Goal: Task Accomplishment & Management: Complete application form

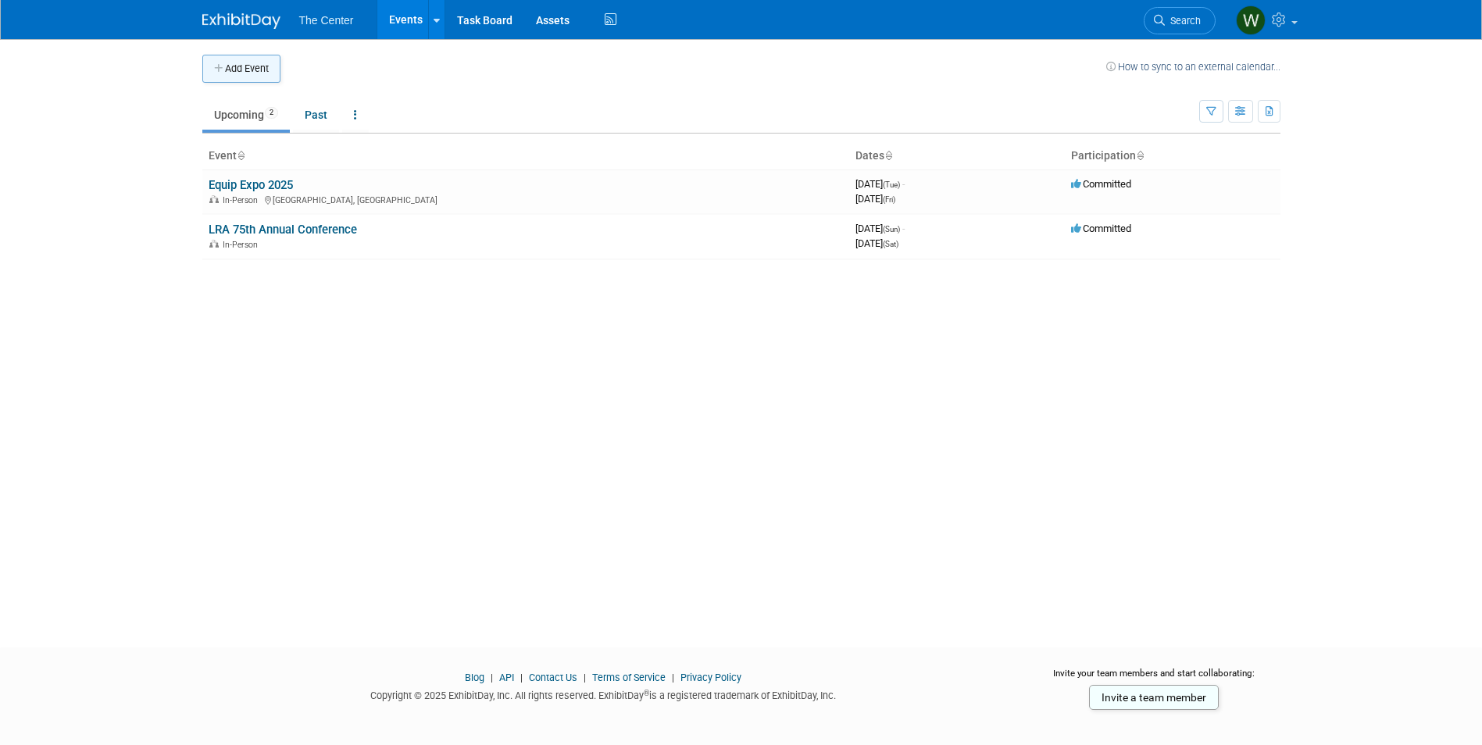
click at [250, 72] on button "Add Event" at bounding box center [241, 69] width 78 height 28
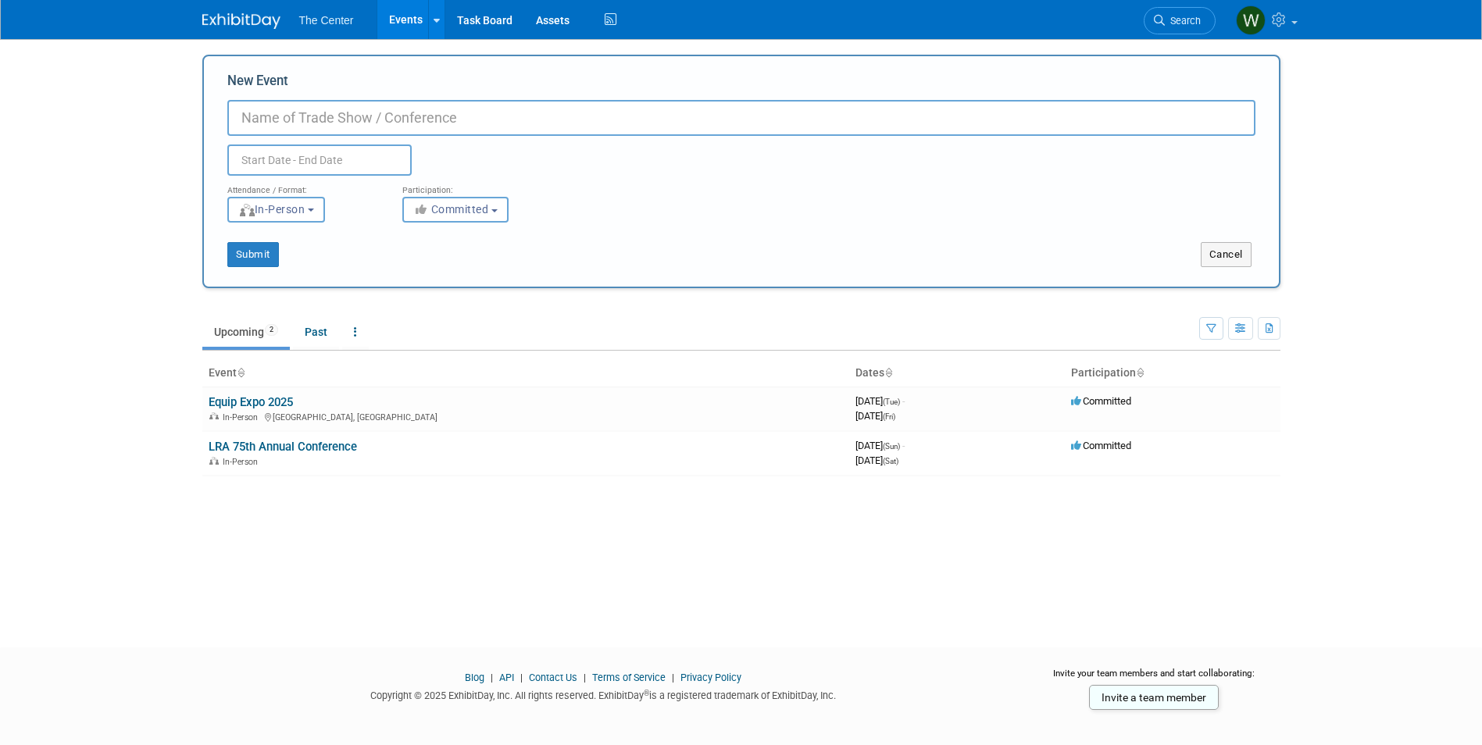
click at [282, 119] on input "New Event" at bounding box center [741, 118] width 1028 height 36
type input "Irrigation Show 2025"
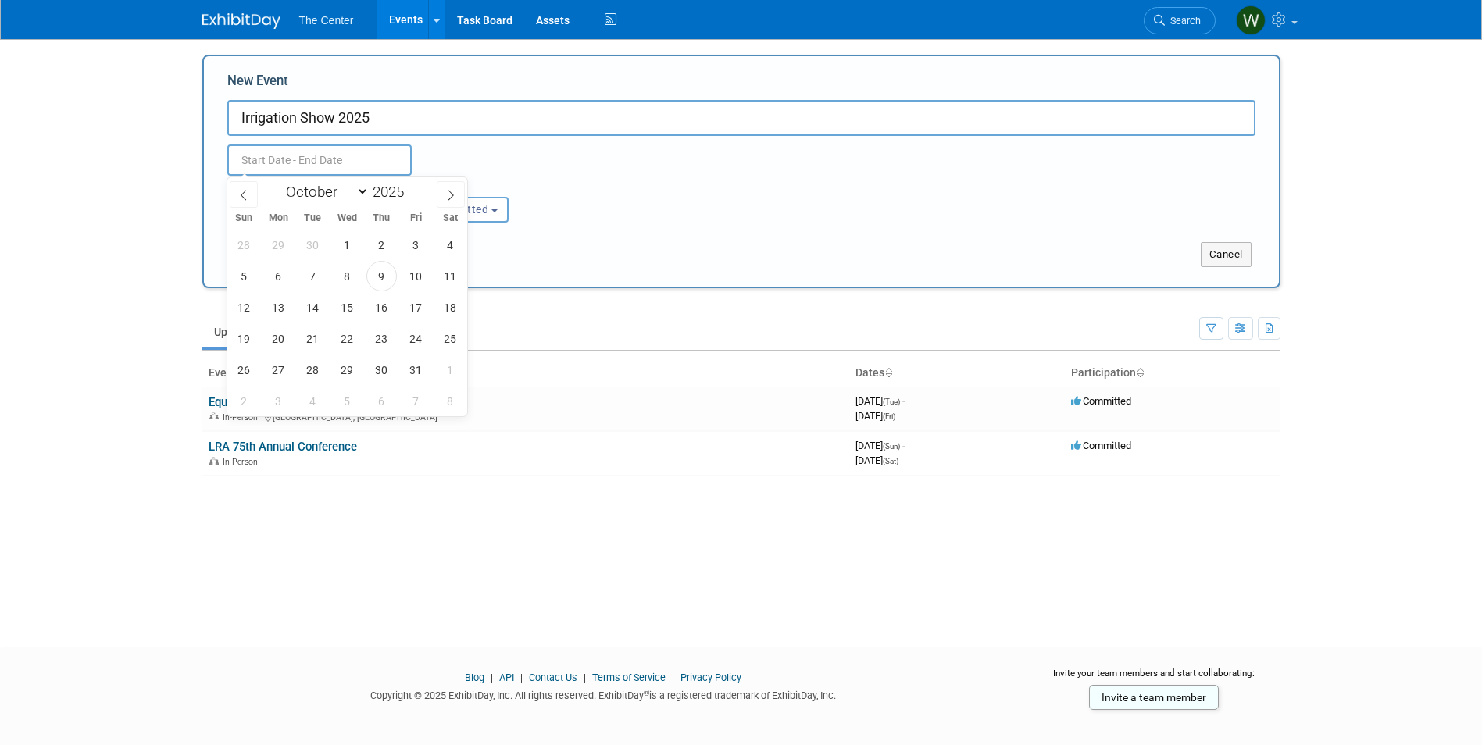
click at [288, 162] on input "text" at bounding box center [319, 160] width 184 height 31
click at [455, 195] on icon at bounding box center [450, 195] width 11 height 11
select select "11"
click at [279, 280] on span "8" at bounding box center [278, 276] width 30 height 30
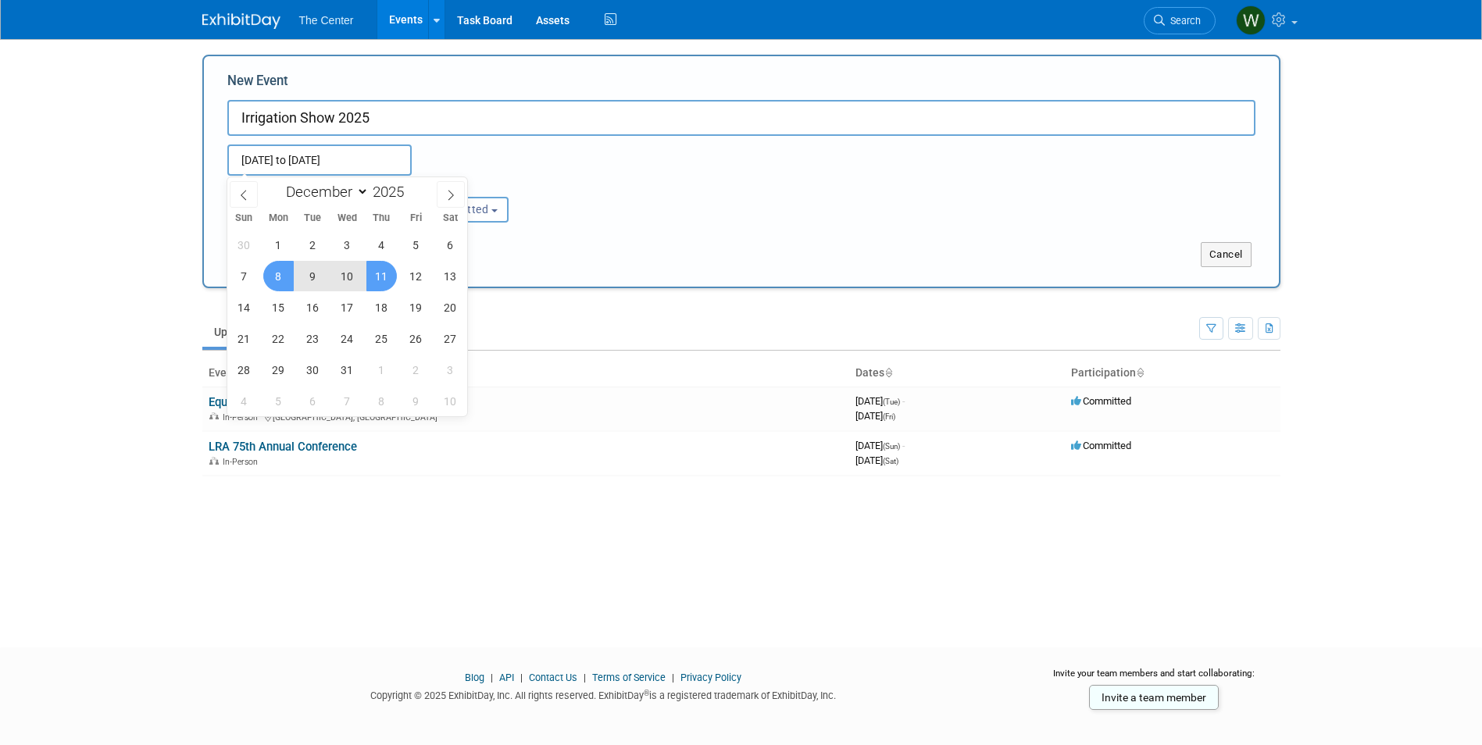
click at [377, 275] on span "11" at bounding box center [381, 276] width 30 height 30
type input "Dec 8, 2025 to Dec 11, 2025"
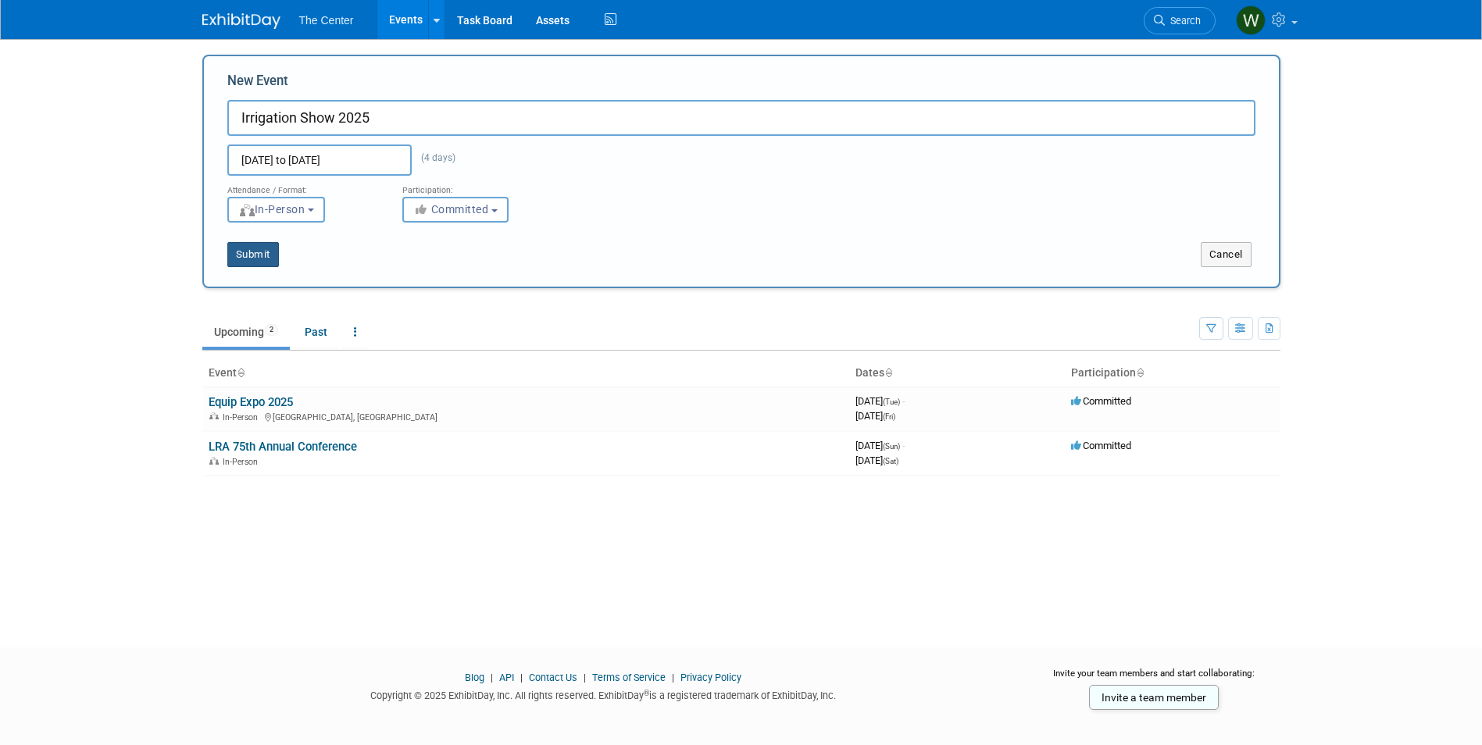
click at [257, 259] on button "Submit" at bounding box center [253, 254] width 52 height 25
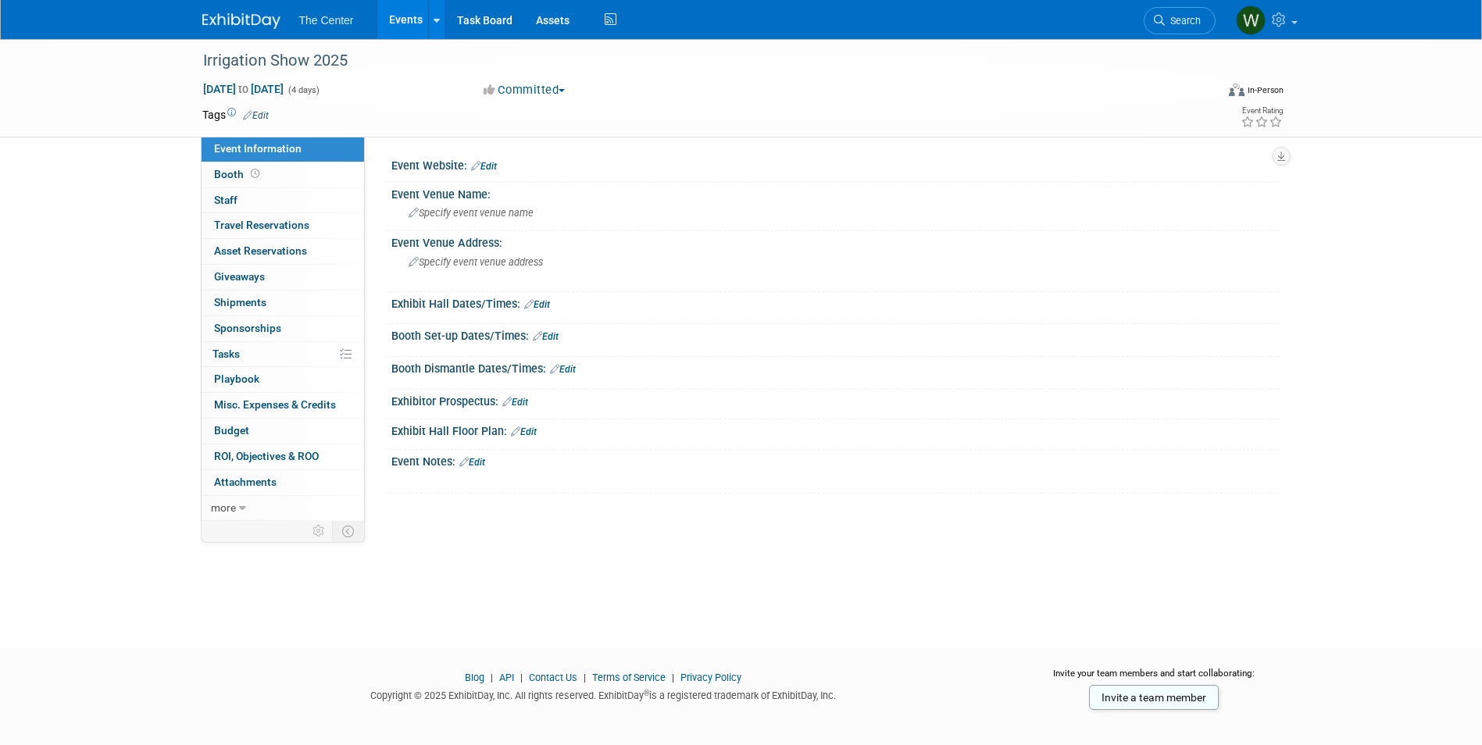
click at [489, 167] on link "Edit" at bounding box center [484, 166] width 26 height 11
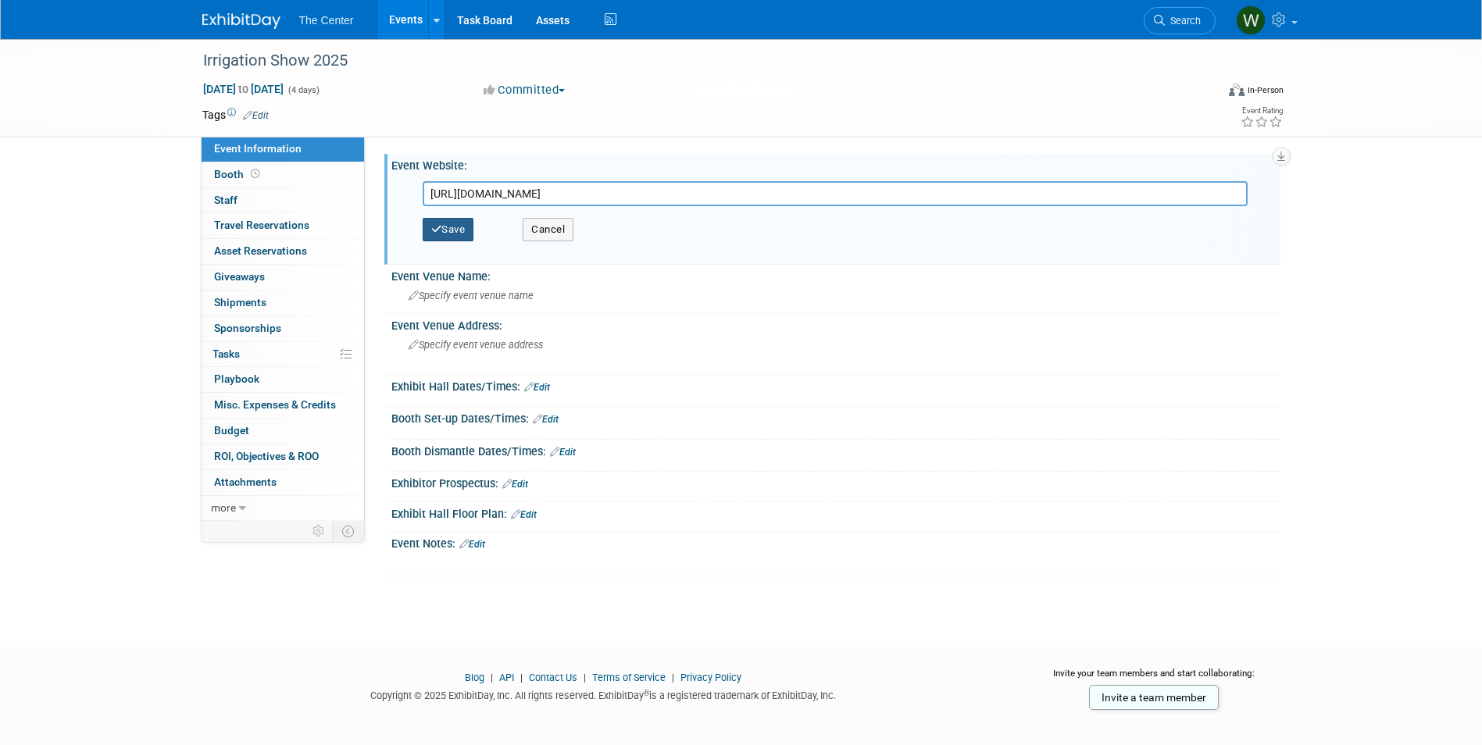
type input "https://www.irrigation.org/2025Show/About/2025Show/About/About.aspx?hkey=83eb81…"
click at [452, 237] on button "Save" at bounding box center [449, 229] width 52 height 23
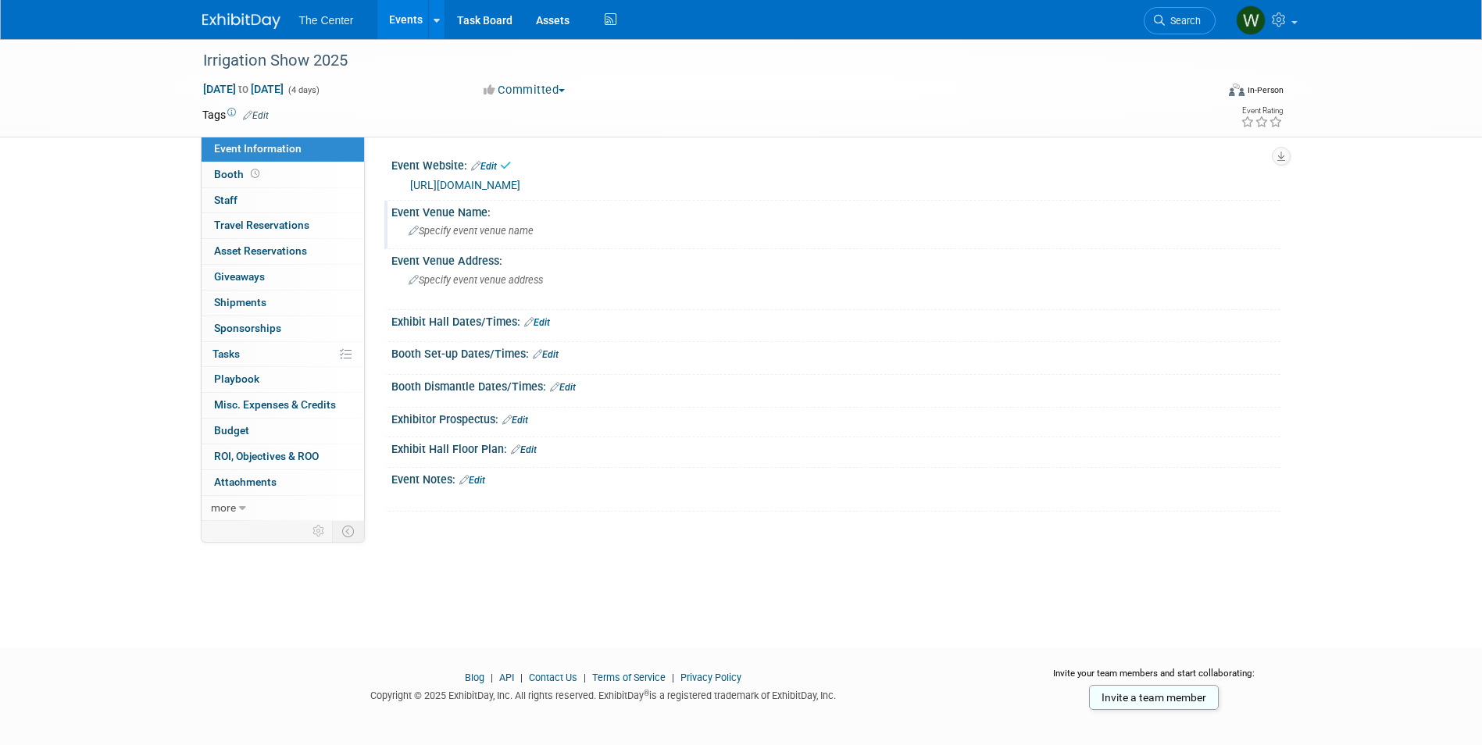
click at [454, 233] on span "Specify event venue name" at bounding box center [471, 231] width 125 height 12
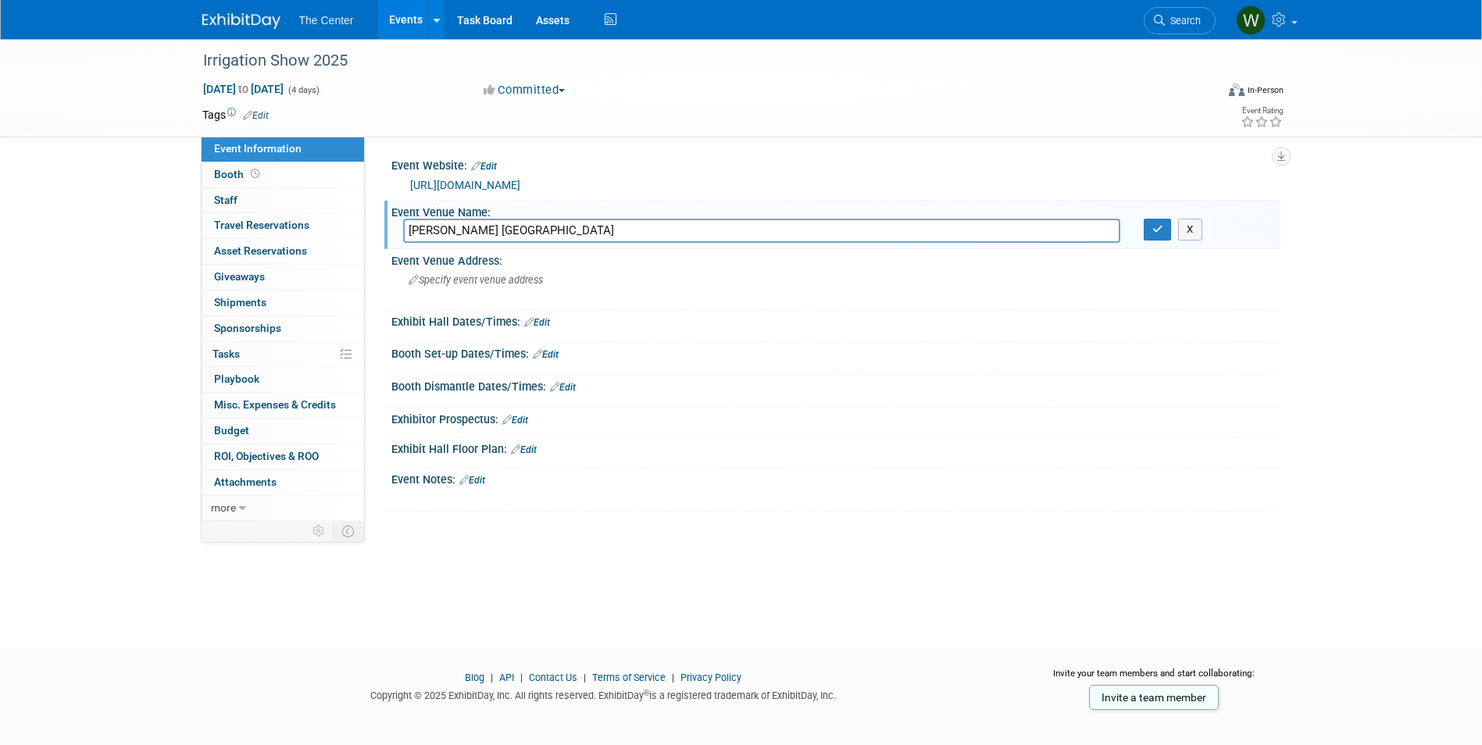
type input "Ernest N. Morial Convention Center"
click at [509, 284] on span "Specify event venue address" at bounding box center [476, 280] width 134 height 12
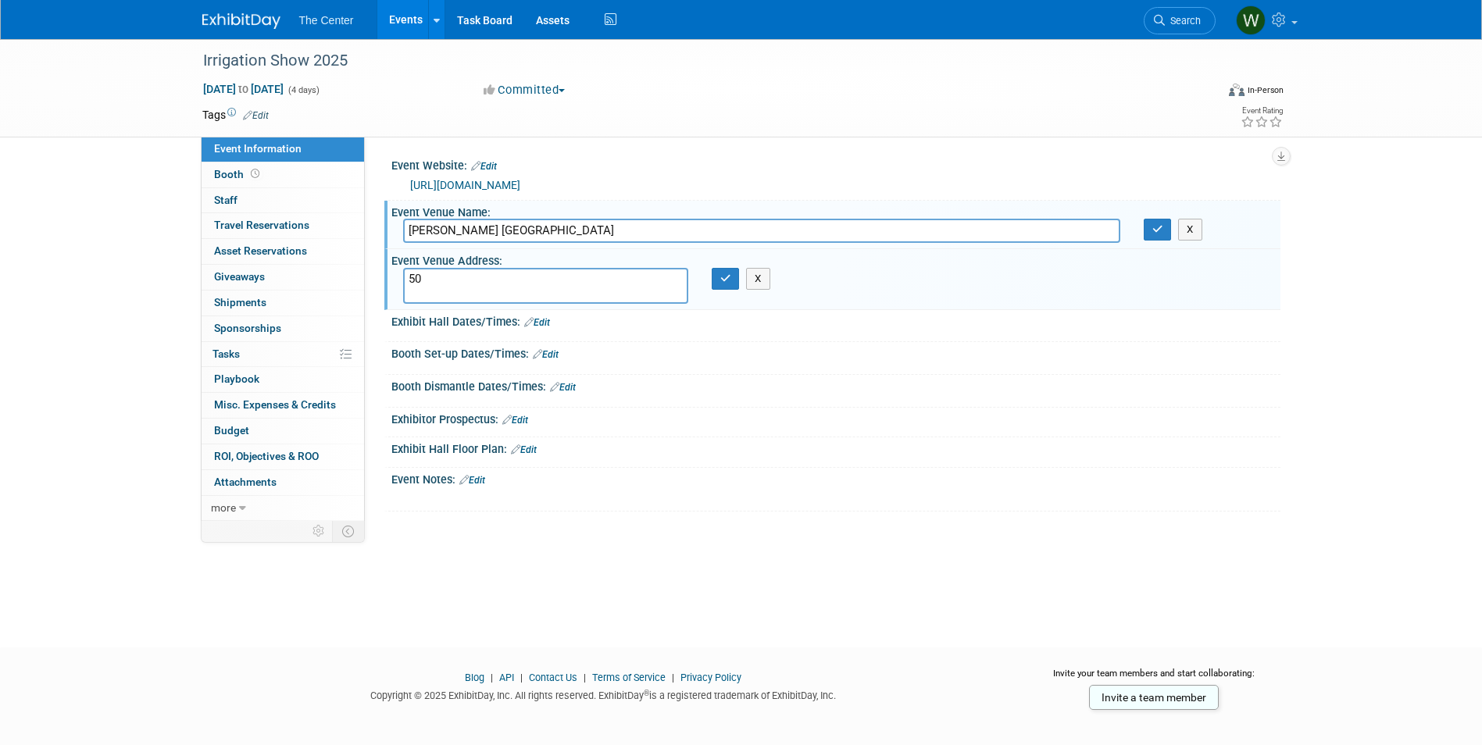
type textarea "5"
type textarea "[STREET_ADDRESS]"
click at [735, 281] on button "button" at bounding box center [726, 279] width 28 height 22
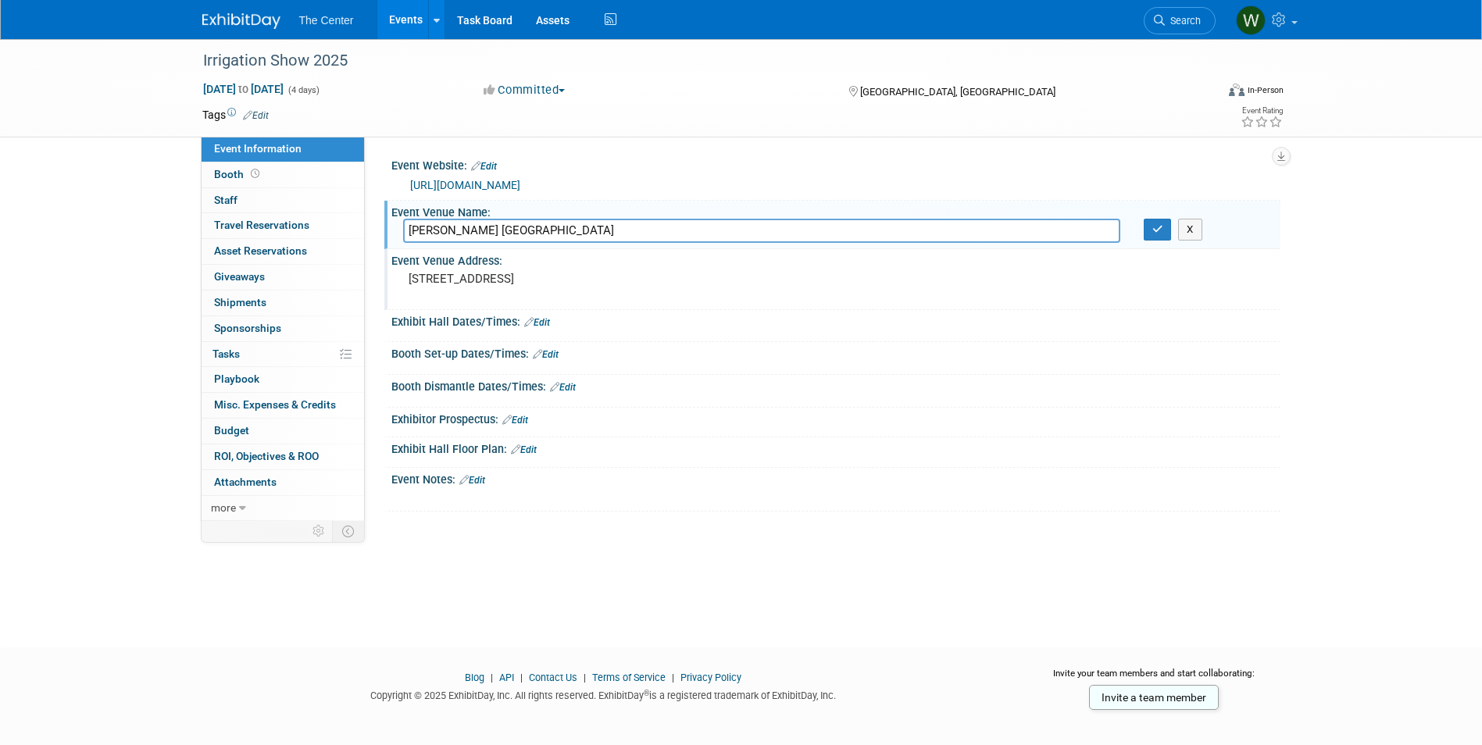
click at [545, 323] on link "Edit" at bounding box center [537, 322] width 26 height 11
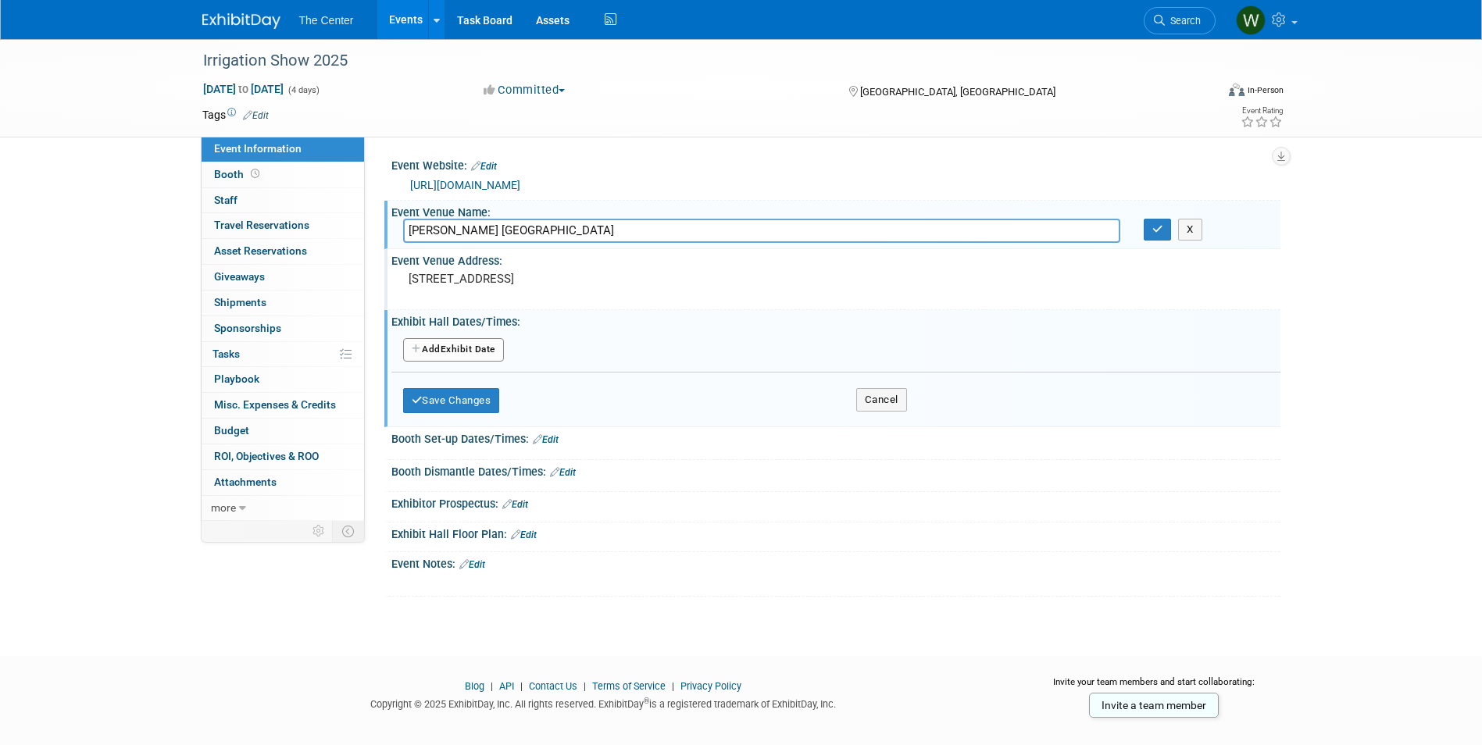
click at [453, 347] on button "Add Another Exhibit Date" at bounding box center [453, 349] width 101 height 23
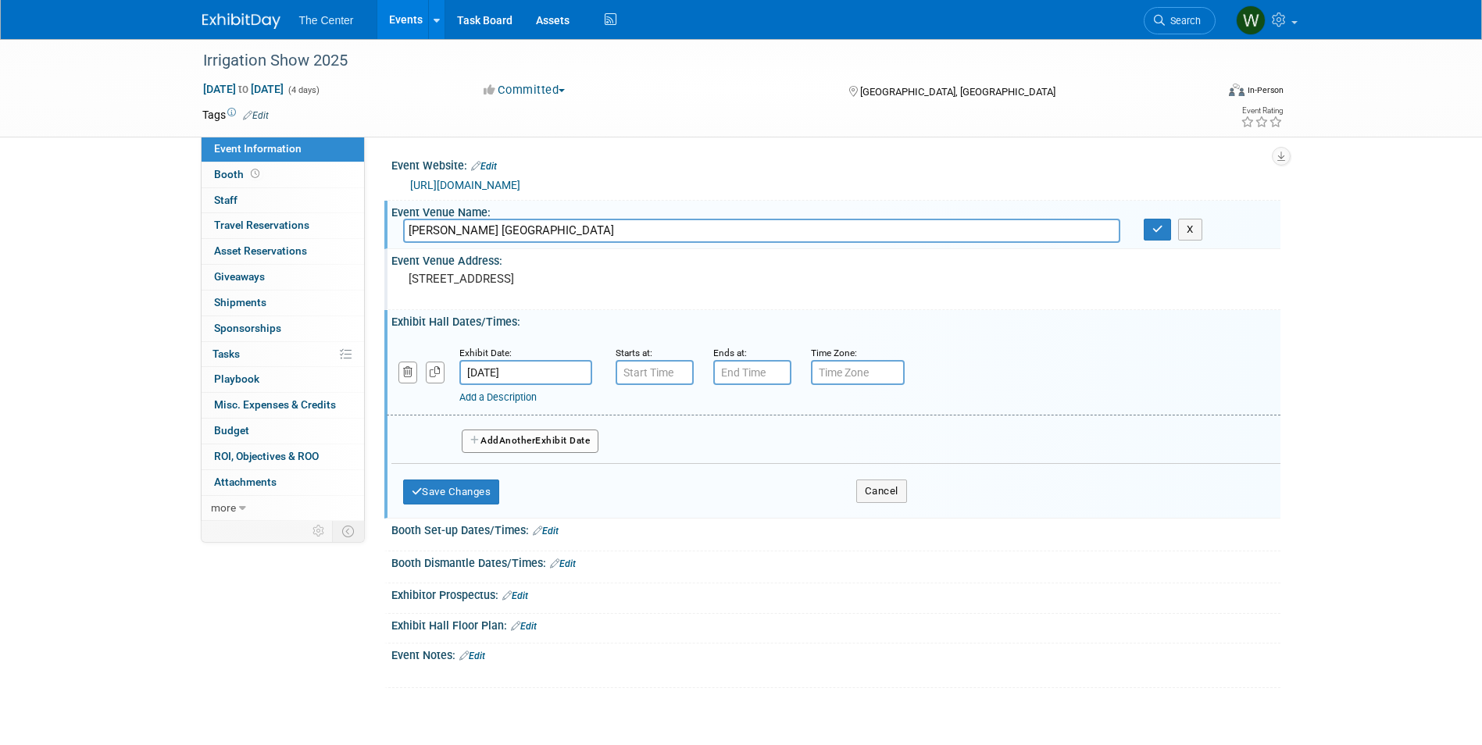
click at [521, 367] on input "Dec 8, 2025" at bounding box center [525, 372] width 133 height 25
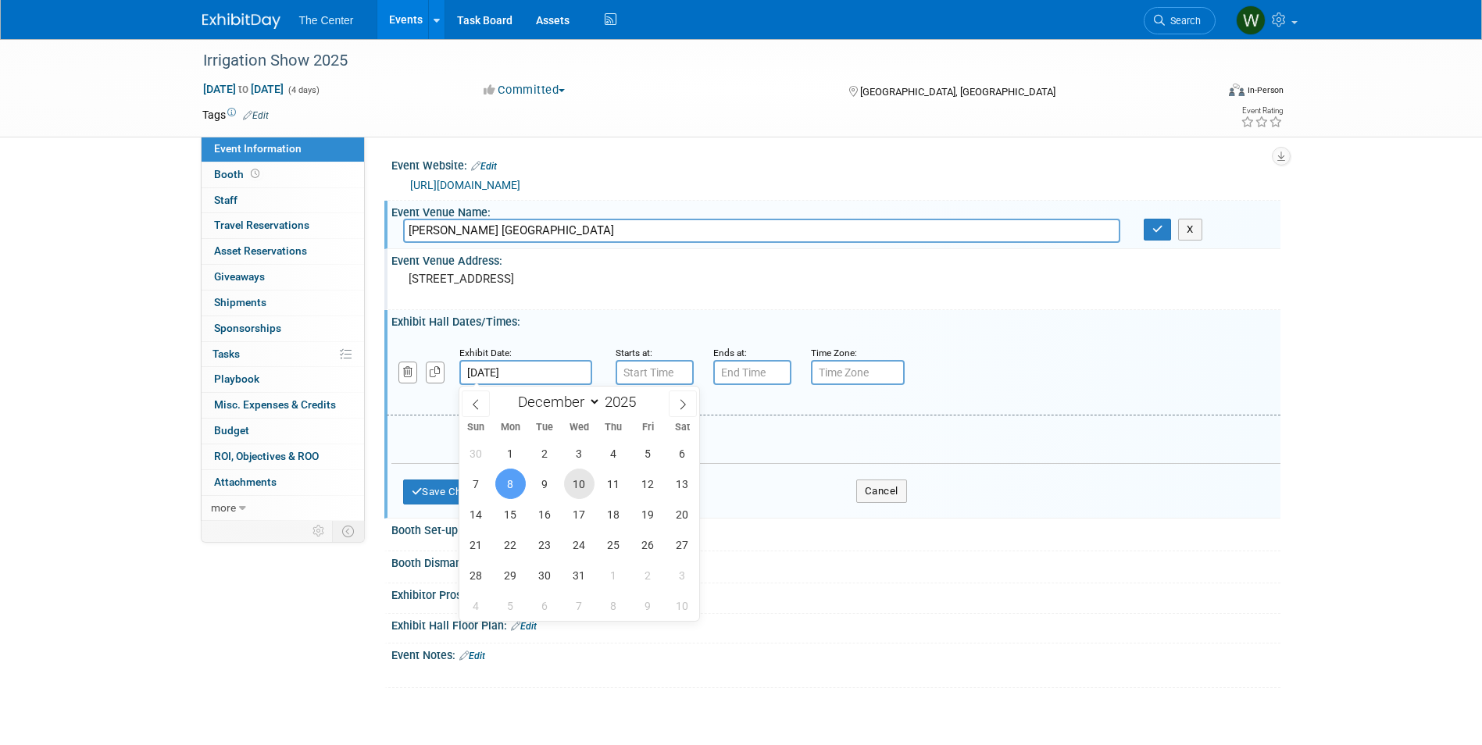
click at [574, 488] on span "10" at bounding box center [579, 484] width 30 height 30
type input "Dec 10, 2025"
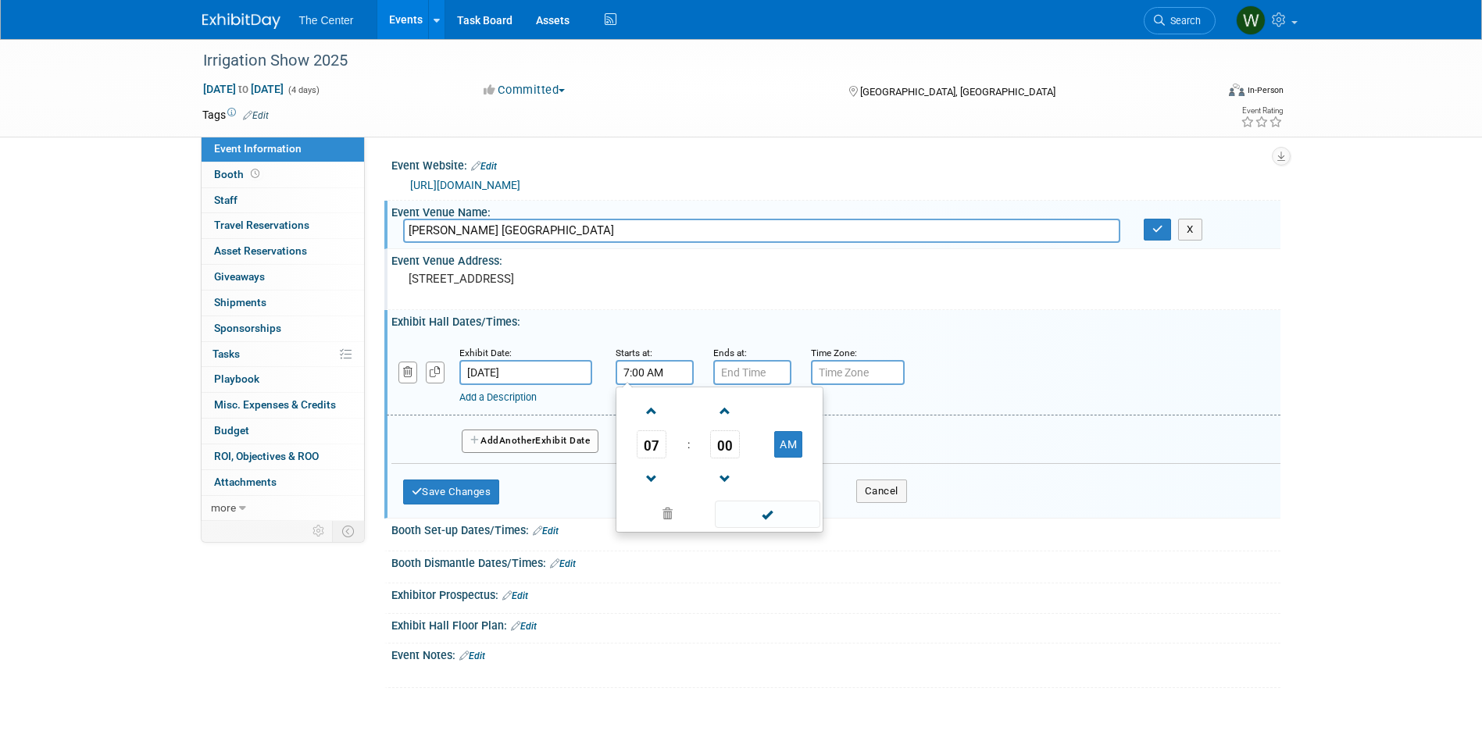
click at [665, 373] on input "7:00 AM" at bounding box center [655, 372] width 78 height 25
click at [644, 409] on span at bounding box center [651, 411] width 27 height 27
type input "9:00 AM"
click at [790, 520] on span at bounding box center [767, 514] width 105 height 27
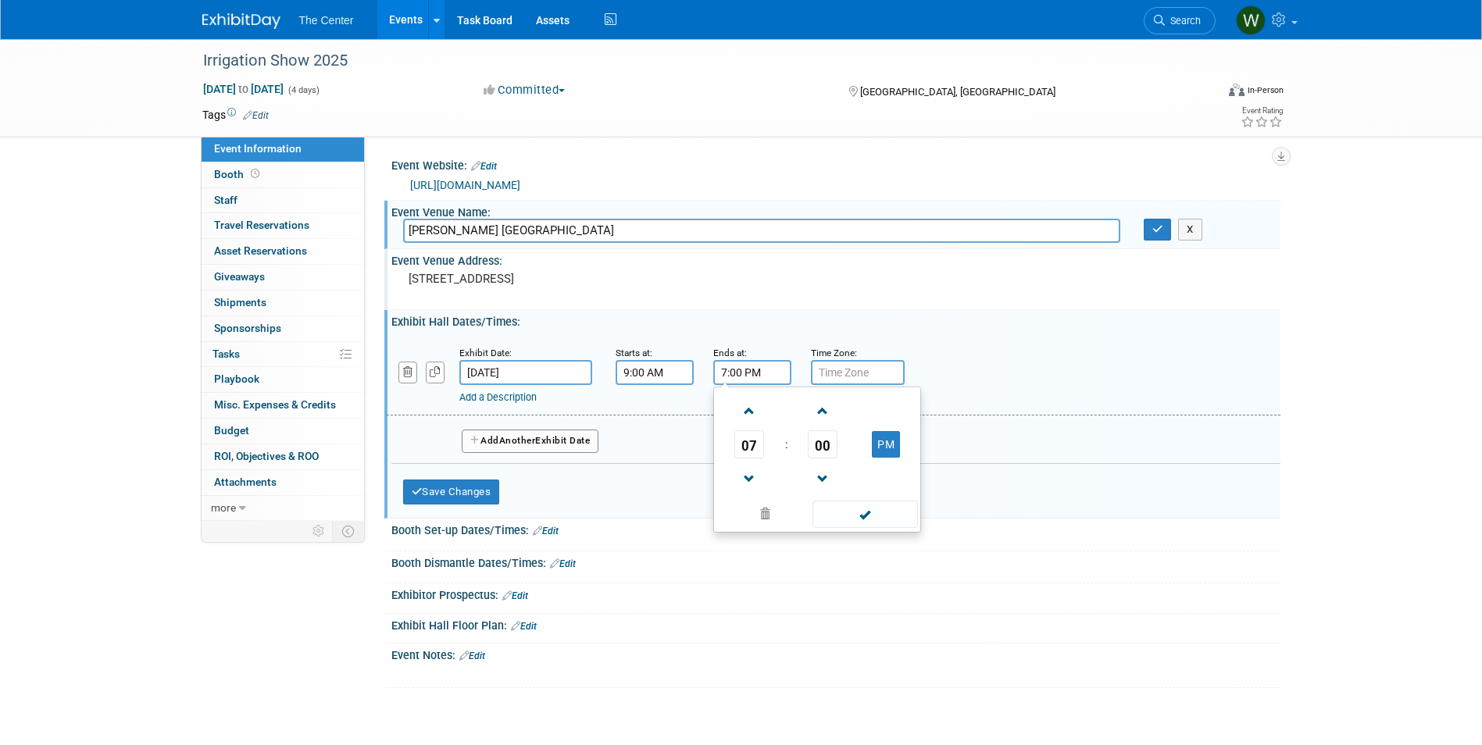
click at [759, 371] on input "7:00 PM" at bounding box center [752, 372] width 78 height 25
click at [753, 476] on span at bounding box center [749, 479] width 27 height 27
click at [823, 452] on span "00" at bounding box center [823, 444] width 30 height 28
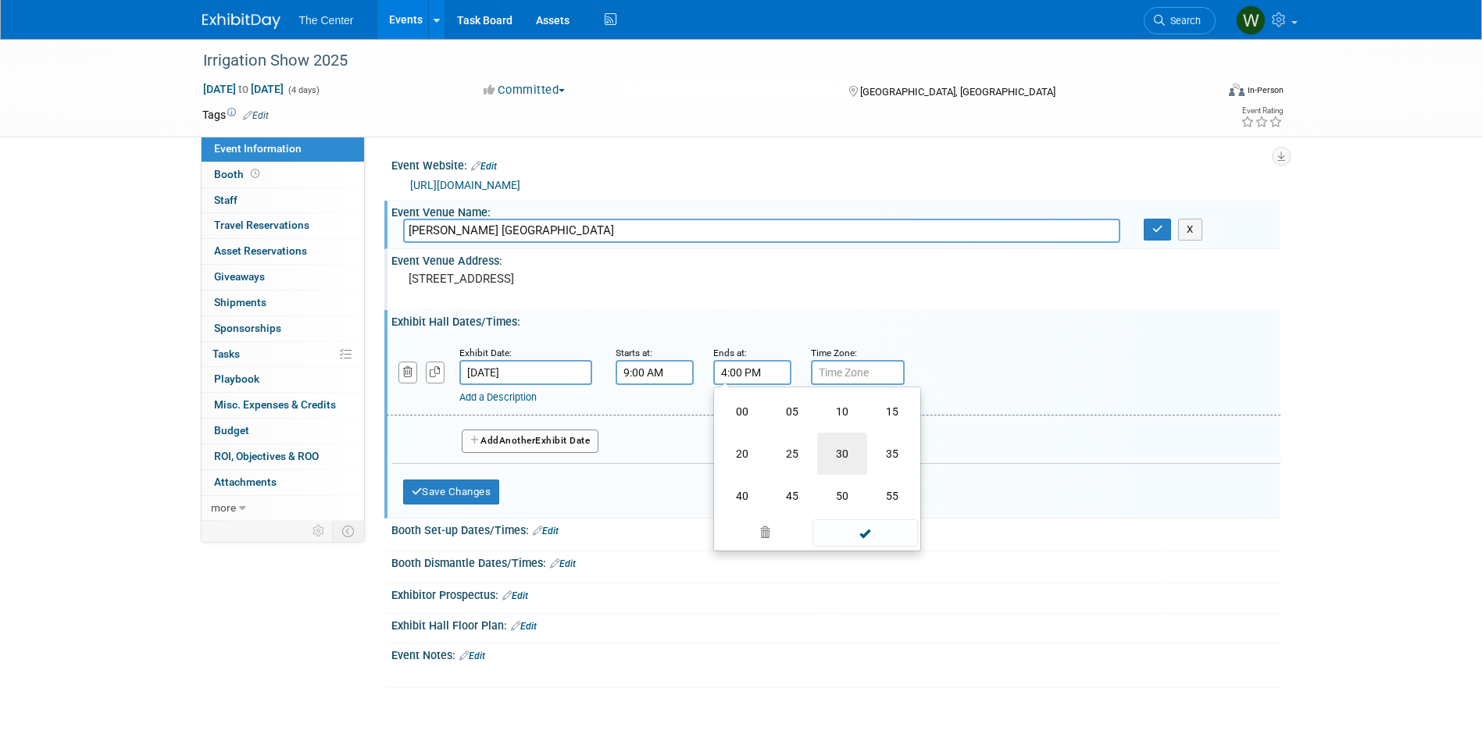
click at [834, 450] on td "30" at bounding box center [842, 454] width 50 height 42
type input "4:30 PM"
click at [861, 509] on span at bounding box center [865, 514] width 105 height 27
click at [523, 448] on button "Add Another Exhibit Date" at bounding box center [531, 441] width 138 height 23
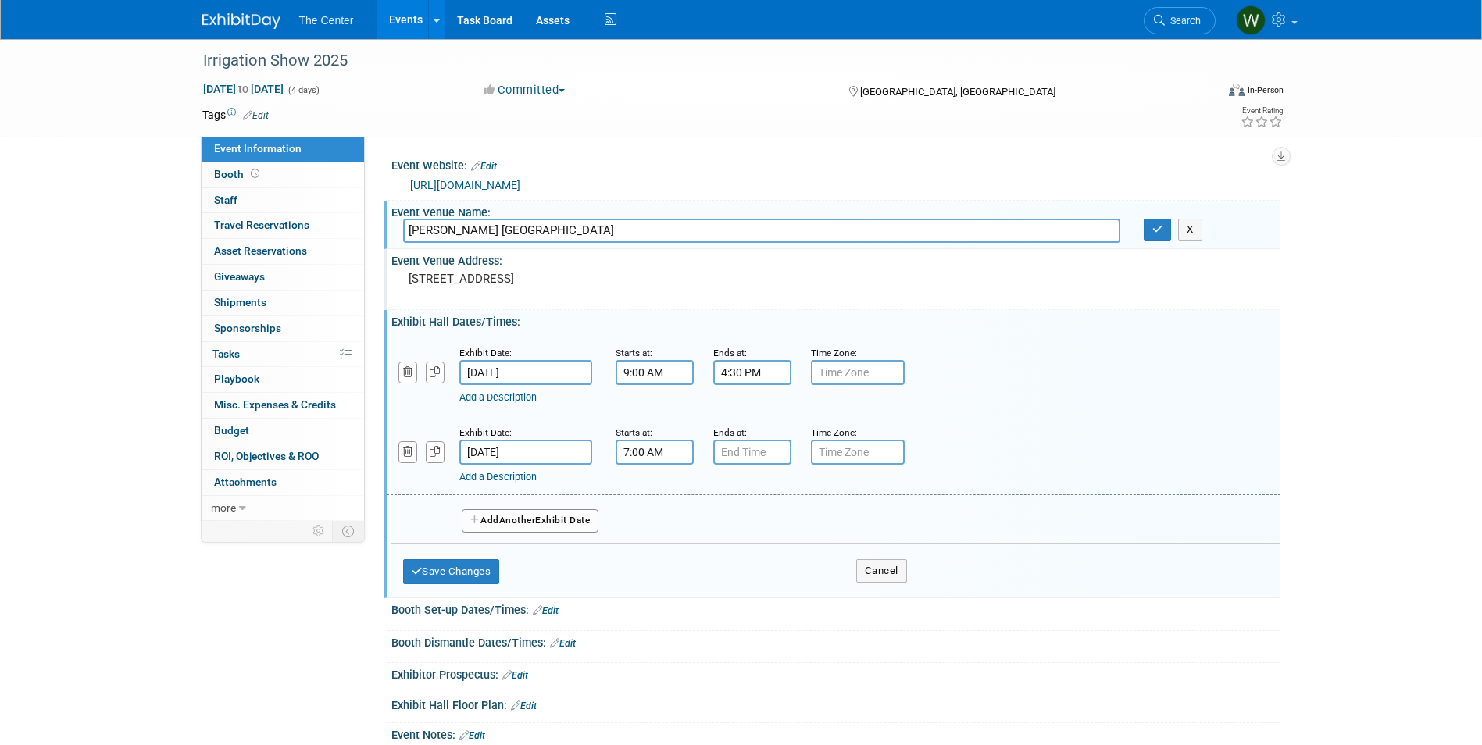
click at [681, 452] on input "7:00 AM" at bounding box center [655, 452] width 78 height 25
click at [656, 502] on span at bounding box center [651, 490] width 27 height 27
type input "10:00 AM"
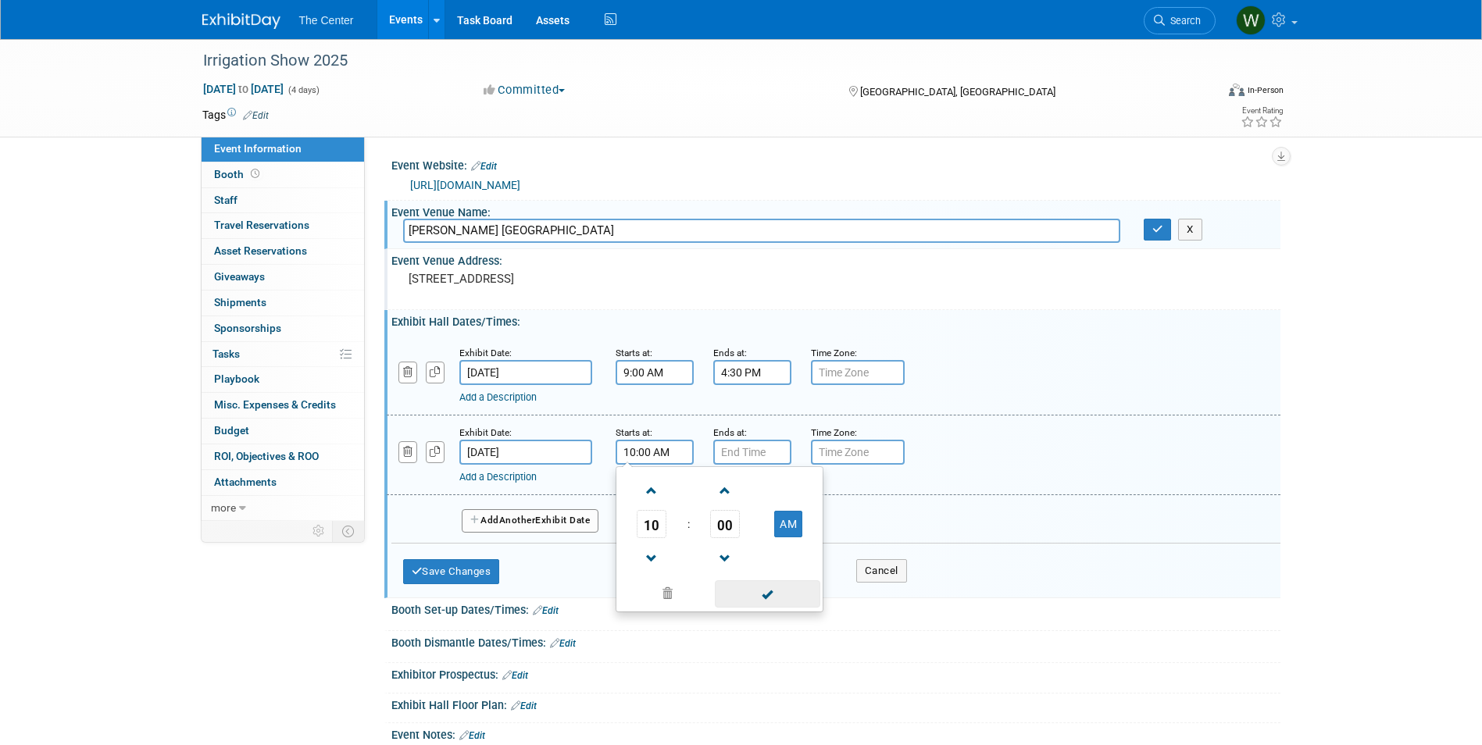
click at [781, 586] on span at bounding box center [767, 594] width 105 height 27
click at [764, 451] on input "7:00 PM" at bounding box center [752, 452] width 78 height 25
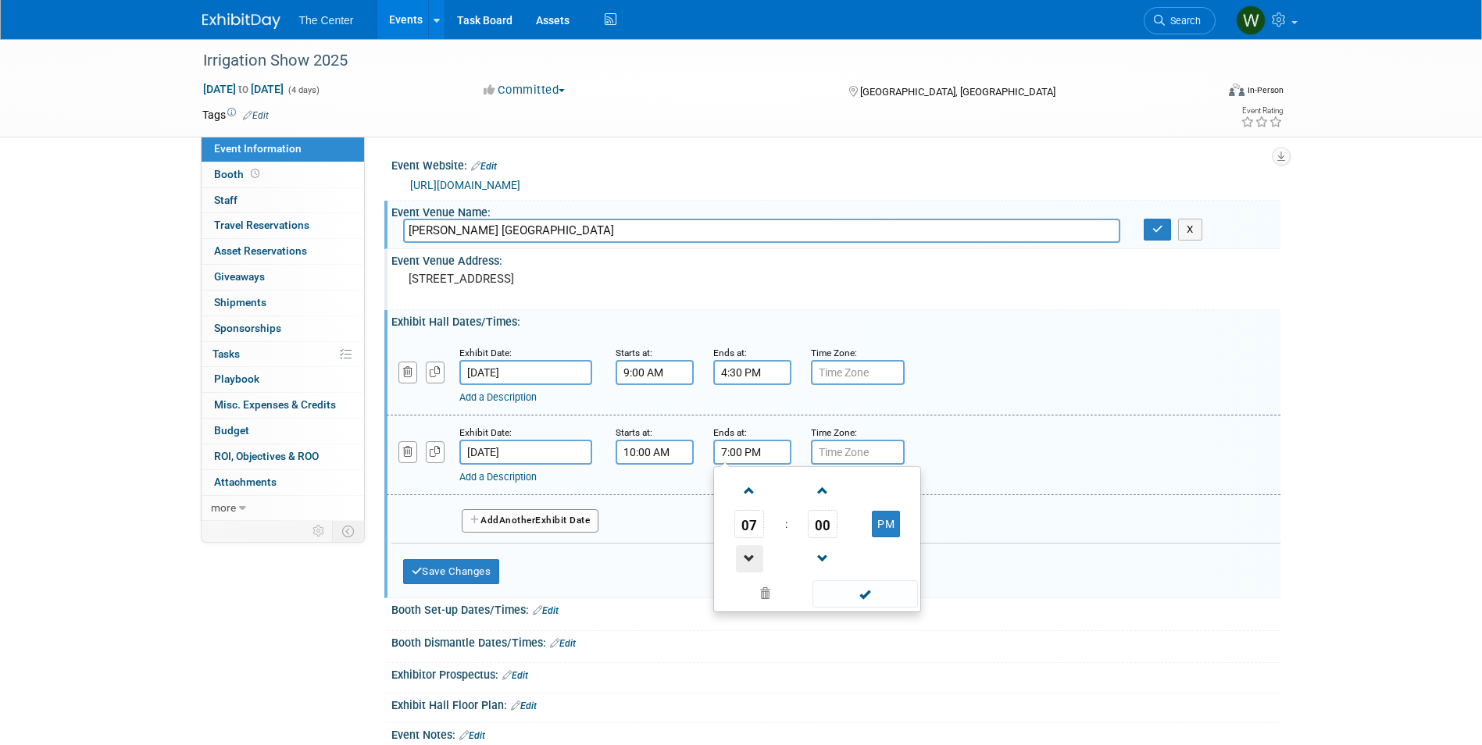
click at [745, 560] on span at bounding box center [749, 558] width 27 height 27
type input "4:00 PM"
click at [874, 588] on span at bounding box center [865, 594] width 105 height 27
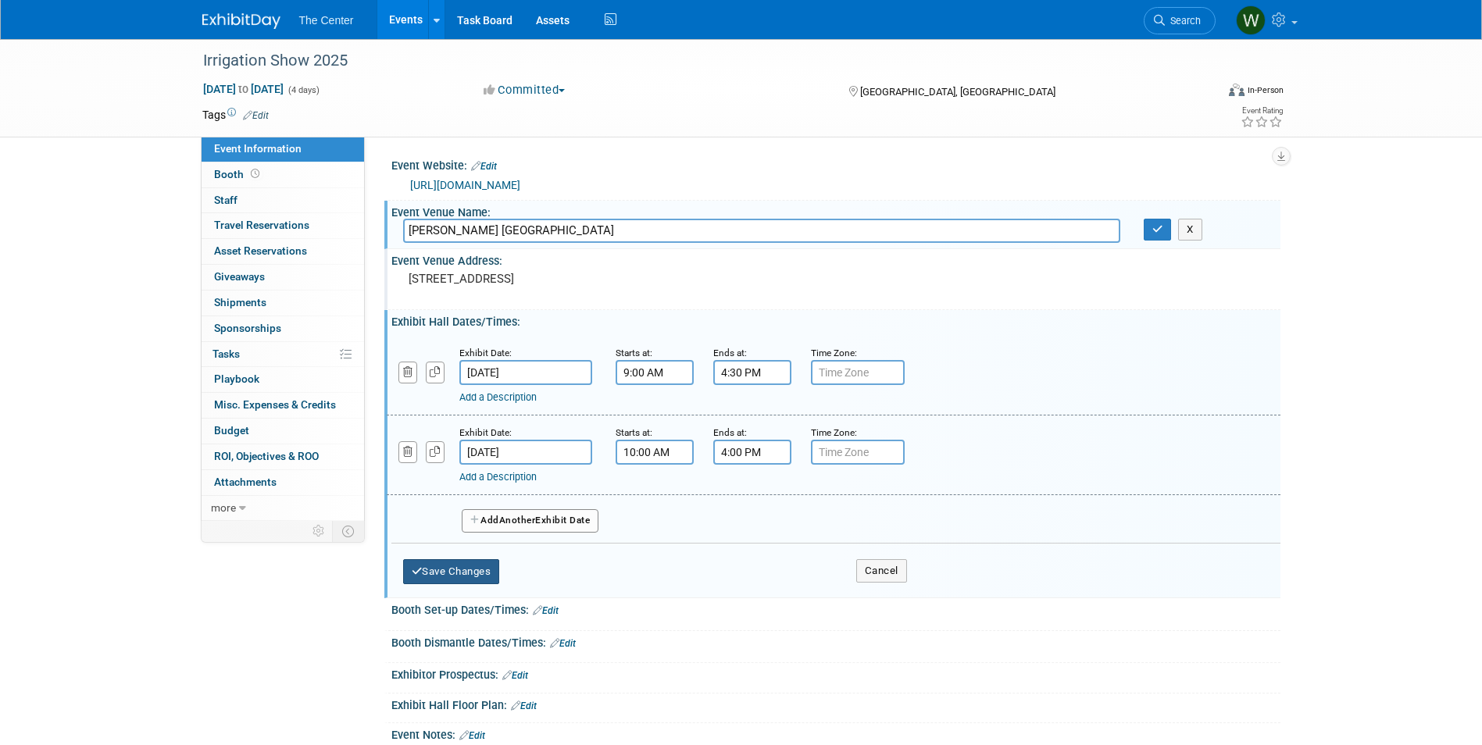
click at [490, 570] on button "Save Changes" at bounding box center [451, 571] width 97 height 25
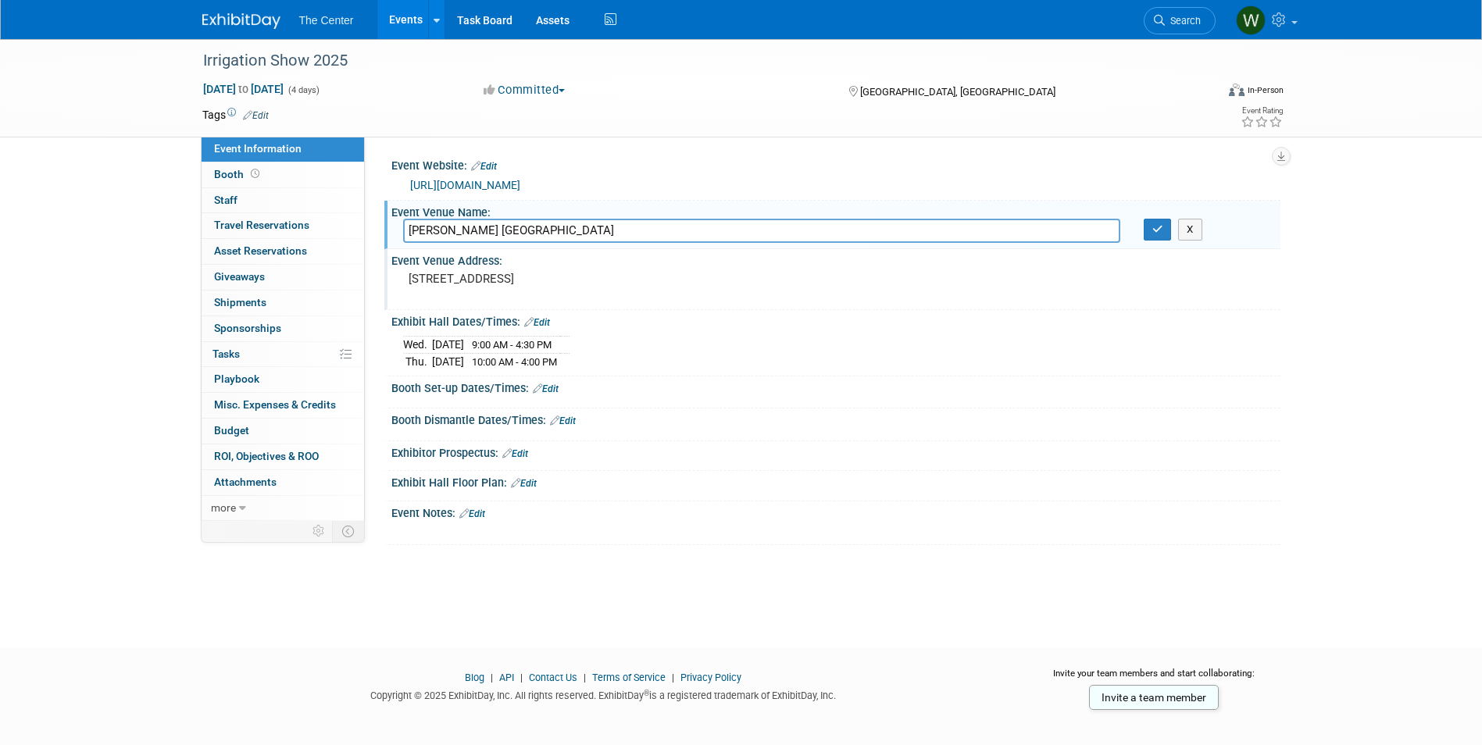
click at [555, 384] on link "Edit" at bounding box center [546, 389] width 26 height 11
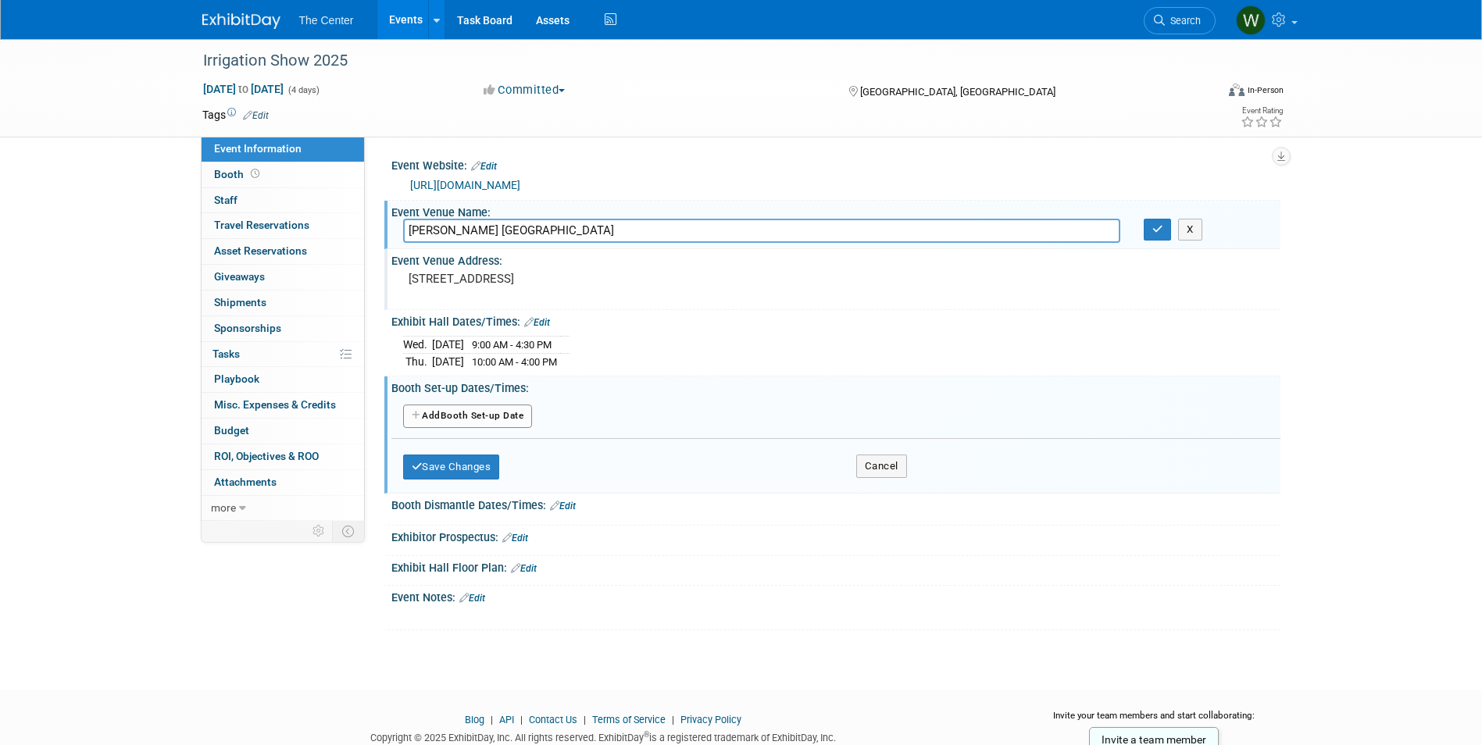
click at [477, 414] on button "Add Another Booth Set-up Date" at bounding box center [468, 416] width 130 height 23
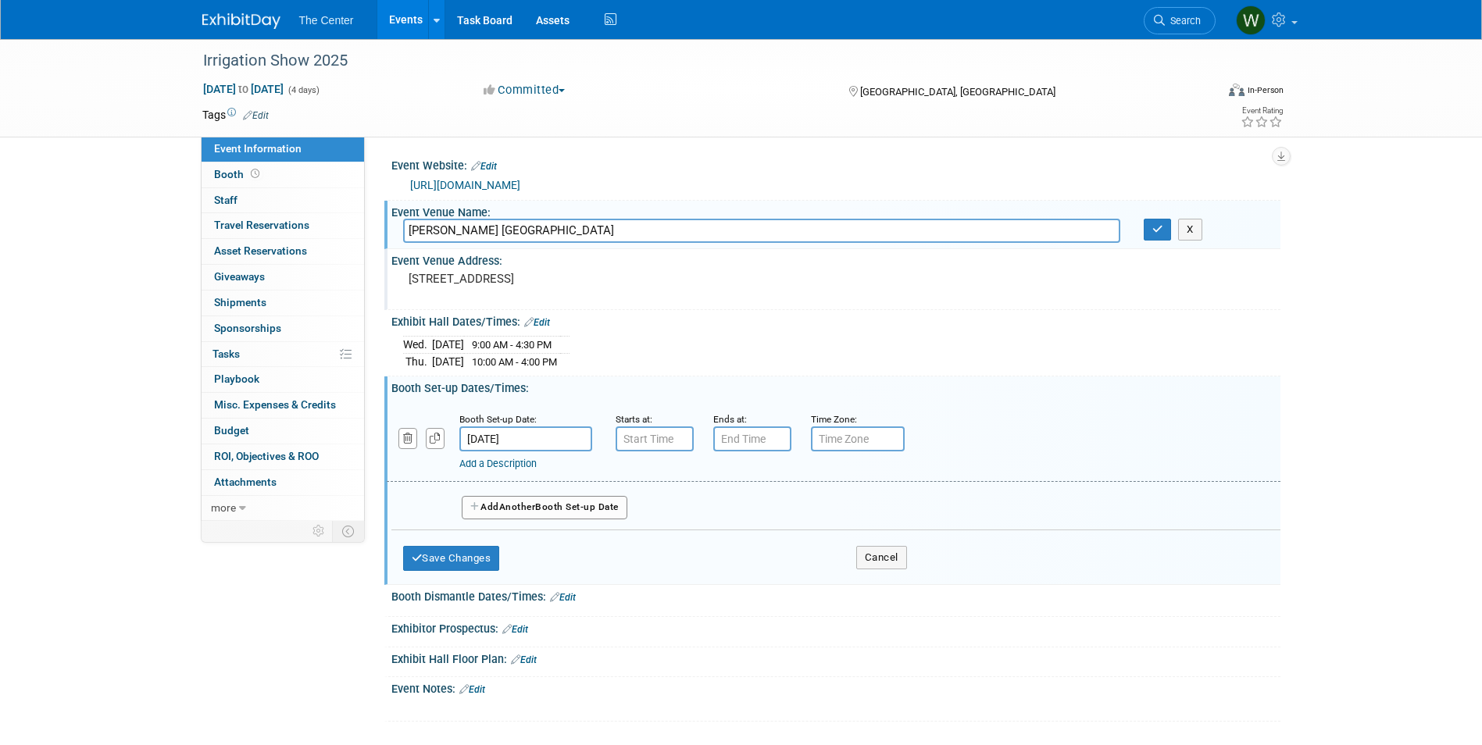
click at [513, 433] on input "Dec 8, 2025" at bounding box center [525, 439] width 133 height 25
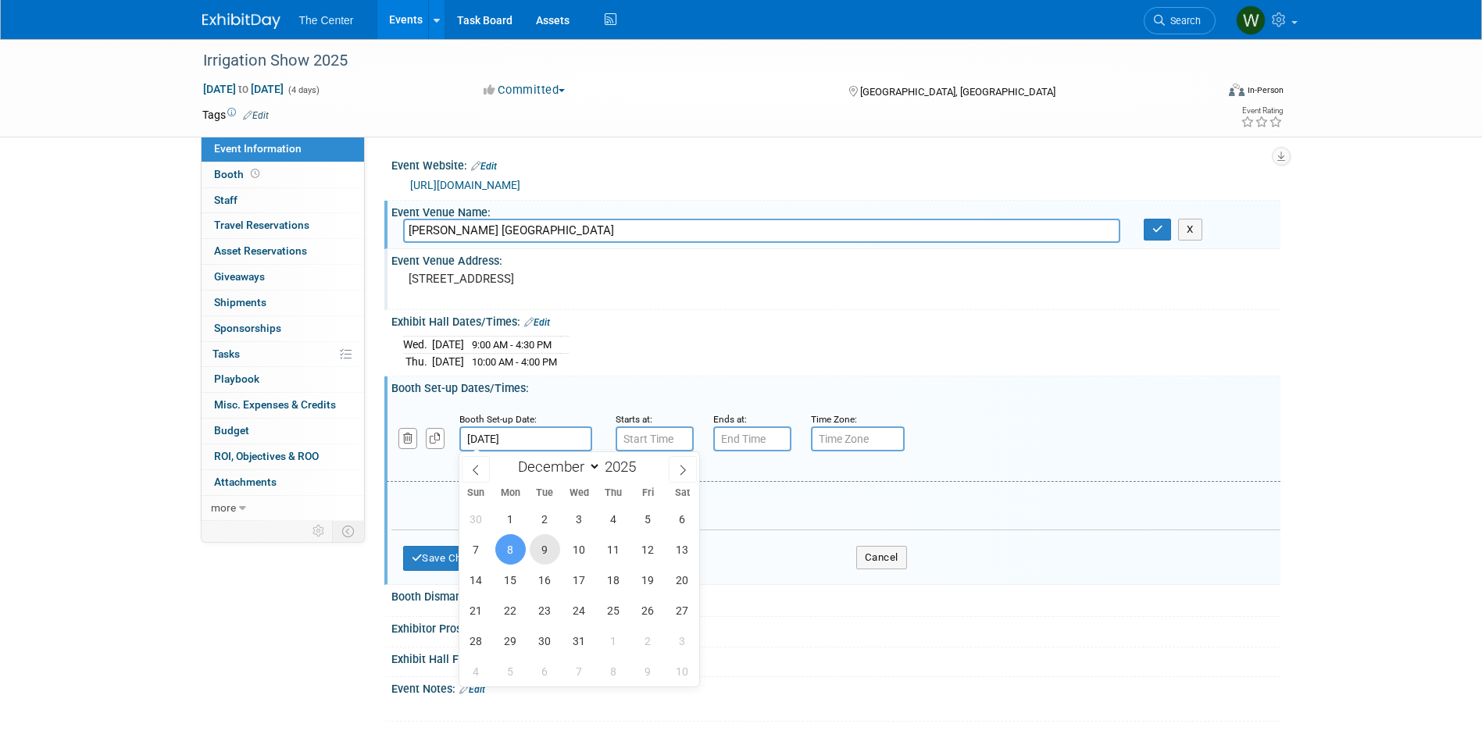
click at [548, 545] on span "9" at bounding box center [545, 549] width 30 height 30
type input "Dec 9, 2025"
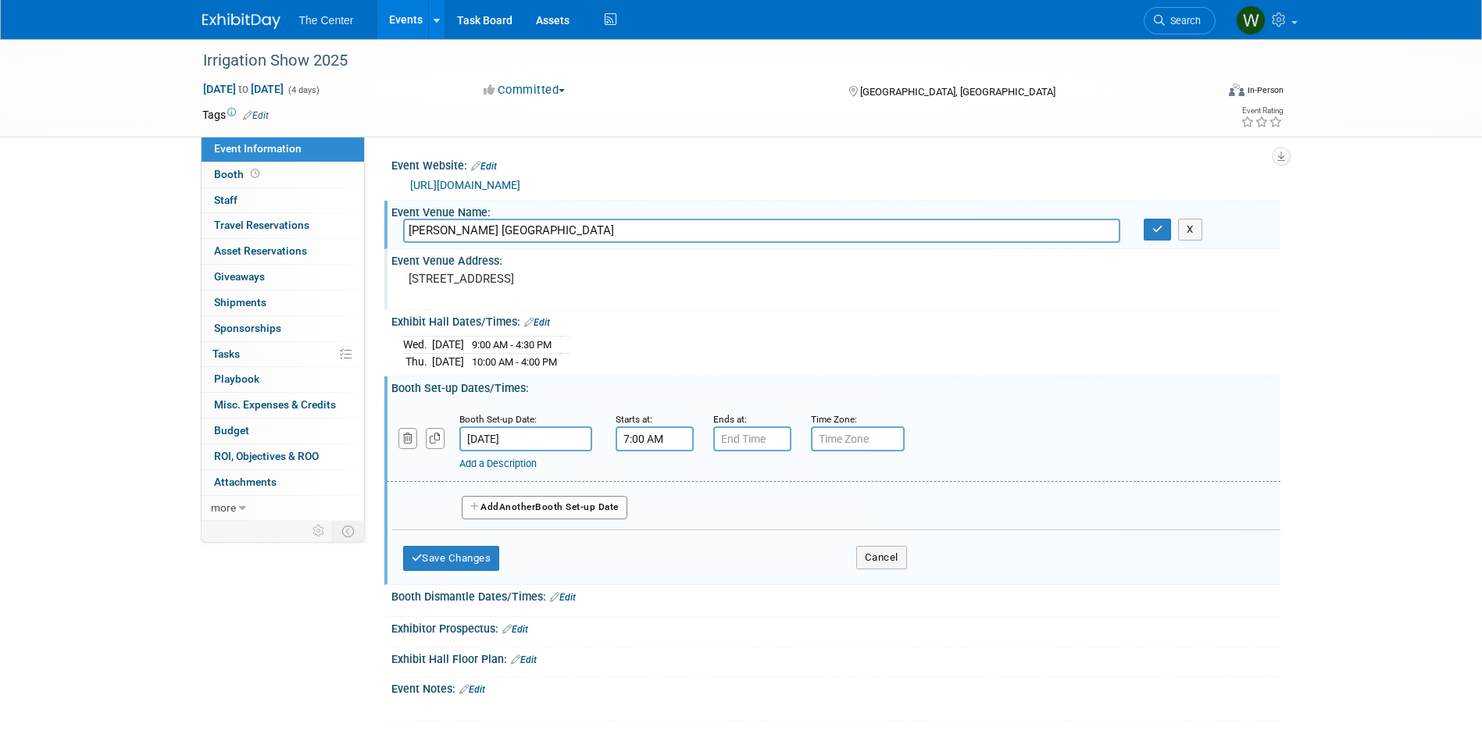
click at [654, 439] on input "7:00 AM" at bounding box center [655, 439] width 78 height 25
click at [654, 473] on span at bounding box center [651, 477] width 27 height 27
type input "8:00 AM"
click at [788, 575] on span at bounding box center [767, 580] width 105 height 27
click at [754, 433] on input "7:00 PM" at bounding box center [752, 439] width 78 height 25
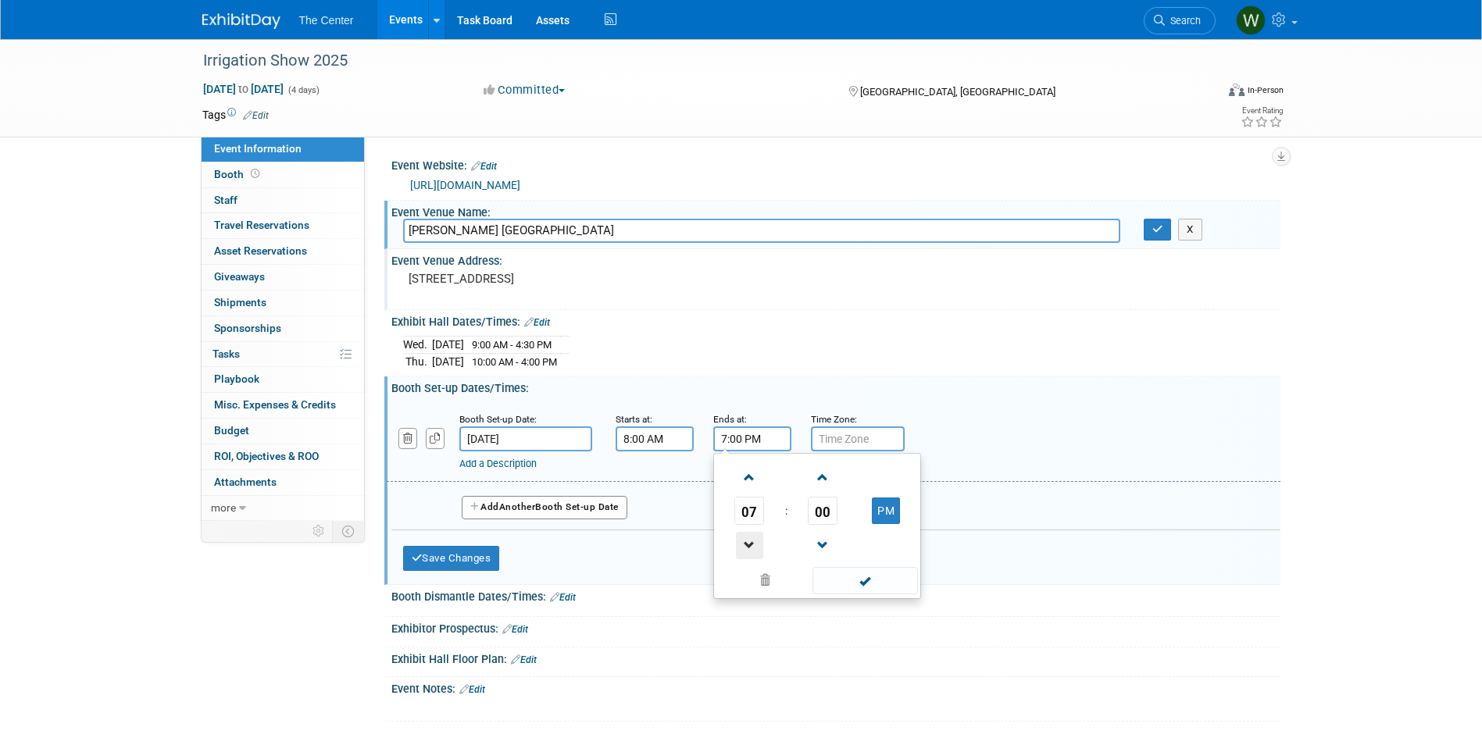
click at [756, 532] on span at bounding box center [749, 545] width 27 height 27
type input "5:00 PM"
click at [858, 577] on span at bounding box center [865, 580] width 105 height 27
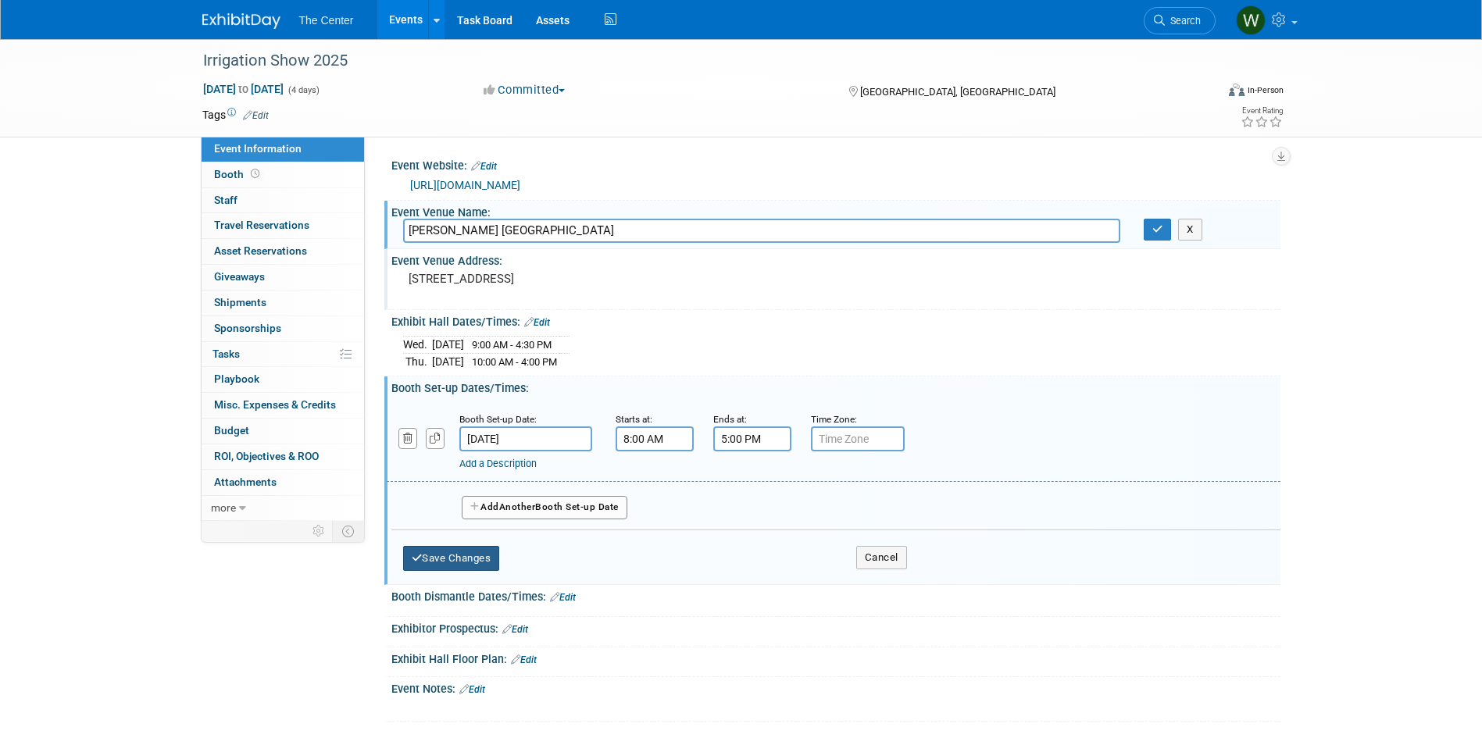
click at [452, 557] on button "Save Changes" at bounding box center [451, 558] width 97 height 25
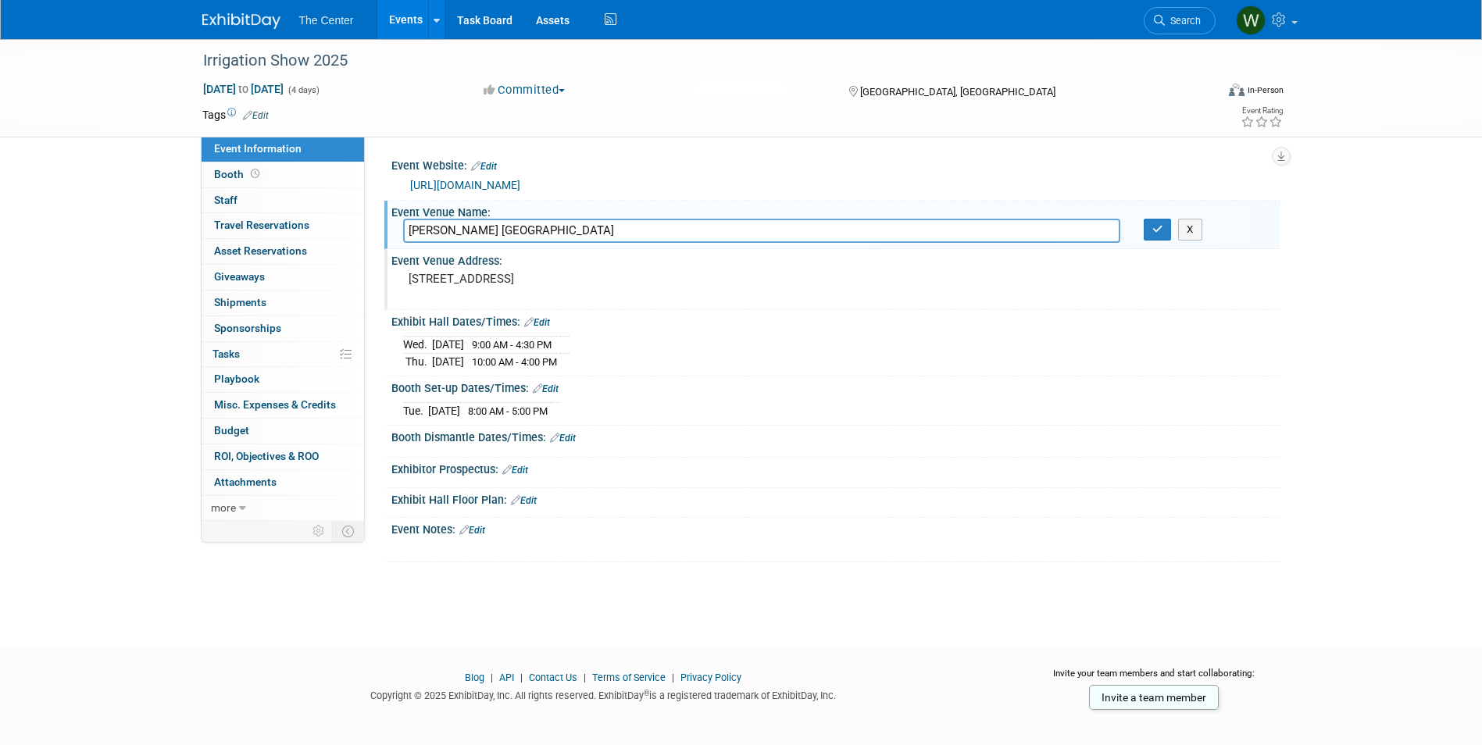
click at [575, 433] on link "Edit" at bounding box center [563, 438] width 26 height 11
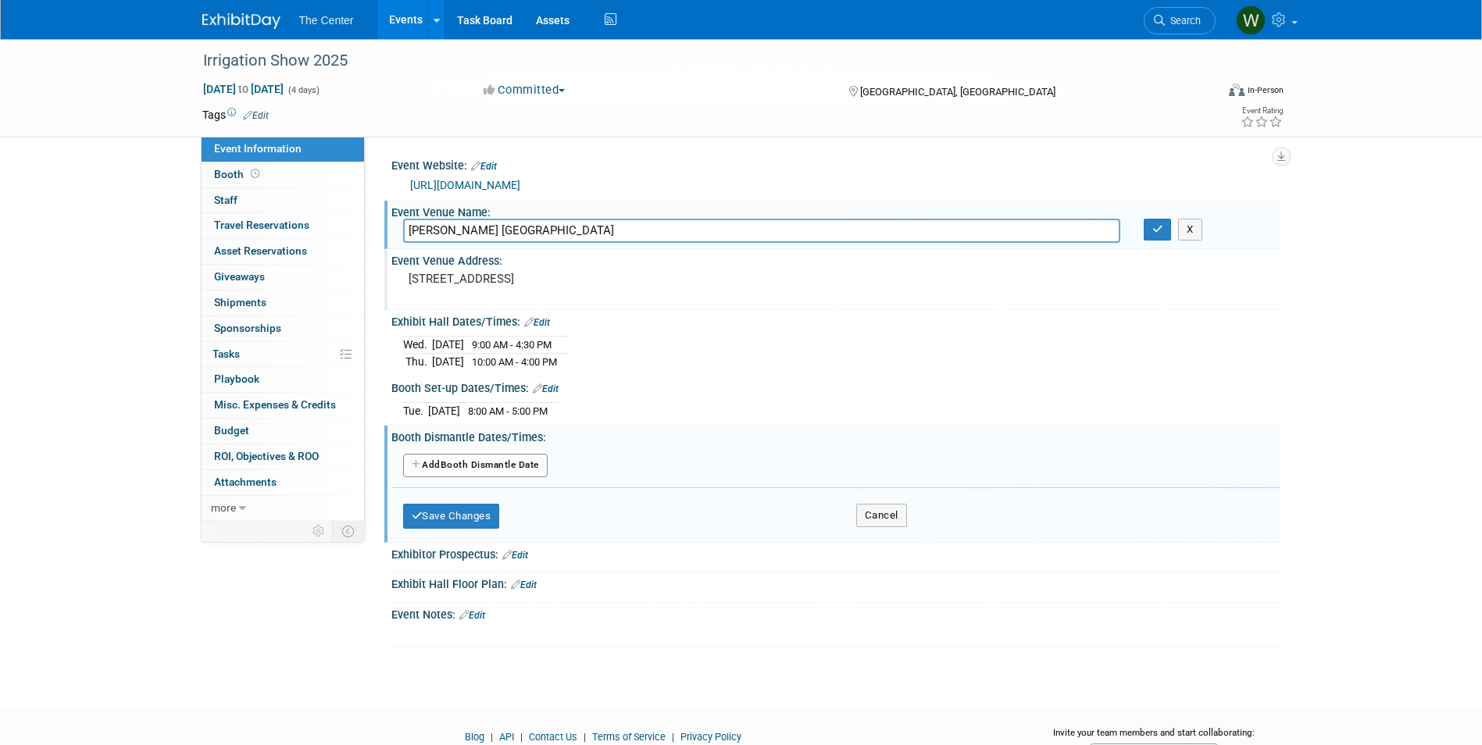
click at [491, 455] on button "Add Another Booth Dismantle Date" at bounding box center [475, 465] width 145 height 23
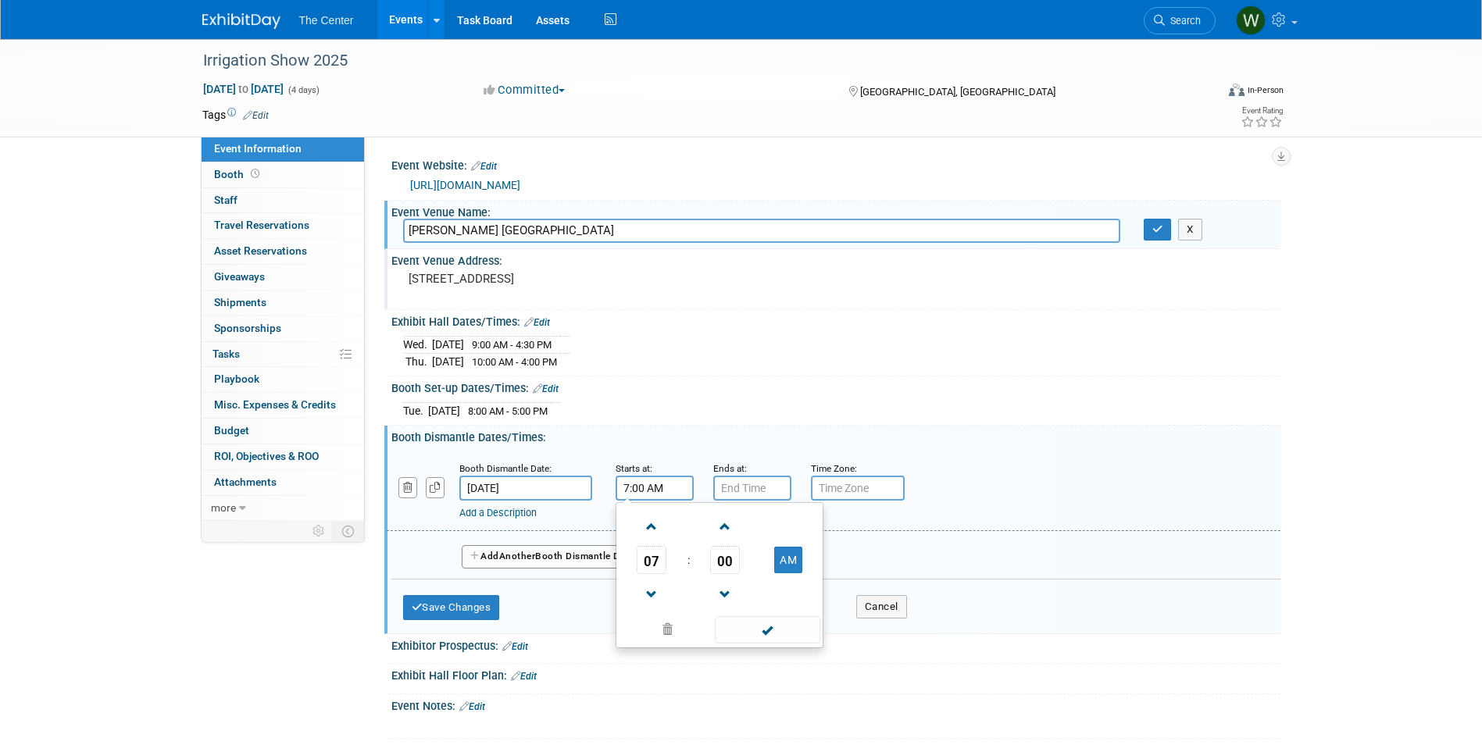
click at [678, 481] on input "7:00 AM" at bounding box center [655, 488] width 78 height 25
click at [656, 595] on span at bounding box center [651, 594] width 27 height 27
click at [655, 595] on span at bounding box center [651, 594] width 27 height 27
click at [797, 549] on button "AM" at bounding box center [788, 560] width 28 height 27
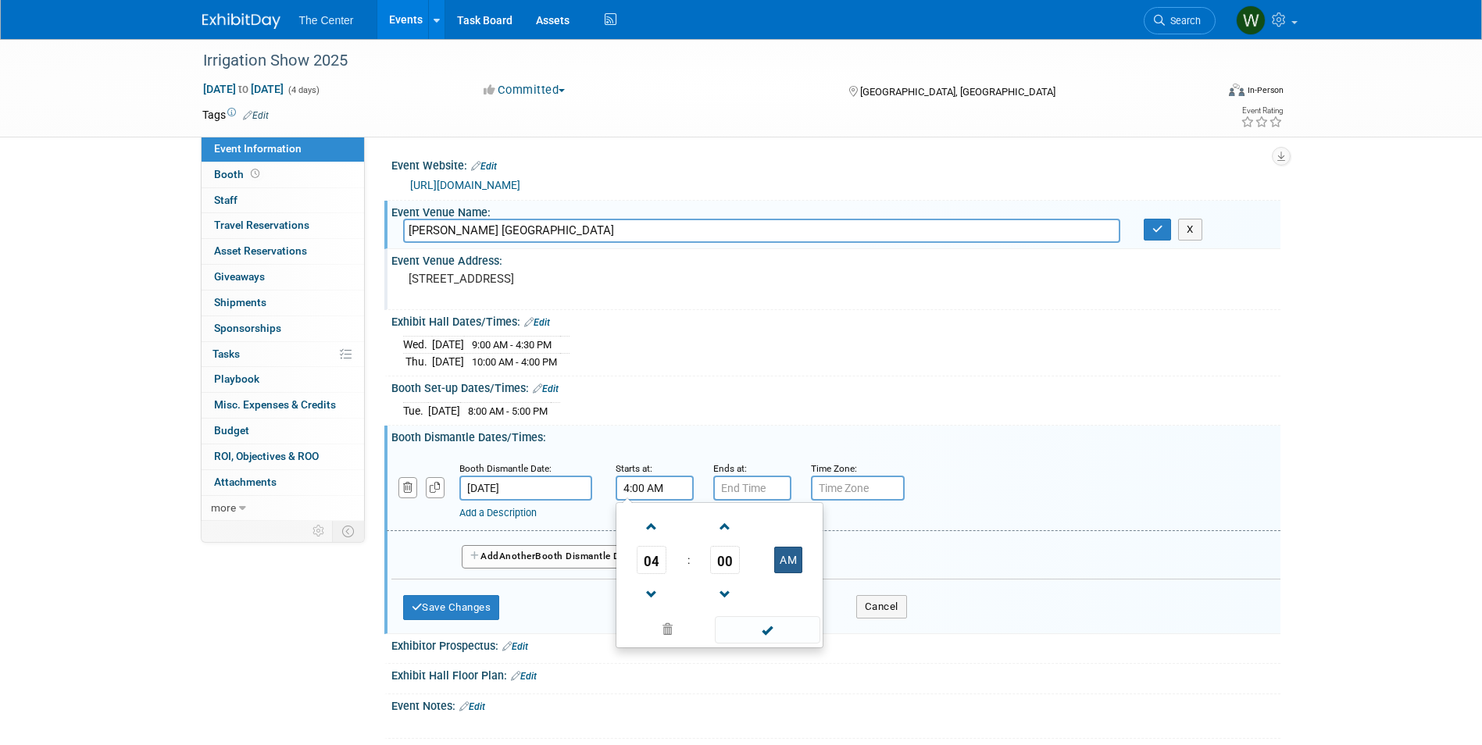
type input "4:00 PM"
click at [774, 634] on span at bounding box center [767, 629] width 105 height 27
click at [740, 484] on input "7:00 PM" at bounding box center [752, 488] width 78 height 25
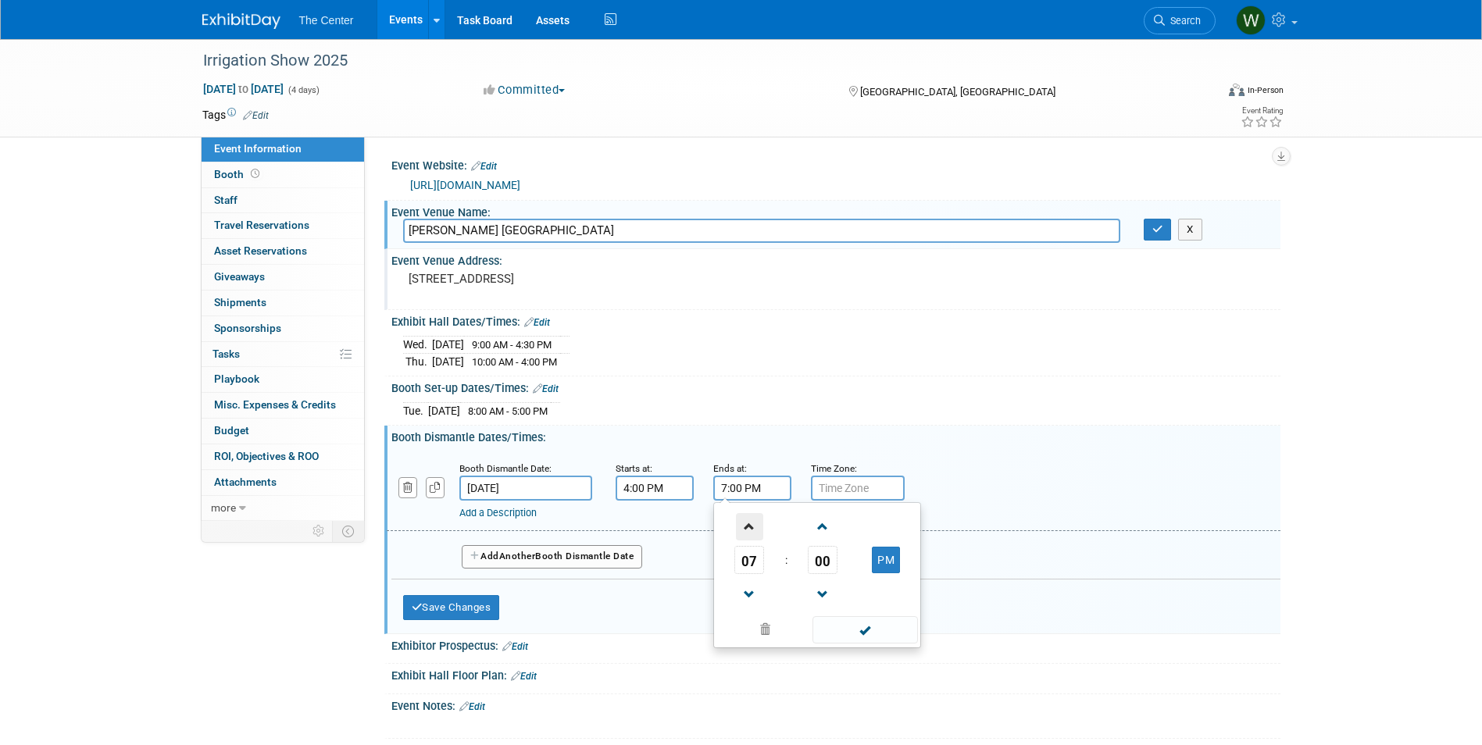
click at [748, 527] on span at bounding box center [749, 526] width 27 height 27
type input "10:00 PM"
click at [874, 638] on span at bounding box center [865, 629] width 105 height 27
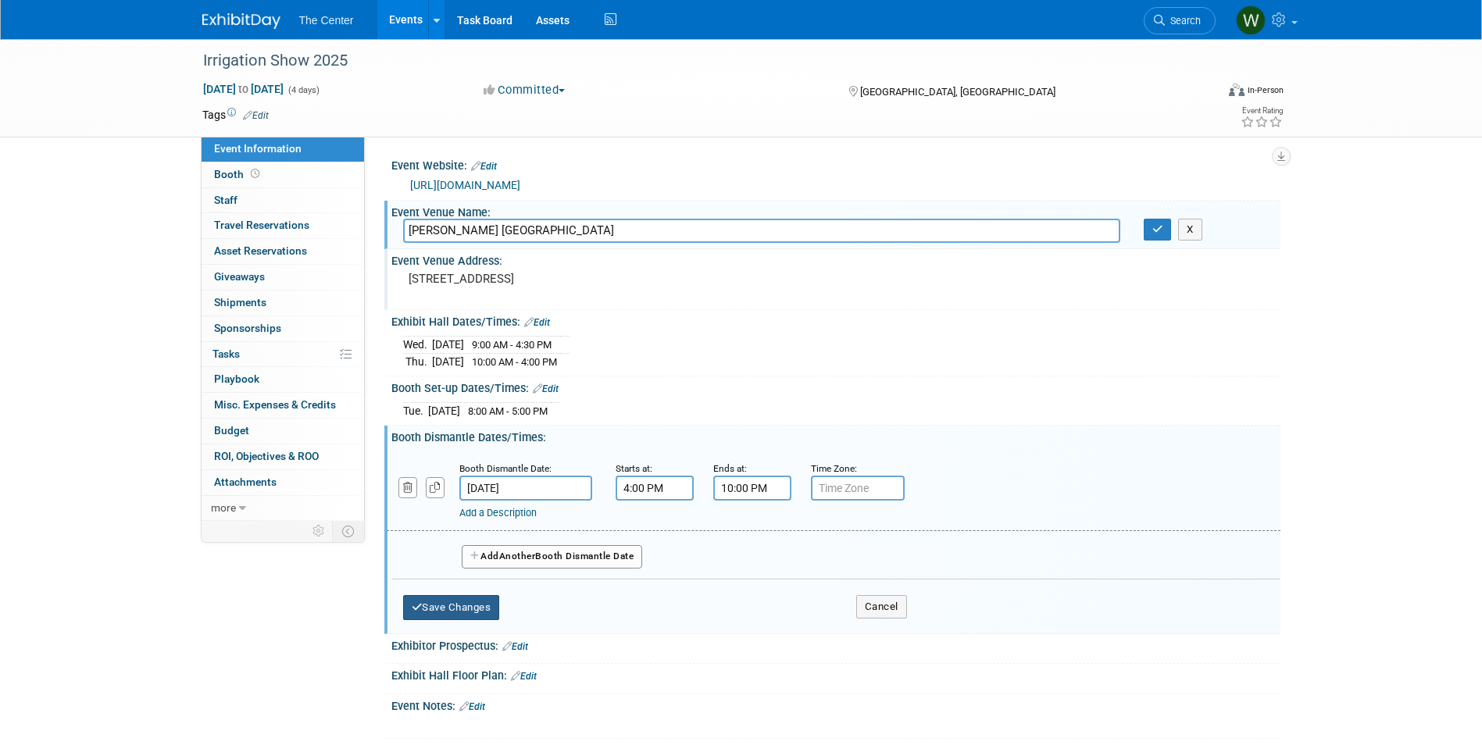
click at [456, 613] on button "Save Changes" at bounding box center [451, 607] width 97 height 25
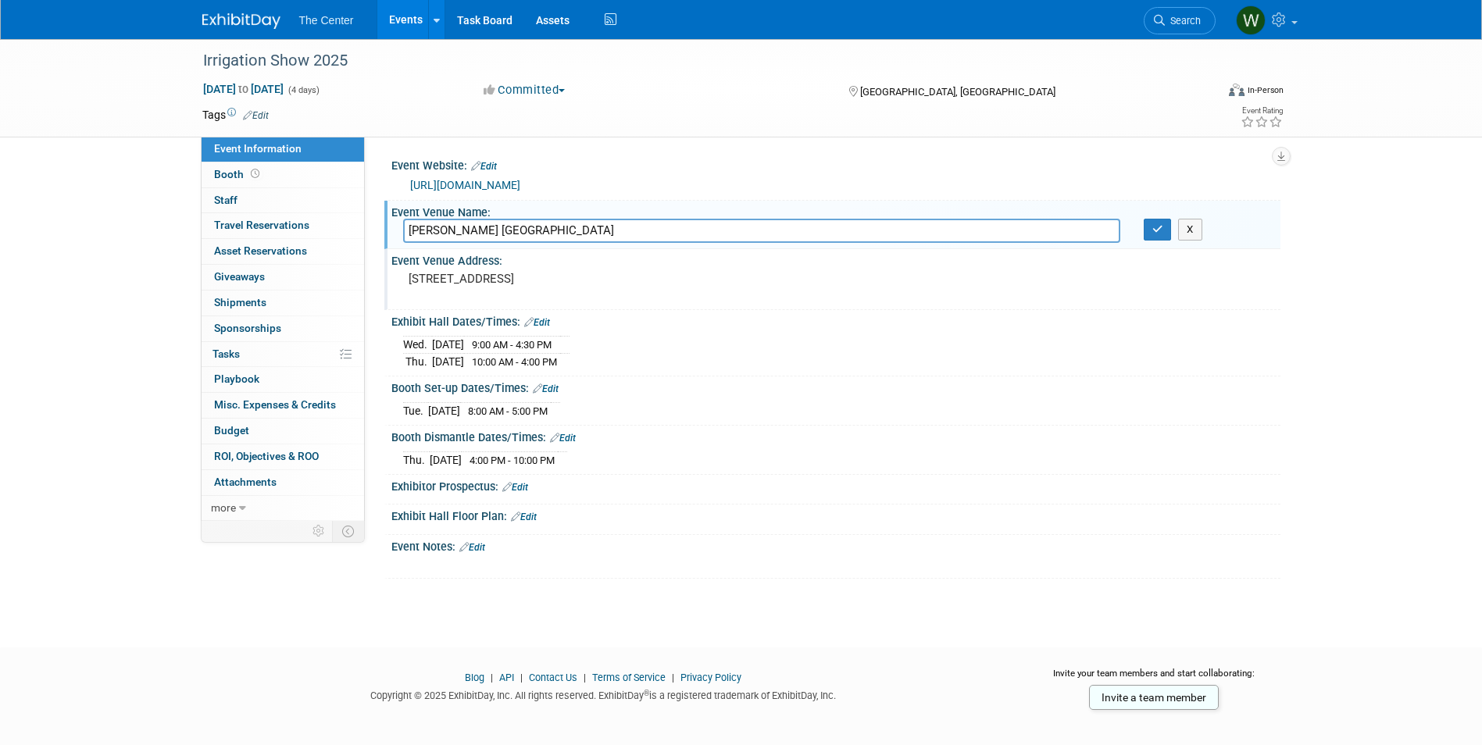
click at [554, 385] on link "Edit" at bounding box center [546, 389] width 26 height 11
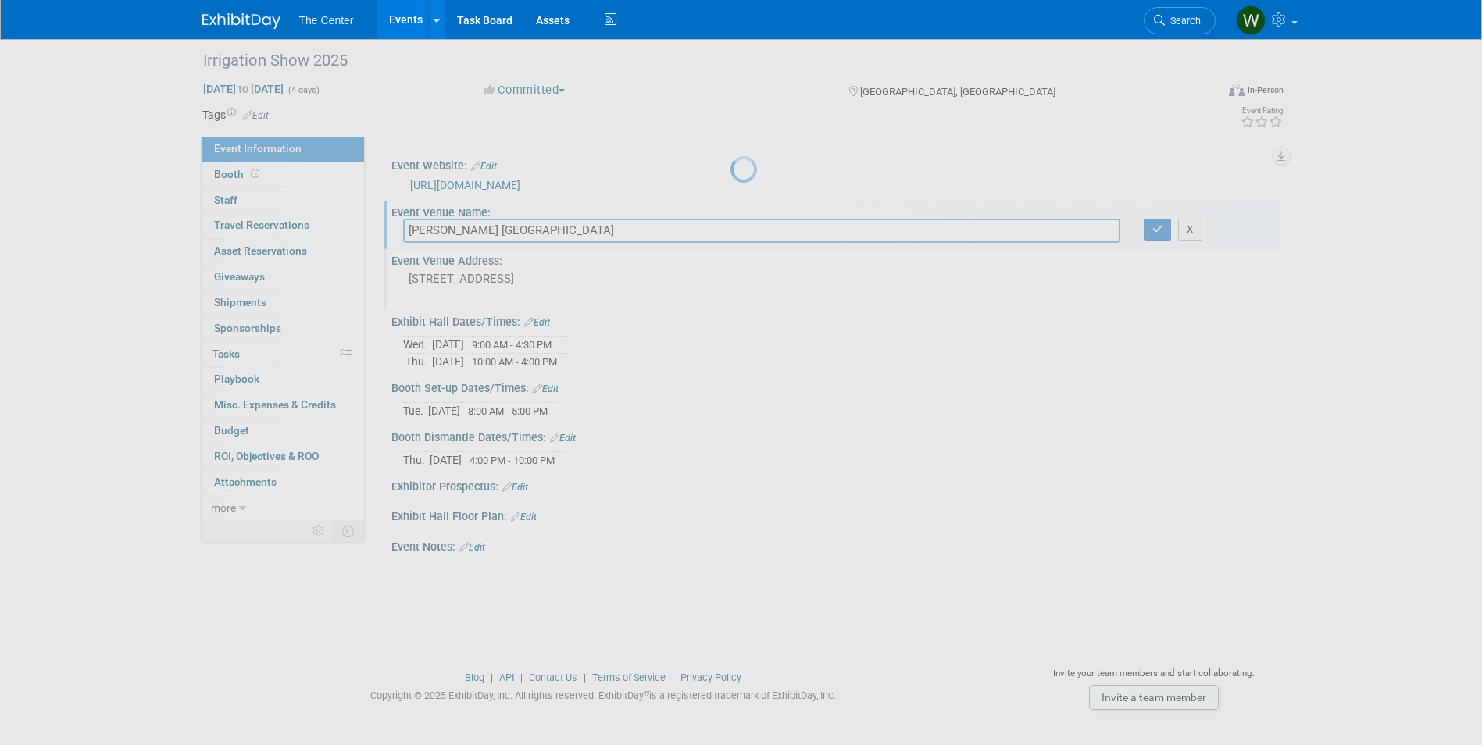
select select "11"
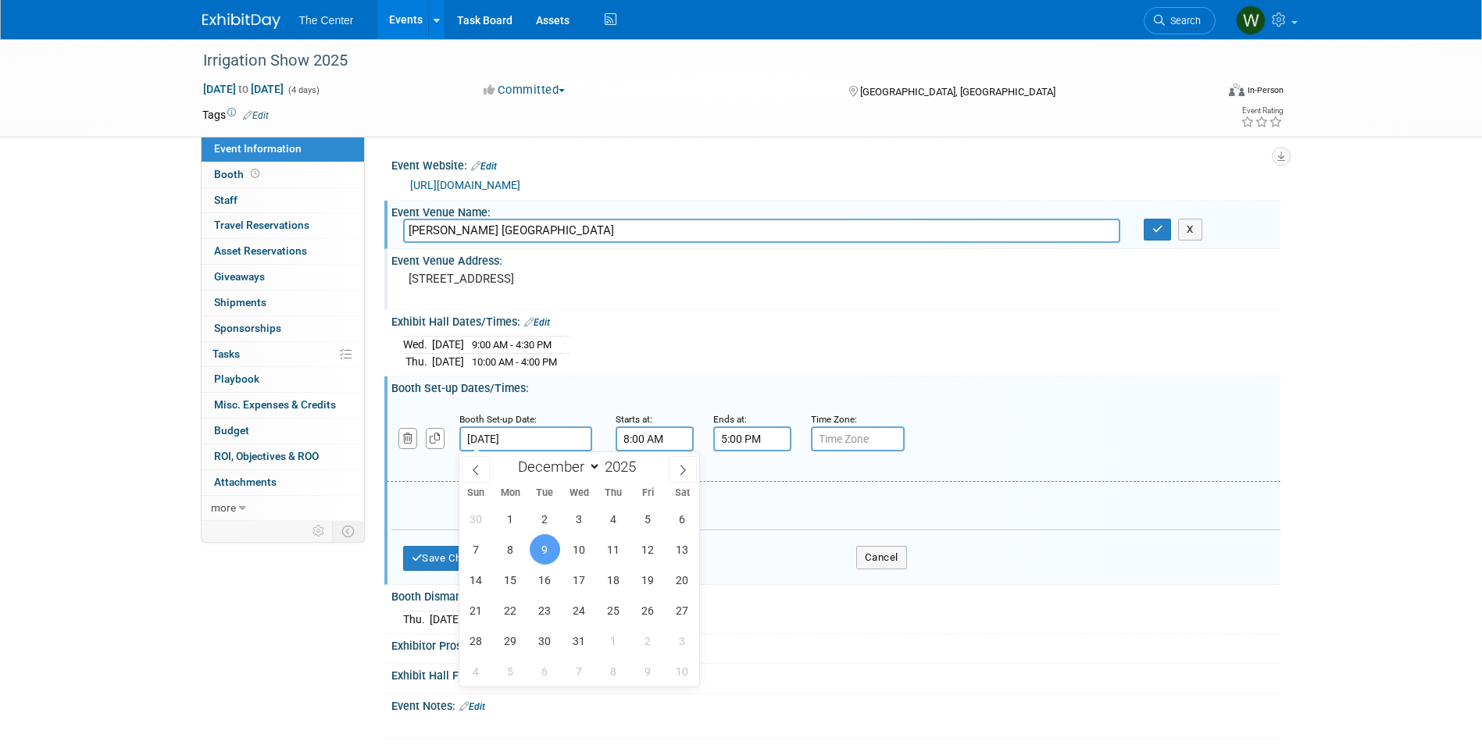
click at [492, 434] on input "Dec 9, 2025" at bounding box center [525, 439] width 133 height 25
click at [516, 538] on span "8" at bounding box center [510, 549] width 30 height 30
type input "Dec 8, 2025"
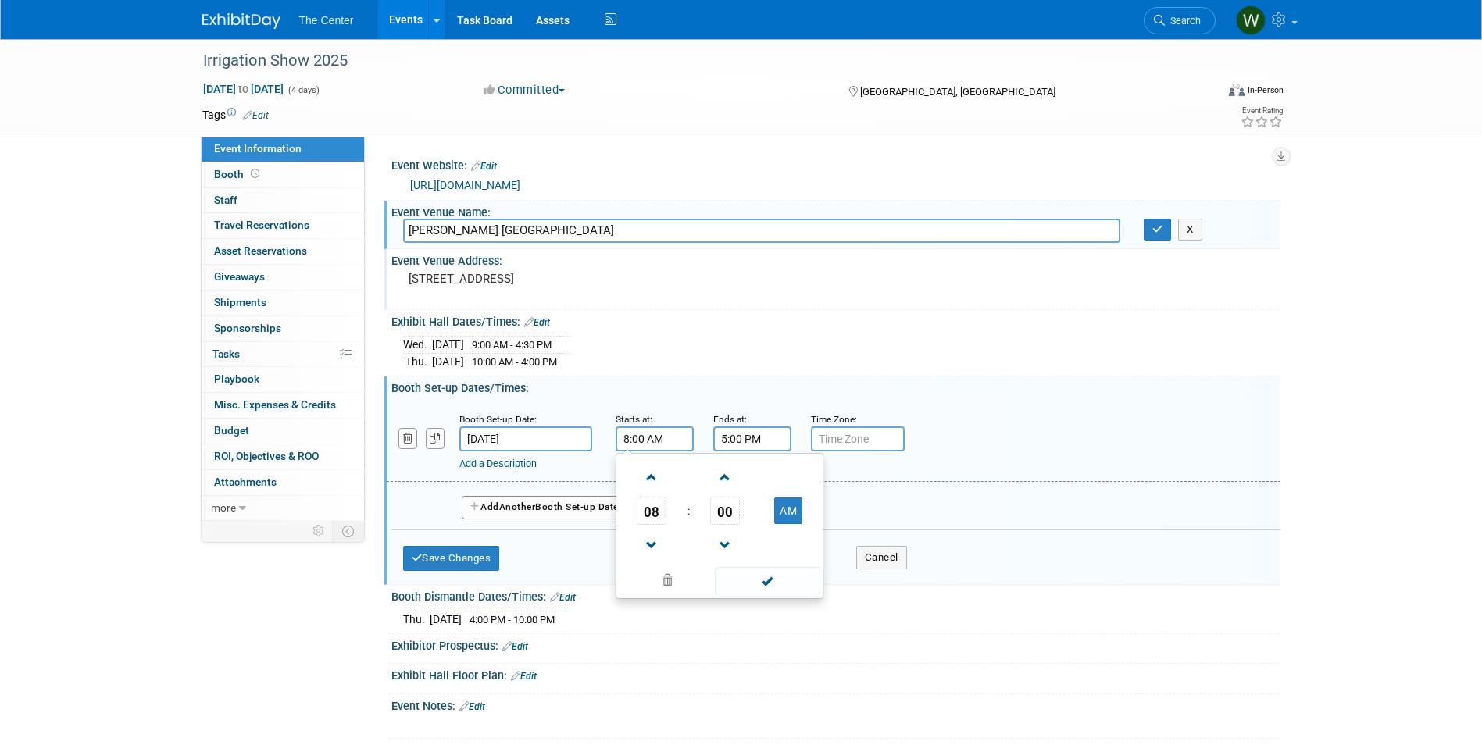
click at [650, 433] on input "8:00 AM" at bounding box center [655, 439] width 78 height 25
click at [648, 534] on span at bounding box center [651, 545] width 27 height 27
type input "7:00 AM"
click at [780, 575] on span at bounding box center [767, 580] width 105 height 27
click at [759, 444] on input "5:00 PM" at bounding box center [752, 439] width 78 height 25
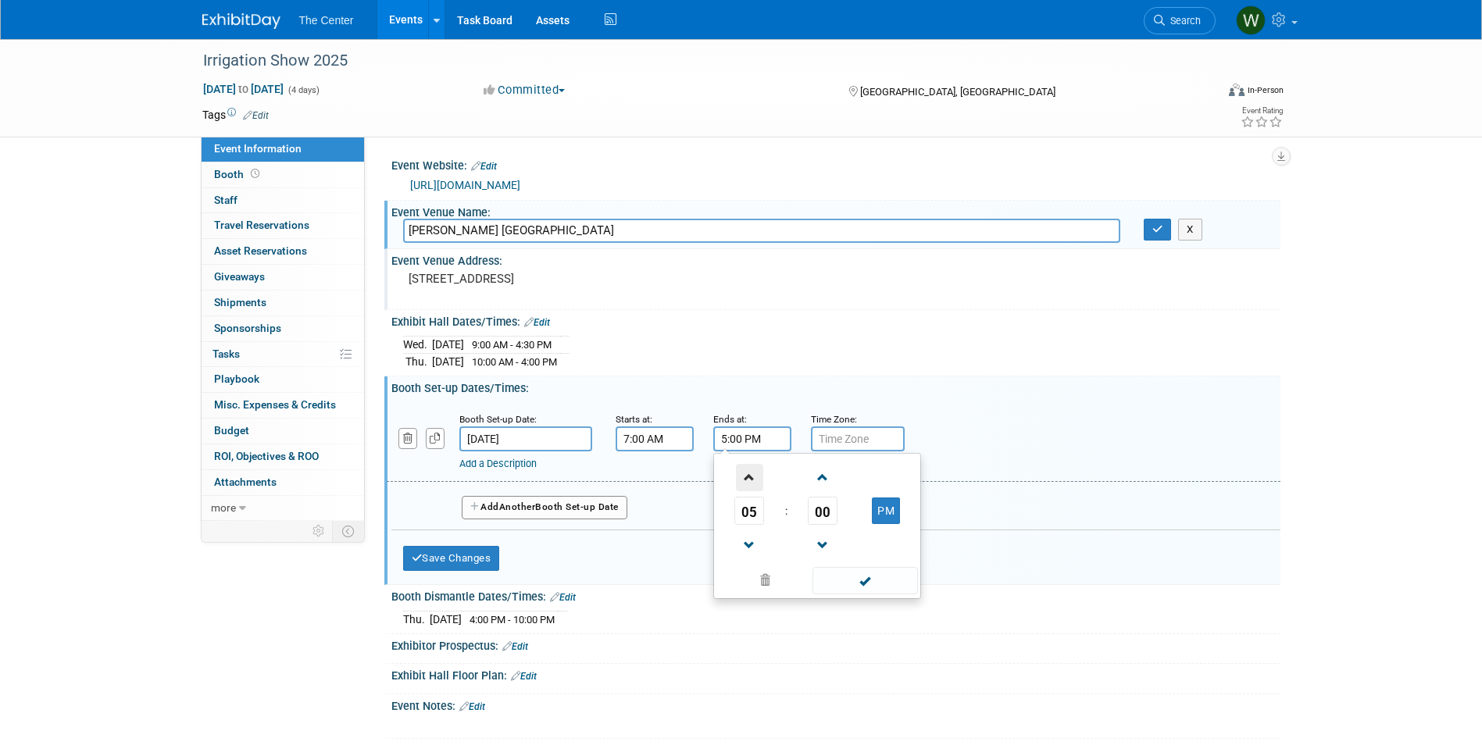
click at [739, 481] on span at bounding box center [749, 477] width 27 height 27
type input "6:00 PM"
click at [871, 583] on span at bounding box center [865, 580] width 105 height 27
drag, startPoint x: 551, startPoint y: 503, endPoint x: 551, endPoint y: 513, distance: 10.2
click at [551, 513] on button "Add Another Booth Set-up Date" at bounding box center [545, 507] width 166 height 23
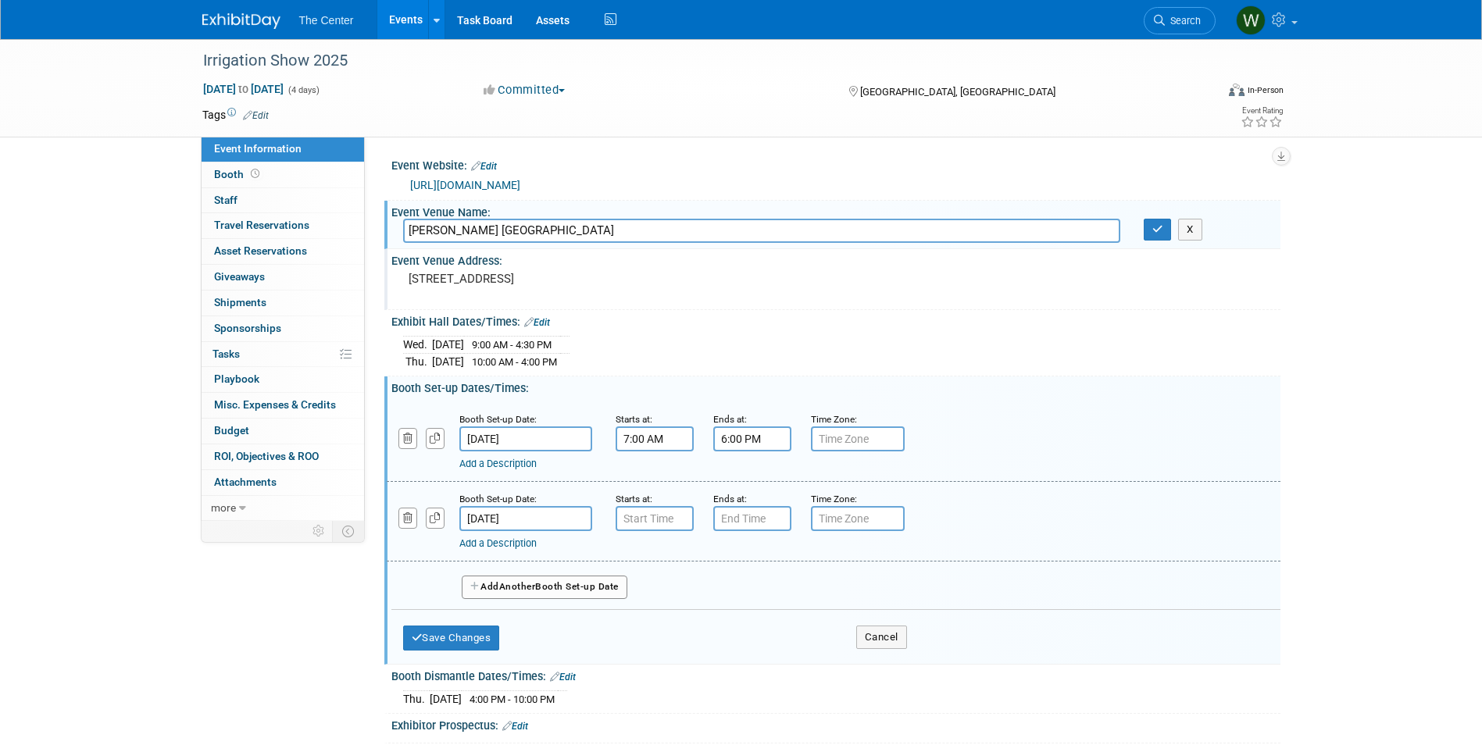
type input "7:00 AM"
click at [659, 516] on input "7:00 AM" at bounding box center [655, 518] width 78 height 25
click at [761, 659] on span at bounding box center [767, 660] width 105 height 27
click at [755, 517] on input "7:00 PM" at bounding box center [752, 518] width 78 height 25
click at [754, 624] on span at bounding box center [749, 625] width 27 height 27
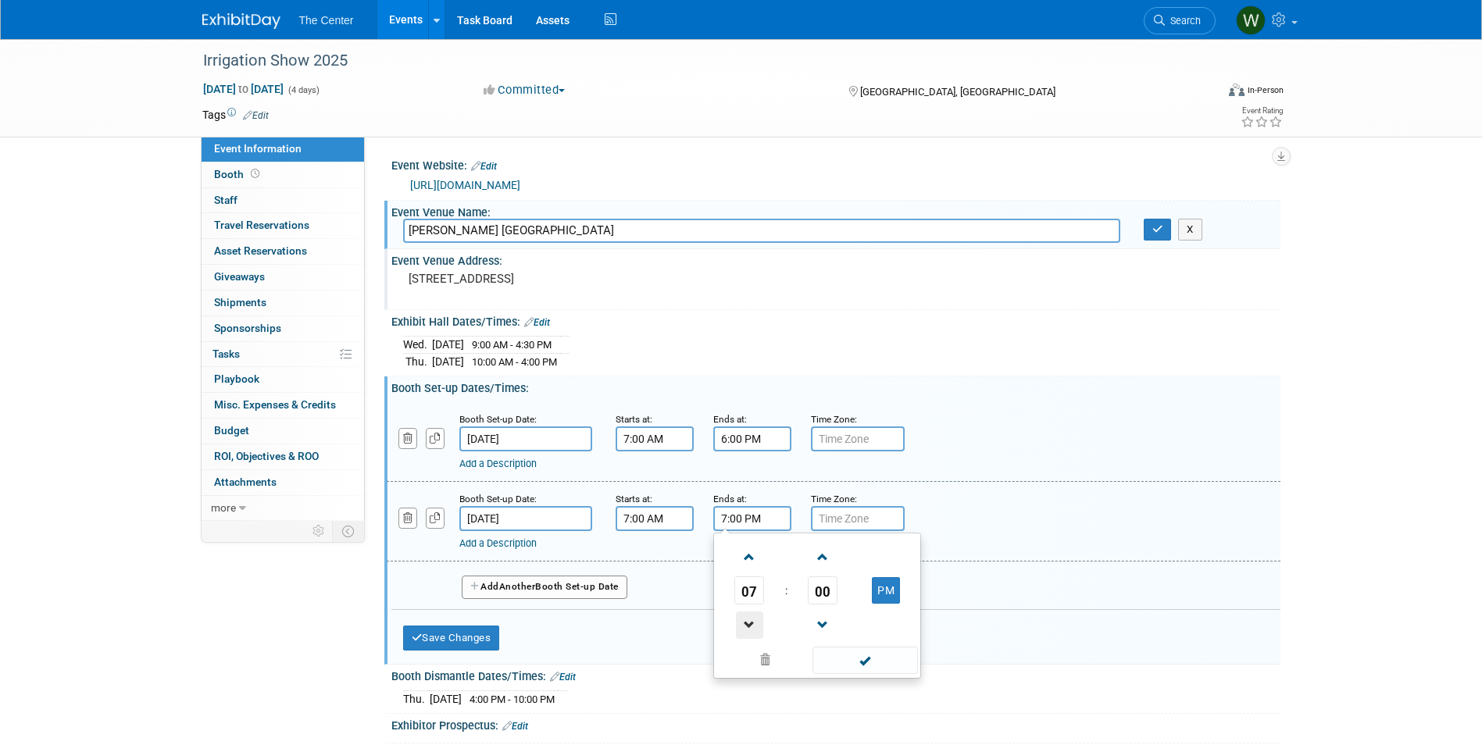
type input "6:00 PM"
click at [870, 663] on span at bounding box center [865, 660] width 105 height 27
click at [435, 639] on button "Save Changes" at bounding box center [451, 638] width 97 height 25
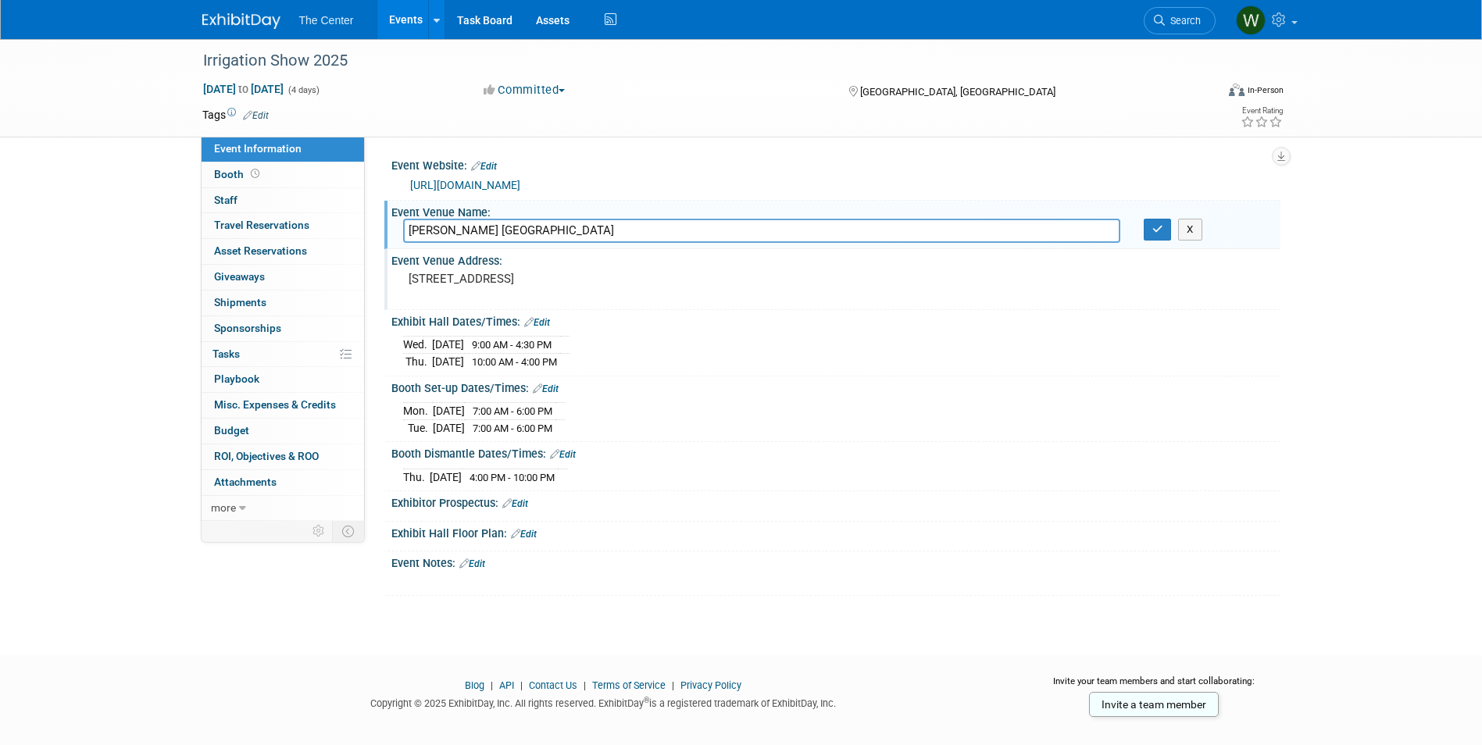
click at [573, 451] on link "Edit" at bounding box center [563, 454] width 26 height 11
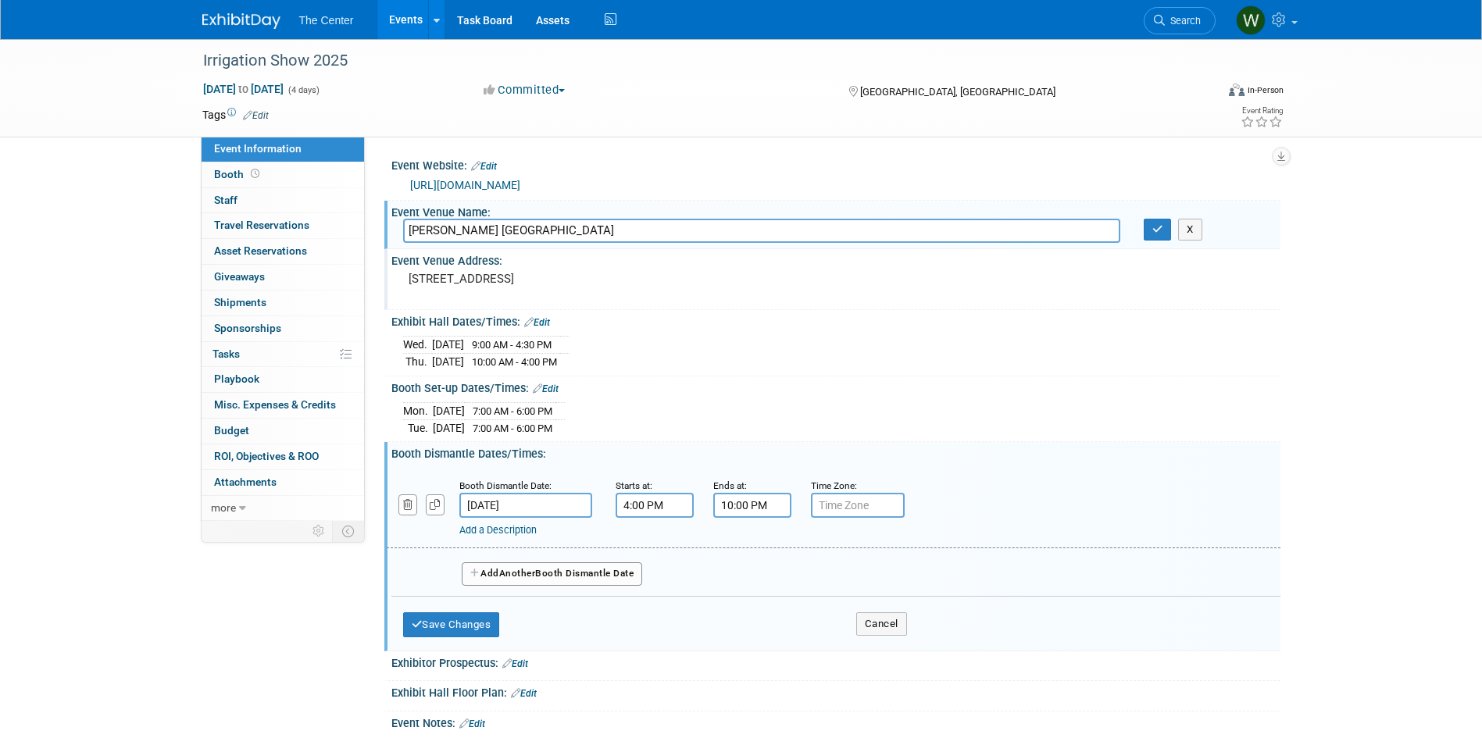
click at [514, 565] on button "Add Another Booth Dismantle Date" at bounding box center [552, 574] width 181 height 23
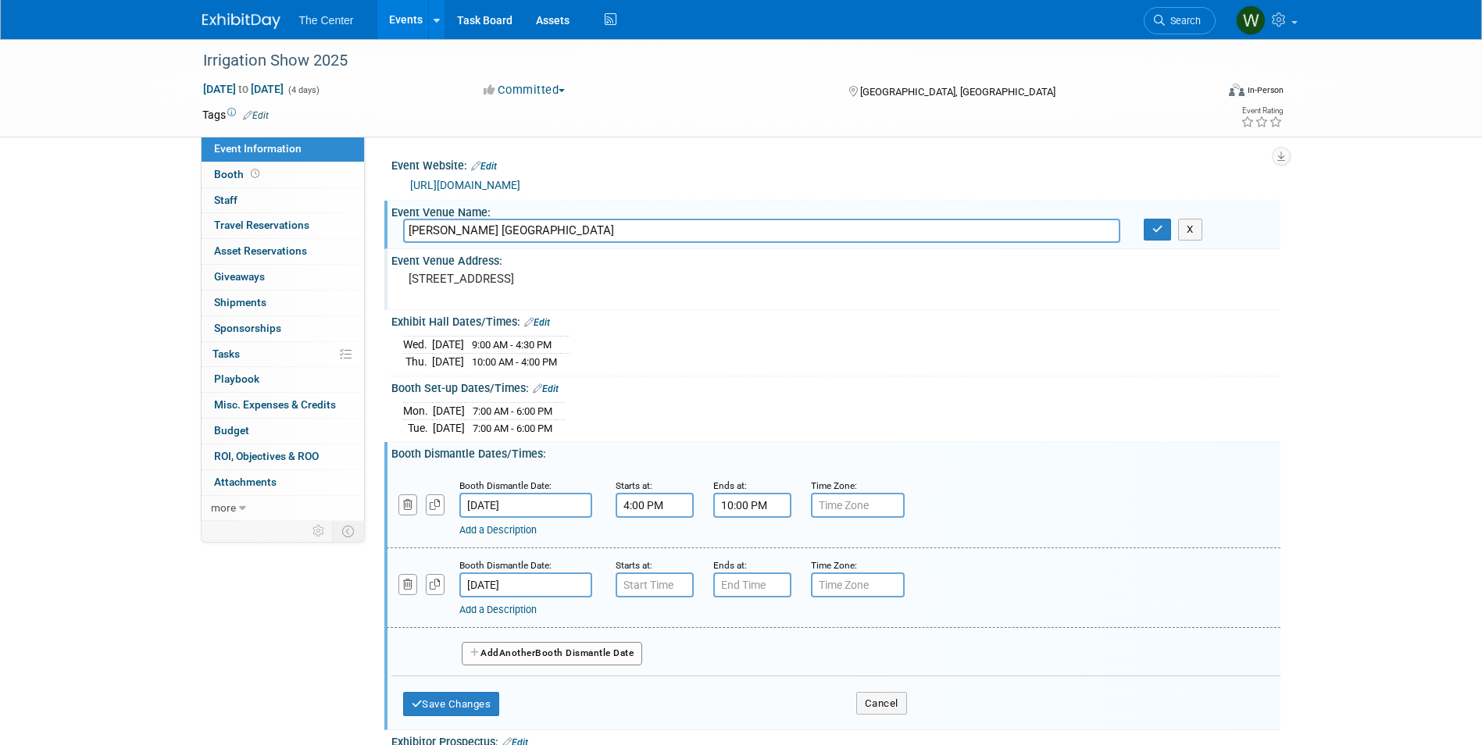
click at [551, 581] on input "Dec 12, 2025" at bounding box center [525, 585] width 133 height 25
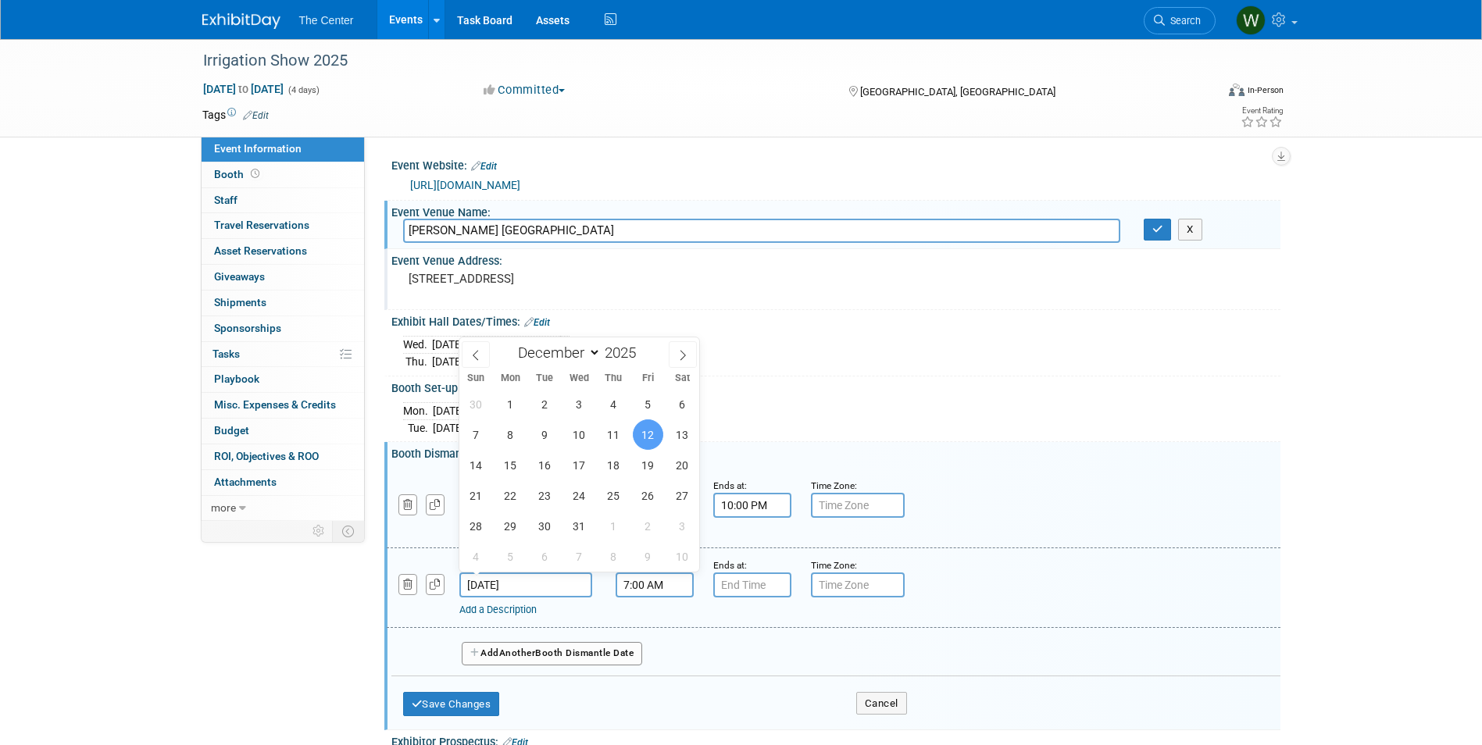
click at [638, 582] on input "7:00 AM" at bounding box center [655, 585] width 78 height 25
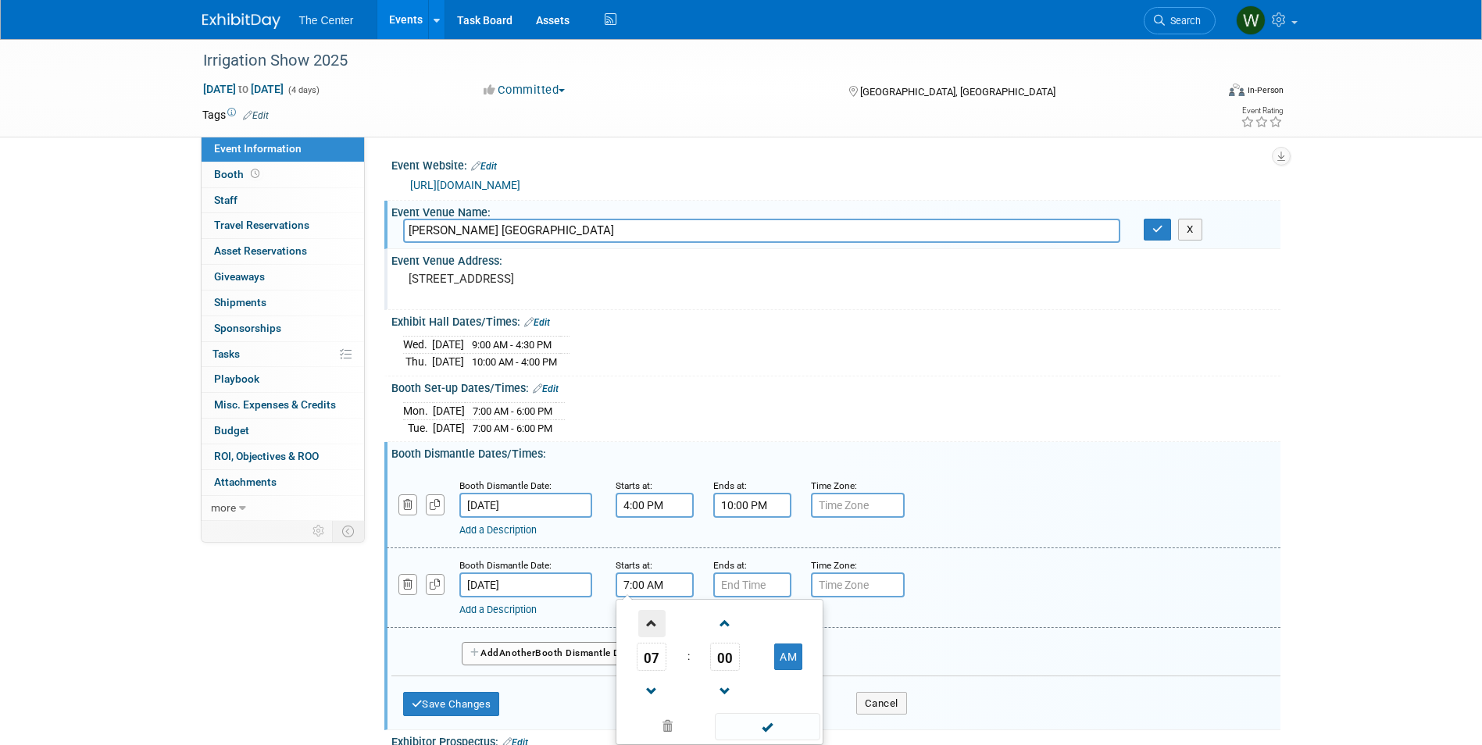
click at [655, 628] on span at bounding box center [651, 623] width 27 height 27
type input "8:00 AM"
drag, startPoint x: 758, startPoint y: 726, endPoint x: 756, endPoint y: 706, distance: 20.4
click at [758, 726] on span at bounding box center [767, 726] width 105 height 27
click at [743, 588] on input "7:00 PM" at bounding box center [752, 585] width 78 height 25
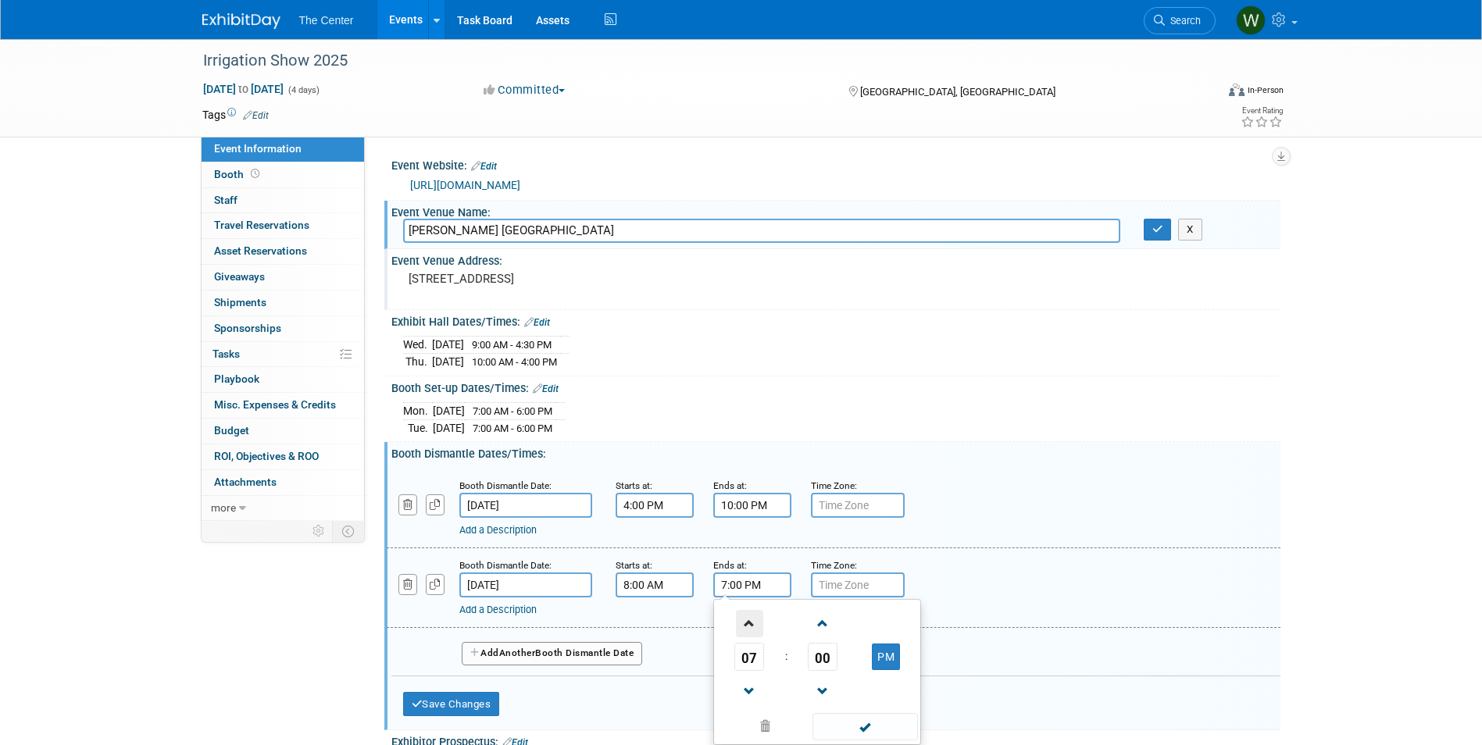
click at [754, 622] on span at bounding box center [749, 623] width 27 height 27
click at [748, 681] on span at bounding box center [749, 691] width 27 height 27
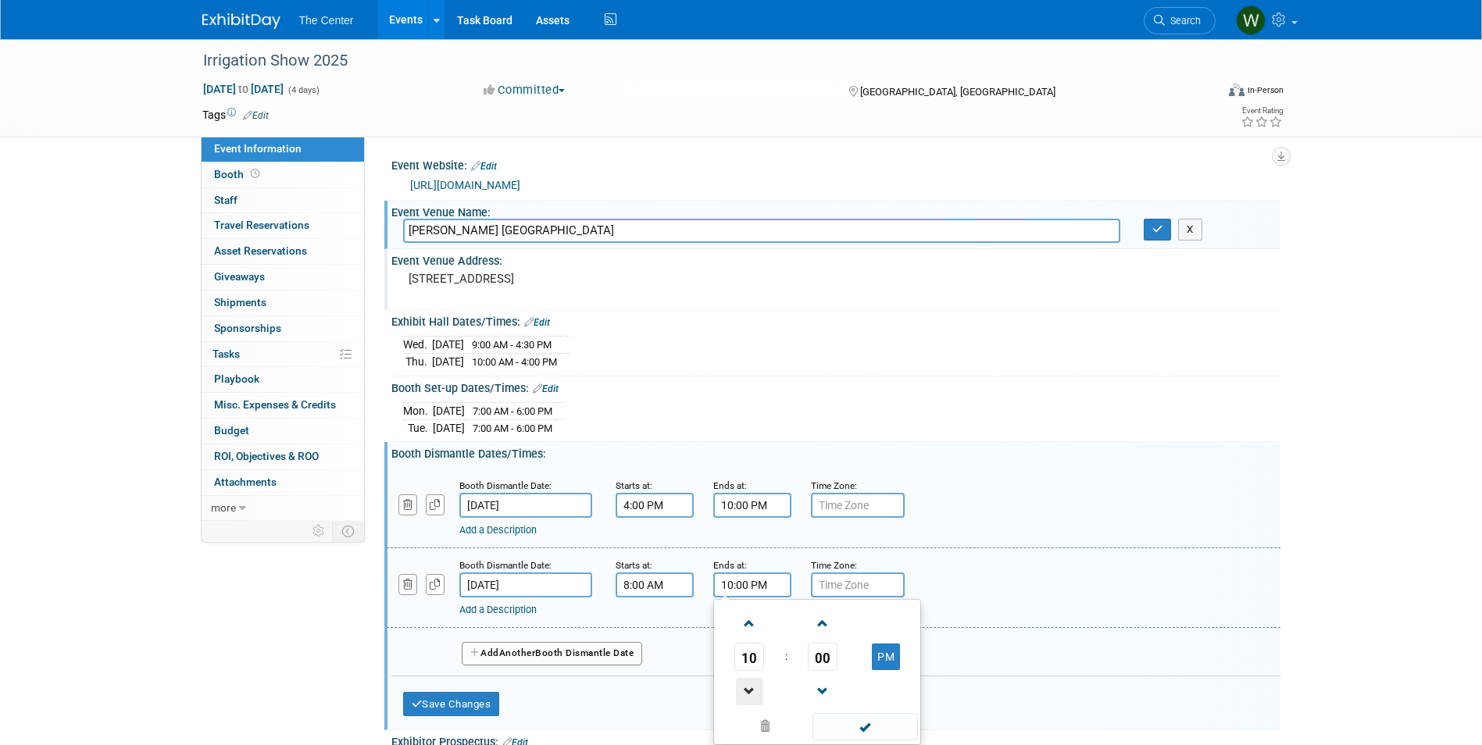
click at [748, 681] on span at bounding box center [749, 691] width 27 height 27
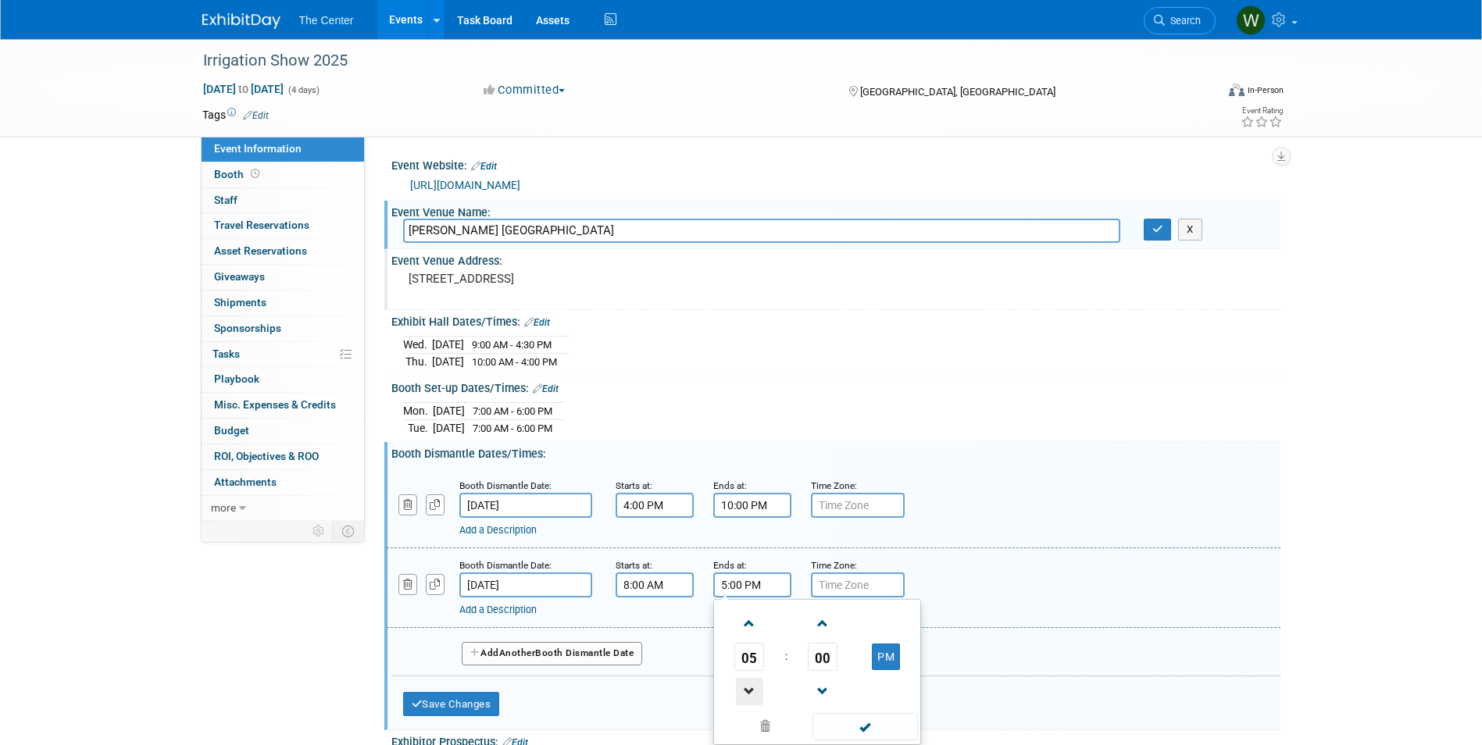
click at [748, 681] on span at bounding box center [749, 691] width 27 height 27
type input "1:00 PM"
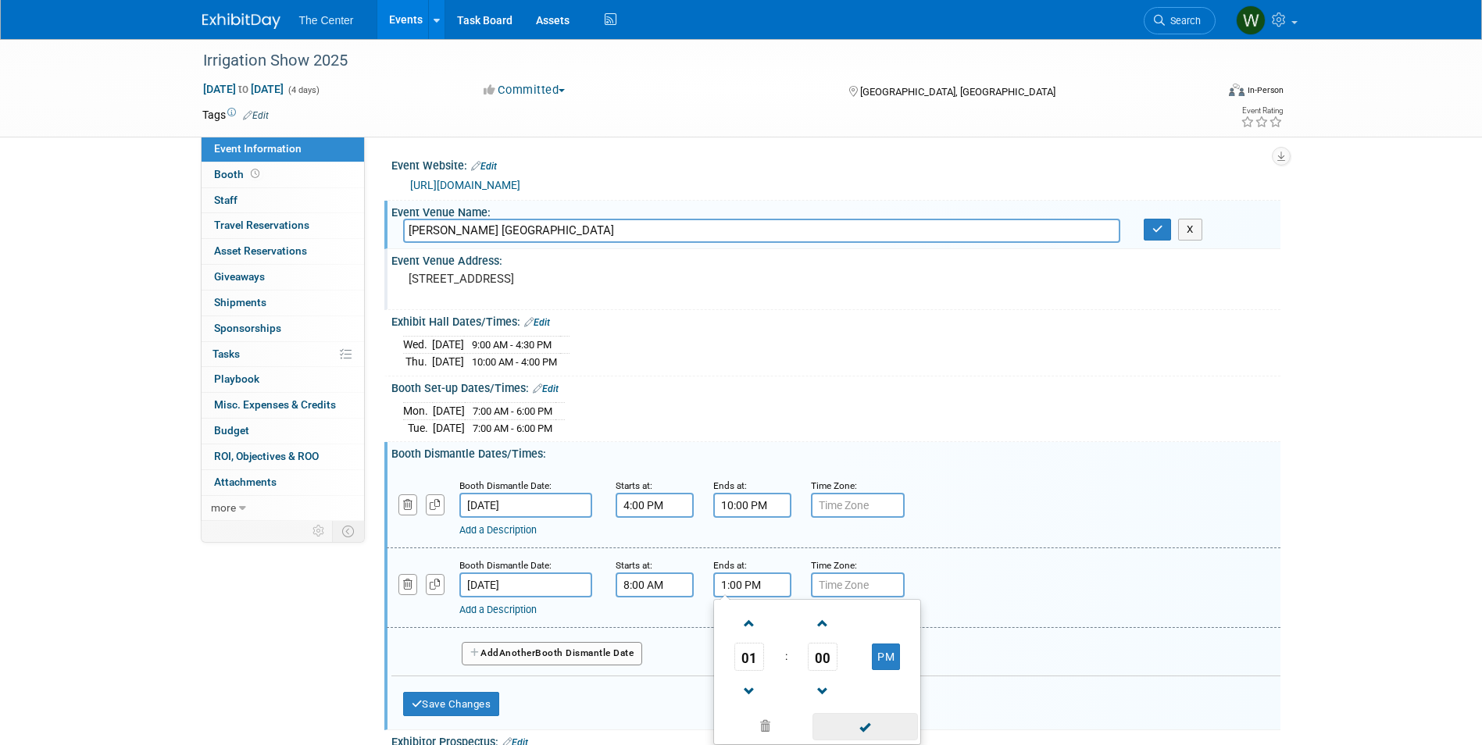
click at [892, 723] on span at bounding box center [865, 726] width 105 height 27
click at [448, 693] on button "Save Changes" at bounding box center [451, 704] width 97 height 25
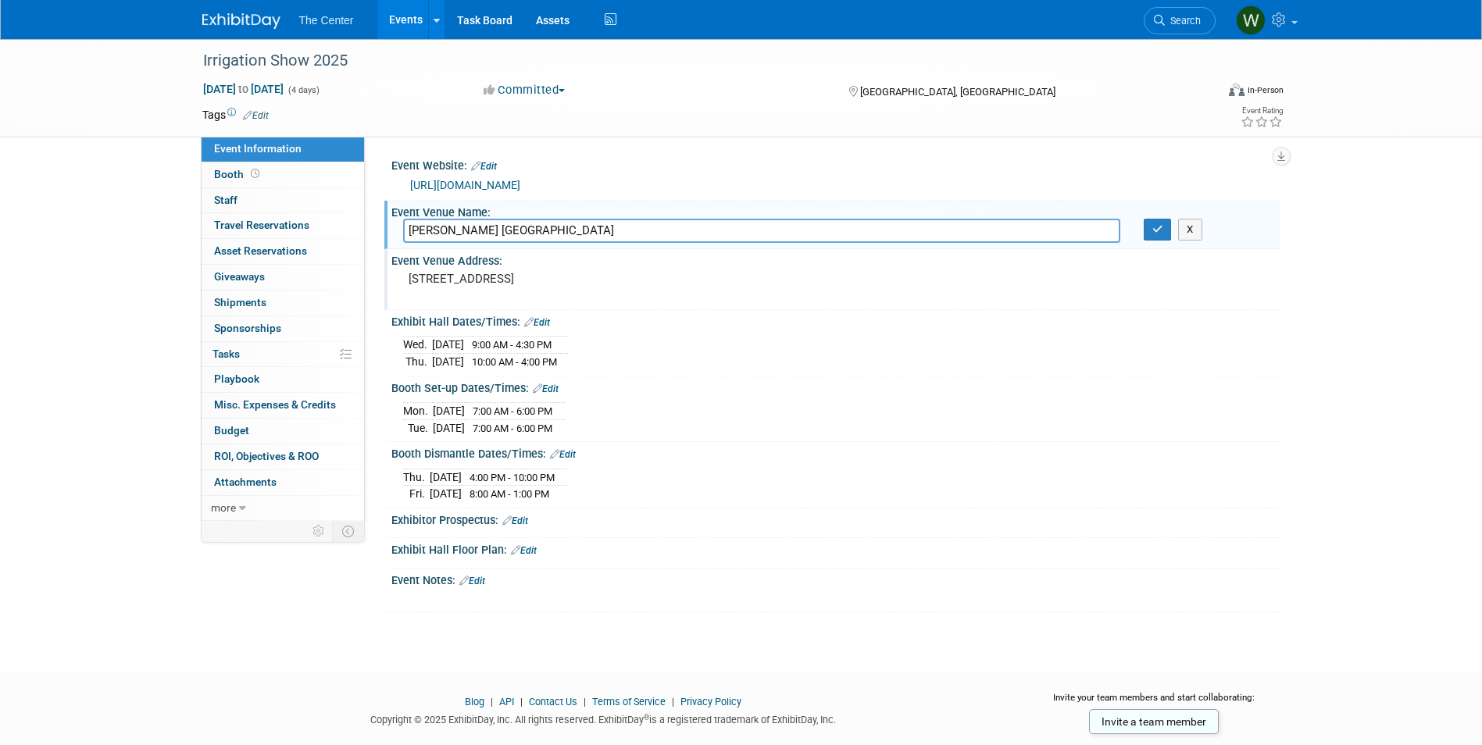
click at [534, 545] on link "Edit" at bounding box center [524, 550] width 26 height 11
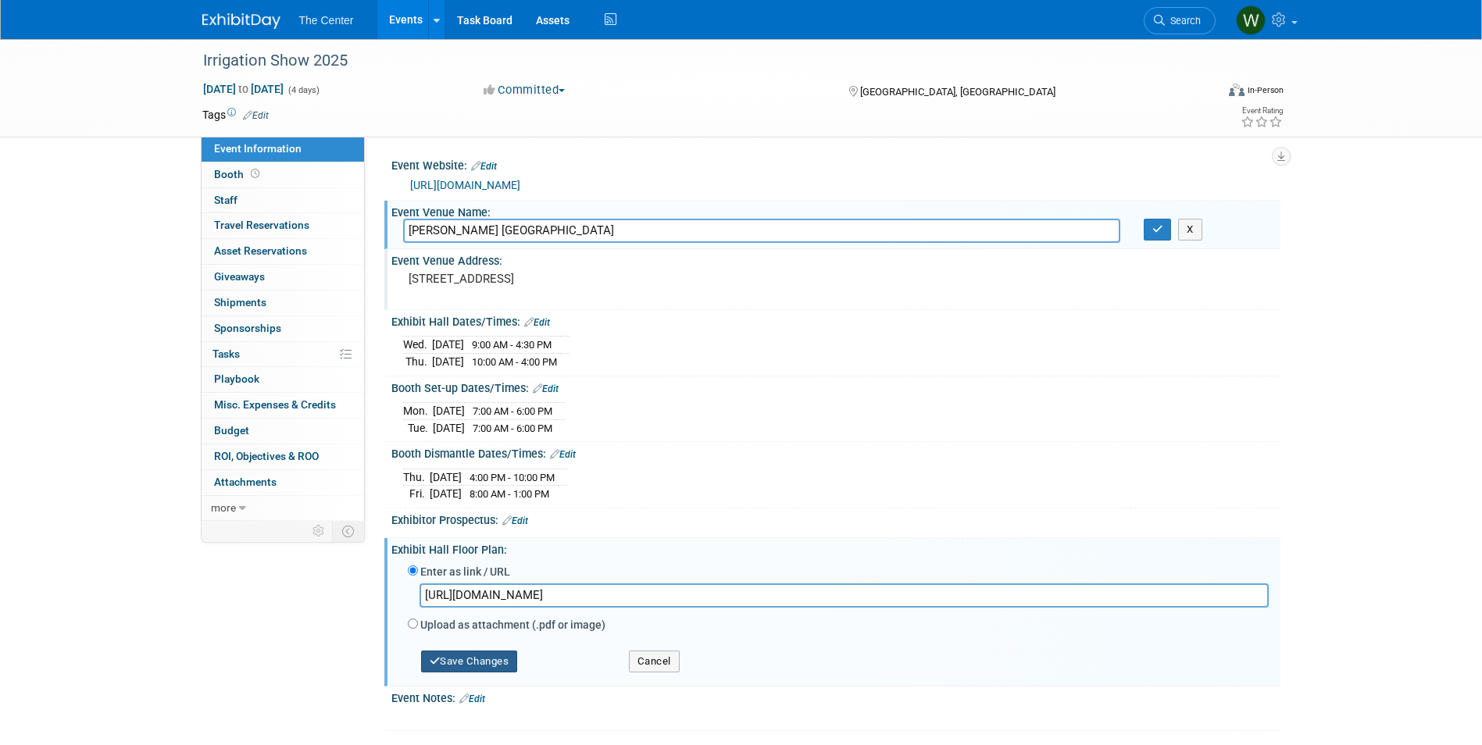
type input "https://irrigation2025.mapyourshow.com/8_0/floorplan/"
click at [497, 670] on button "Save Changes" at bounding box center [469, 662] width 97 height 22
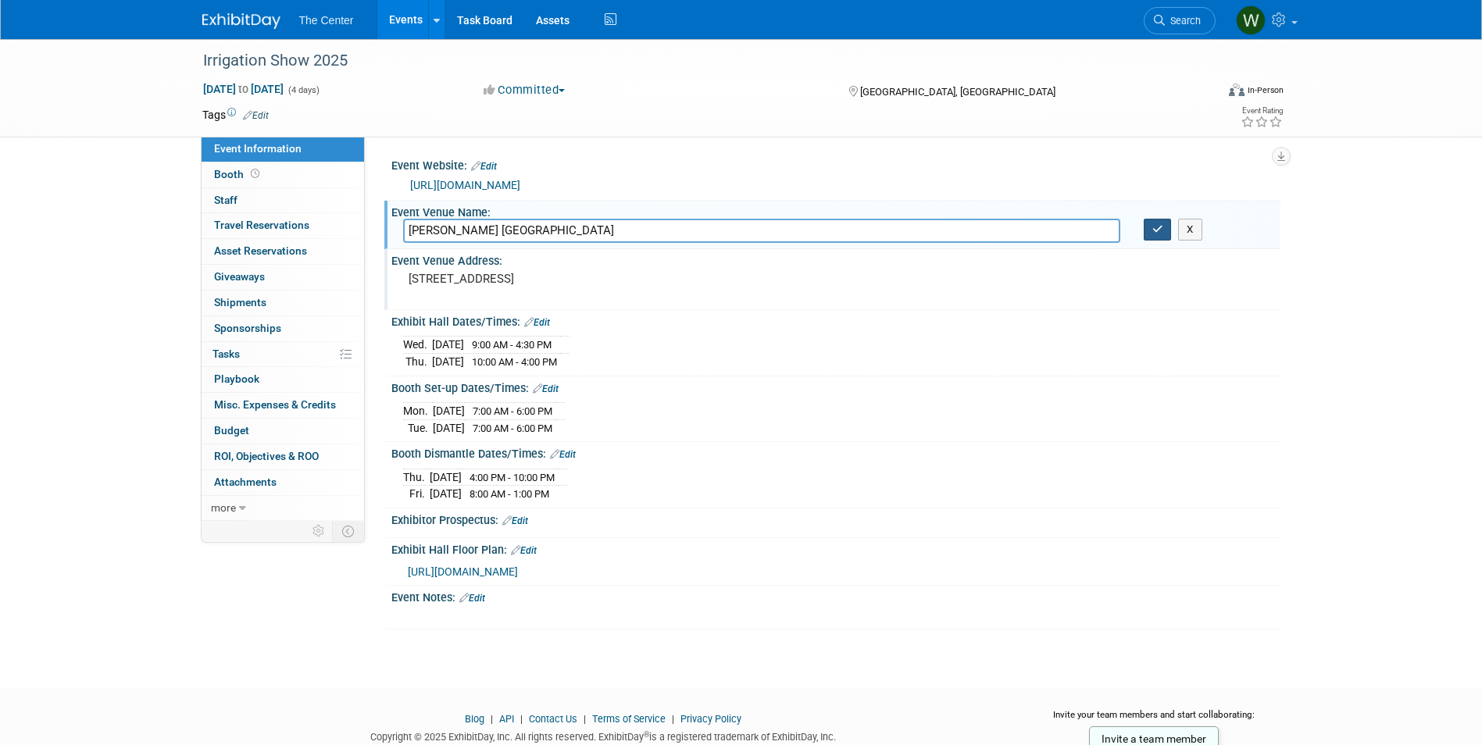
click at [1163, 234] on icon "button" at bounding box center [1157, 229] width 11 height 10
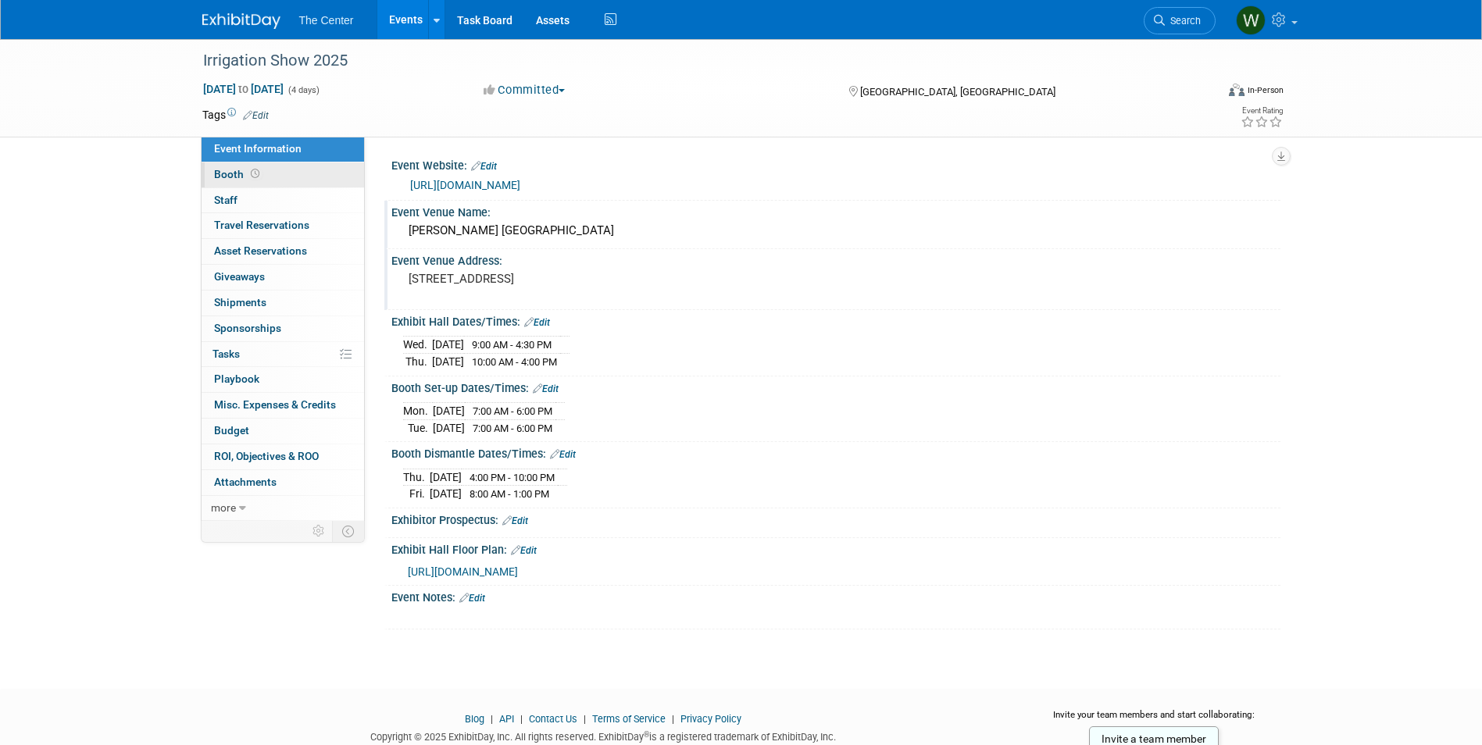
click at [282, 177] on link "Booth" at bounding box center [283, 175] width 163 height 25
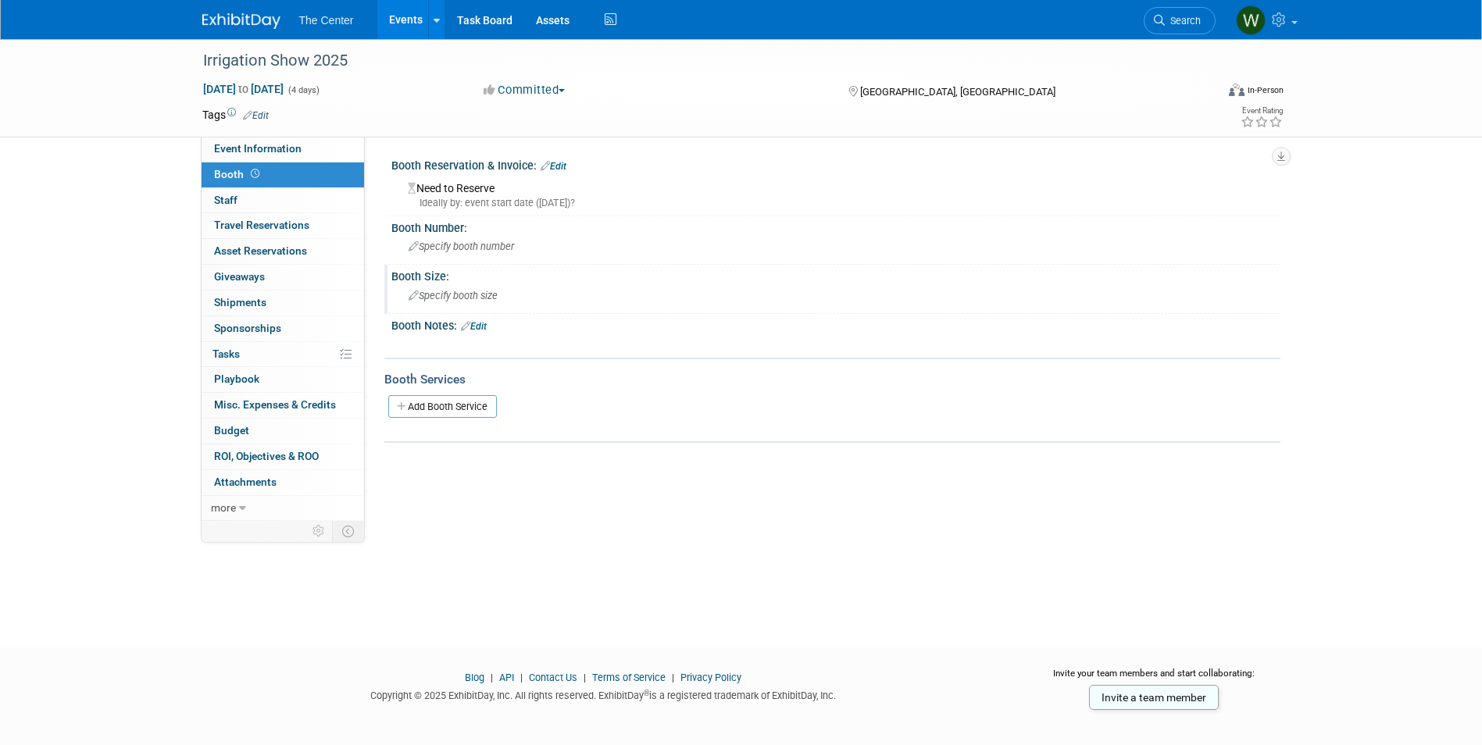
click at [474, 295] on span "Specify booth size" at bounding box center [453, 296] width 89 height 12
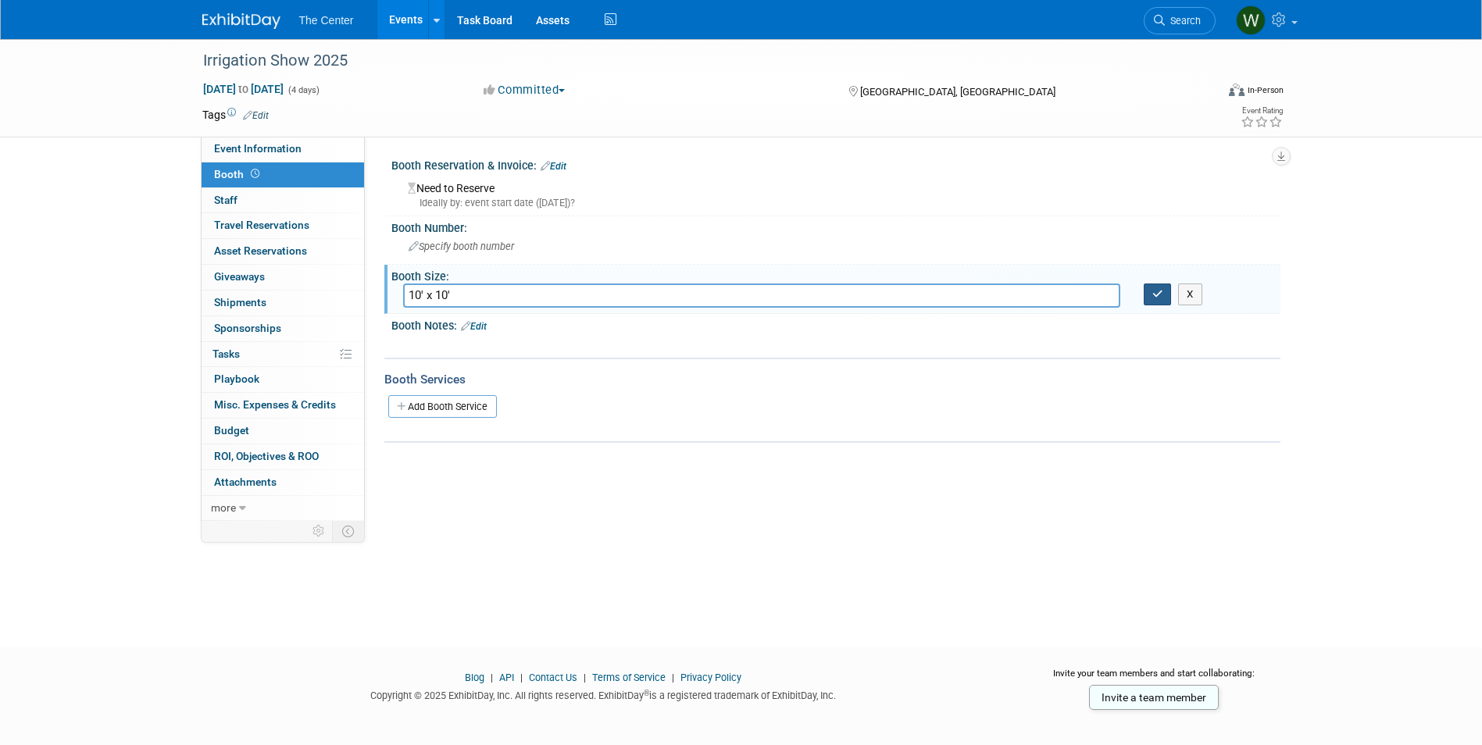
type input "10' x 10'"
click at [1170, 300] on button "button" at bounding box center [1158, 295] width 28 height 22
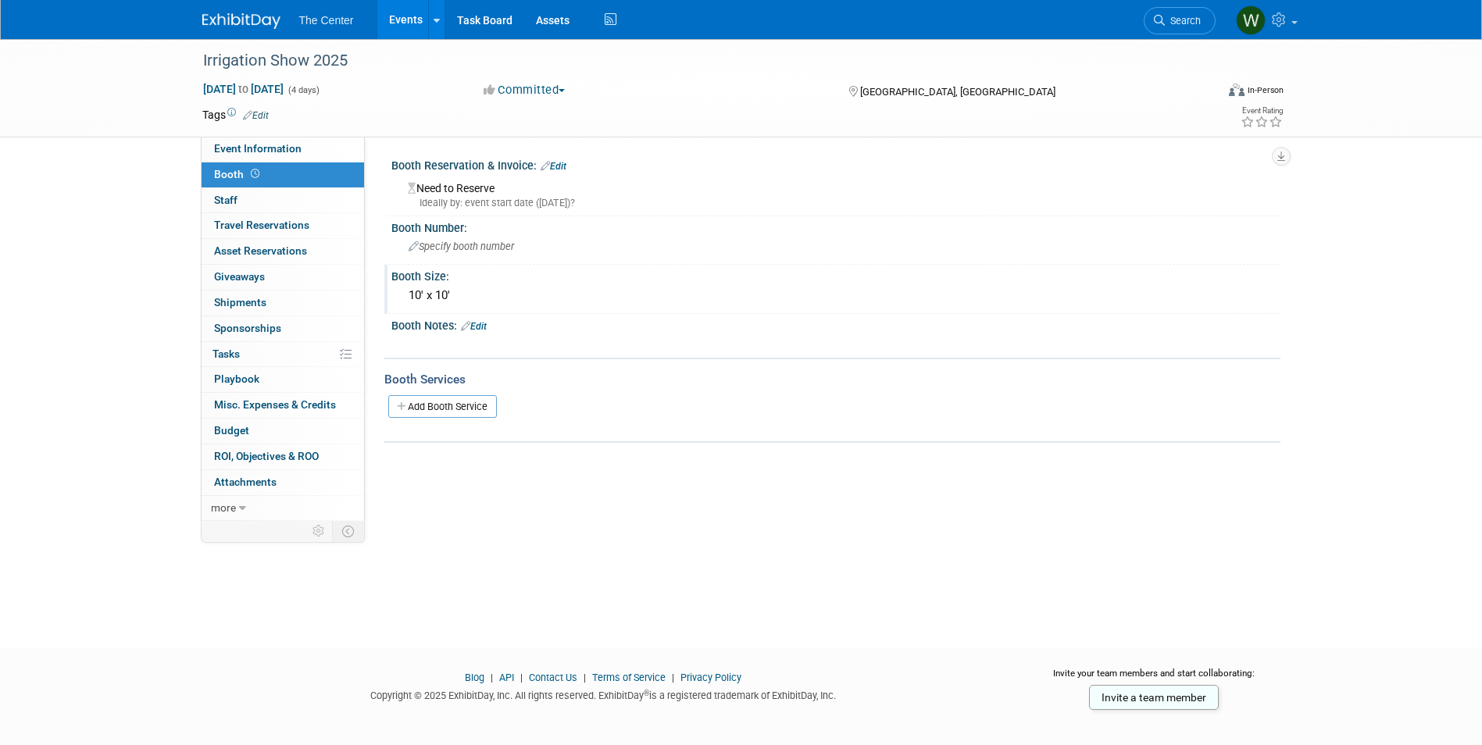
click at [396, 15] on link "Events" at bounding box center [405, 19] width 57 height 39
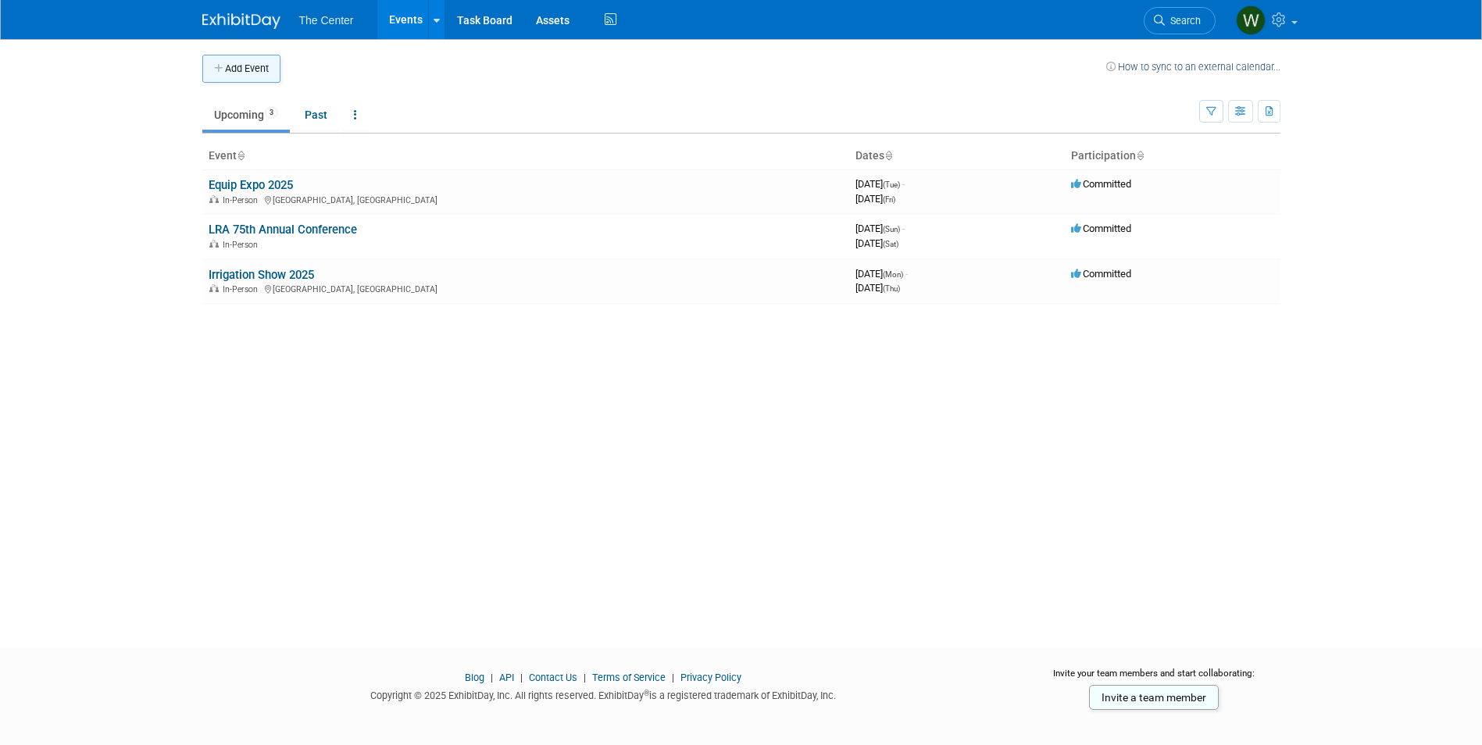
click at [240, 55] on button "Add Event" at bounding box center [241, 69] width 78 height 28
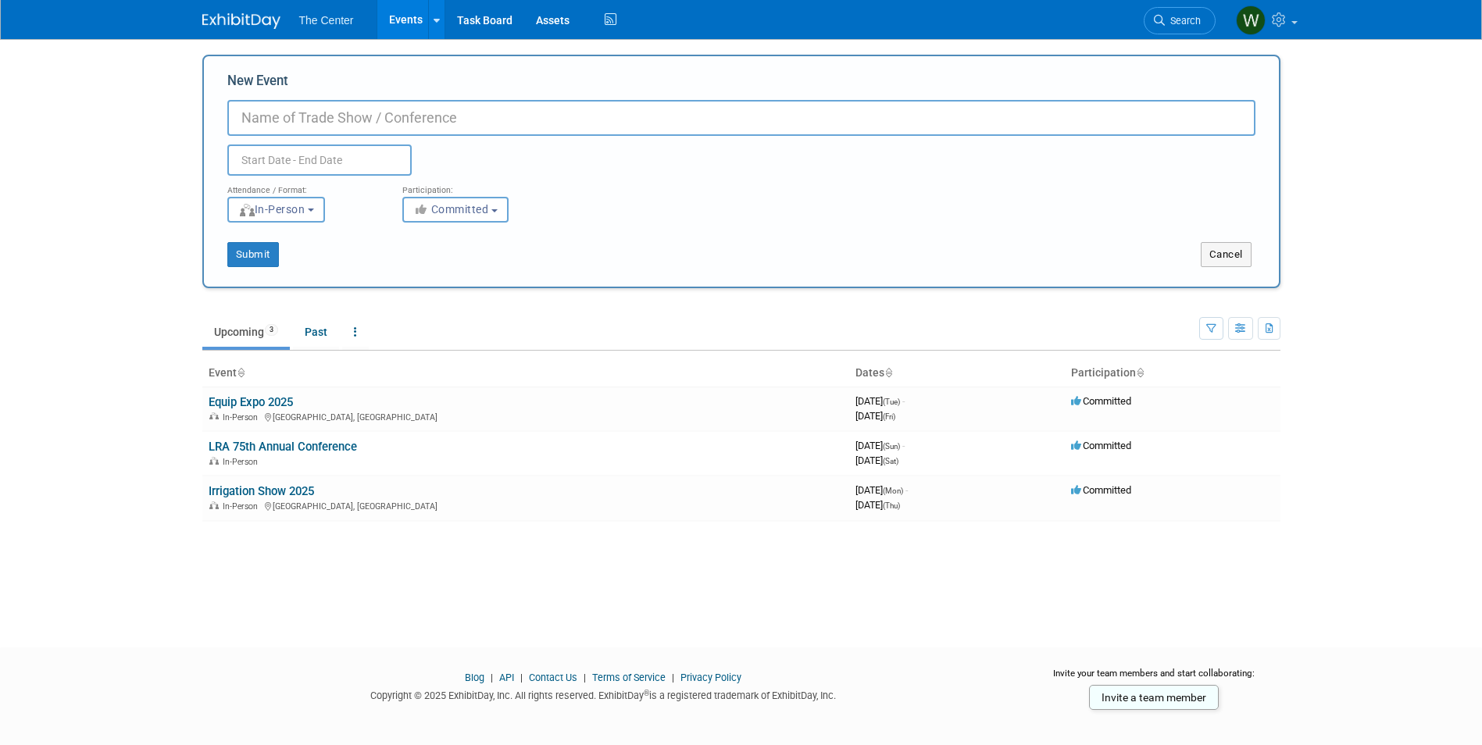
click at [448, 123] on input "New Event" at bounding box center [741, 118] width 1028 height 36
type input "A"
type input "Illuminate 2026"
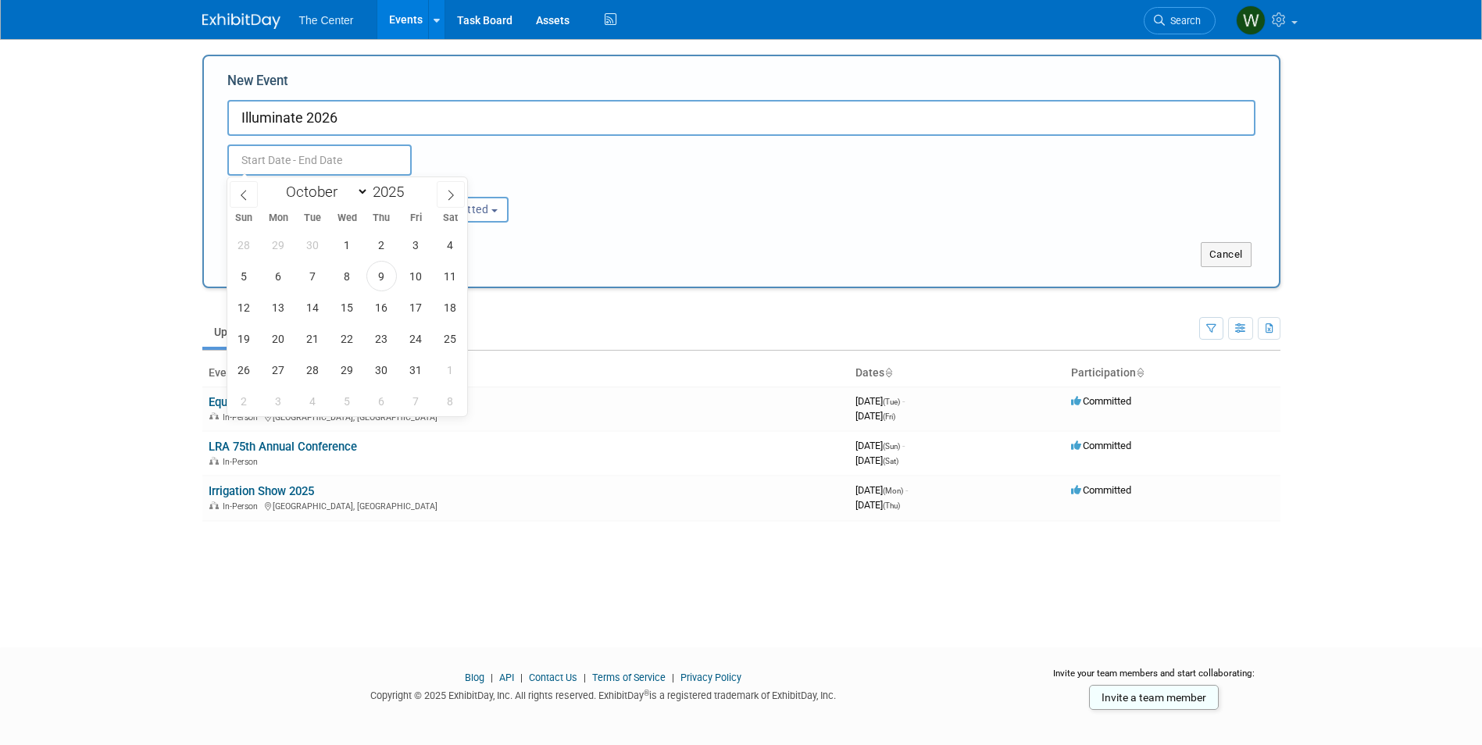
click at [359, 156] on input "text" at bounding box center [319, 160] width 184 height 31
click at [453, 190] on icon at bounding box center [450, 195] width 11 height 11
select select "11"
click at [453, 190] on icon at bounding box center [450, 195] width 11 height 11
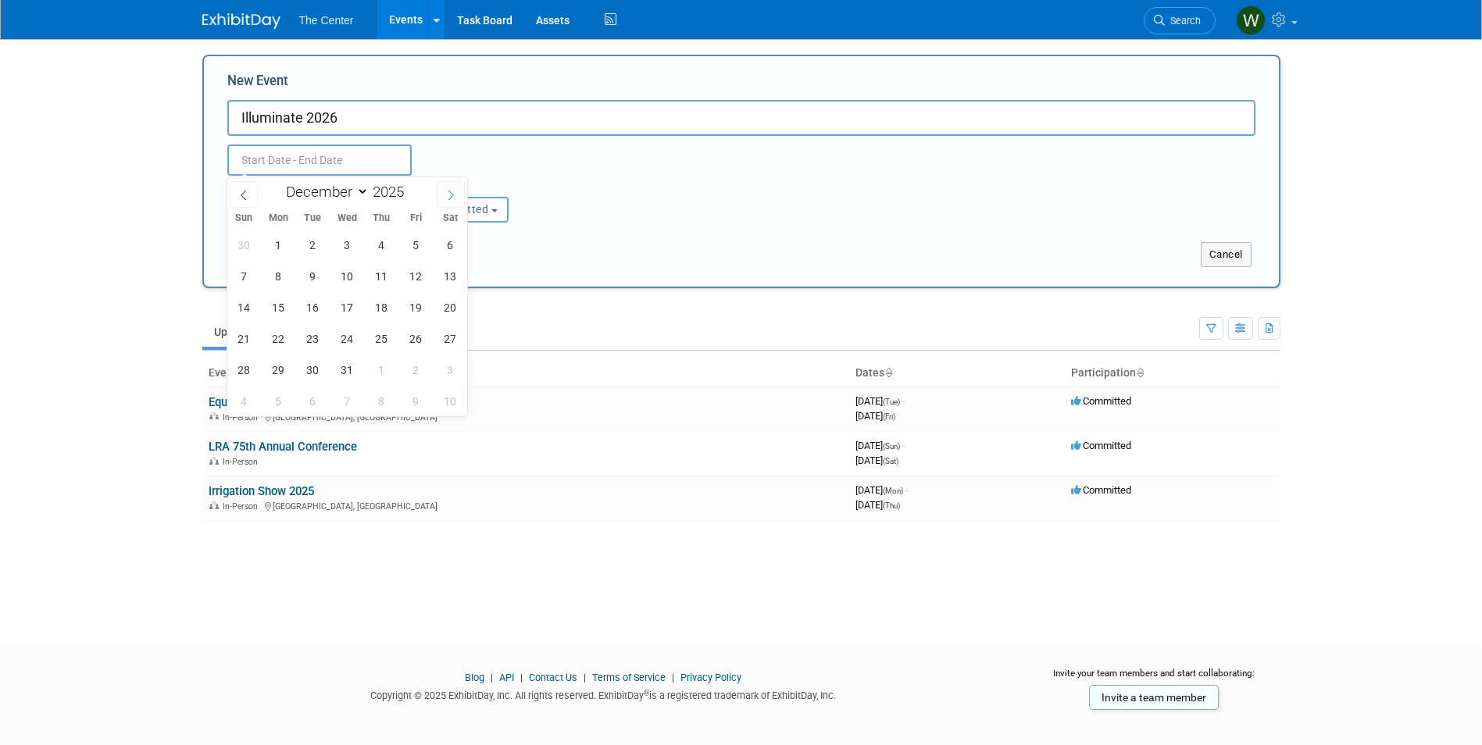
type input "2026"
click at [453, 190] on icon at bounding box center [450, 195] width 11 height 11
select select "1"
click at [306, 247] on span "3" at bounding box center [313, 245] width 30 height 30
click at [417, 246] on span "6" at bounding box center [416, 245] width 30 height 30
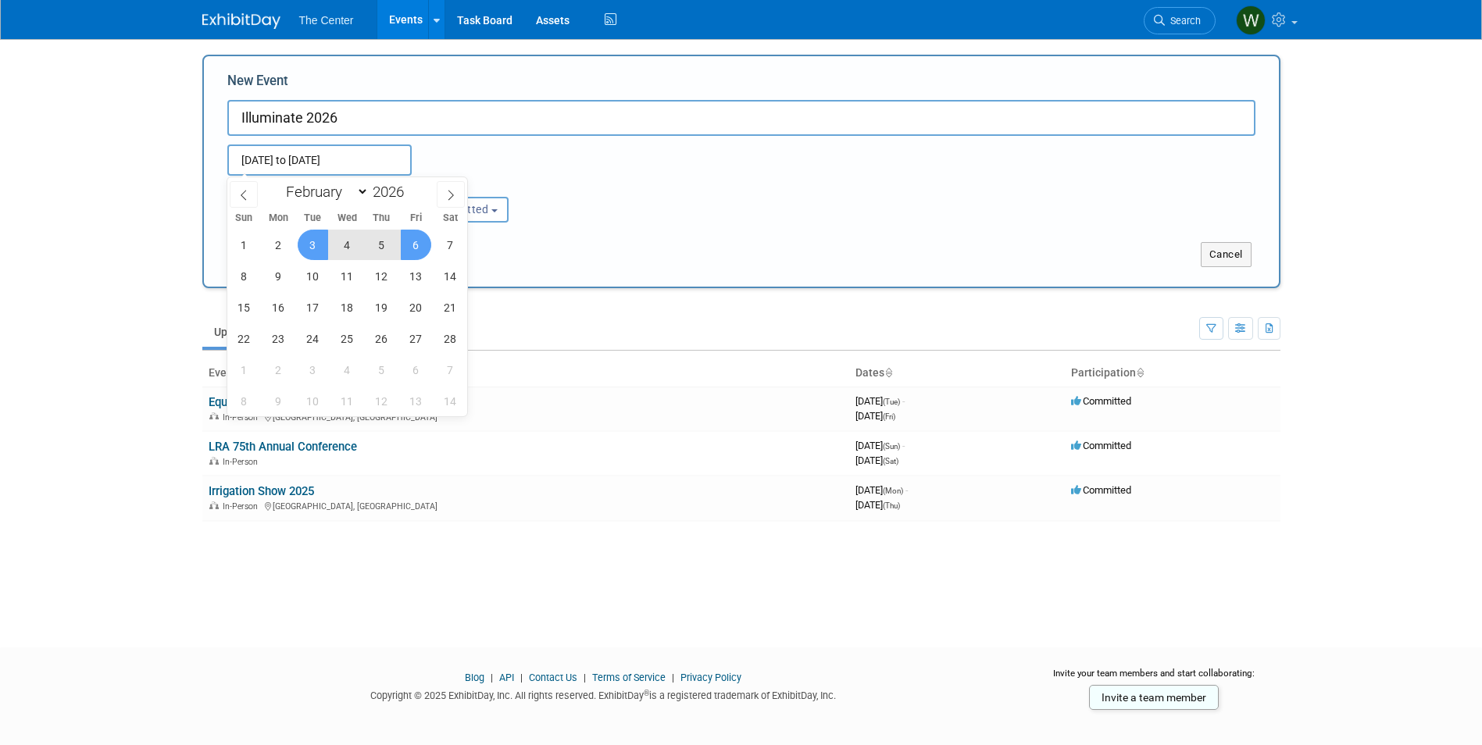
type input "Feb 3, 2026 to Feb 6, 2026"
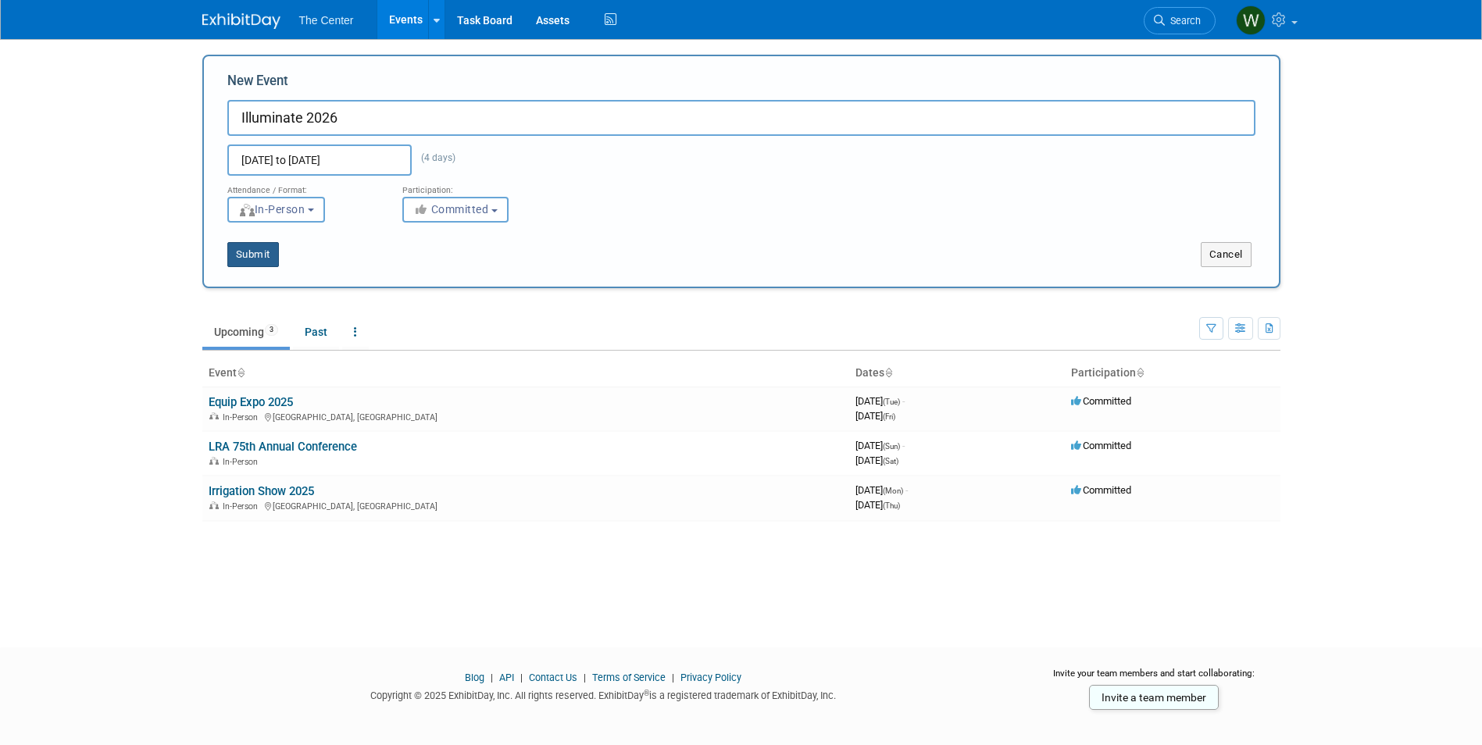
click at [248, 252] on button "Submit" at bounding box center [253, 254] width 52 height 25
type input "Illuminate 2026"
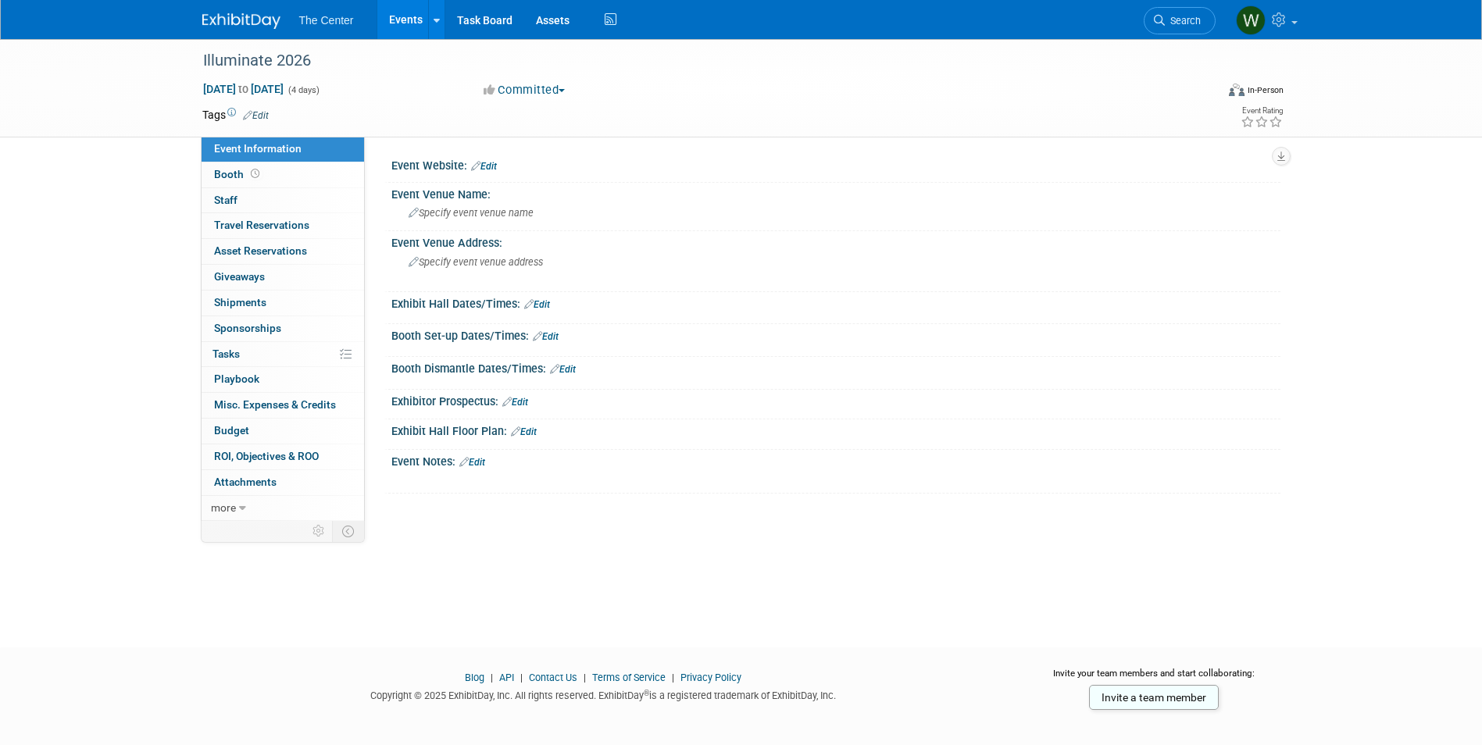
click at [397, 18] on link "Events" at bounding box center [405, 19] width 57 height 39
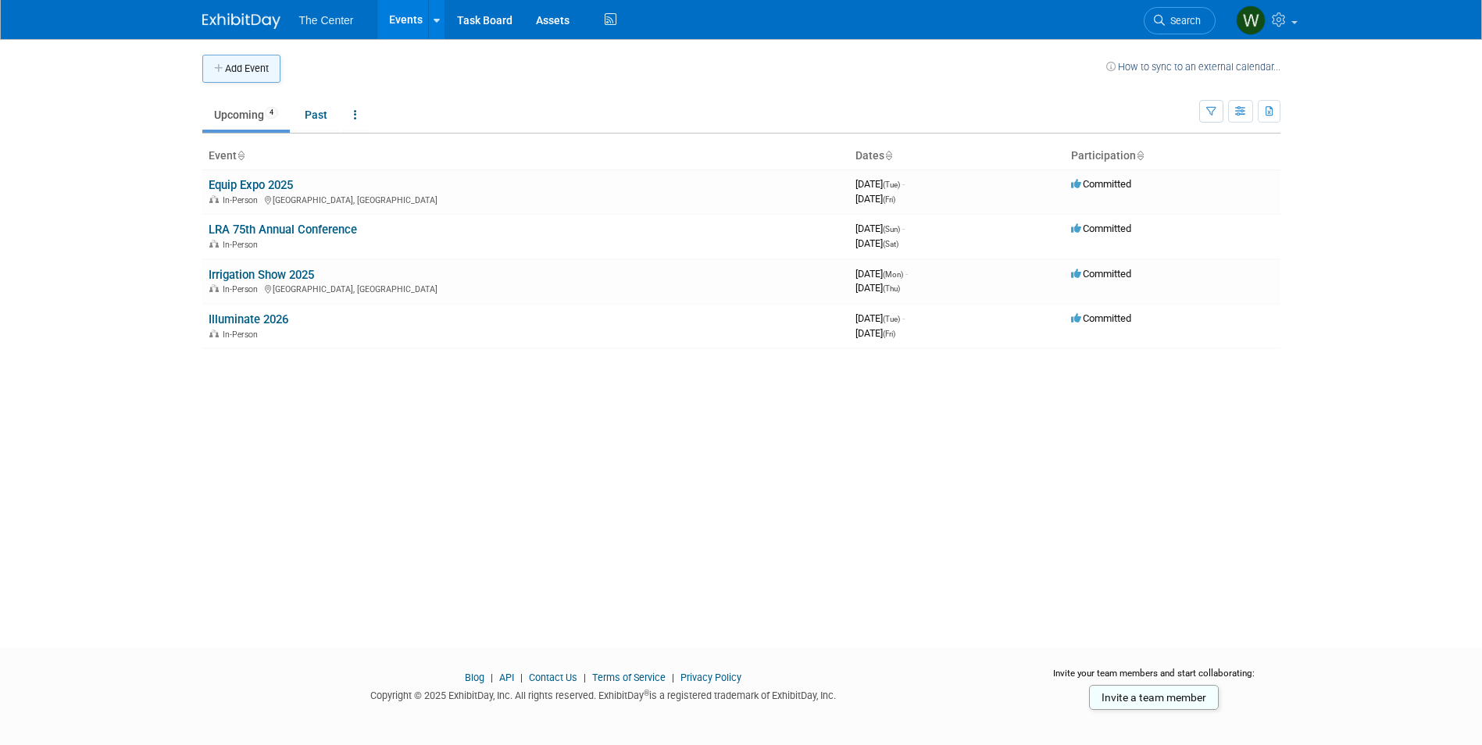
click at [269, 63] on button "Add Event" at bounding box center [241, 69] width 78 height 28
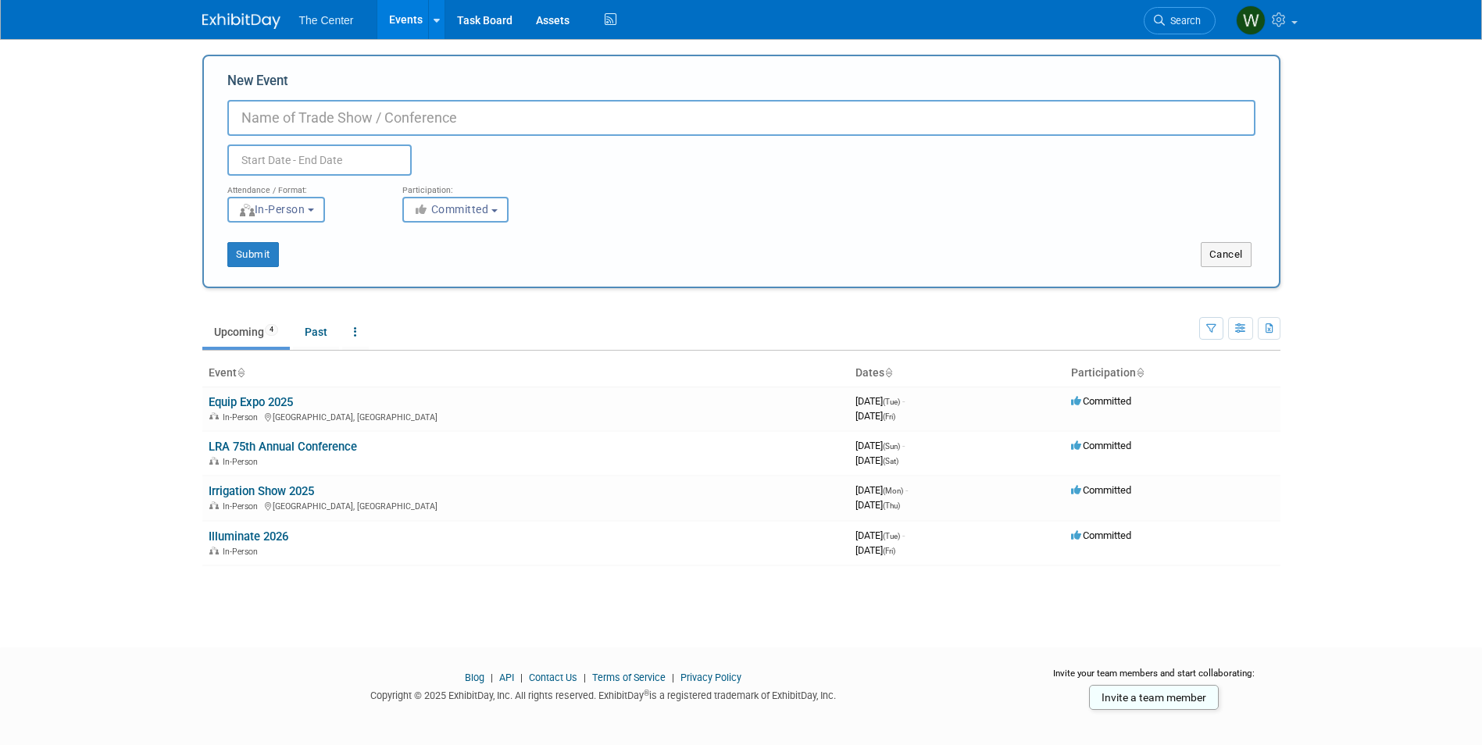
click at [331, 115] on input "New Event" at bounding box center [741, 118] width 1028 height 36
type input "Lightovation 2026"
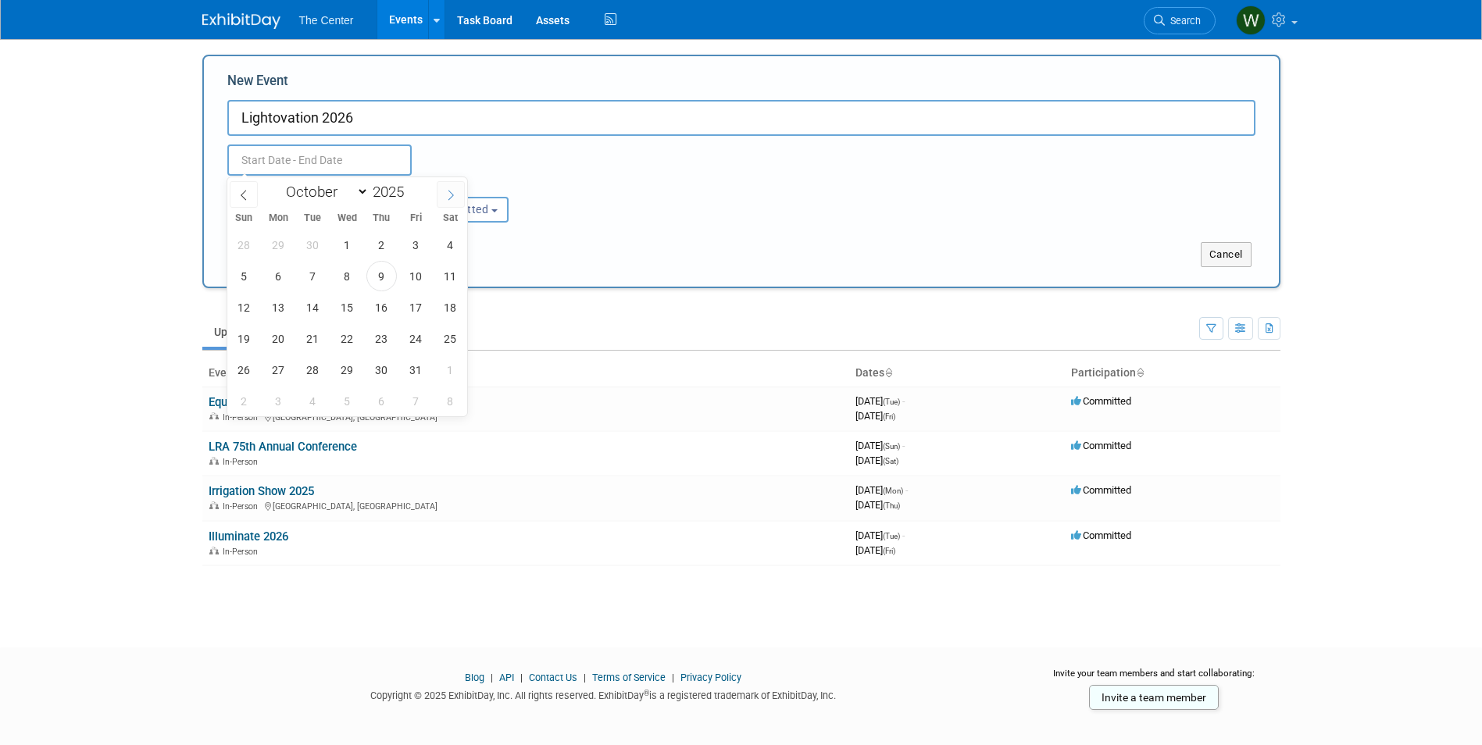
click at [458, 196] on span at bounding box center [451, 194] width 28 height 27
select select "11"
click at [458, 196] on span at bounding box center [451, 194] width 28 height 27
type input "2026"
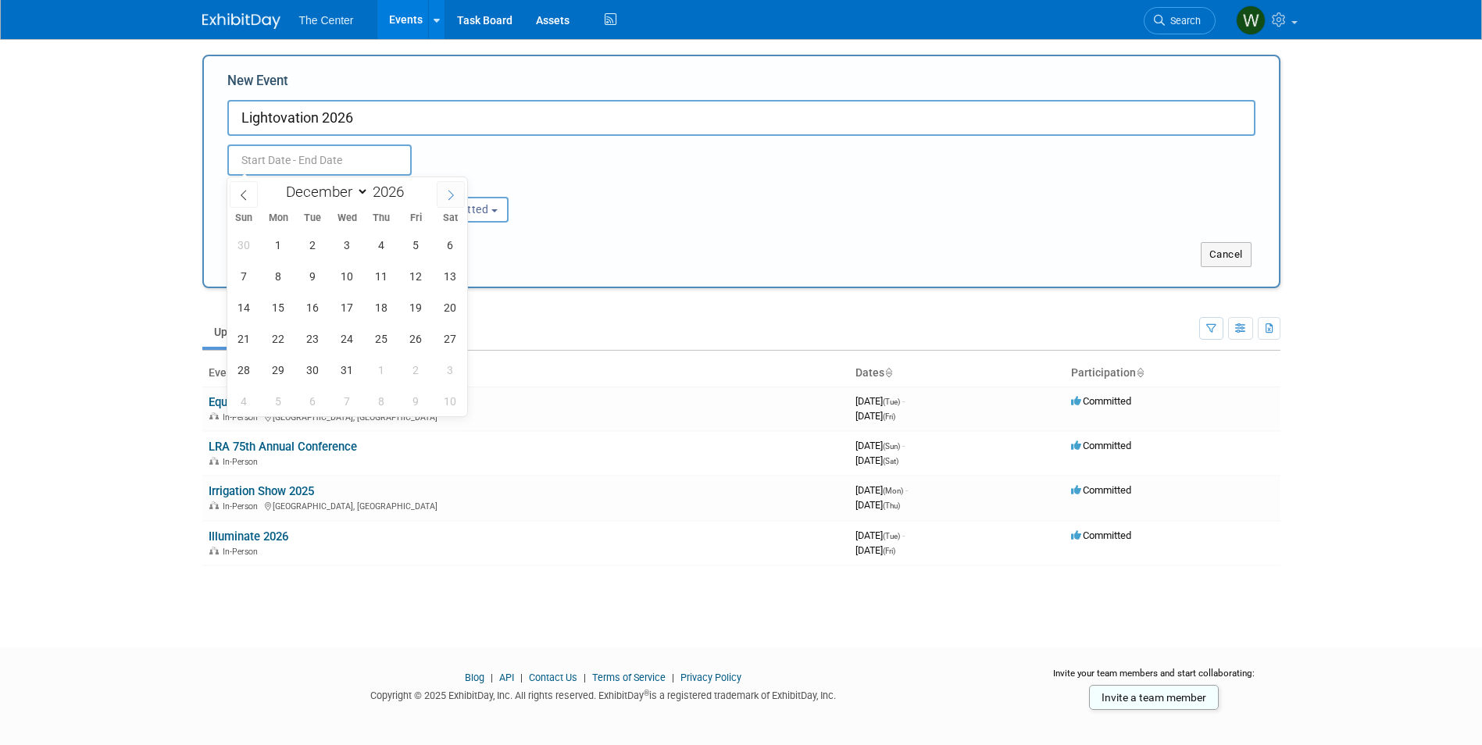
select select "0"
click at [441, 280] on span "10" at bounding box center [450, 276] width 30 height 30
click at [305, 312] on span "13" at bounding box center [313, 307] width 30 height 30
type input "[DATE] to [DATE]"
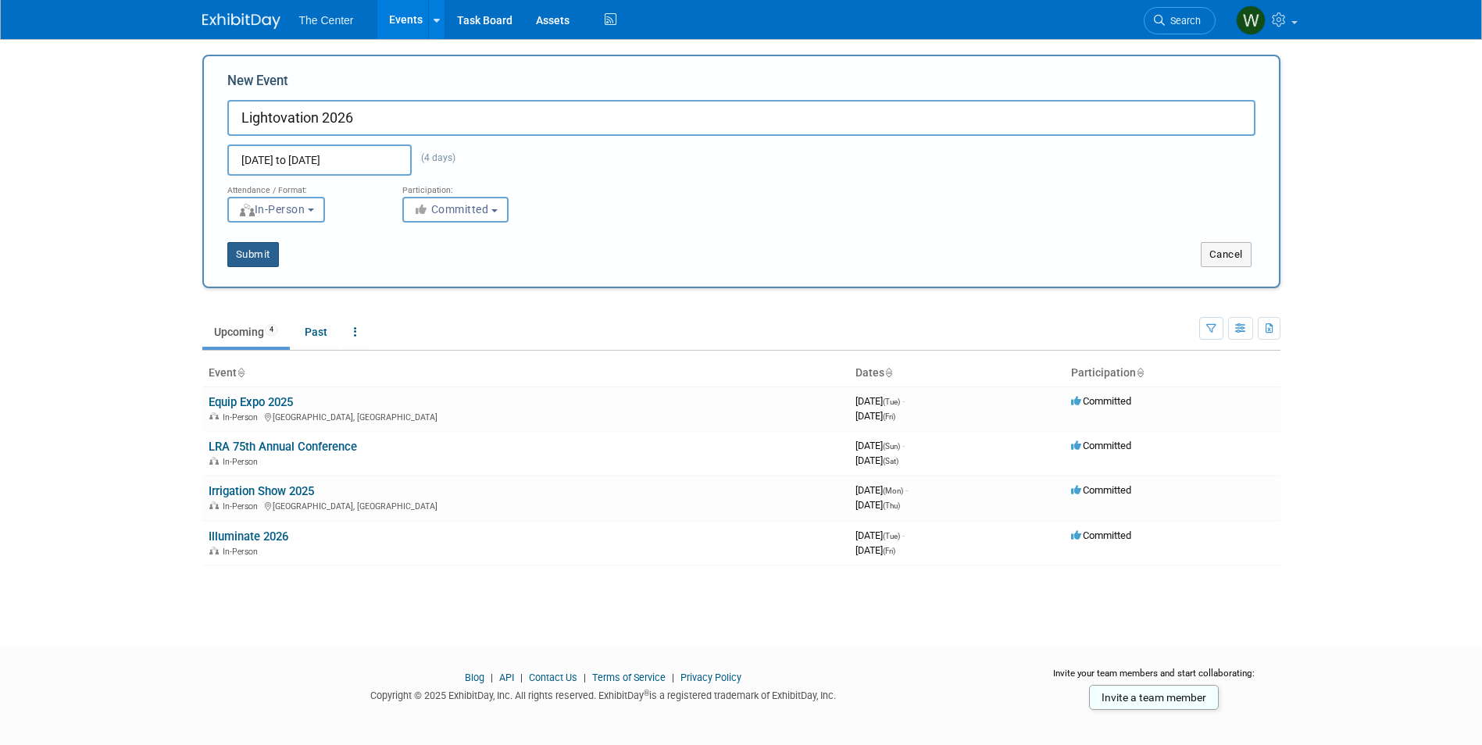
click at [261, 253] on button "Submit" at bounding box center [253, 254] width 52 height 25
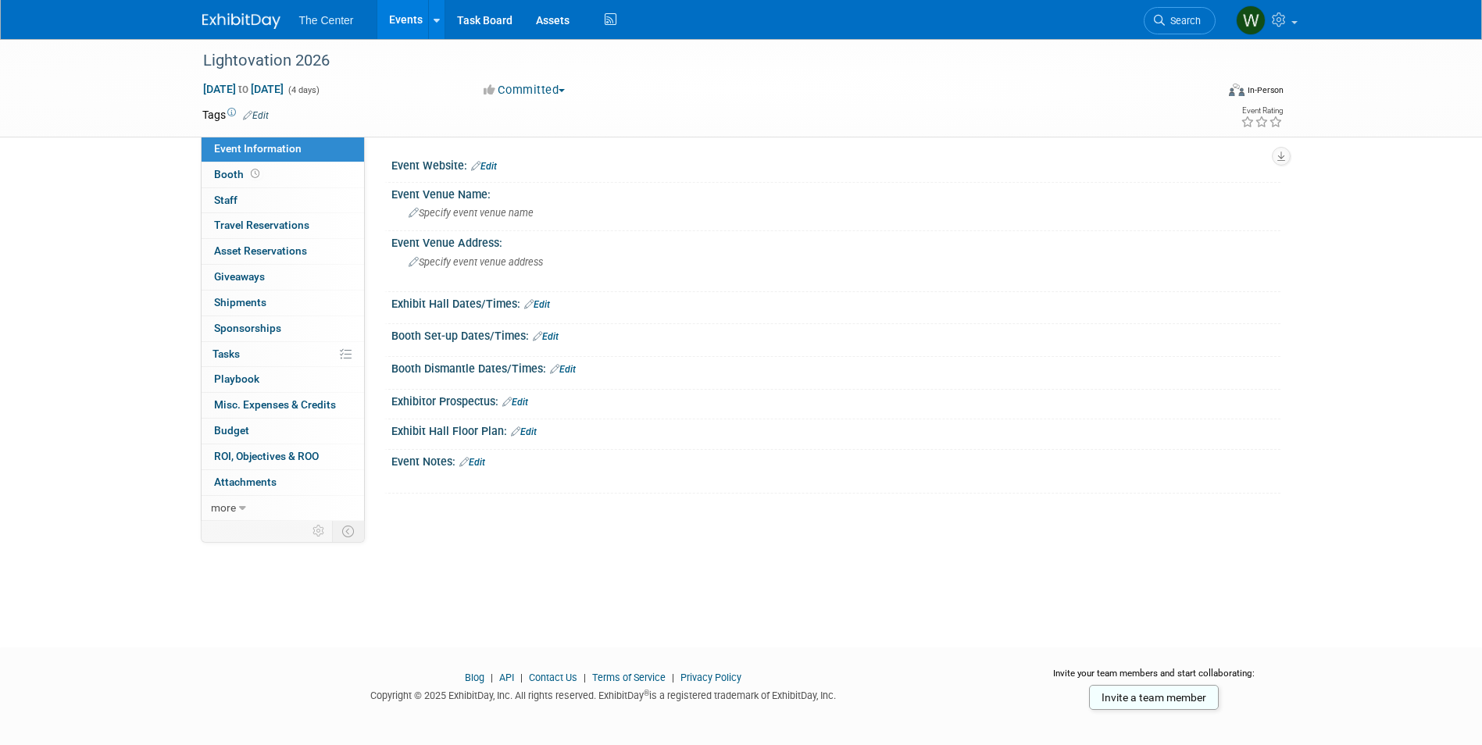
click at [405, 20] on link "Events" at bounding box center [405, 19] width 57 height 39
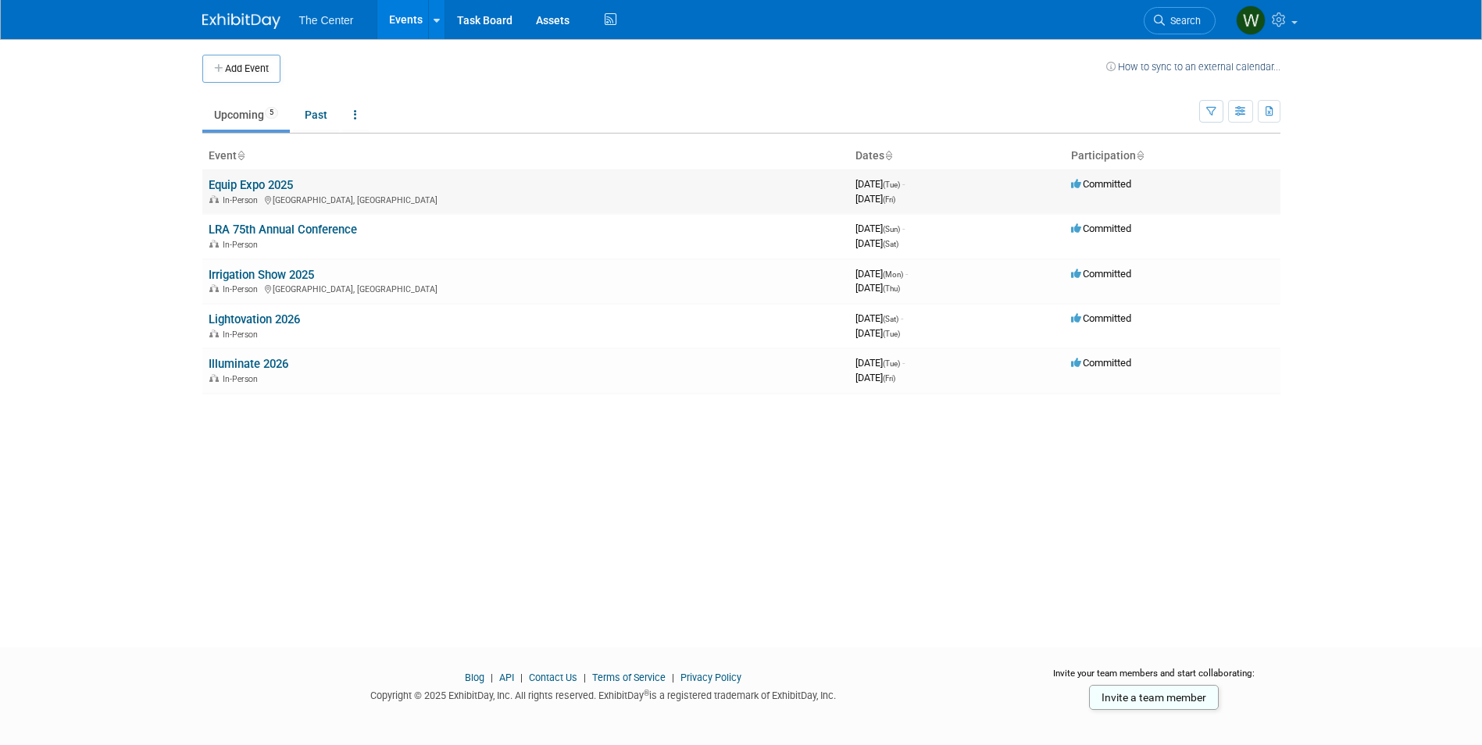
click at [268, 186] on link "Equip Expo 2025" at bounding box center [251, 185] width 84 height 14
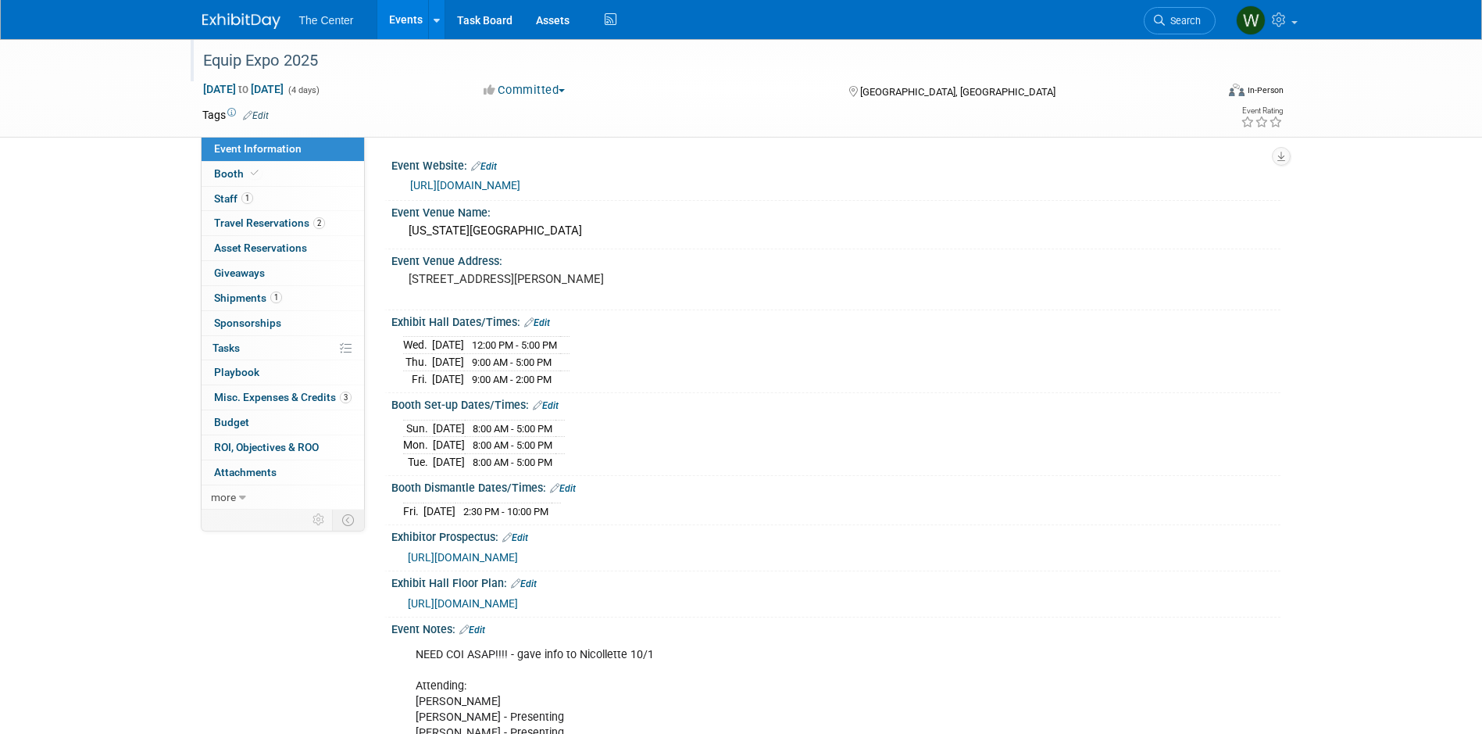
click at [313, 65] on div "Equip Expo 2025" at bounding box center [695, 61] width 995 height 28
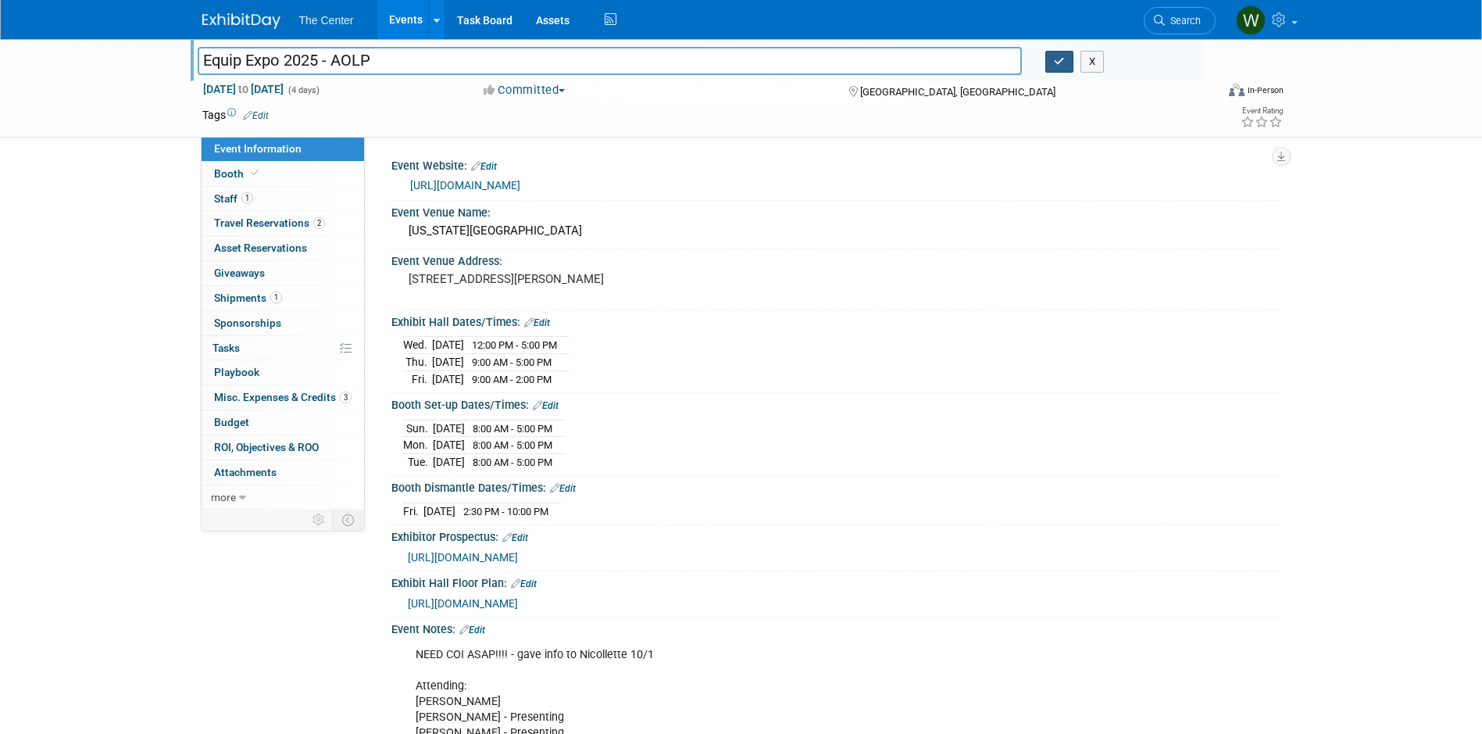
type input "Equip Expo 2025 - AOLP"
click at [1066, 63] on button "button" at bounding box center [1059, 62] width 28 height 22
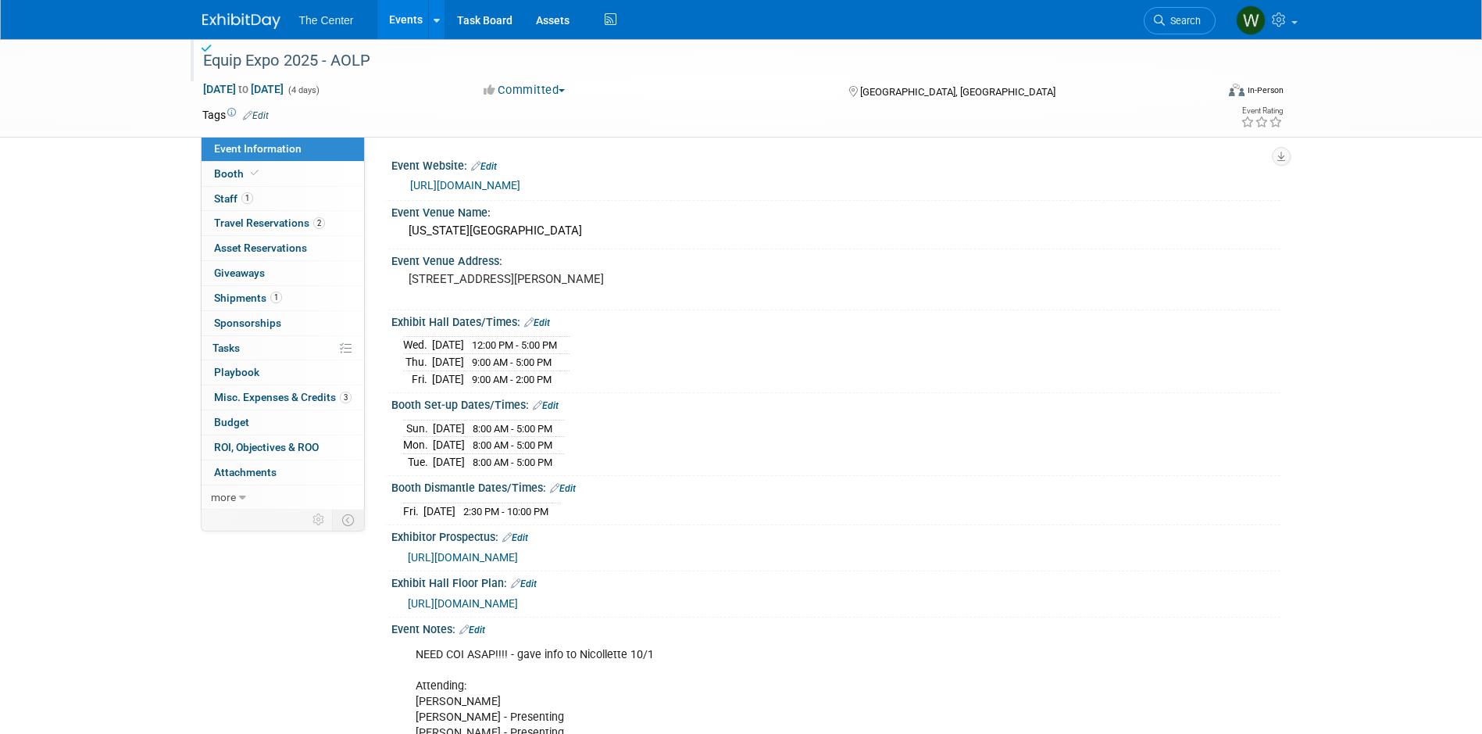
click at [393, 22] on link "Events" at bounding box center [405, 19] width 57 height 39
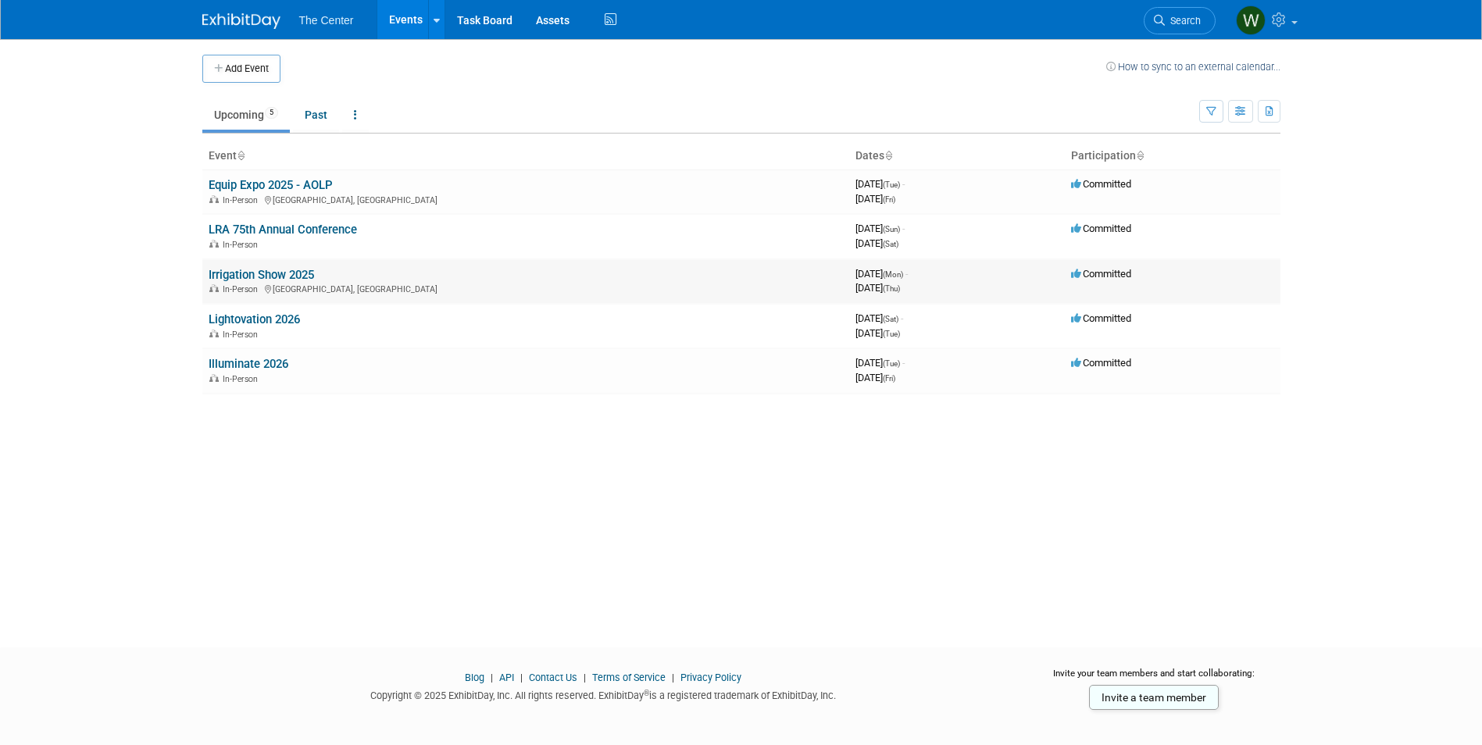
click at [283, 276] on link "Irrigation Show 2025" at bounding box center [261, 275] width 105 height 14
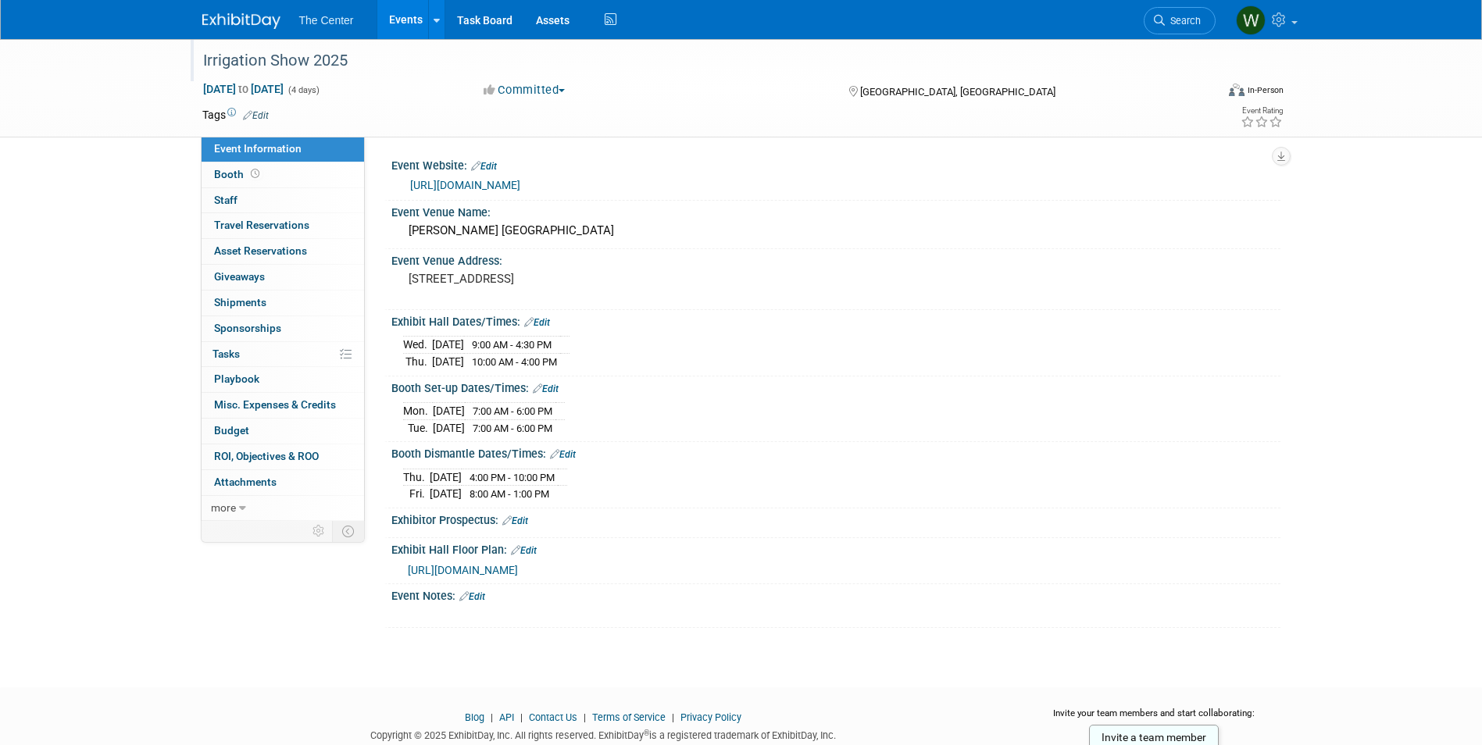
click at [346, 57] on div "Irrigation Show 2025" at bounding box center [695, 61] width 995 height 28
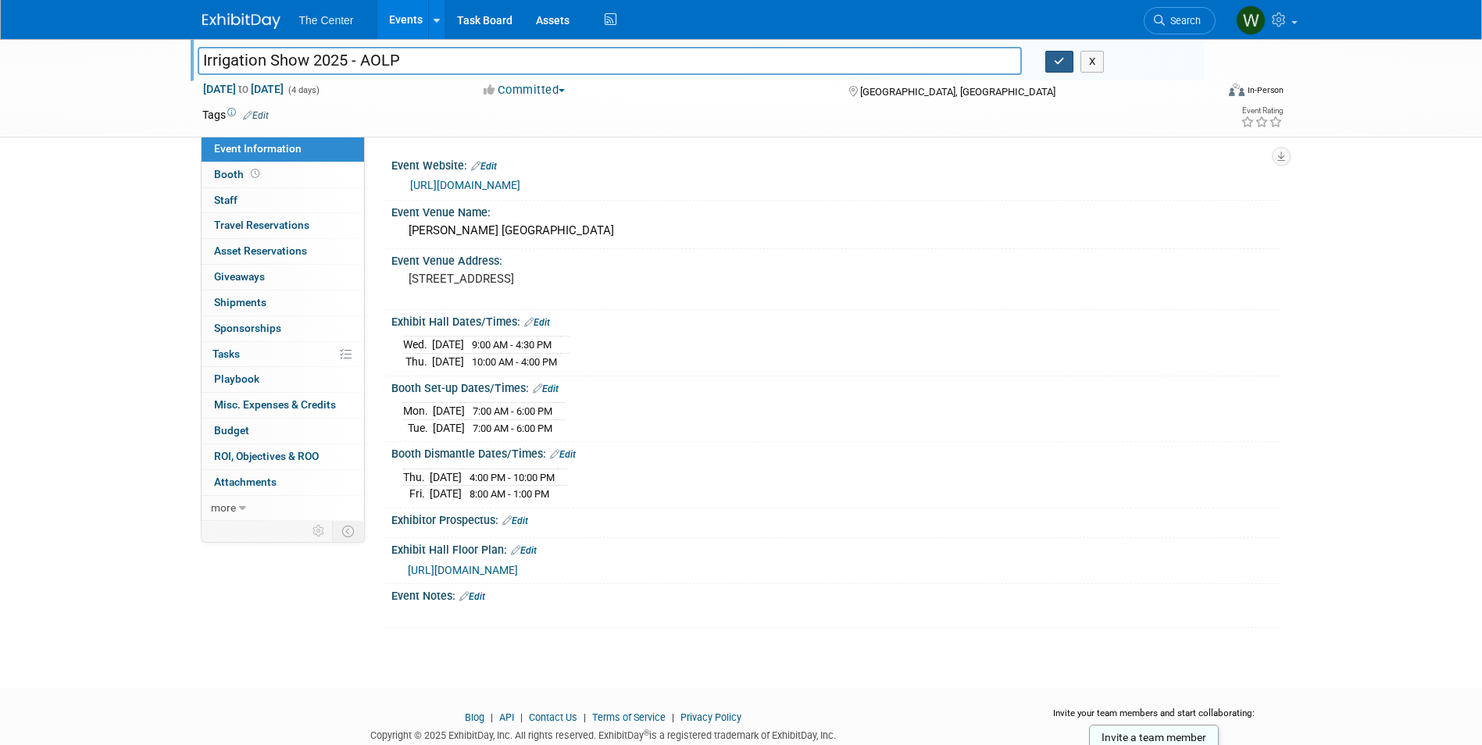
type input "Irrigation Show 2025 - AOLP"
click at [1062, 67] on button "button" at bounding box center [1059, 62] width 28 height 22
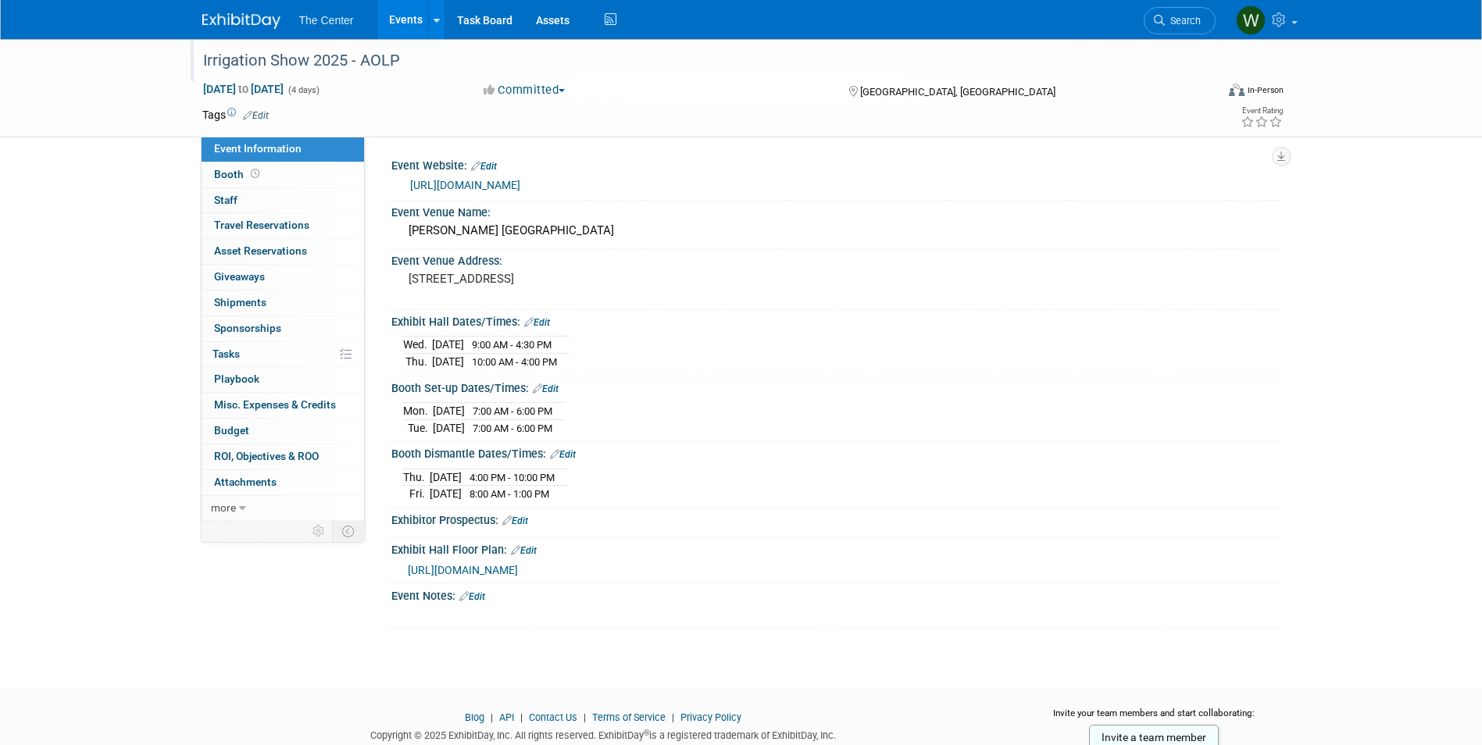
click at [413, 21] on link "Events" at bounding box center [405, 19] width 57 height 39
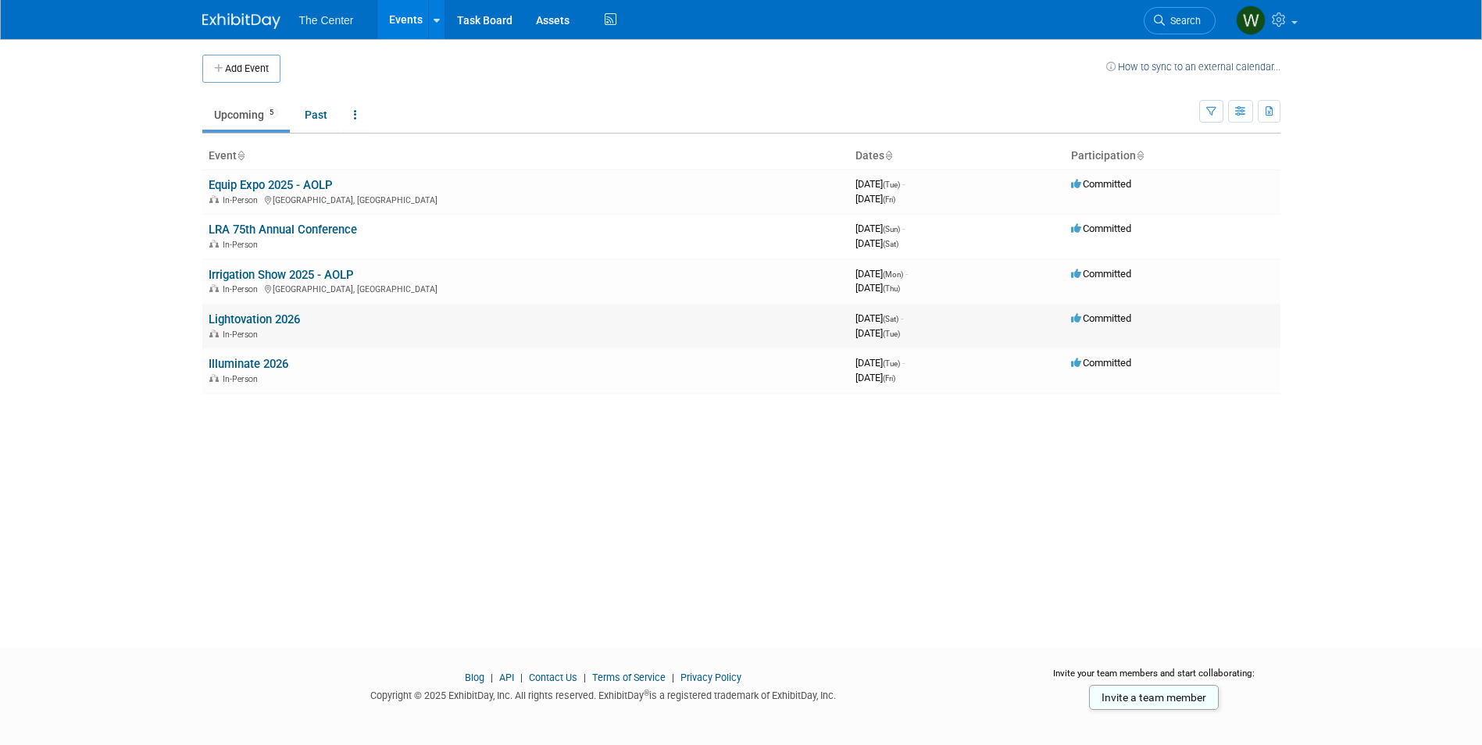
click at [288, 320] on link "Lightovation 2026" at bounding box center [254, 320] width 91 height 14
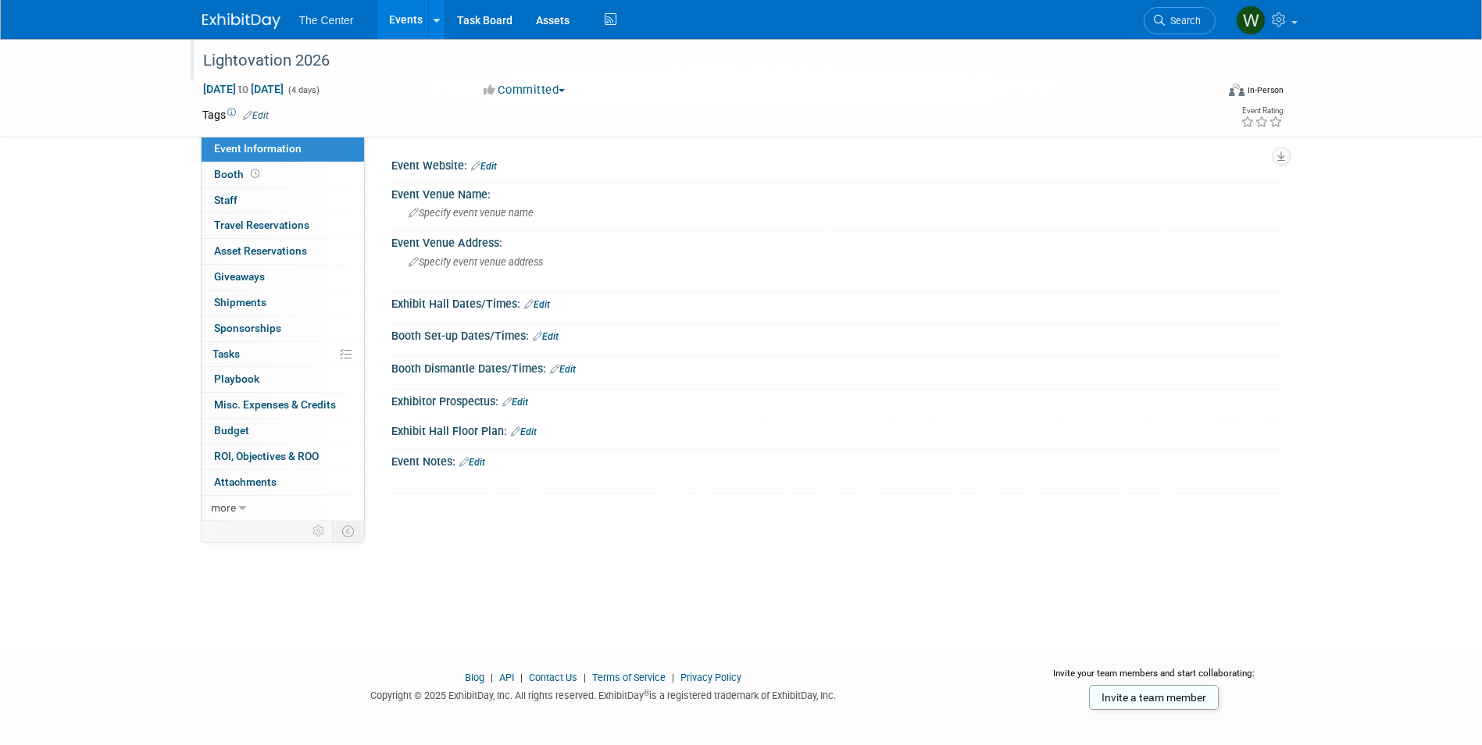
click at [363, 60] on div "Lightovation 2026" at bounding box center [695, 61] width 995 height 28
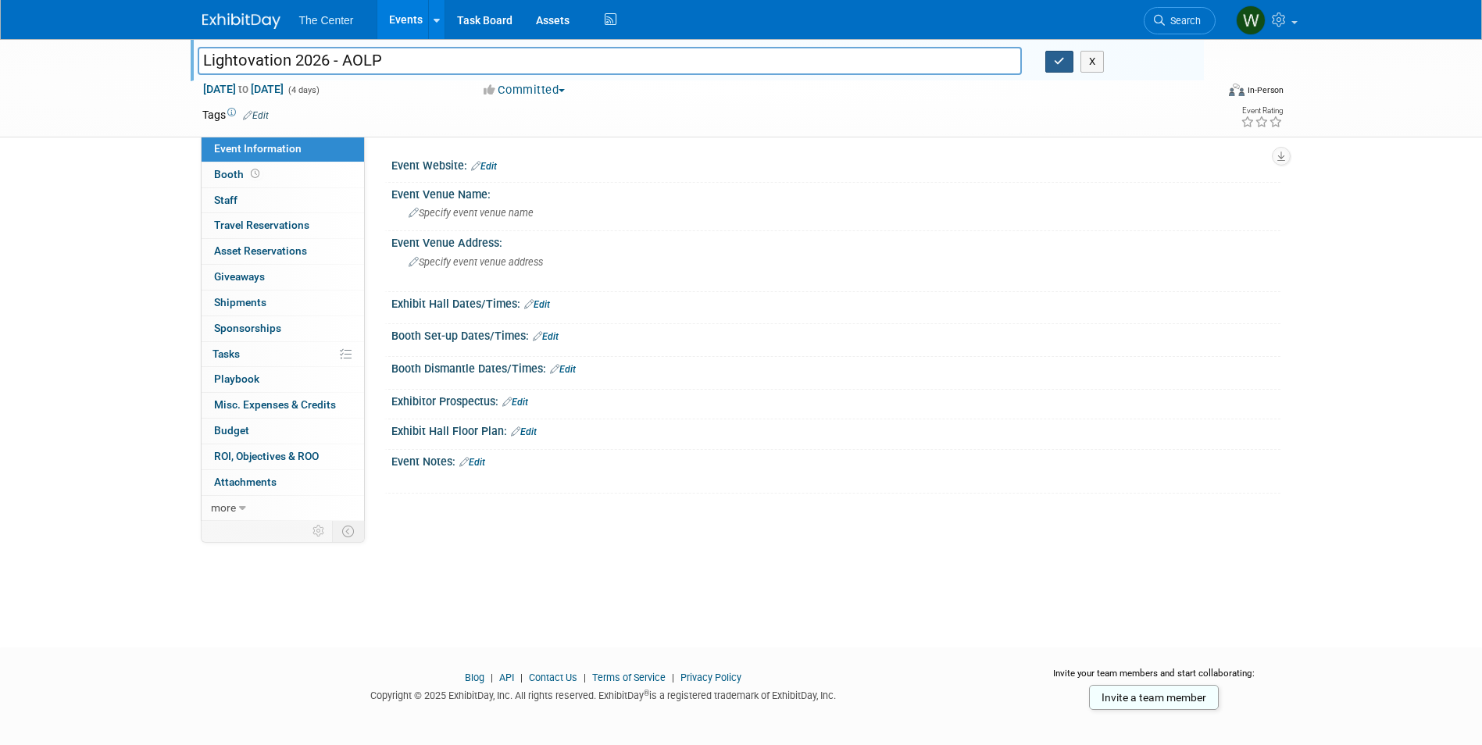
type input "Lightovation 2026 - AOLP"
click at [1062, 69] on button "button" at bounding box center [1059, 62] width 28 height 22
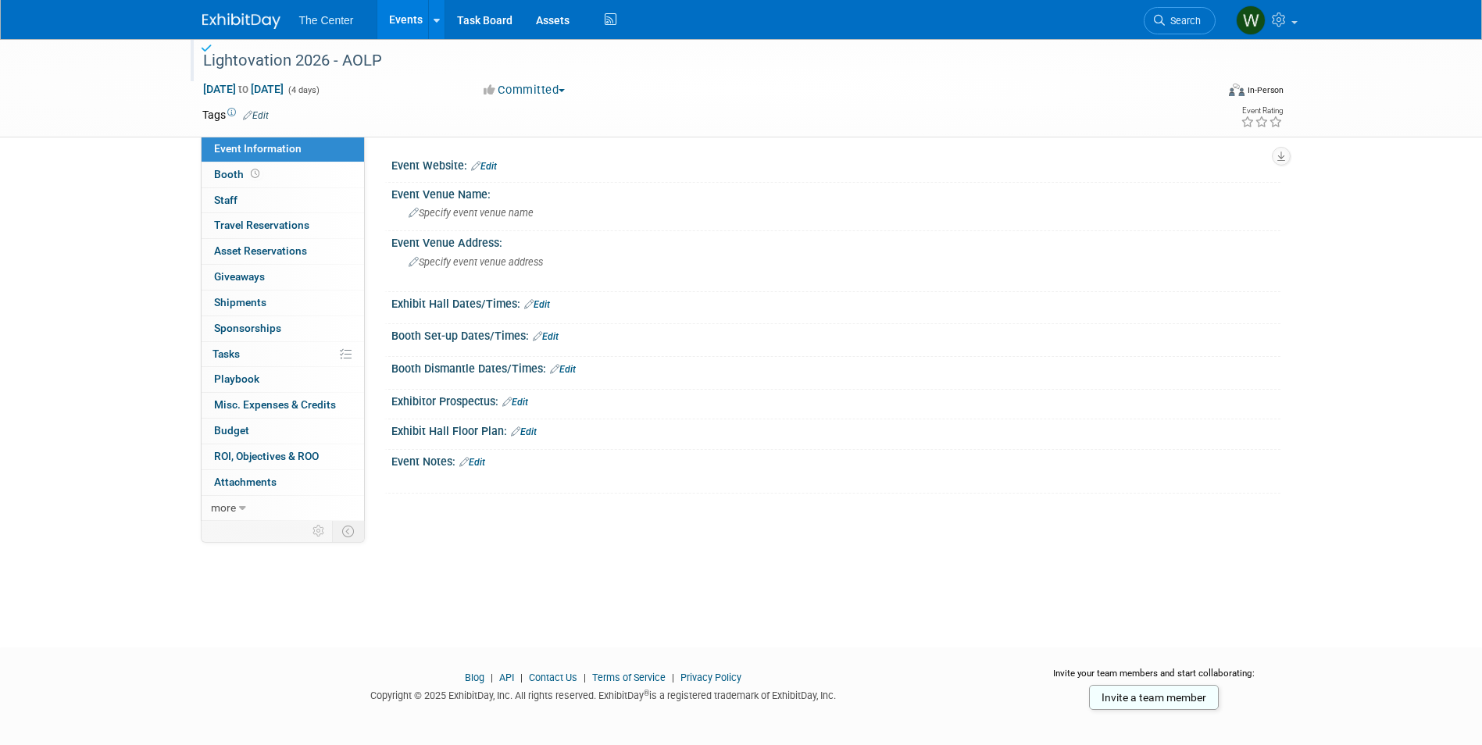
click at [391, 13] on link "Events" at bounding box center [405, 19] width 57 height 39
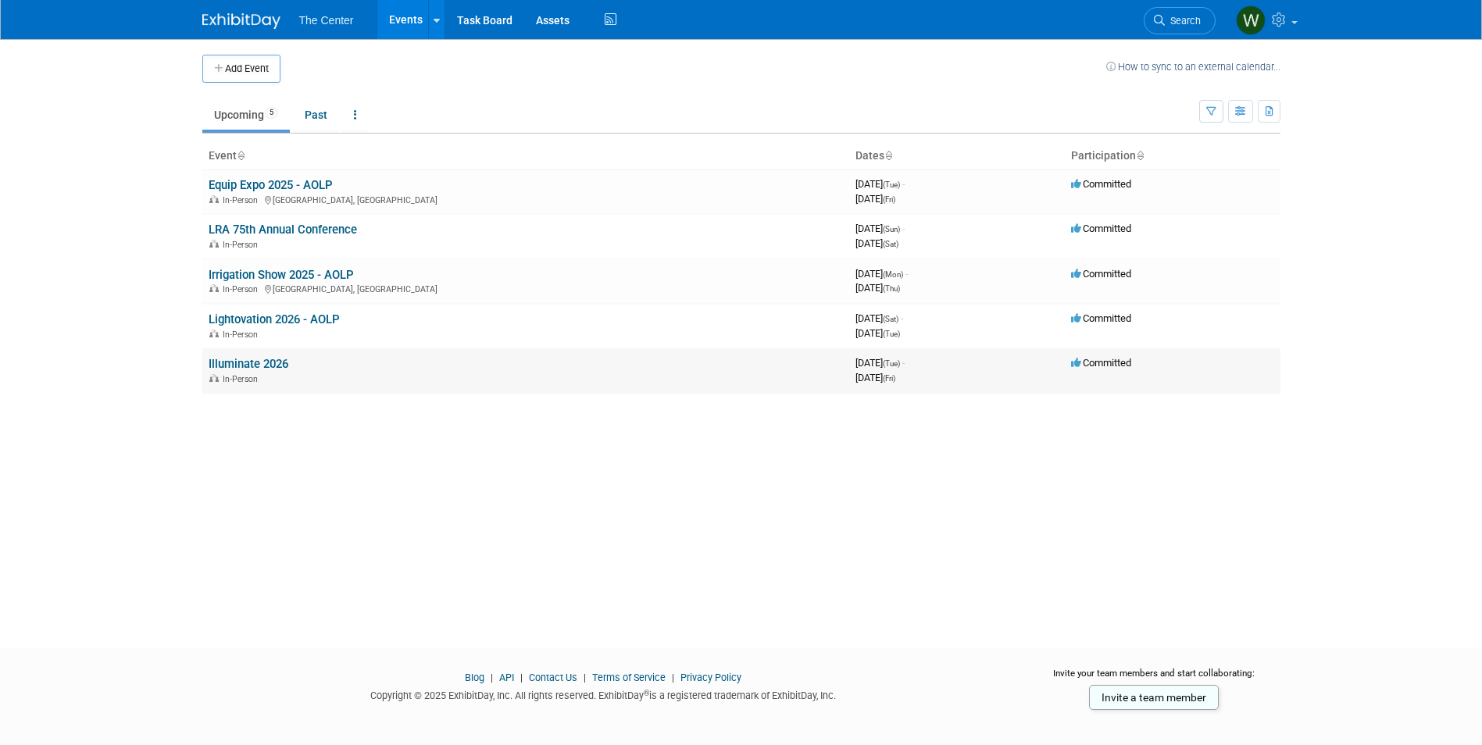
click at [273, 363] on link "Illuminate 2026" at bounding box center [249, 364] width 80 height 14
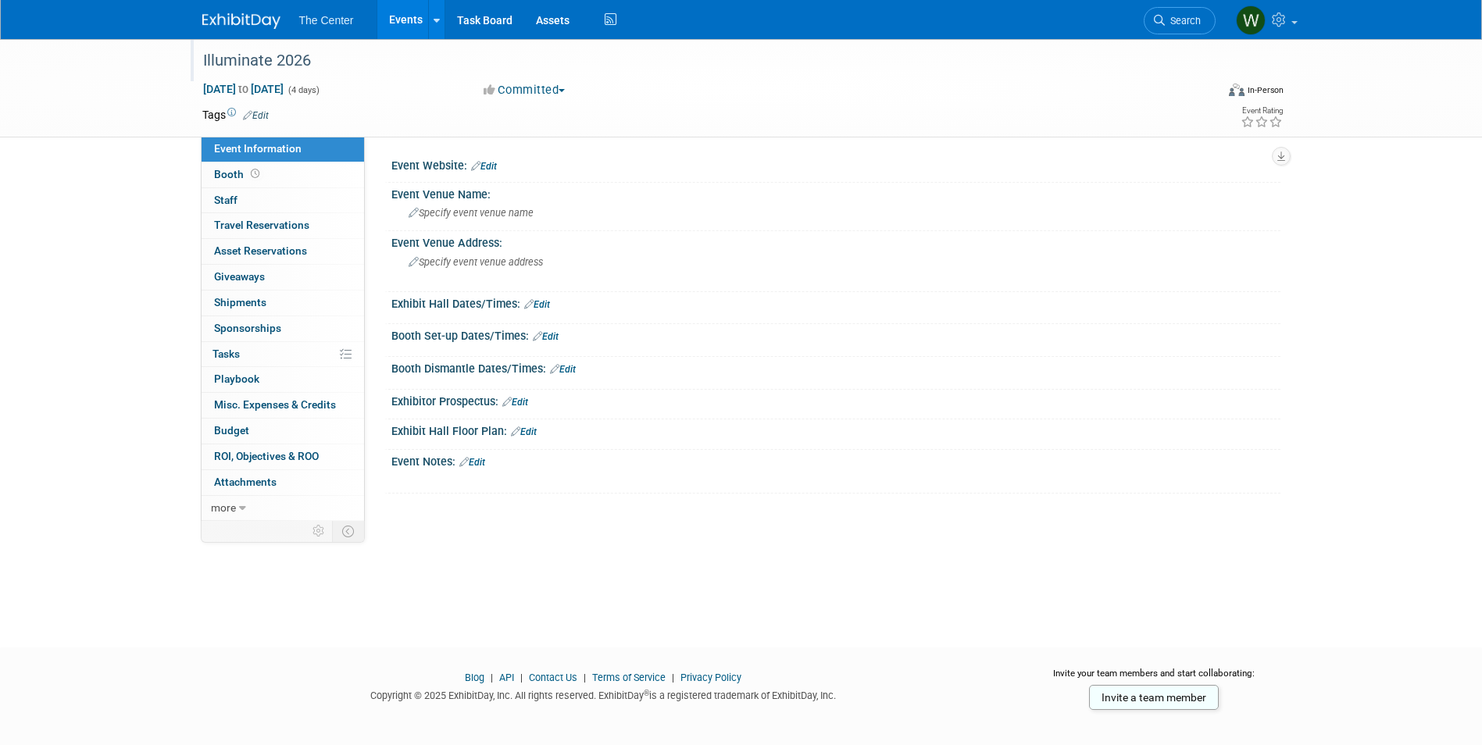
click at [334, 59] on div "Illuminate 2026" at bounding box center [695, 61] width 995 height 28
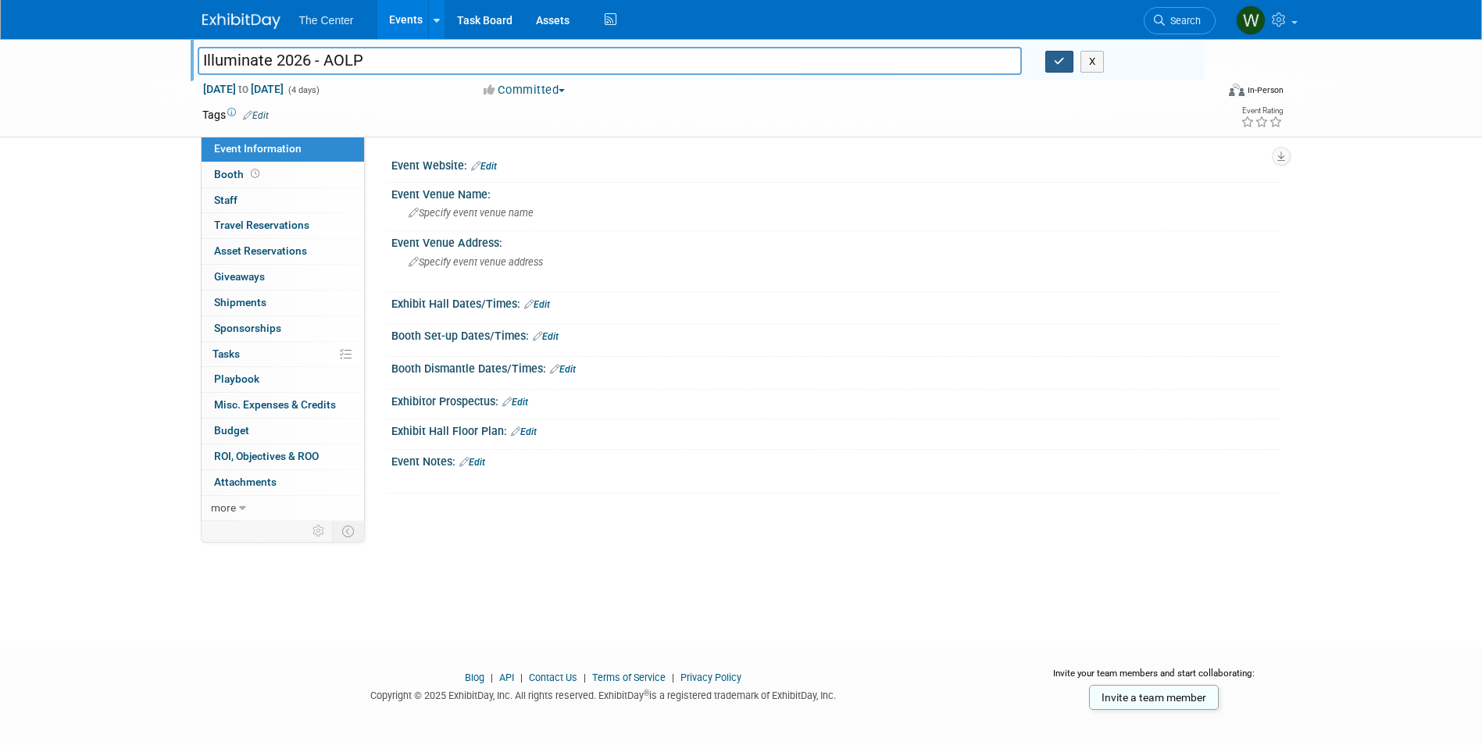
type input "Illuminate 2026 - AOLP"
click at [1066, 63] on button "button" at bounding box center [1059, 62] width 28 height 22
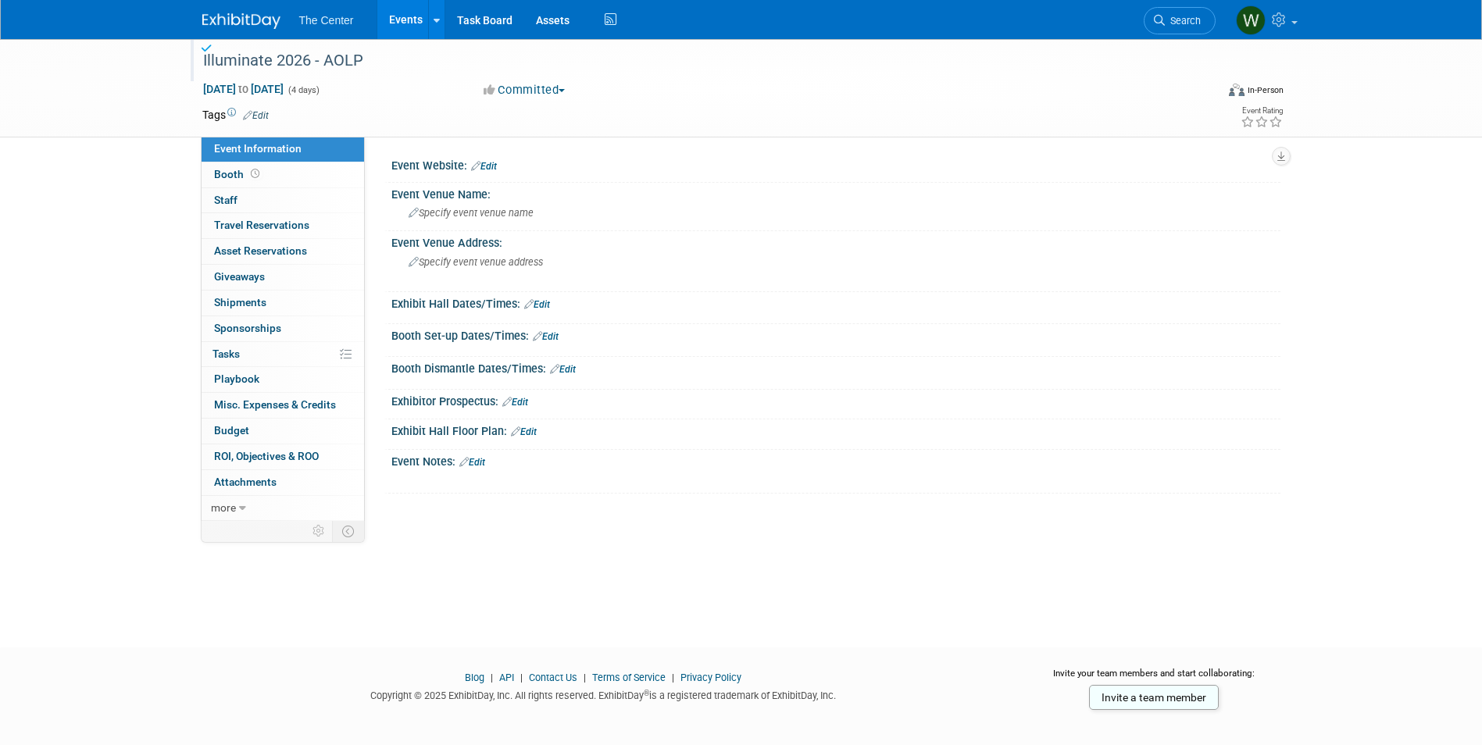
click at [384, 15] on link "Events" at bounding box center [405, 19] width 57 height 39
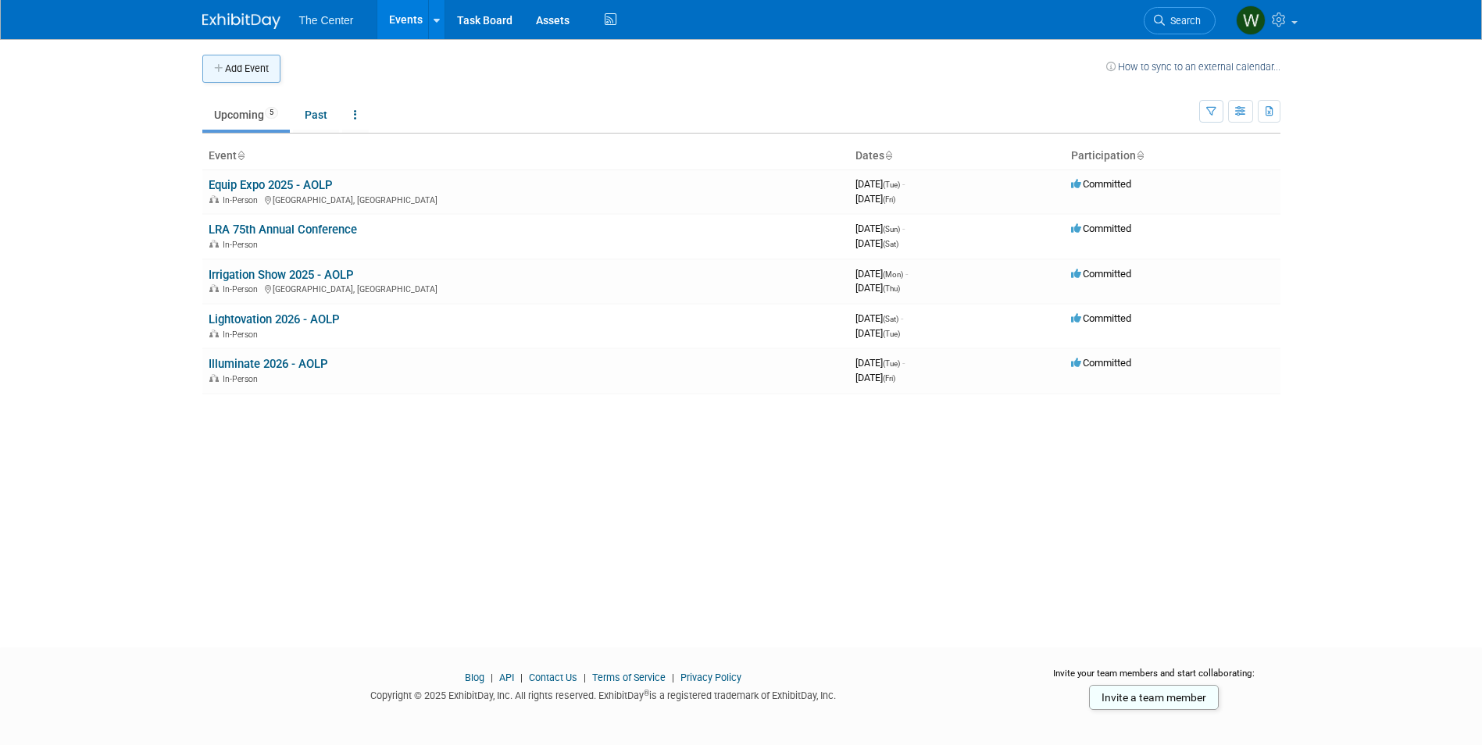
click at [269, 75] on button "Add Event" at bounding box center [241, 69] width 78 height 28
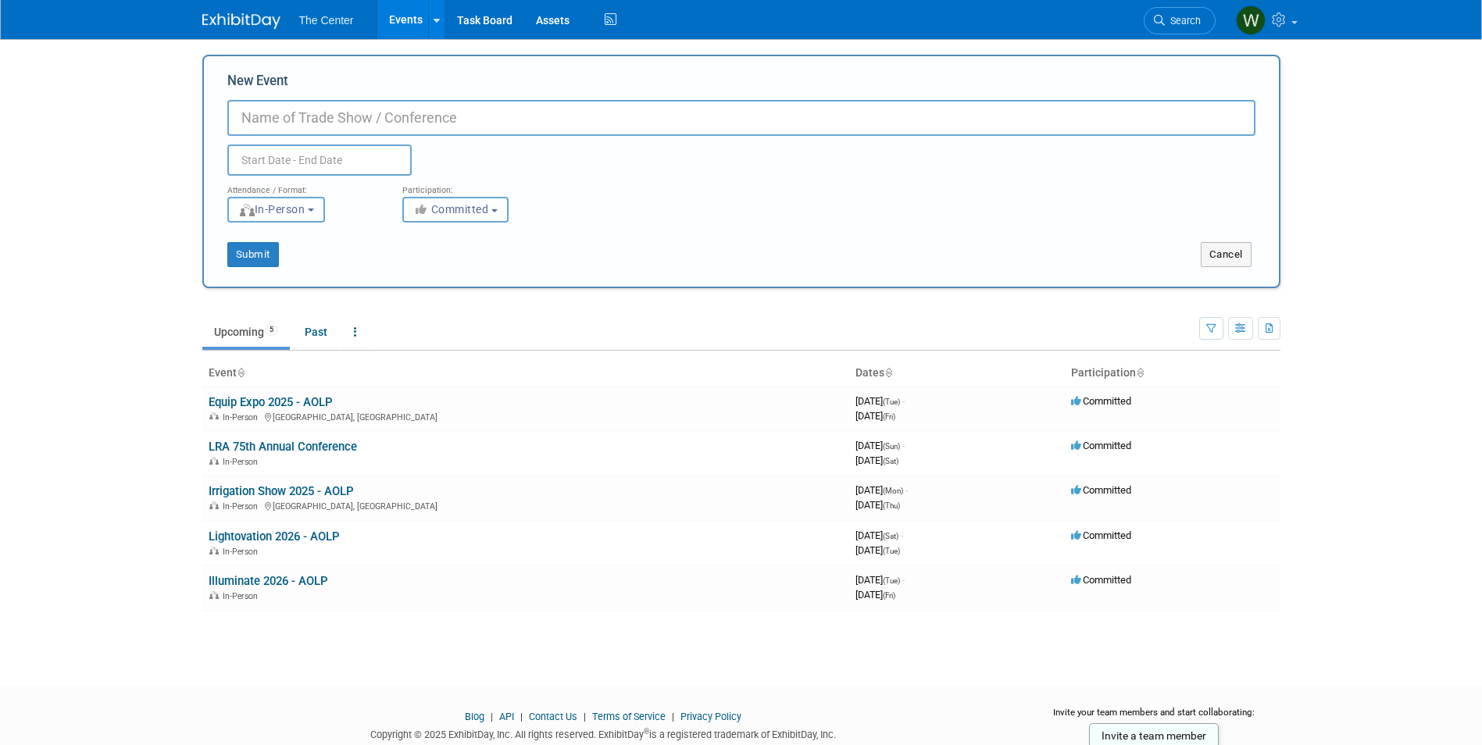
click at [299, 109] on input "New Event" at bounding box center [741, 118] width 1028 height 36
type input "Lightfair 2027 - AOLP"
click at [275, 163] on input "text" at bounding box center [319, 160] width 184 height 31
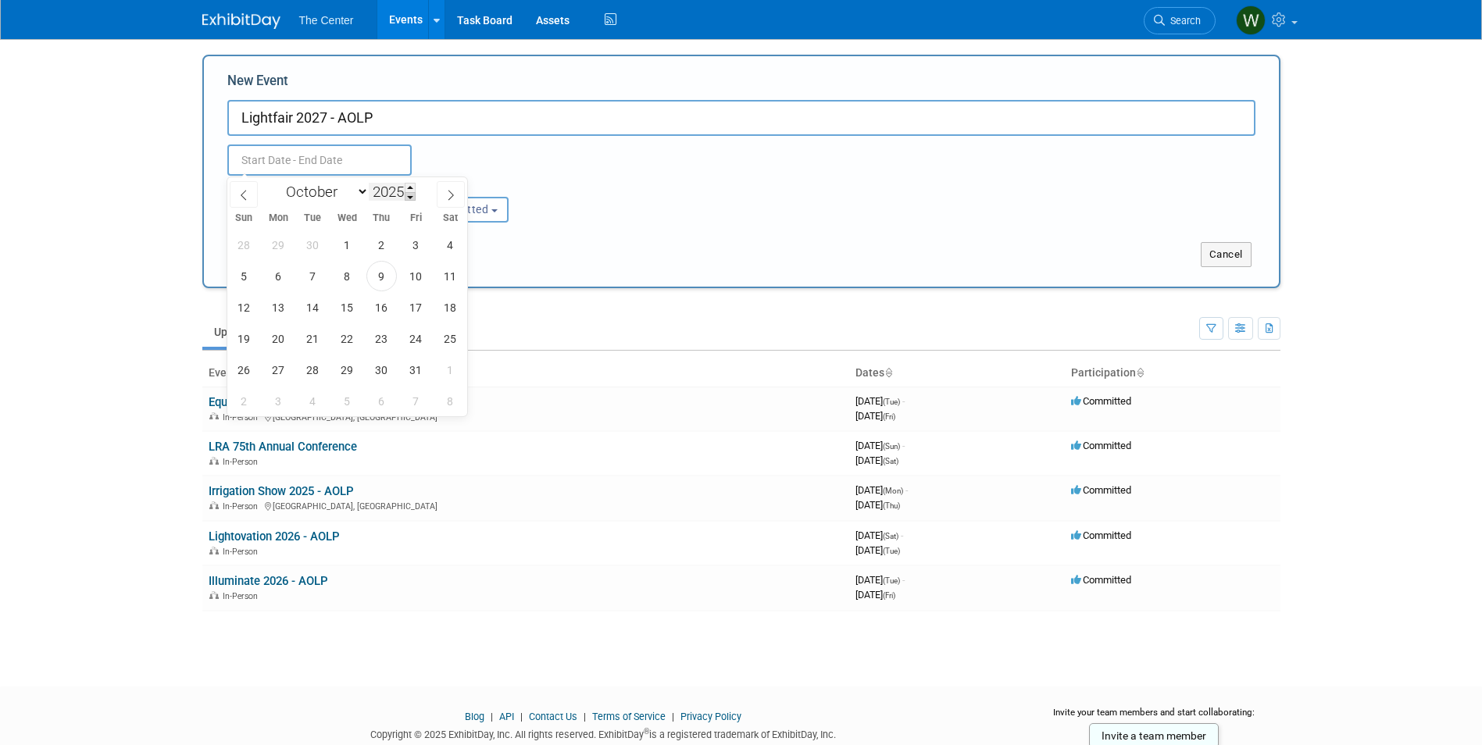
click at [412, 192] on span at bounding box center [410, 196] width 11 height 9
click at [410, 196] on span at bounding box center [410, 196] width 11 height 9
click at [412, 185] on span at bounding box center [410, 187] width 11 height 9
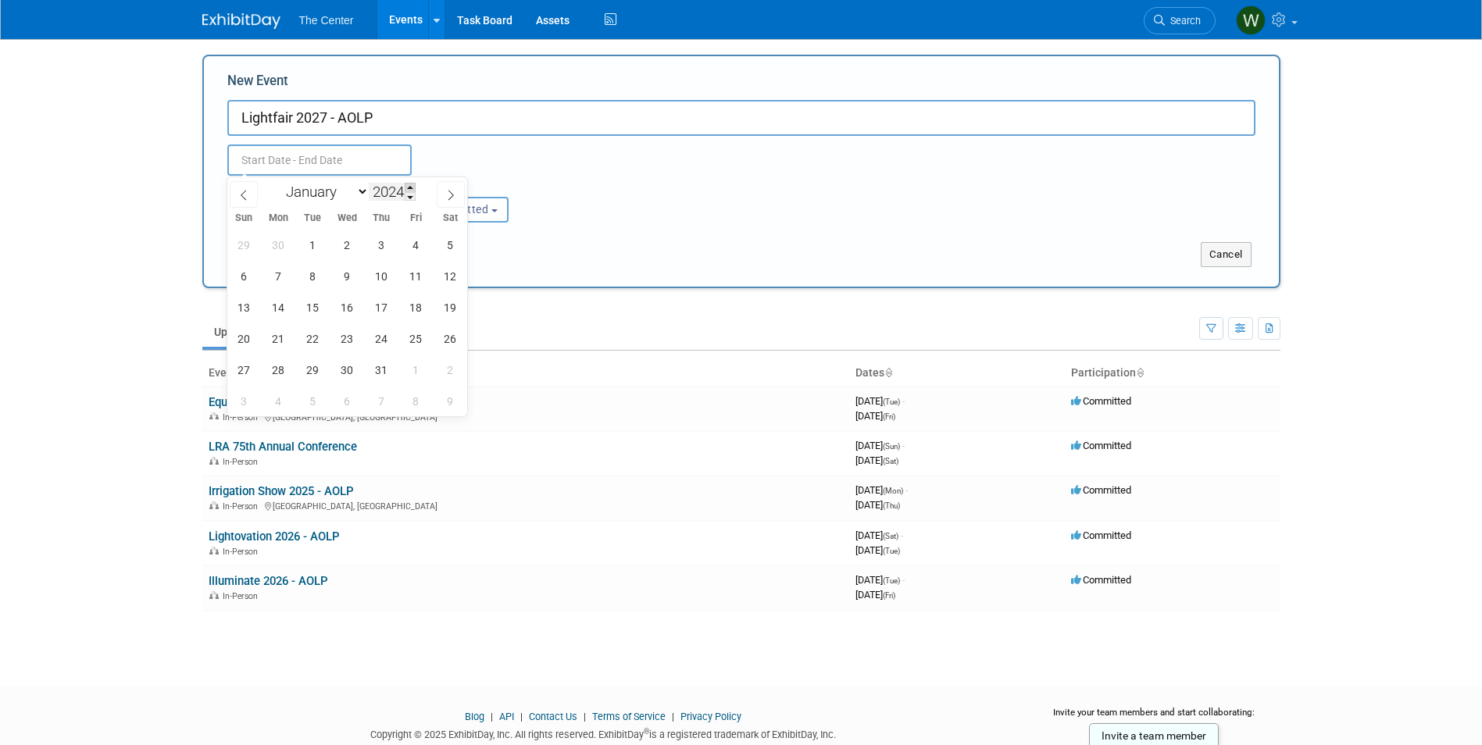
click at [412, 185] on span at bounding box center [410, 187] width 11 height 9
type input "2027"
click at [451, 195] on icon at bounding box center [450, 195] width 11 height 11
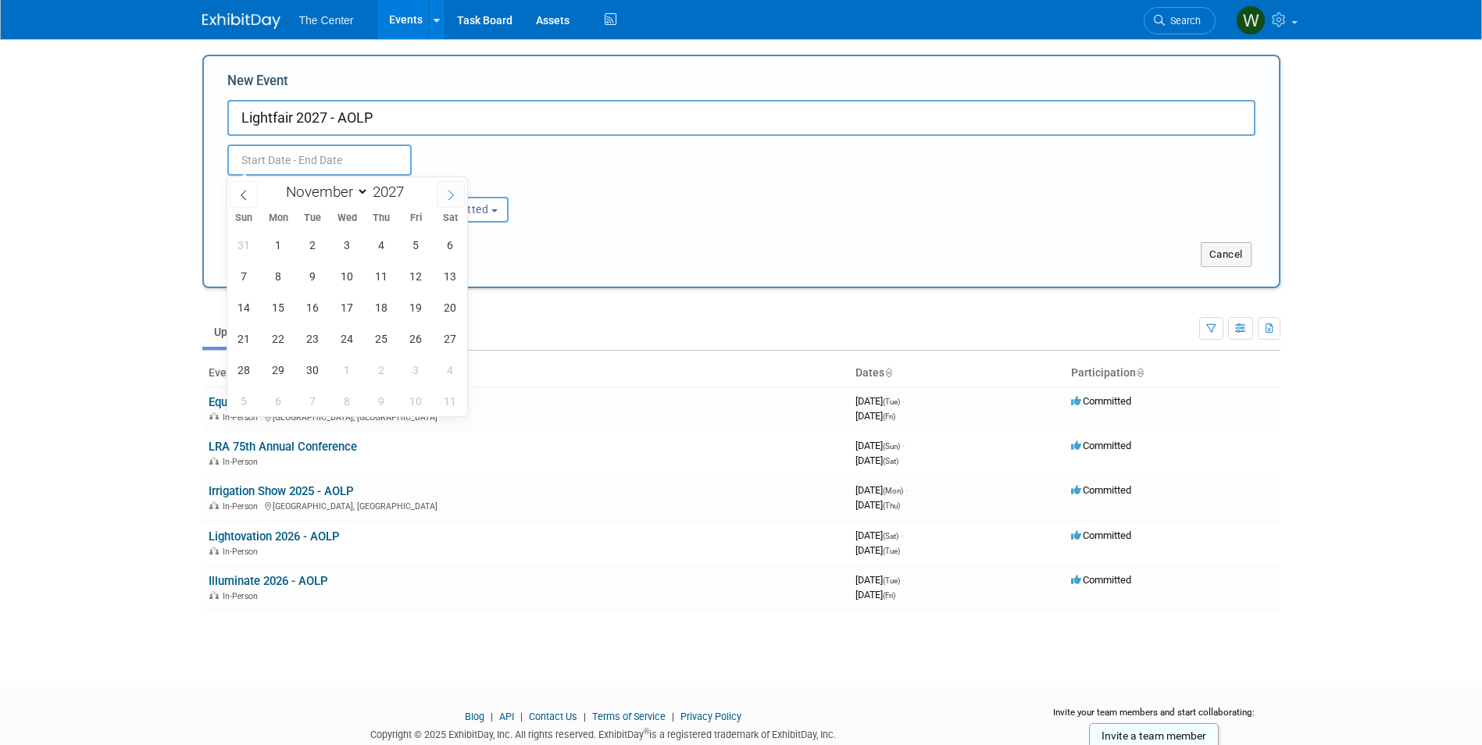
click at [451, 195] on icon at bounding box center [450, 195] width 11 height 11
click at [242, 191] on icon at bounding box center [243, 195] width 11 height 11
click at [243, 191] on icon at bounding box center [243, 195] width 11 height 11
click at [244, 191] on icon at bounding box center [243, 195] width 5 height 10
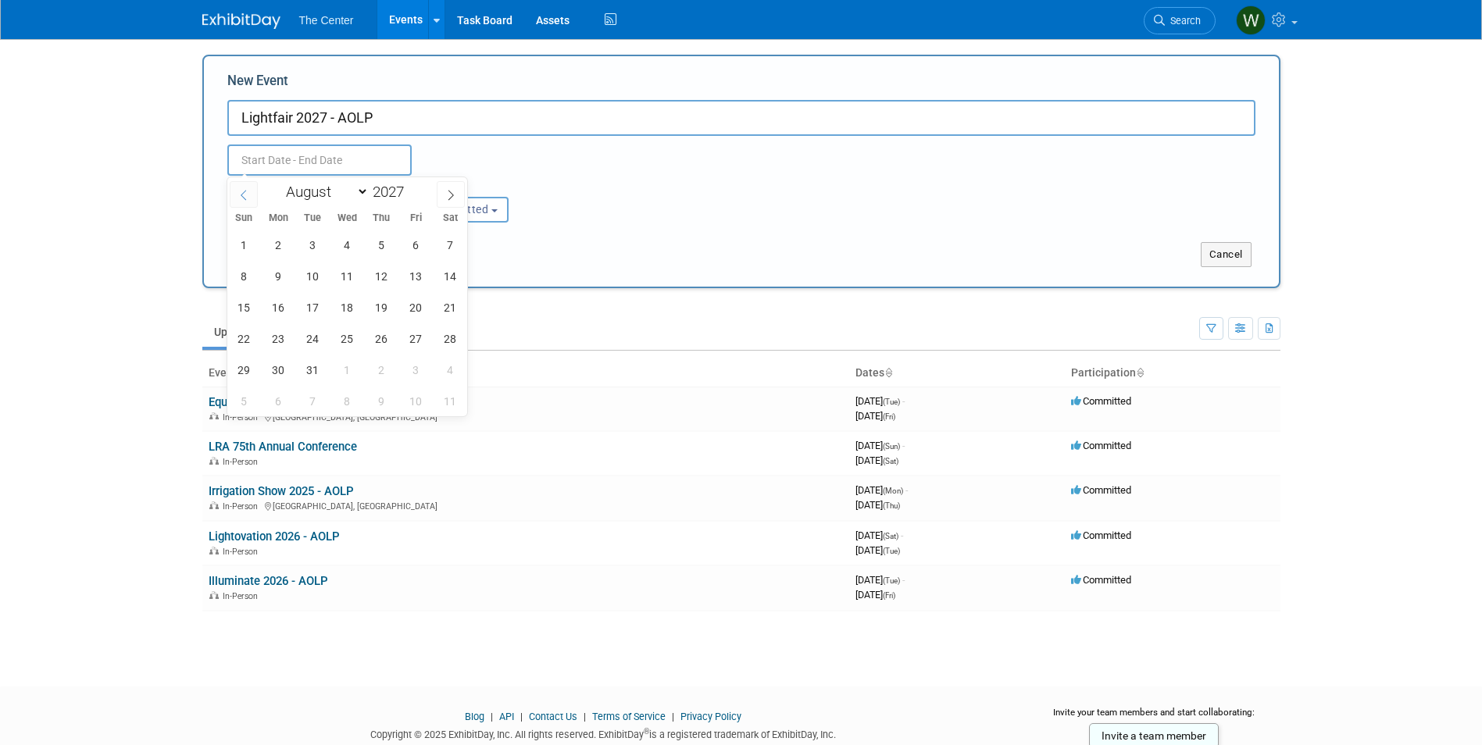
click at [244, 191] on icon at bounding box center [243, 195] width 5 height 10
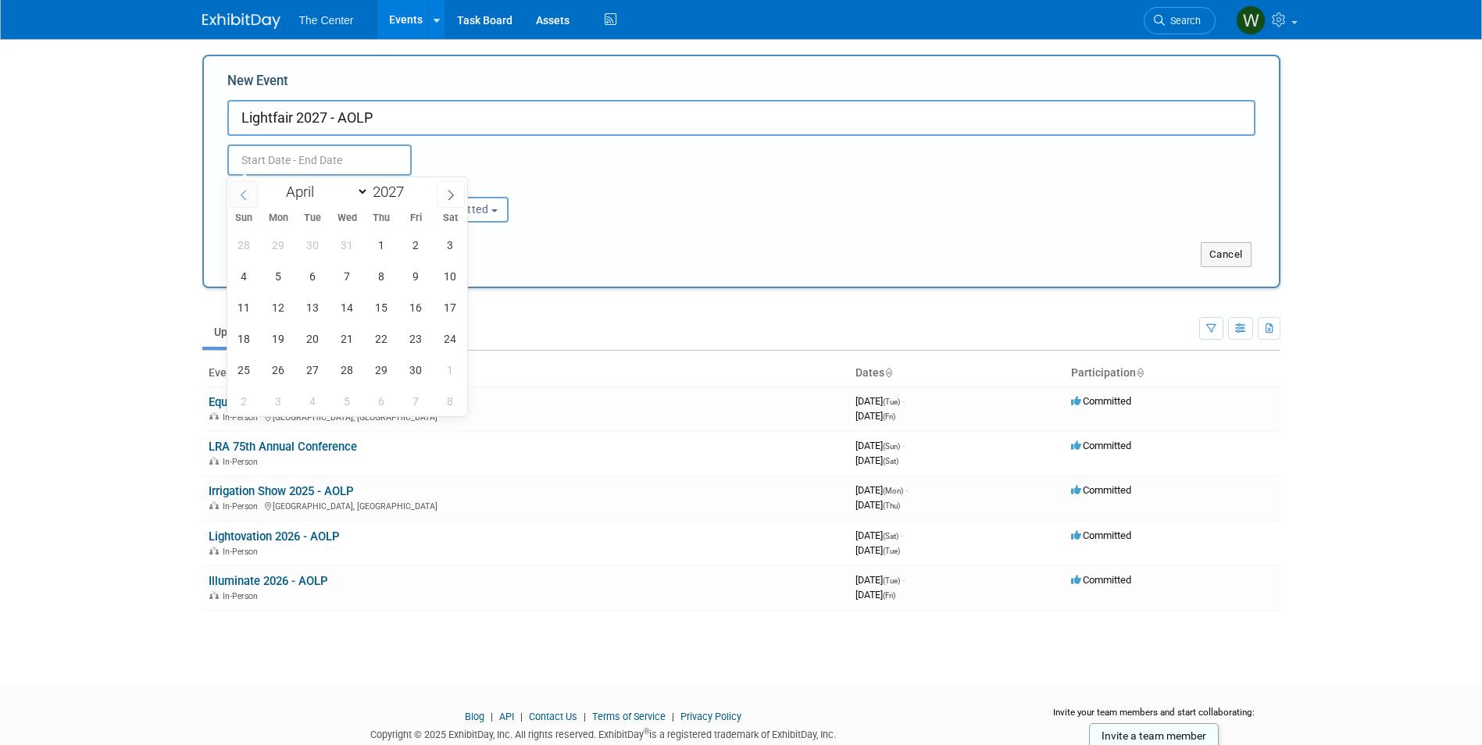
select select "2"
click at [324, 309] on span "16" at bounding box center [313, 307] width 30 height 30
click at [390, 309] on span "18" at bounding box center [381, 307] width 30 height 30
type input "Mar 16, 2027 to Mar 18, 2027"
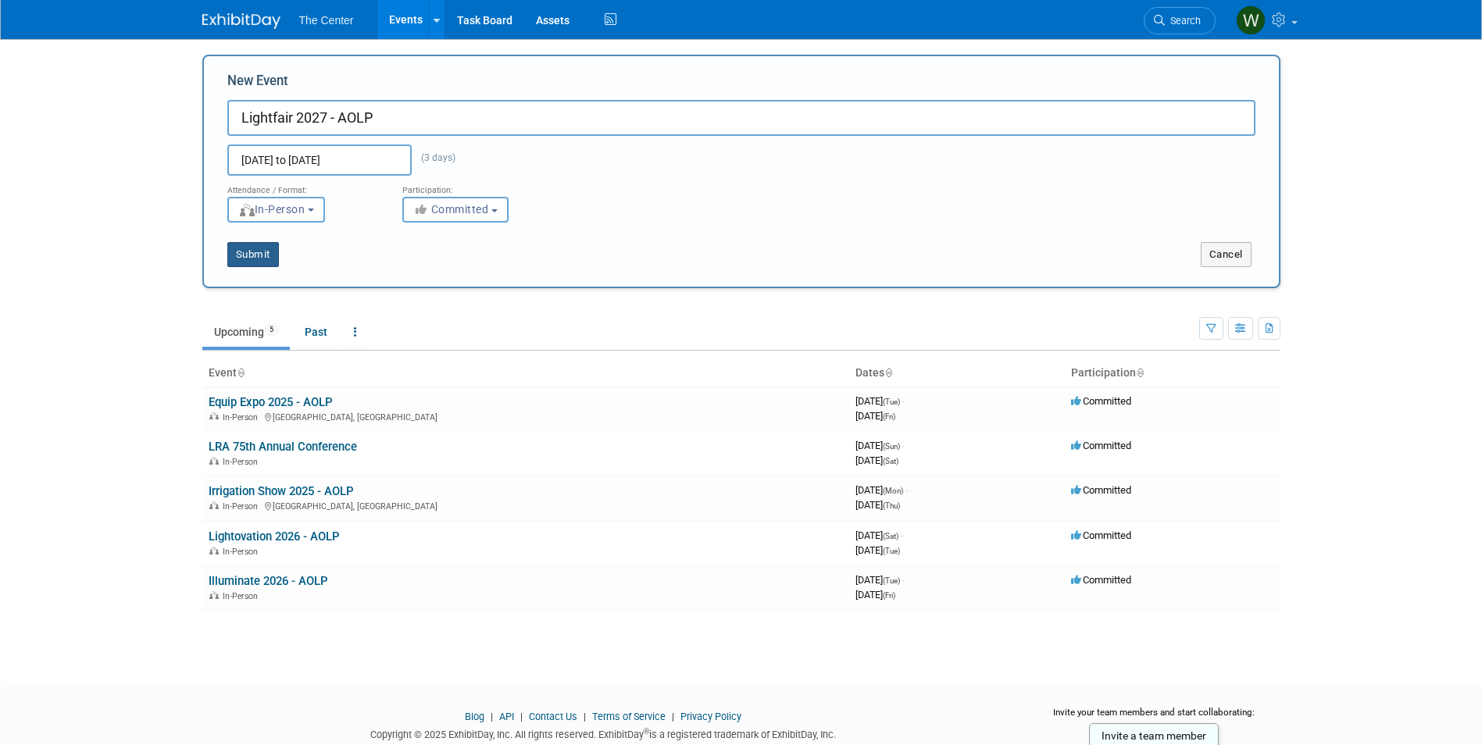
click at [249, 255] on button "Submit" at bounding box center [253, 254] width 52 height 25
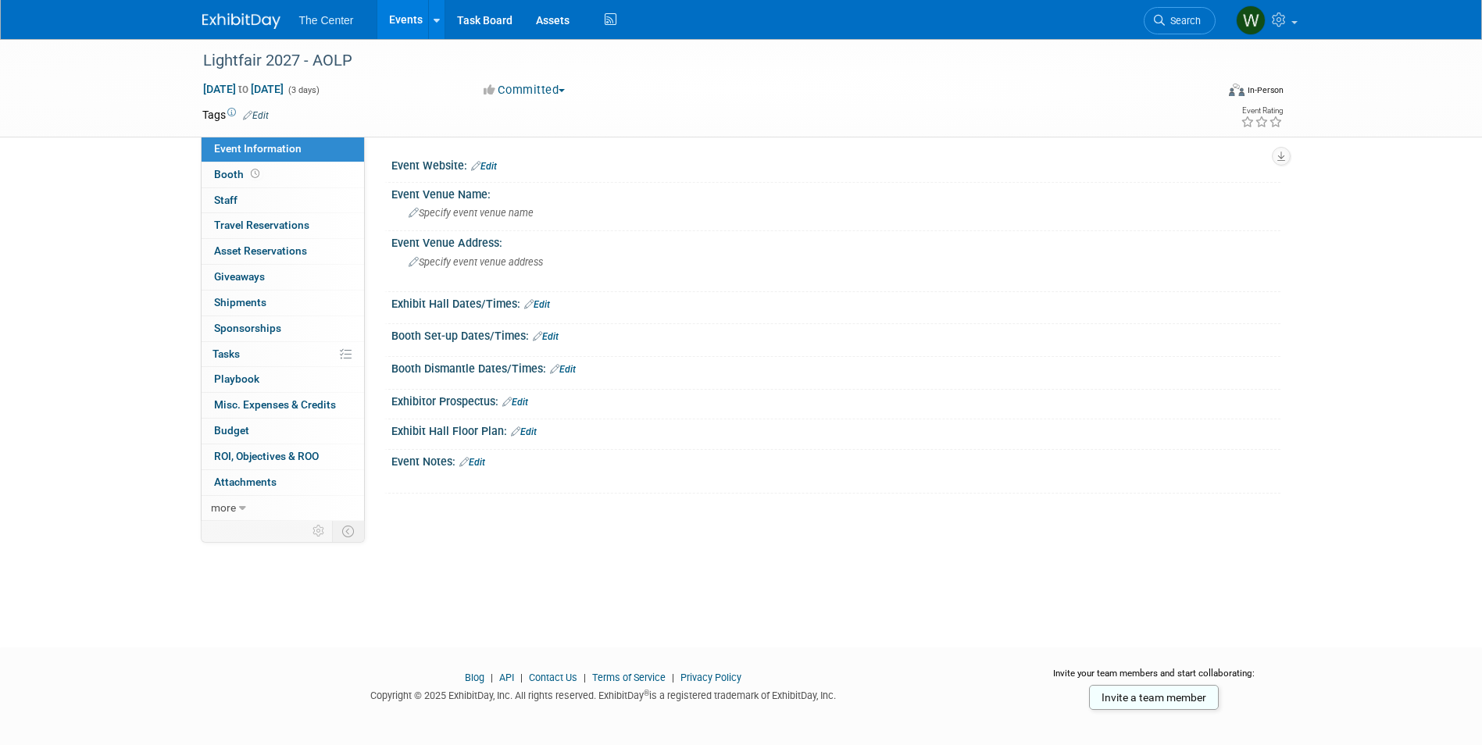
click at [415, 28] on link "Events" at bounding box center [405, 19] width 57 height 39
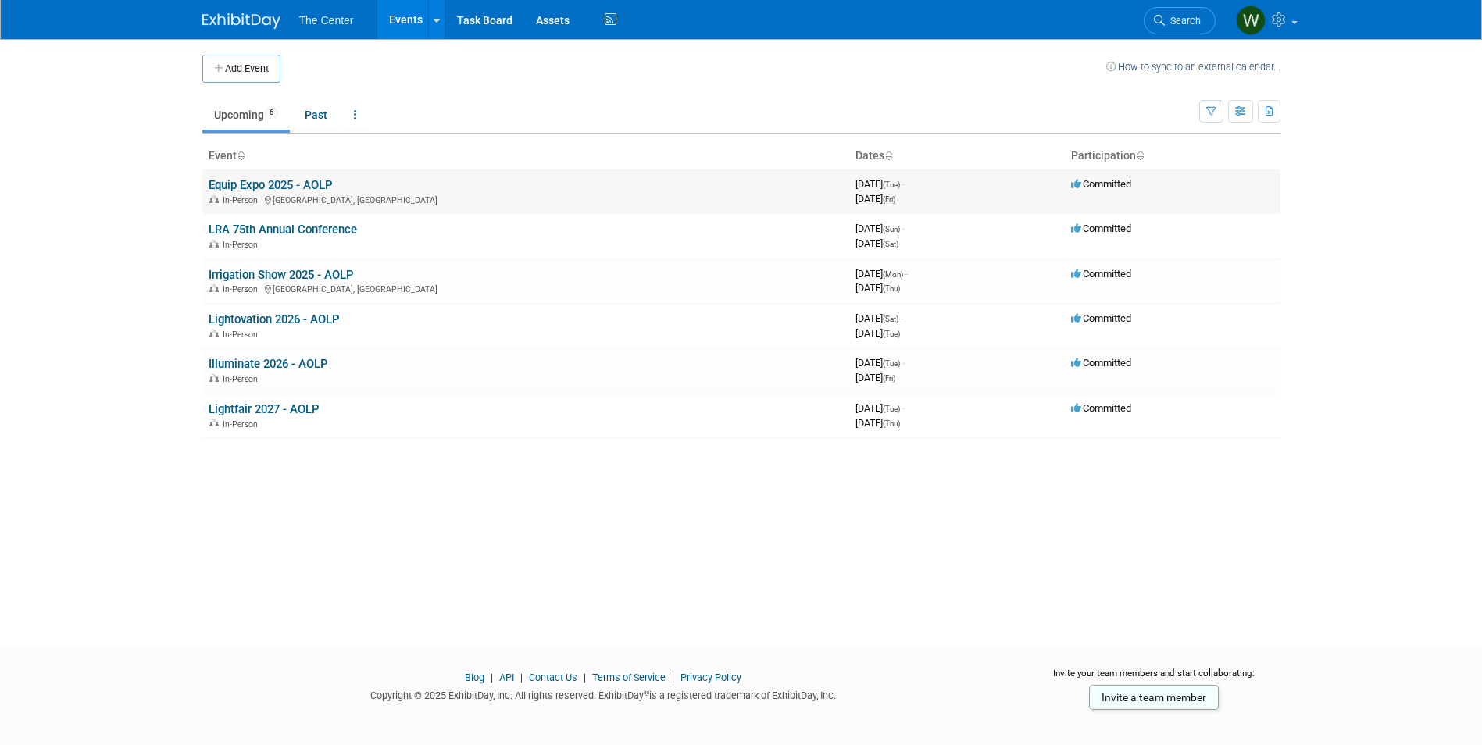
click at [238, 184] on link "Equip Expo 2025 - AOLP" at bounding box center [271, 185] width 124 height 14
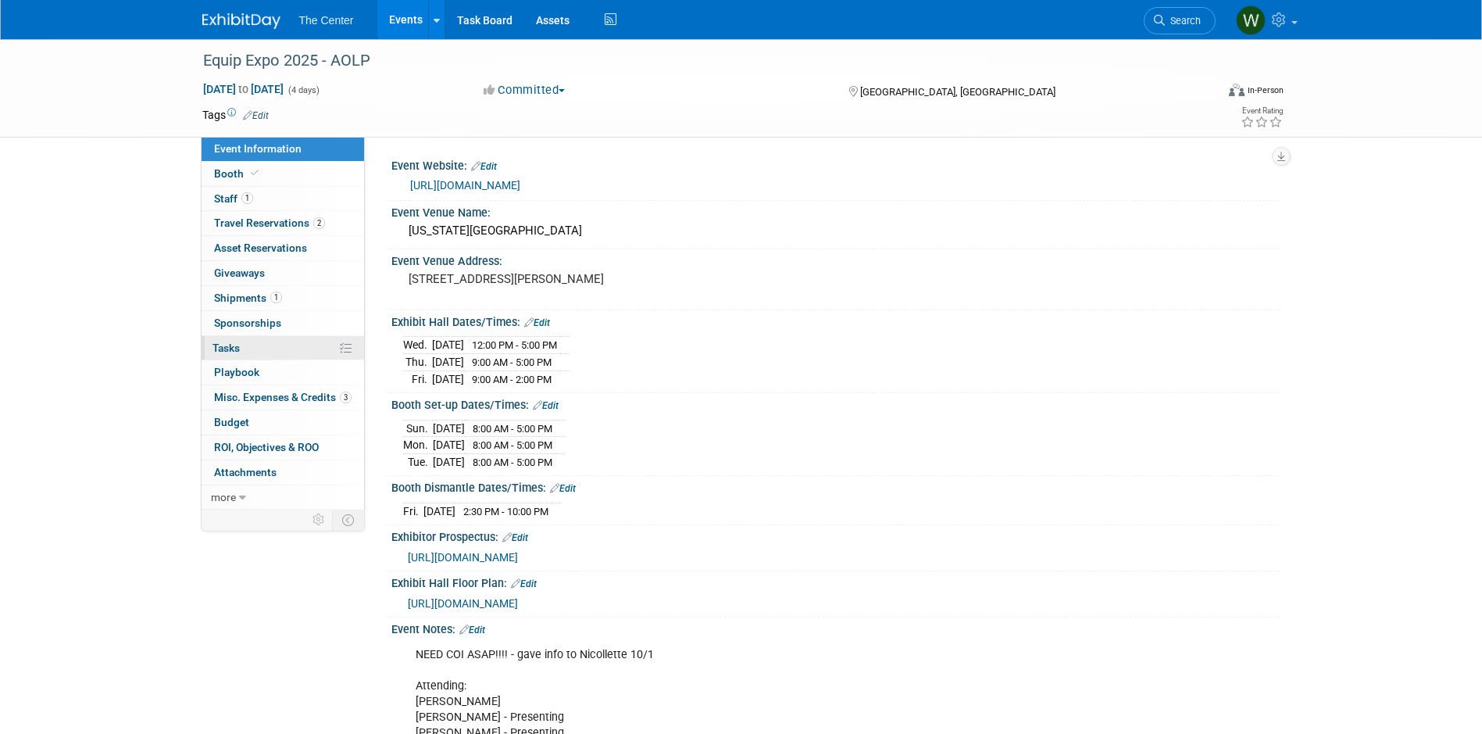
click at [238, 354] on span "Tasks 0%" at bounding box center [226, 347] width 27 height 13
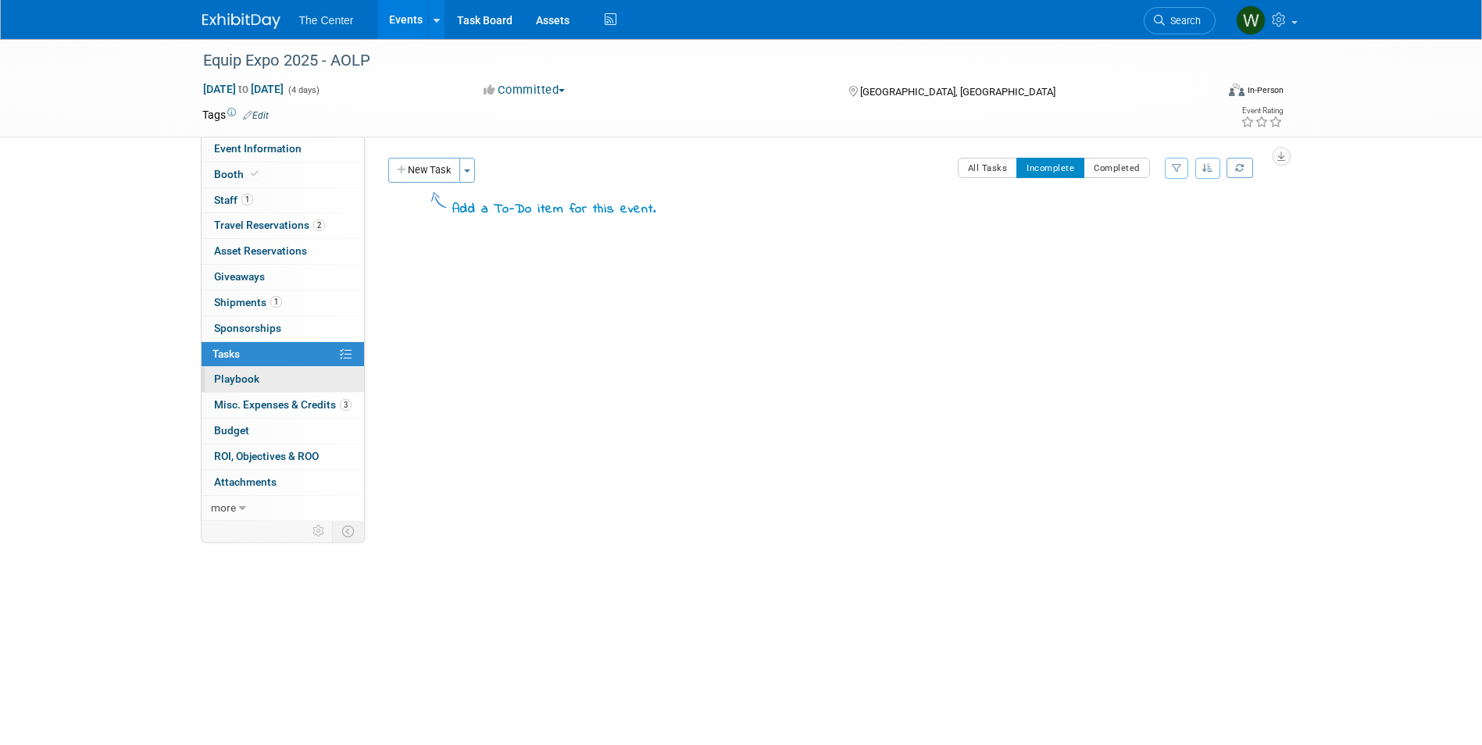
click at [239, 386] on link "0 Playbook 0" at bounding box center [283, 379] width 163 height 25
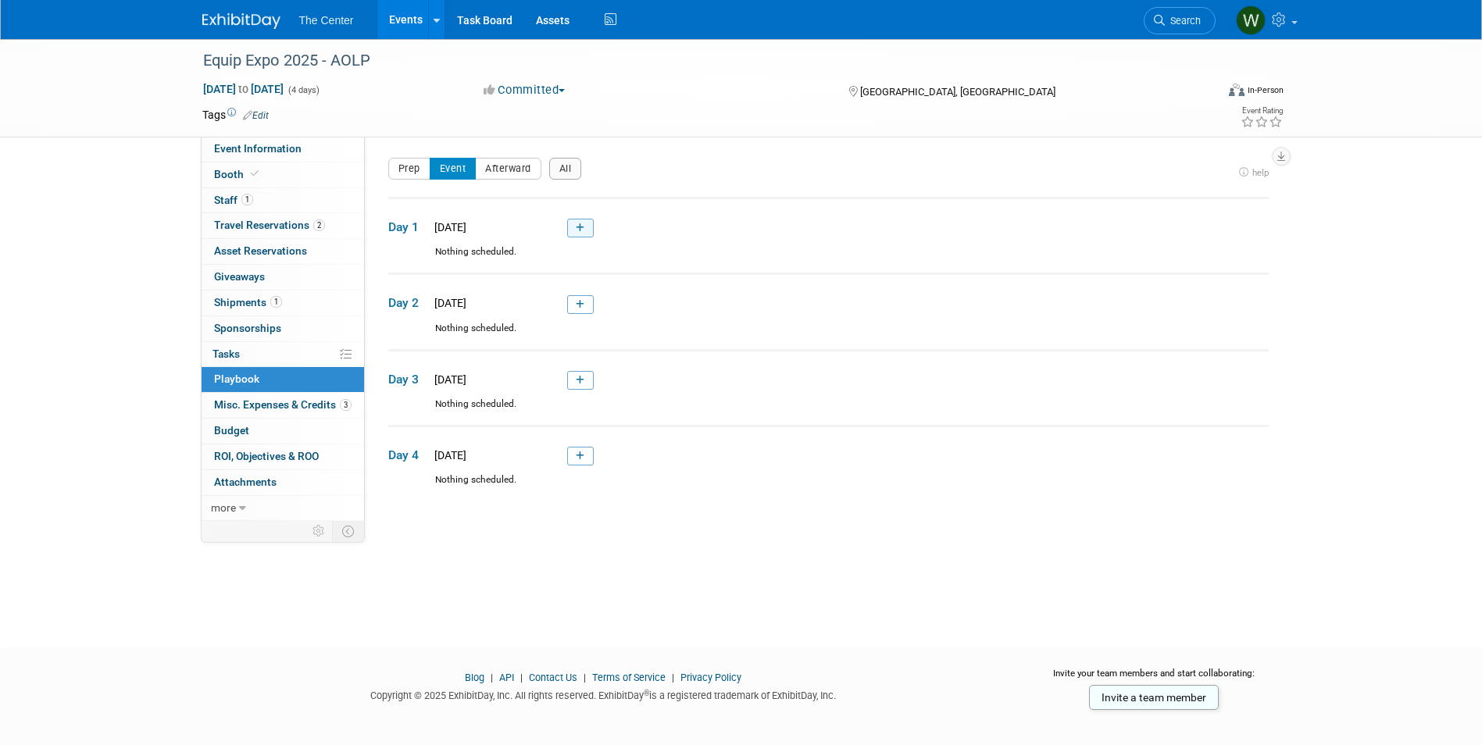
click at [581, 224] on icon at bounding box center [580, 227] width 9 height 9
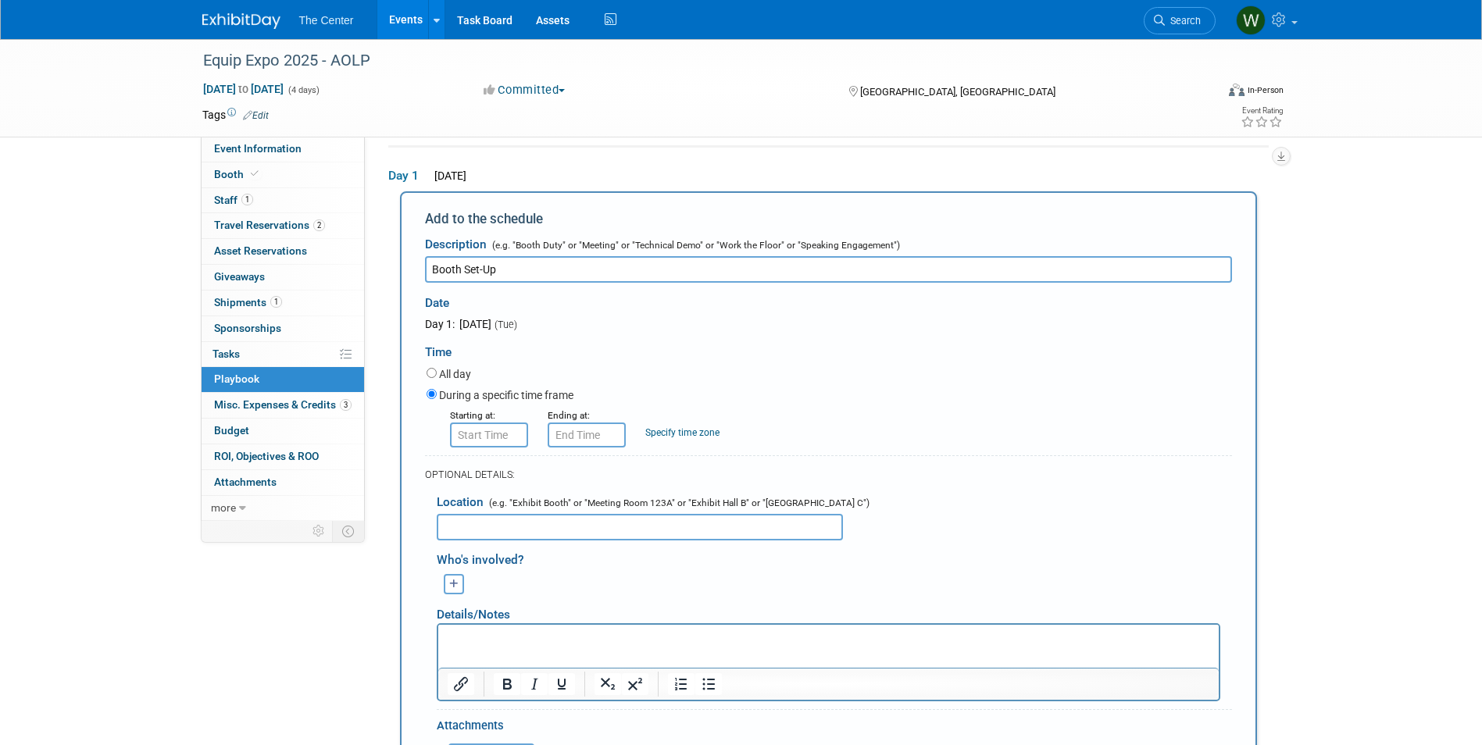
type input "Booth Set-Up"
type input "8:00 AM"
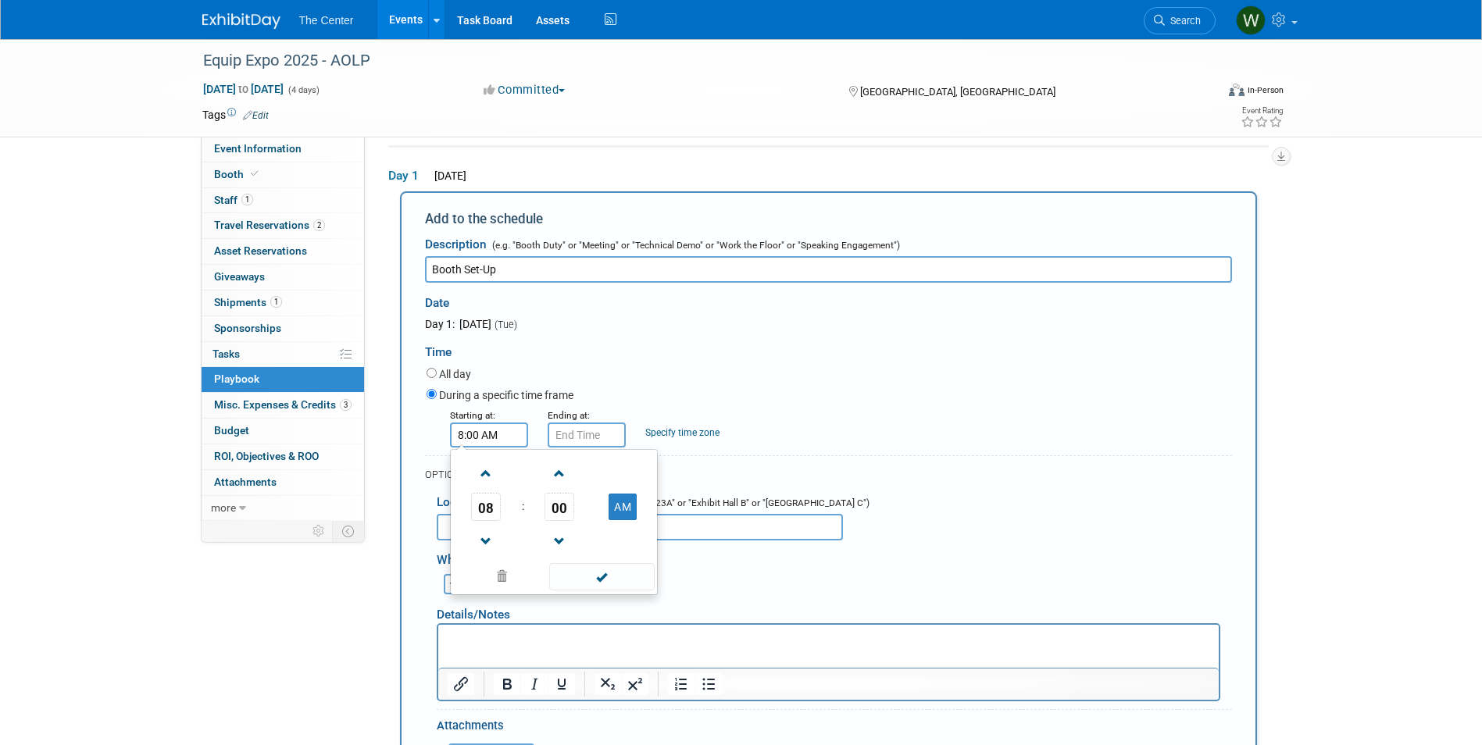
click at [502, 441] on input "8:00 AM" at bounding box center [489, 435] width 78 height 25
click at [601, 574] on span at bounding box center [601, 576] width 105 height 27
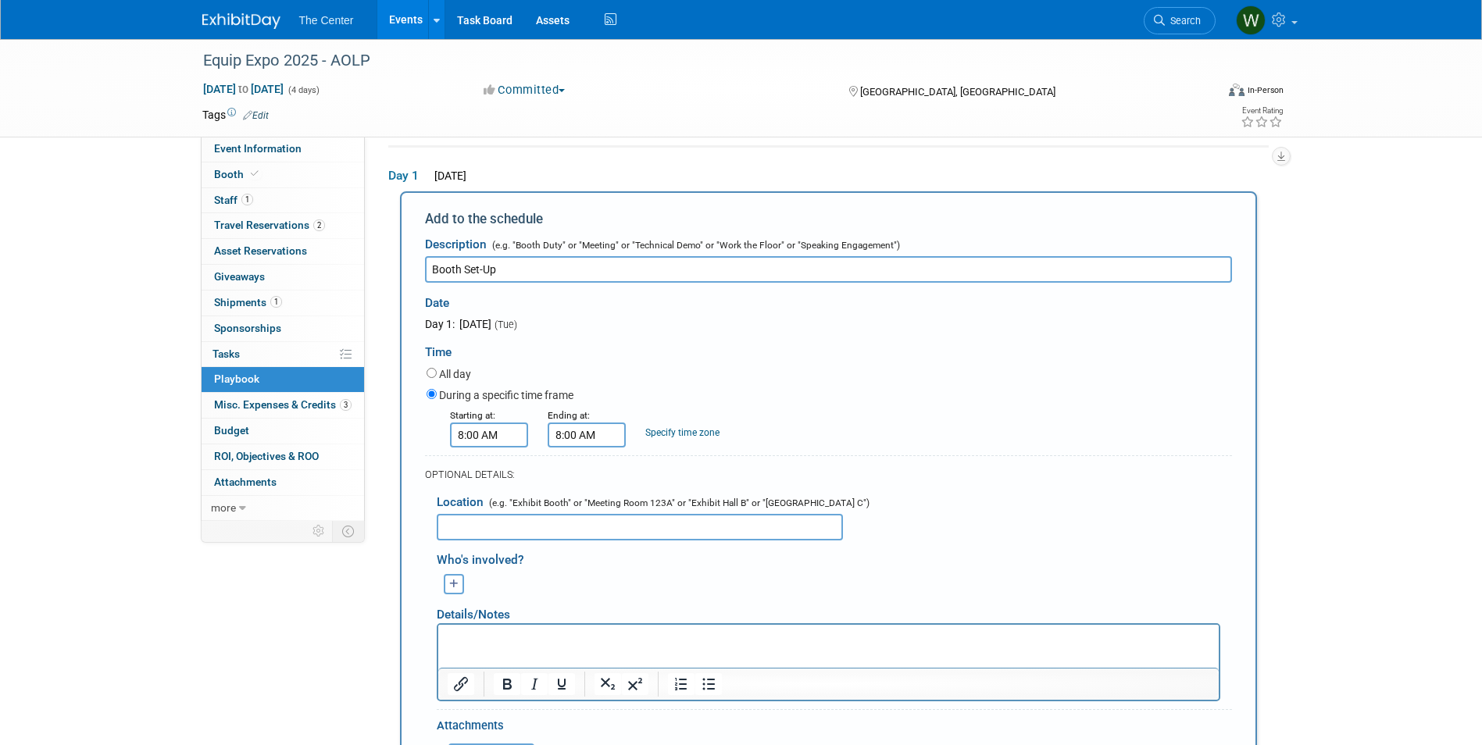
click at [613, 431] on input "8:00 AM" at bounding box center [587, 435] width 78 height 25
click at [584, 536] on span at bounding box center [583, 541] width 27 height 27
click at [583, 537] on span at bounding box center [583, 541] width 27 height 27
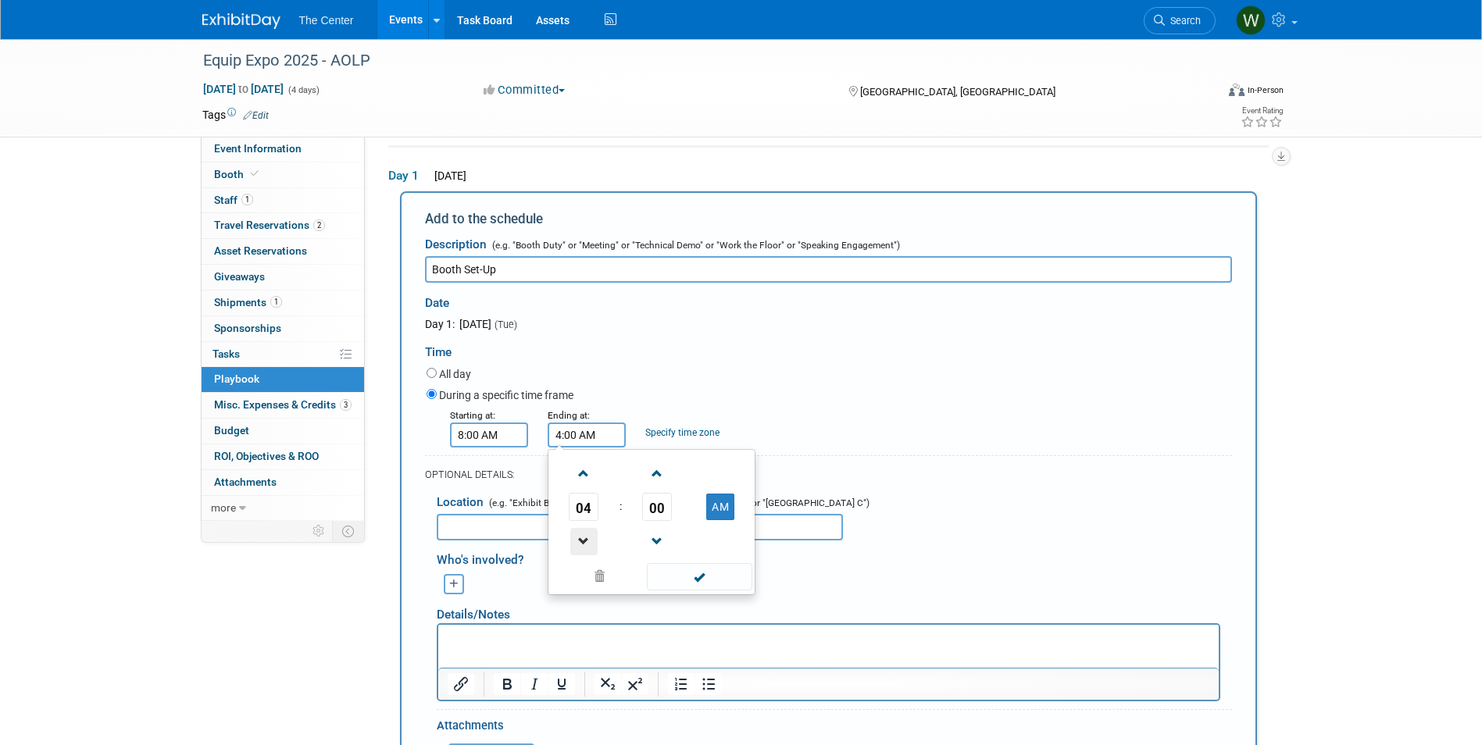
click at [583, 537] on span at bounding box center [583, 541] width 27 height 27
click at [591, 473] on span at bounding box center [583, 473] width 27 height 27
click at [723, 505] on button "AM" at bounding box center [720, 507] width 28 height 27
type input "5:00 PM"
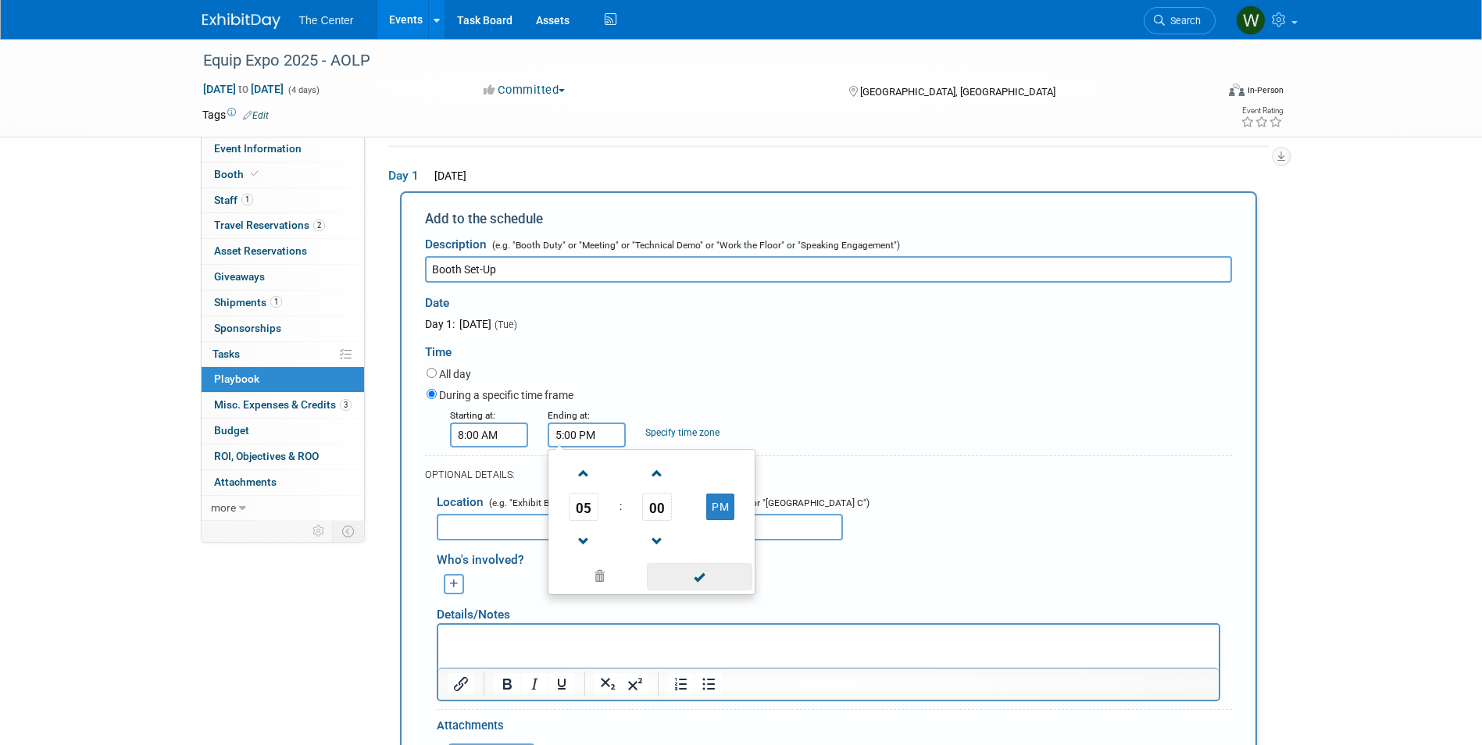
click at [724, 572] on span at bounding box center [699, 576] width 105 height 27
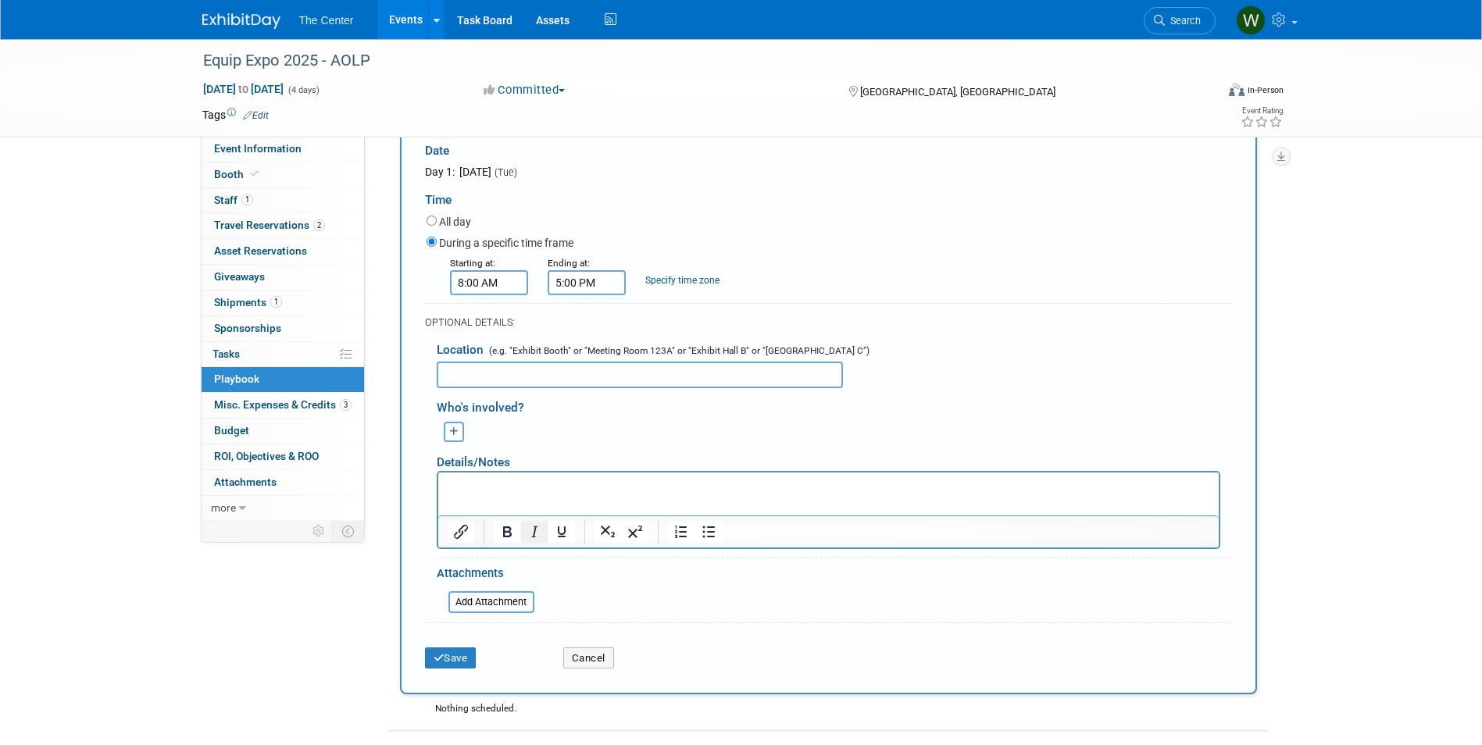
scroll to position [208, 0]
click at [451, 427] on icon "button" at bounding box center [453, 428] width 9 height 10
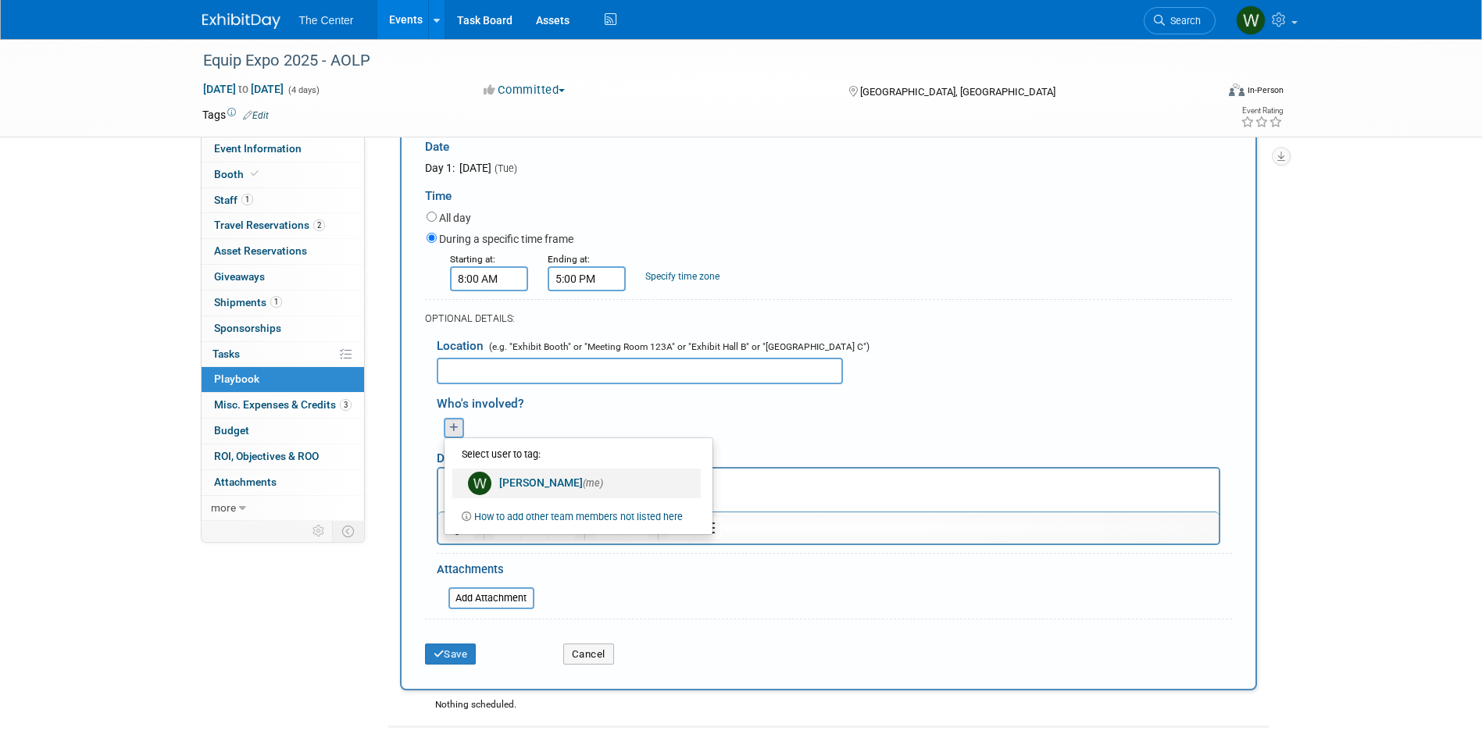
click at [534, 479] on link "Whitney Mueller (me)" at bounding box center [576, 484] width 248 height 30
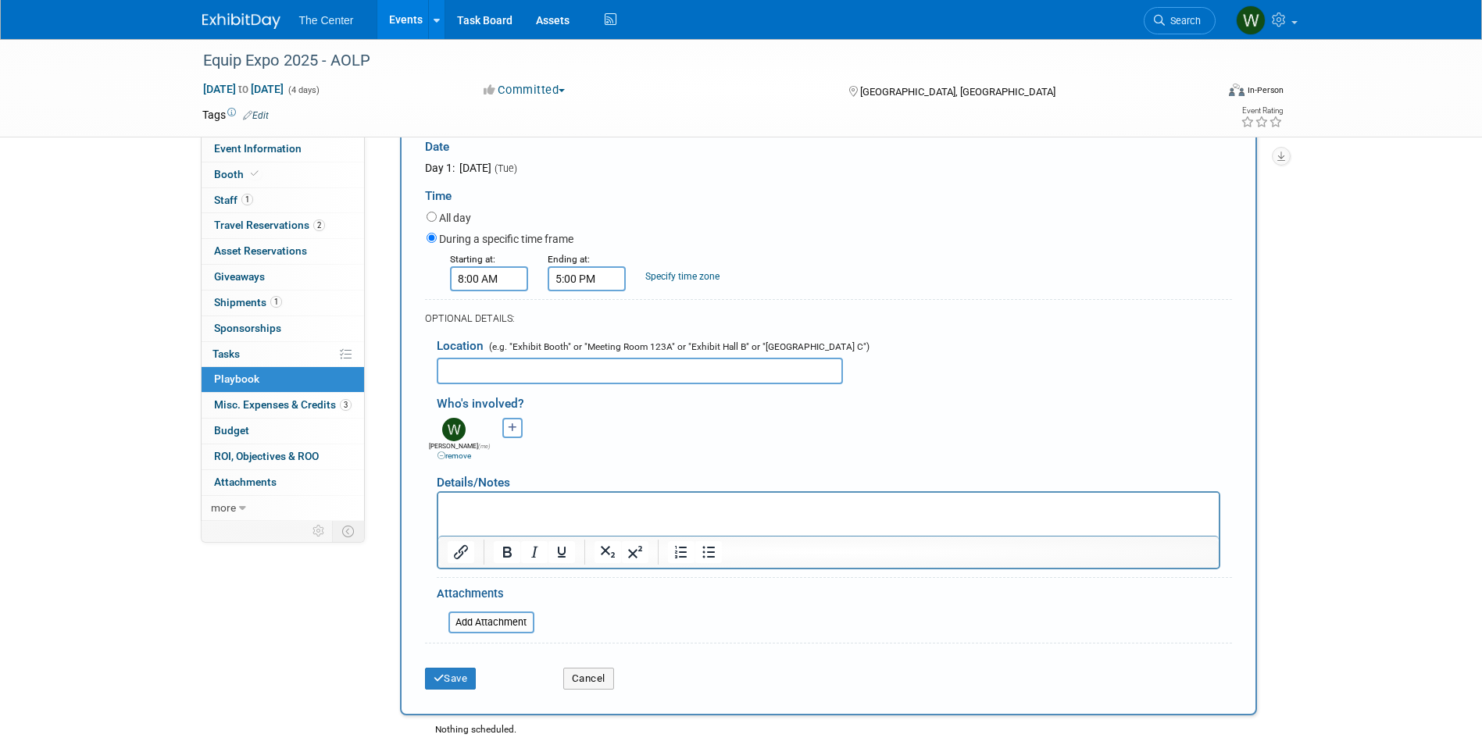
click at [516, 508] on p "Rich Text Area. Press ALT-0 for help." at bounding box center [828, 506] width 763 height 16
click at [459, 679] on button "Save" at bounding box center [451, 679] width 52 height 22
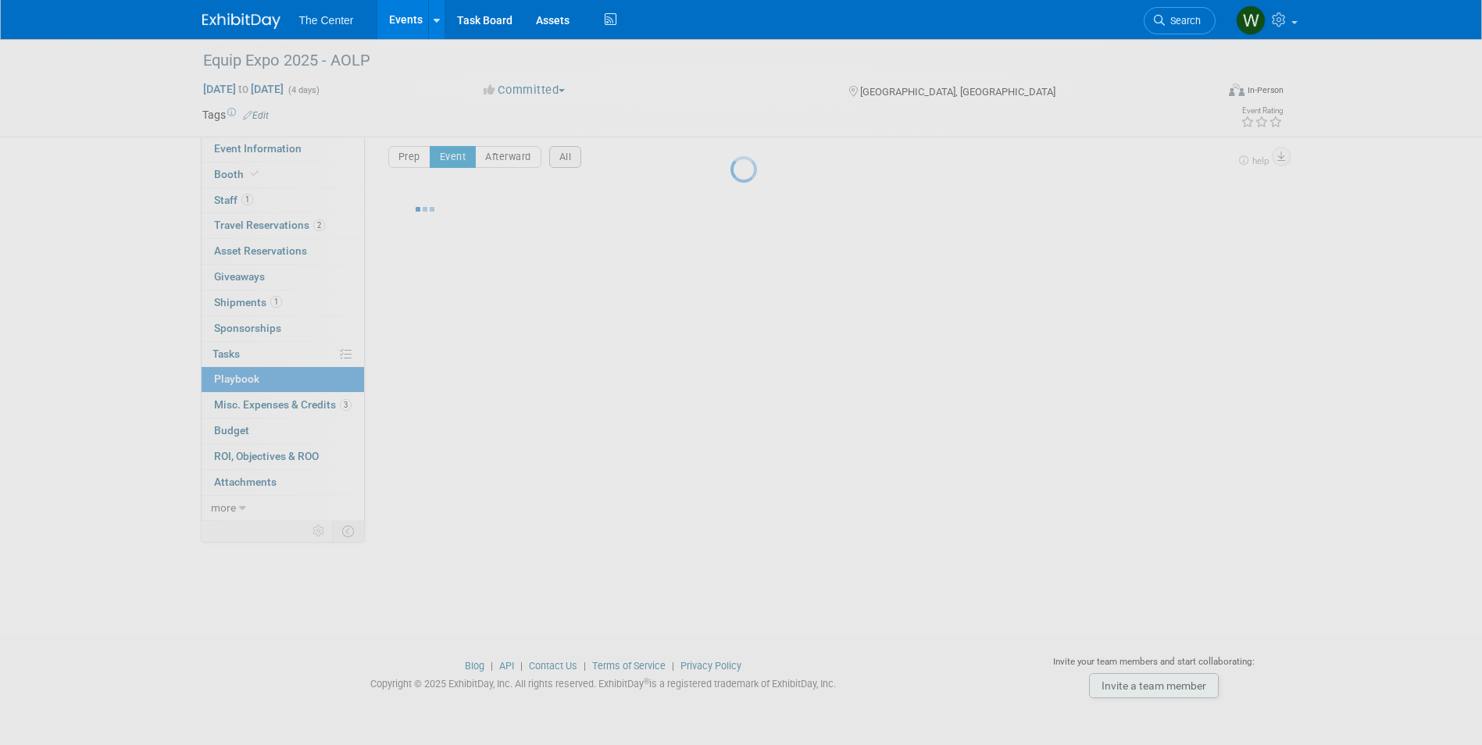
scroll to position [12, 0]
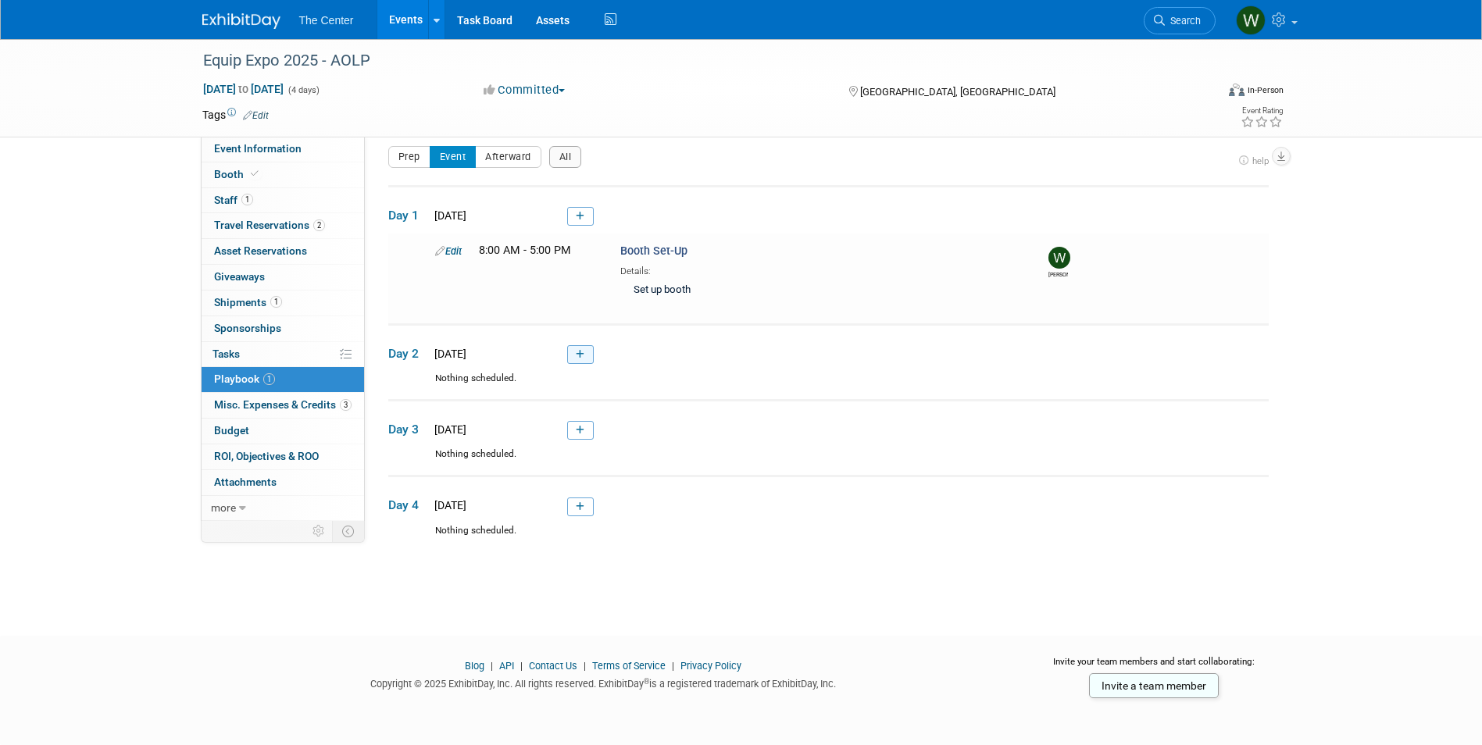
click at [575, 355] on link at bounding box center [580, 354] width 27 height 19
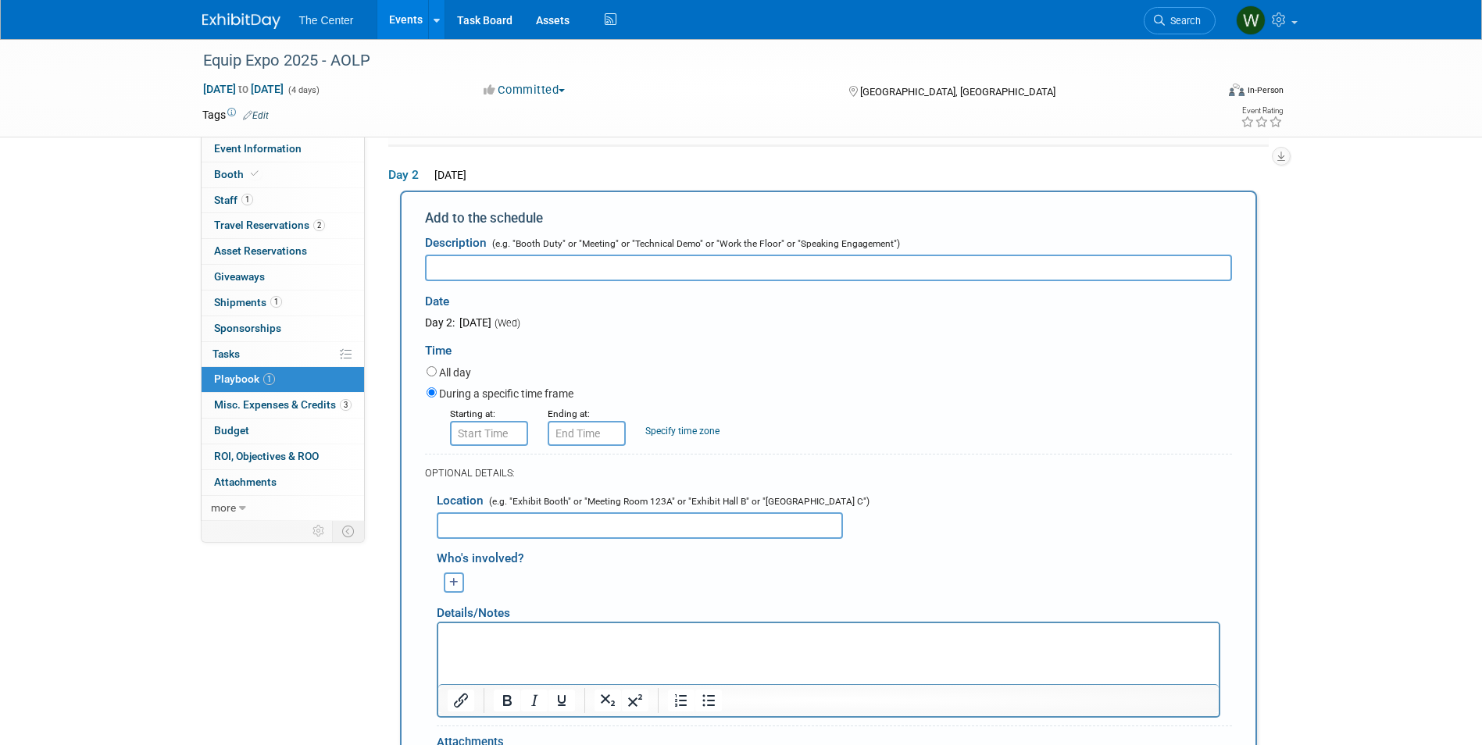
scroll to position [190, 0]
type input "Presentation: Plug In Outdoor Lighting to Your Business Offerings"
click at [759, 373] on div "All day" at bounding box center [830, 373] width 806 height 21
click at [591, 642] on p "Rich Text Area. Press ALT-0 for help." at bounding box center [828, 637] width 763 height 16
click at [556, 528] on input "text" at bounding box center [640, 525] width 406 height 27
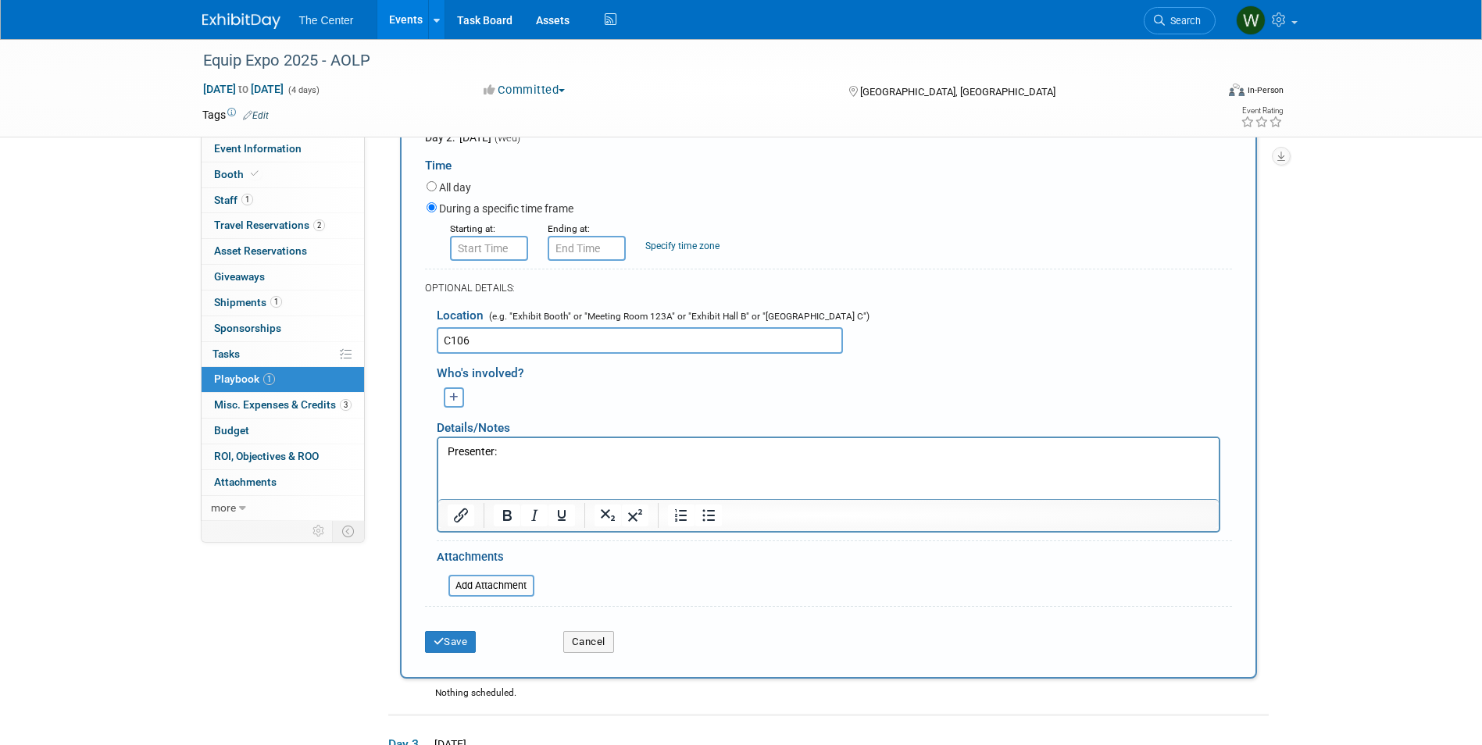
scroll to position [581, 0]
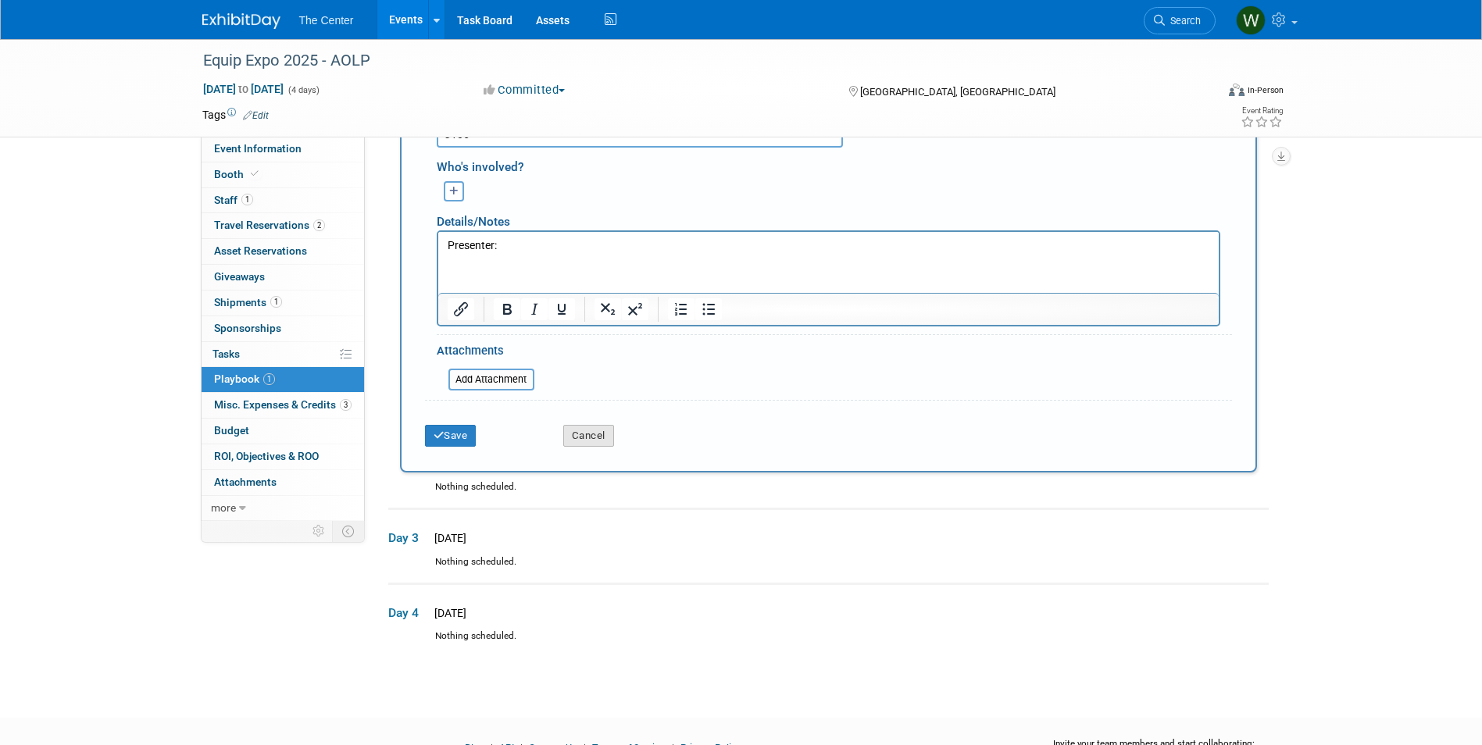
type input "C106"
click at [589, 440] on button "Cancel" at bounding box center [588, 436] width 51 height 22
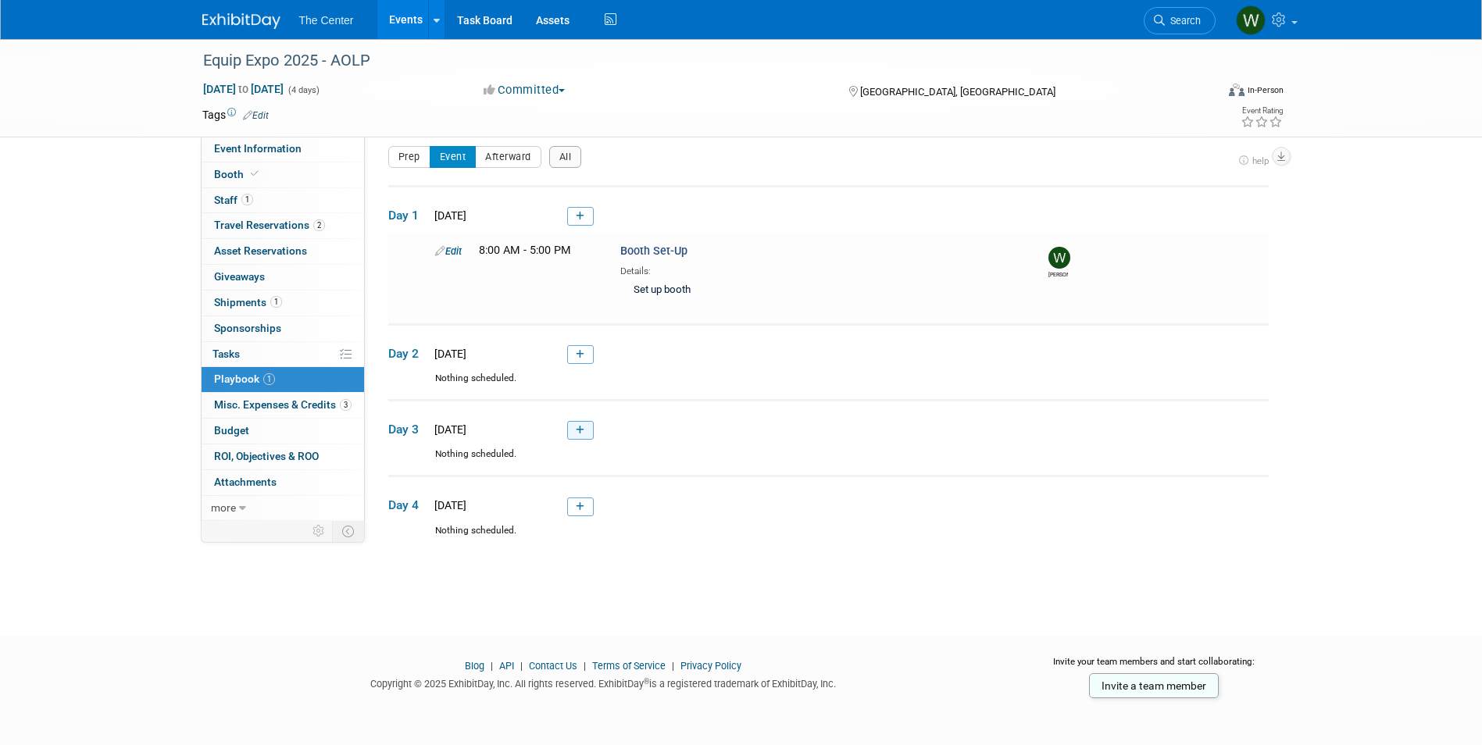
click at [581, 432] on icon at bounding box center [580, 430] width 9 height 9
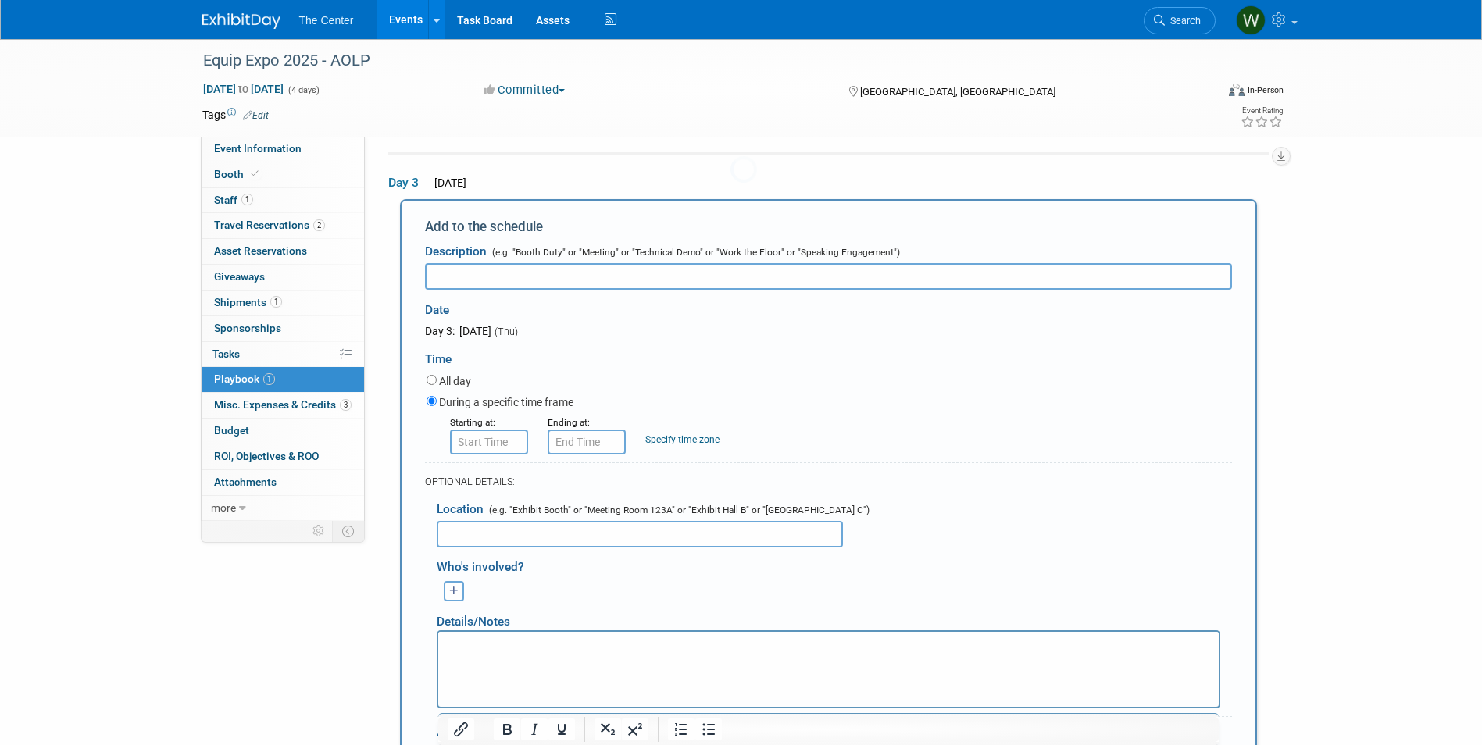
scroll to position [0, 0]
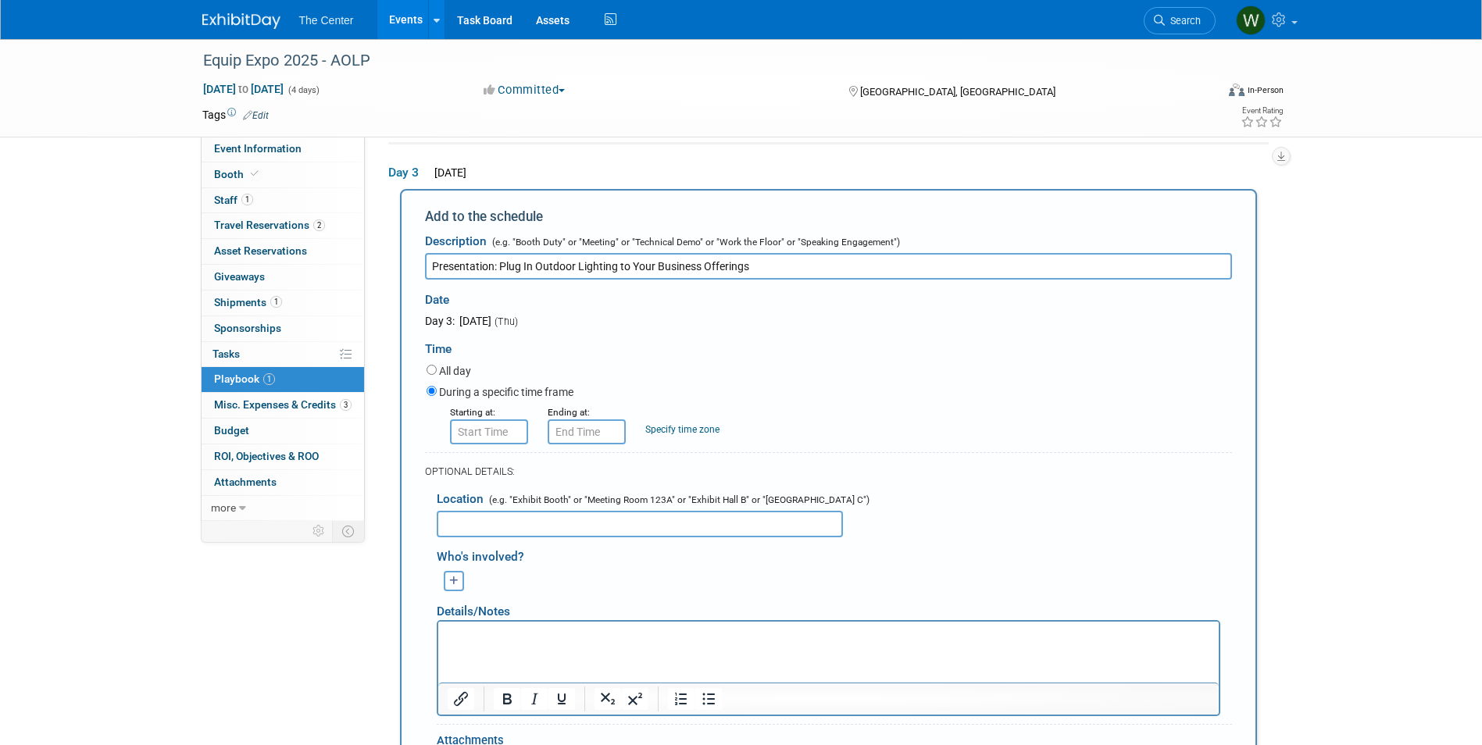
type input "Presentation: Plug In Outdoor Lighting to Your Business Offerings"
click at [491, 430] on input "8:00 AM" at bounding box center [489, 432] width 78 height 25
click at [488, 479] on span at bounding box center [486, 470] width 27 height 27
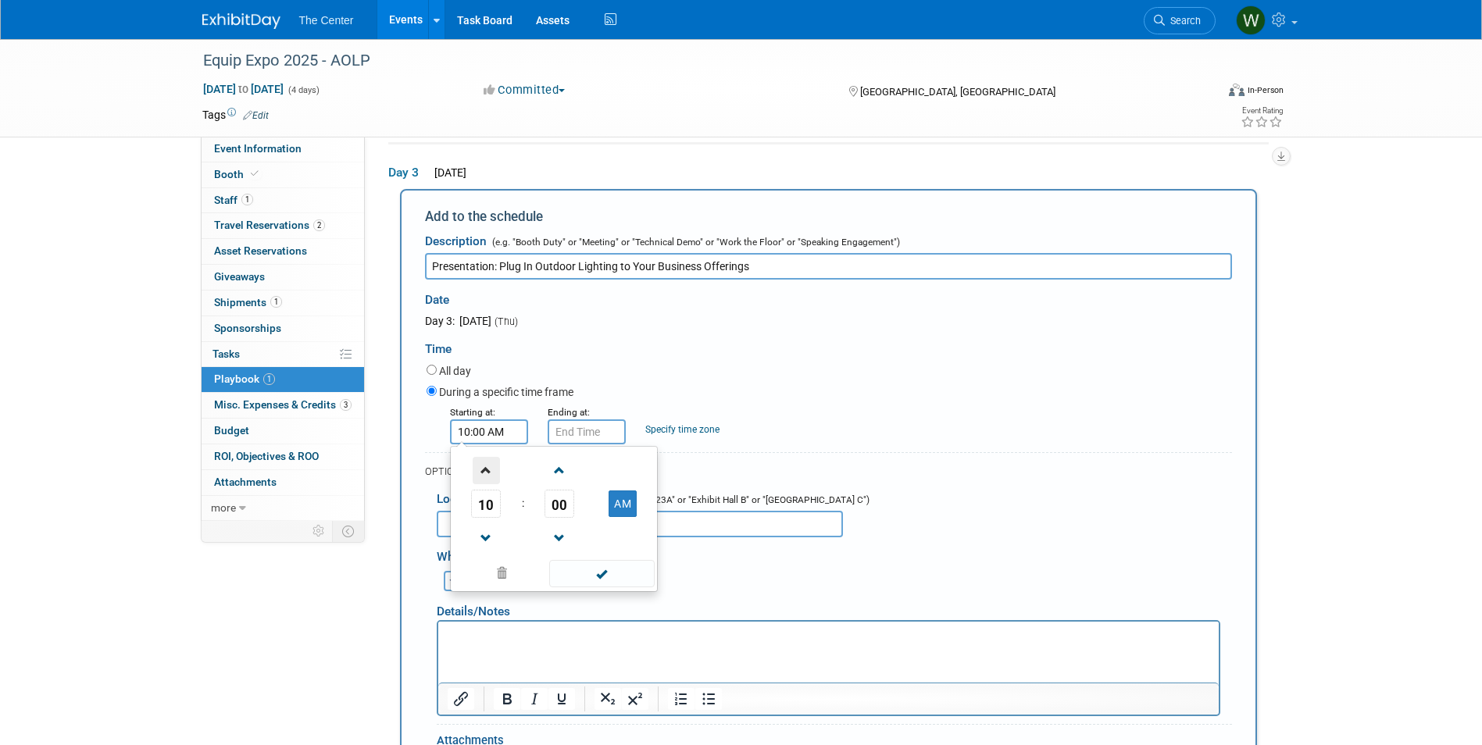
click at [488, 479] on span at bounding box center [486, 470] width 27 height 27
click at [559, 509] on span "00" at bounding box center [560, 504] width 30 height 28
click at [584, 513] on td "30" at bounding box center [579, 513] width 50 height 42
type input "12:30 PM"
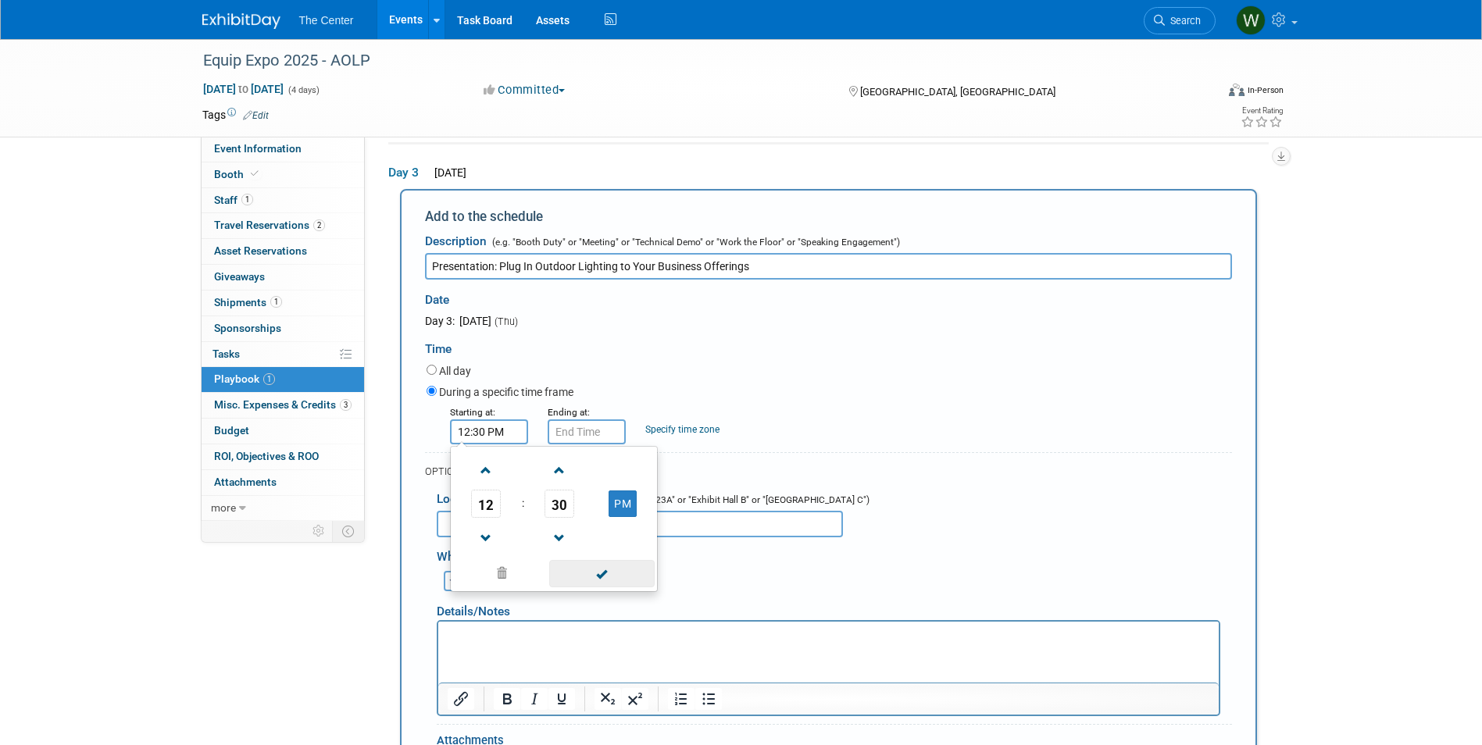
click at [584, 566] on span at bounding box center [601, 573] width 105 height 27
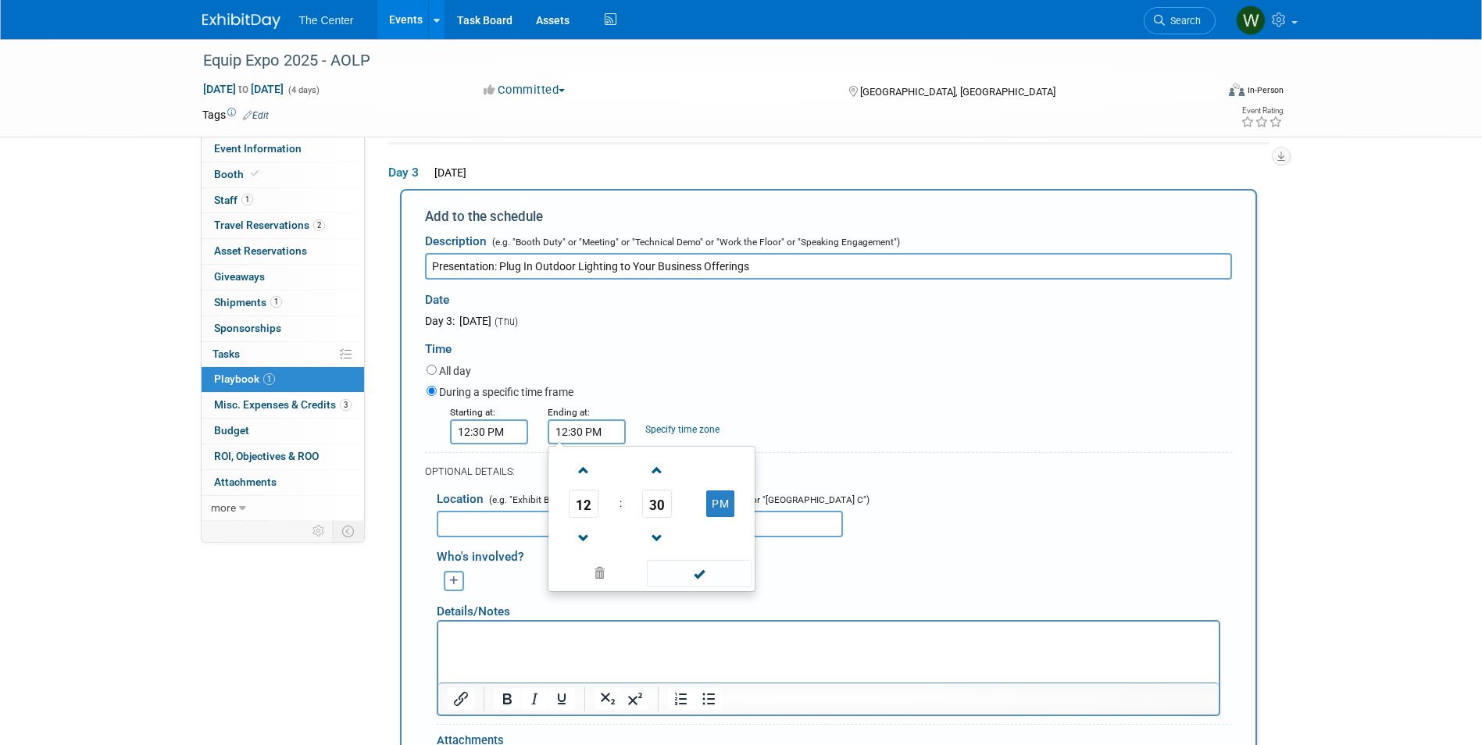
click at [583, 434] on input "12:30 PM" at bounding box center [587, 432] width 78 height 25
click at [586, 470] on span at bounding box center [583, 470] width 27 height 27
type input "1:30 PM"
click at [711, 574] on span at bounding box center [699, 573] width 105 height 27
click at [530, 517] on input "text" at bounding box center [640, 524] width 406 height 27
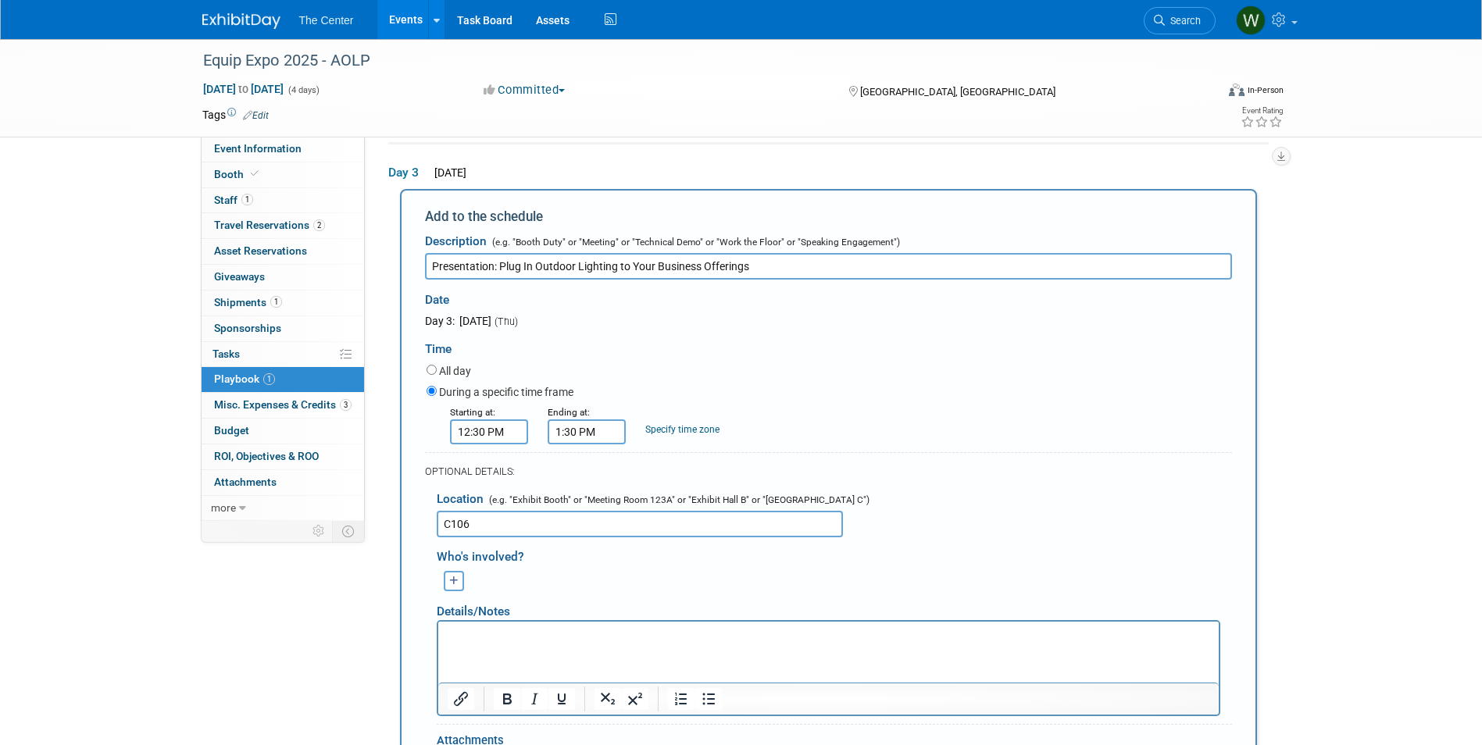
type input "C106"
click at [501, 624] on html at bounding box center [828, 632] width 781 height 22
click at [608, 598] on div "Details/Notes" at bounding box center [829, 605] width 784 height 29
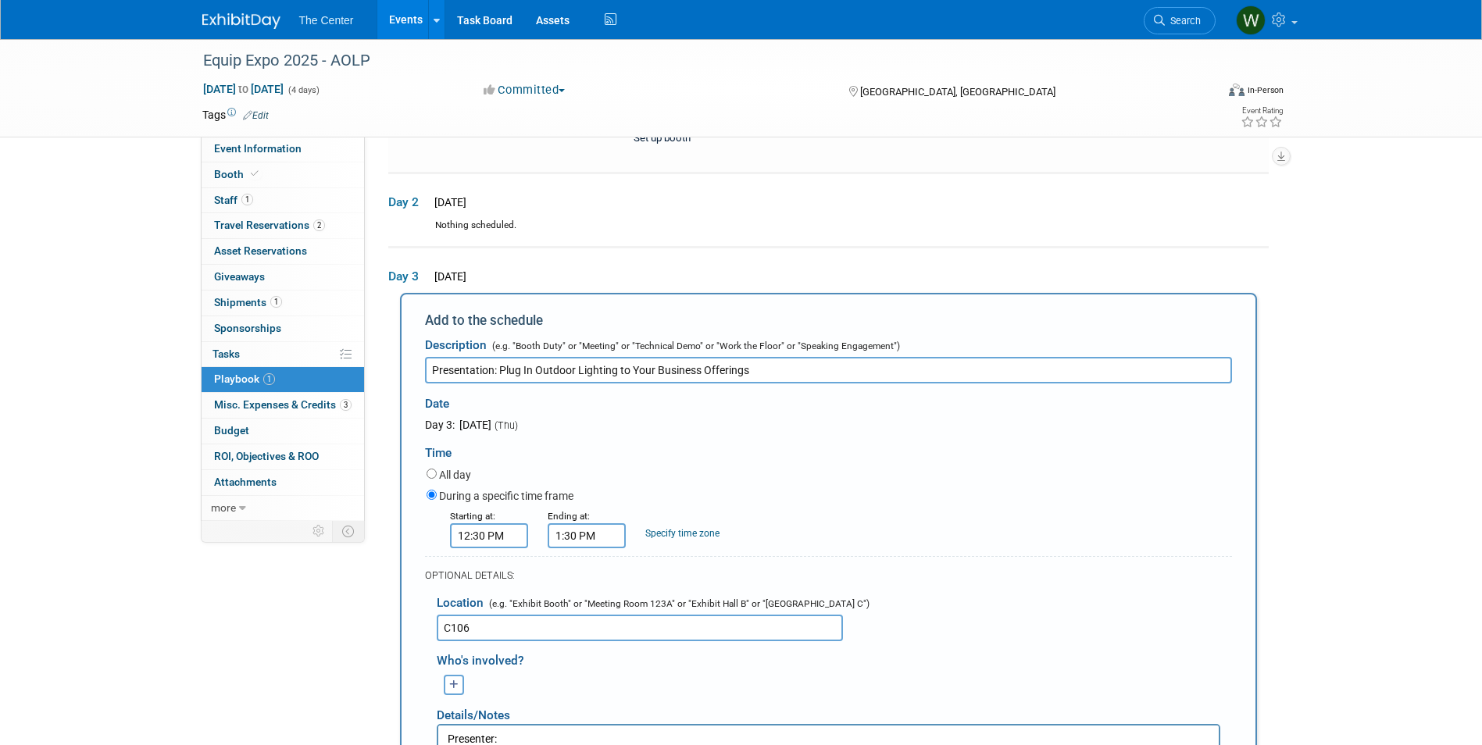
scroll to position [188, 0]
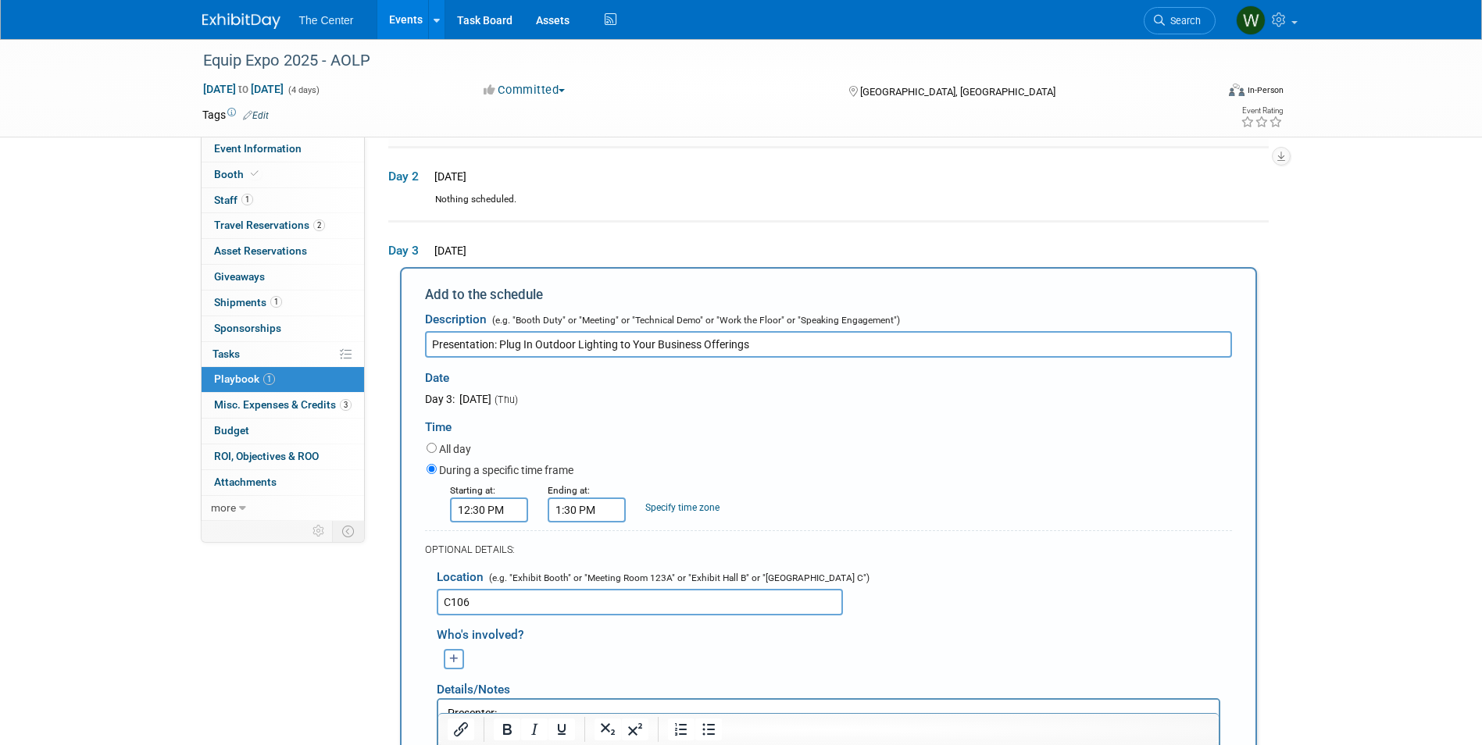
click at [433, 345] on input "Presentation: Plug In Outdoor Lighting to Your Business Offerings" at bounding box center [828, 344] width 807 height 27
type input "AOLP Presentation: Plug In Outdoor Lighting to Your Business Offerings"
click at [725, 400] on div "Day 3: October 23, 2025 (Thu)" at bounding box center [586, 399] width 323 height 16
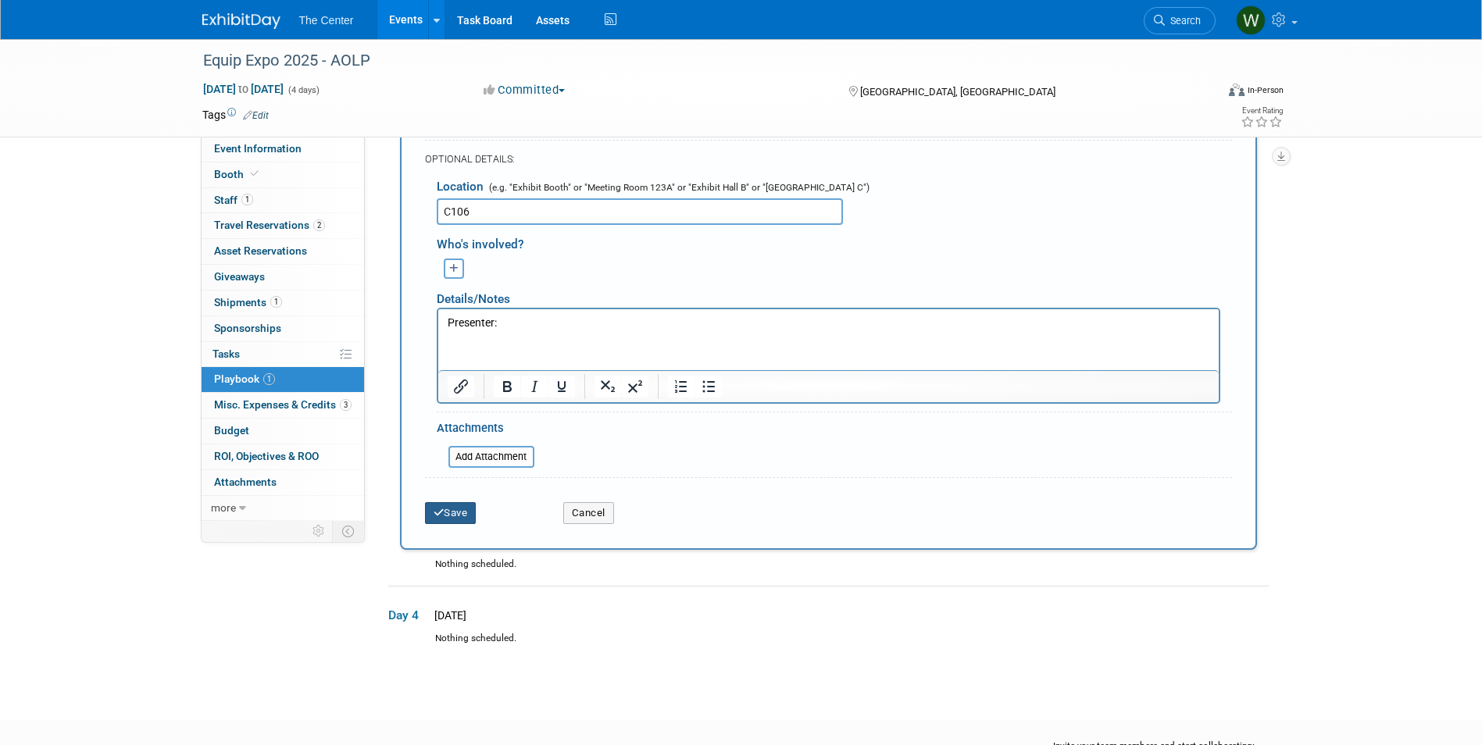
click at [459, 513] on button "Save" at bounding box center [451, 513] width 52 height 22
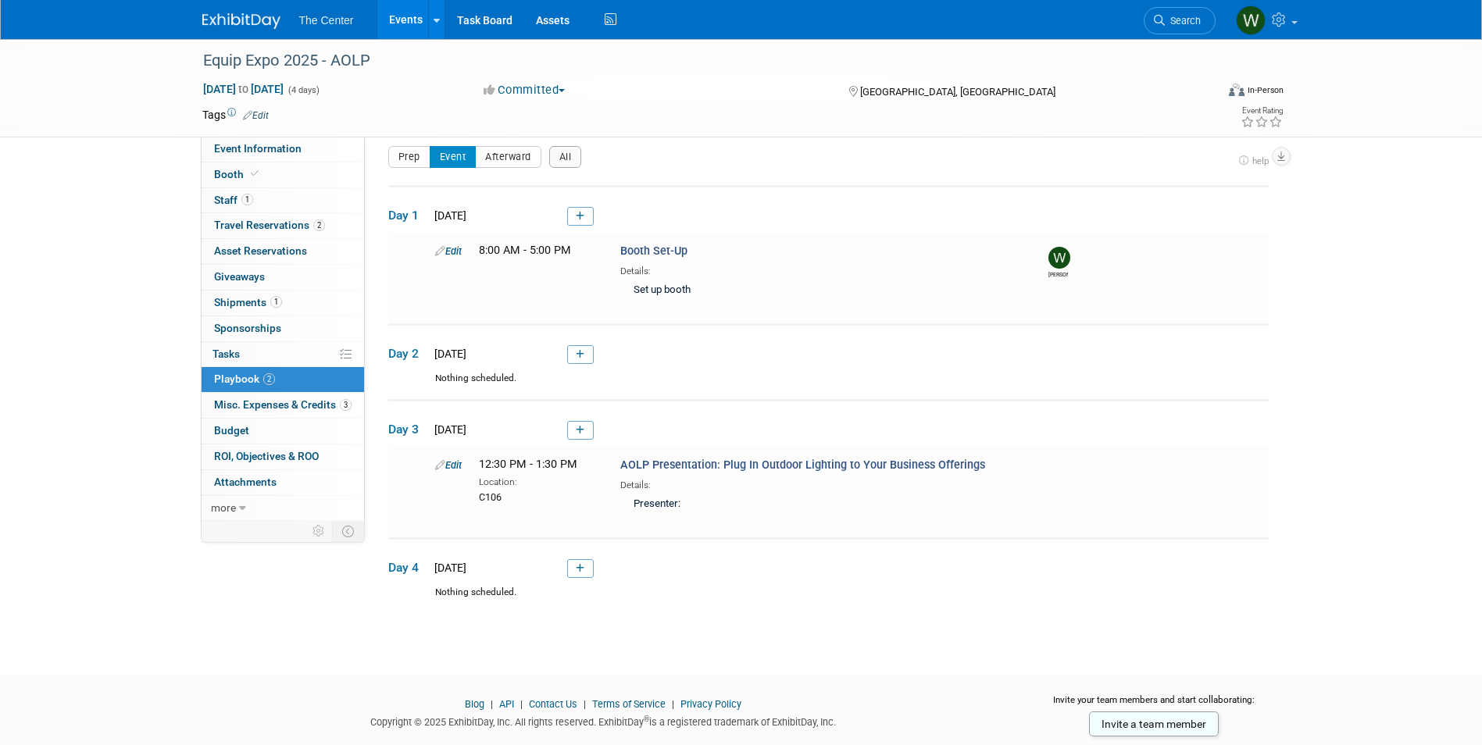
scroll to position [49, 0]
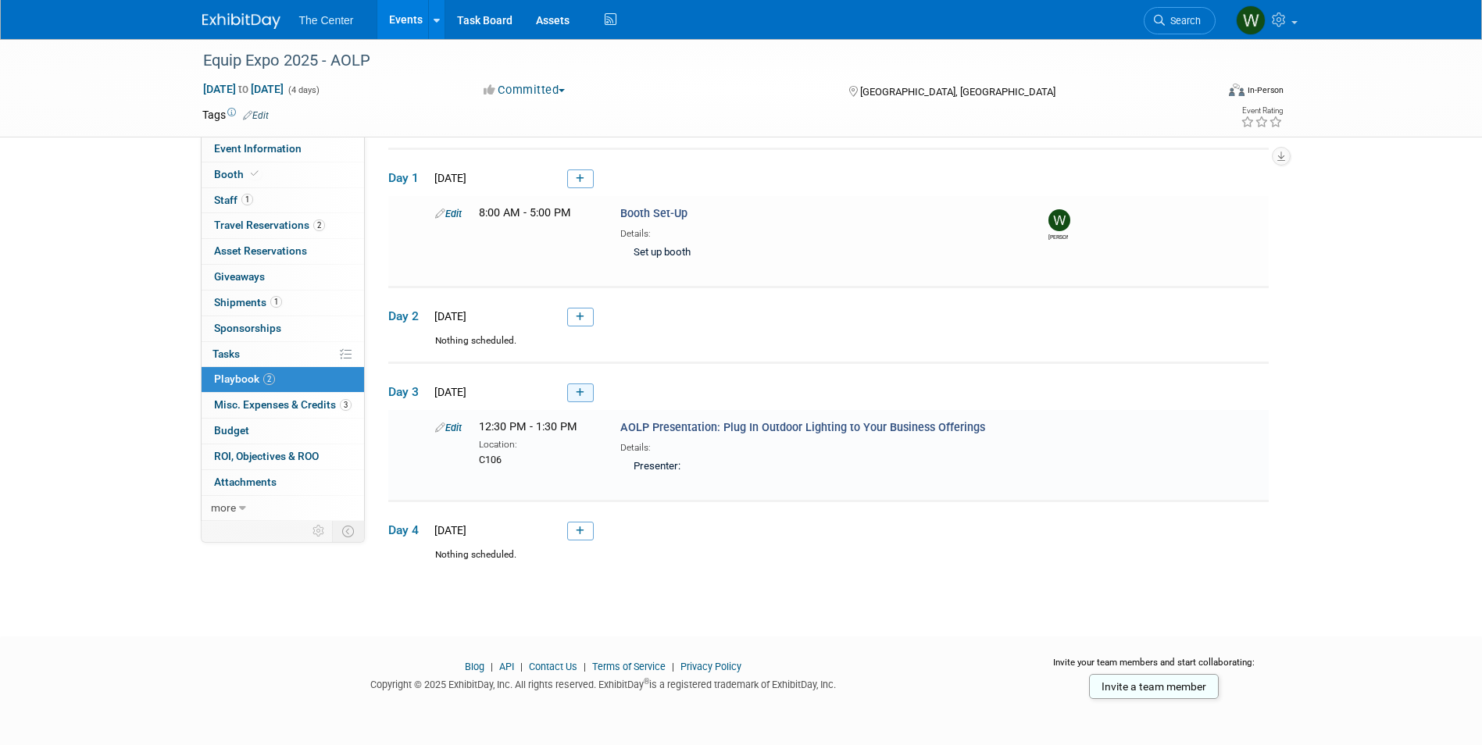
click at [582, 392] on icon at bounding box center [580, 392] width 9 height 9
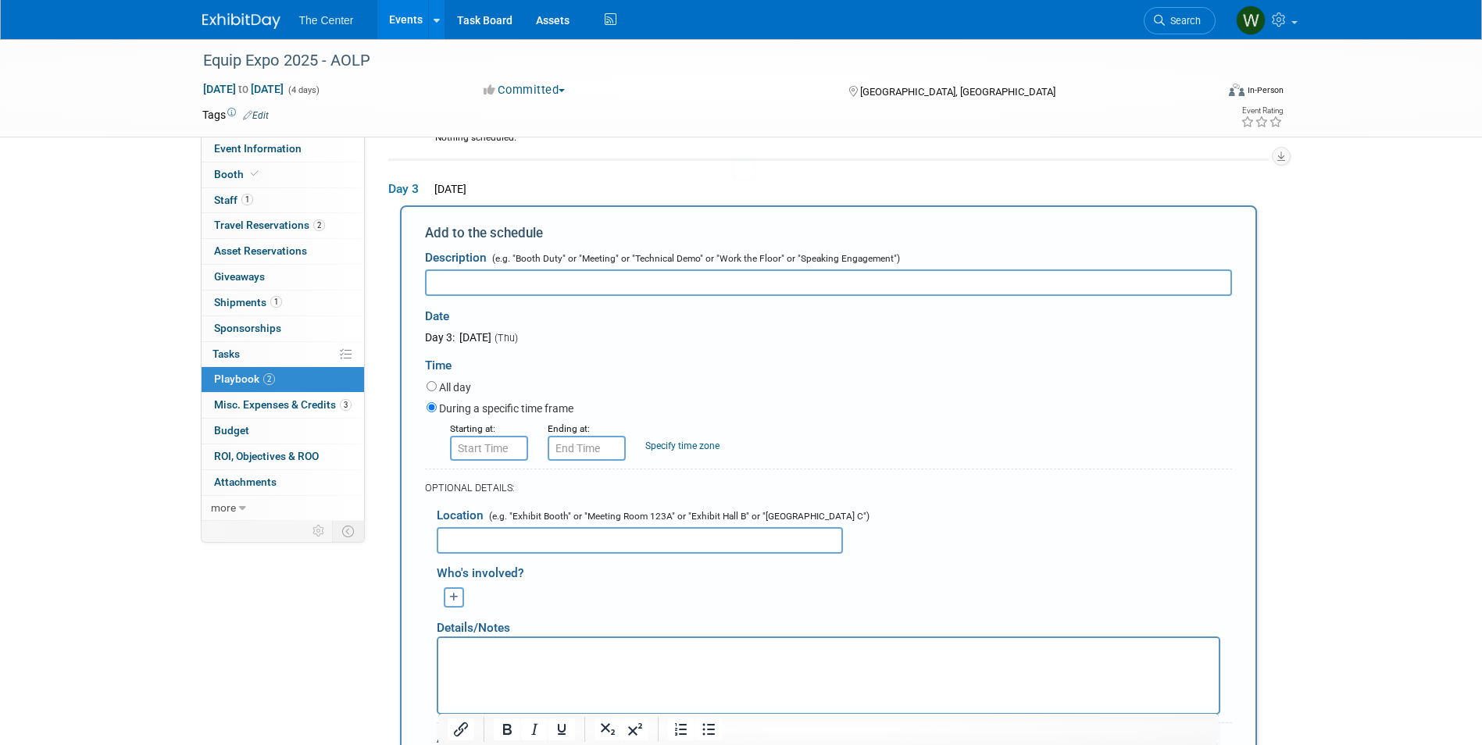
scroll to position [266, 0]
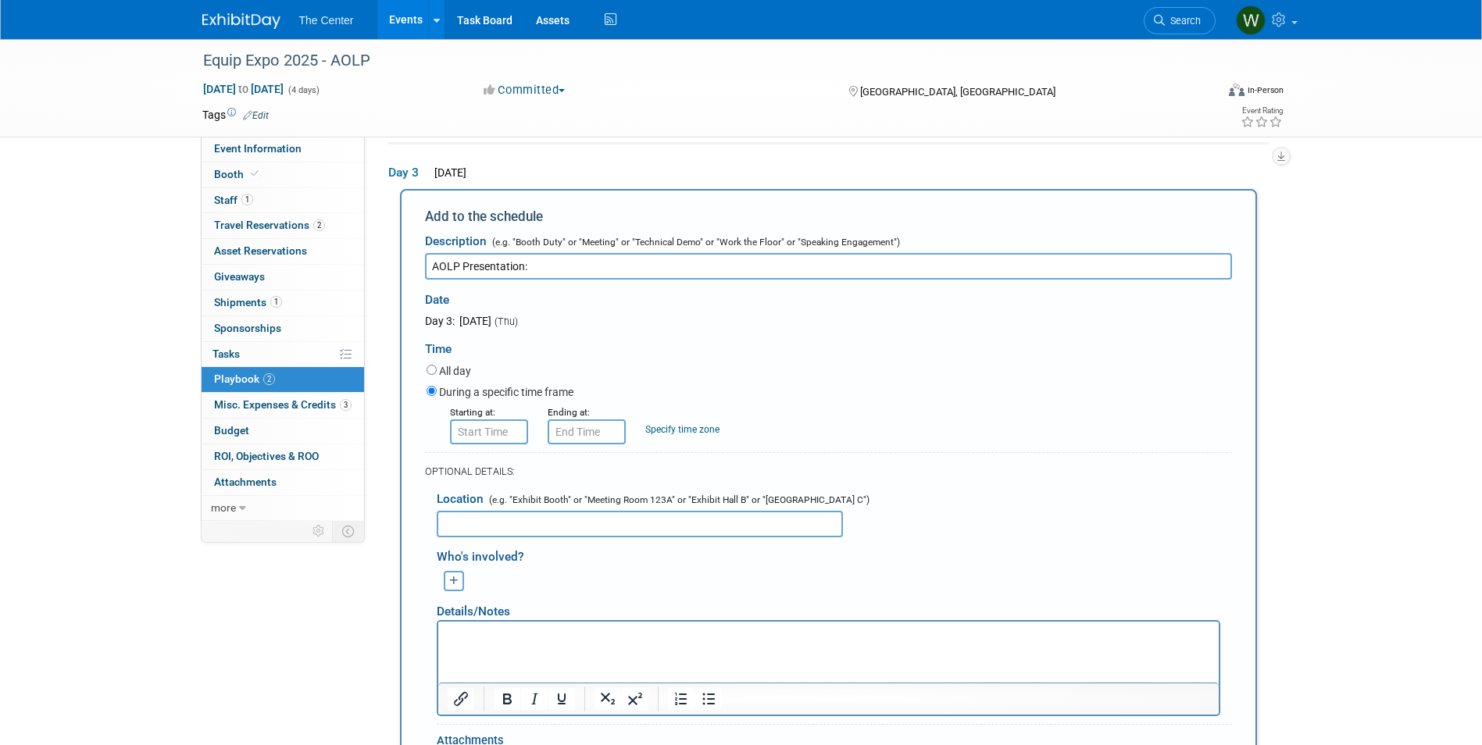
type input "AOLP Presentation:"
click at [484, 437] on input "8:00 AM" at bounding box center [489, 432] width 78 height 25
click at [488, 465] on span at bounding box center [486, 470] width 27 height 27
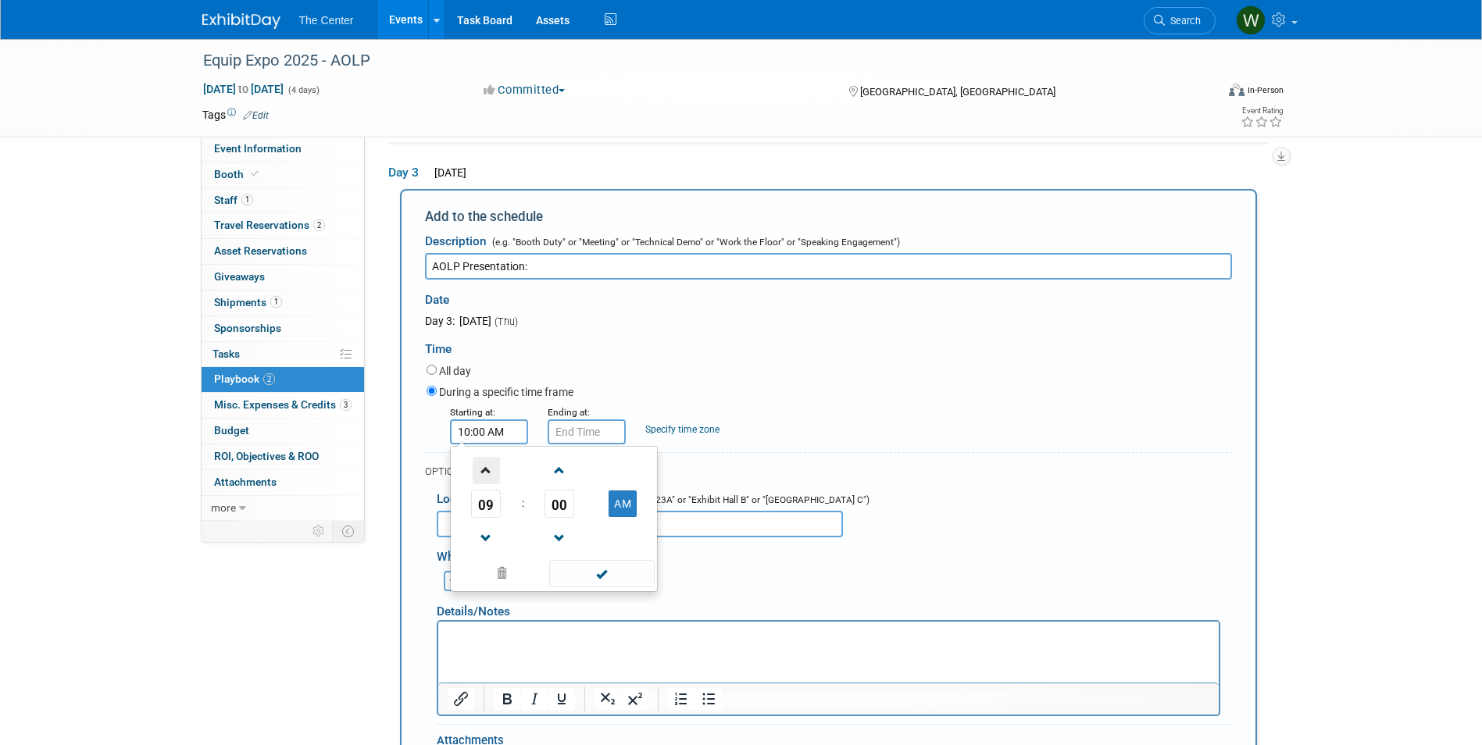
click at [488, 465] on span at bounding box center [486, 470] width 27 height 27
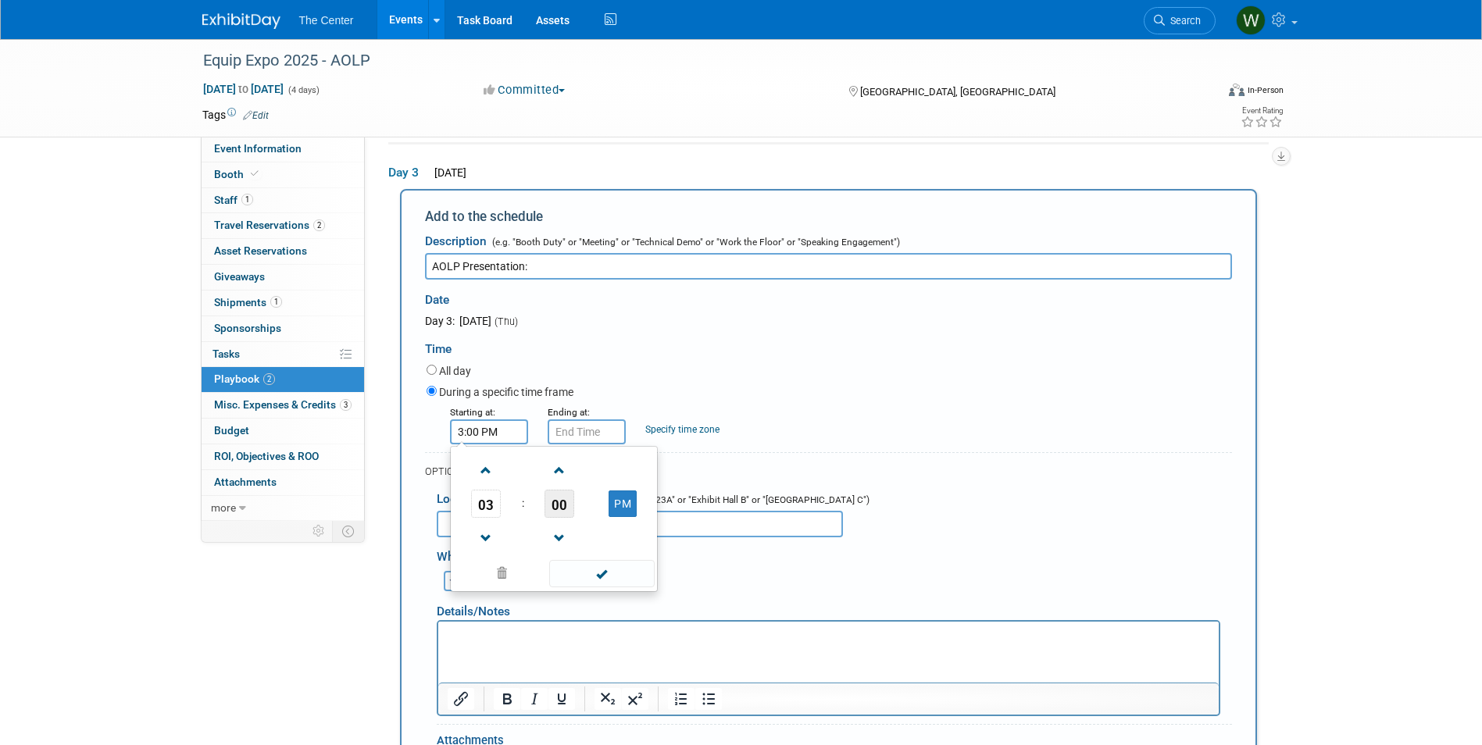
click at [551, 502] on span "00" at bounding box center [560, 504] width 30 height 28
click at [574, 512] on td "30" at bounding box center [579, 513] width 50 height 42
type input "3:30 PM"
click at [598, 566] on span at bounding box center [601, 573] width 105 height 27
click at [597, 437] on input "3:30 PM" at bounding box center [587, 432] width 78 height 25
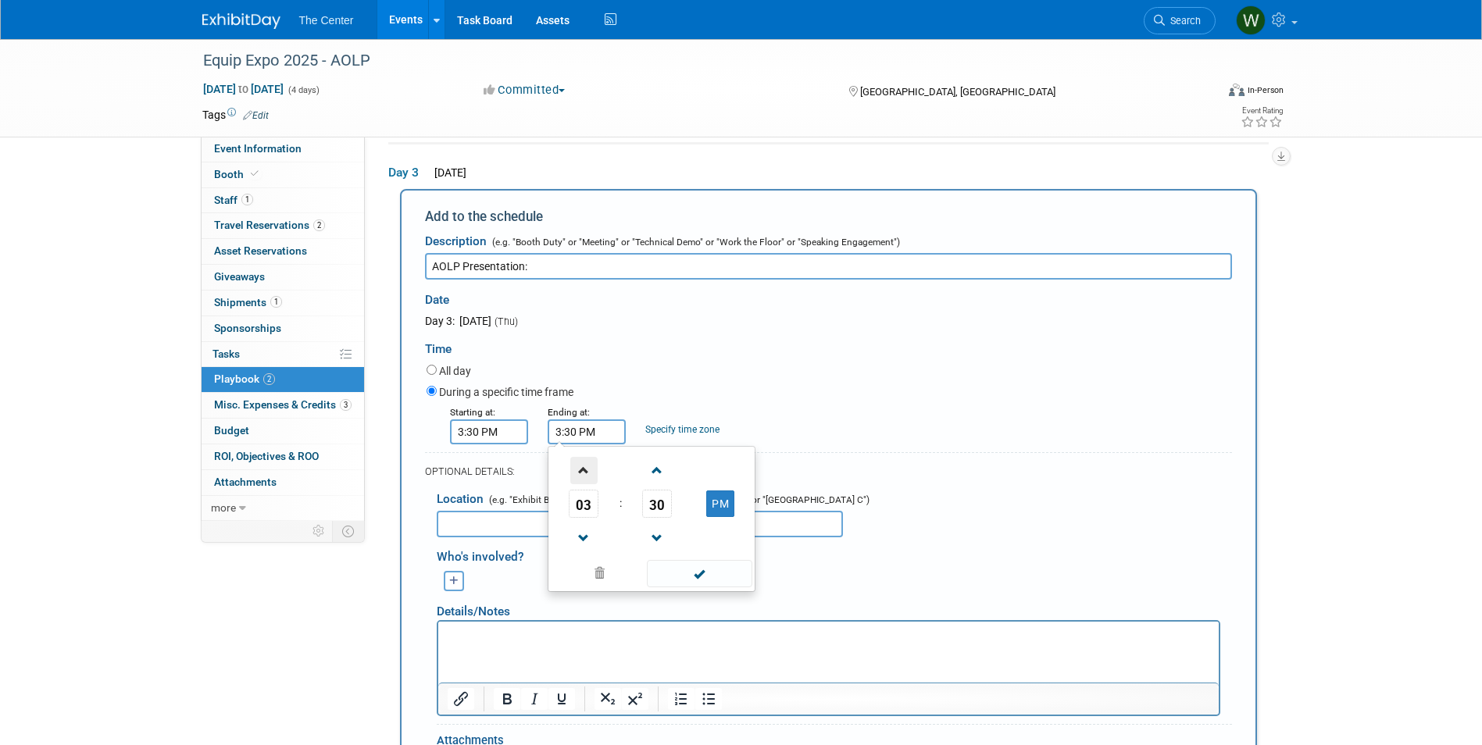
click at [587, 470] on span at bounding box center [583, 470] width 27 height 27
type input "4:30 PM"
click at [705, 579] on span at bounding box center [699, 573] width 105 height 27
click at [516, 527] on input "text" at bounding box center [640, 524] width 406 height 27
type input "C106"
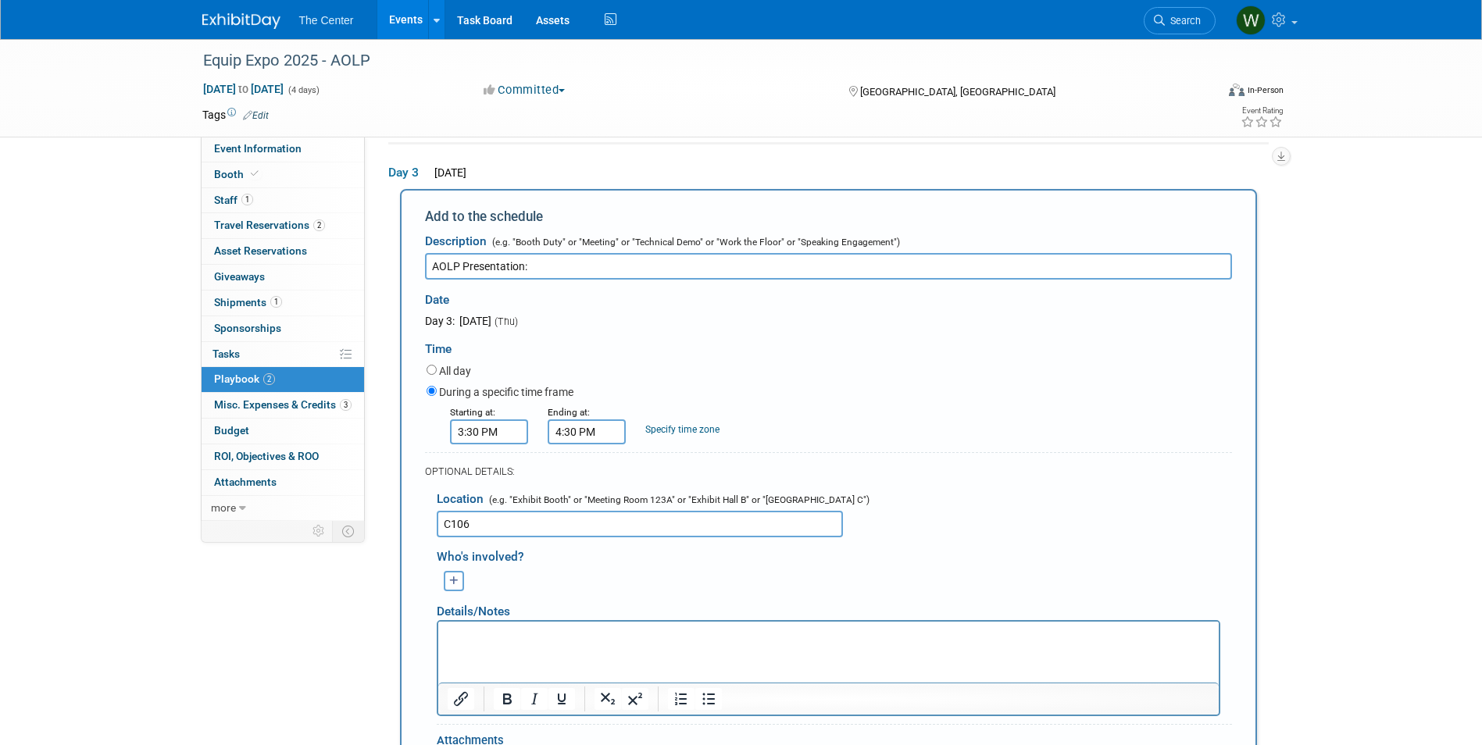
click at [548, 267] on input "AOLP Presentation:" at bounding box center [828, 266] width 807 height 27
type input "AOLP Presentation: Hardscapes and Lighting - A Perfect Match"
click at [511, 634] on p "Rich Text Area. Press ALT-0 for help." at bounding box center [828, 635] width 763 height 16
click at [884, 548] on div "Who's involved?" at bounding box center [834, 554] width 795 height 26
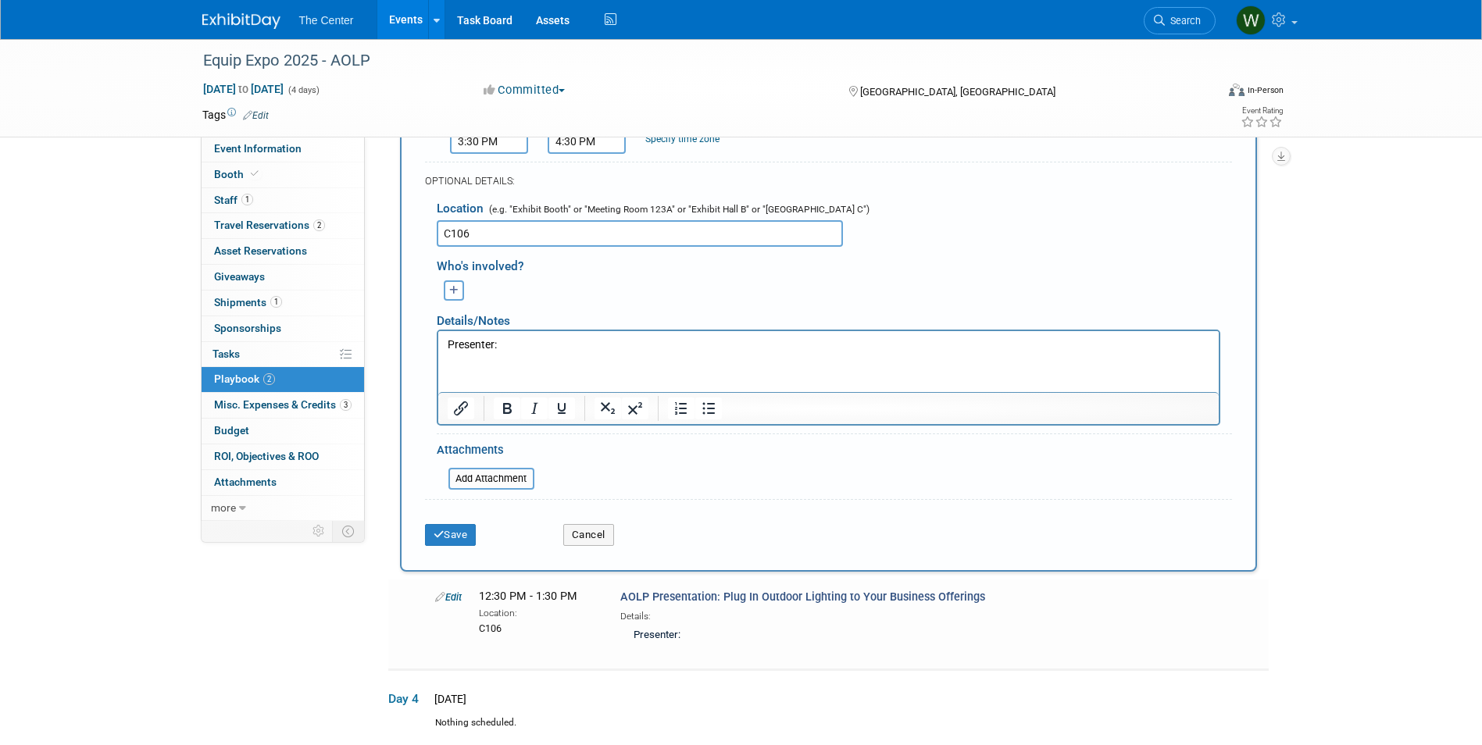
scroll to position [656, 0]
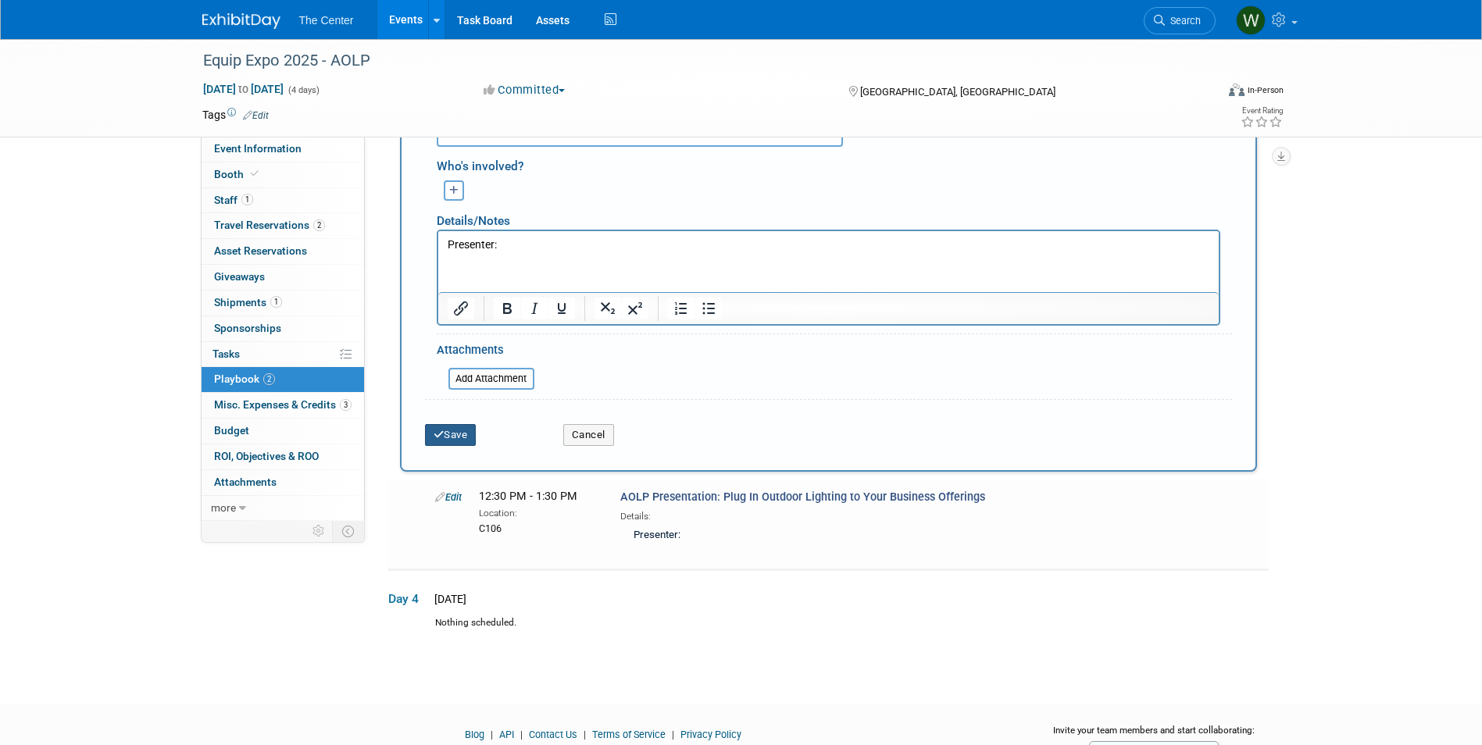
click at [450, 427] on button "Save" at bounding box center [451, 435] width 52 height 22
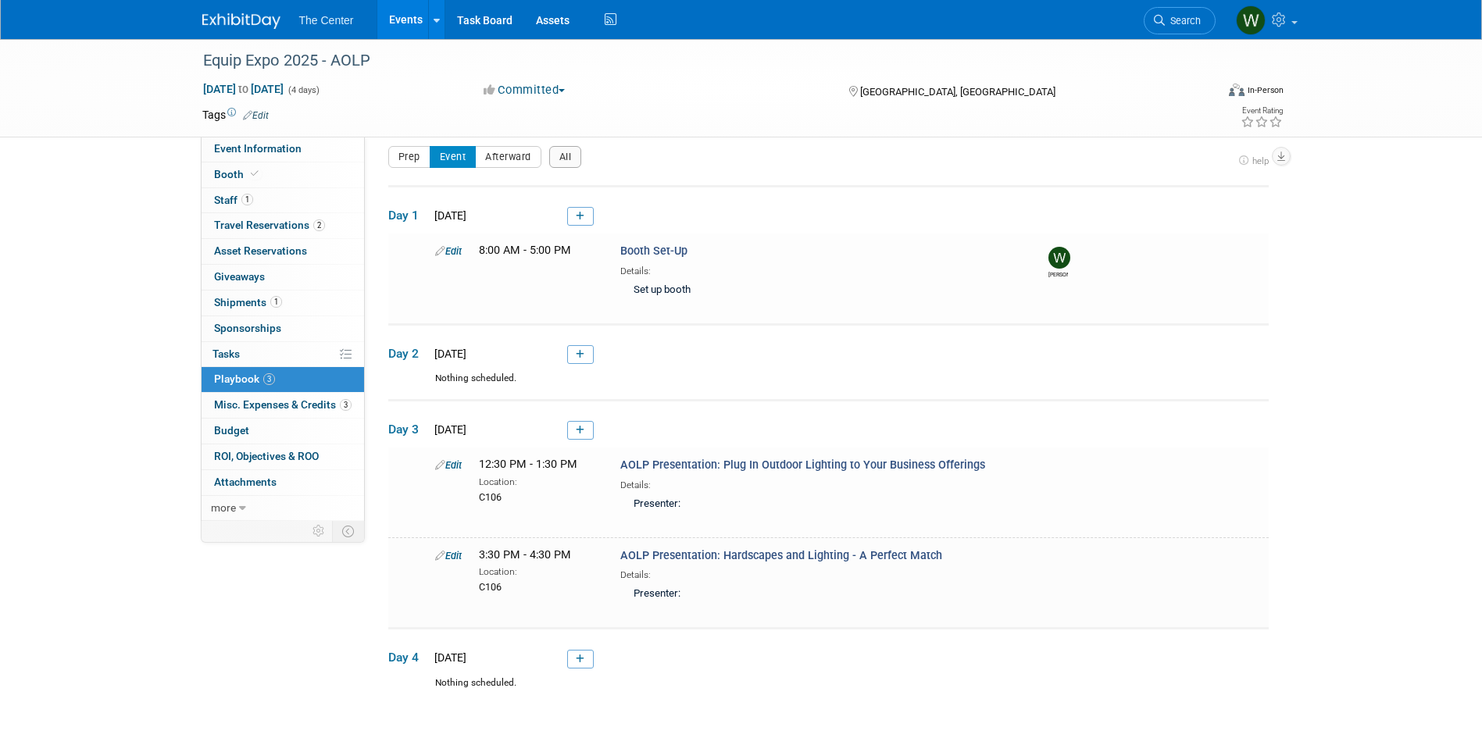
scroll to position [139, 0]
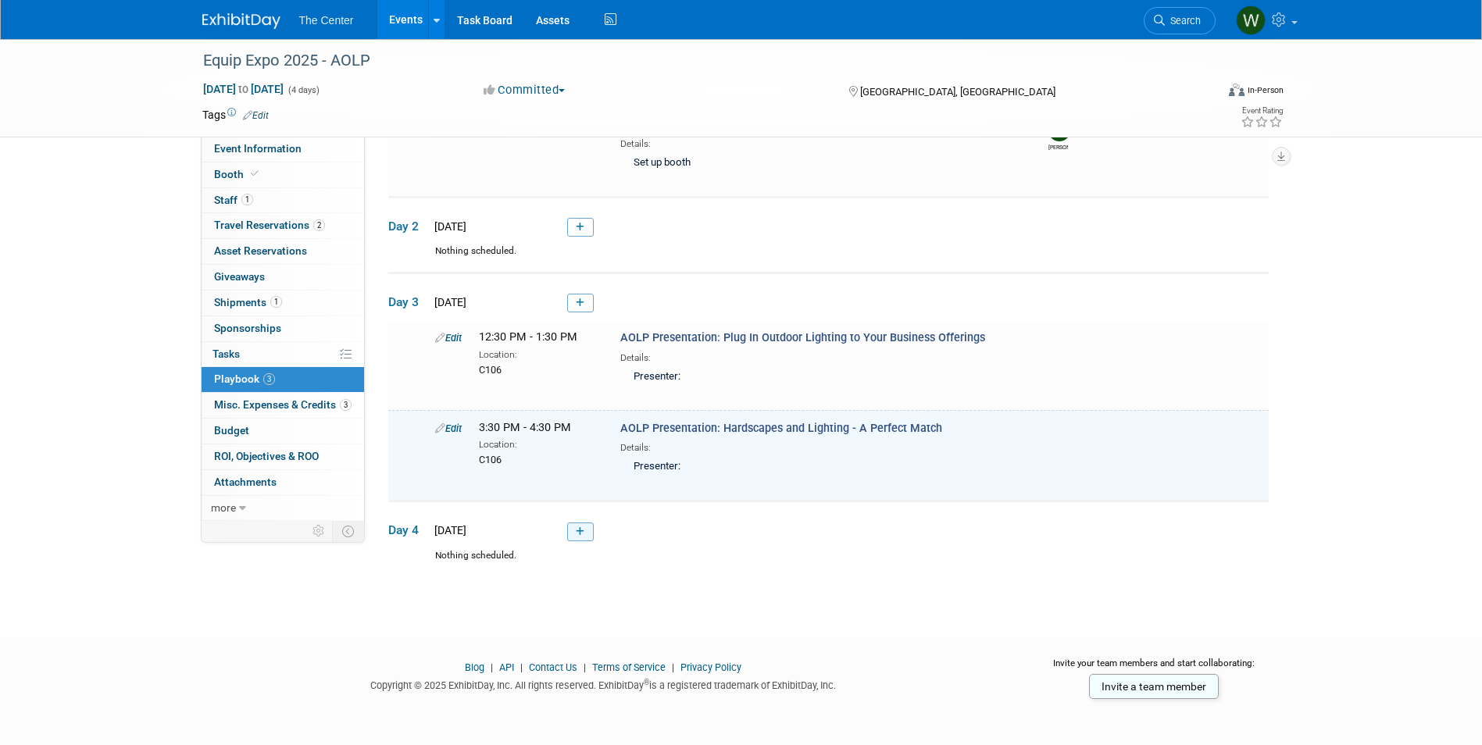
click at [577, 527] on icon at bounding box center [580, 531] width 9 height 9
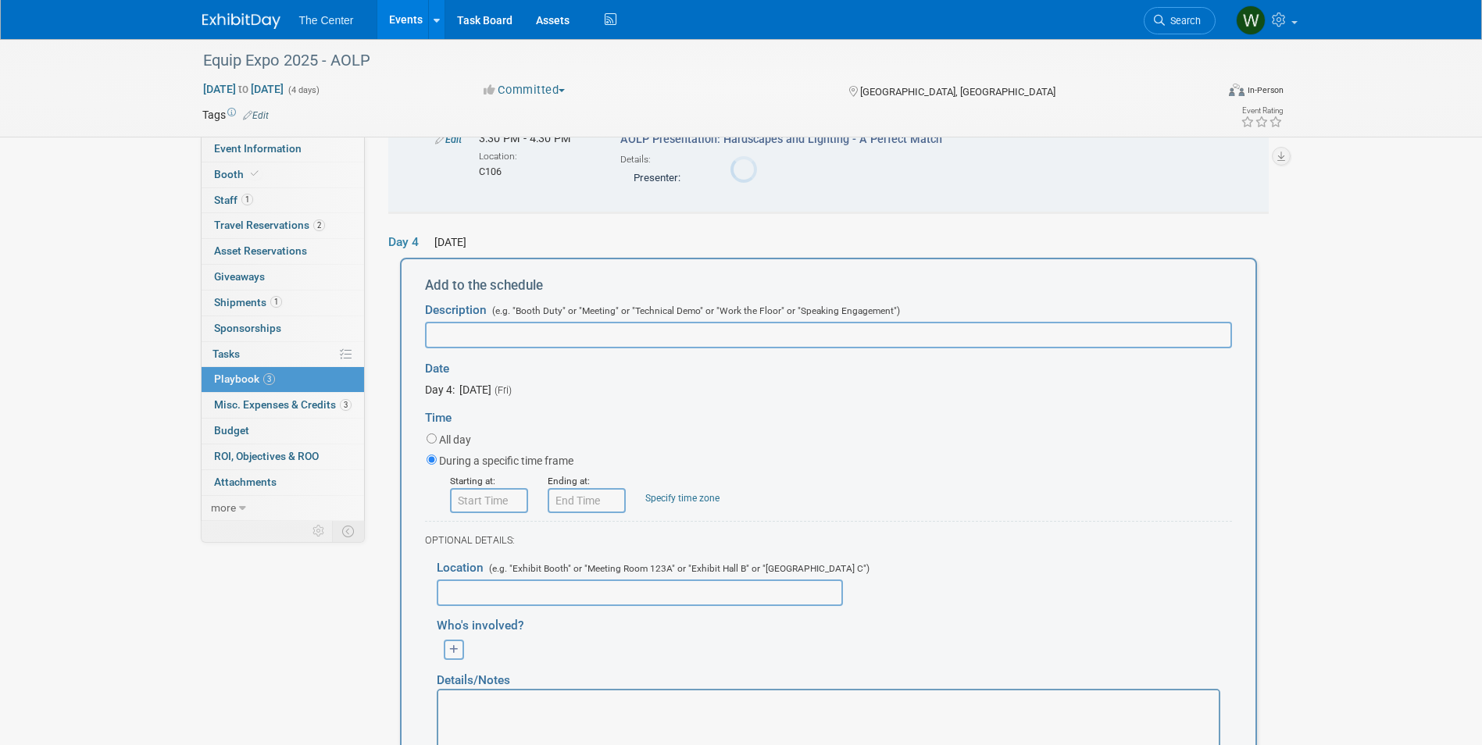
scroll to position [493, 0]
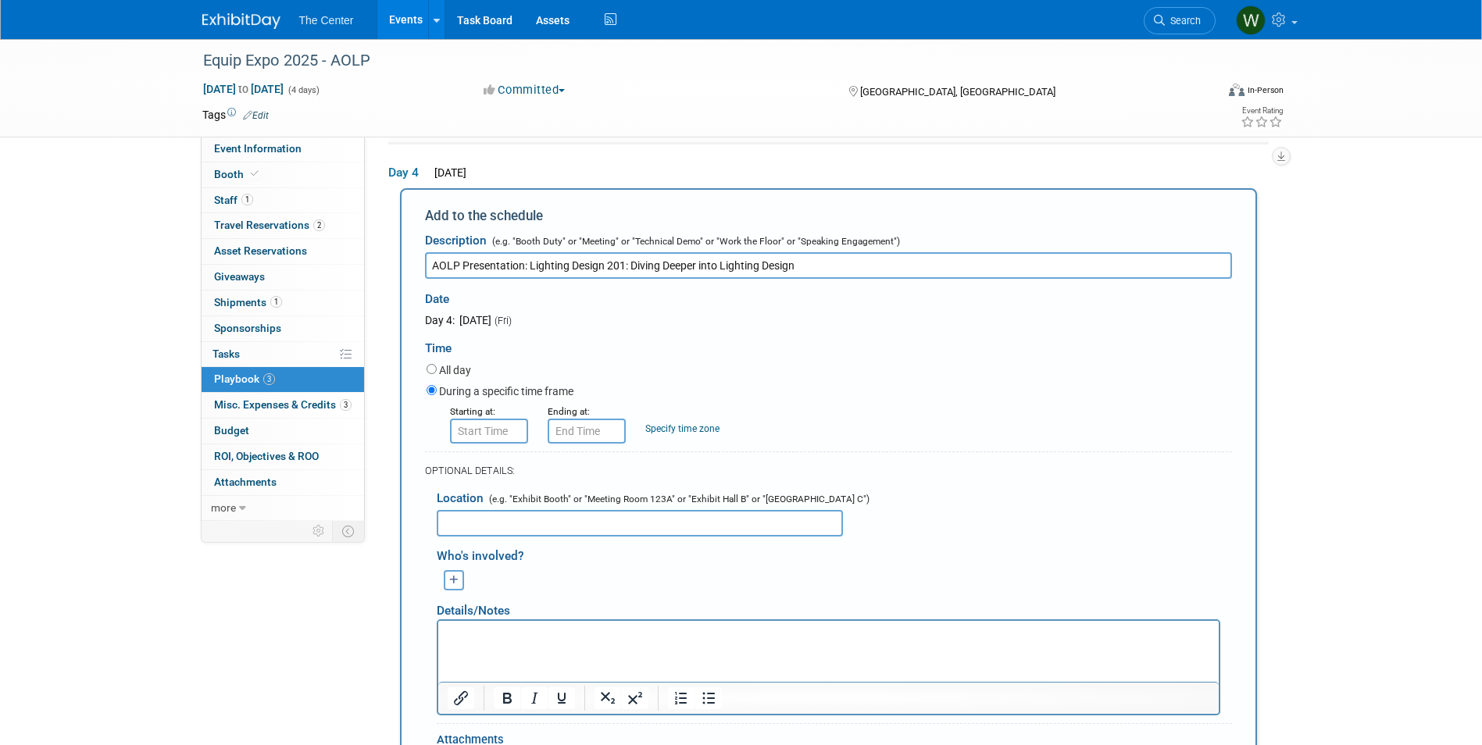
type input "AOLP Presentation: Lighting Design 201: Diving Deeper into Lighting Design"
type input "8:00 AM"
click at [493, 440] on input "8:00 AM" at bounding box center [489, 431] width 78 height 25
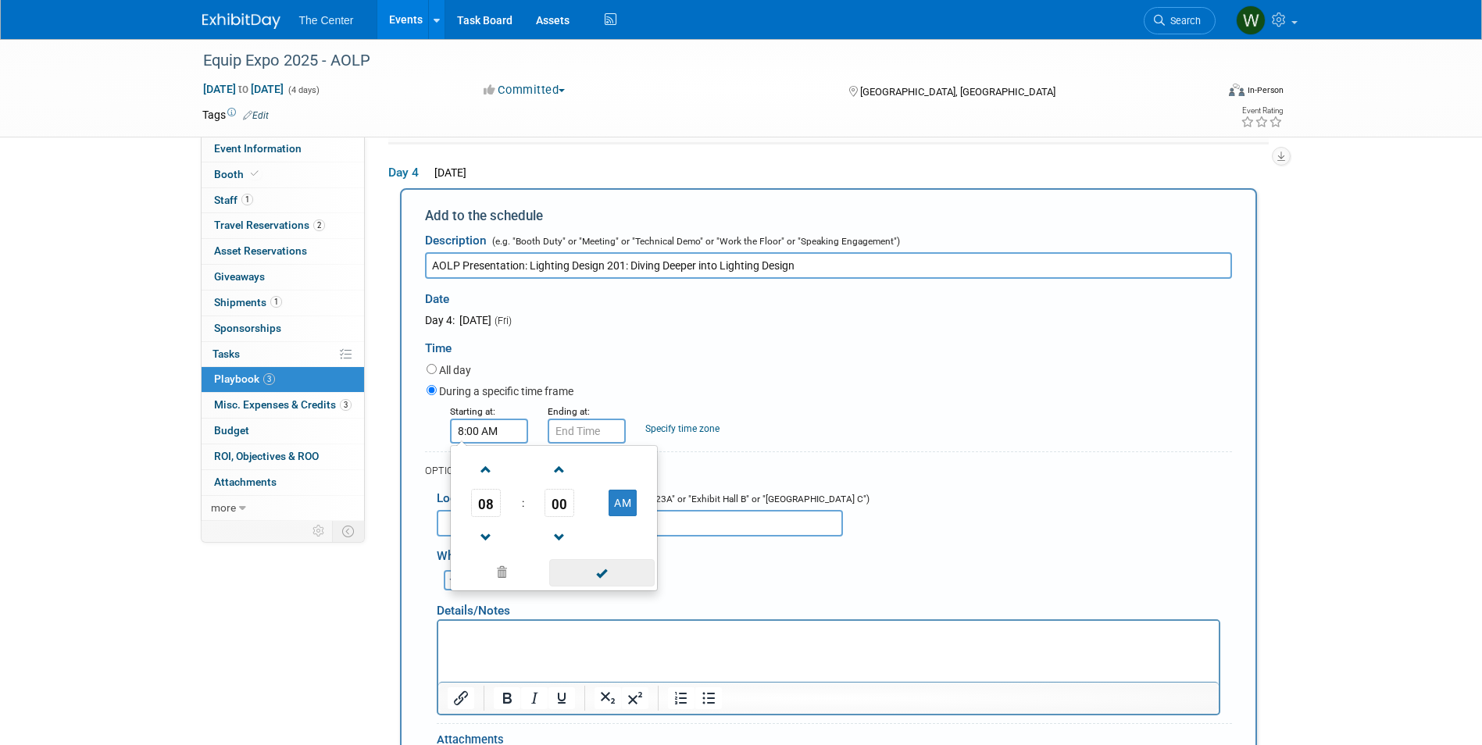
click at [607, 569] on span at bounding box center [601, 572] width 105 height 27
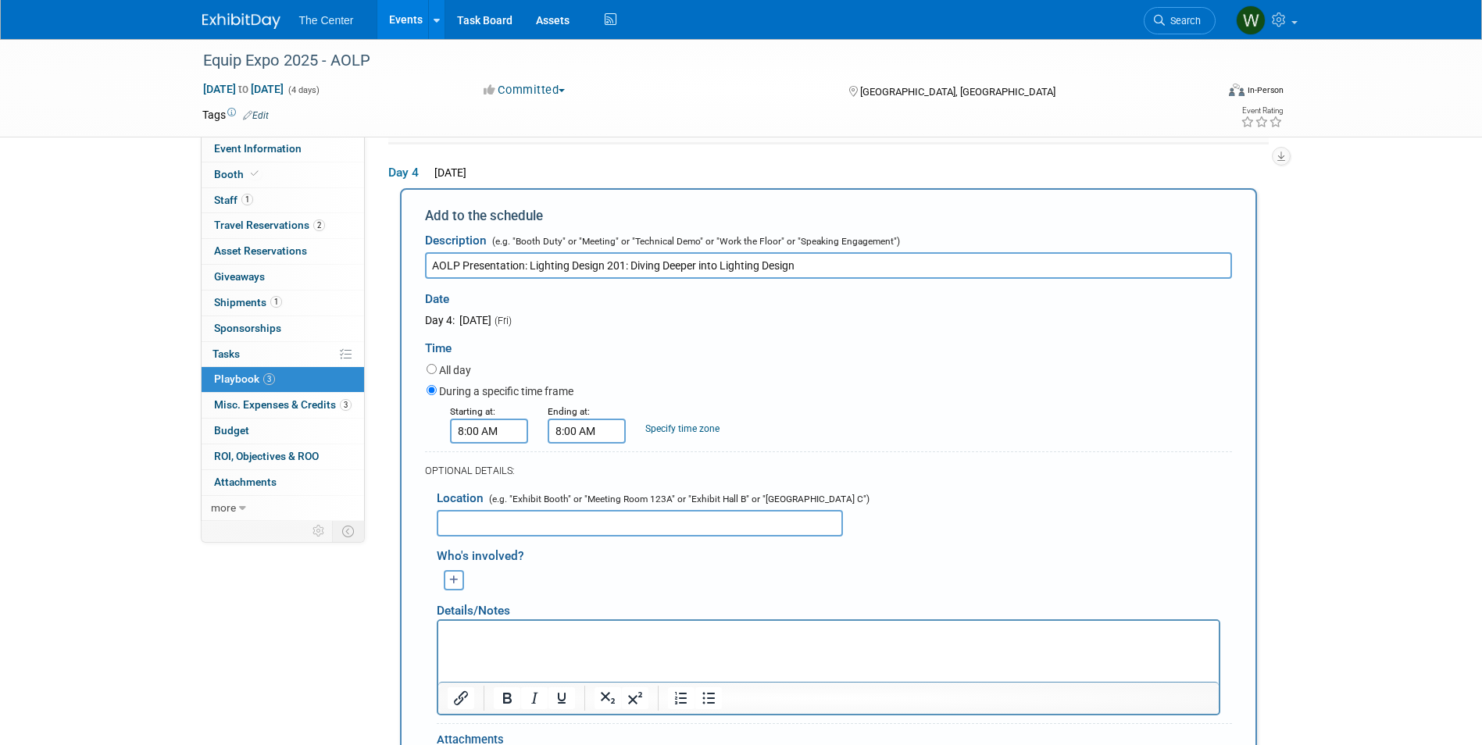
click at [586, 431] on input "8:00 AM" at bounding box center [587, 431] width 78 height 25
click at [591, 466] on span at bounding box center [583, 469] width 27 height 27
type input "9:00 AM"
click at [696, 568] on span at bounding box center [699, 572] width 105 height 27
click at [551, 526] on input "text" at bounding box center [640, 523] width 406 height 27
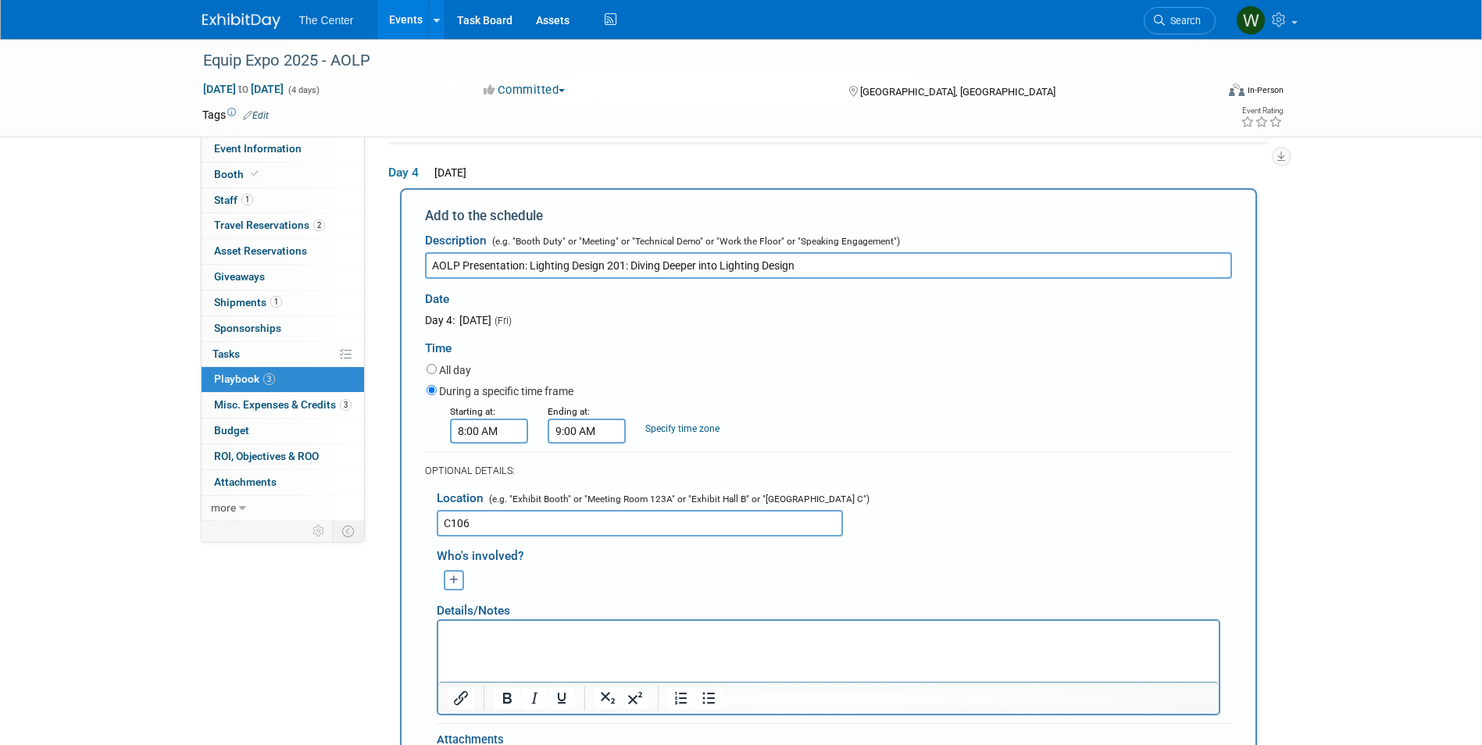
type input "C106"
click at [627, 573] on div "Whitney (me) remove Select user to tag: (me)" at bounding box center [834, 578] width 819 height 24
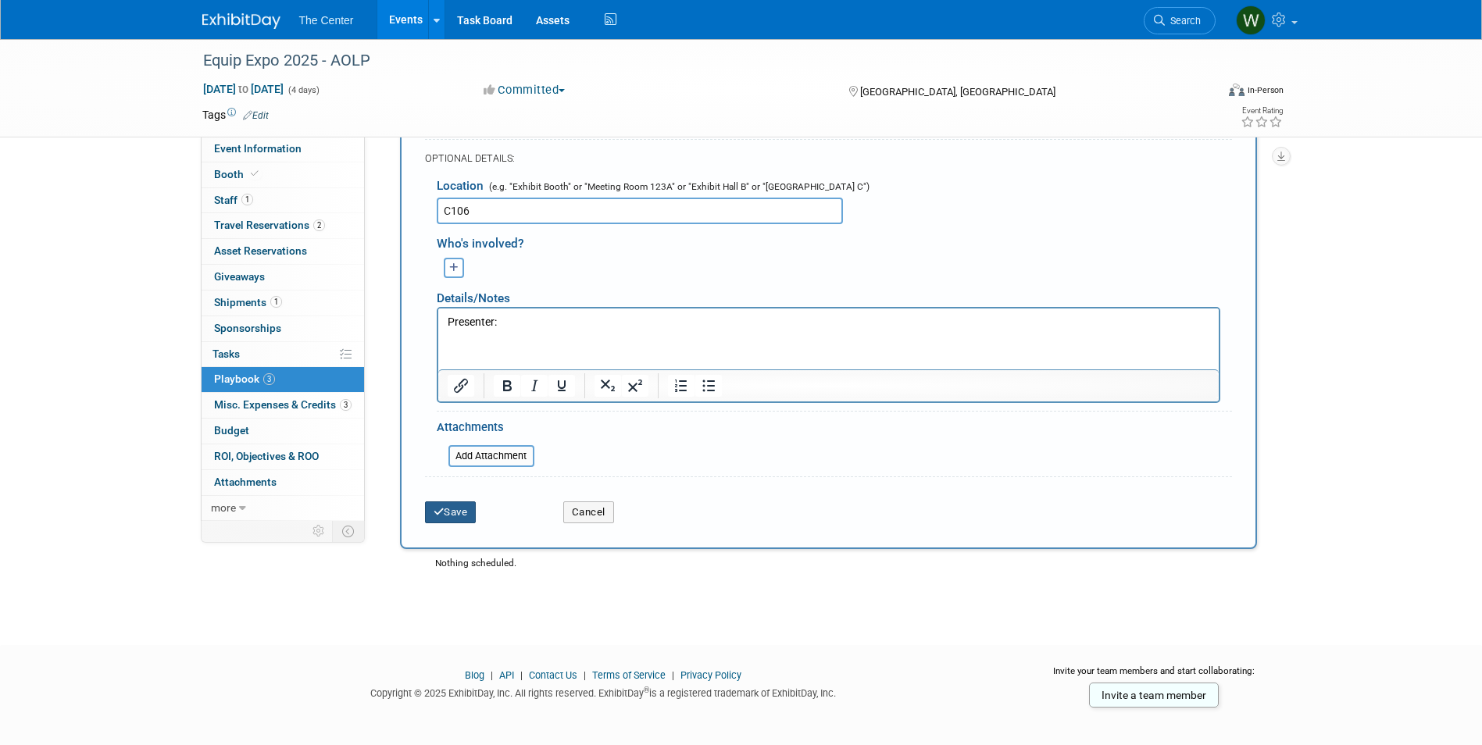
click at [445, 516] on button "Save" at bounding box center [451, 513] width 52 height 22
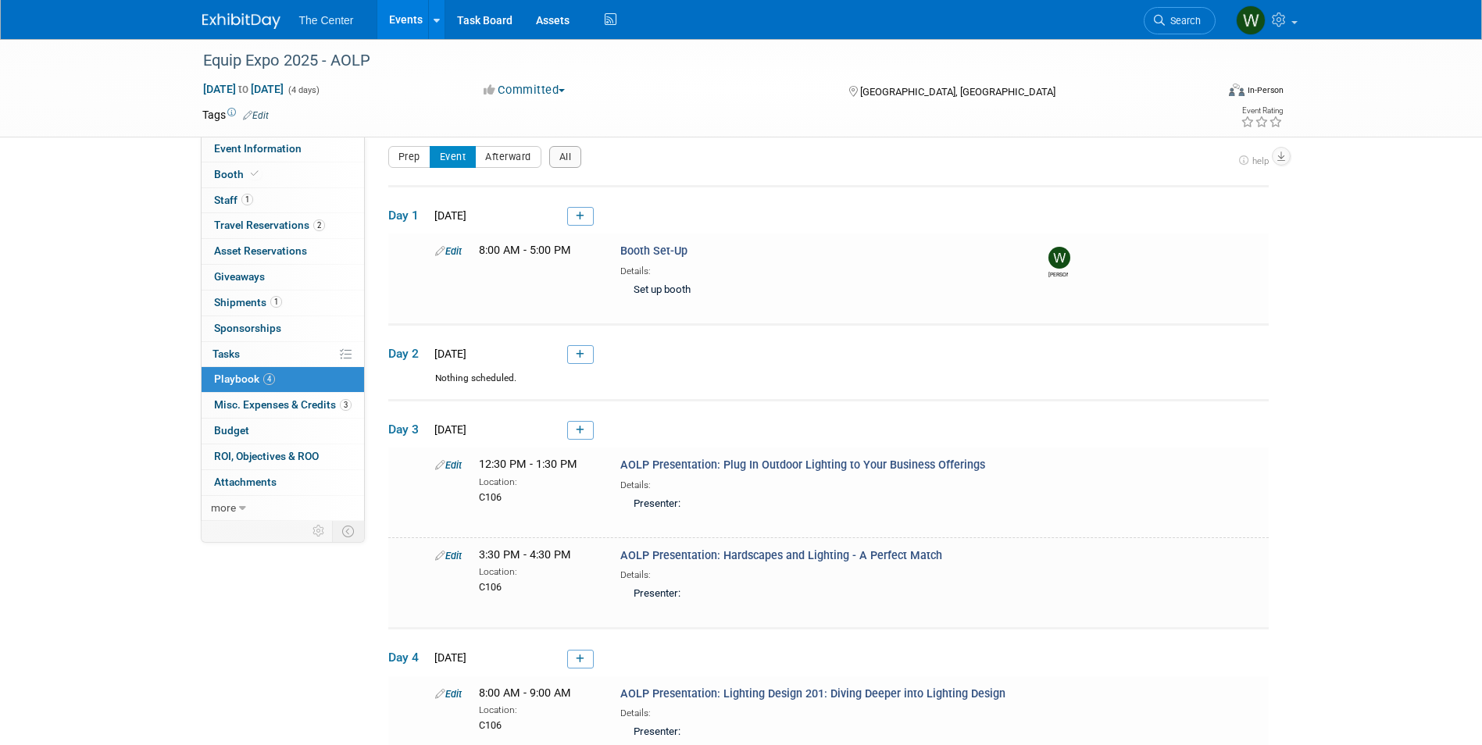
scroll to position [202, 0]
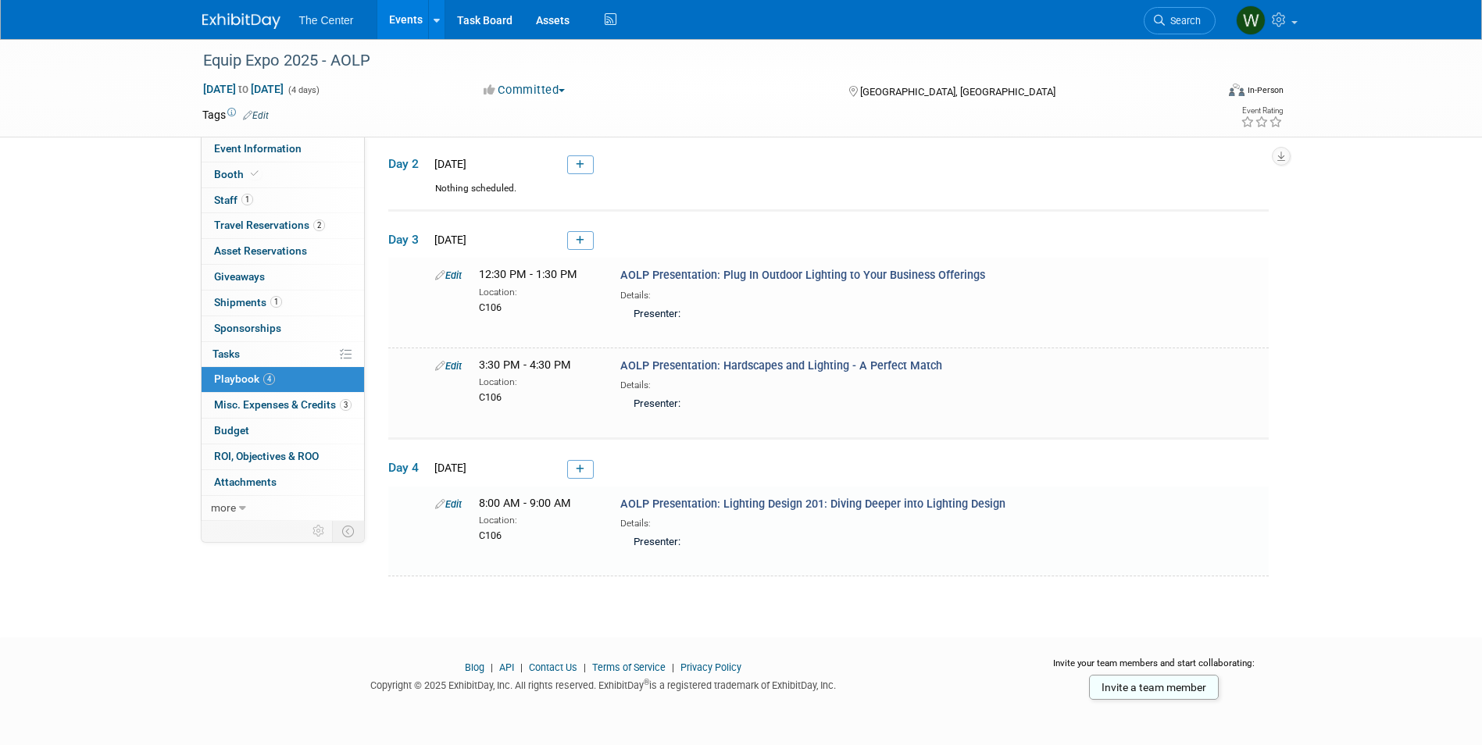
click at [355, 580] on div "Equip Expo 2025 - AOLP Oct 21, 2025 to Oct 24, 2025 (4 days) Oct 21, 2025 to Oc…" at bounding box center [741, 223] width 1482 height 772
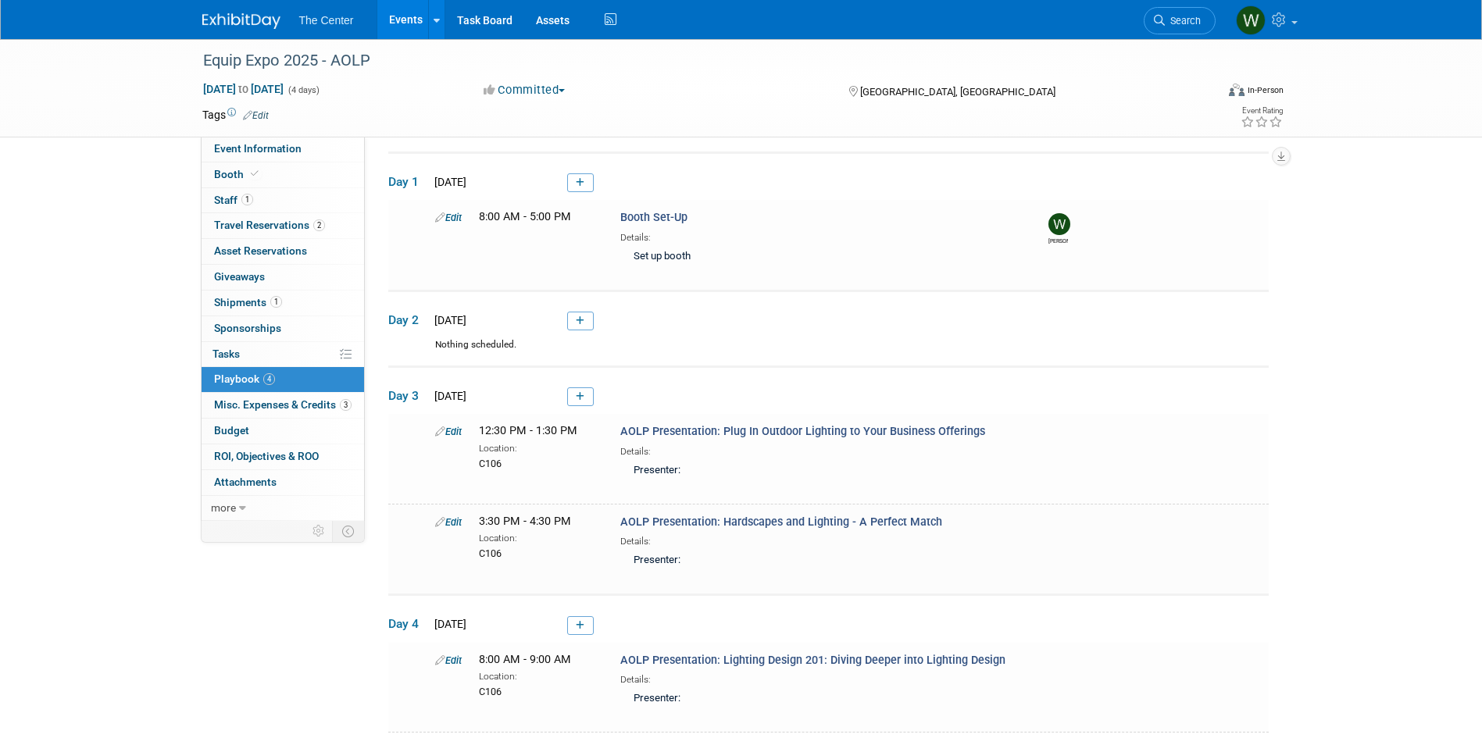
scroll to position [0, 0]
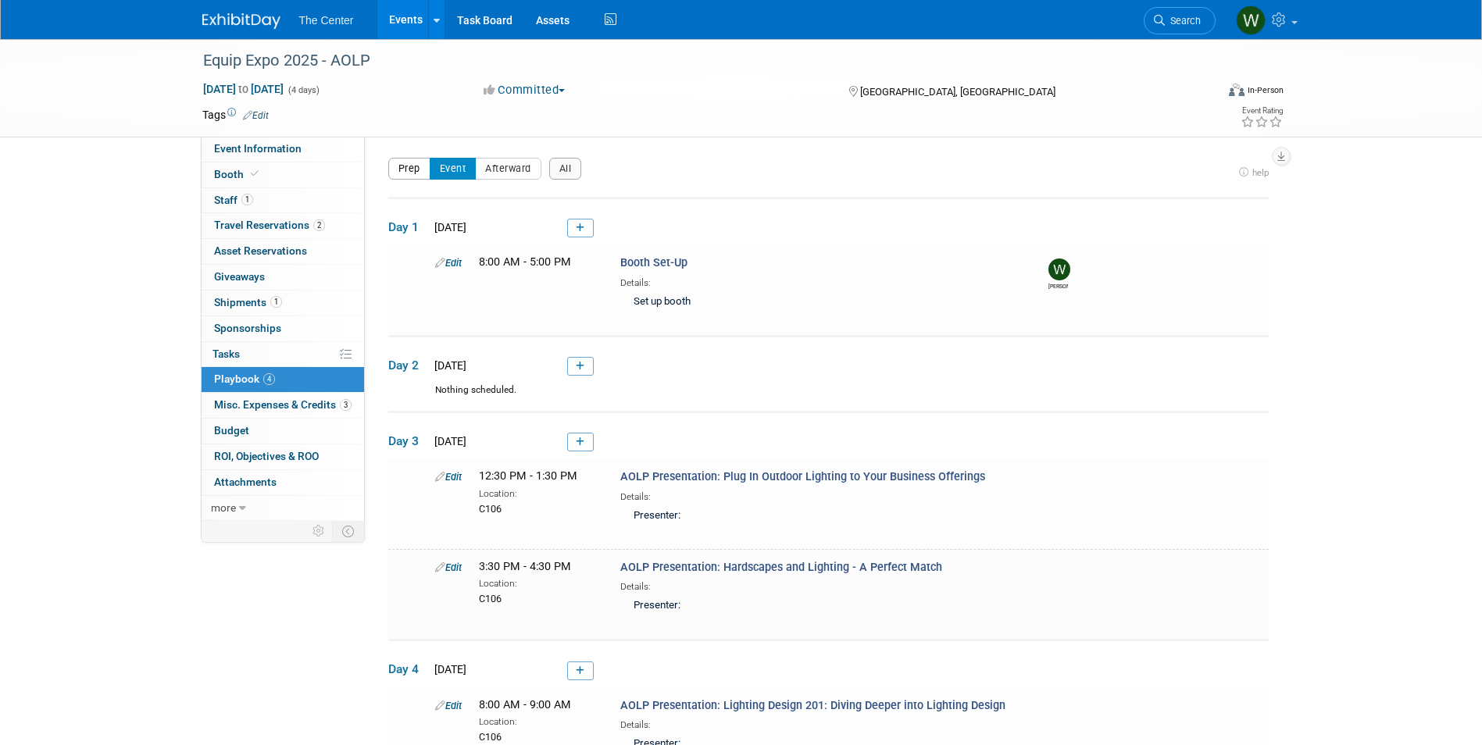
click at [414, 163] on button "Prep" at bounding box center [409, 169] width 42 height 22
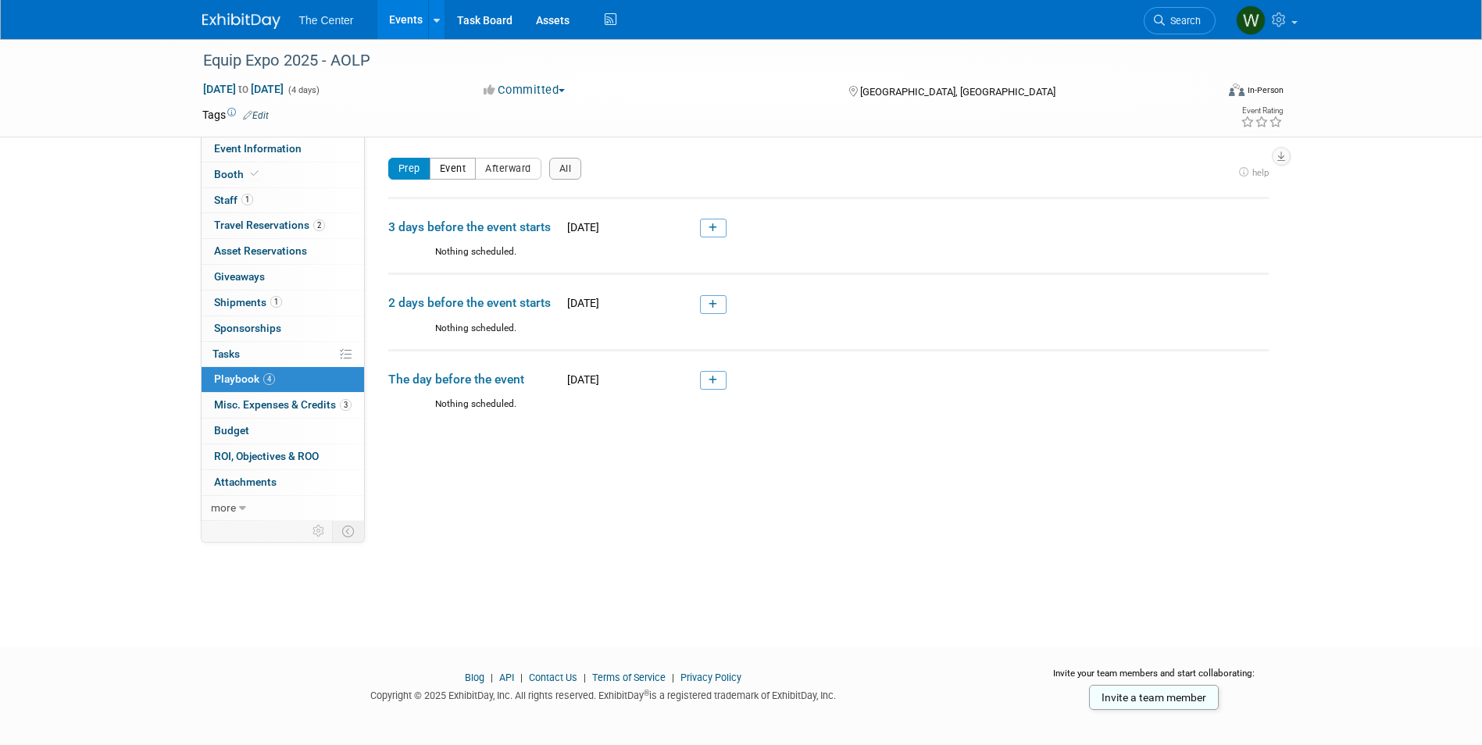
click at [462, 160] on button "Event" at bounding box center [453, 169] width 47 height 22
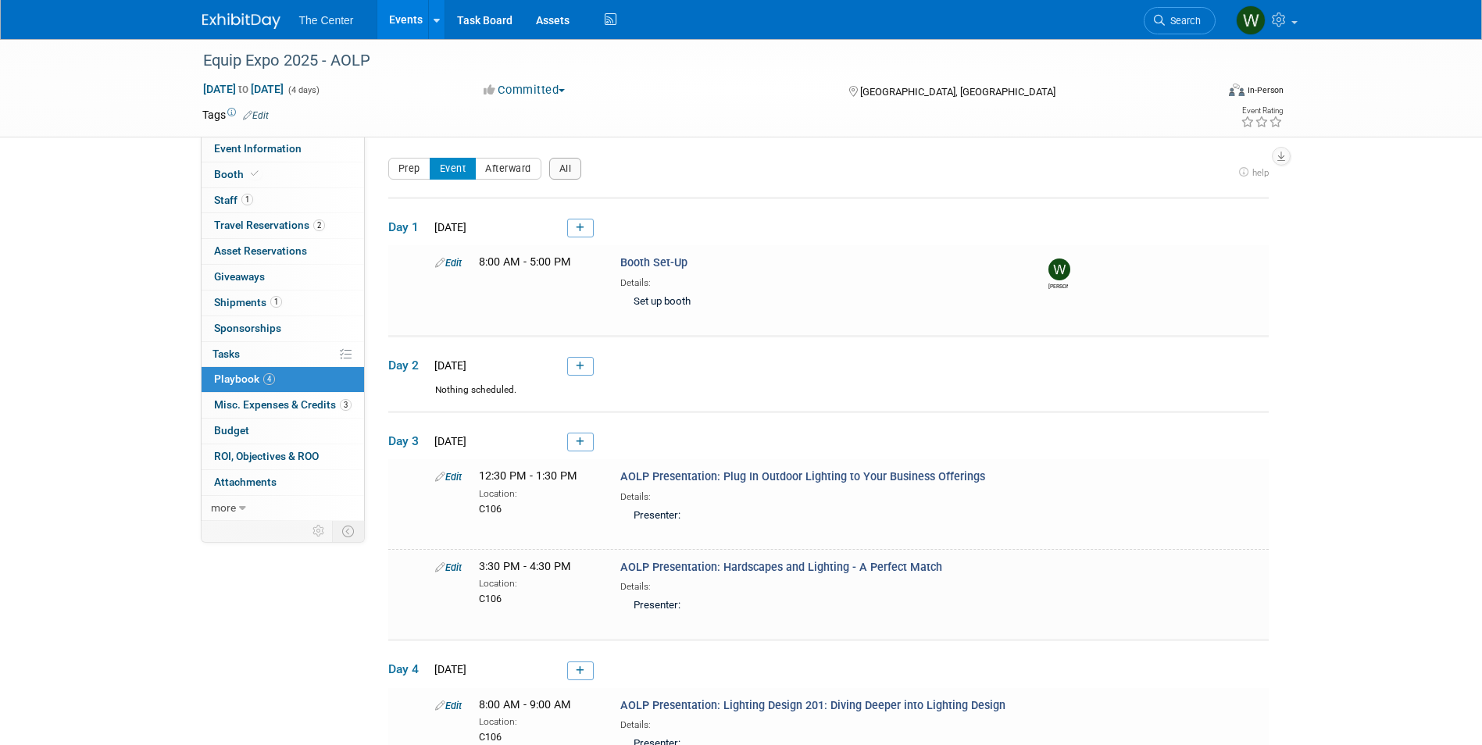
click at [466, 230] on span "Tue. Oct 21, 2025" at bounding box center [448, 227] width 37 height 13
click at [466, 257] on div "Edit" at bounding box center [445, 263] width 44 height 16
click at [462, 260] on link "Edit" at bounding box center [448, 263] width 27 height 12
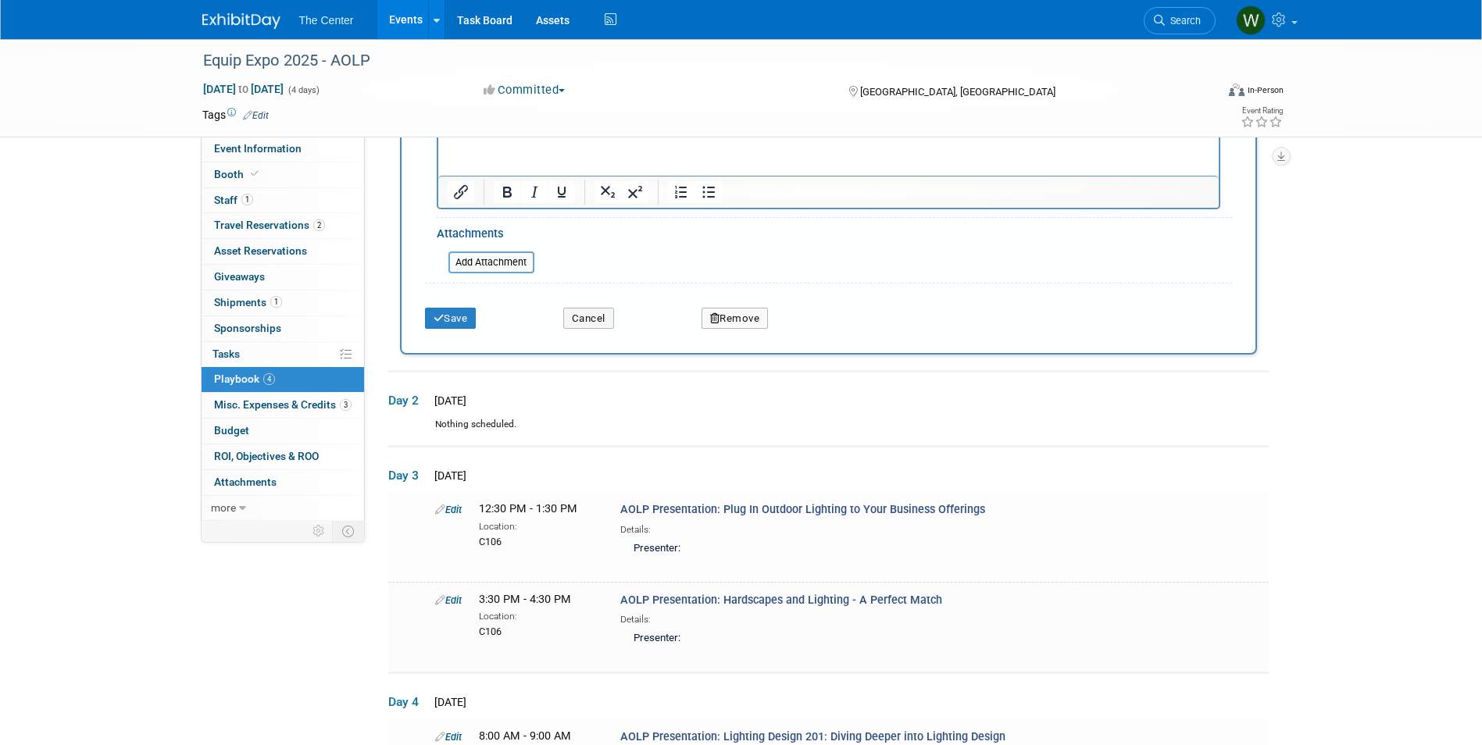
scroll to position [615, 0]
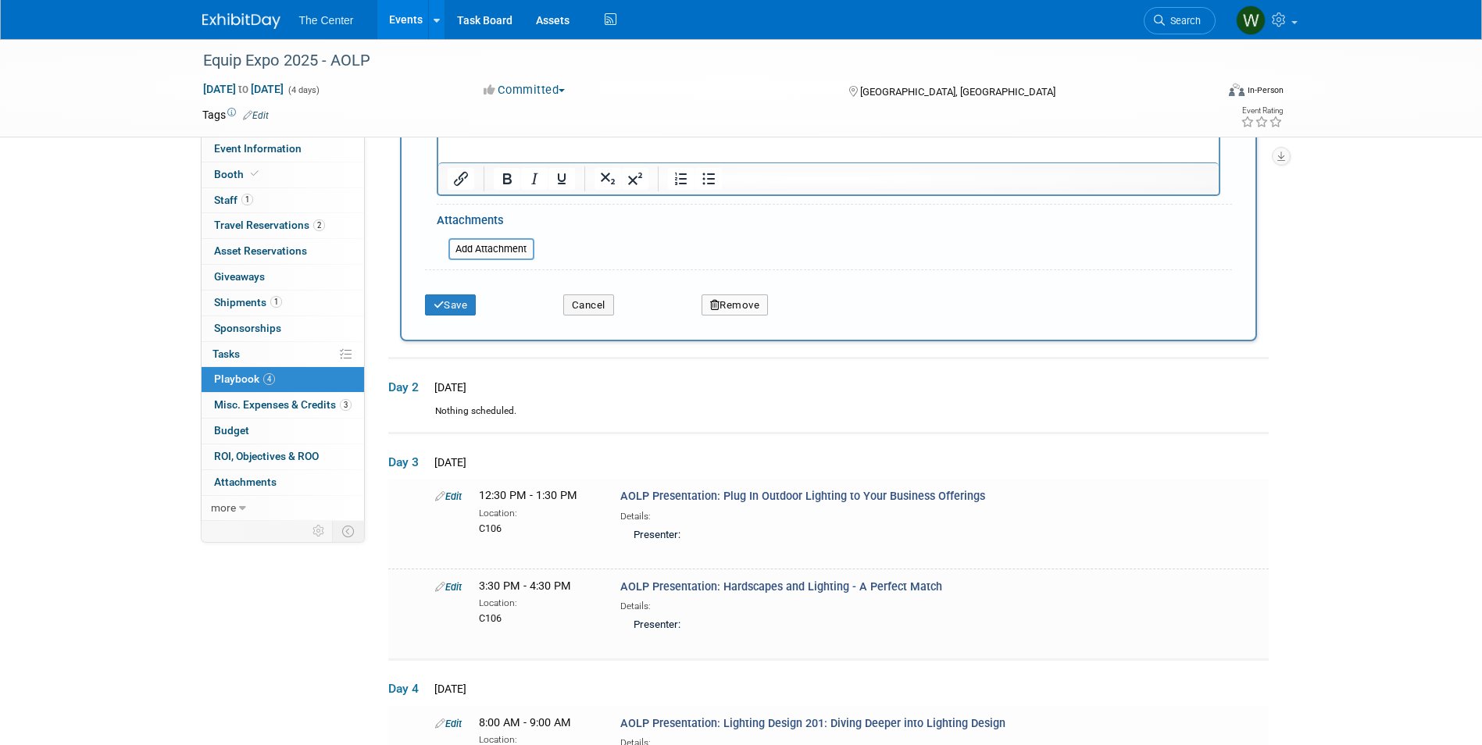
click at [735, 301] on button "Remove" at bounding box center [735, 306] width 67 height 22
click at [814, 314] on icon at bounding box center [810, 318] width 9 height 9
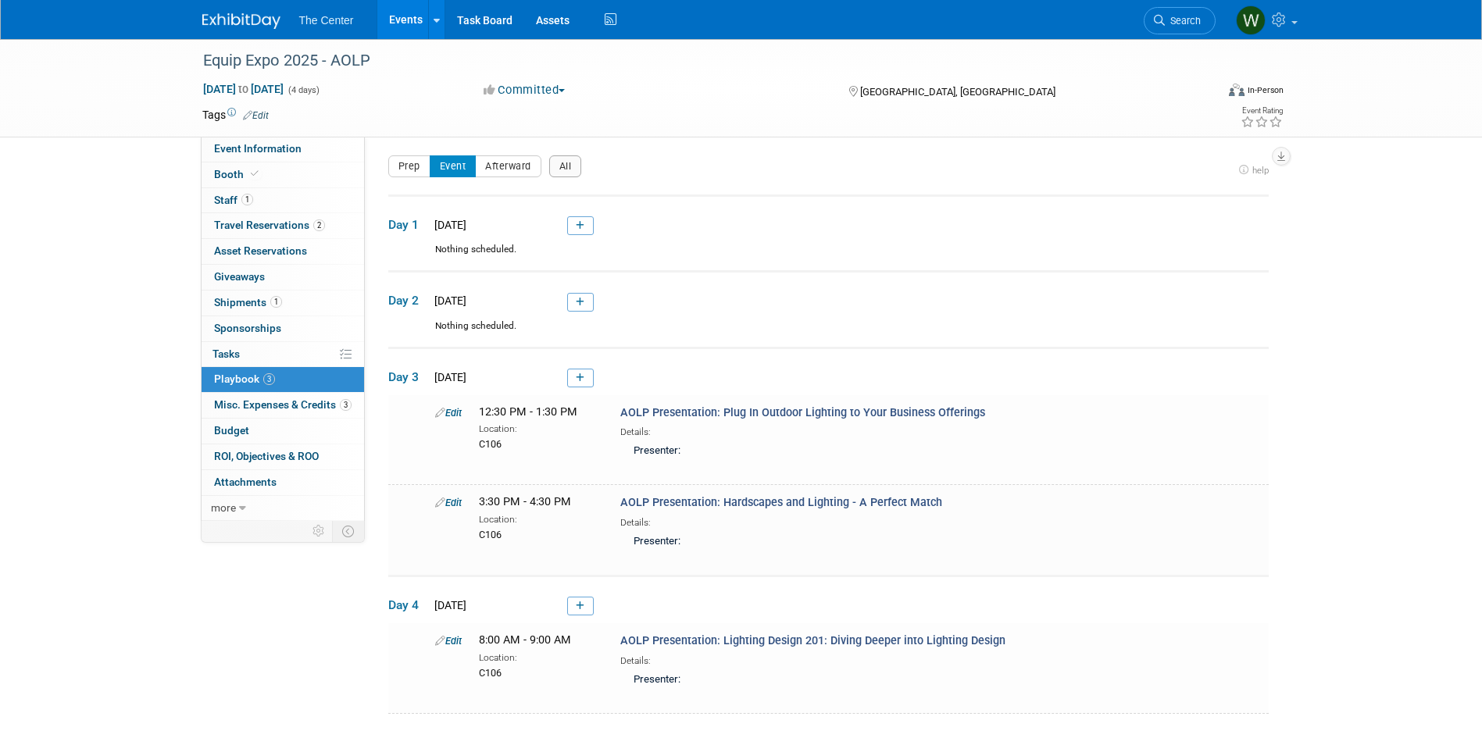
scroll to position [0, 0]
click at [402, 166] on button "Prep" at bounding box center [409, 169] width 42 height 22
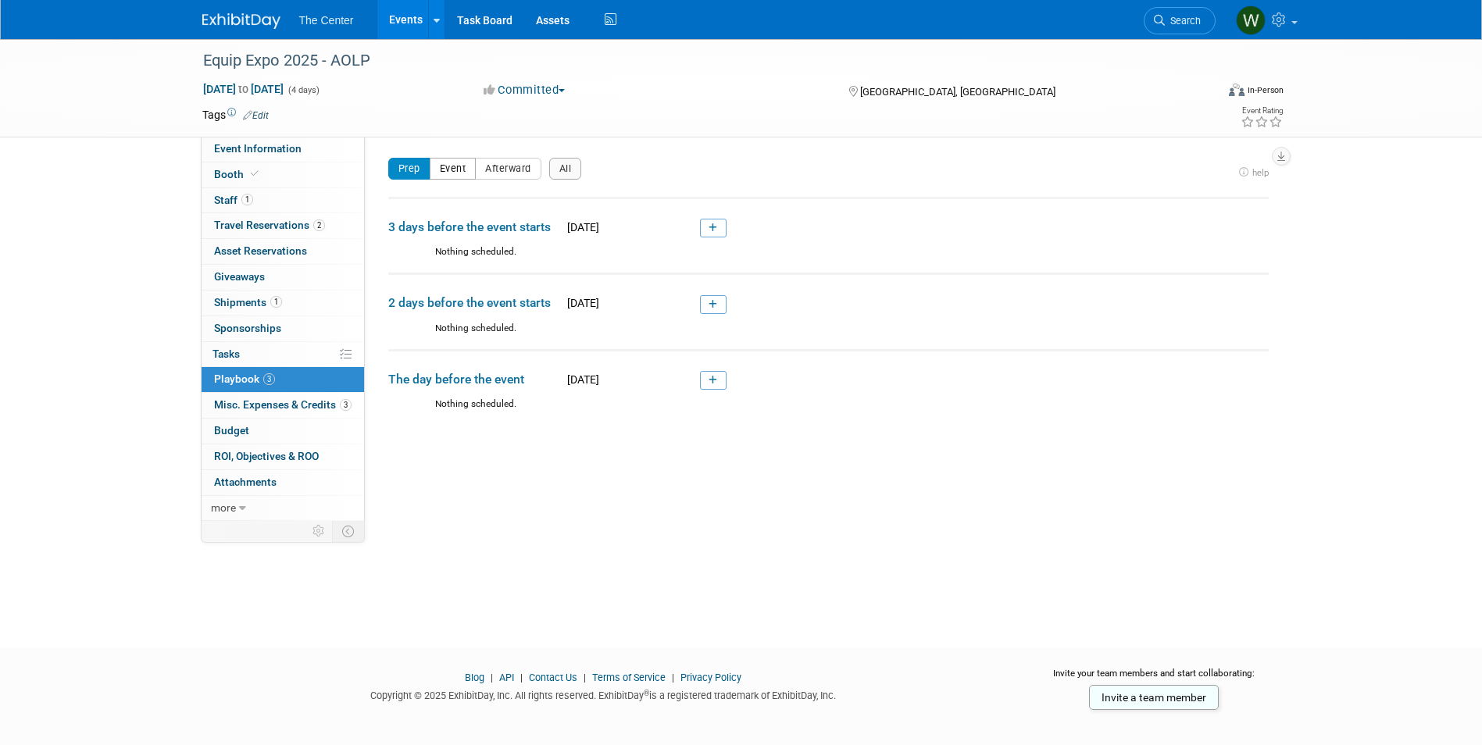
click at [449, 164] on button "Event" at bounding box center [453, 169] width 47 height 22
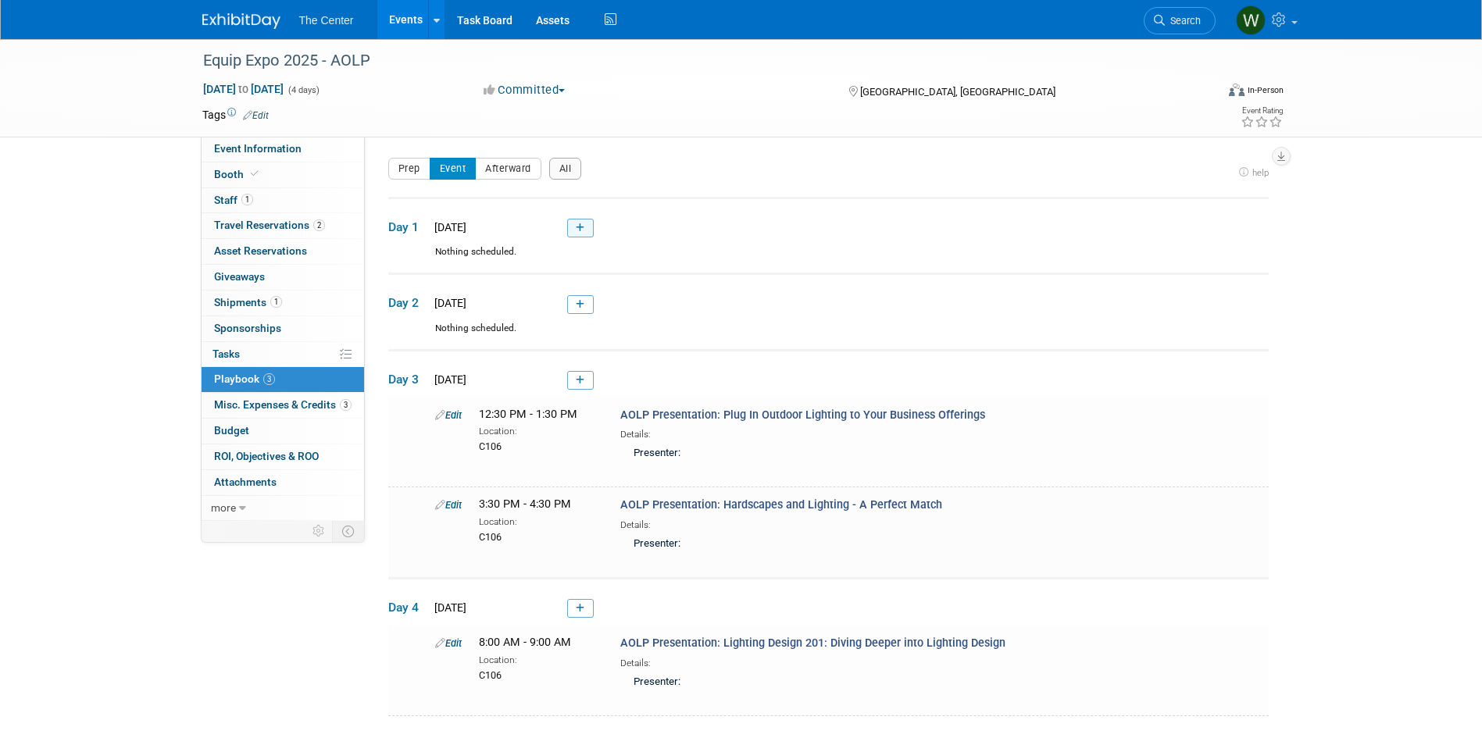
click at [574, 223] on link at bounding box center [580, 228] width 27 height 19
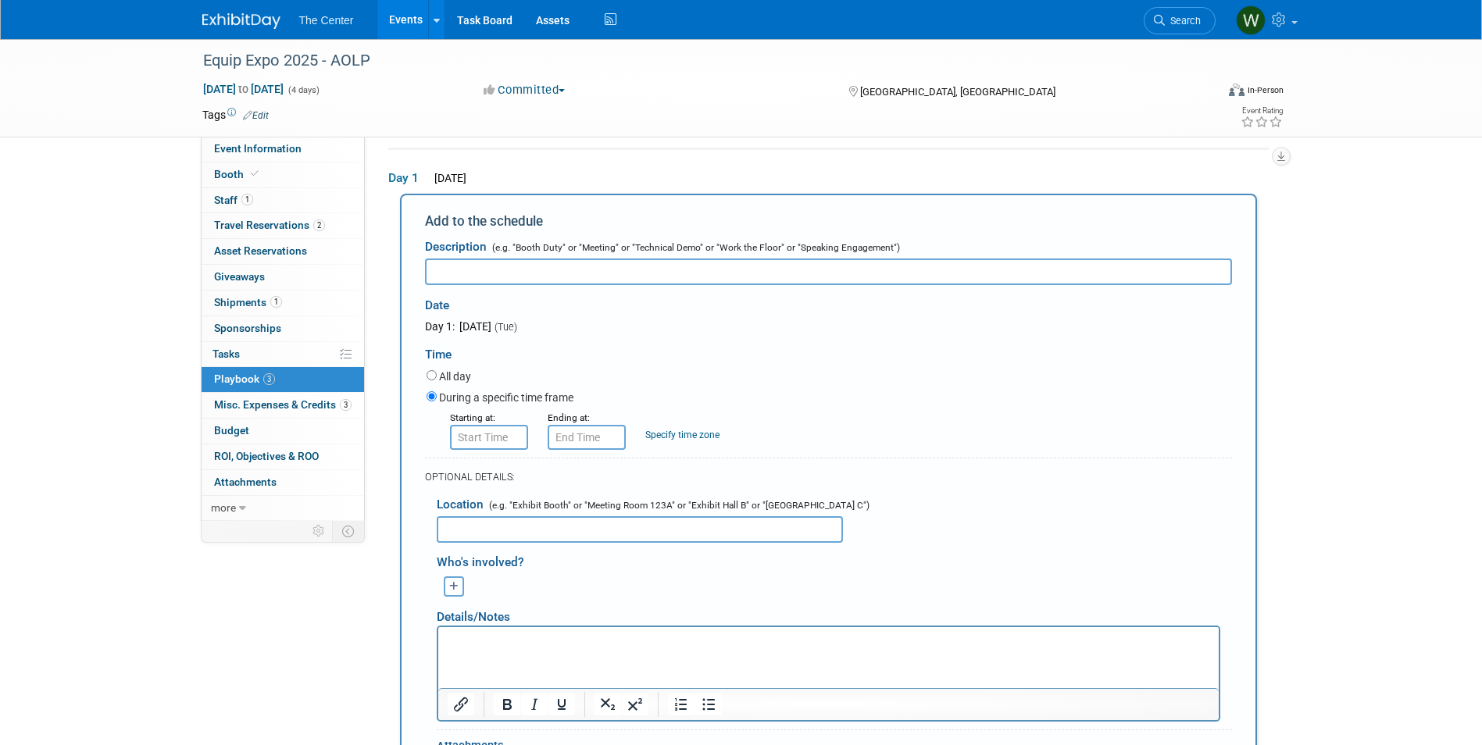
scroll to position [52, 0]
type input "Booth Set-Up"
type input "8:00 AM"
click at [489, 439] on input "8:00 AM" at bounding box center [489, 435] width 78 height 25
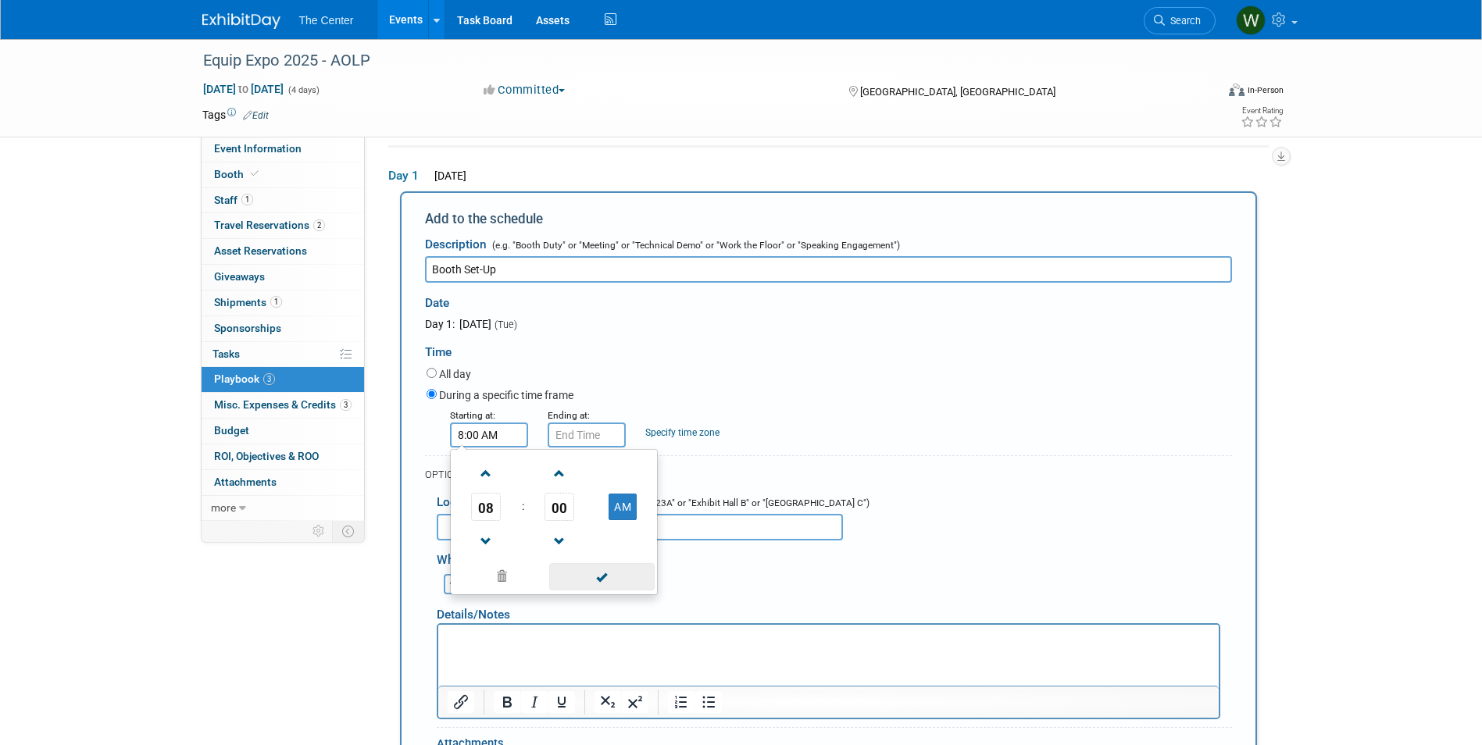
click at [603, 583] on span at bounding box center [601, 576] width 105 height 27
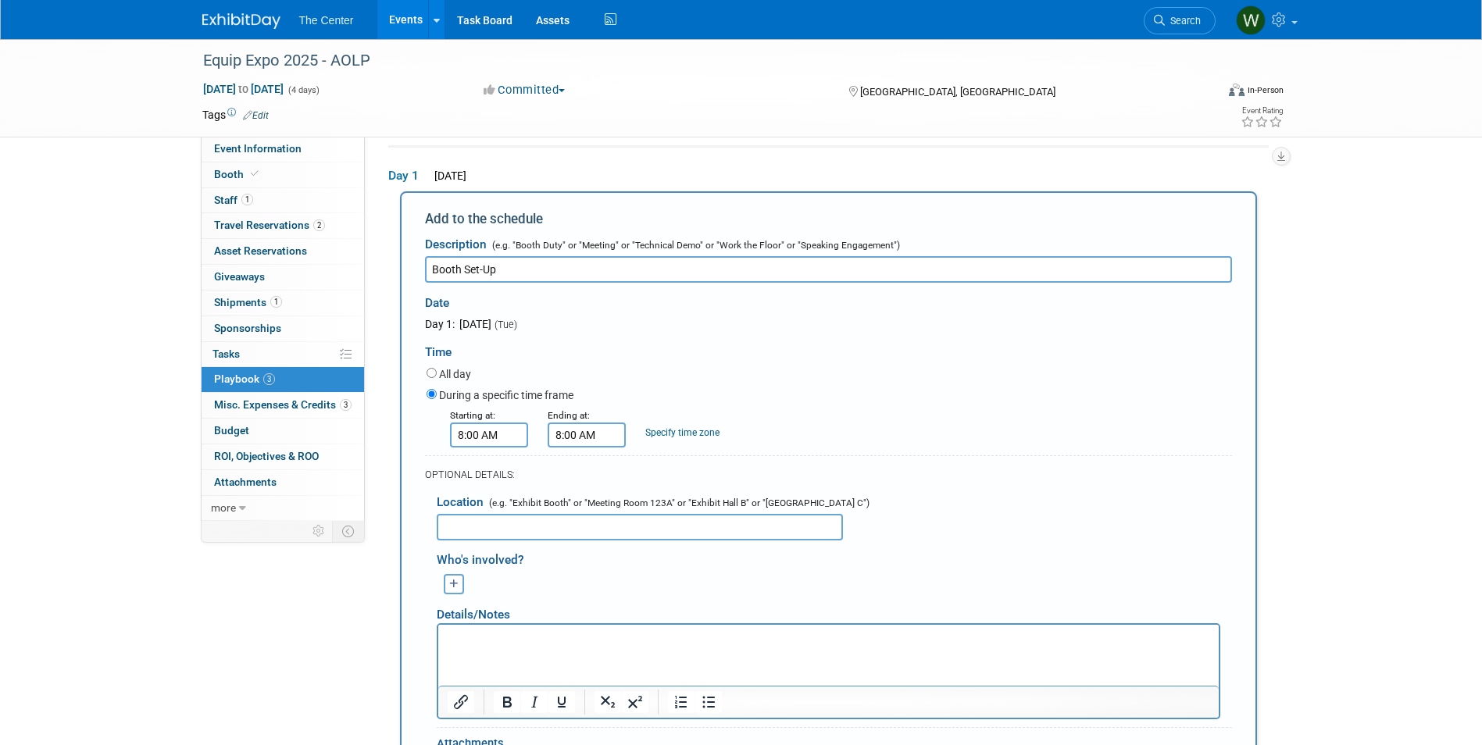
click at [598, 442] on input "8:00 AM" at bounding box center [587, 435] width 78 height 25
click at [585, 534] on span at bounding box center [583, 541] width 27 height 27
click at [718, 511] on button "AM" at bounding box center [720, 507] width 28 height 27
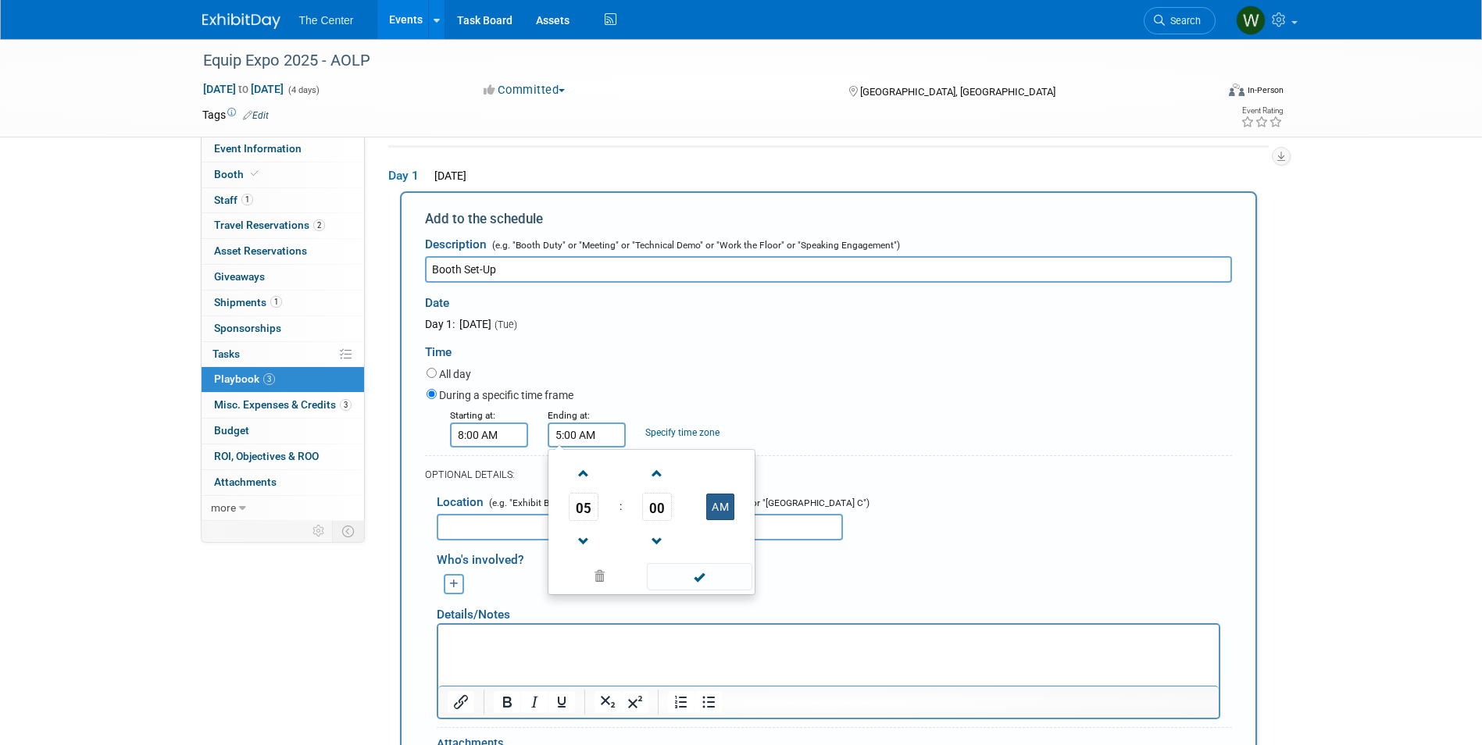
type input "5:00 PM"
click at [715, 578] on span at bounding box center [699, 576] width 105 height 27
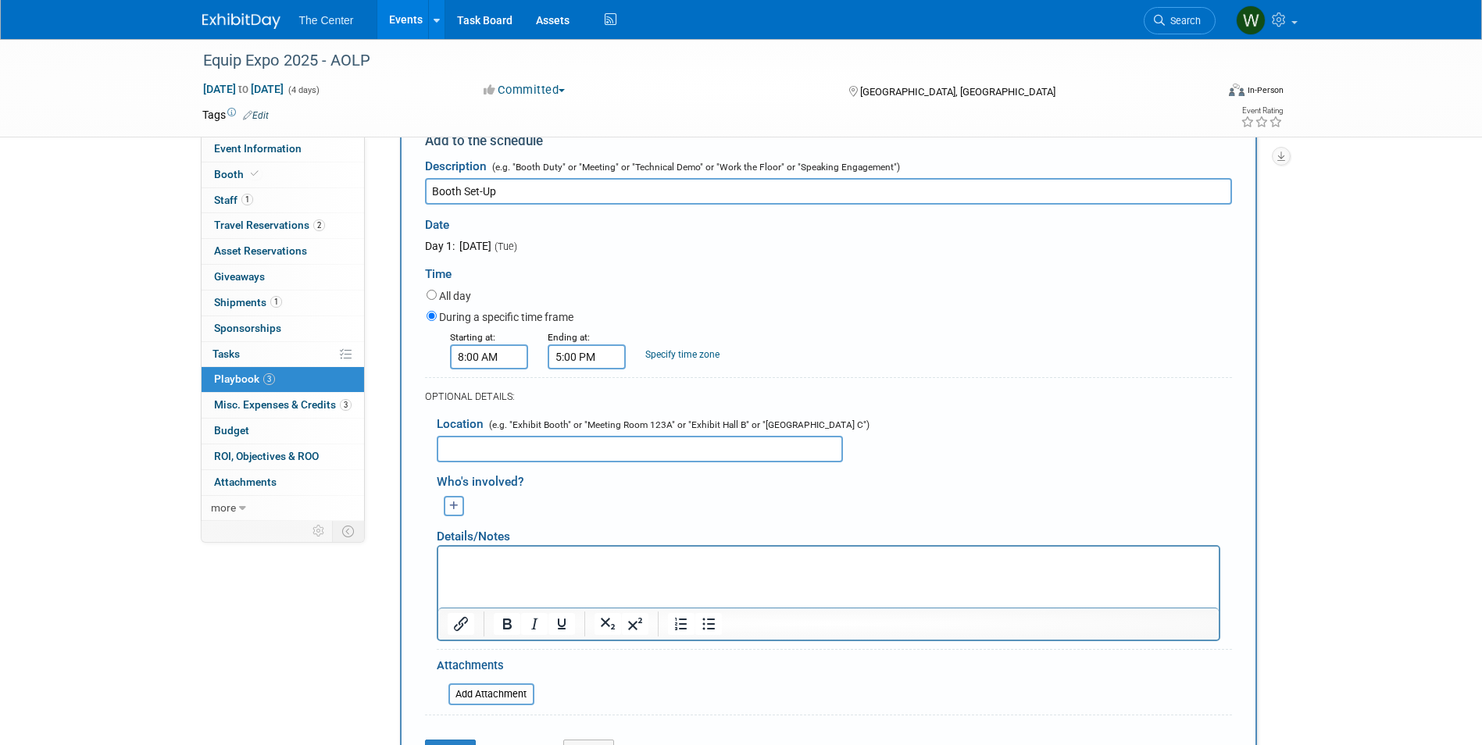
click at [447, 507] on button "button" at bounding box center [454, 506] width 20 height 20
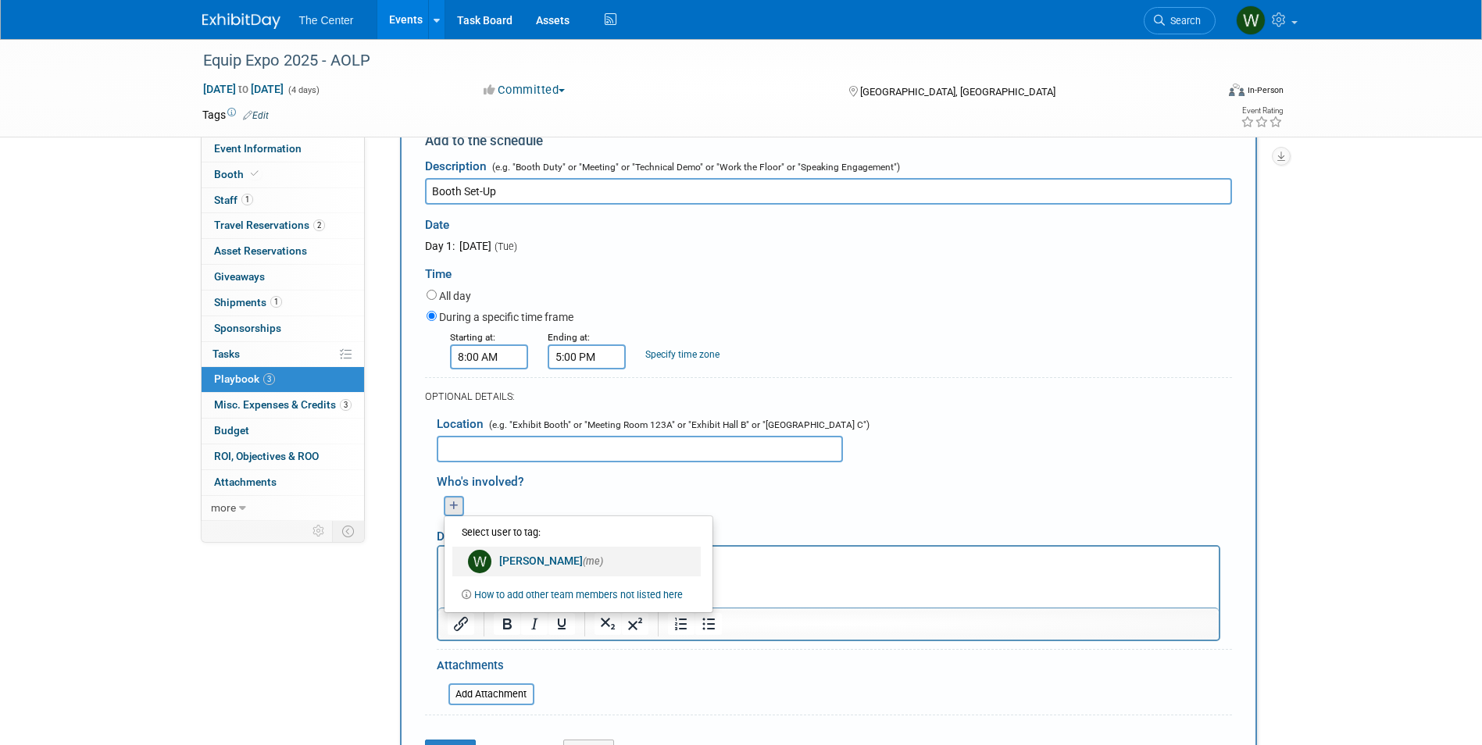
click at [480, 565] on img at bounding box center [479, 561] width 23 height 23
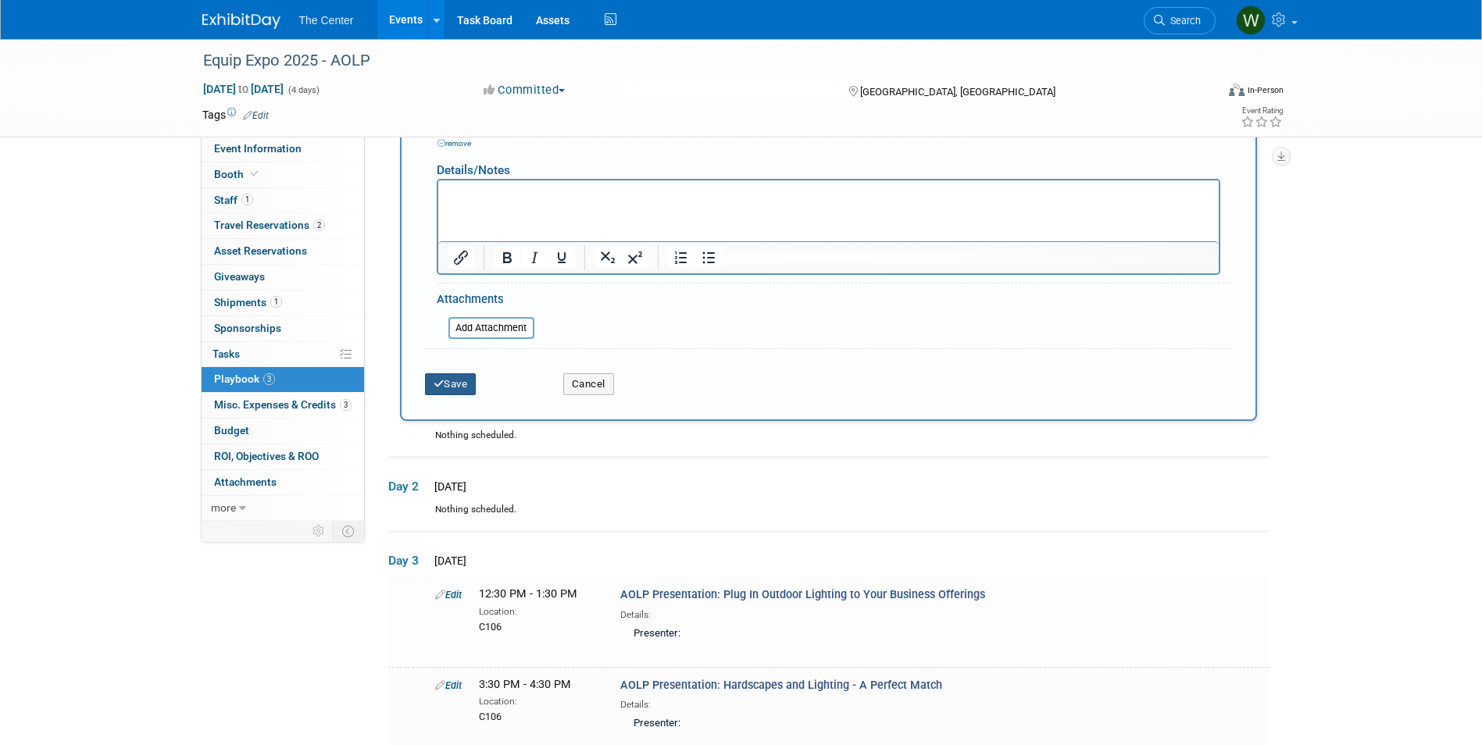
click at [449, 382] on button "Save" at bounding box center [451, 384] width 52 height 22
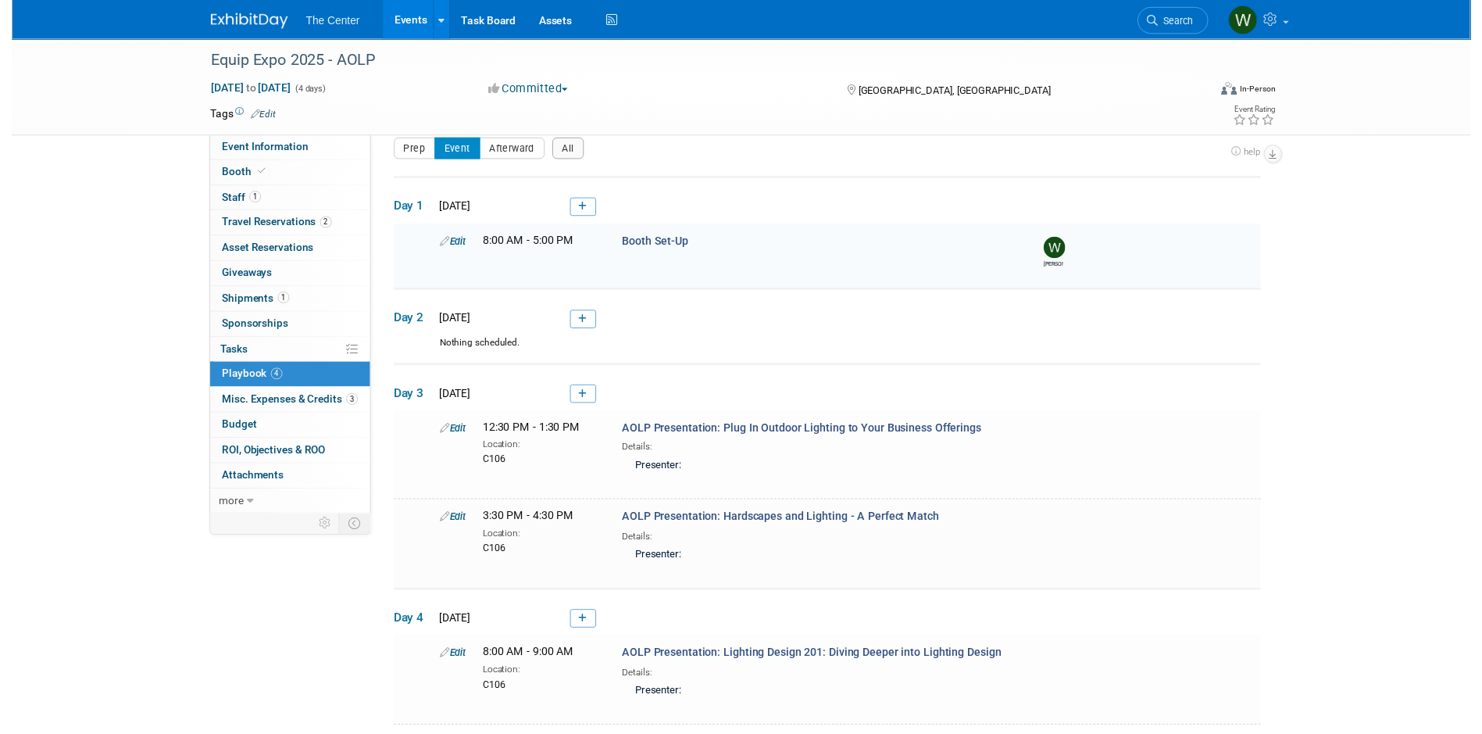
scroll to position [0, 0]
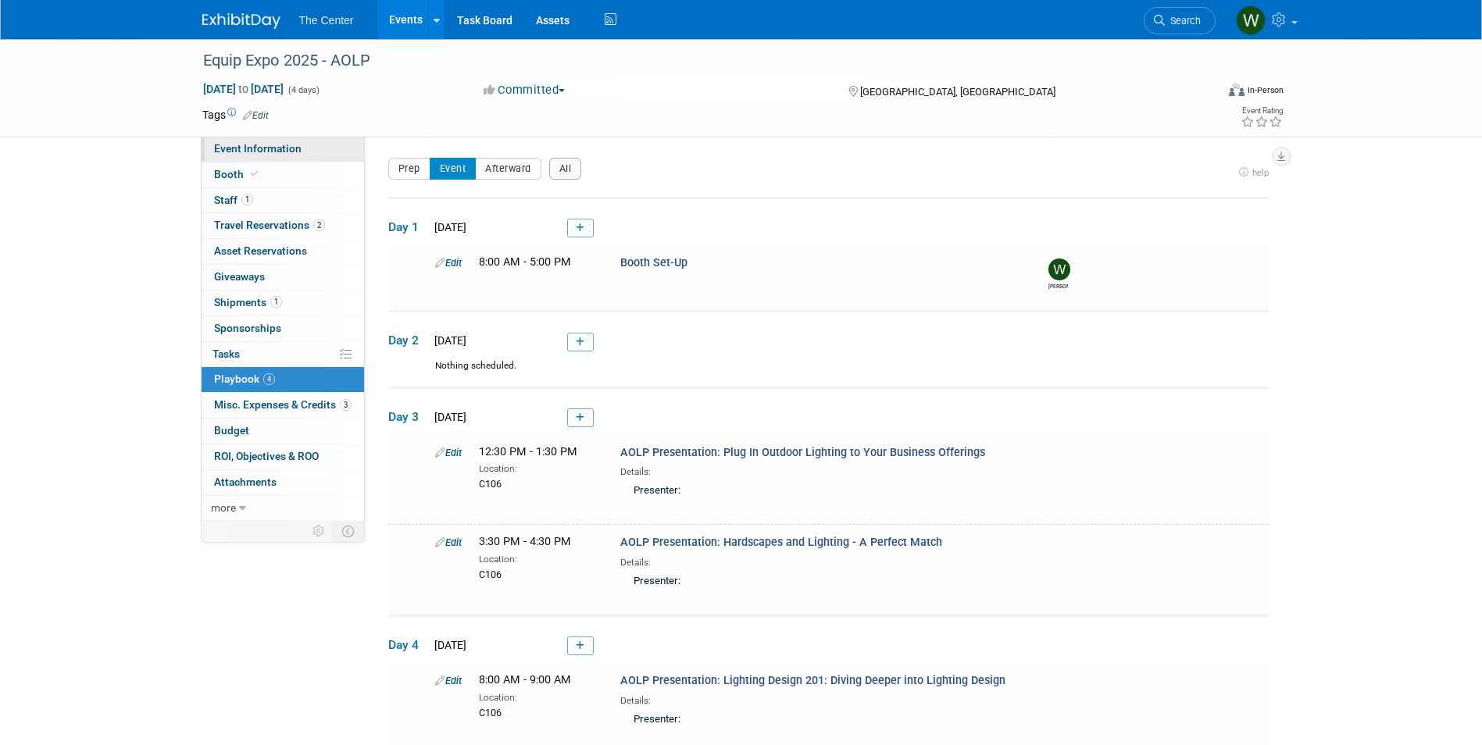
click at [284, 154] on span "Event Information" at bounding box center [258, 148] width 88 height 13
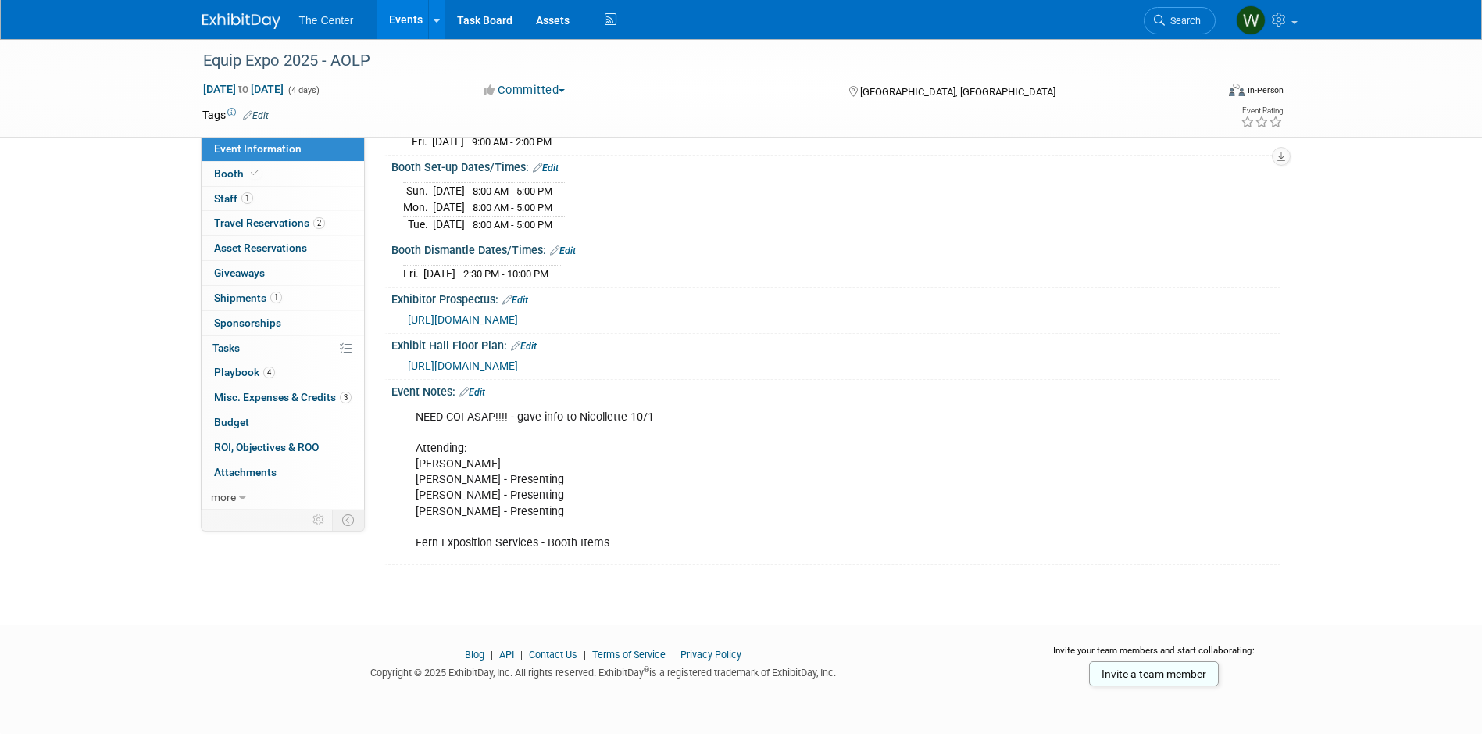
scroll to position [265, 0]
click at [400, 20] on link "Events" at bounding box center [405, 19] width 57 height 39
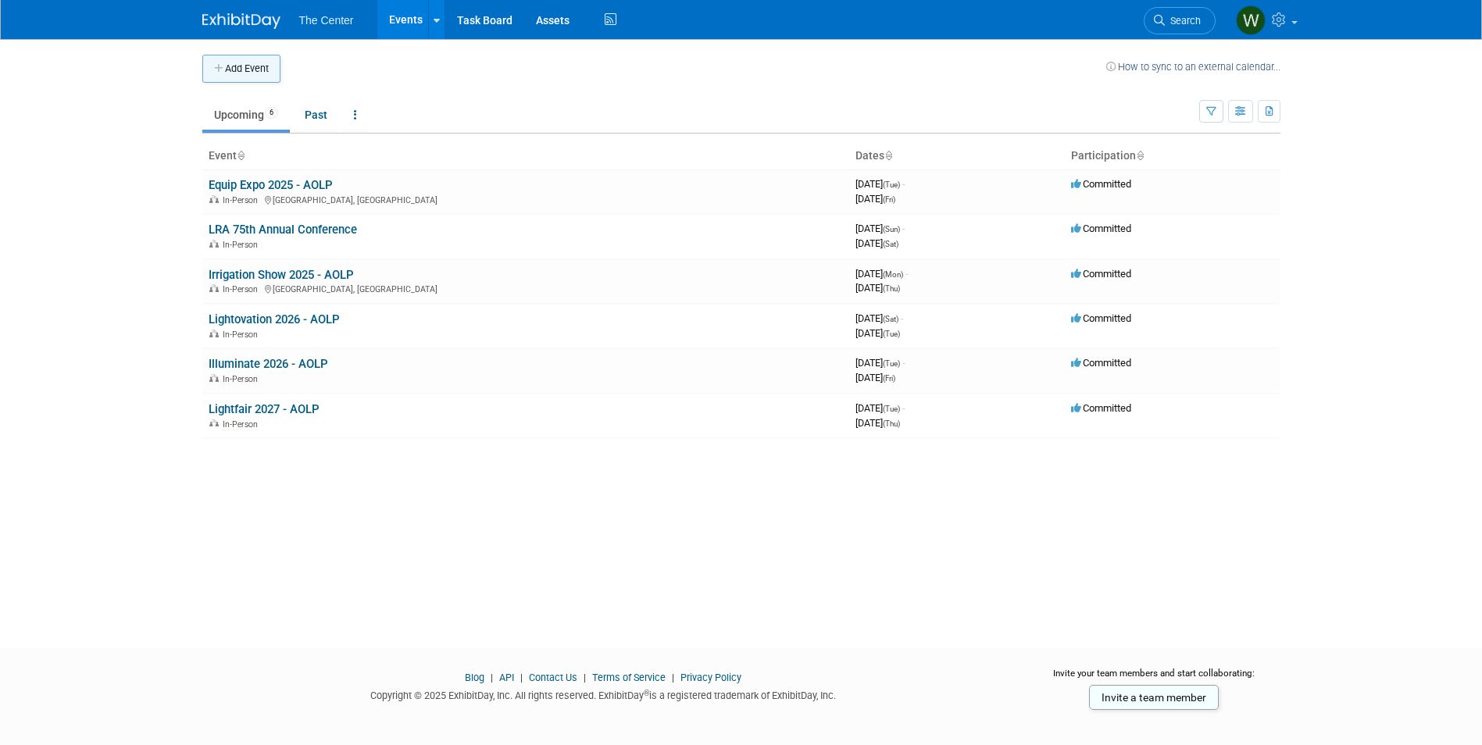
click at [255, 68] on button "Add Event" at bounding box center [241, 69] width 78 height 28
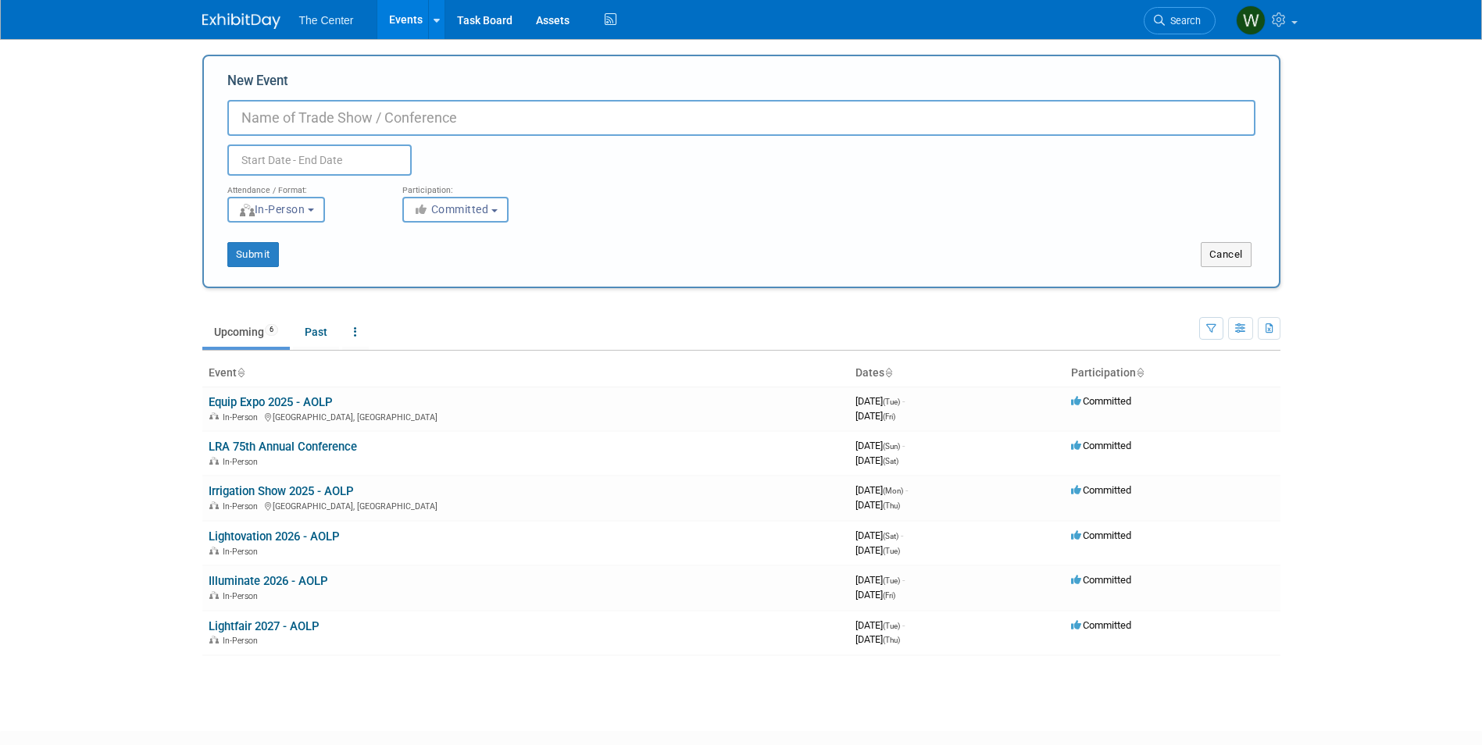
click at [303, 109] on input "New Event" at bounding box center [741, 118] width 1028 height 36
type input "ENGAGE 2026 - CPA"
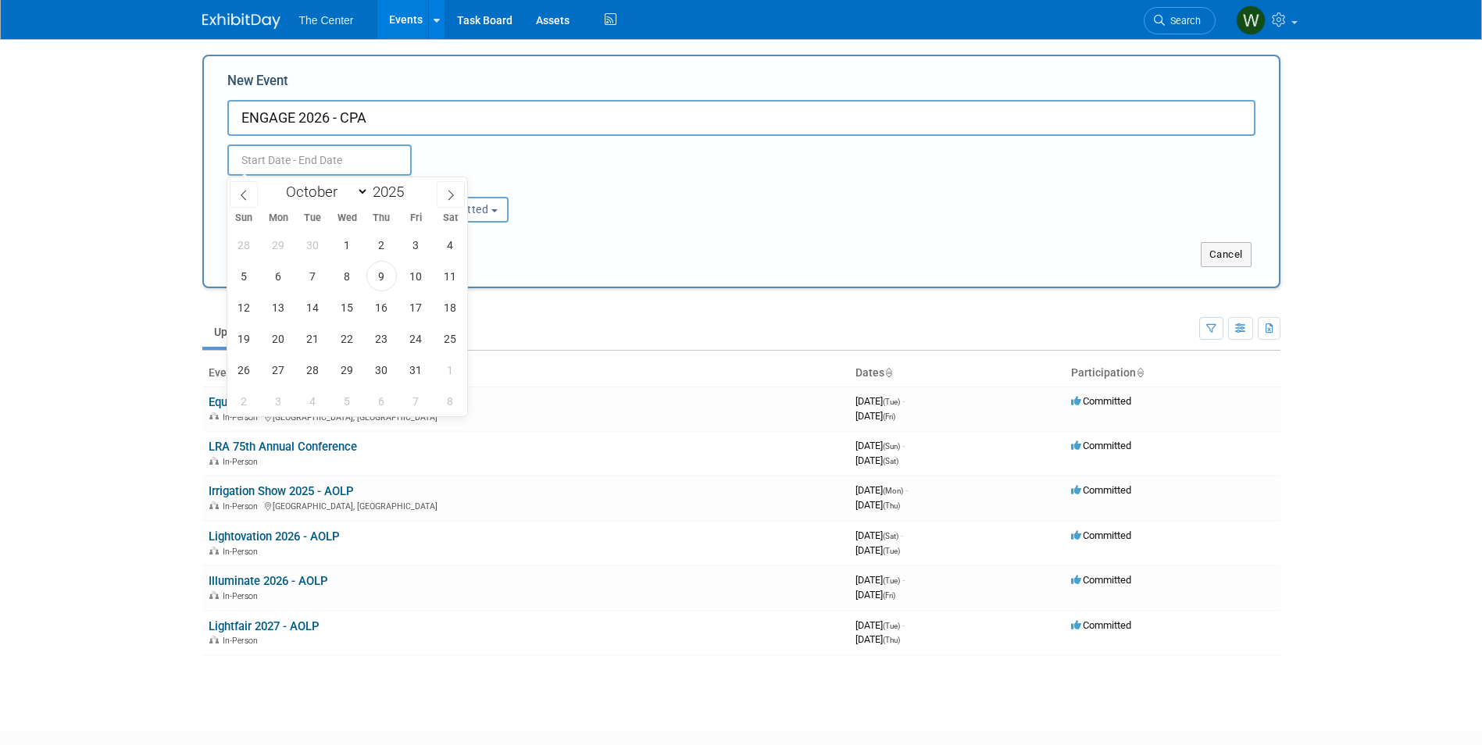
click at [288, 157] on input "text" at bounding box center [319, 160] width 184 height 31
click at [454, 193] on icon at bounding box center [450, 195] width 11 height 11
select select "11"
click at [454, 193] on icon at bounding box center [450, 195] width 11 height 11
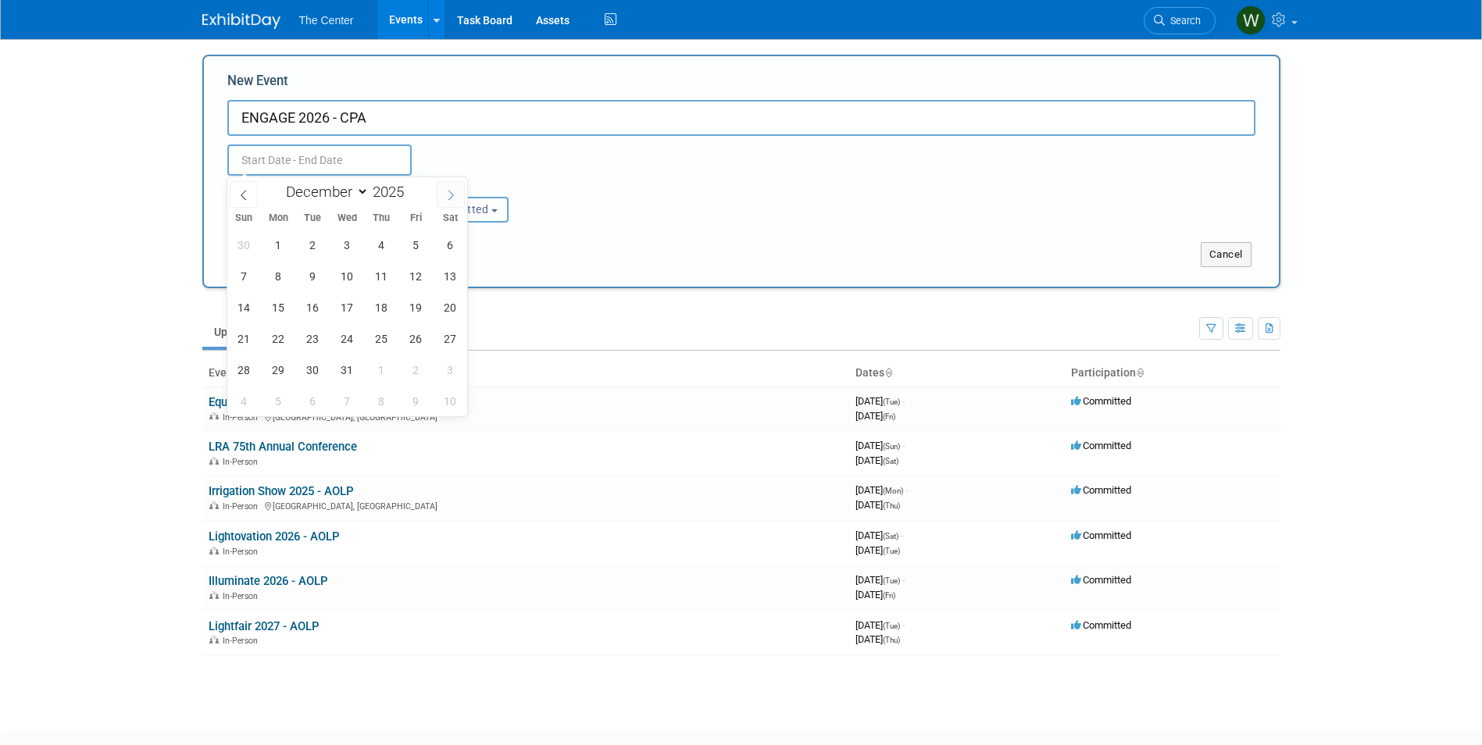
type input "2026"
click at [454, 193] on icon at bounding box center [450, 195] width 11 height 11
select select "1"
click at [313, 340] on span "24" at bounding box center [313, 338] width 30 height 30
click at [382, 337] on span "26" at bounding box center [381, 338] width 30 height 30
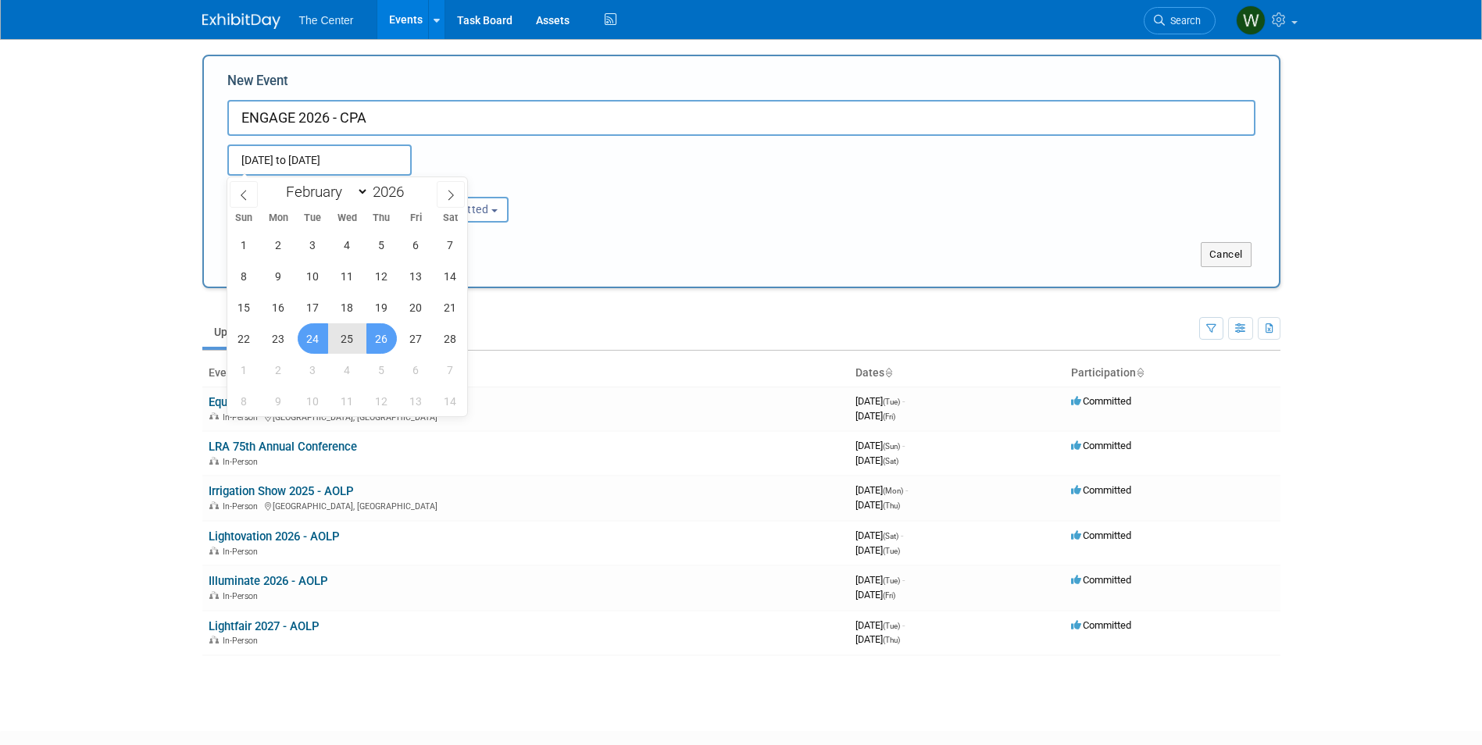
type input "Feb 24, 2026 to Feb 26, 2026"
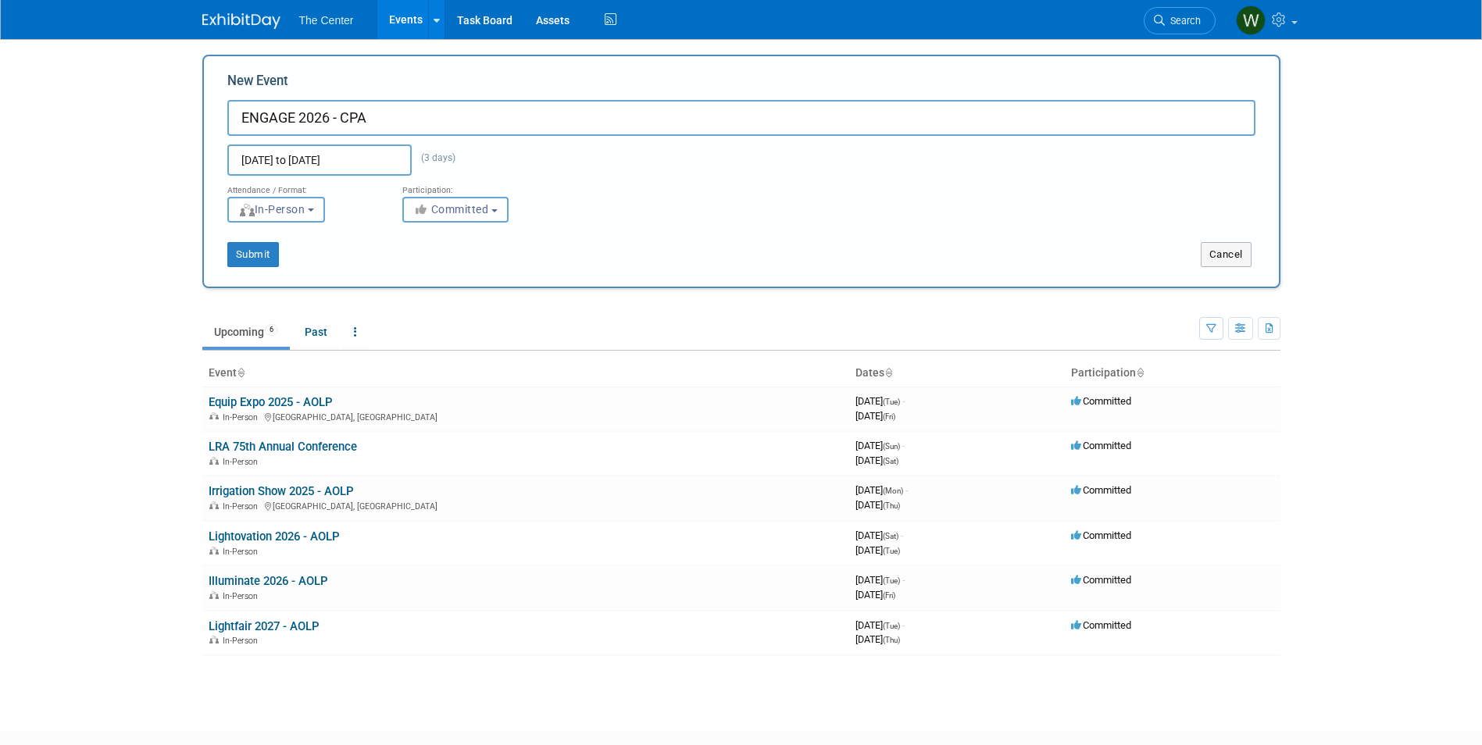
click at [362, 159] on input "Feb 24, 2026 to Feb 26, 2026" at bounding box center [319, 160] width 184 height 31
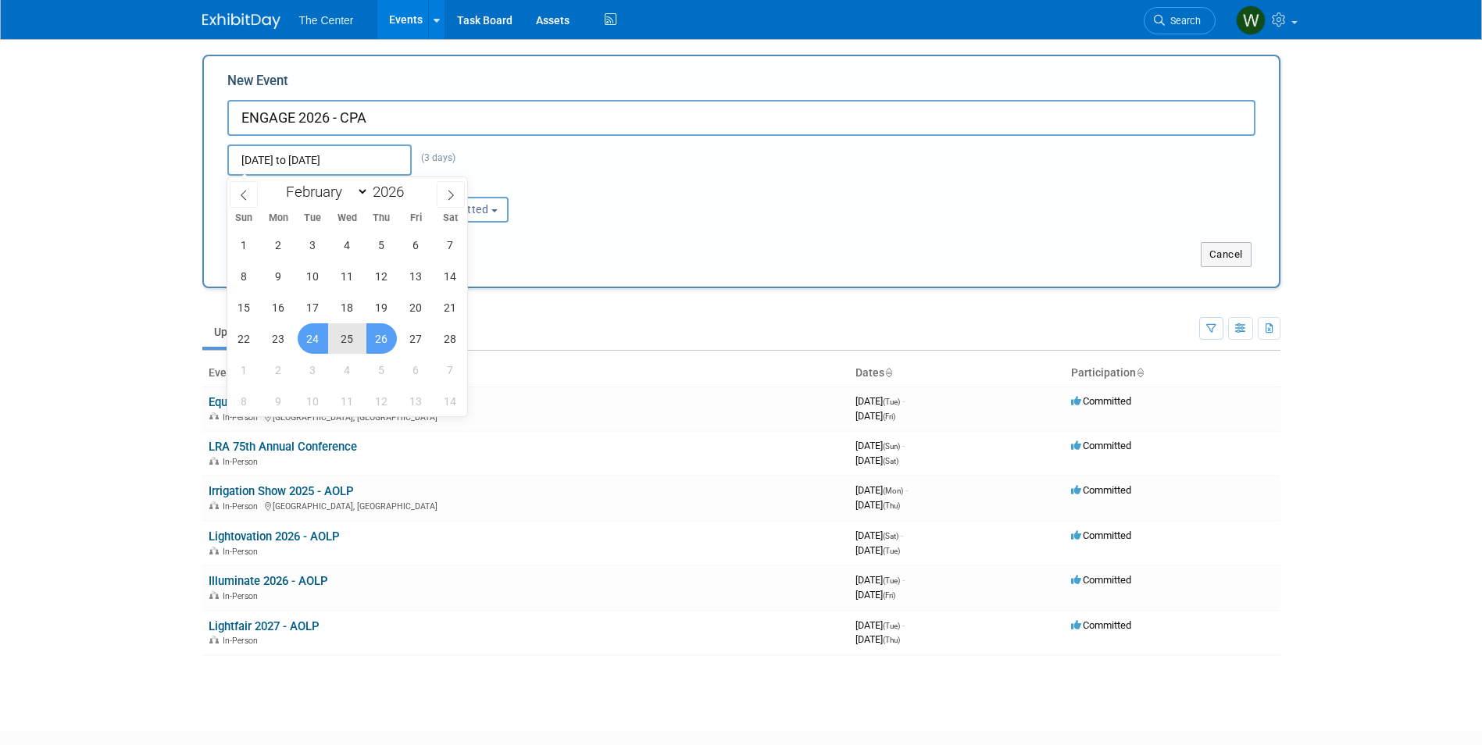
click at [362, 159] on input "Feb 24, 2026 to Feb 26, 2026" at bounding box center [319, 160] width 184 height 31
click at [657, 215] on div "Attendance / Format: <img src="https://www.exhibitday.com/Images/Format-InPerso…" at bounding box center [742, 199] width 1052 height 47
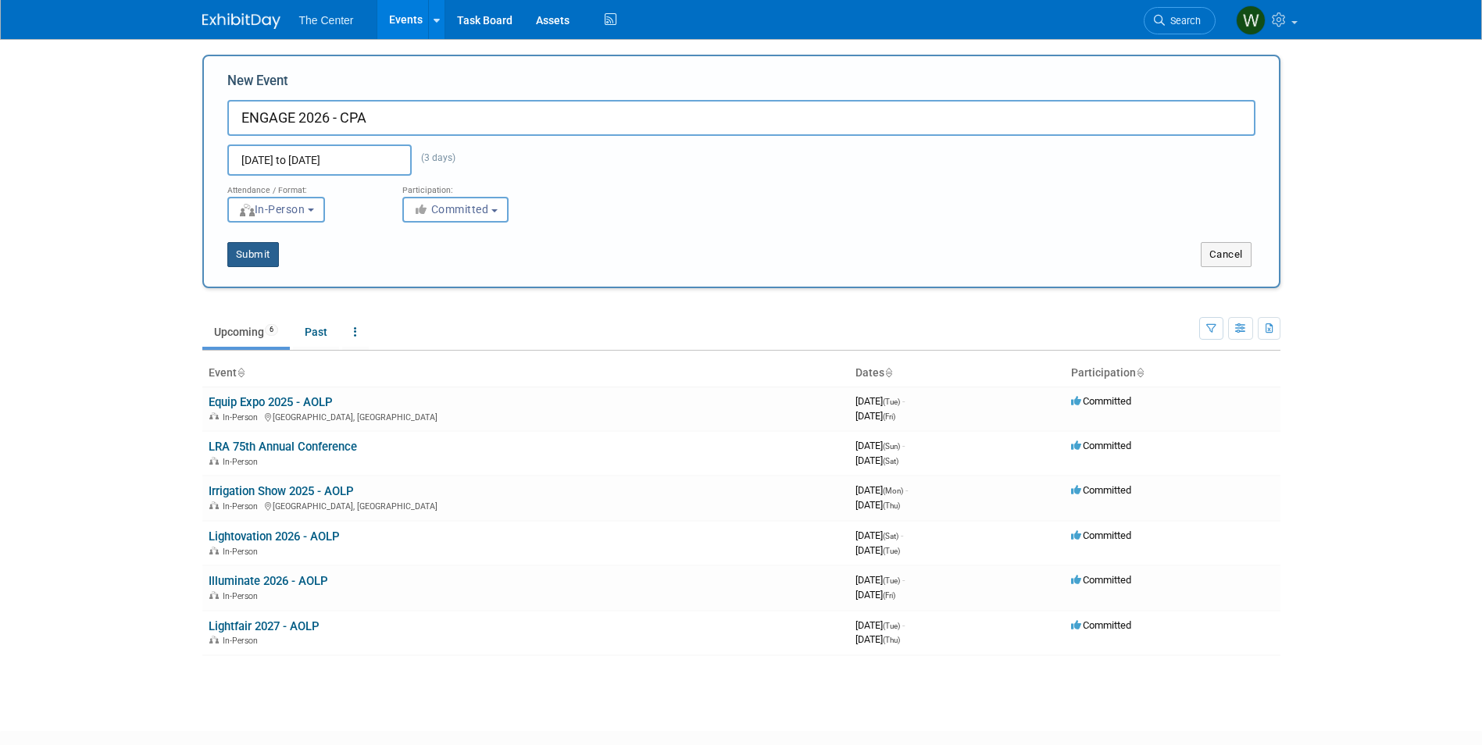
click at [254, 247] on button "Submit" at bounding box center [253, 254] width 52 height 25
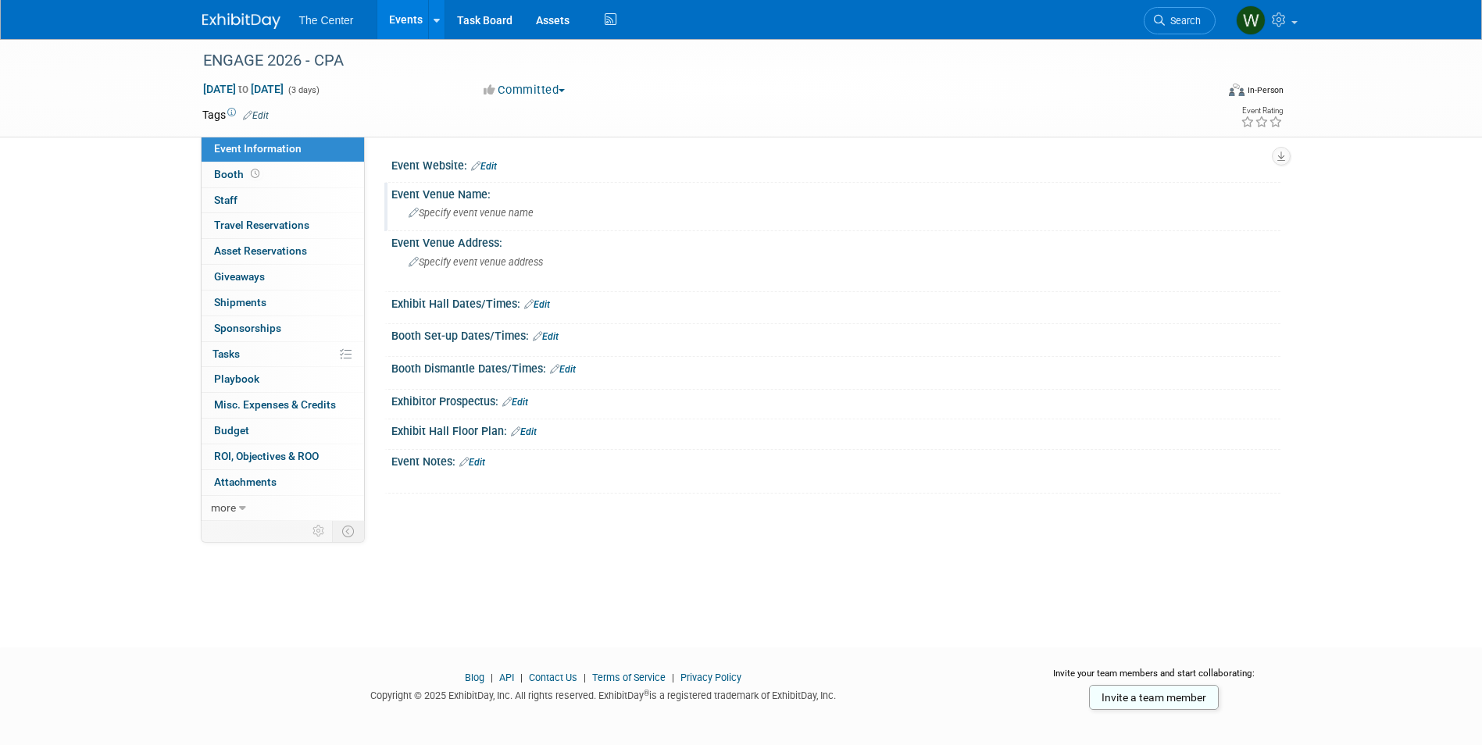
click at [441, 218] on span "Specify event venue name" at bounding box center [471, 213] width 125 height 12
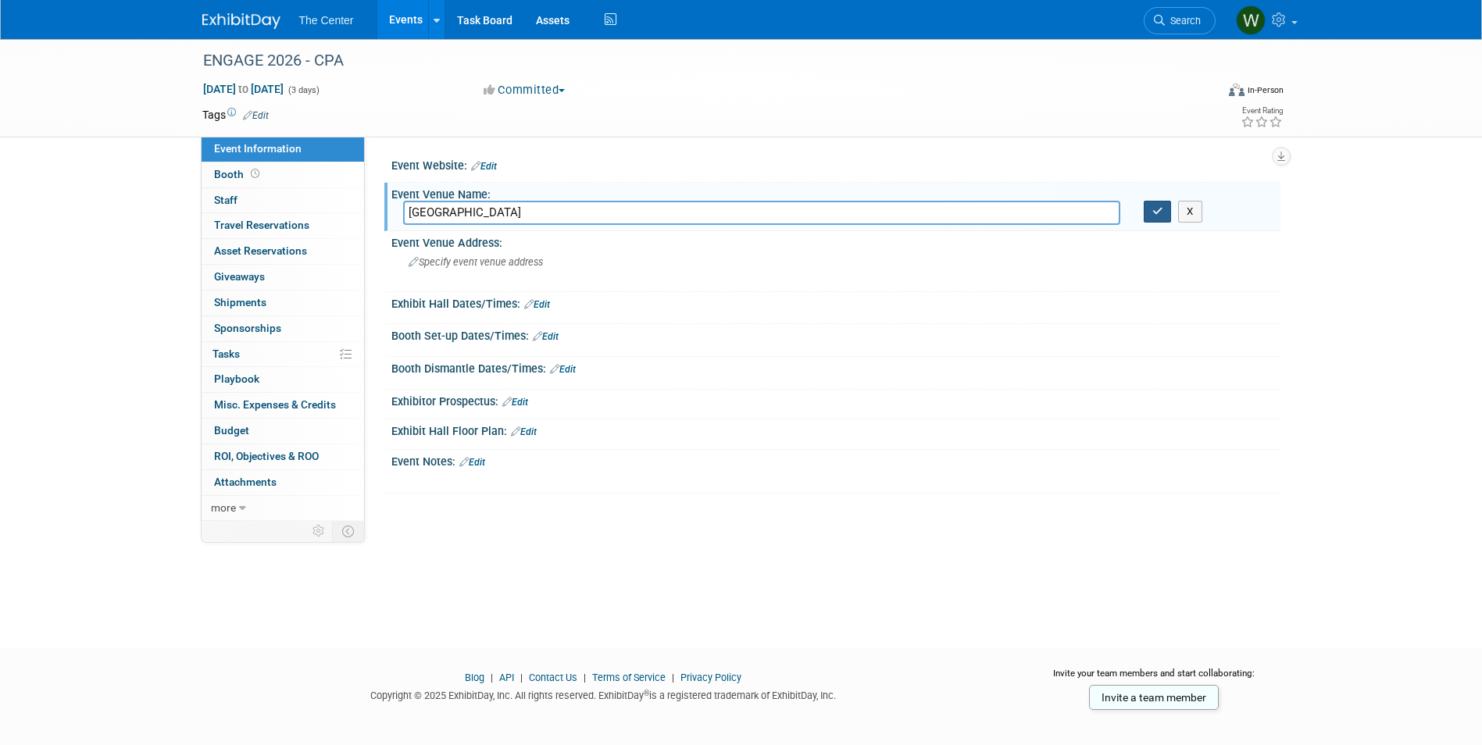
type input "[GEOGRAPHIC_DATA]"
click at [1153, 214] on icon "button" at bounding box center [1157, 211] width 11 height 10
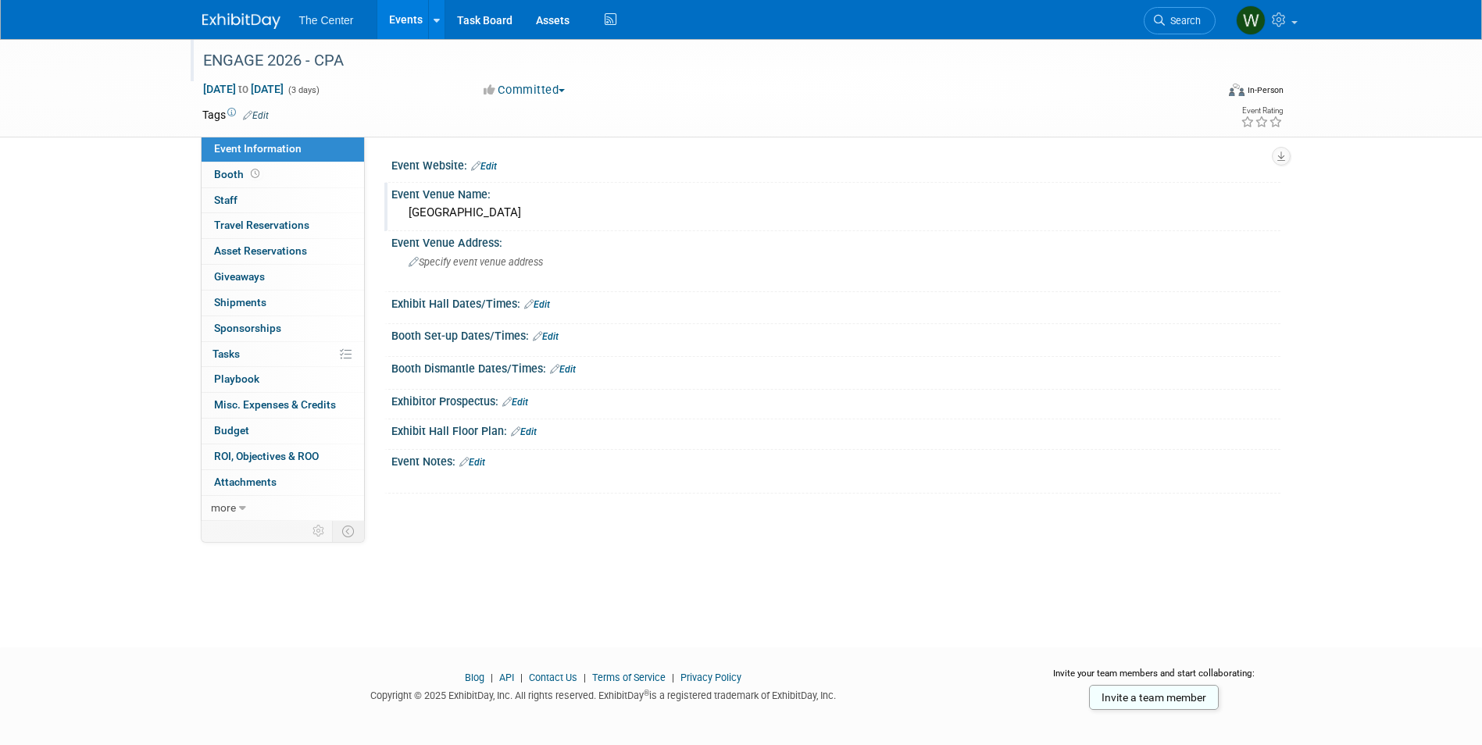
click at [205, 59] on div "ENGAGE 2026 - CPA" at bounding box center [695, 61] width 995 height 28
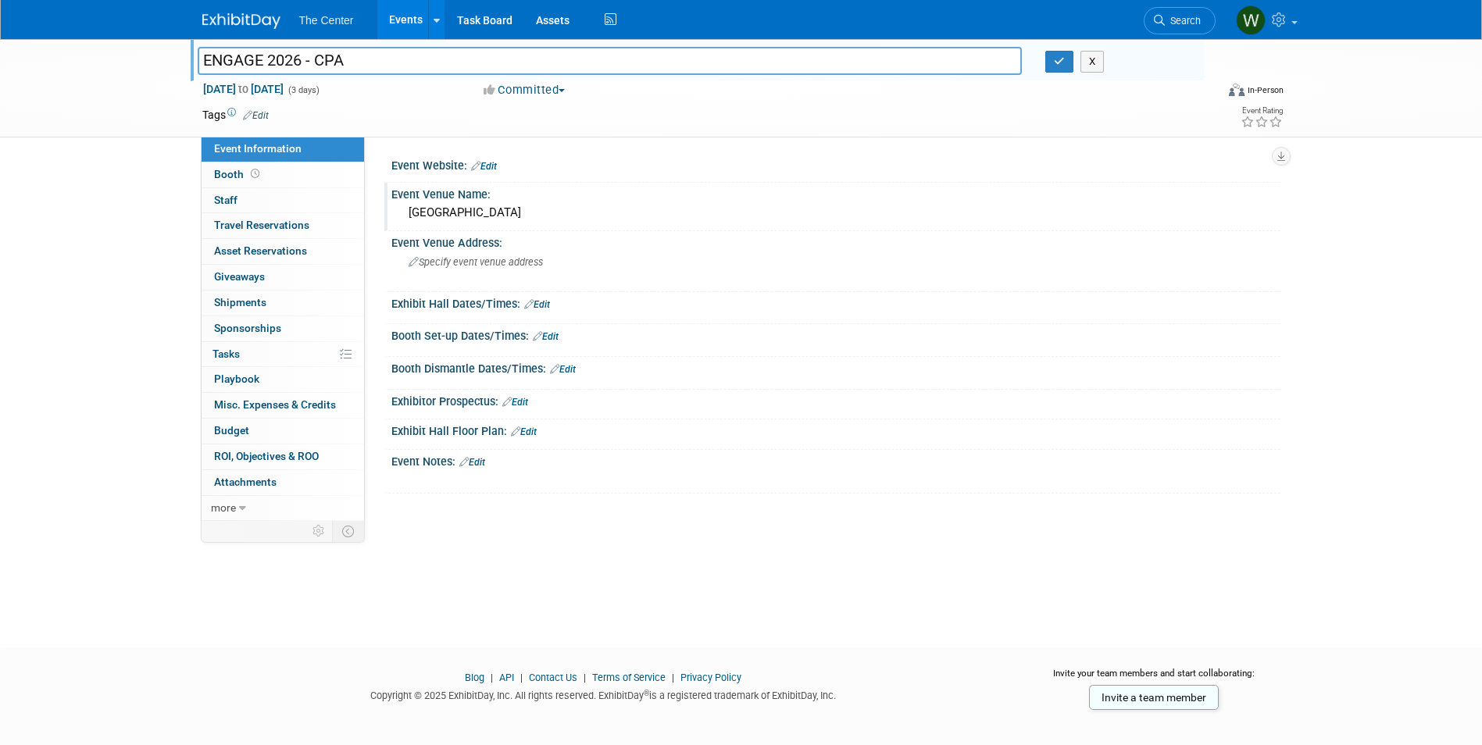
click at [205, 59] on input "ENGAGE 2026 - CPA" at bounding box center [610, 60] width 825 height 27
type input "*ENGAGE 2026 - CPA"
click at [1068, 66] on button "button" at bounding box center [1059, 62] width 28 height 22
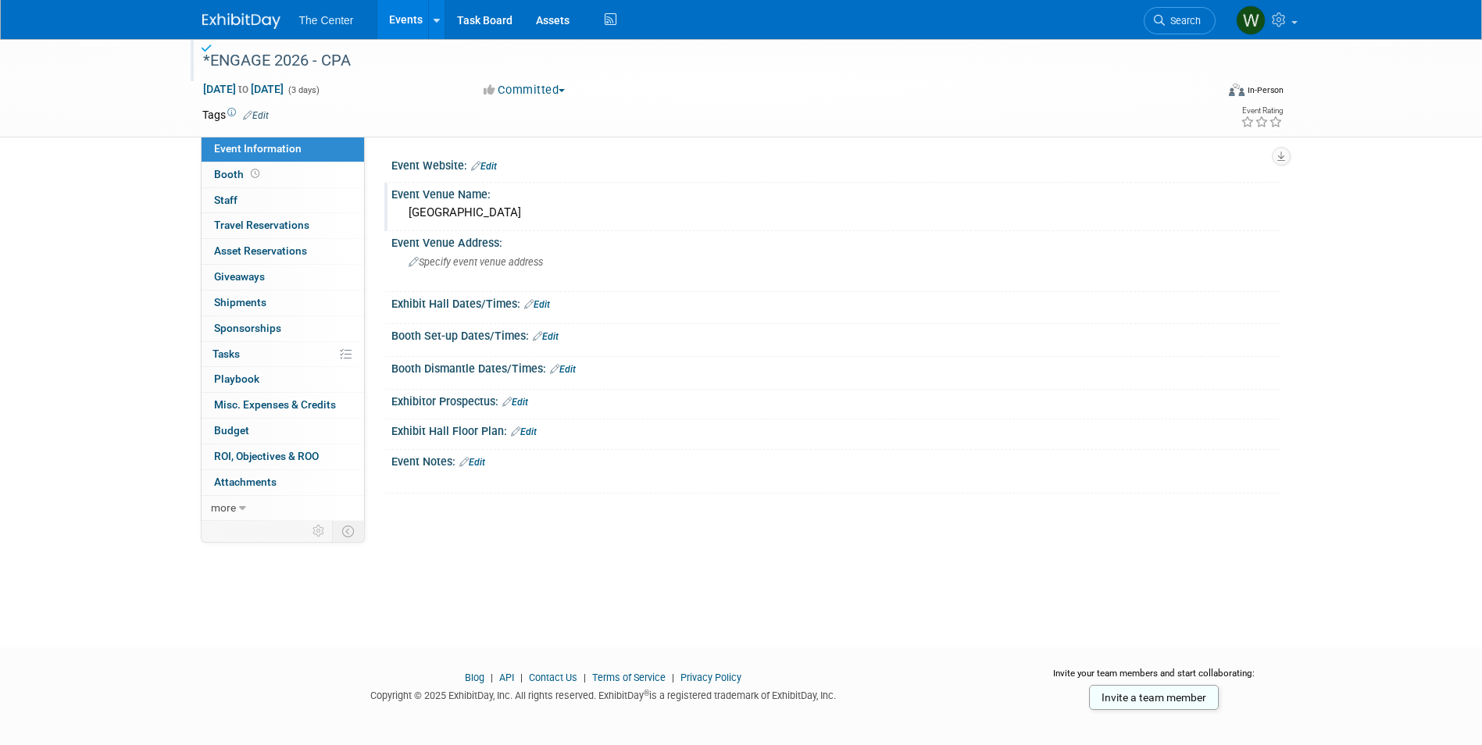
click at [402, 20] on link "Events" at bounding box center [405, 19] width 57 height 39
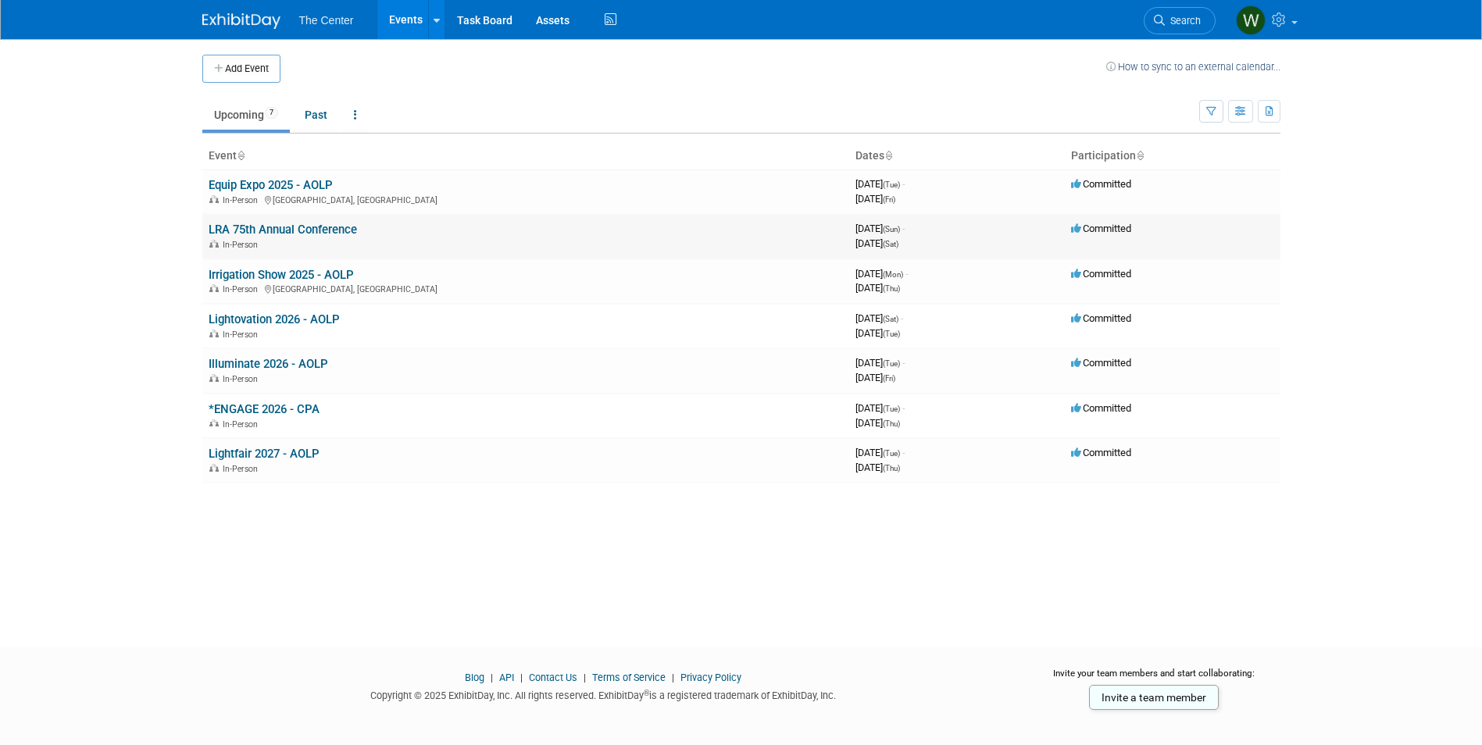
click at [254, 232] on link "LRA 75th Annual Conference" at bounding box center [283, 230] width 148 height 14
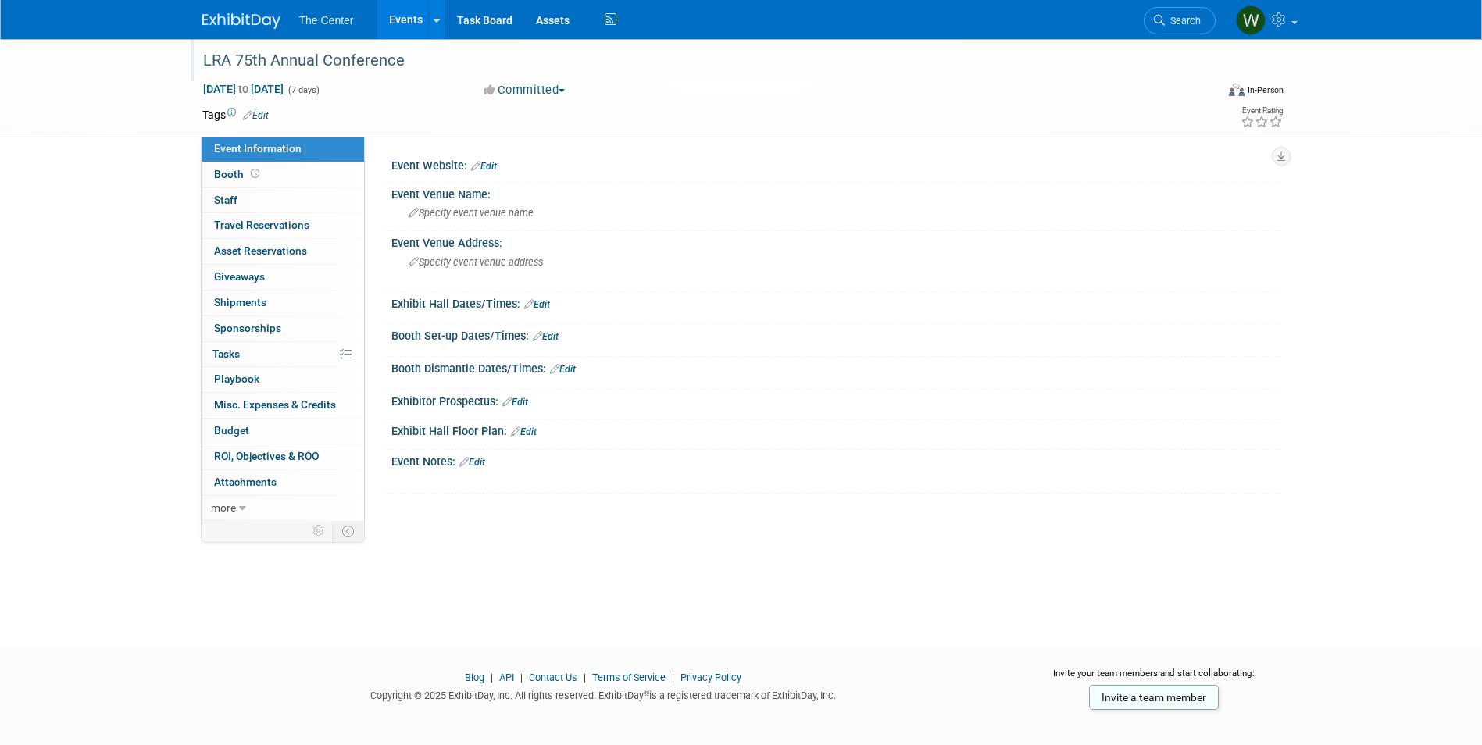
click at [204, 61] on div "LRA 75th Annual Conference" at bounding box center [695, 61] width 995 height 28
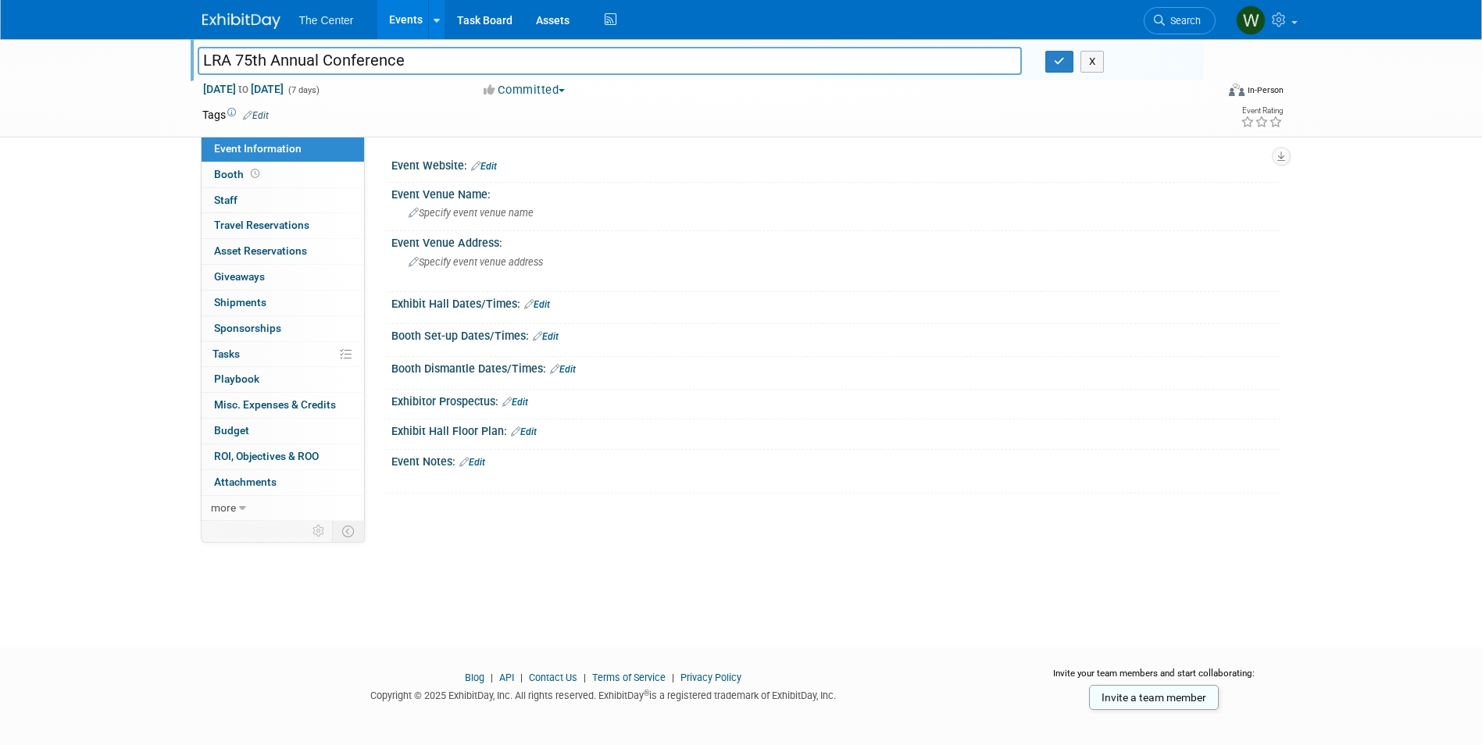
click at [203, 61] on input "LRA 75th Annual Conference" at bounding box center [610, 60] width 825 height 27
click at [554, 59] on input "*LRA 75th Annual Conference" at bounding box center [610, 60] width 825 height 27
type input "*LRA 75th Annual Conference 2025"
click at [1059, 59] on icon "button" at bounding box center [1059, 61] width 11 height 10
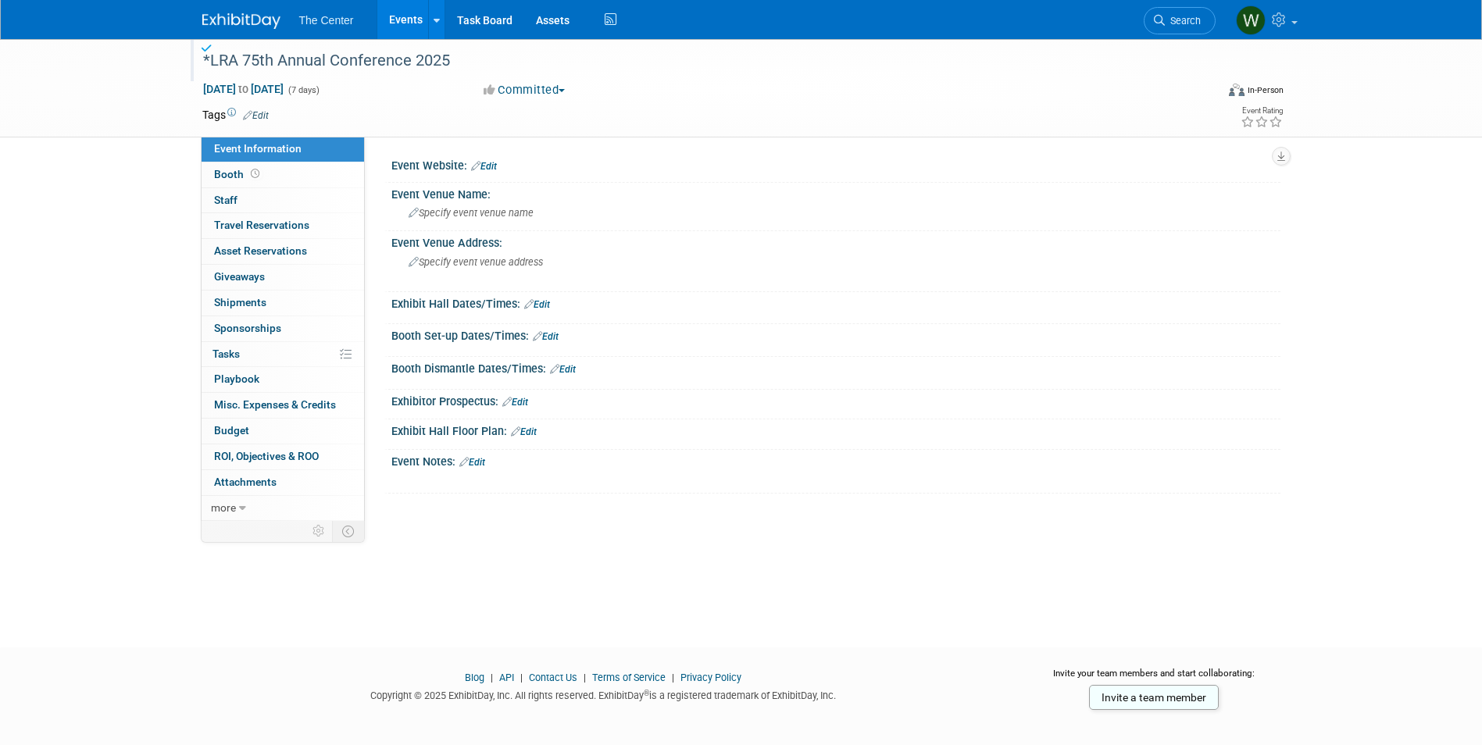
click at [394, 11] on link "Events" at bounding box center [405, 19] width 57 height 39
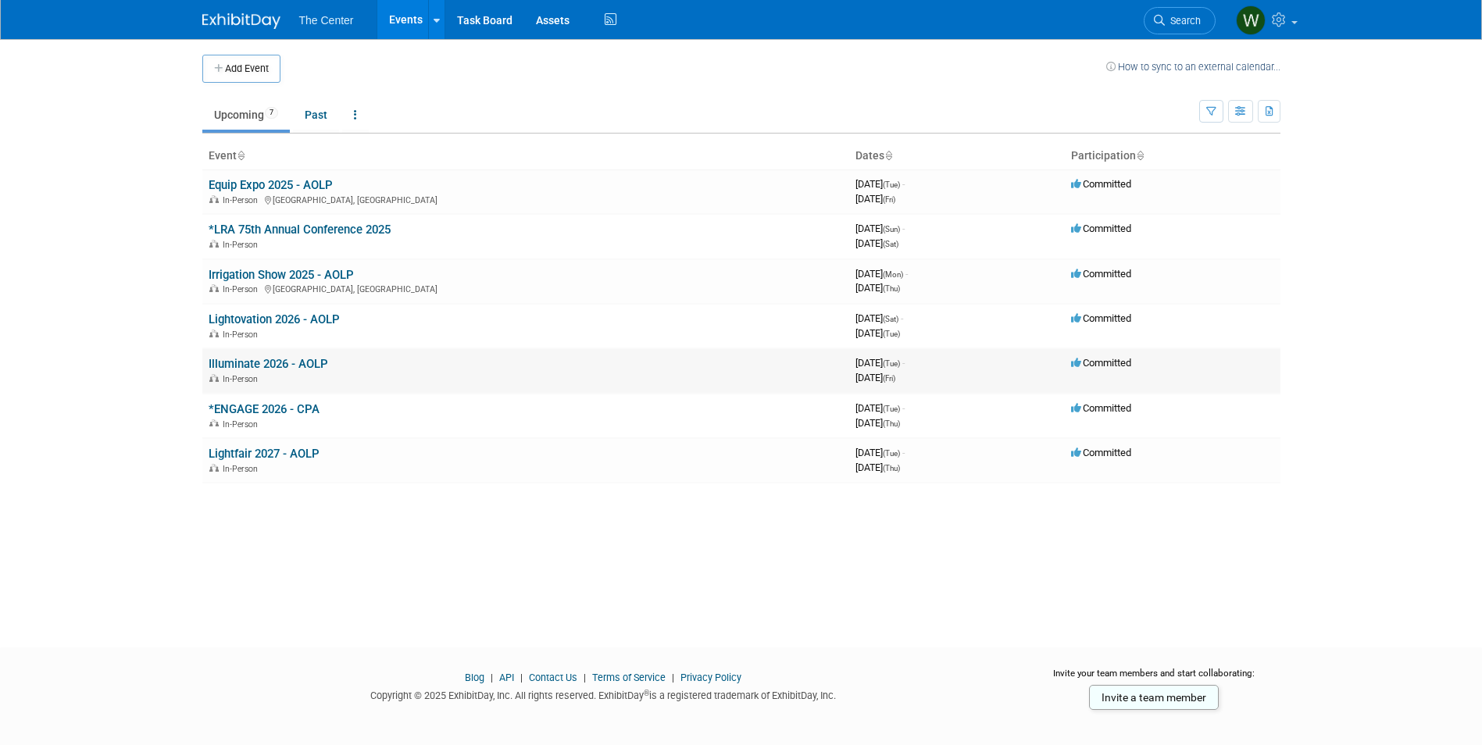
click at [244, 358] on link "Illuminate 2026 - AOLP" at bounding box center [269, 364] width 120 height 14
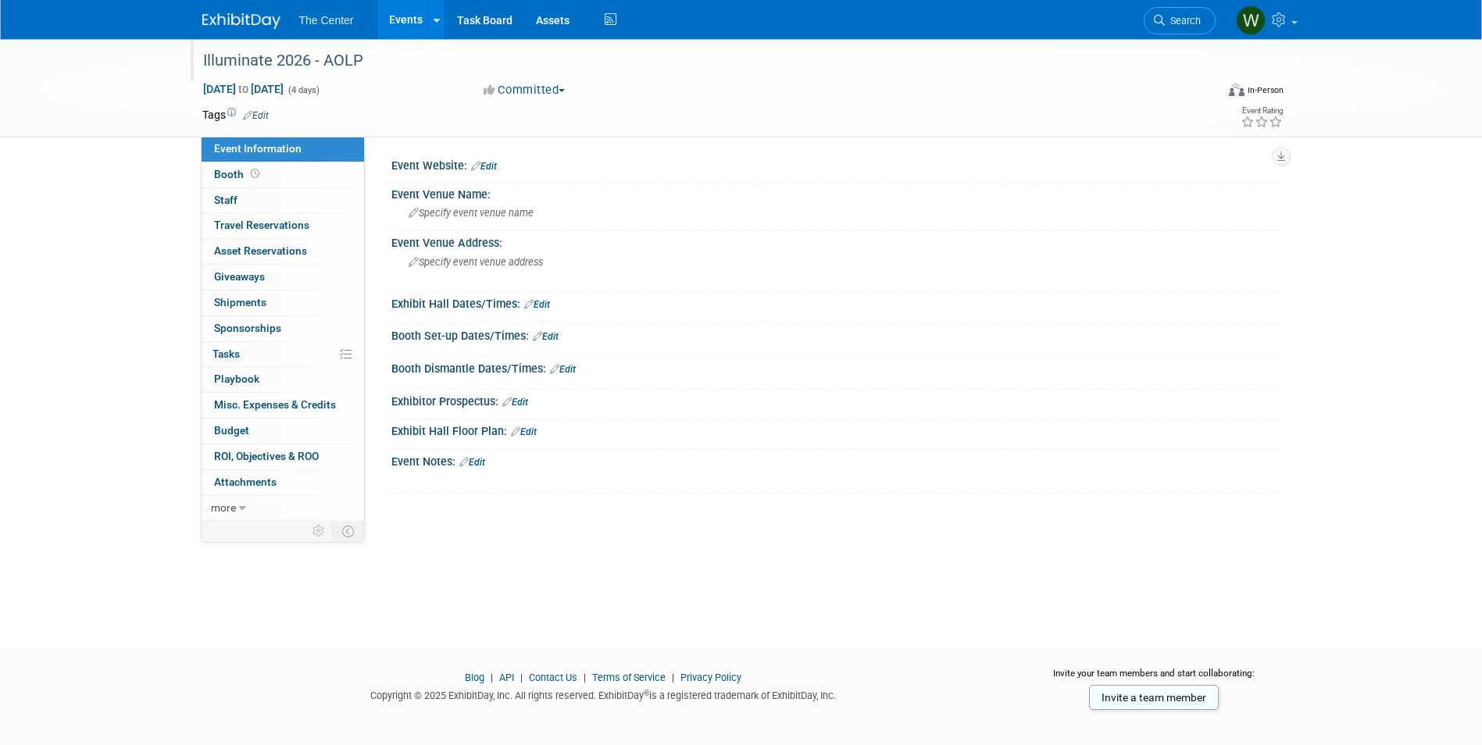
click at [205, 58] on div "Illuminate 2026 - AOLP" at bounding box center [695, 61] width 995 height 28
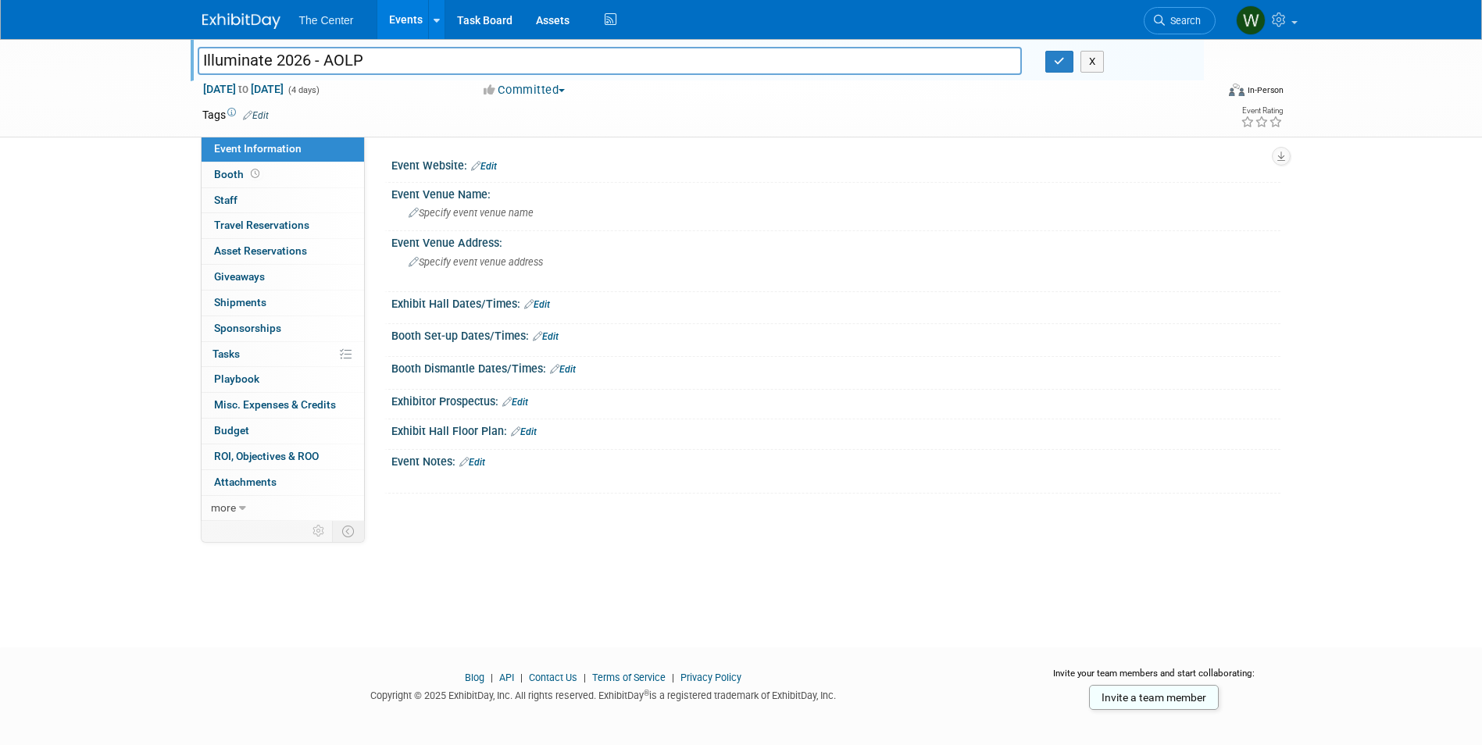
click at [205, 61] on input "Illuminate 2026 - AOLP" at bounding box center [610, 60] width 825 height 27
type input "*Illuminate 2026 - AOLP"
click at [1057, 56] on icon "button" at bounding box center [1059, 61] width 11 height 10
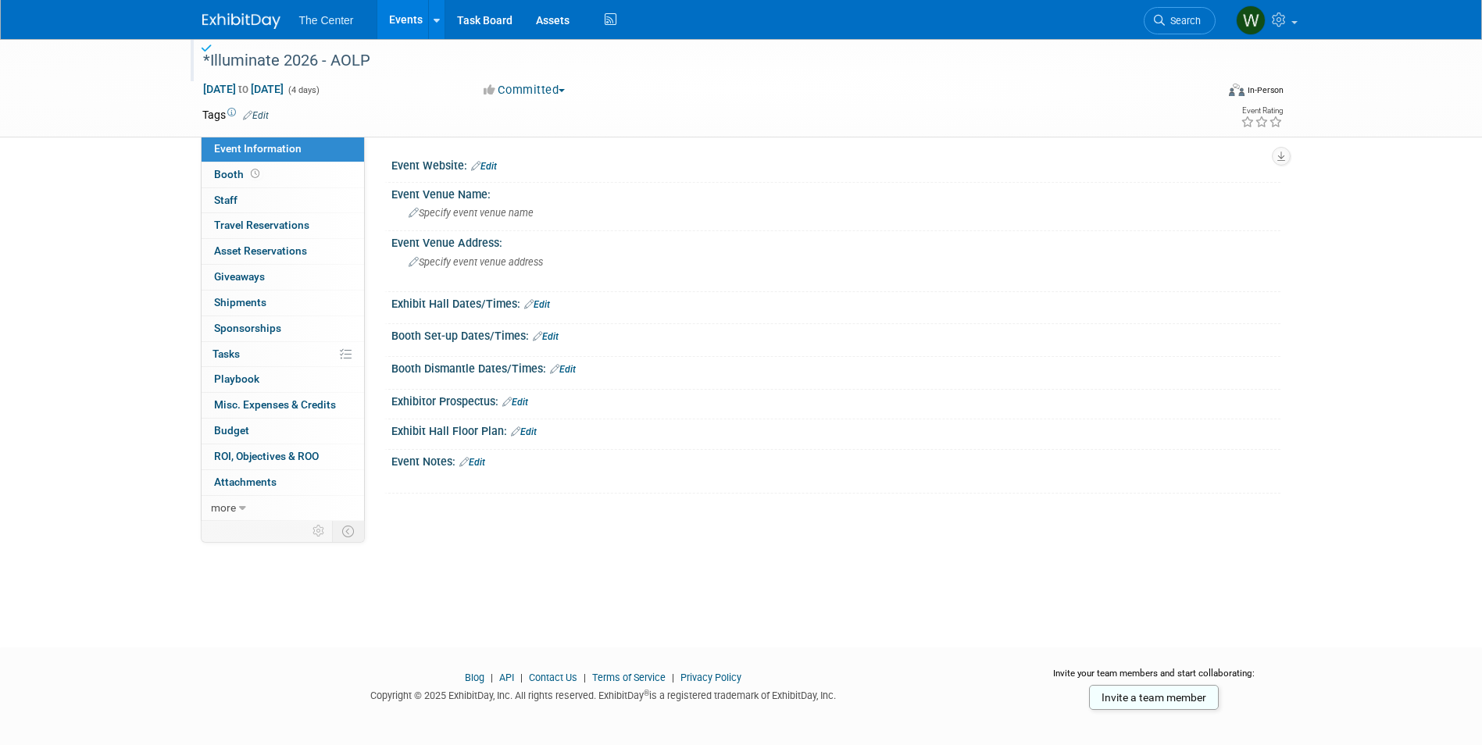
click at [408, 26] on link "Events" at bounding box center [405, 19] width 57 height 39
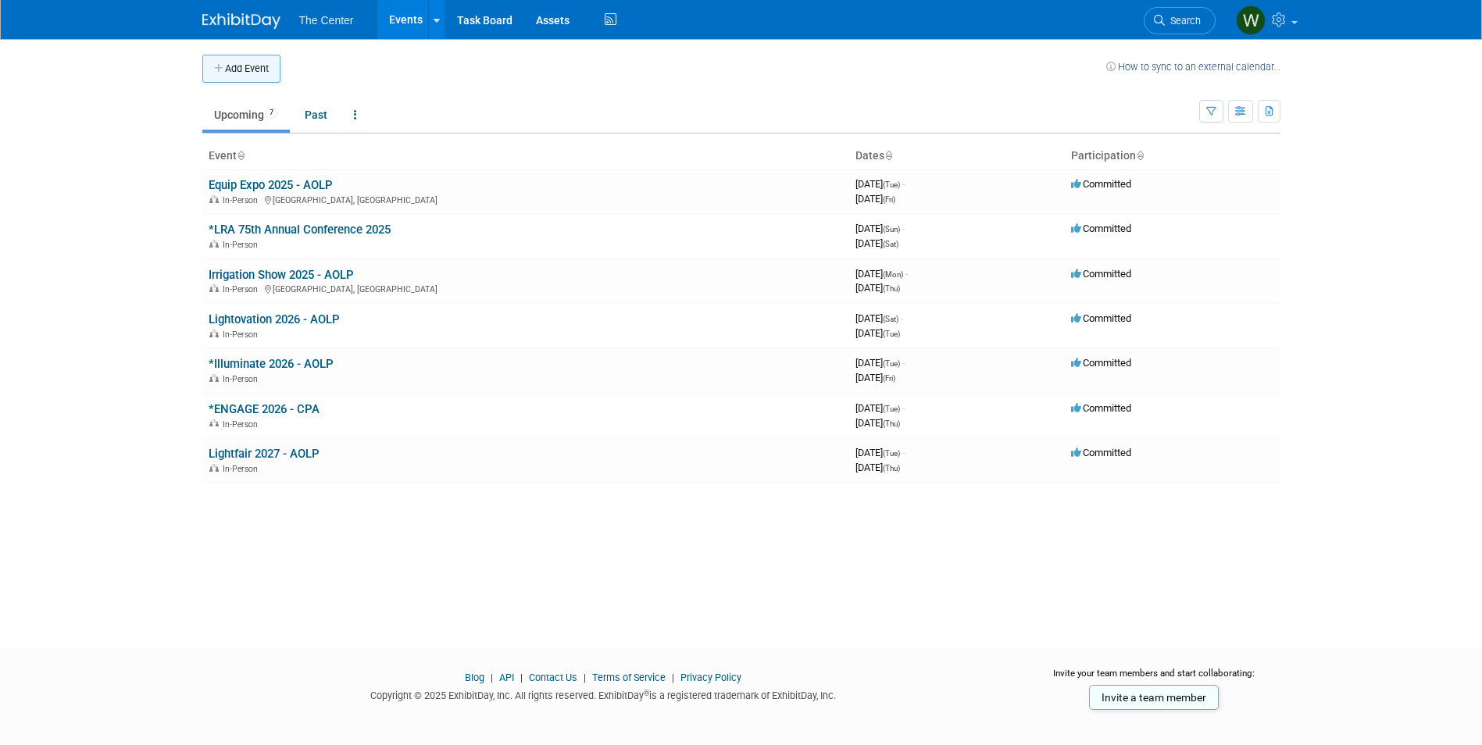
click at [253, 77] on button "Add Event" at bounding box center [241, 69] width 78 height 28
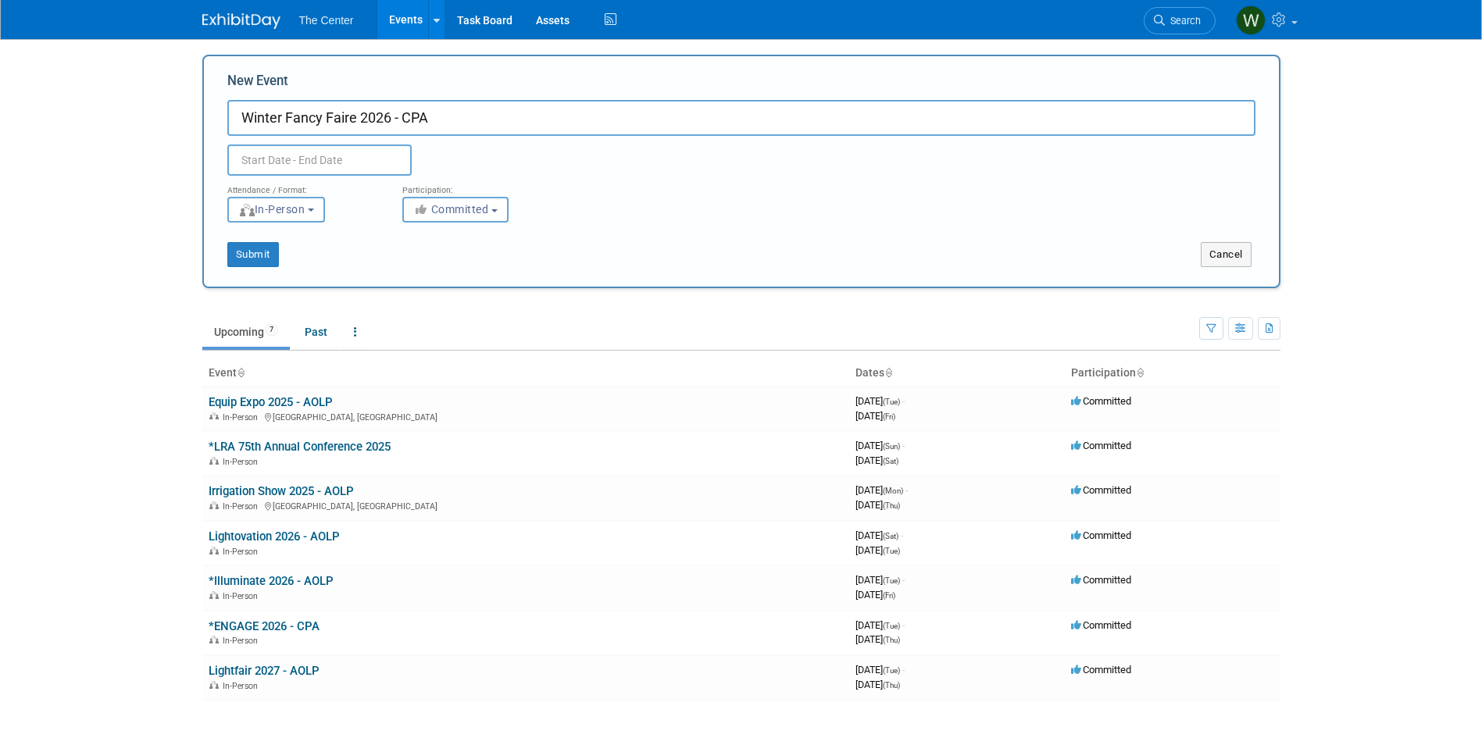
type input "Winter Fancy Faire 2026 - CPA"
click at [249, 160] on input "text" at bounding box center [319, 160] width 184 height 31
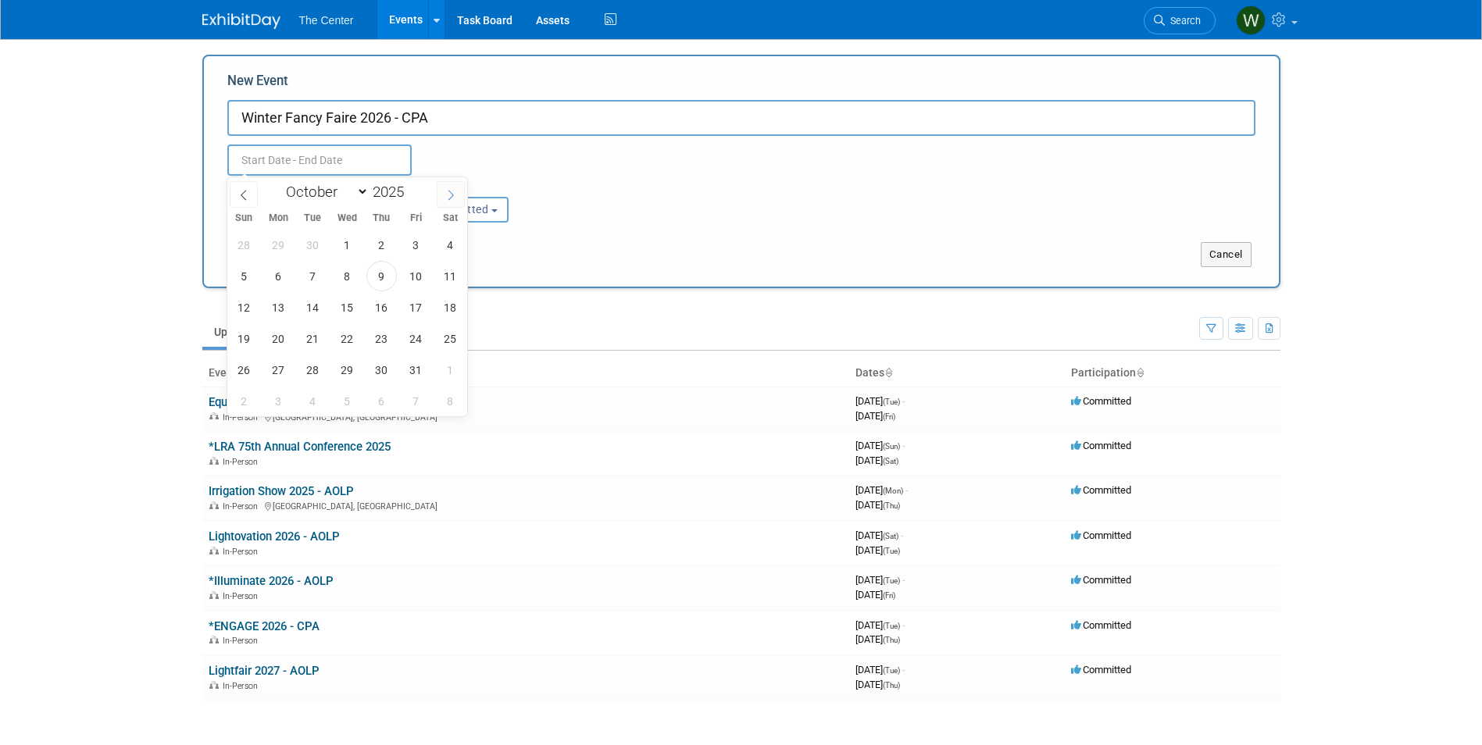
click at [453, 190] on icon at bounding box center [450, 195] width 11 height 11
select select "11"
click at [453, 190] on icon at bounding box center [450, 195] width 11 height 11
type input "2026"
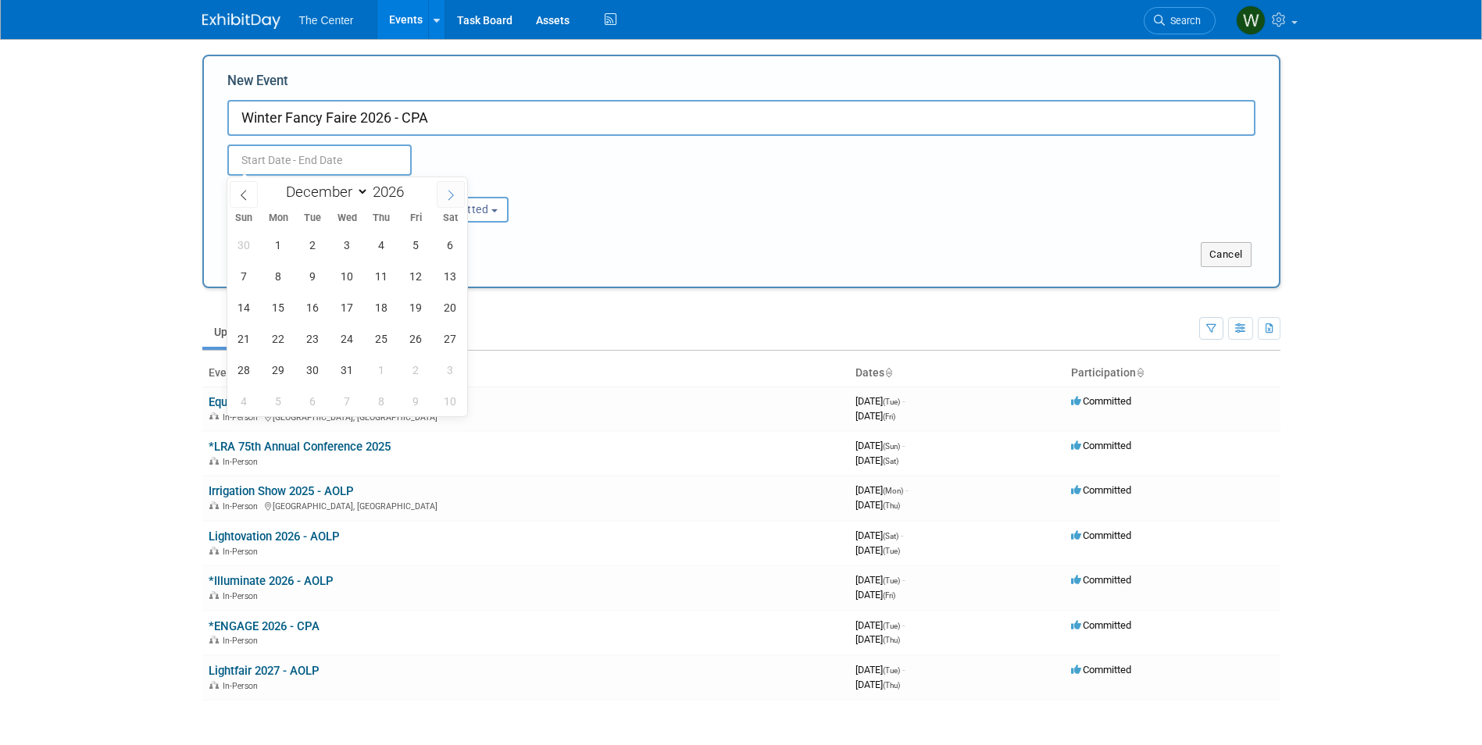
click at [453, 190] on icon at bounding box center [450, 195] width 11 height 11
click at [250, 188] on span at bounding box center [244, 194] width 28 height 27
select select "0"
click at [248, 310] on span "11" at bounding box center [244, 307] width 30 height 30
click at [309, 306] on span "13" at bounding box center [313, 307] width 30 height 30
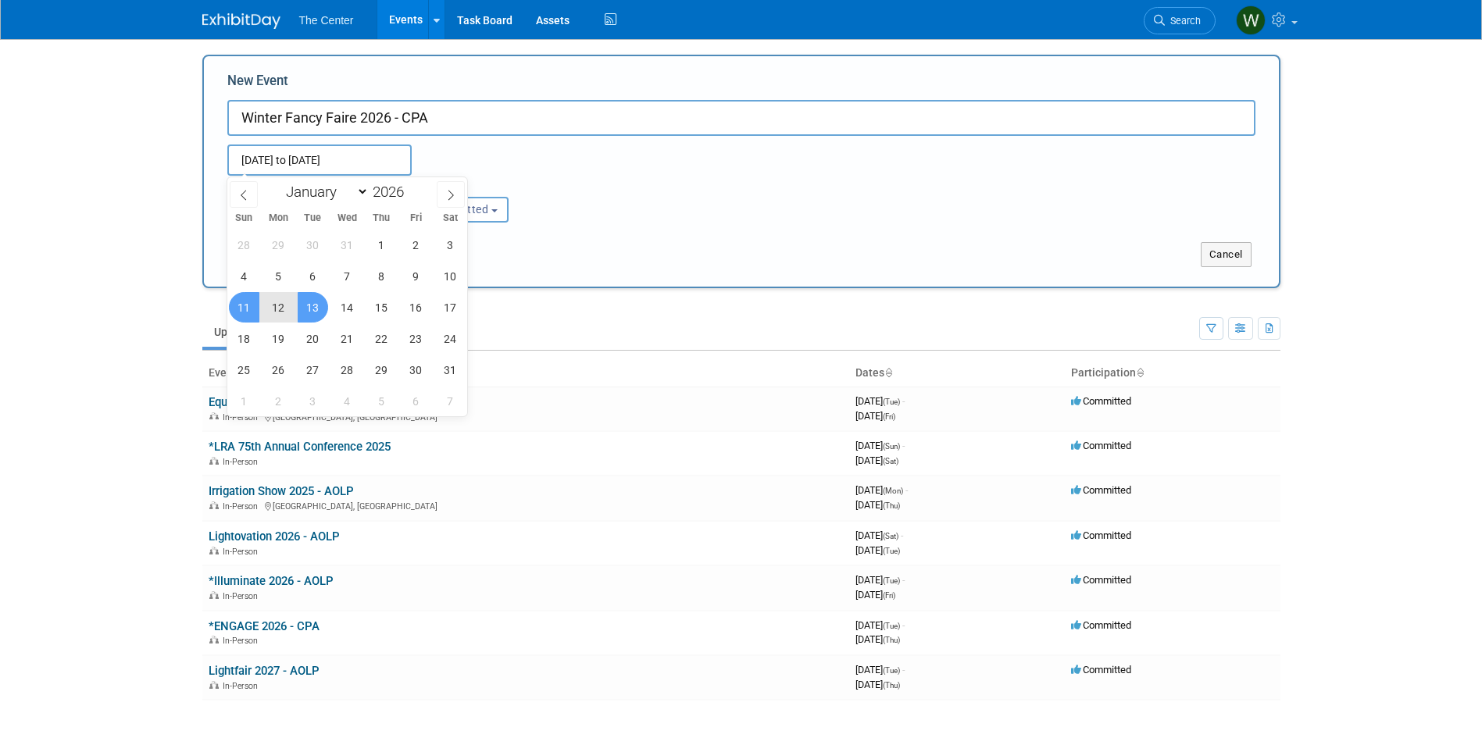
type input "Jan 11, 2026 to Jan 13, 2026"
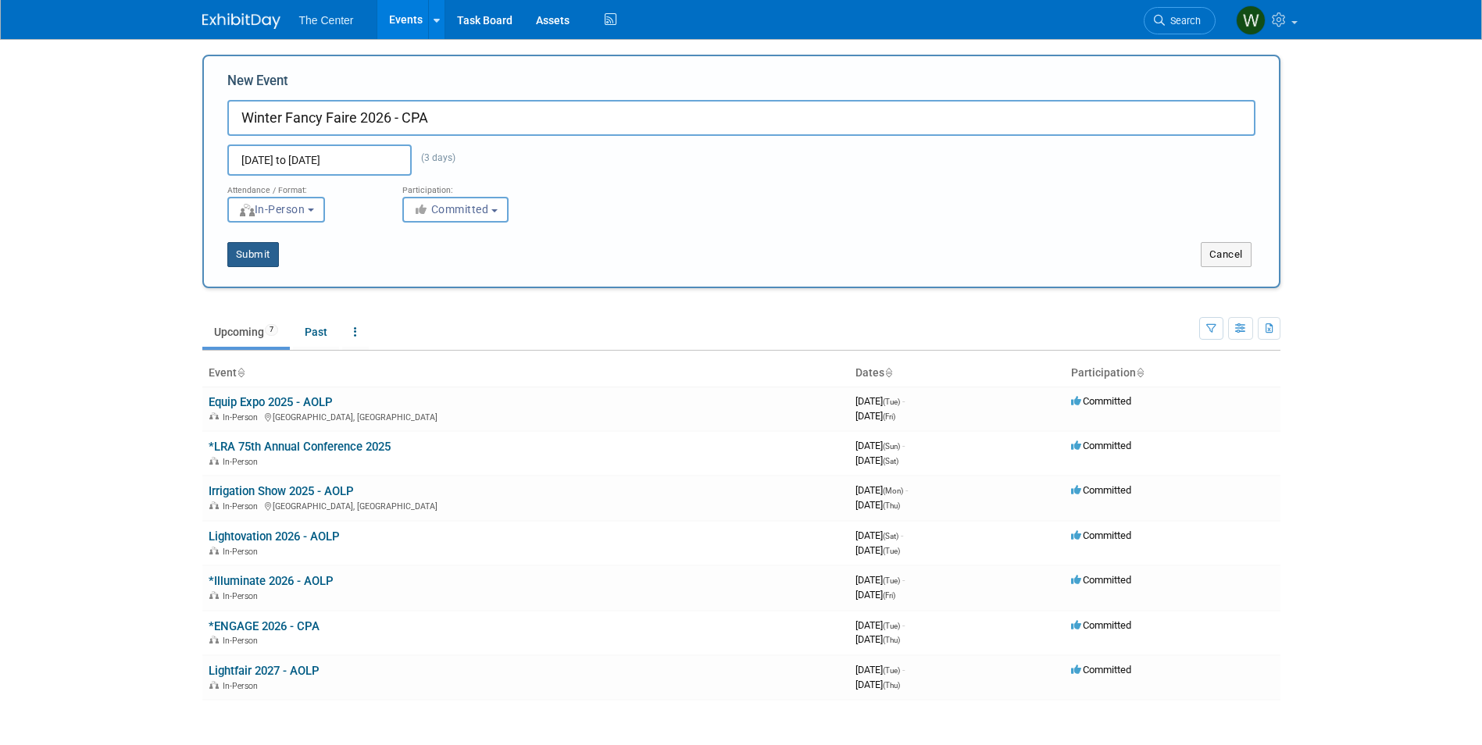
click at [265, 252] on button "Submit" at bounding box center [253, 254] width 52 height 25
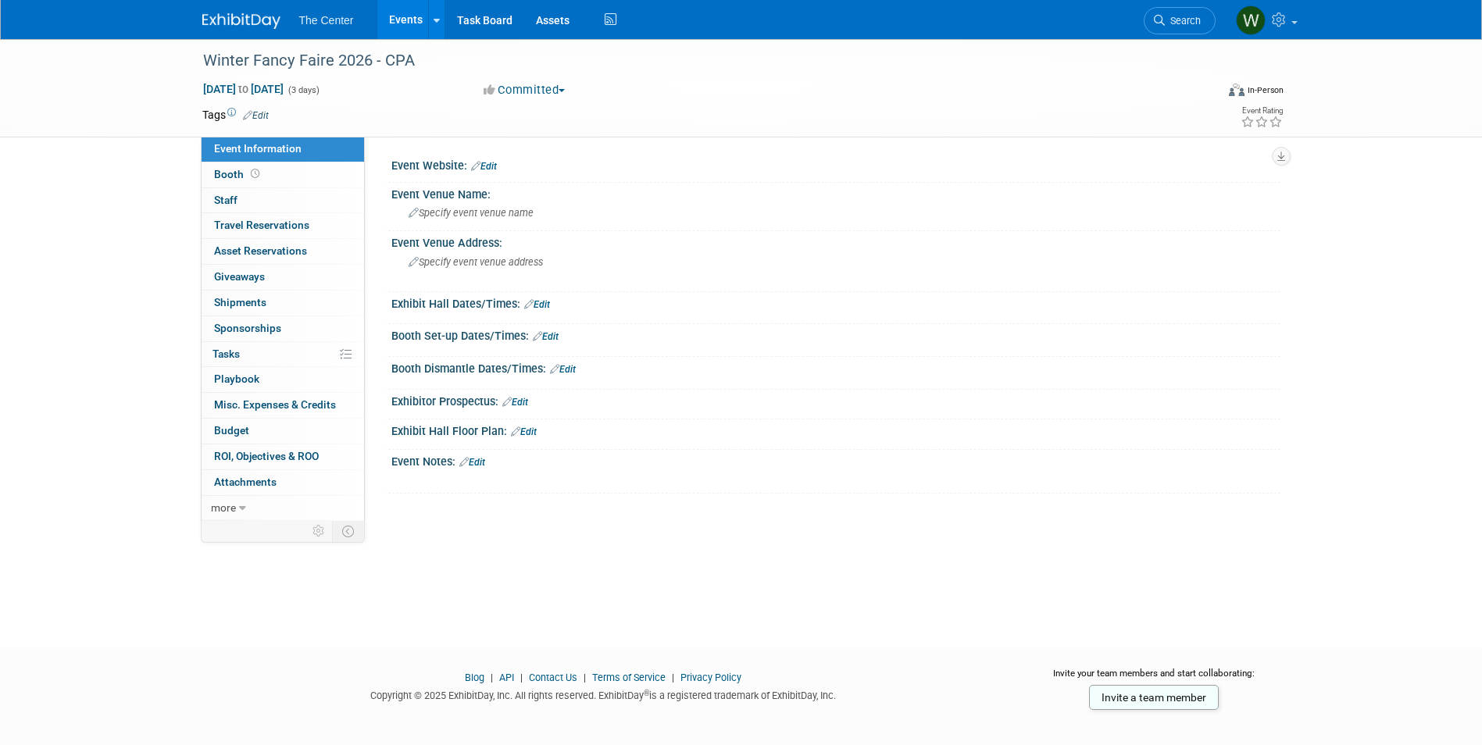
click at [395, 16] on link "Events" at bounding box center [405, 19] width 57 height 39
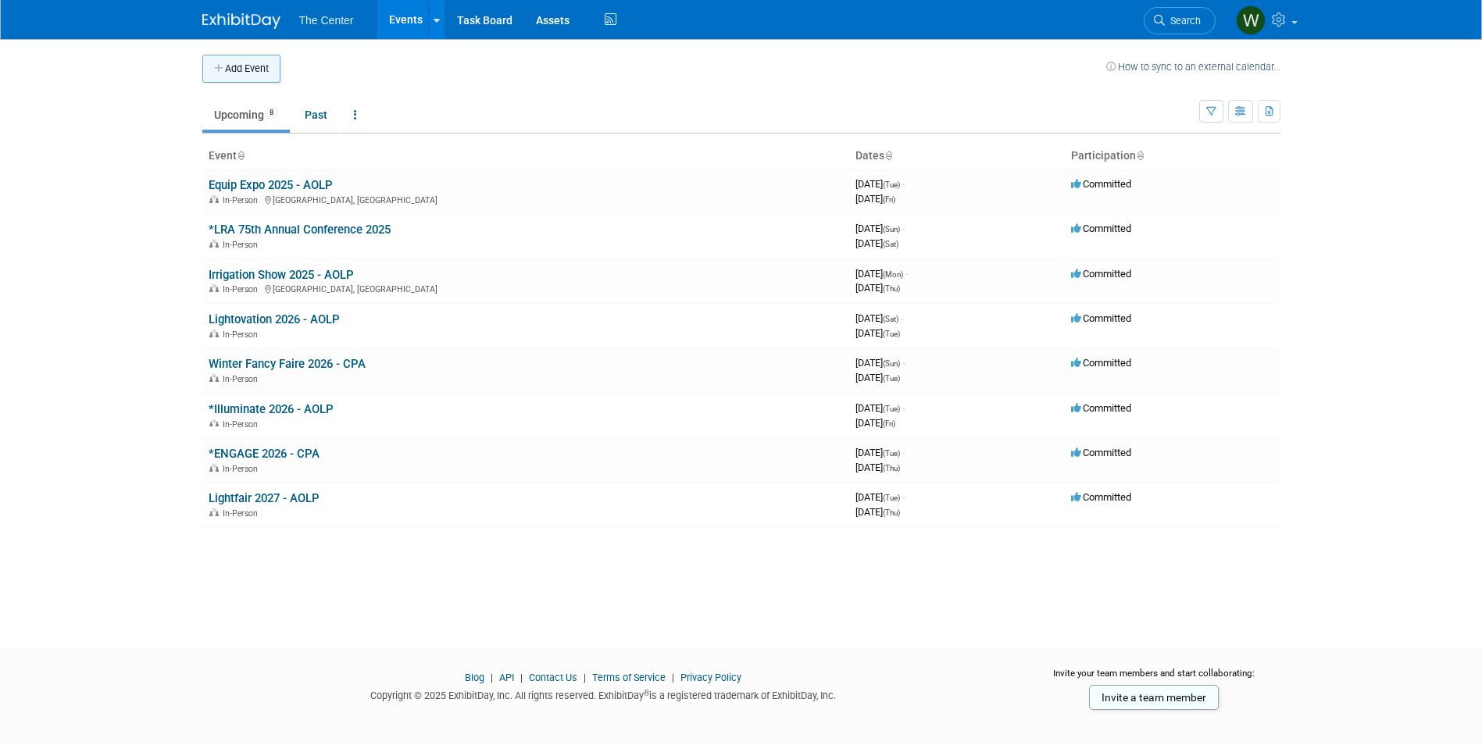
click at [266, 73] on button "Add Event" at bounding box center [241, 69] width 78 height 28
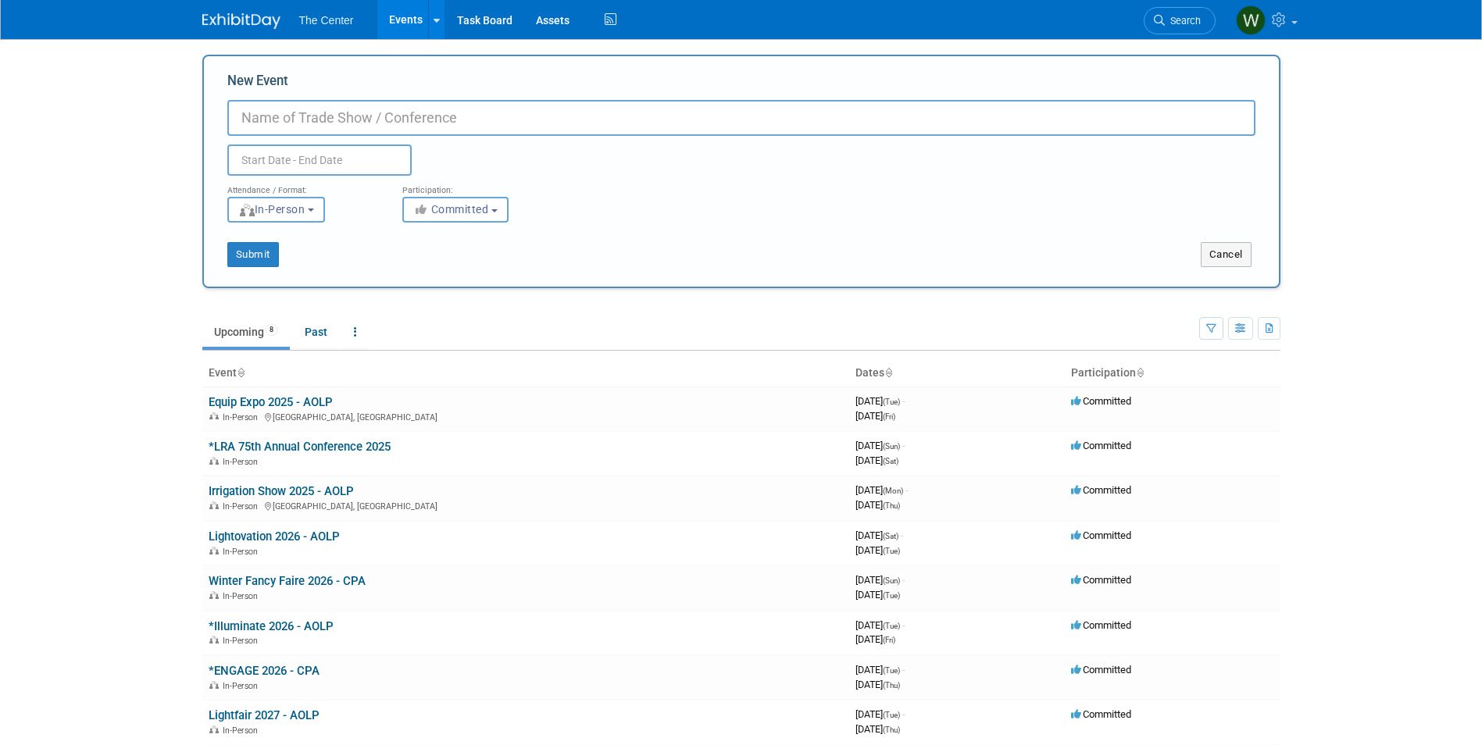
click at [544, 125] on input "New Event" at bounding box center [741, 118] width 1028 height 36
type input "Natural Products Expo West 2026 - CPA"
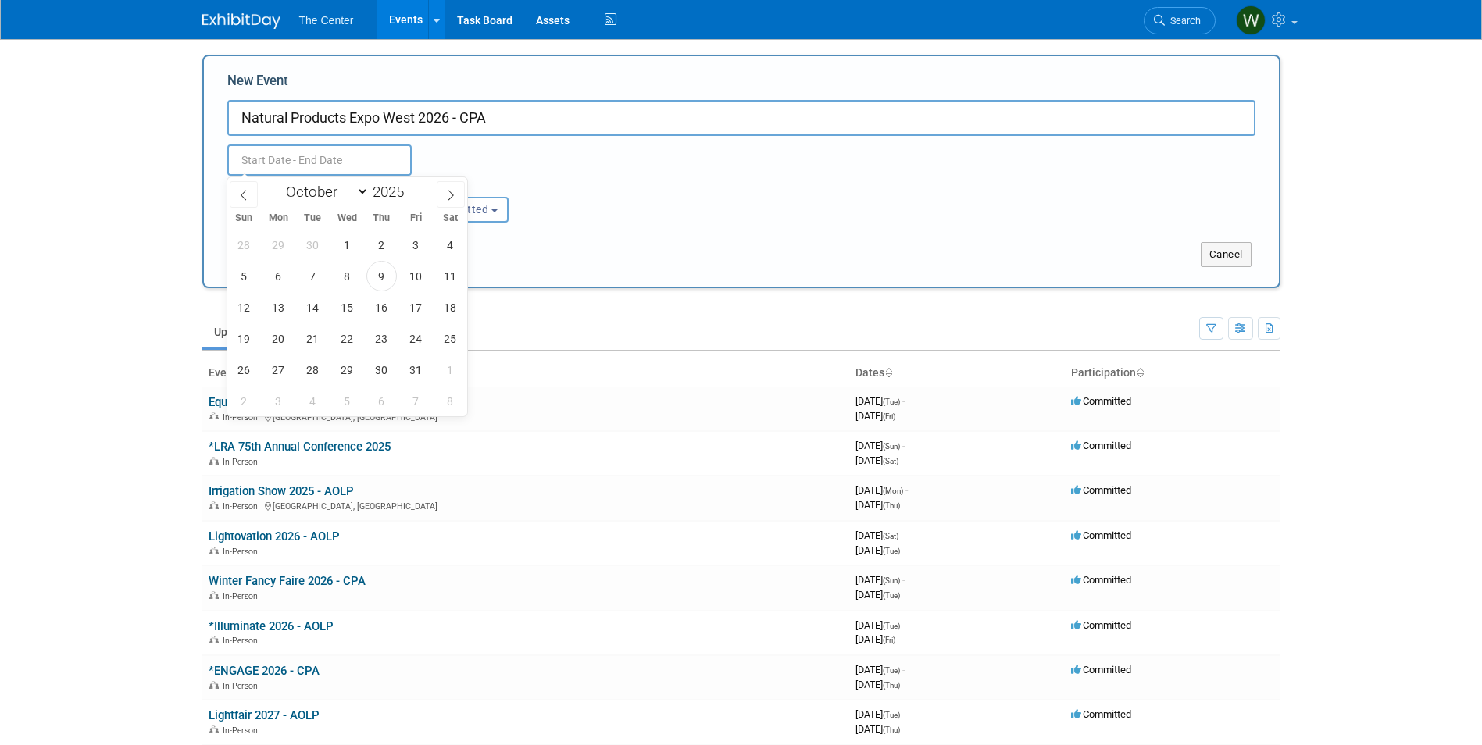
click at [334, 166] on input "text" at bounding box center [319, 160] width 184 height 31
click at [455, 193] on icon at bounding box center [450, 195] width 11 height 11
select select "11"
click at [455, 193] on icon at bounding box center [450, 195] width 11 height 11
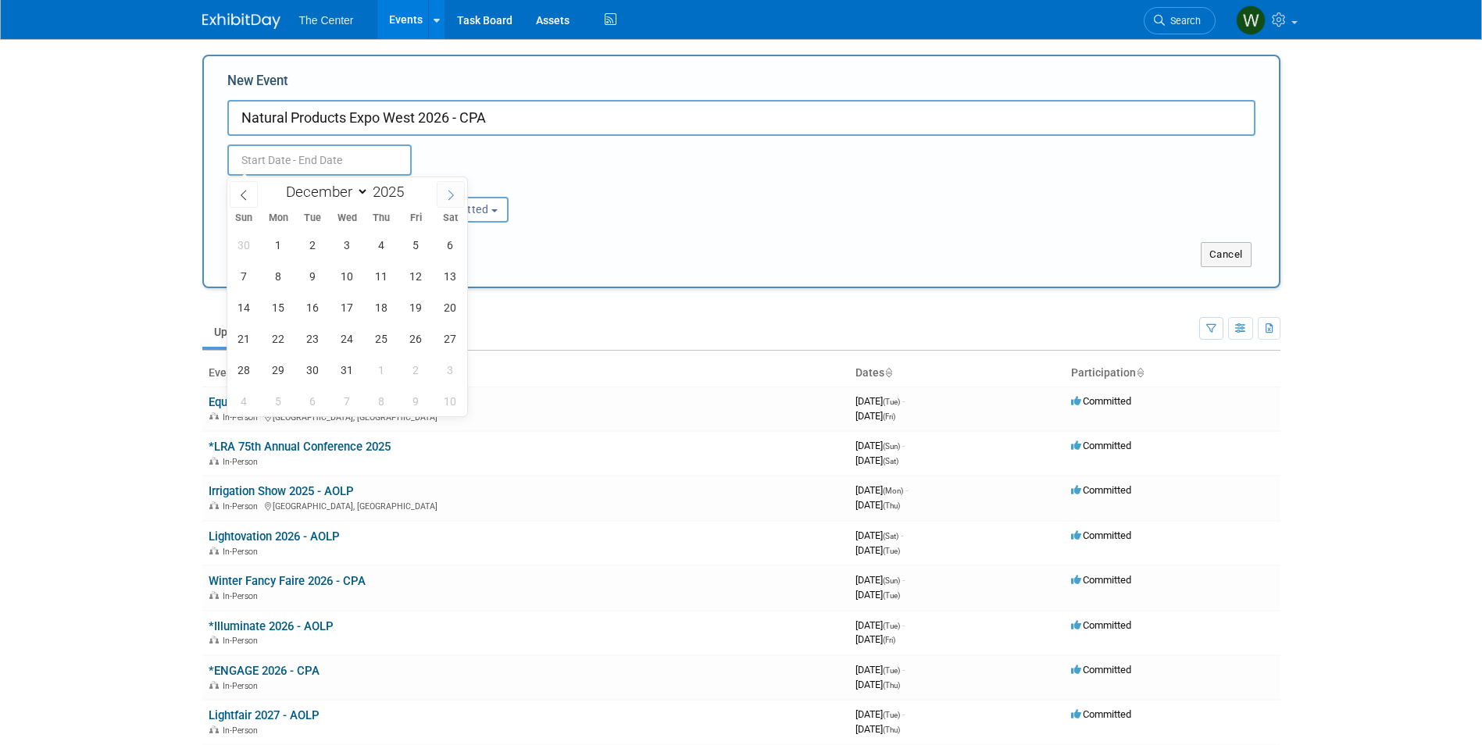
type input "2026"
click at [455, 193] on icon at bounding box center [450, 195] width 11 height 11
select select "2"
click at [317, 244] on span "3" at bounding box center [313, 245] width 30 height 30
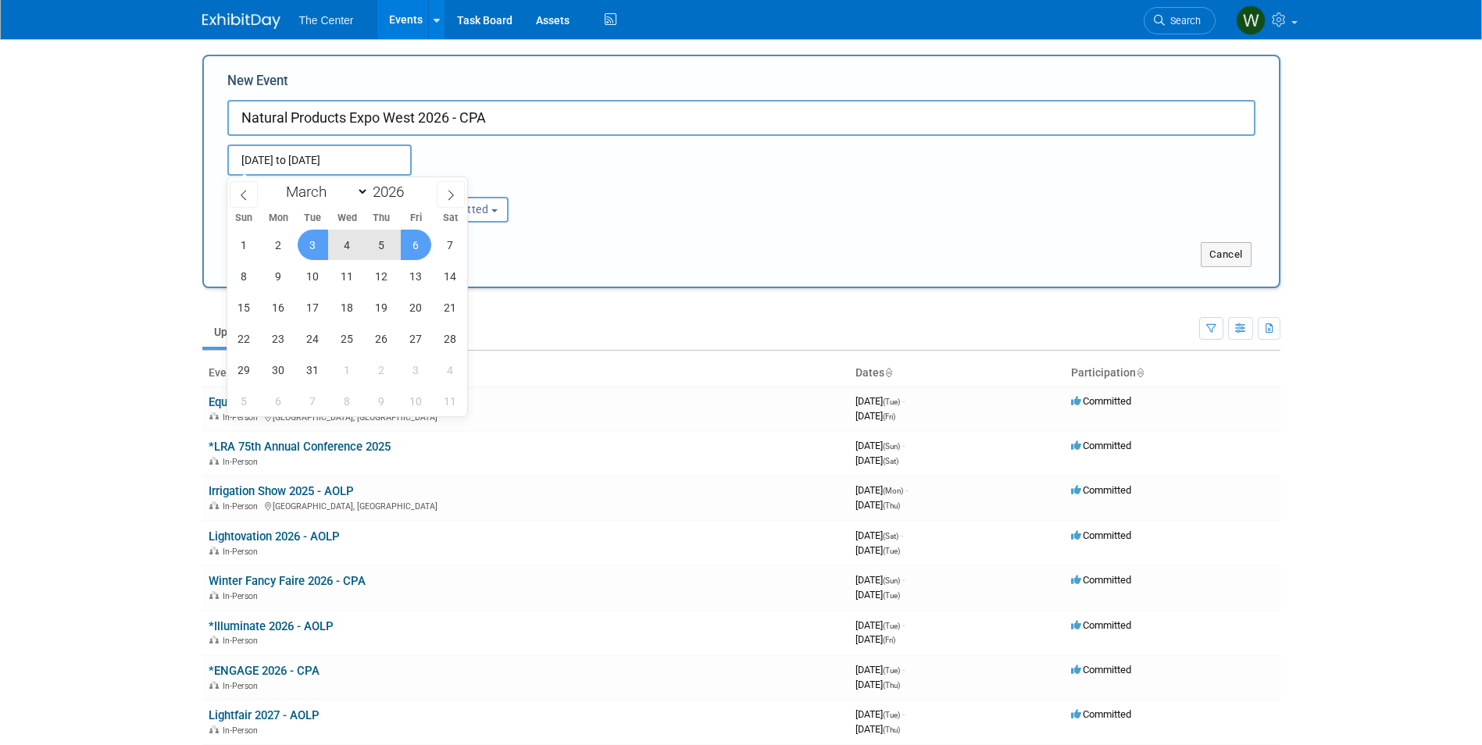
click at [413, 241] on span "6" at bounding box center [416, 245] width 30 height 30
type input "Mar 3, 2026 to Mar 6, 2026"
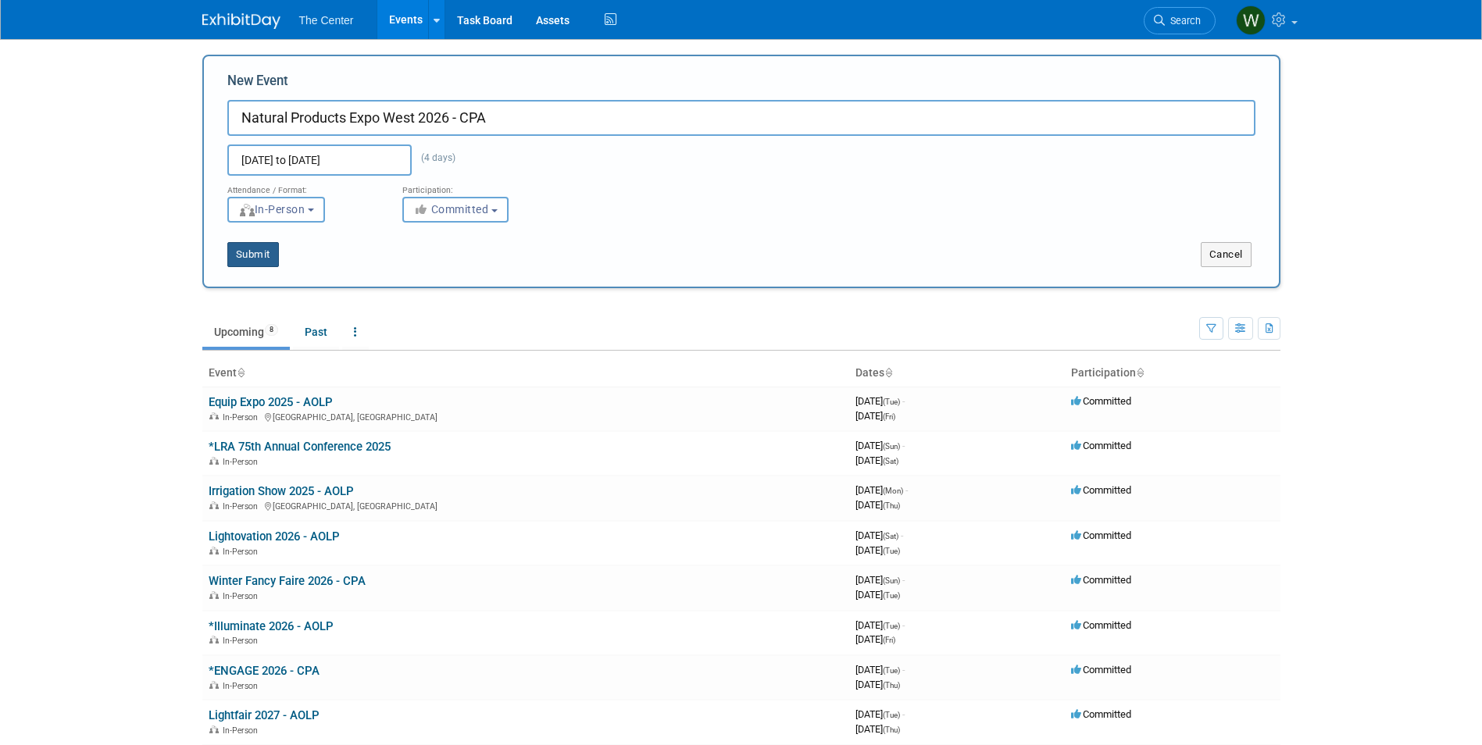
click at [263, 255] on button "Submit" at bounding box center [253, 254] width 52 height 25
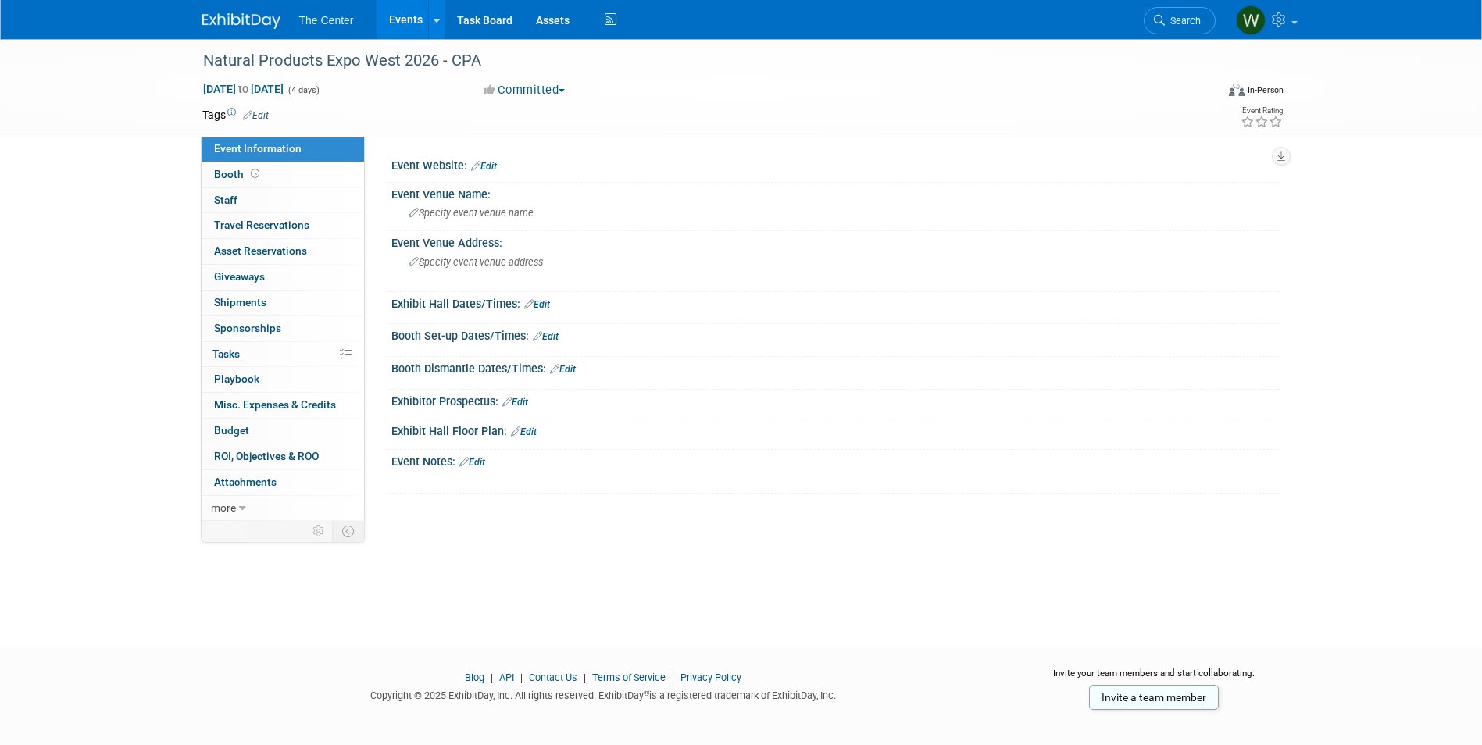
click at [409, 20] on link "Events" at bounding box center [405, 19] width 57 height 39
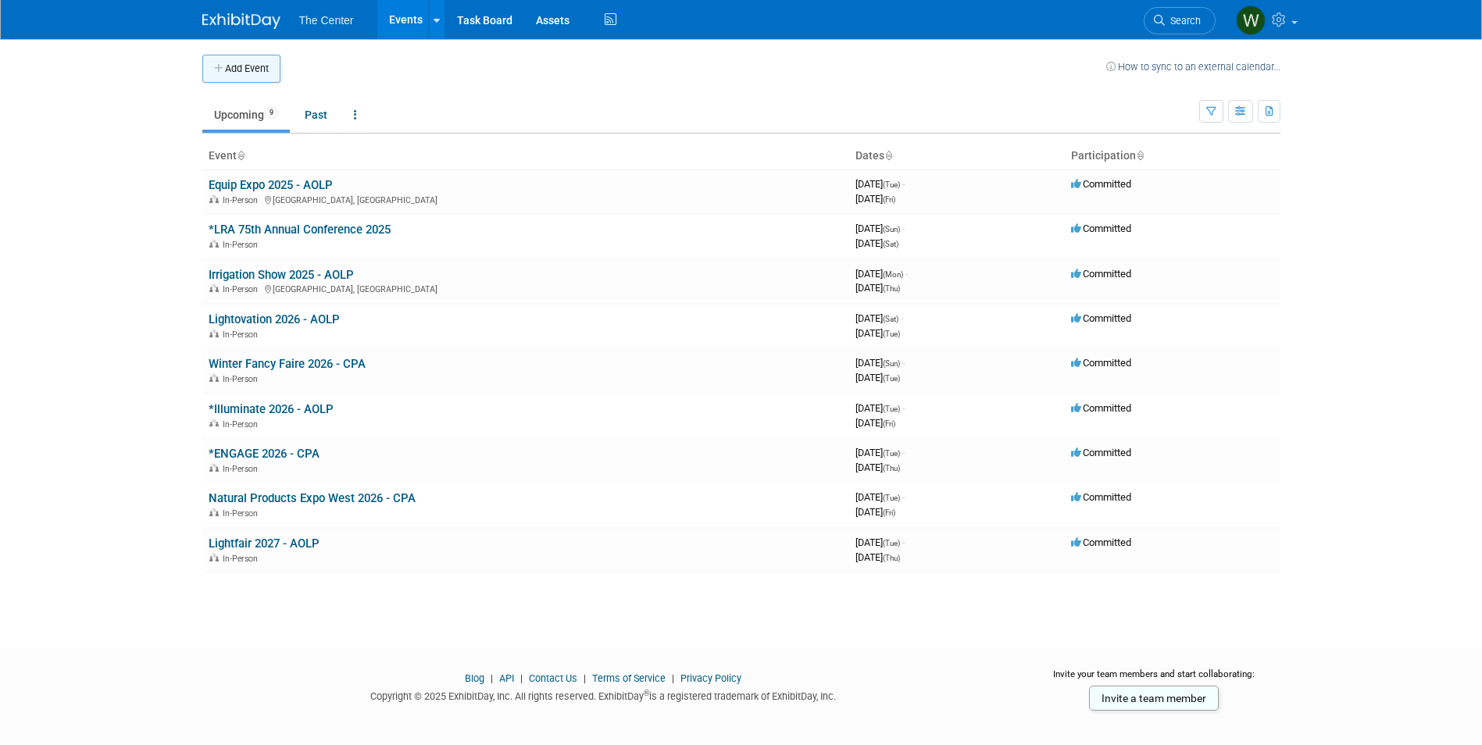
click at [240, 66] on button "Add Event" at bounding box center [241, 69] width 78 height 28
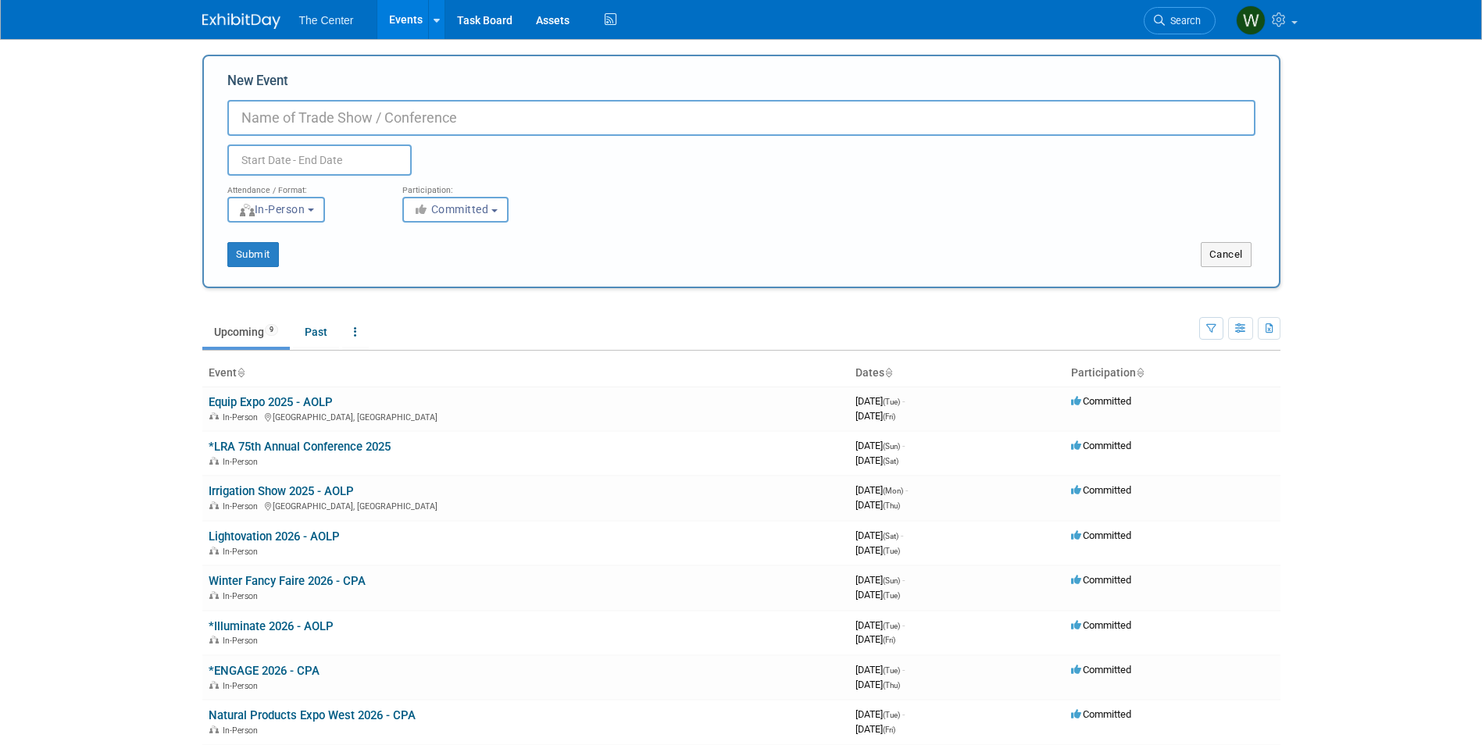
click at [284, 120] on input "New Event" at bounding box center [741, 118] width 1028 height 36
click at [345, 109] on input "New Event" at bounding box center [741, 118] width 1028 height 36
type input "SNAXPO 2026 - CPA"
click at [337, 161] on input "text" at bounding box center [319, 160] width 184 height 31
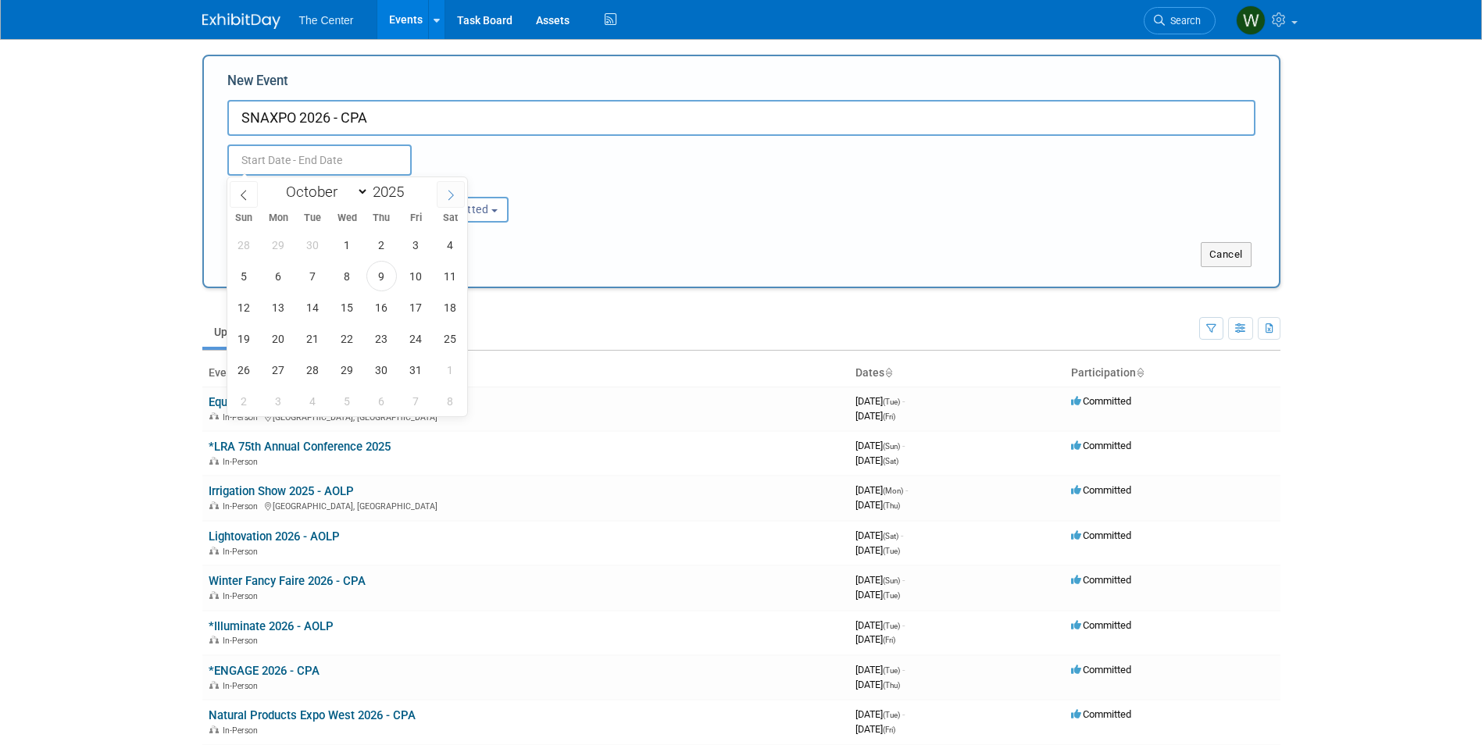
click at [454, 195] on icon at bounding box center [450, 195] width 5 height 10
select select "11"
click at [454, 195] on icon at bounding box center [450, 195] width 5 height 10
type input "2026"
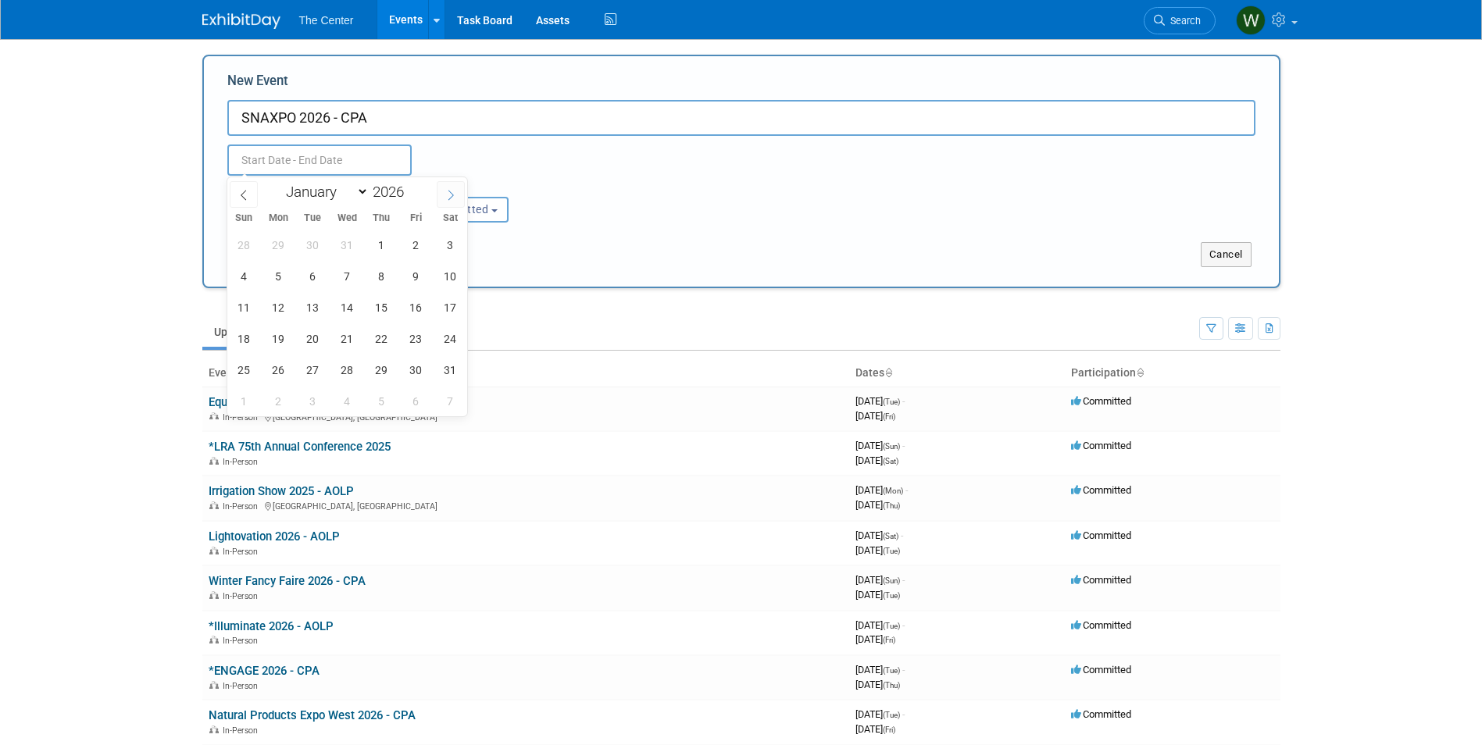
click at [454, 195] on icon at bounding box center [450, 195] width 5 height 10
select select "2"
click at [251, 370] on span "29" at bounding box center [244, 370] width 30 height 30
click at [305, 370] on span "31" at bounding box center [313, 370] width 30 height 30
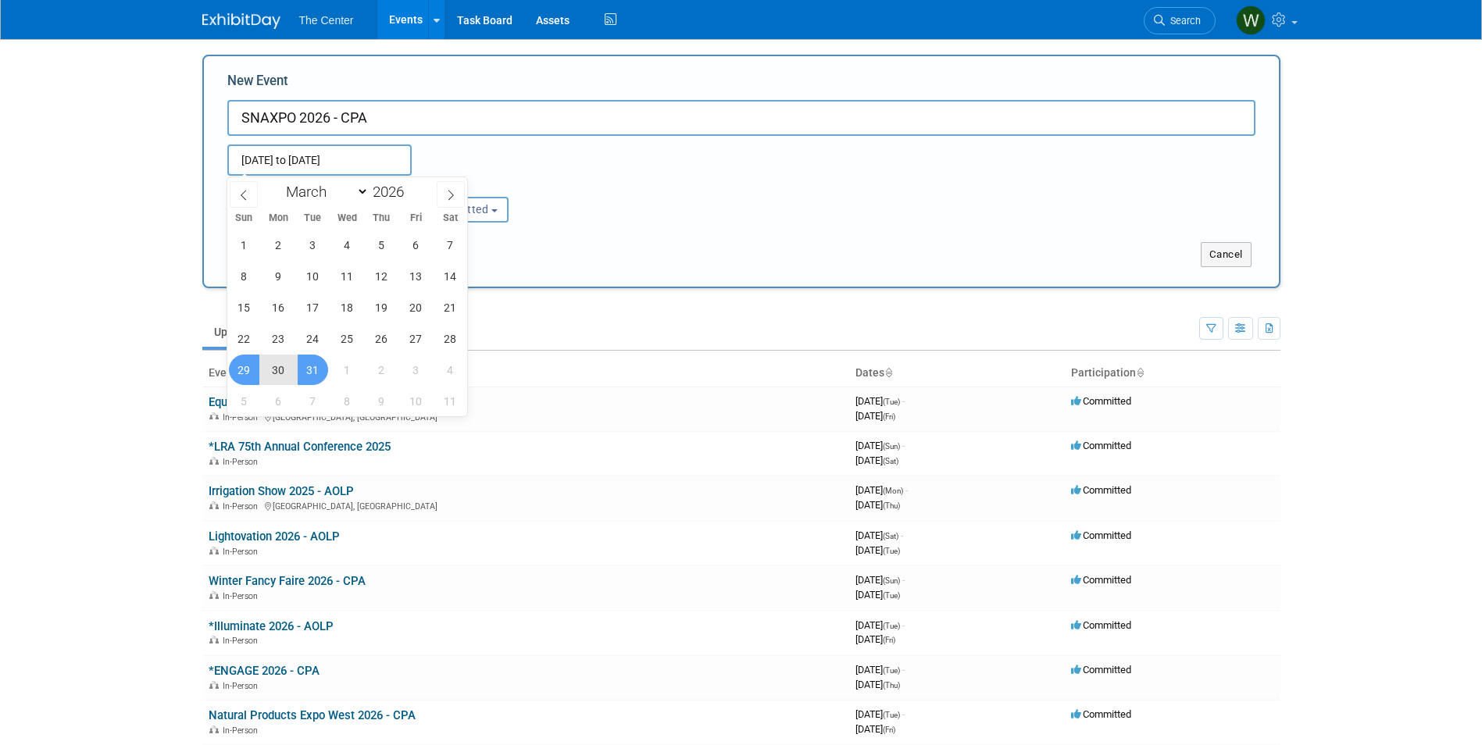
type input "[DATE] to [DATE]"
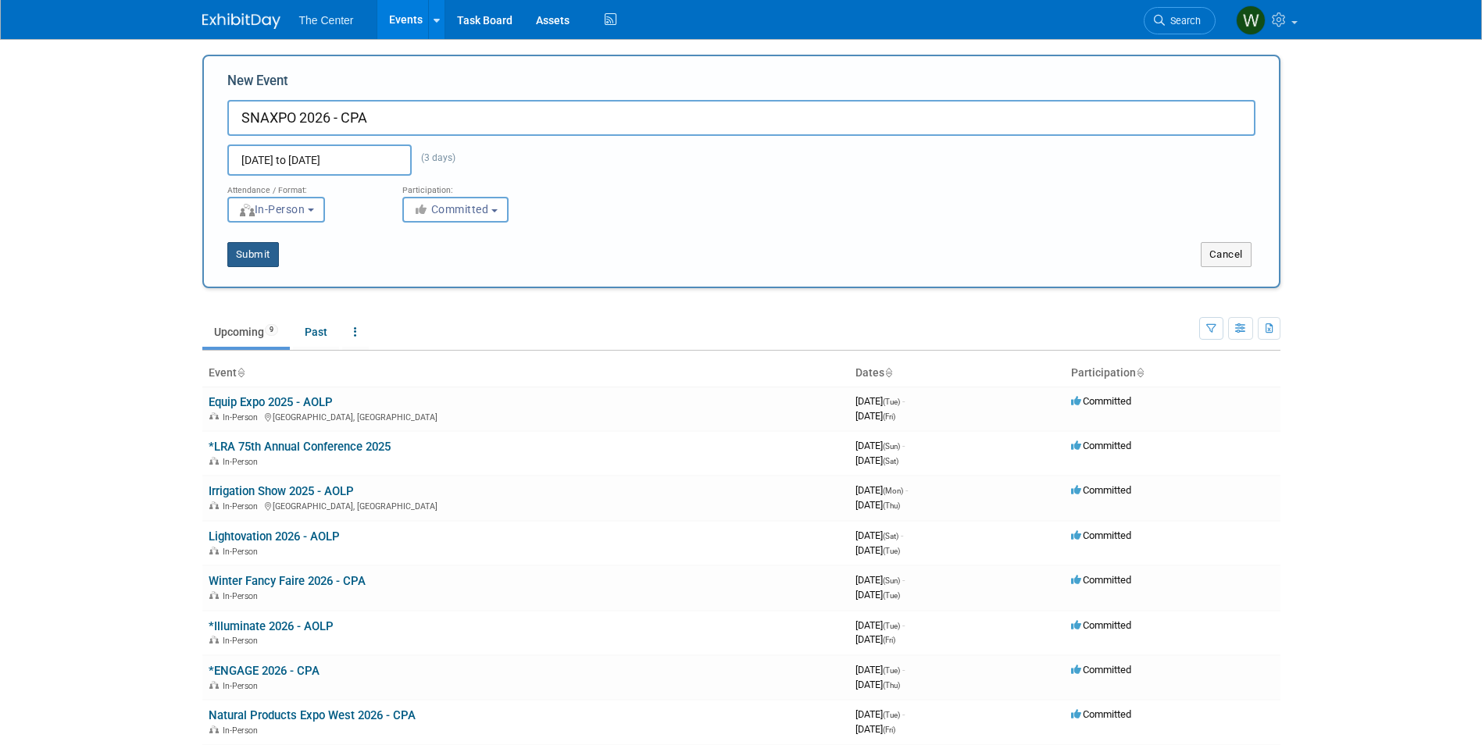
click at [257, 259] on button "Submit" at bounding box center [253, 254] width 52 height 25
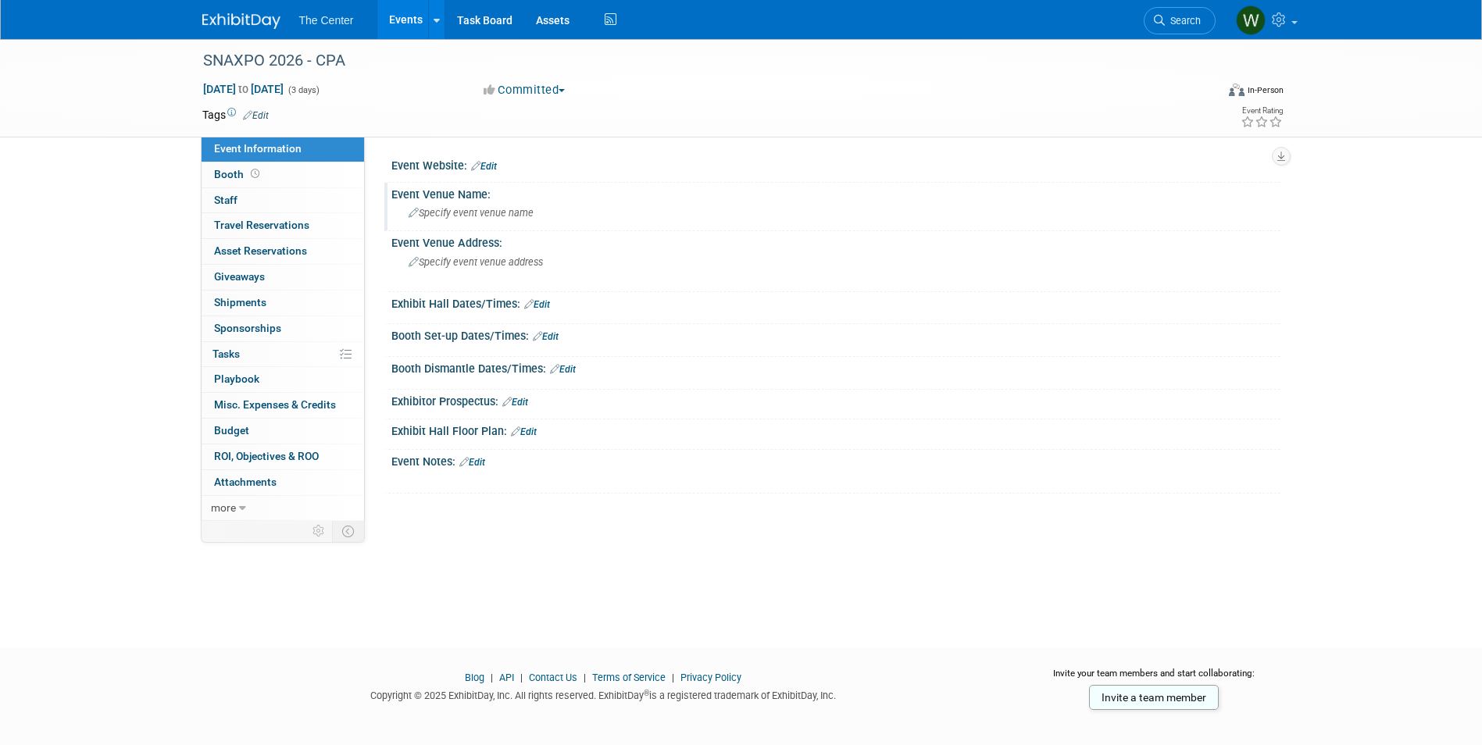
click at [460, 213] on span "Specify event venue name" at bounding box center [471, 213] width 125 height 12
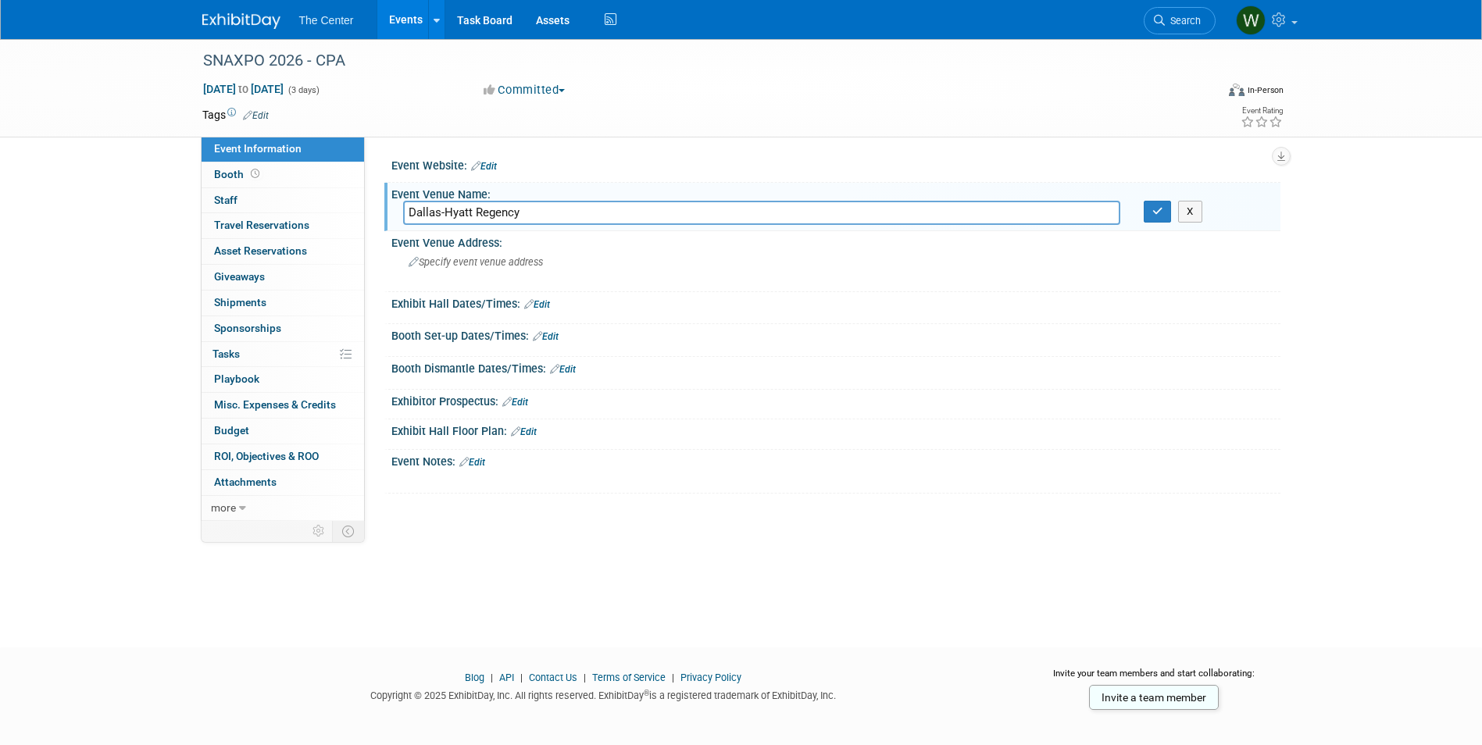
type input "Dallas-Hyatt Regency"
click at [1153, 216] on icon "button" at bounding box center [1157, 211] width 11 height 10
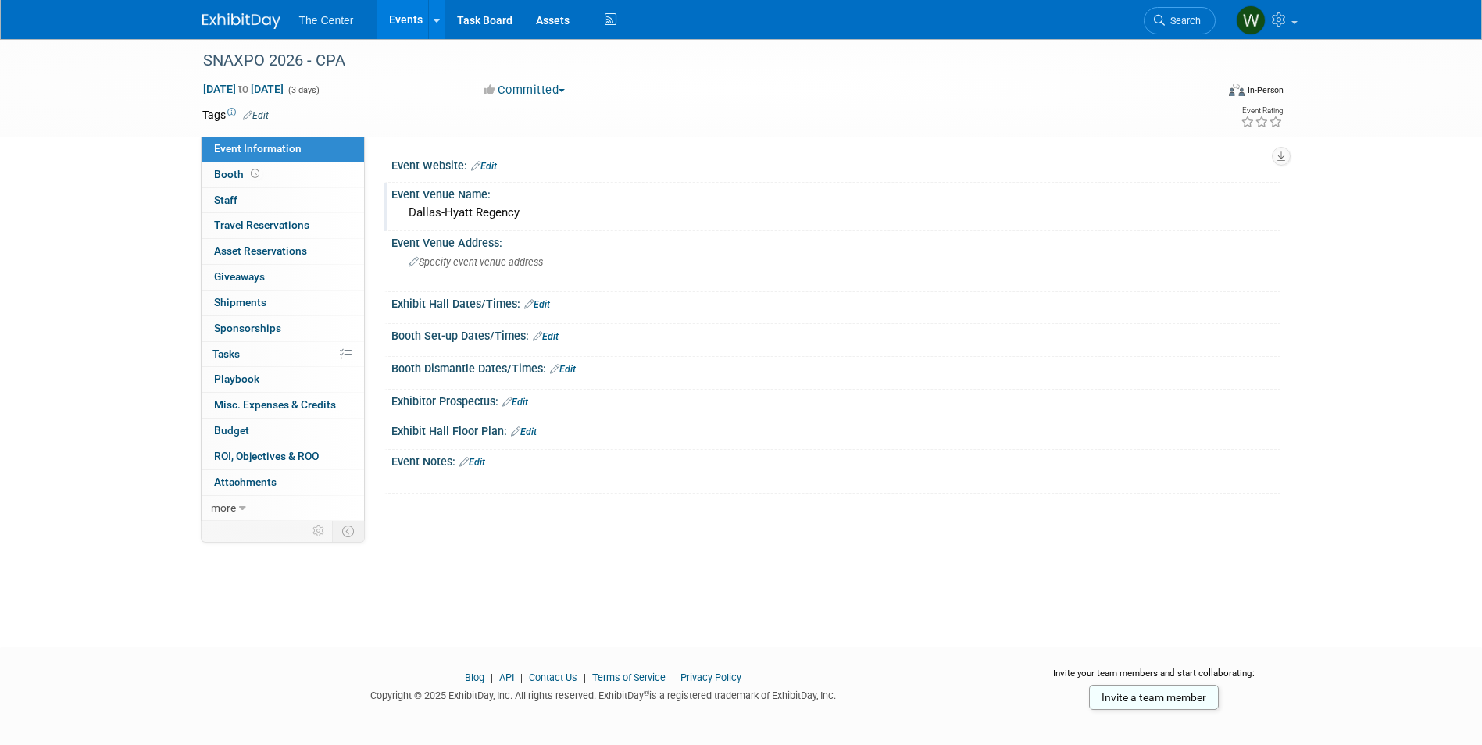
click at [416, 24] on link "Events" at bounding box center [405, 19] width 57 height 39
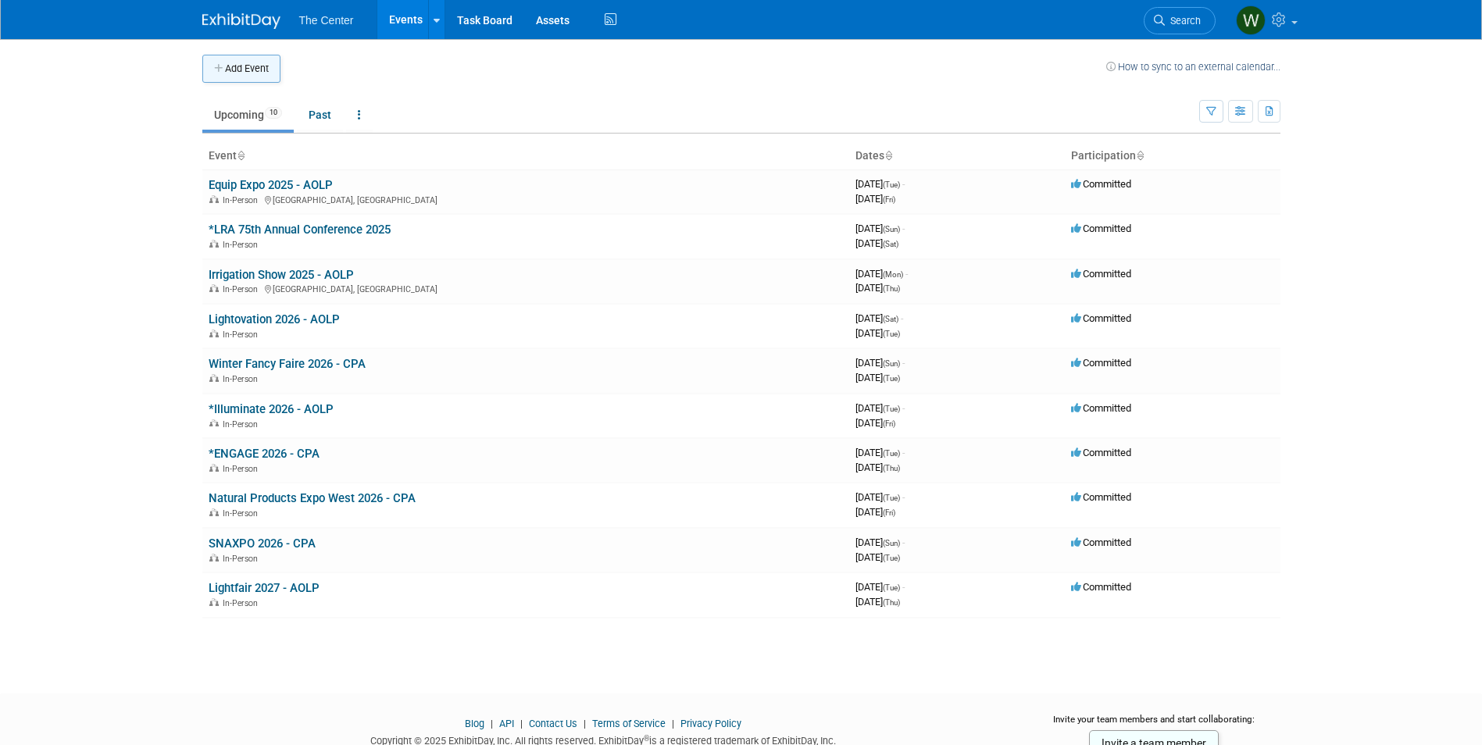
click at [256, 70] on button "Add Event" at bounding box center [241, 69] width 78 height 28
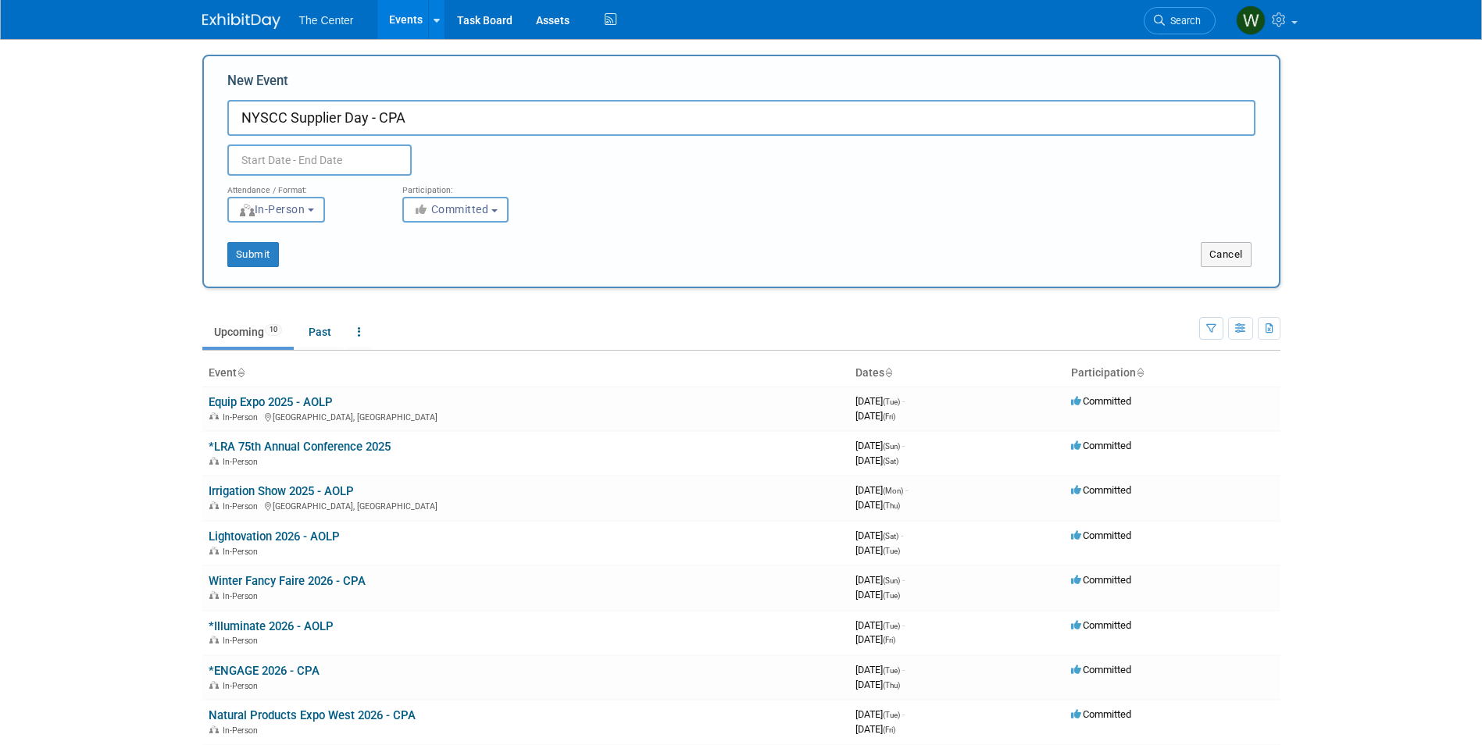
type input "NYSCC Supplier Day - CPA"
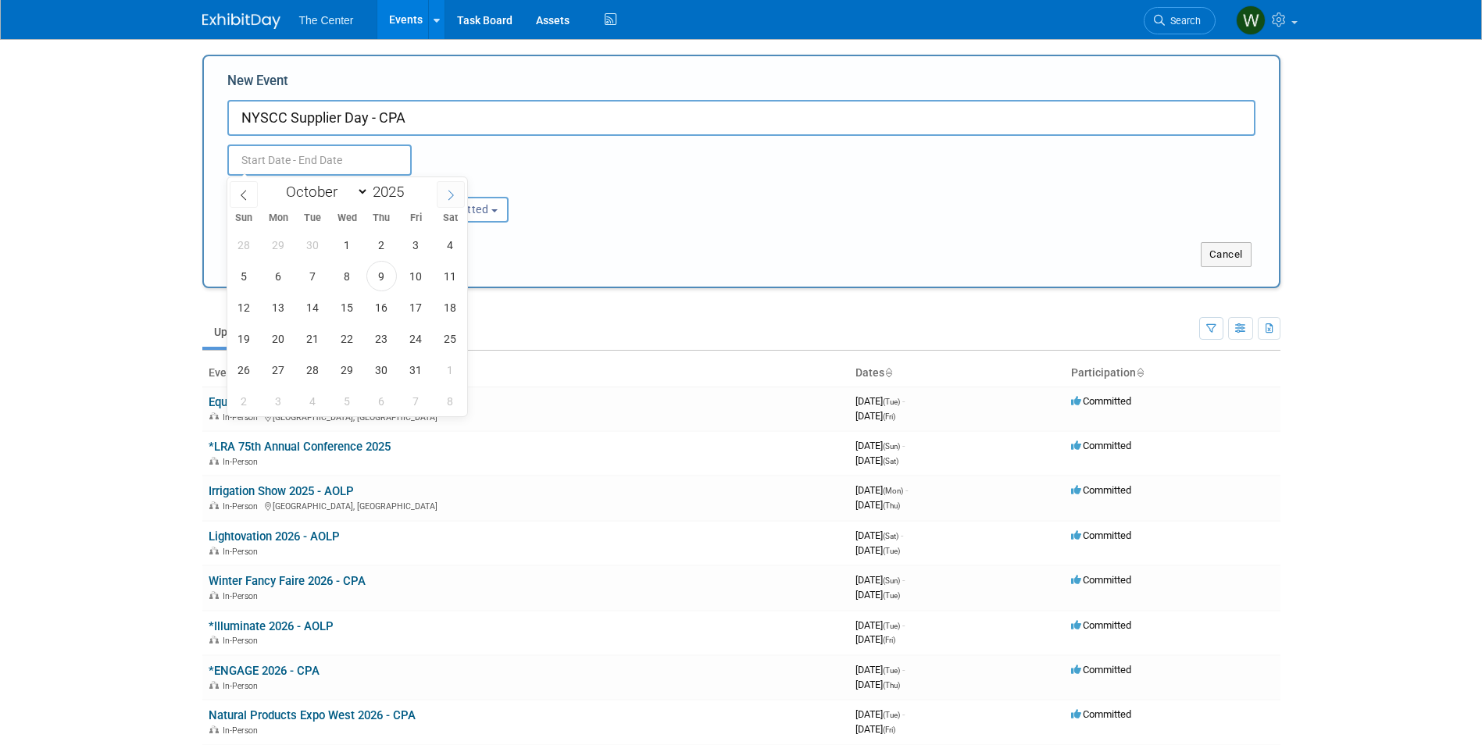
click at [452, 195] on icon at bounding box center [450, 195] width 11 height 11
select select "11"
click at [452, 195] on icon at bounding box center [450, 195] width 11 height 11
type input "2026"
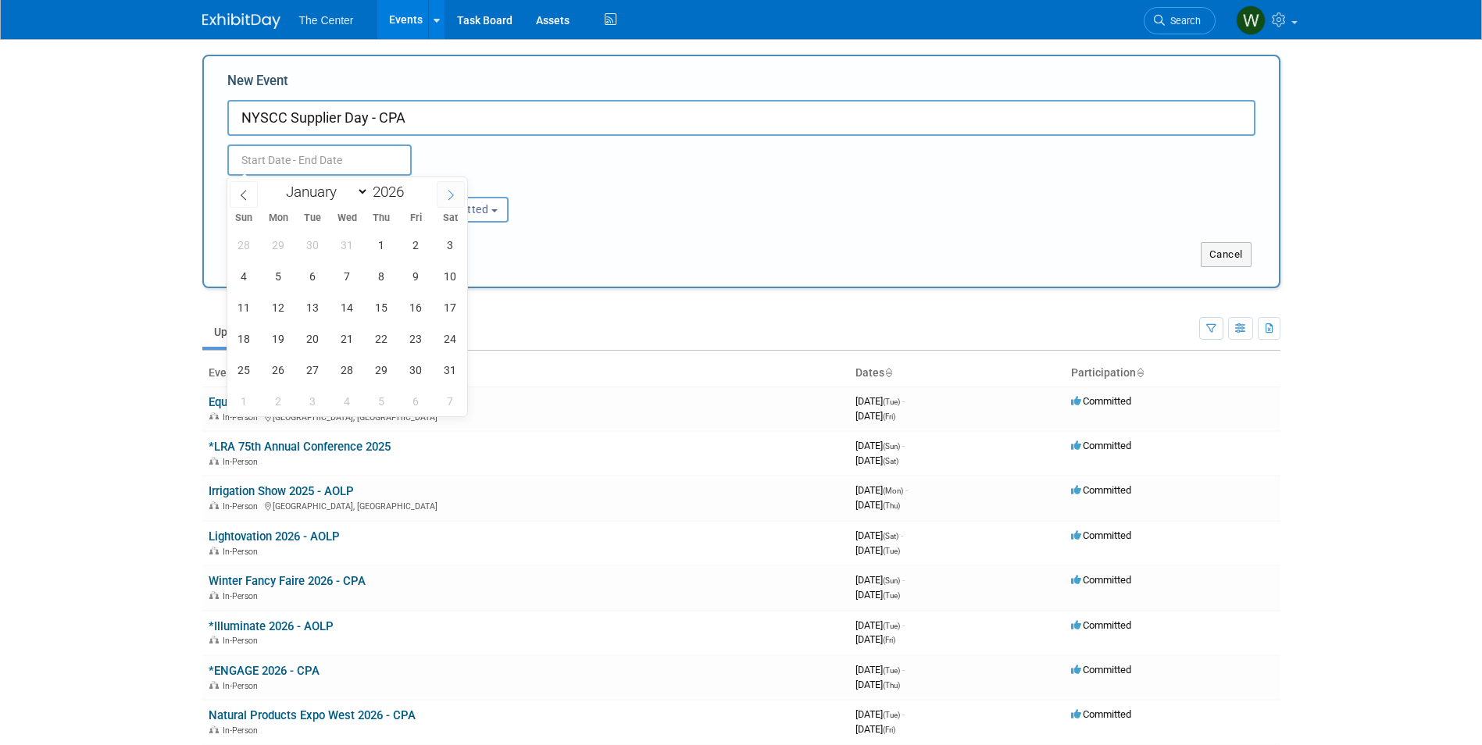
click at [452, 195] on icon at bounding box center [450, 195] width 11 height 11
select select "4"
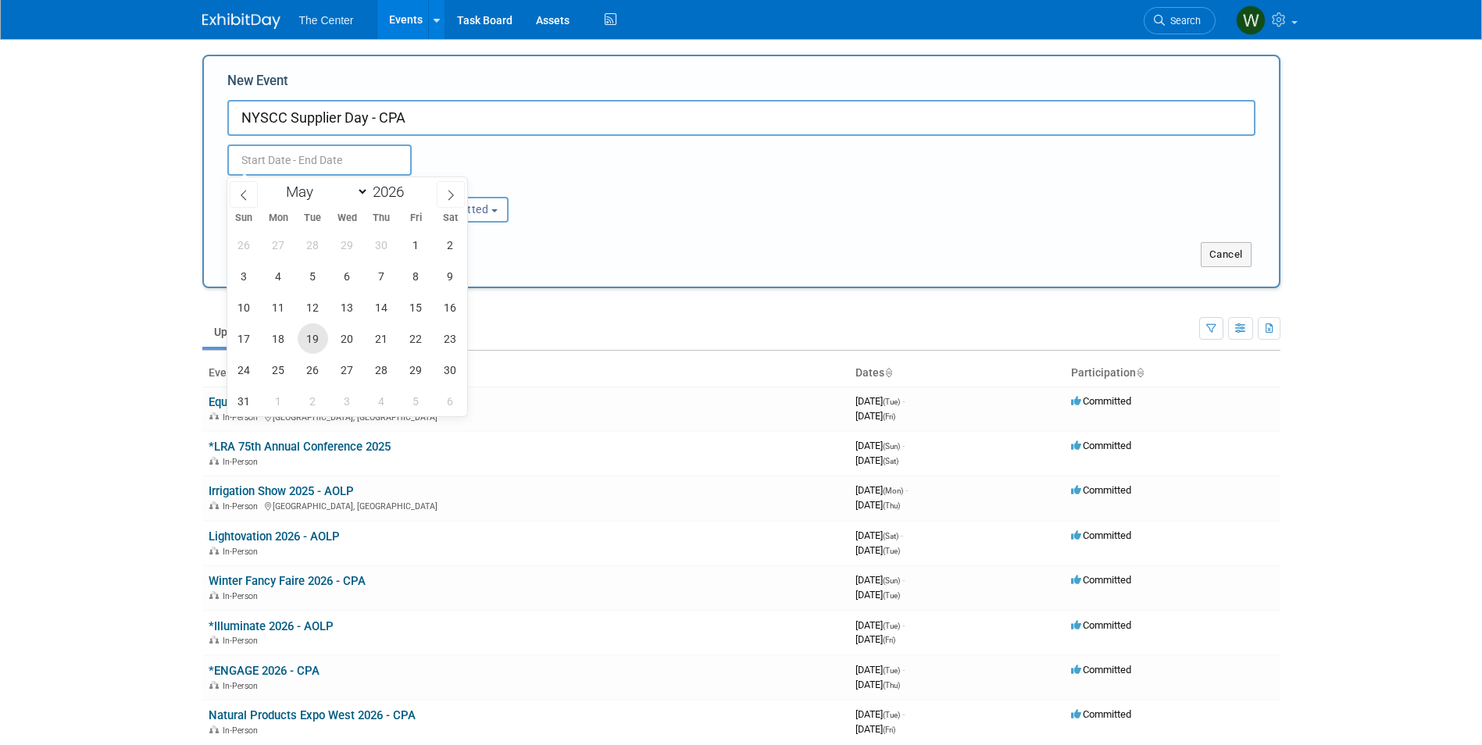
click at [323, 341] on span "19" at bounding box center [313, 338] width 30 height 30
click at [349, 337] on span "20" at bounding box center [347, 338] width 30 height 30
type input "May 19, 2026 to May 20, 2026"
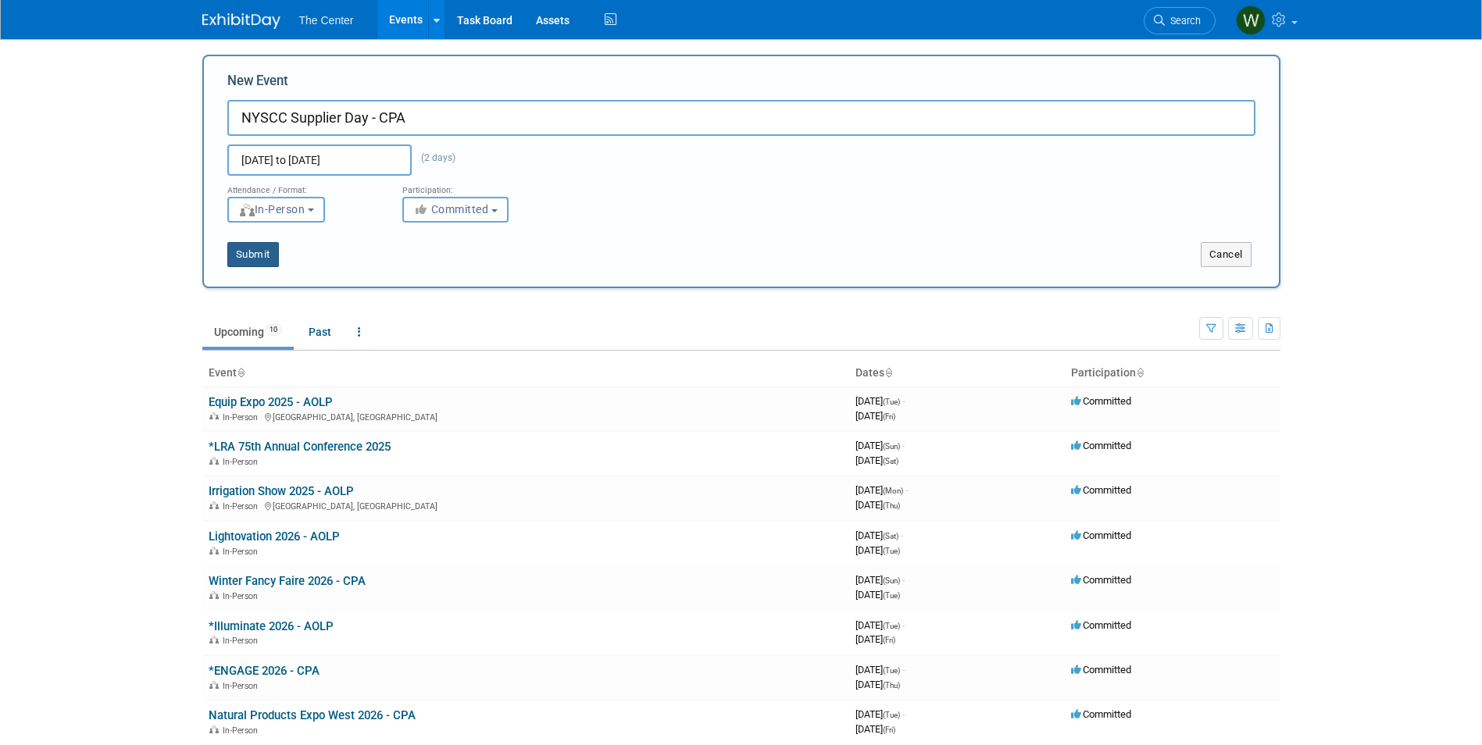
click at [262, 255] on button "Submit" at bounding box center [253, 254] width 52 height 25
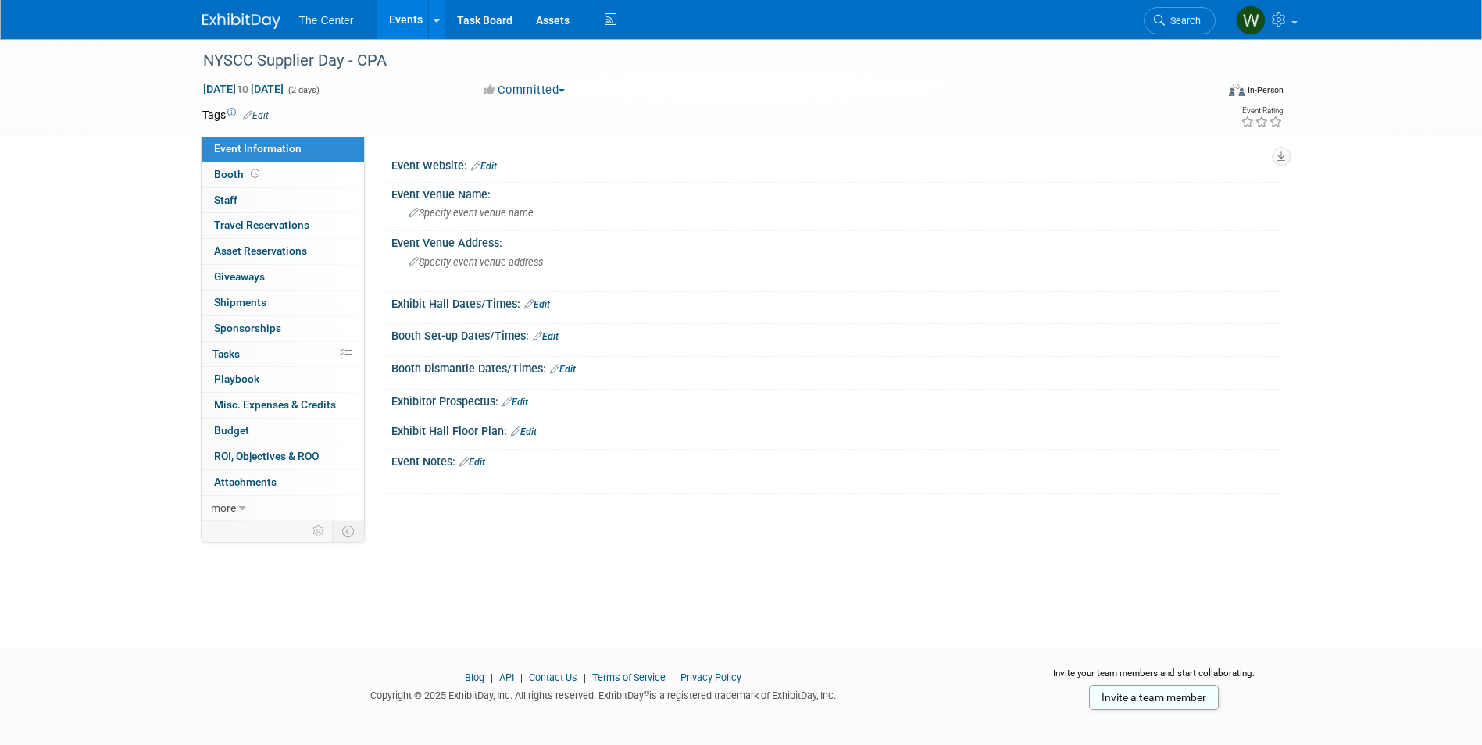
click at [395, 15] on link "Events" at bounding box center [405, 19] width 57 height 39
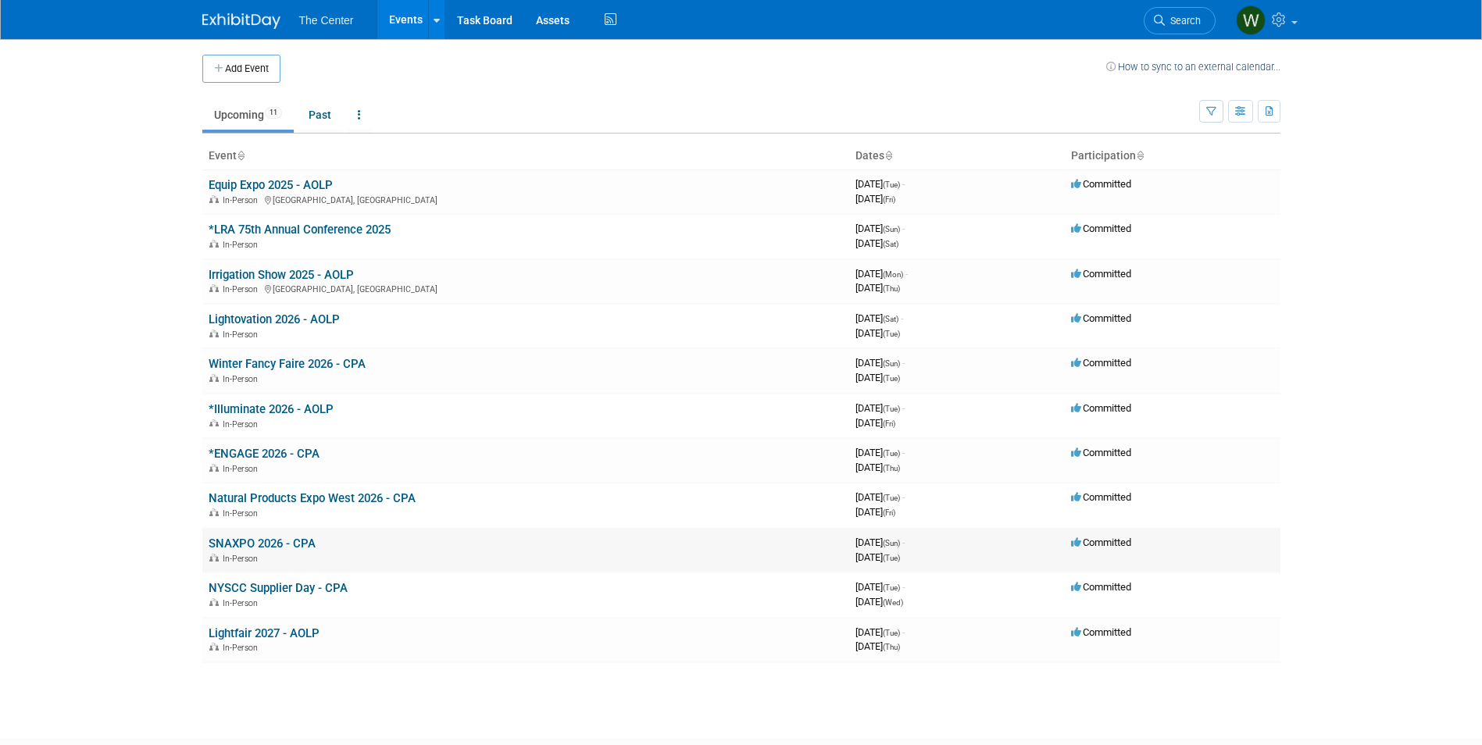
click at [280, 542] on link "SNAXPO 2026 - CPA" at bounding box center [262, 544] width 107 height 14
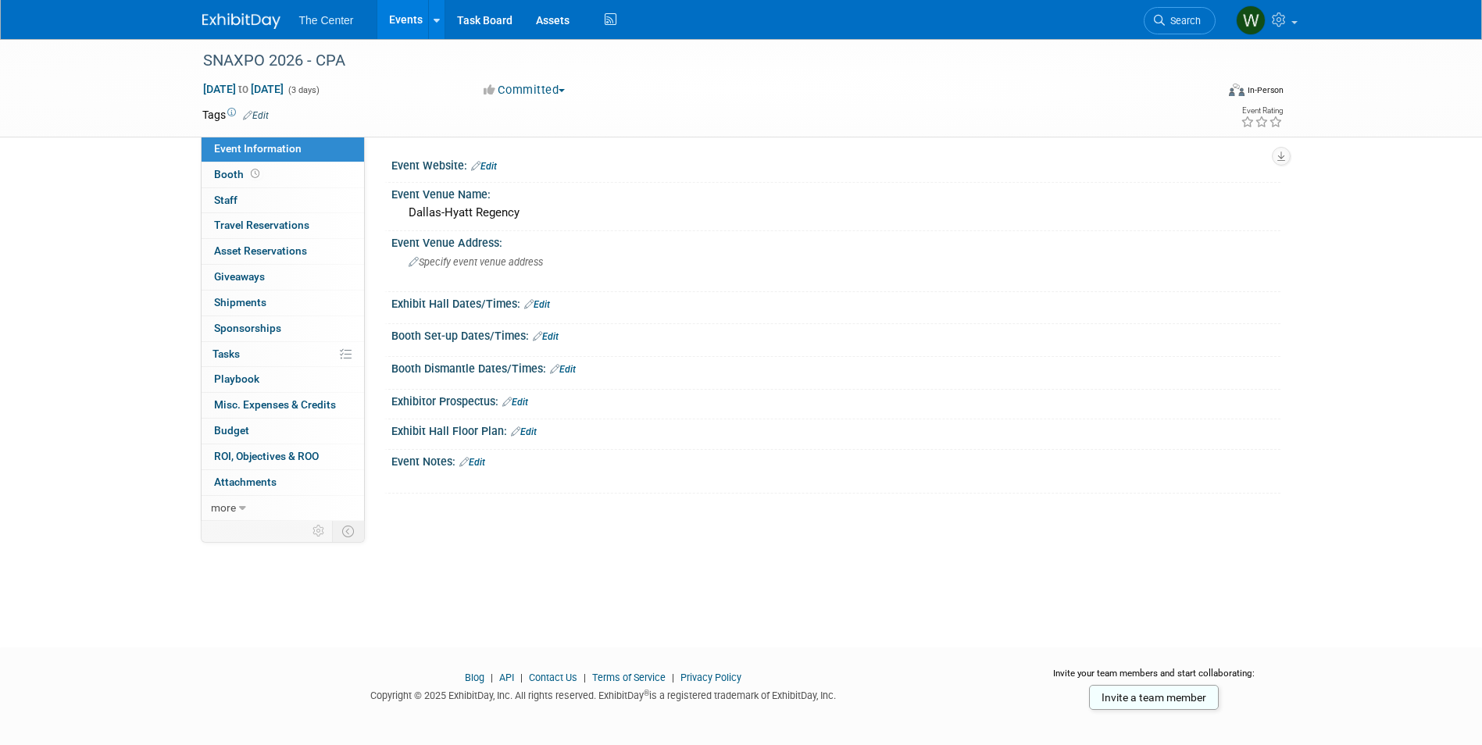
click at [492, 165] on link "Edit" at bounding box center [484, 166] width 26 height 11
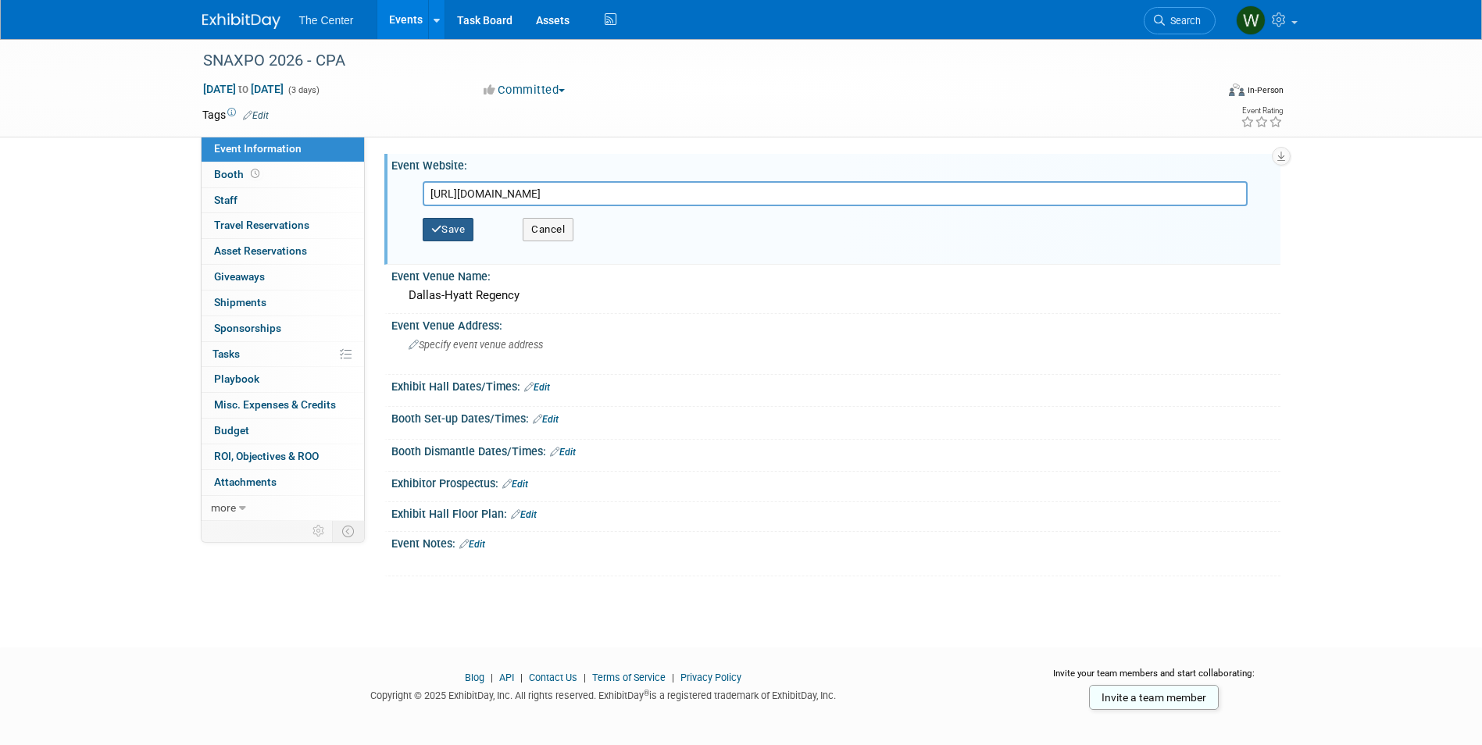
type input "https://www.cantonfair.net/event/33634-snaxpo#registration"
click at [465, 226] on button "Save" at bounding box center [449, 229] width 52 height 23
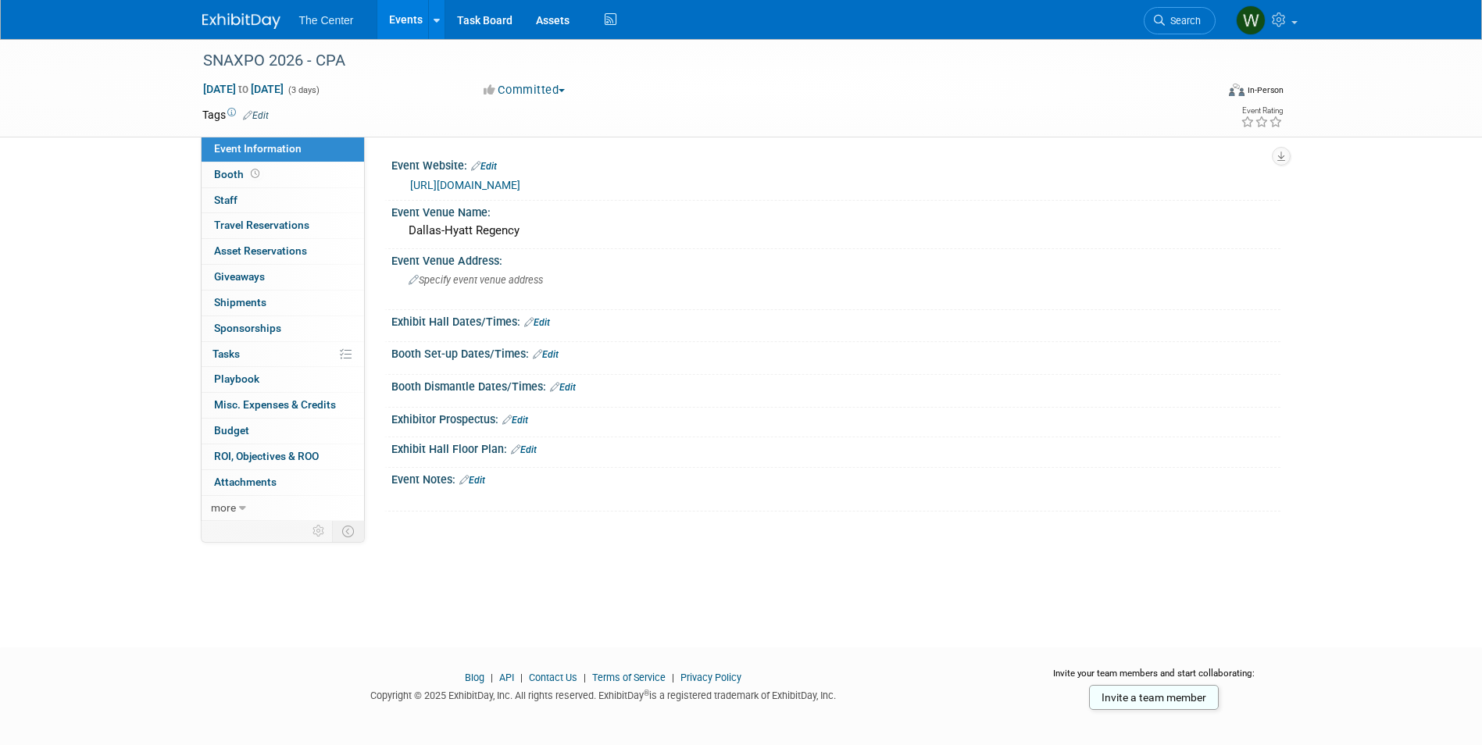
click at [405, 20] on link "Events" at bounding box center [405, 19] width 57 height 39
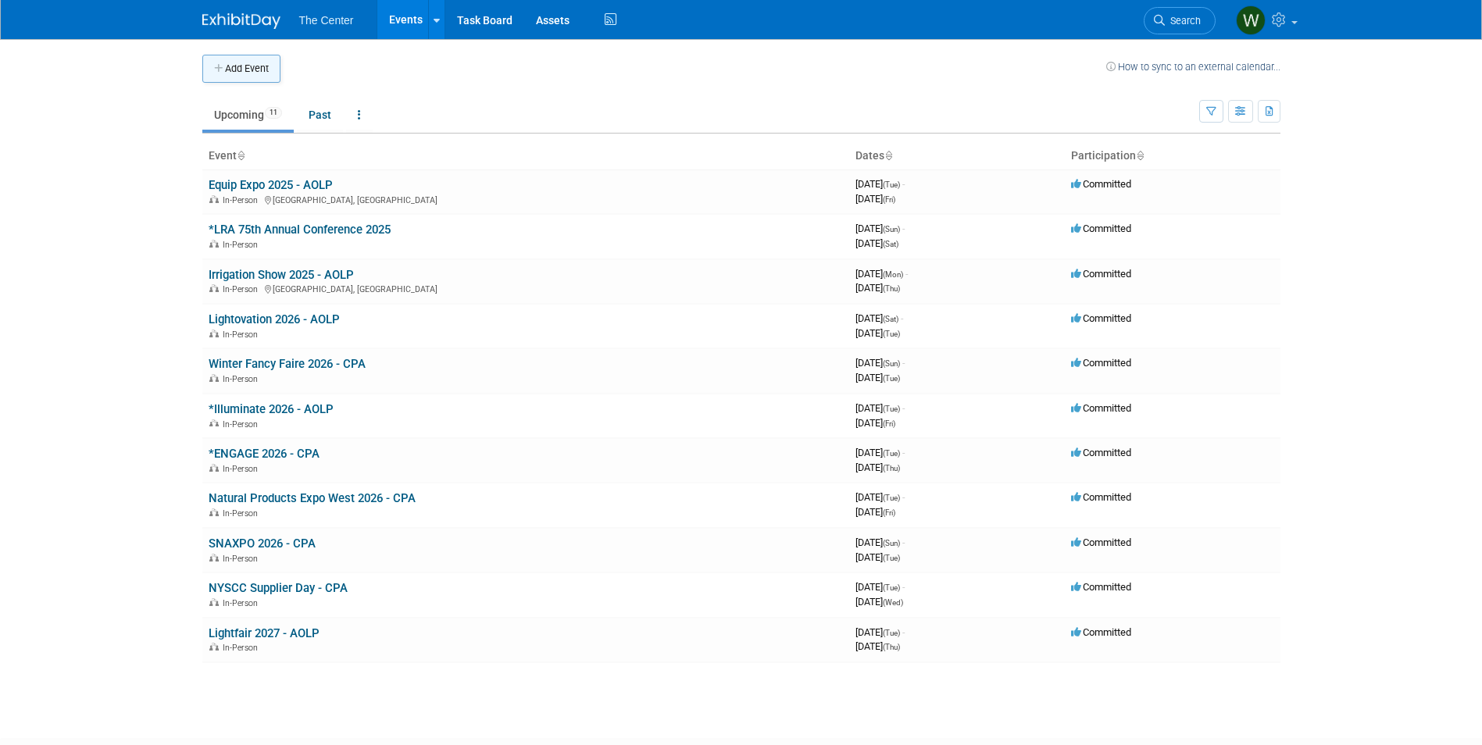
click at [235, 72] on button "Add Event" at bounding box center [241, 69] width 78 height 28
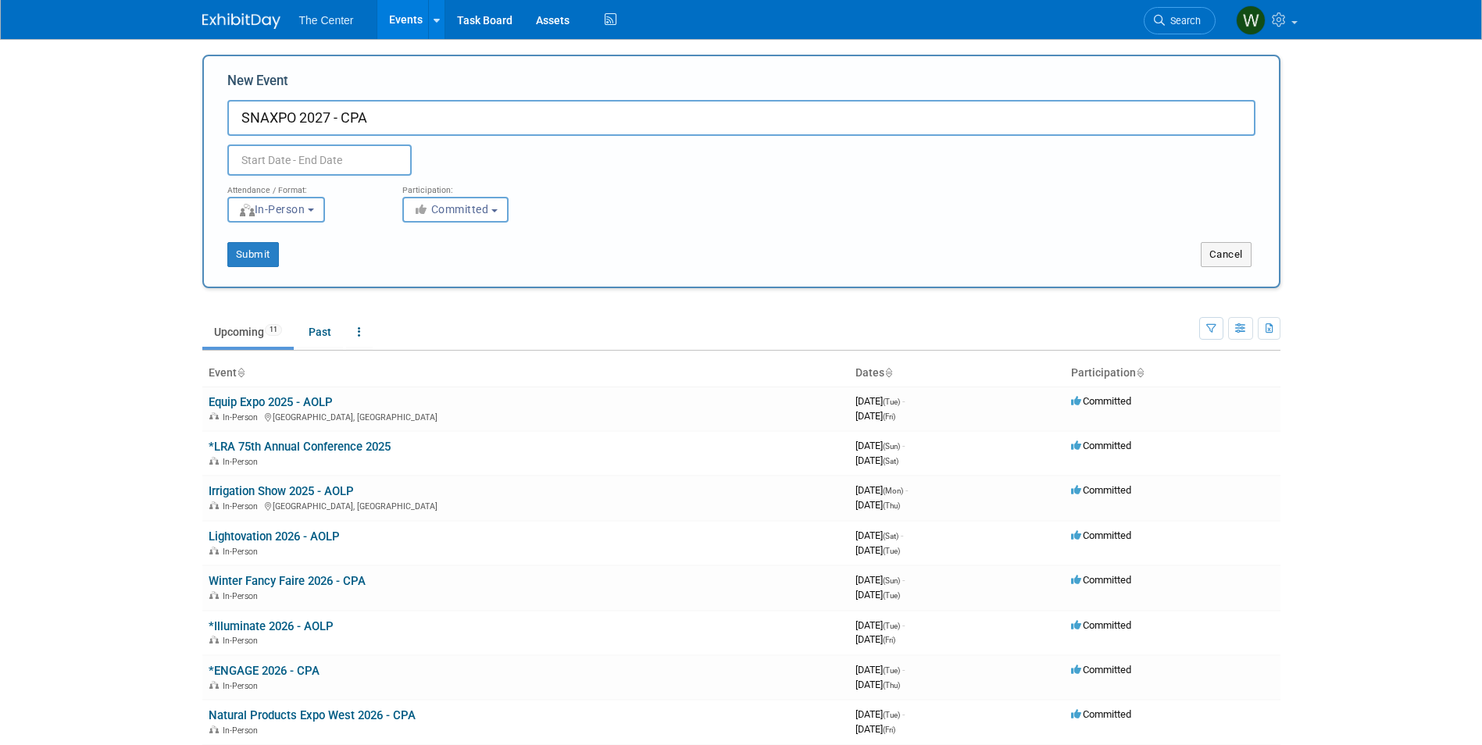
type input "SNAXPO 2027 - CPA"
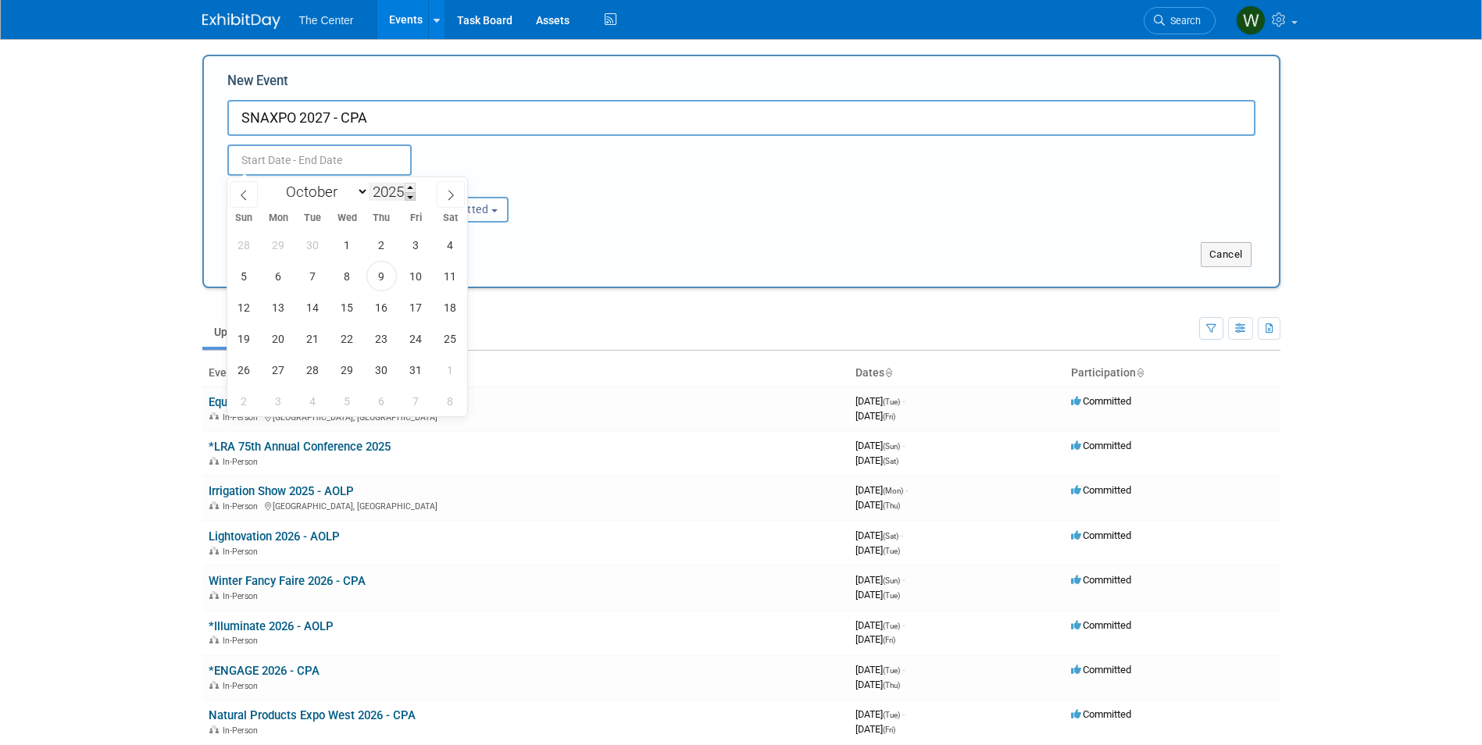
click at [411, 195] on span at bounding box center [410, 196] width 11 height 9
click at [413, 184] on span at bounding box center [410, 187] width 11 height 9
type input "2027"
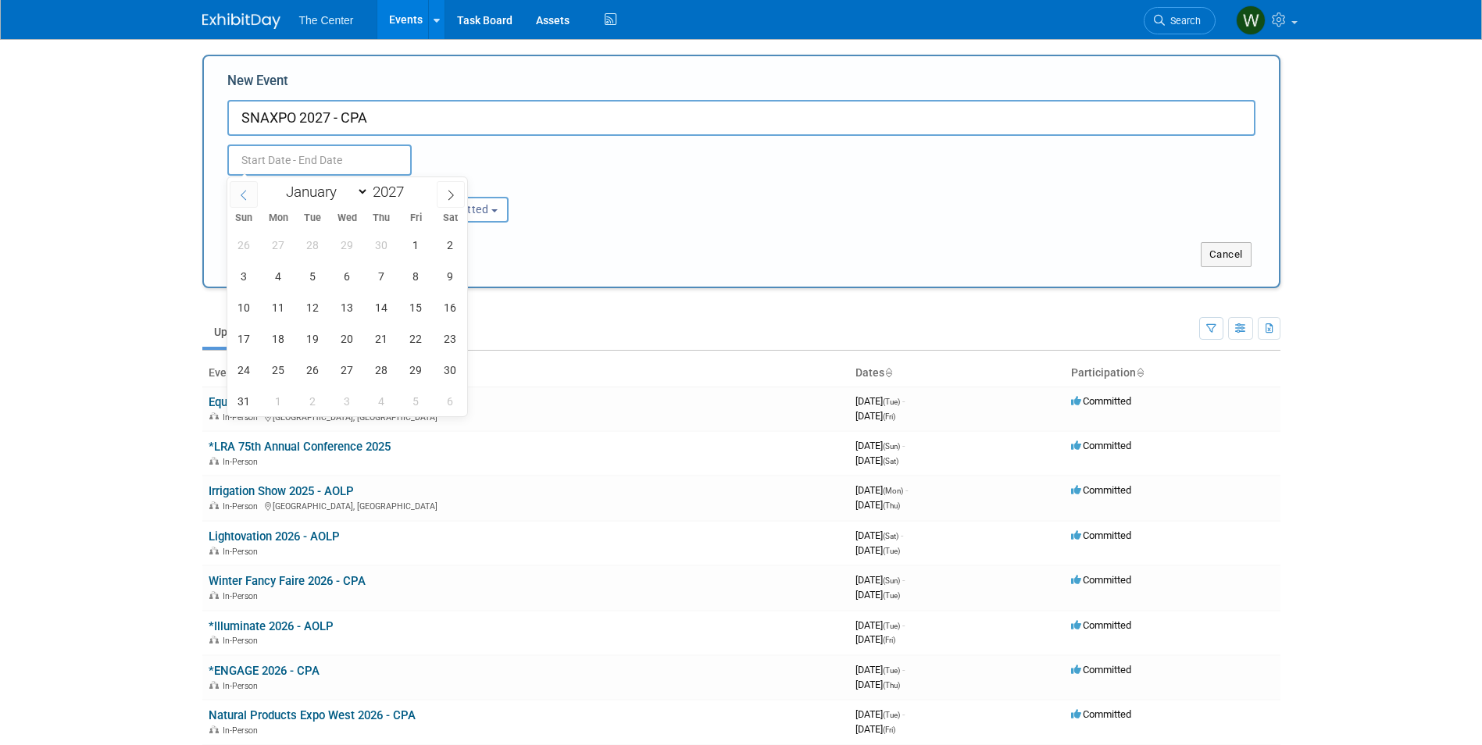
click at [241, 198] on icon at bounding box center [243, 195] width 11 height 11
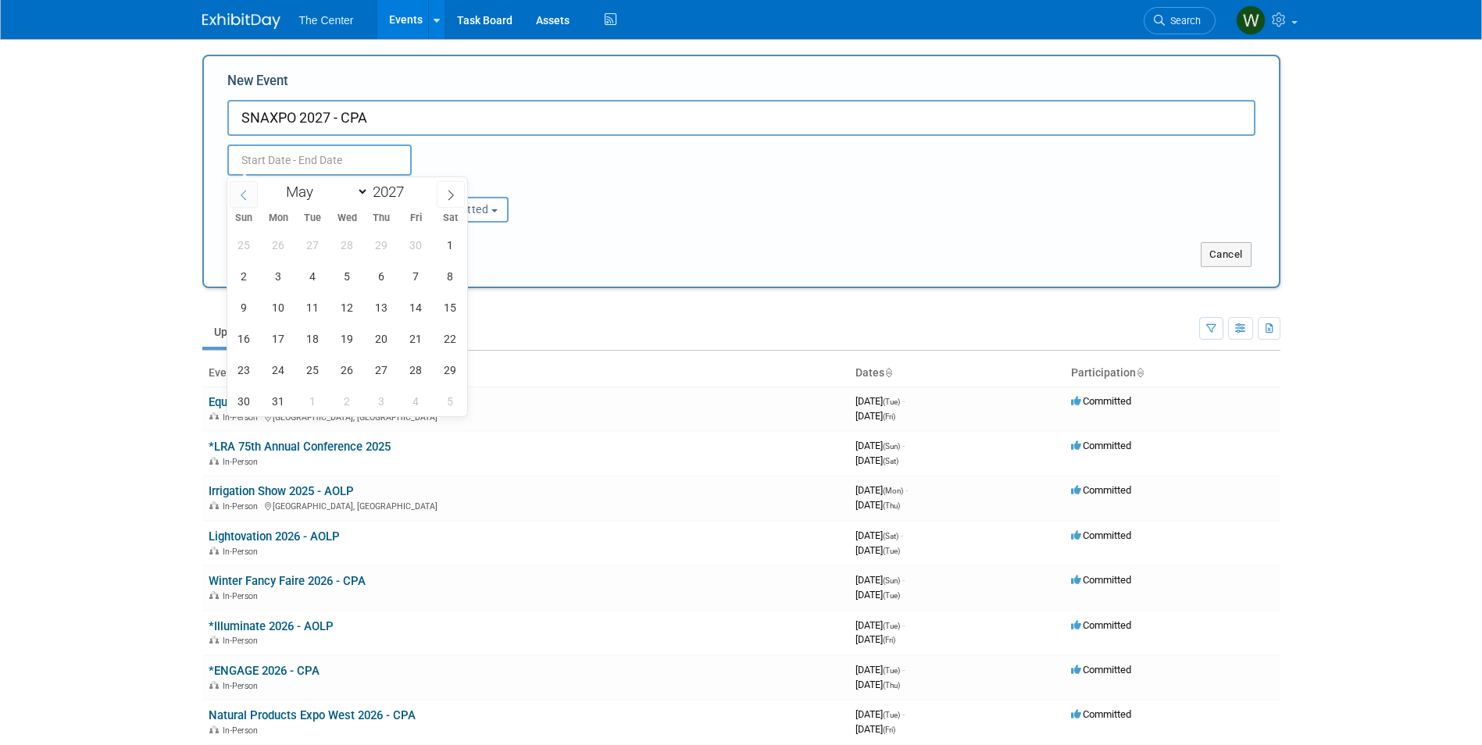
click at [241, 198] on icon at bounding box center [243, 195] width 11 height 11
select select "3"
click at [246, 273] on span "4" at bounding box center [244, 276] width 30 height 30
click at [309, 276] on span "6" at bounding box center [313, 276] width 30 height 30
type input "[DATE] to [DATE]"
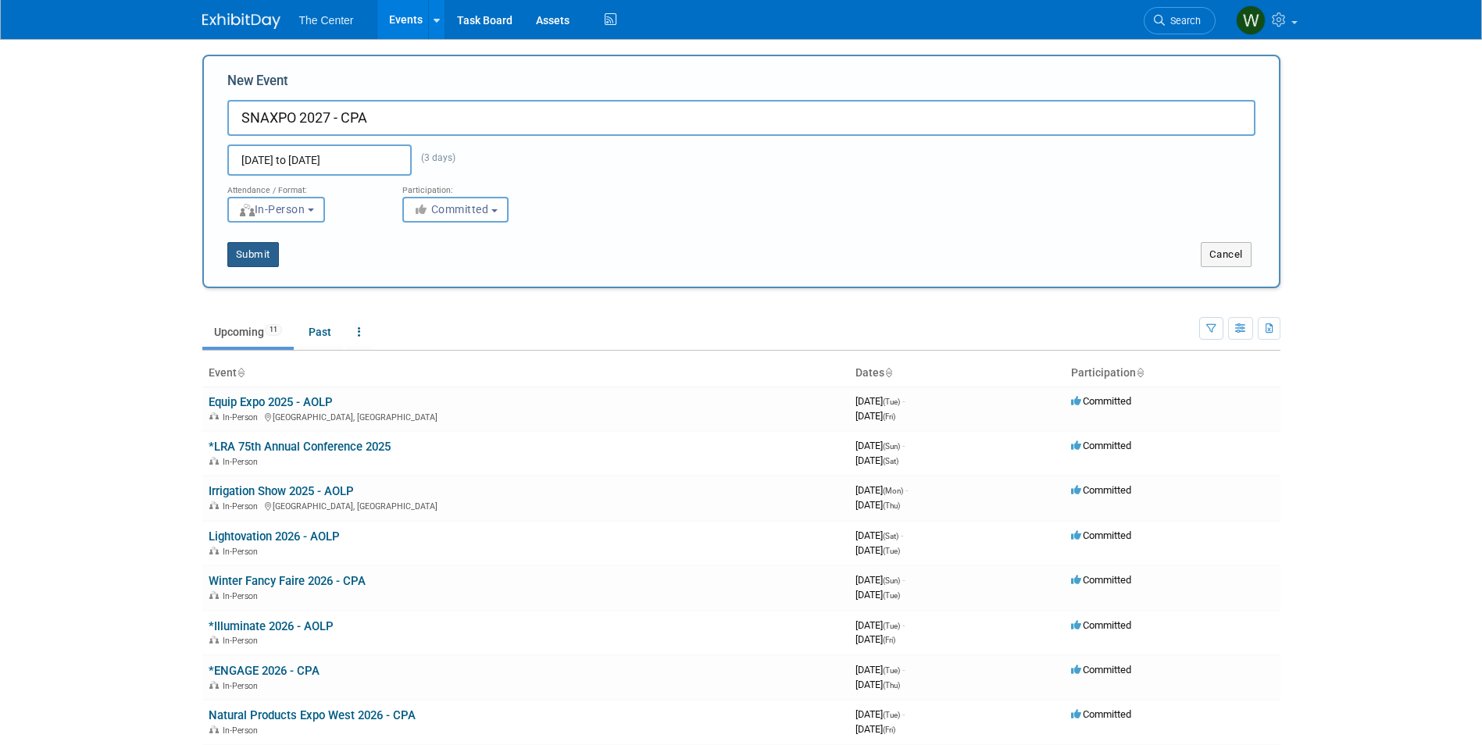
click at [270, 263] on button "Submit" at bounding box center [253, 254] width 52 height 25
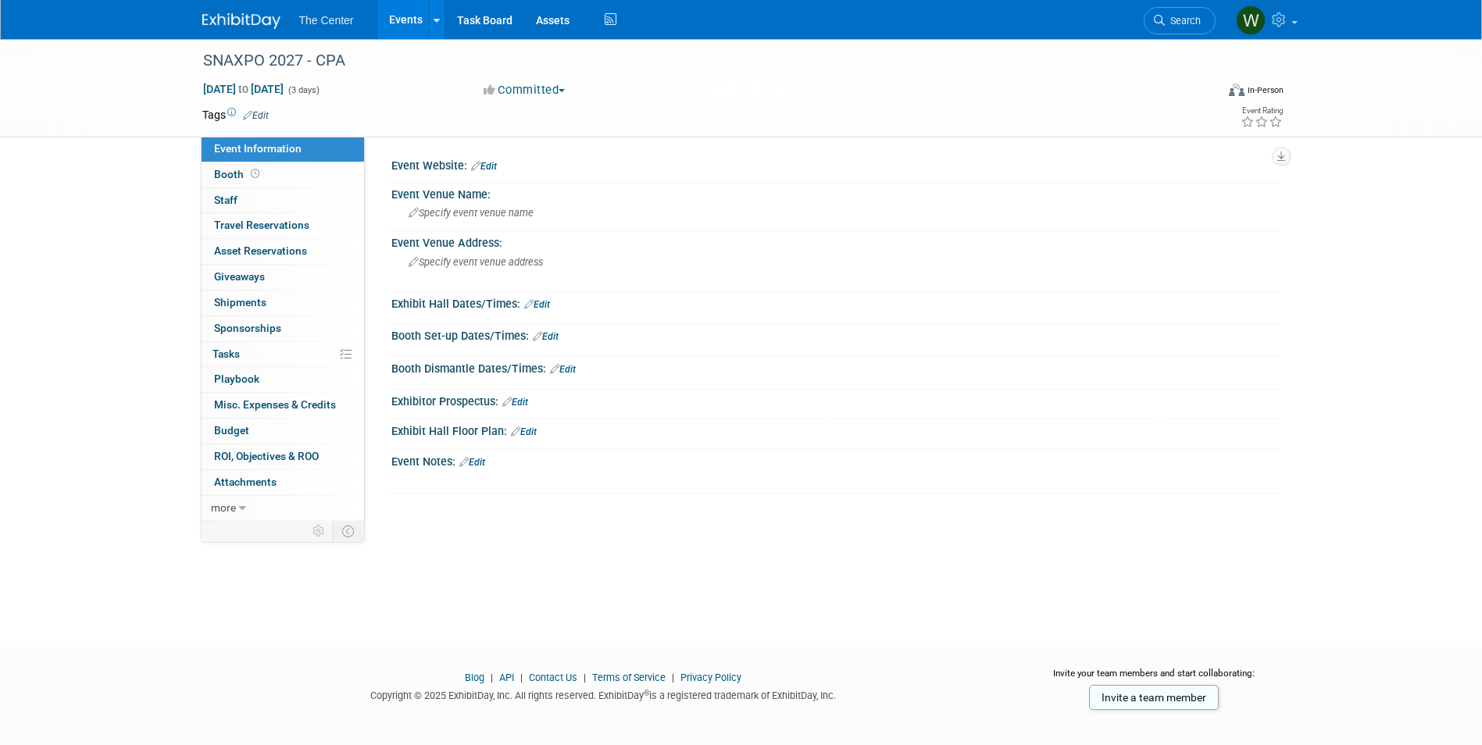
click at [492, 164] on link "Edit" at bounding box center [484, 166] width 26 height 11
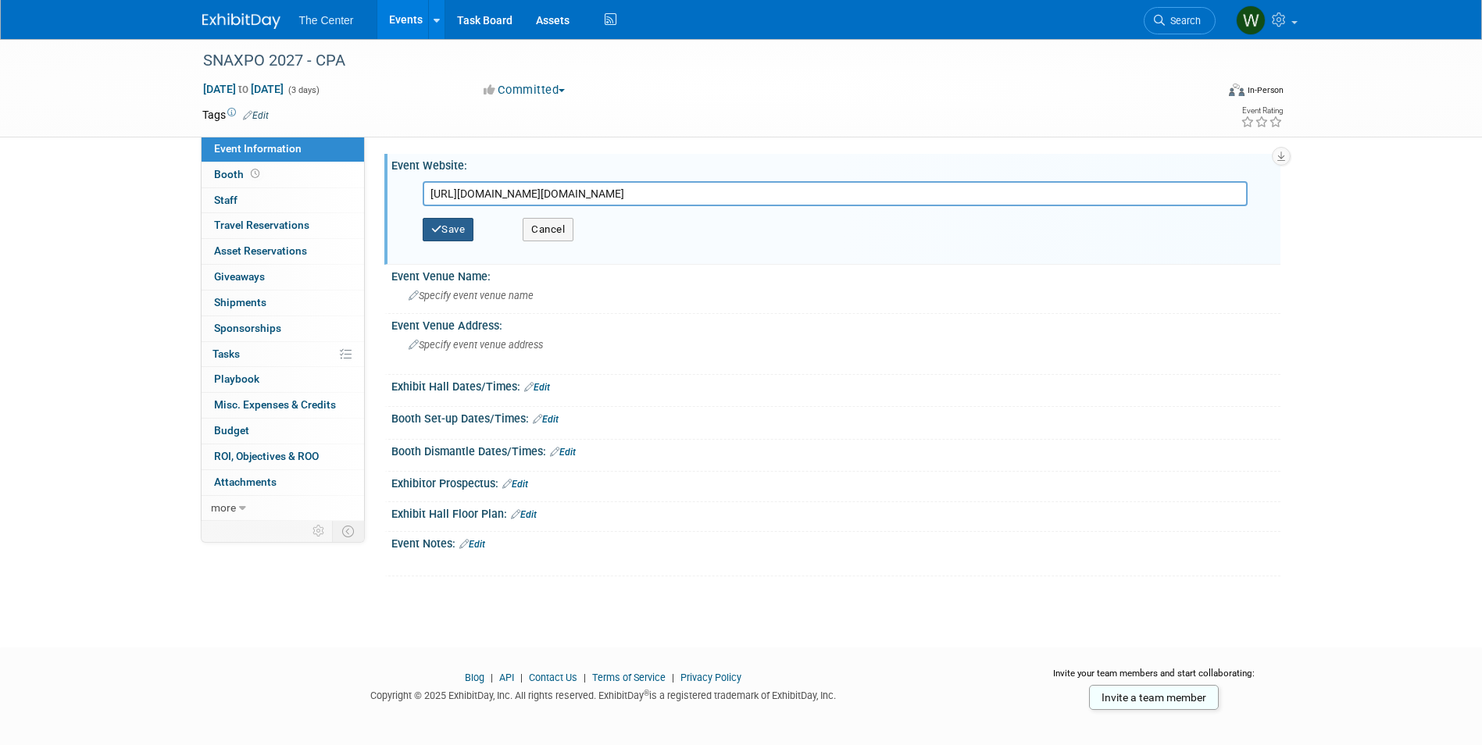
type input "[URL][DOMAIN_NAME][DOMAIN_NAME]"
click at [458, 230] on button "Save" at bounding box center [449, 229] width 52 height 23
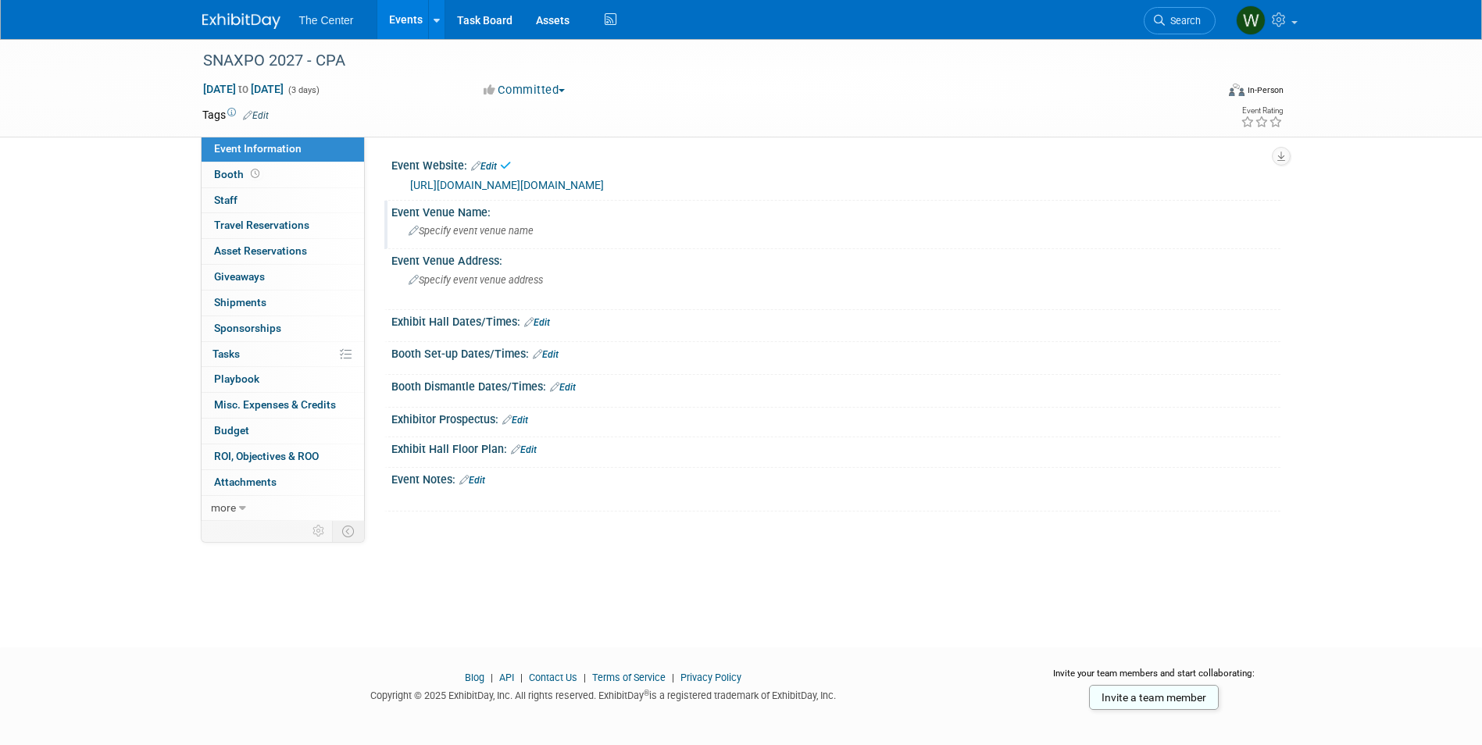
click at [458, 239] on div "Specify event venue name" at bounding box center [836, 231] width 866 height 24
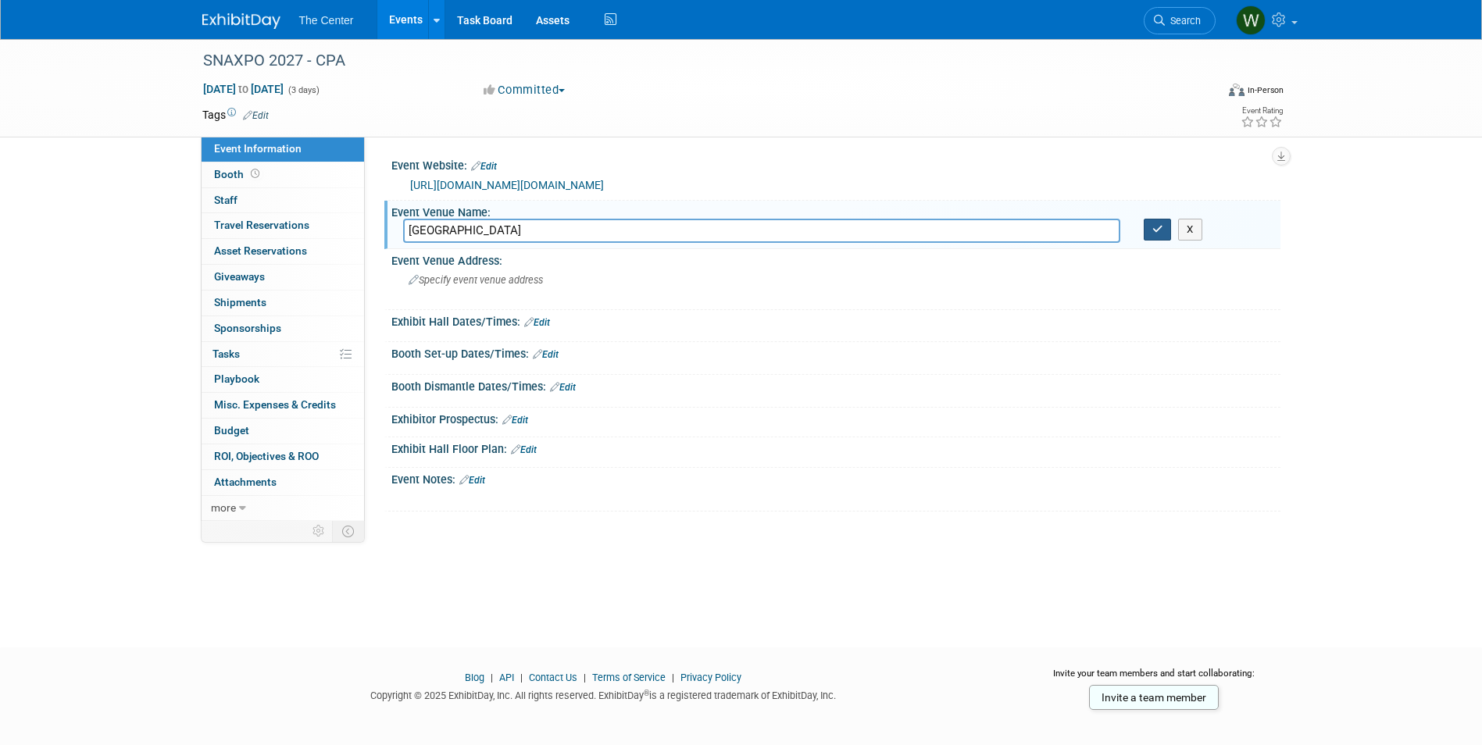
type input "Charlotte Convention Center"
click at [1170, 230] on button "button" at bounding box center [1158, 230] width 28 height 22
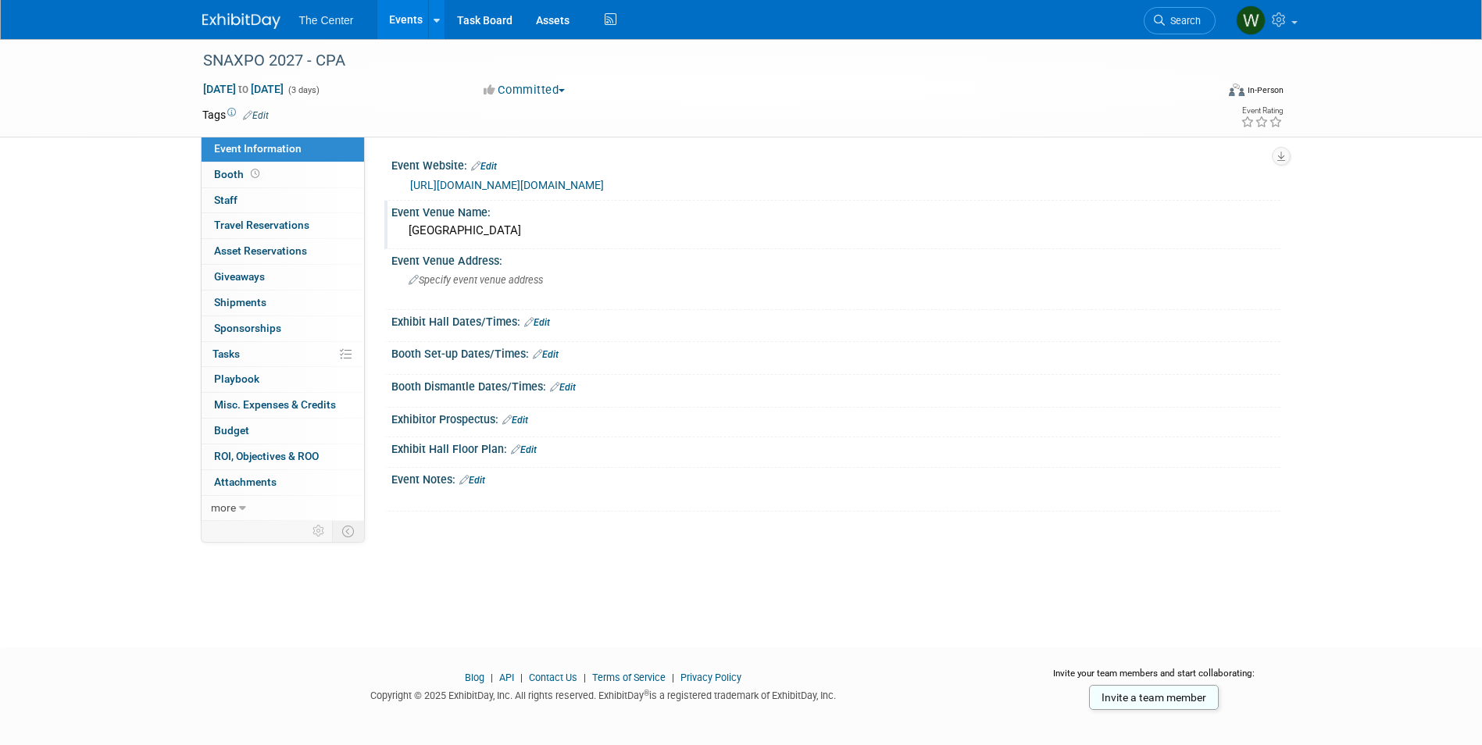
click at [402, 11] on link "Events" at bounding box center [405, 19] width 57 height 39
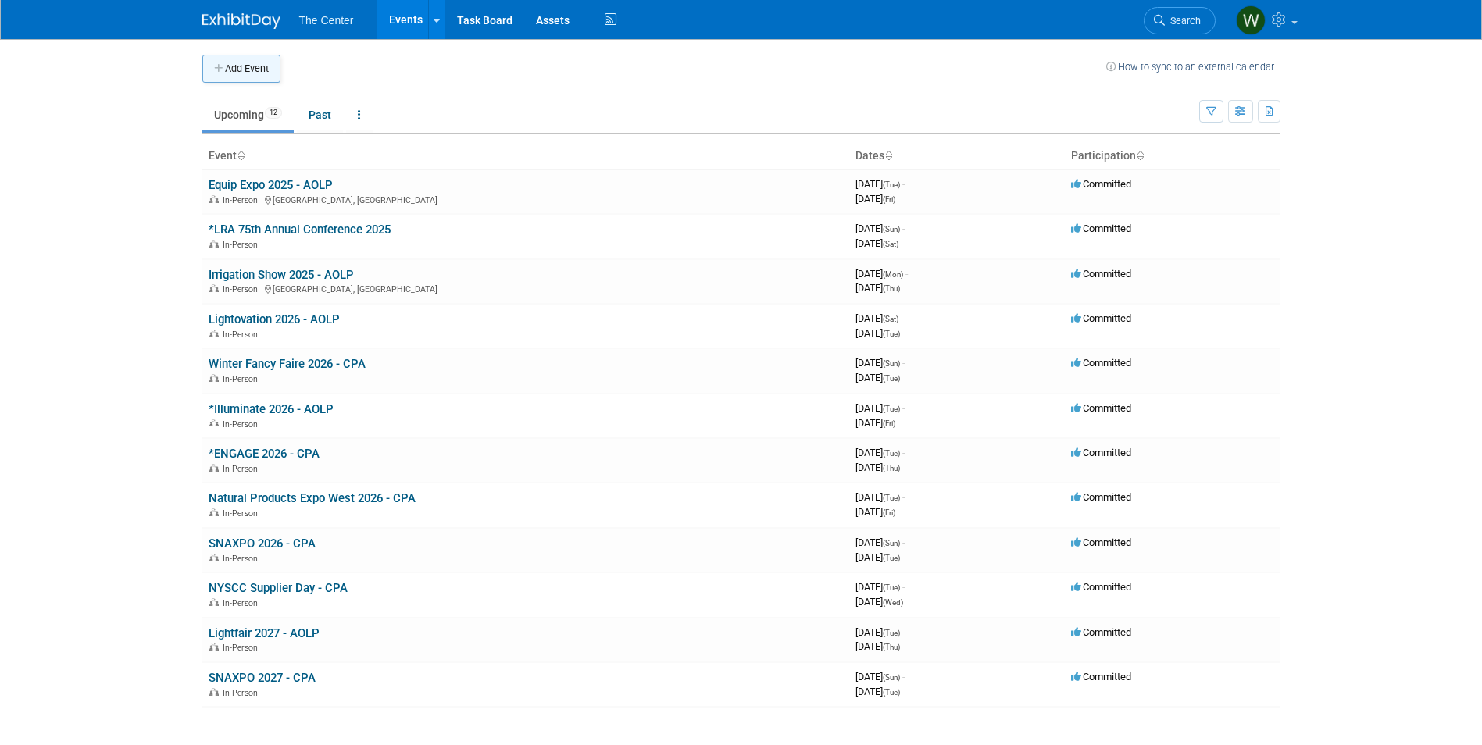
click at [233, 71] on button "Add Event" at bounding box center [241, 69] width 78 height 28
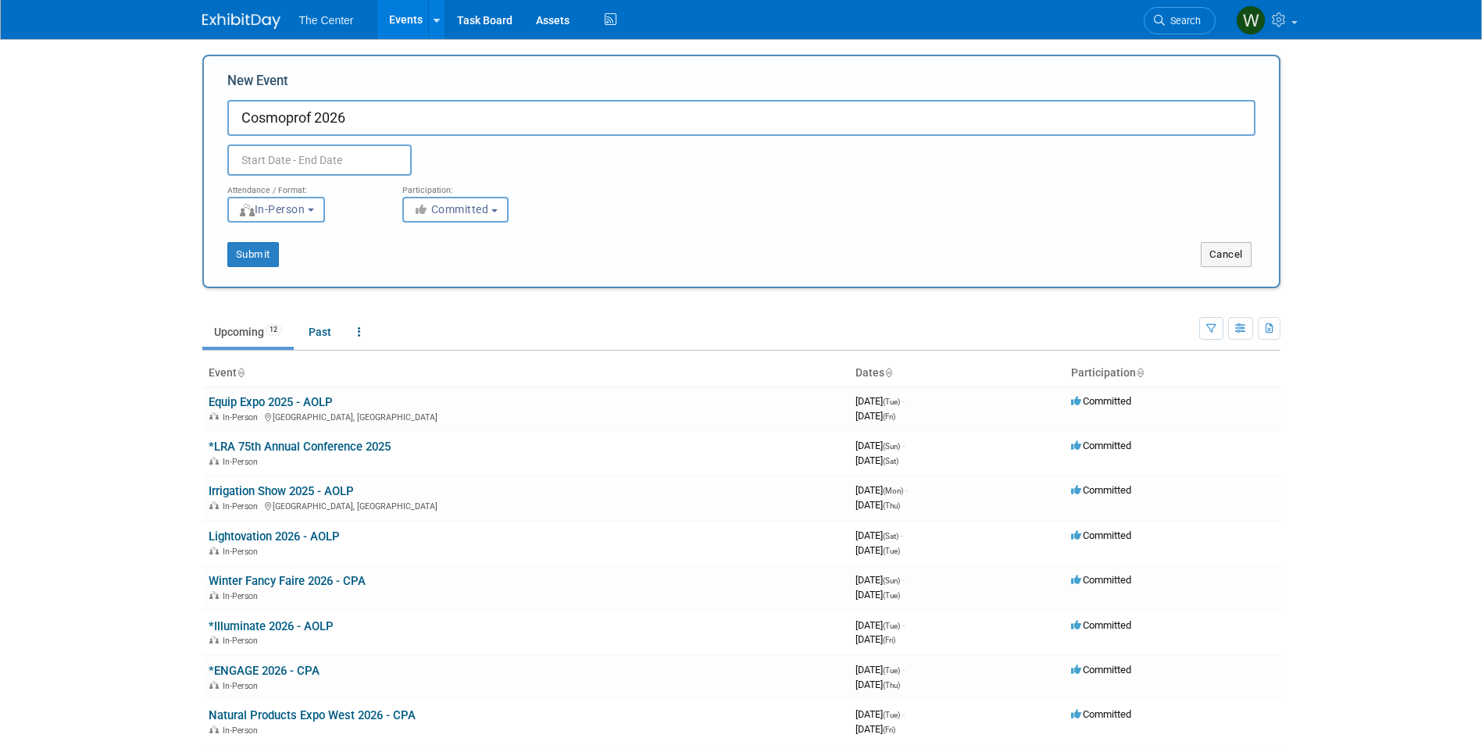
click at [315, 117] on input "Cosmoprof 2026" at bounding box center [741, 118] width 1028 height 36
click at [488, 122] on input "Cosmoprof [GEOGRAPHIC_DATA] 2026" at bounding box center [741, 118] width 1028 height 36
type input "Cosmoprof [GEOGRAPHIC_DATA] 2026 - CPA"
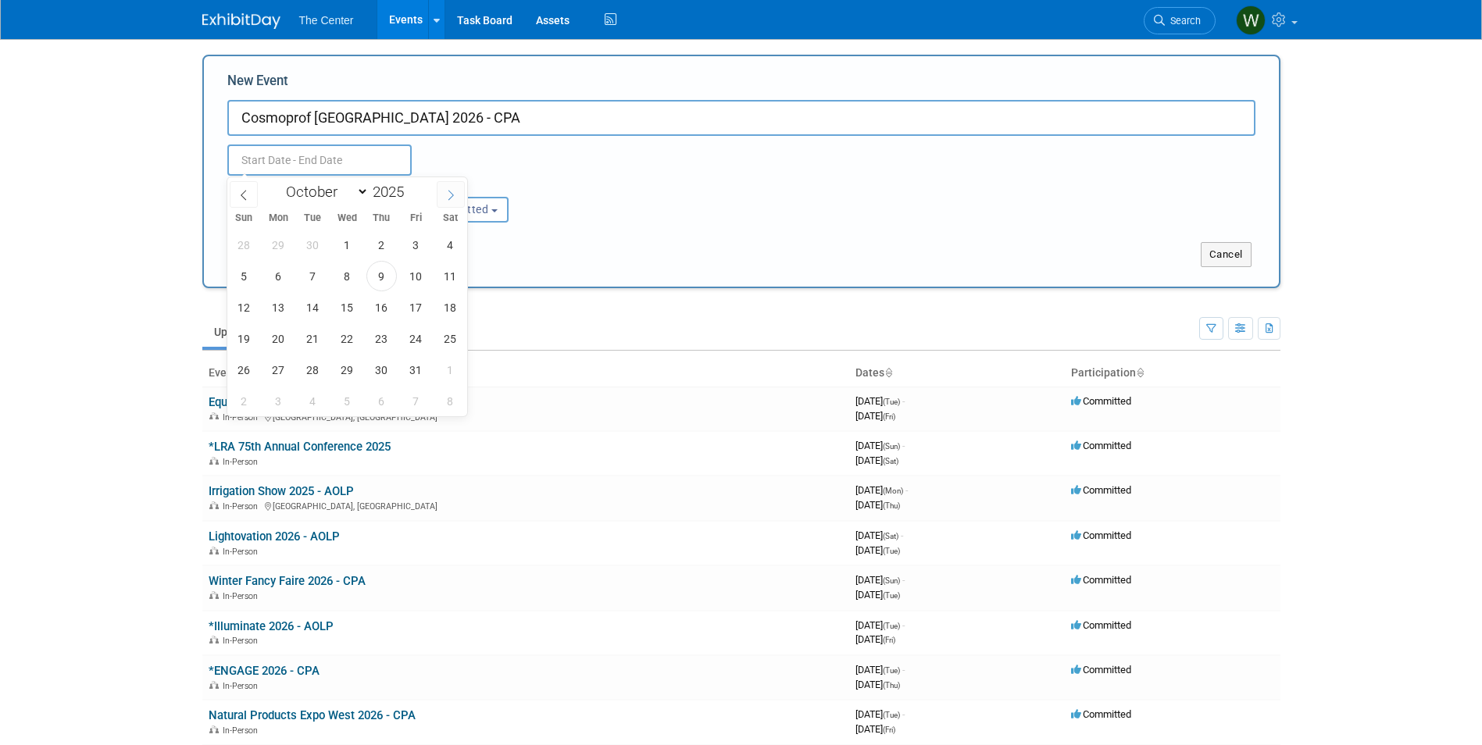
click at [459, 195] on span at bounding box center [451, 194] width 28 height 27
select select "11"
click at [459, 195] on span at bounding box center [451, 194] width 28 height 27
type input "2026"
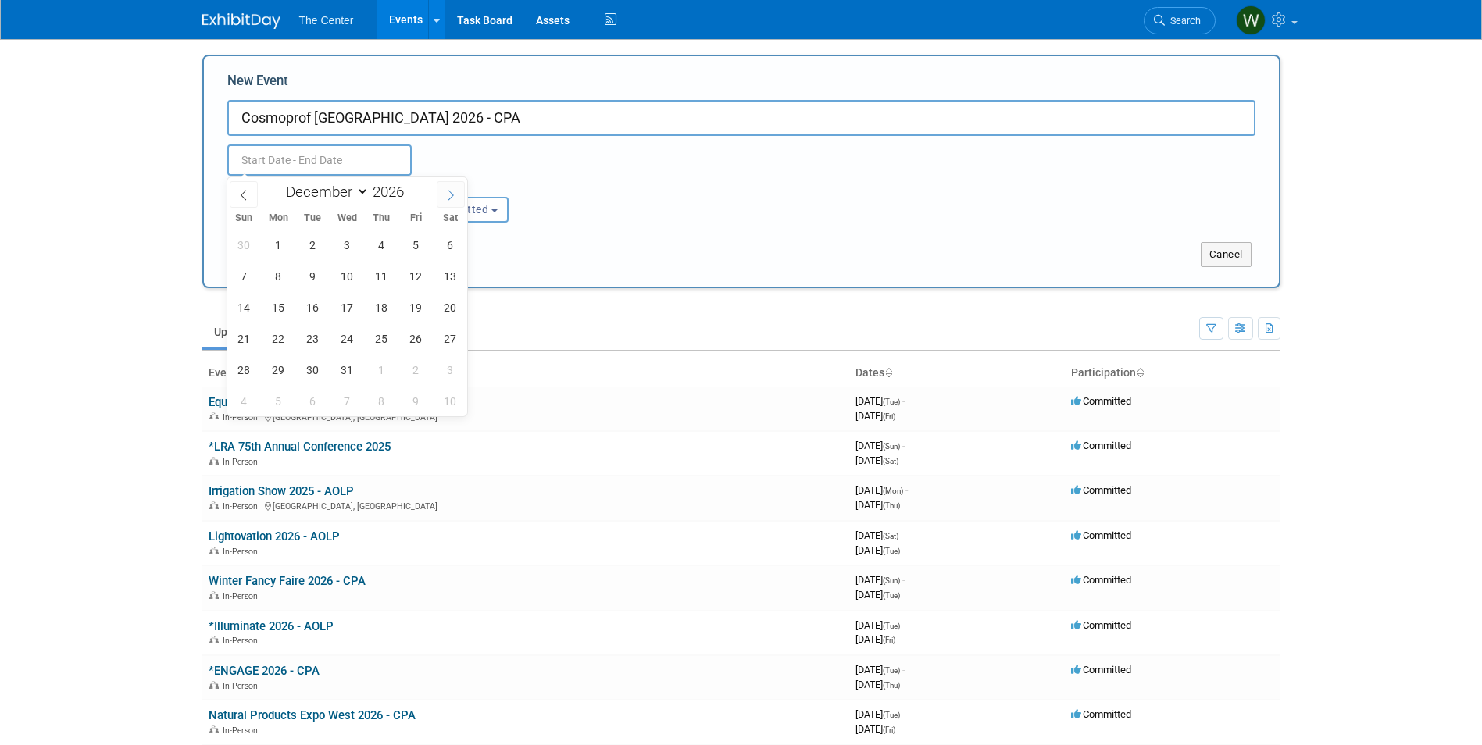
select select "0"
click at [313, 367] on span "27" at bounding box center [313, 370] width 30 height 30
click at [378, 367] on span "29" at bounding box center [381, 370] width 30 height 30
type input "[DATE] to [DATE]"
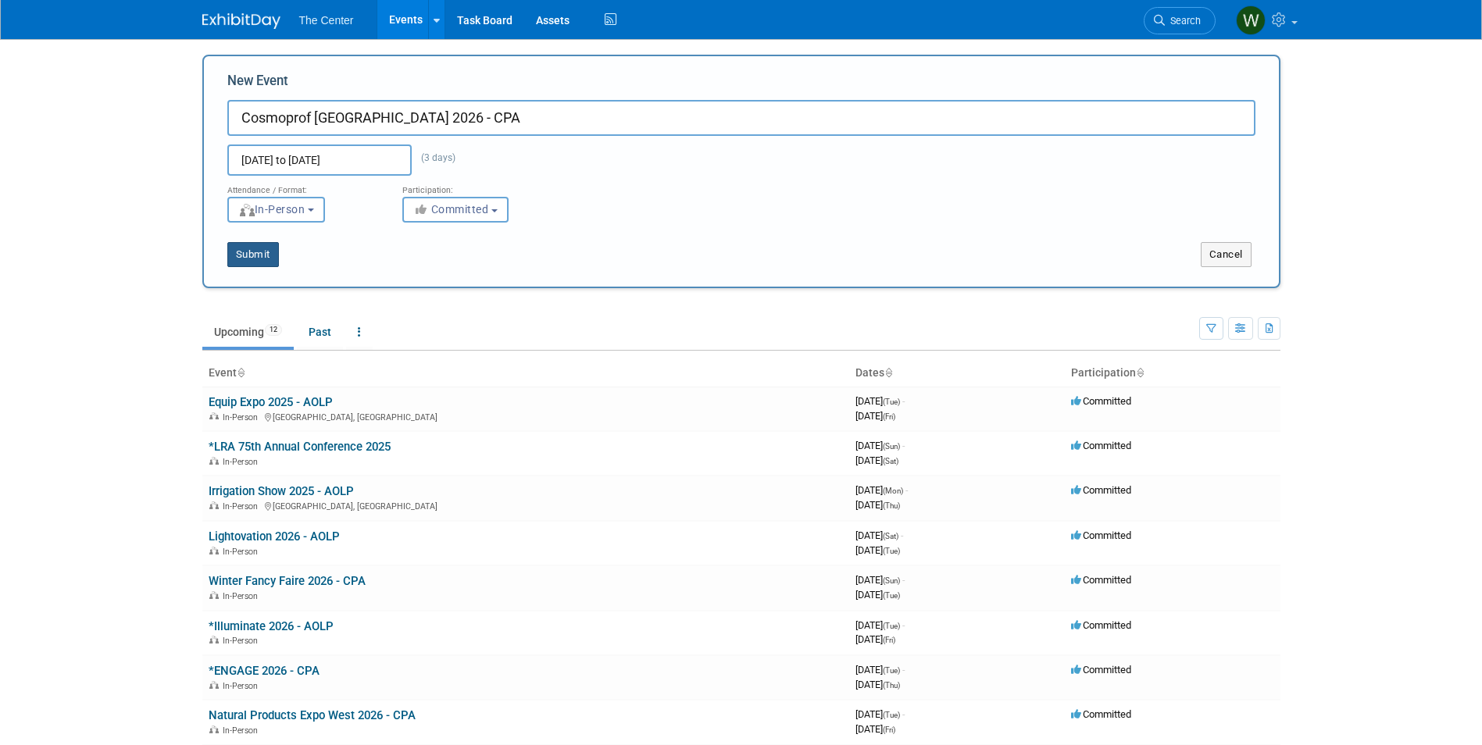
click at [256, 255] on button "Submit" at bounding box center [253, 254] width 52 height 25
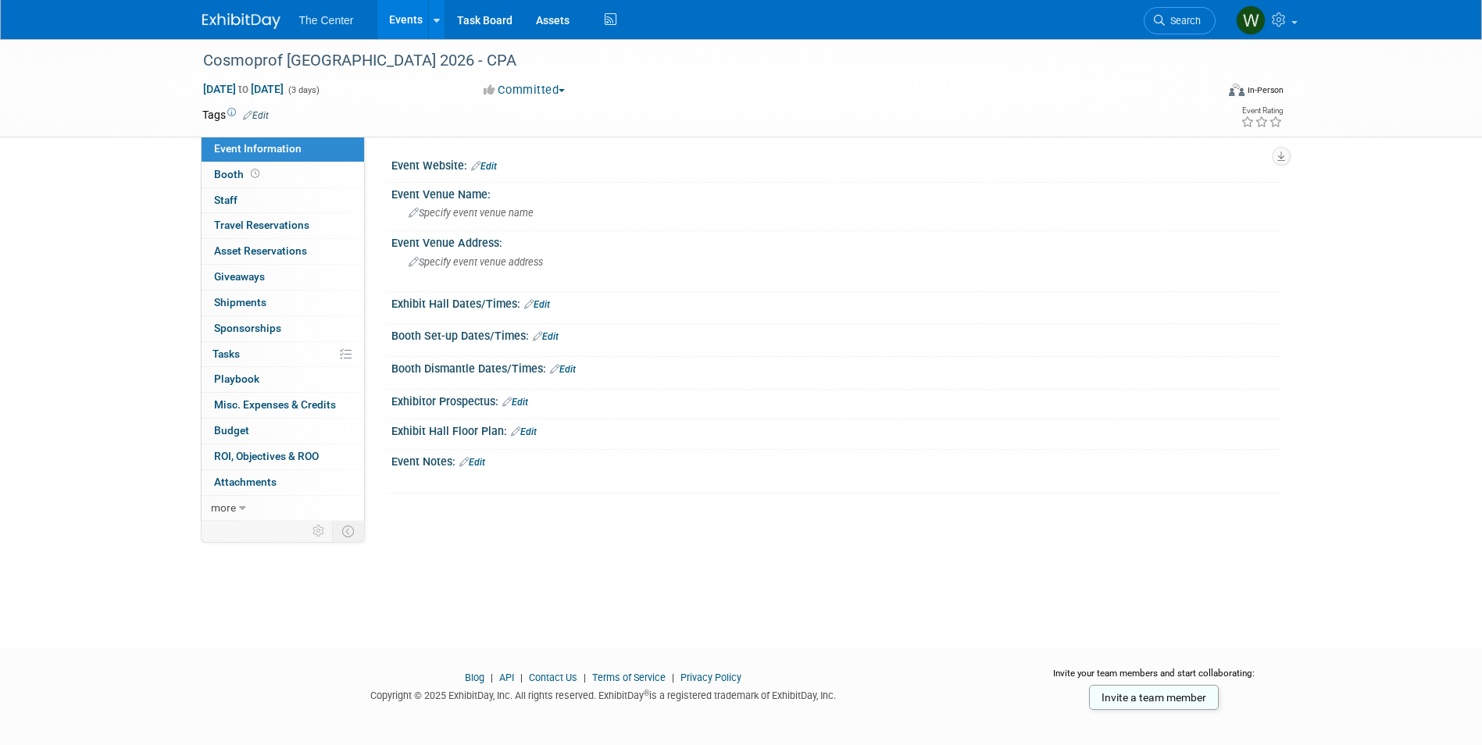
click at [483, 167] on link "Edit" at bounding box center [484, 166] width 26 height 11
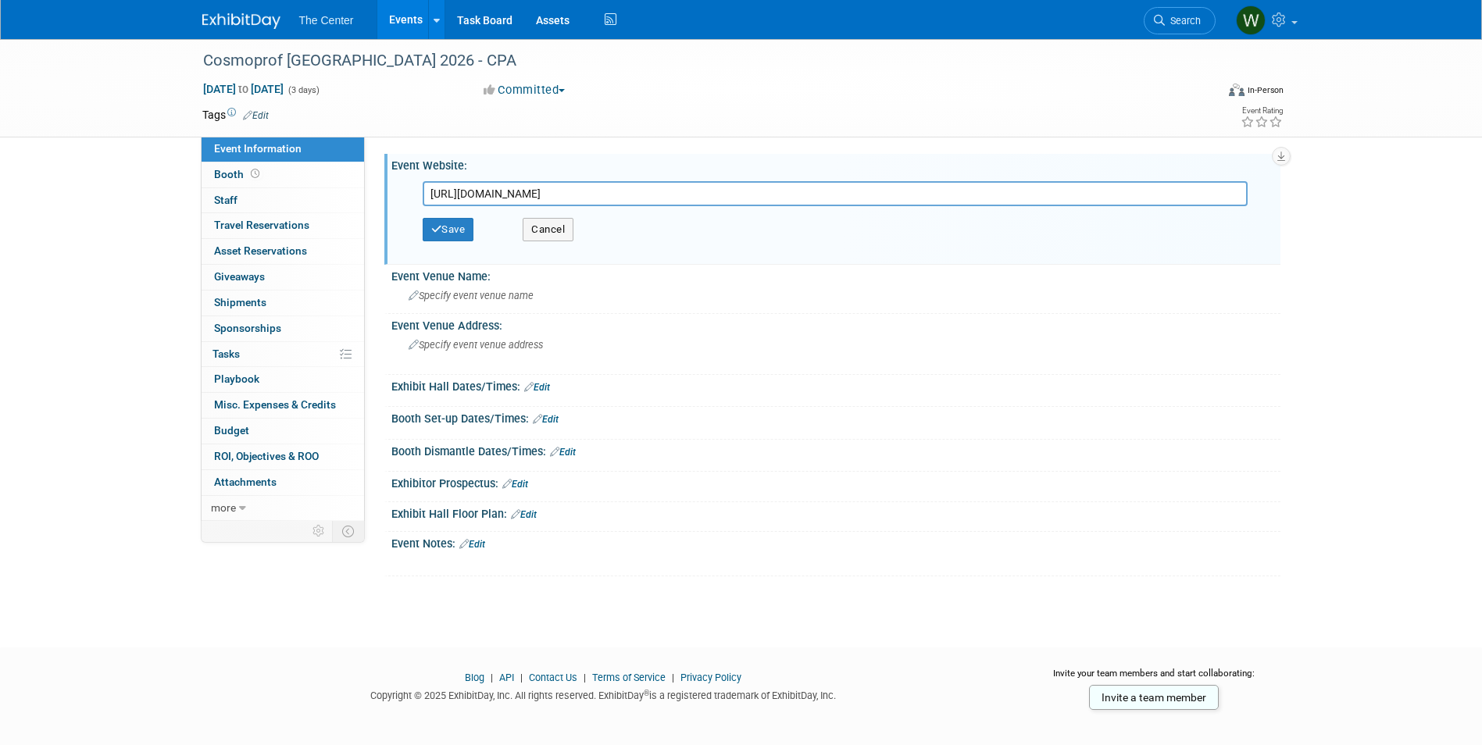
scroll to position [0, 967]
type input "[URL][DOMAIN_NAME]"
click at [433, 224] on icon "button" at bounding box center [436, 229] width 11 height 10
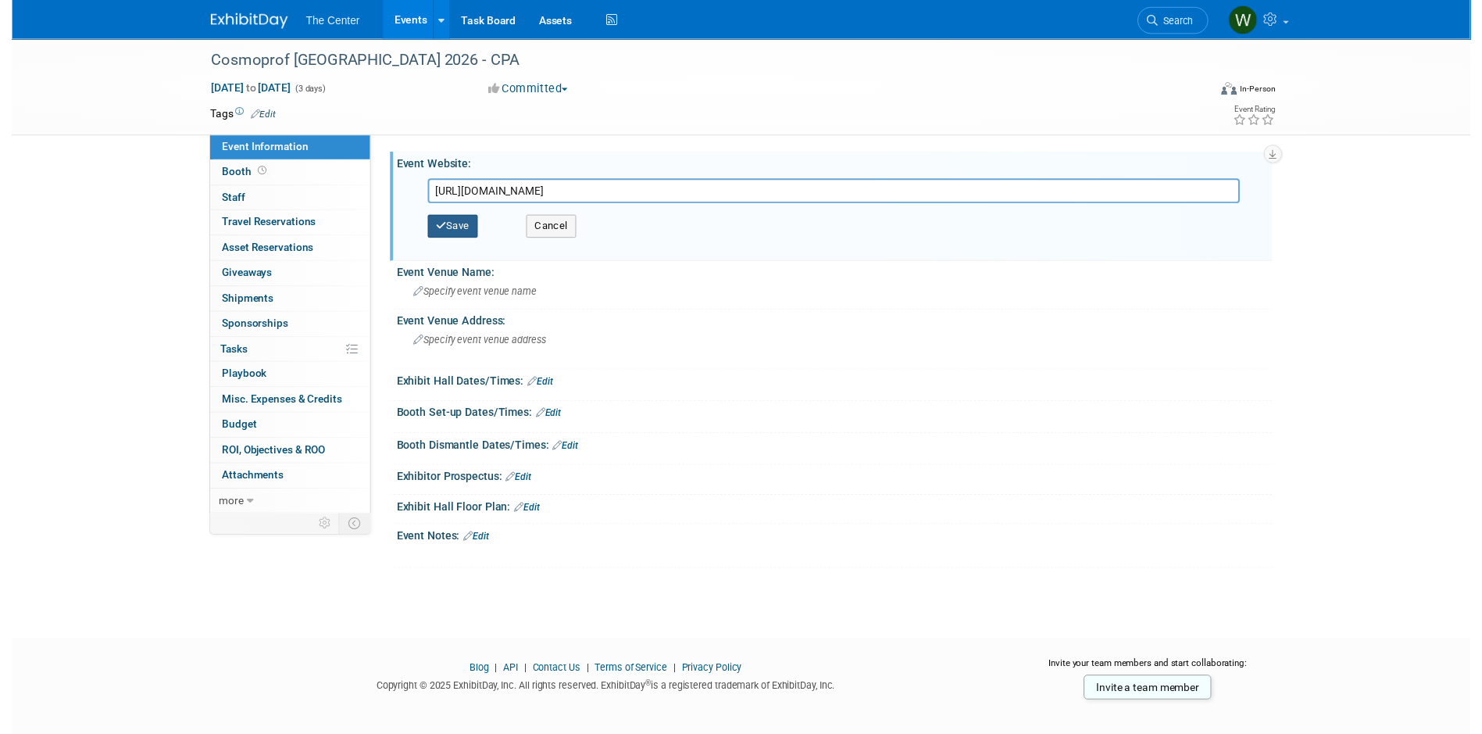
scroll to position [0, 0]
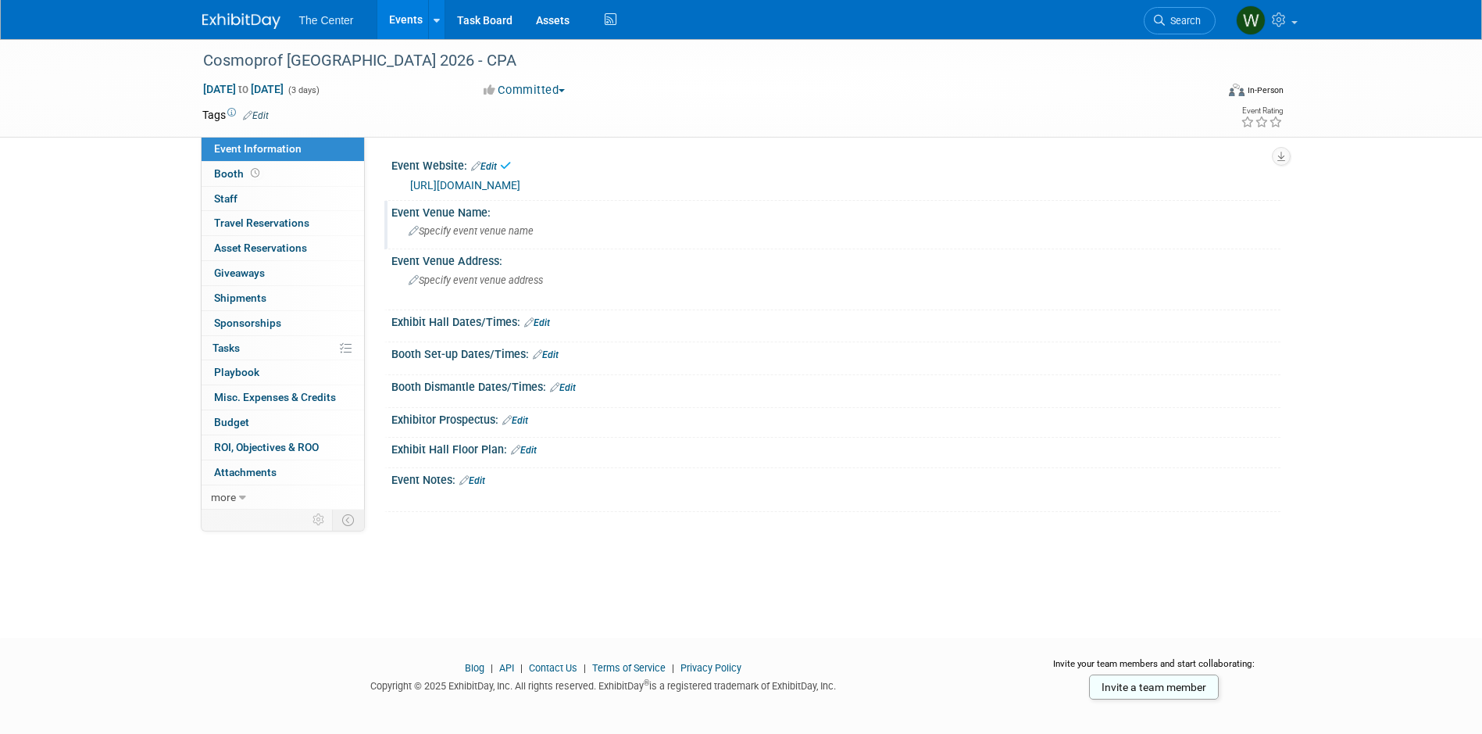
click at [501, 237] on span "Specify event venue name" at bounding box center [471, 231] width 125 height 12
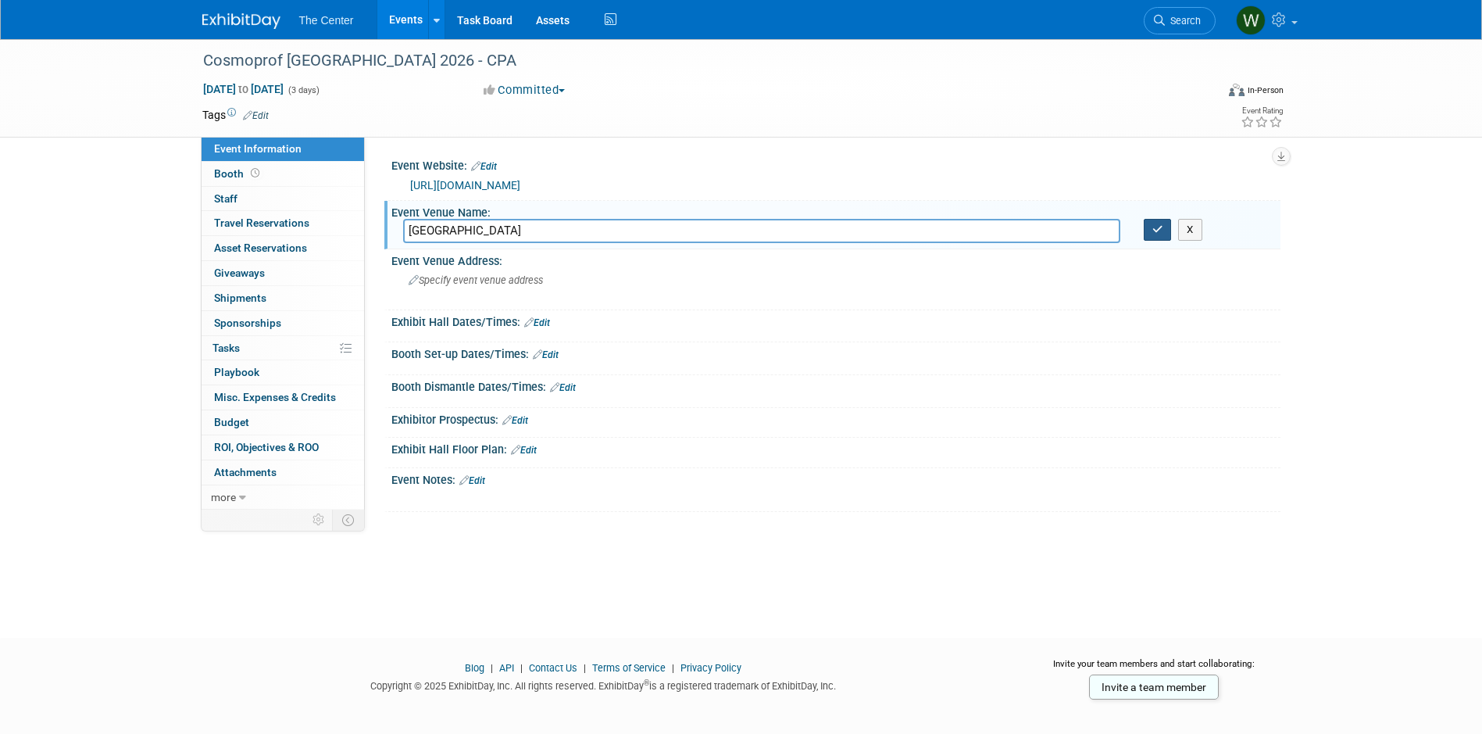
type input "[GEOGRAPHIC_DATA]"
click at [1155, 234] on icon "button" at bounding box center [1157, 229] width 11 height 10
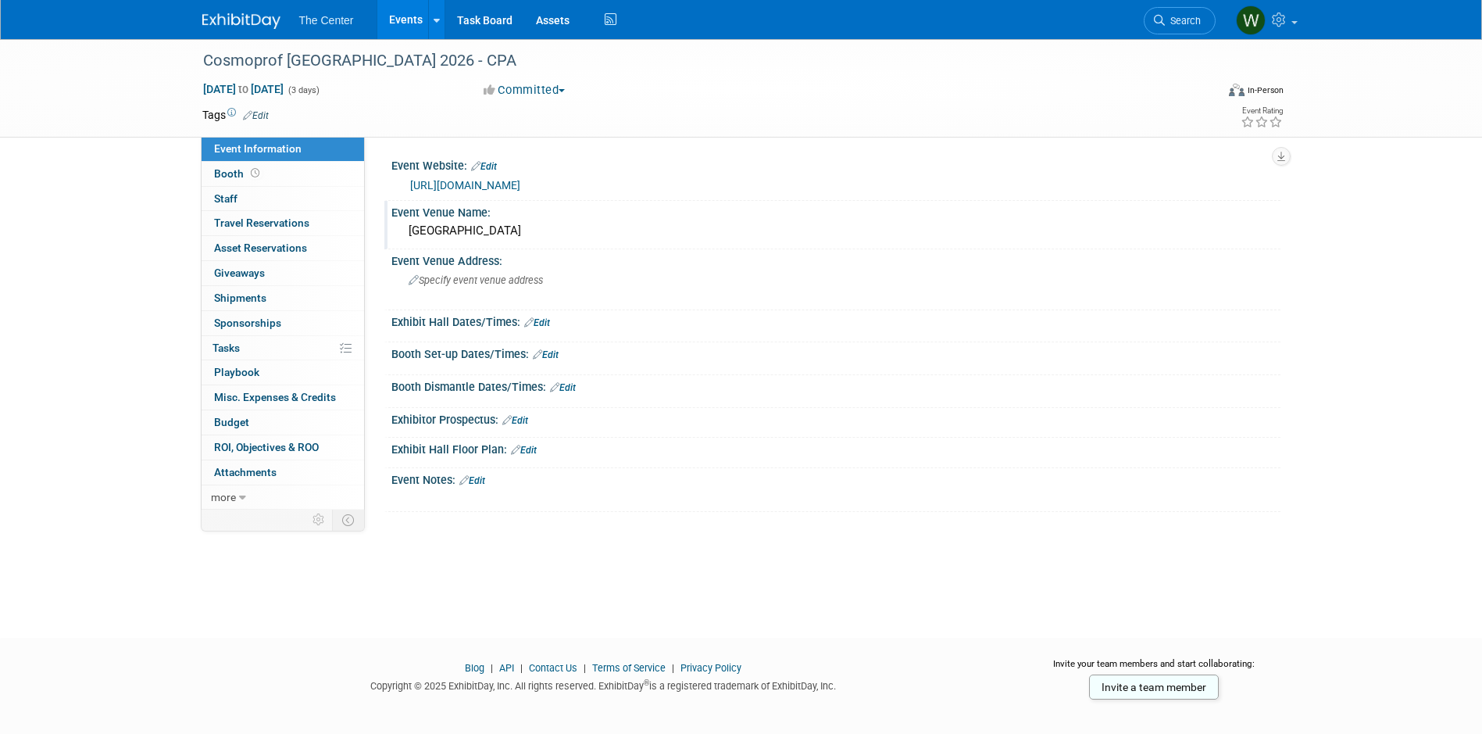
click at [406, 25] on link "Events" at bounding box center [405, 19] width 57 height 39
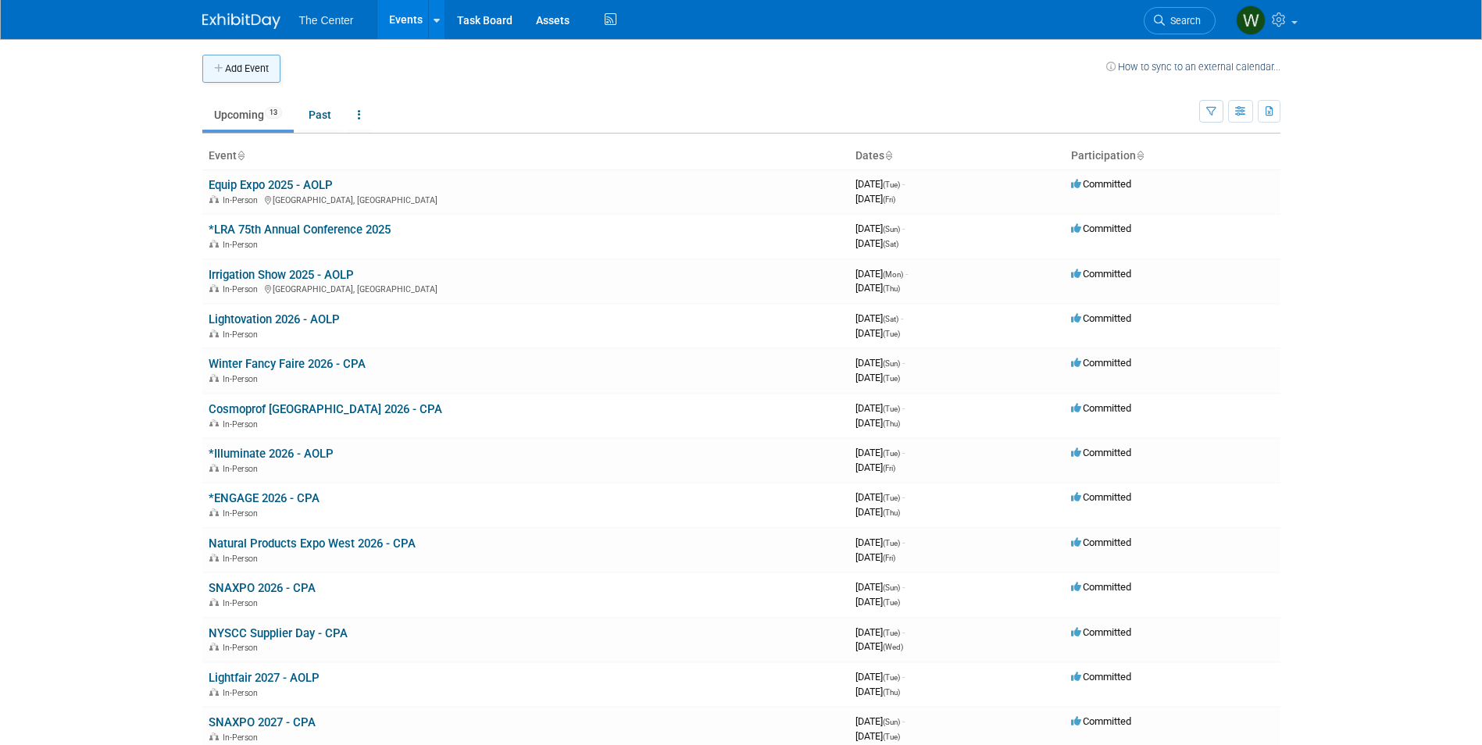
click at [262, 74] on button "Add Event" at bounding box center [241, 69] width 78 height 28
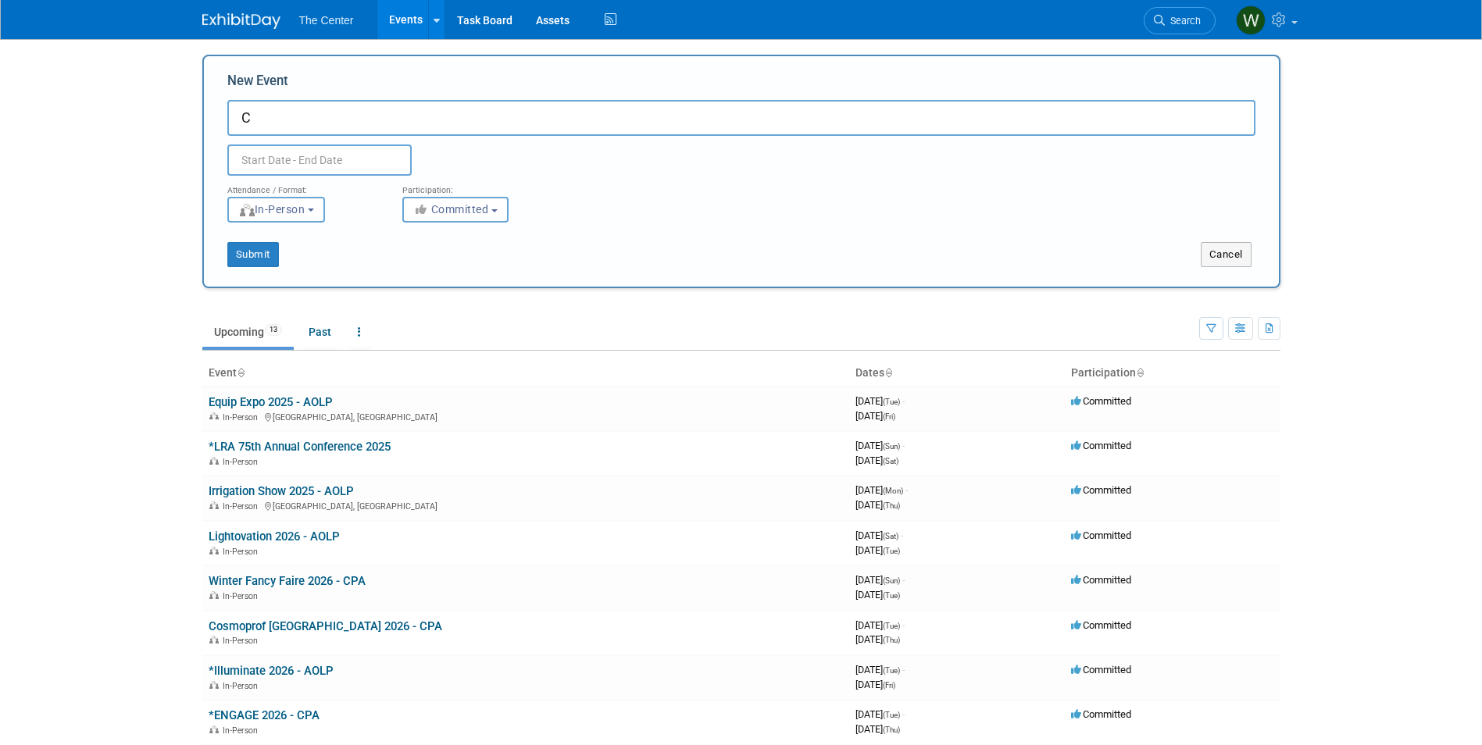
click at [279, 116] on input "C" at bounding box center [741, 118] width 1028 height 36
type input "Cosmopak [GEOGRAPHIC_DATA] 2026 - CPA"
click at [346, 163] on input "text" at bounding box center [319, 160] width 184 height 31
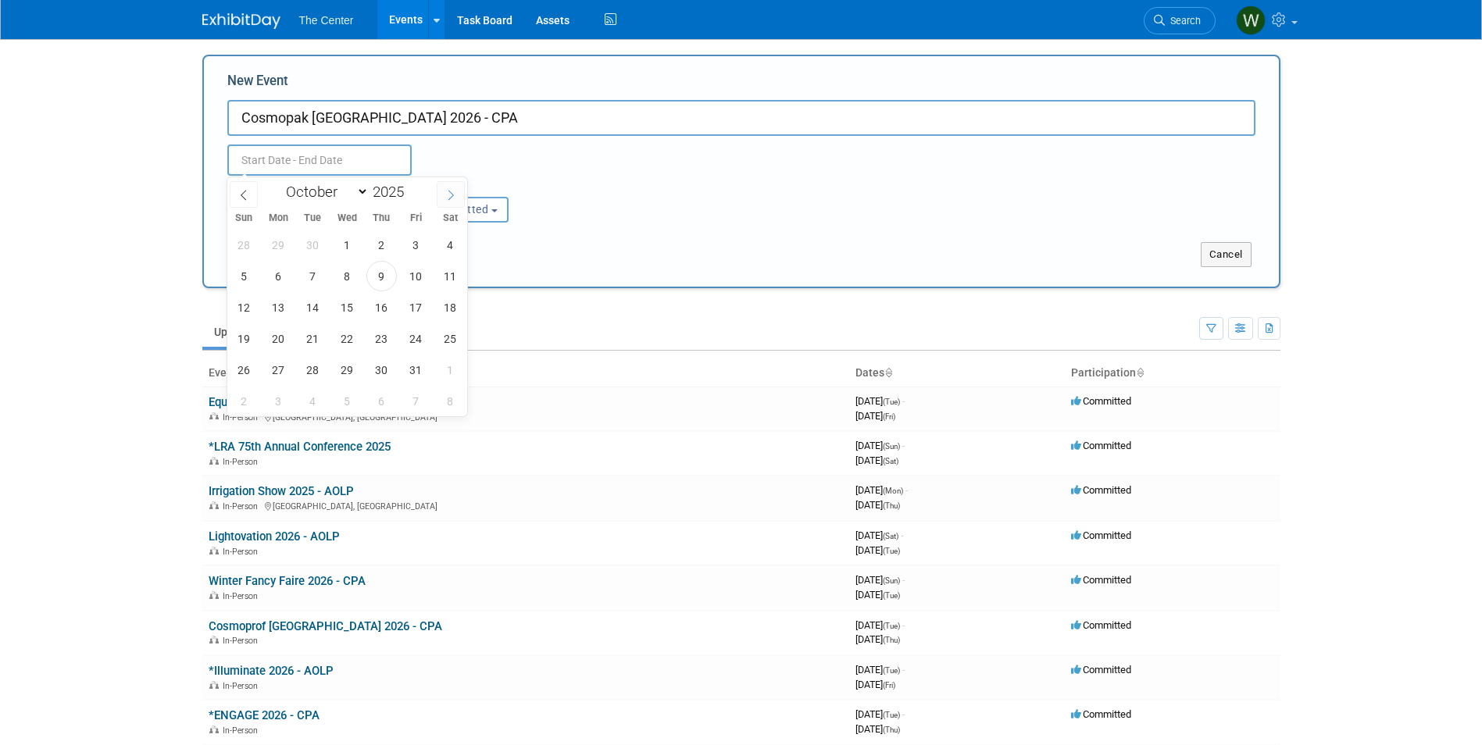
click at [447, 192] on icon at bounding box center [450, 195] width 11 height 11
select select "11"
click at [447, 192] on icon at bounding box center [450, 195] width 11 height 11
type input "2026"
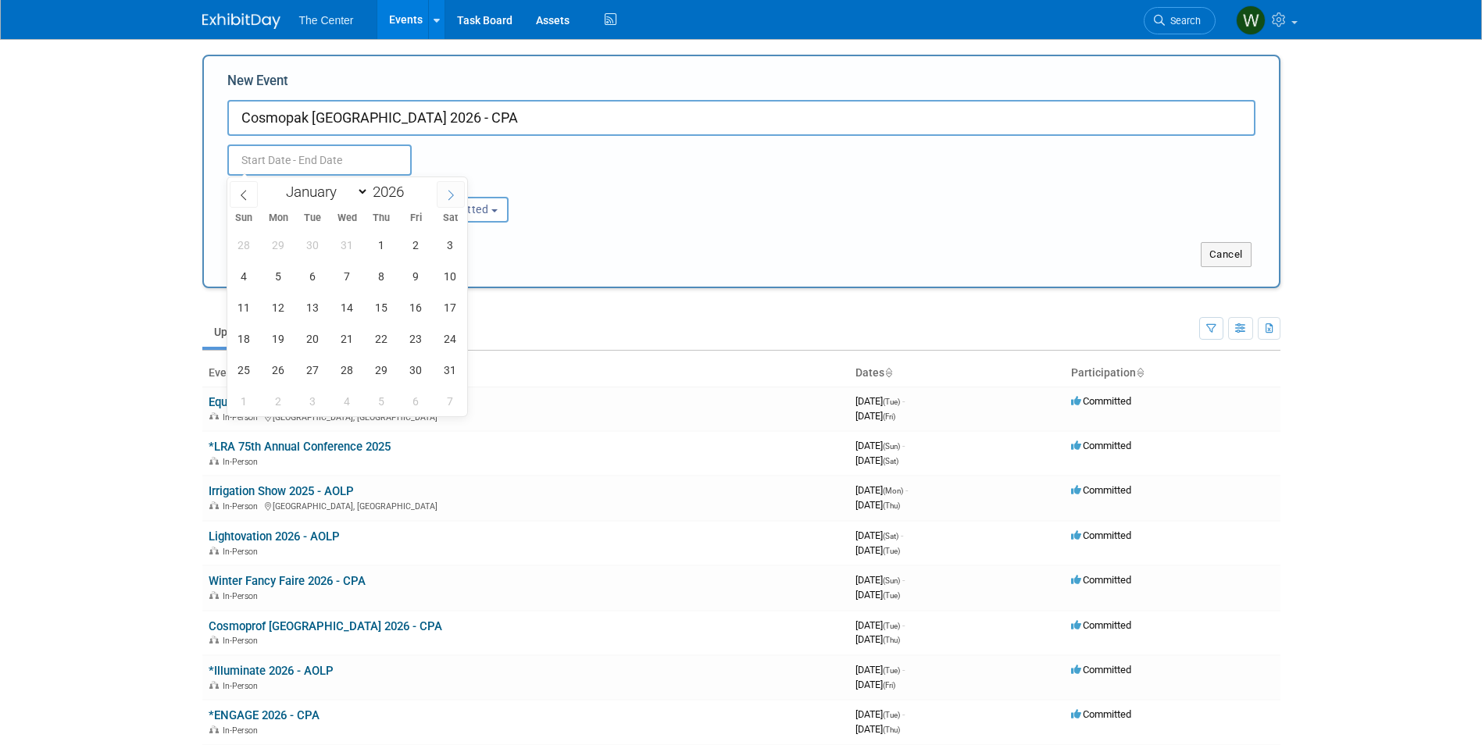
click at [447, 192] on icon at bounding box center [450, 195] width 11 height 11
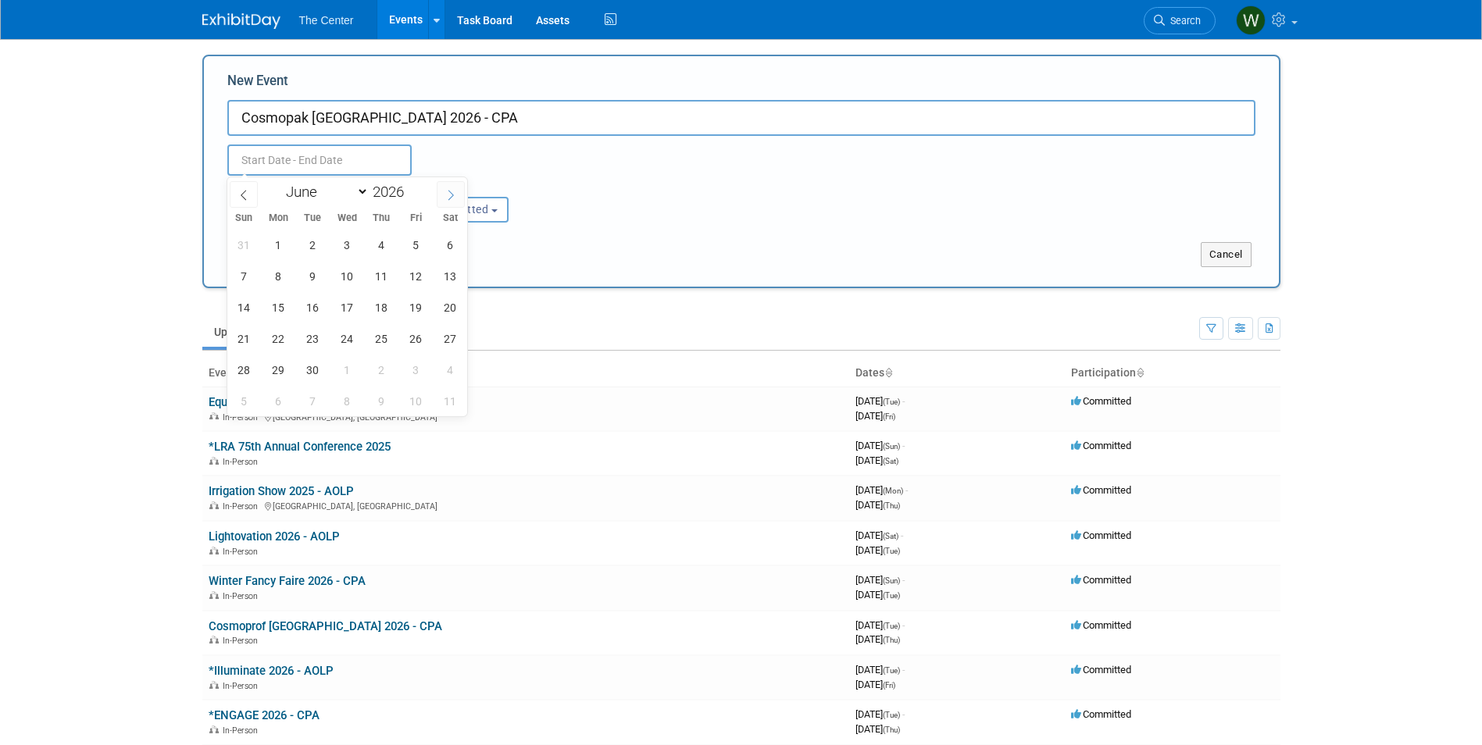
click at [447, 192] on icon at bounding box center [450, 195] width 11 height 11
select select "6"
click at [287, 308] on span "13" at bounding box center [278, 307] width 30 height 30
click at [343, 308] on span "15" at bounding box center [347, 307] width 30 height 30
type input "Jul 13, 2026 to Jul 15, 2026"
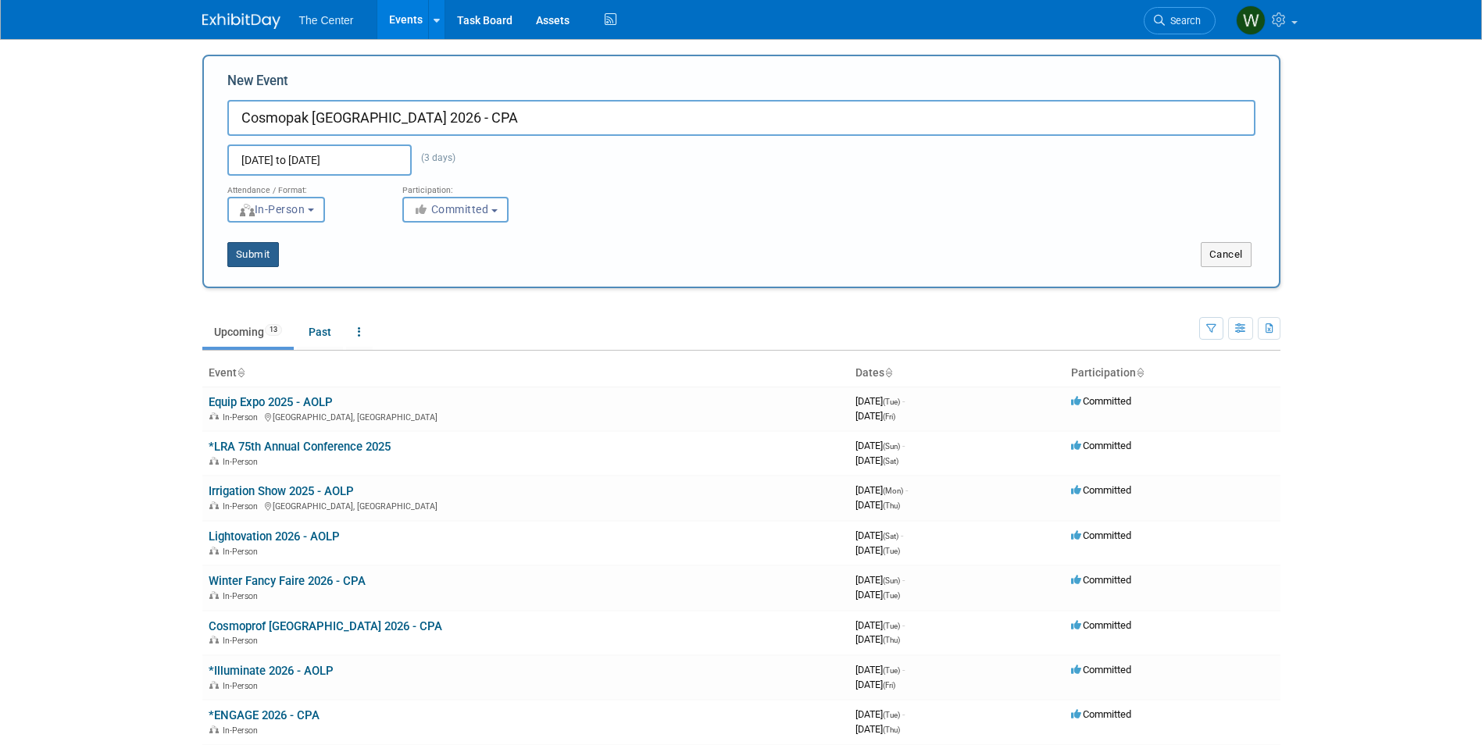
click at [255, 256] on button "Submit" at bounding box center [253, 254] width 52 height 25
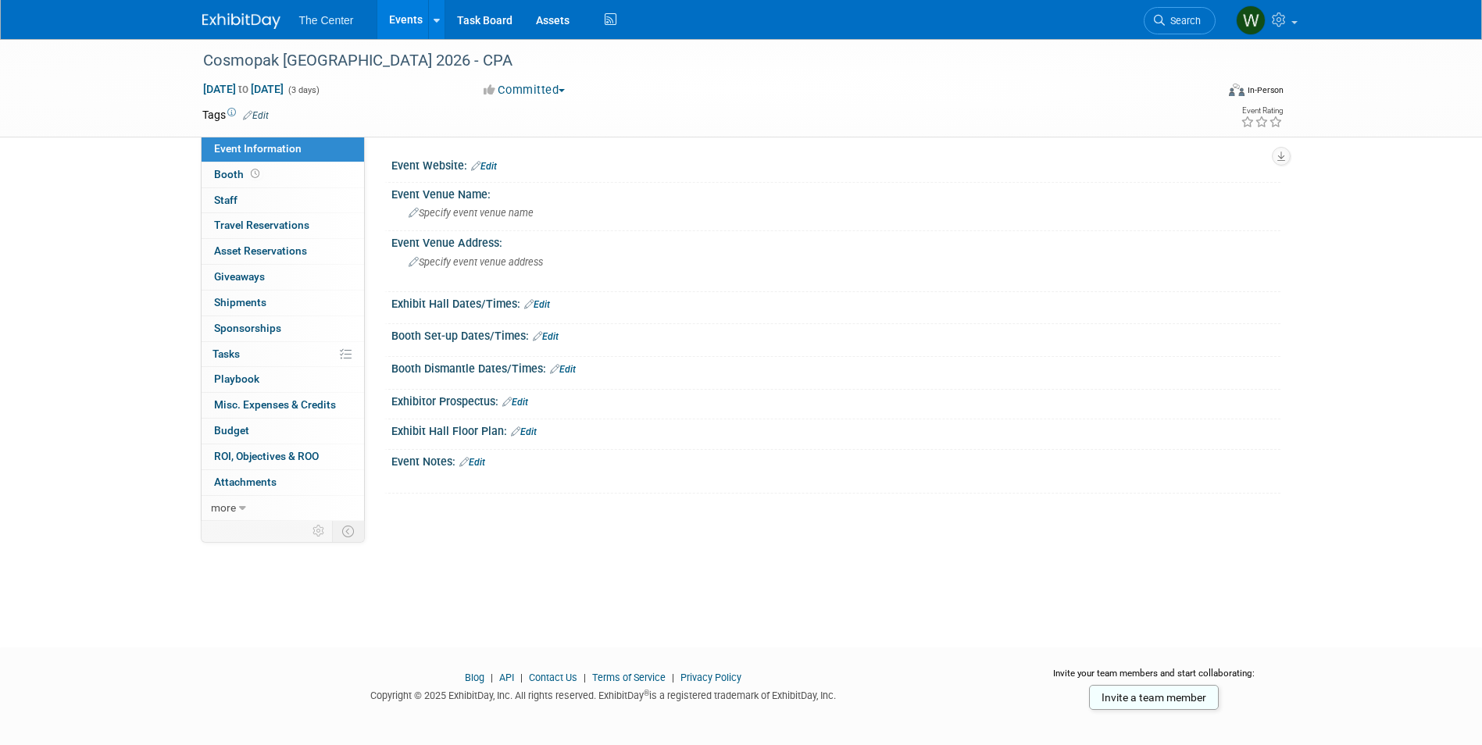
click at [487, 166] on link "Edit" at bounding box center [484, 166] width 26 height 11
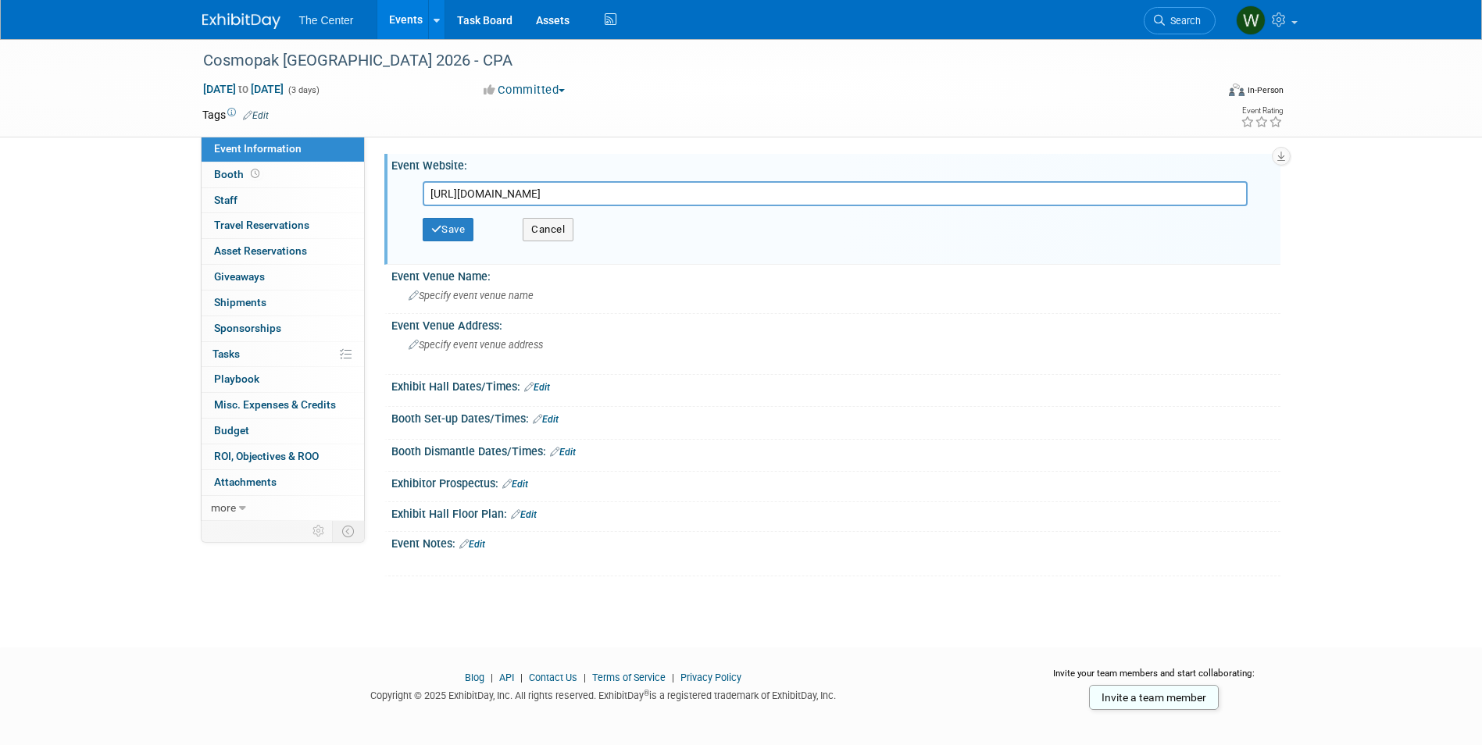
scroll to position [0, 1154]
type input "https://cosmoprofnorthamerica.com/las-vegas/?_gl=1*1df31iq*_up*MQ..*_gs*MQ..*lo…"
click at [457, 232] on button "Save" at bounding box center [449, 229] width 52 height 23
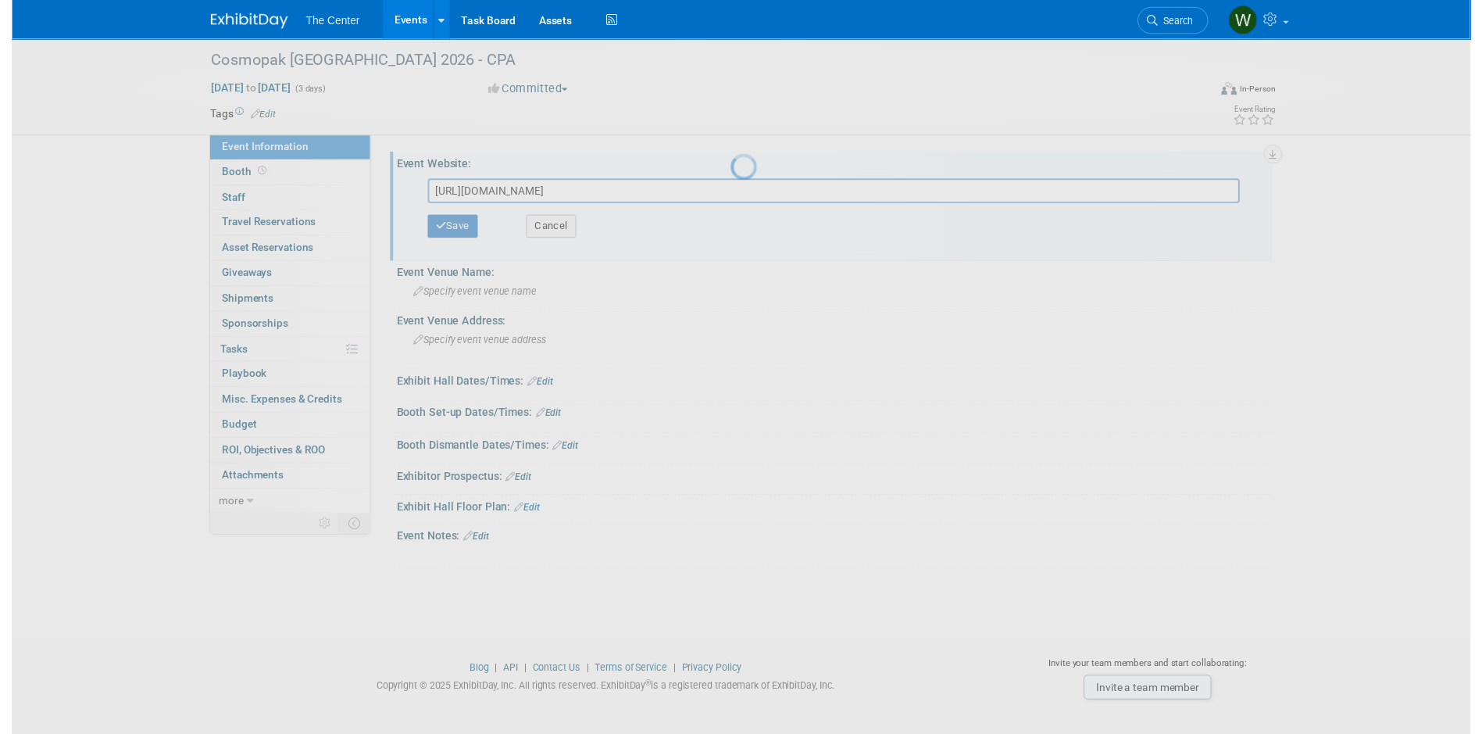
scroll to position [0, 0]
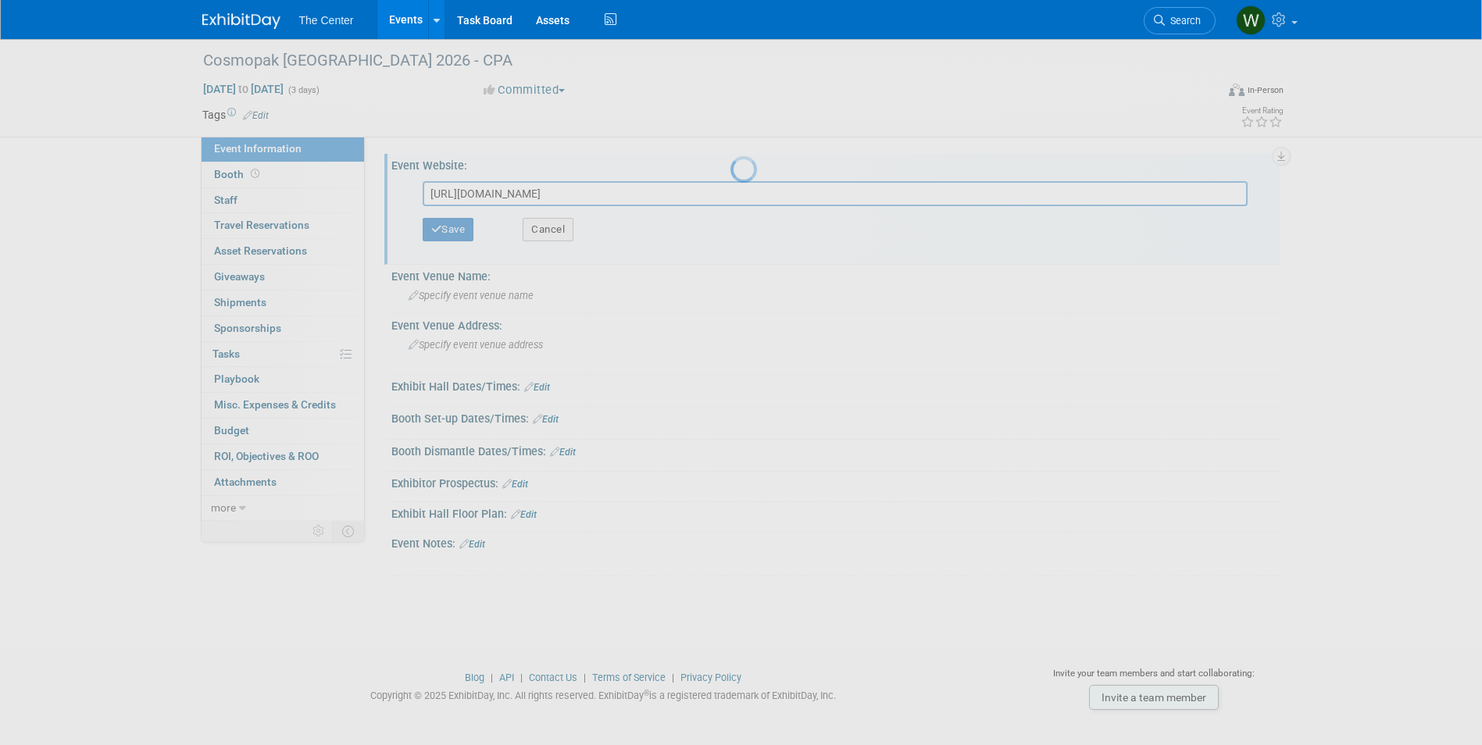
click at [731, 238] on div at bounding box center [742, 372] width 22 height 745
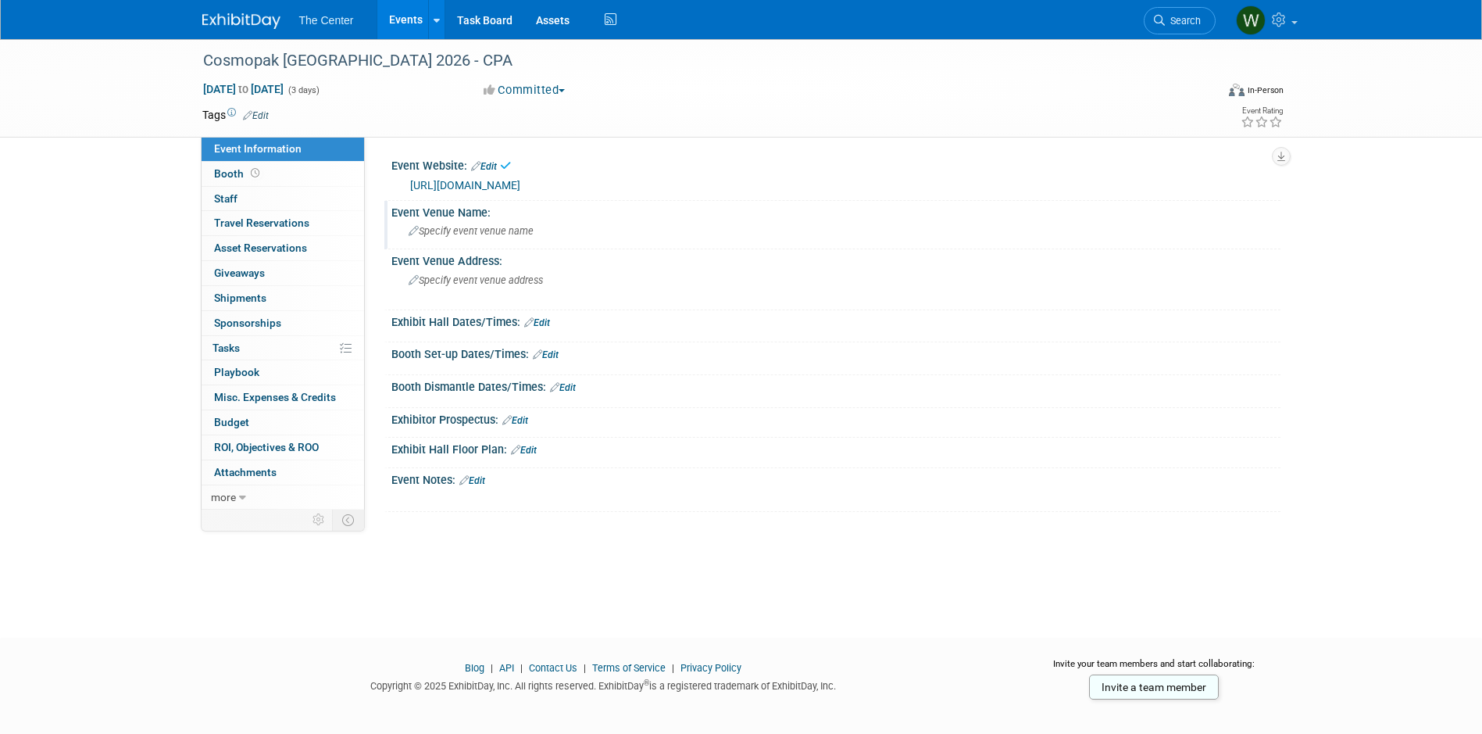
click at [465, 237] on span "Specify event venue name" at bounding box center [471, 231] width 125 height 12
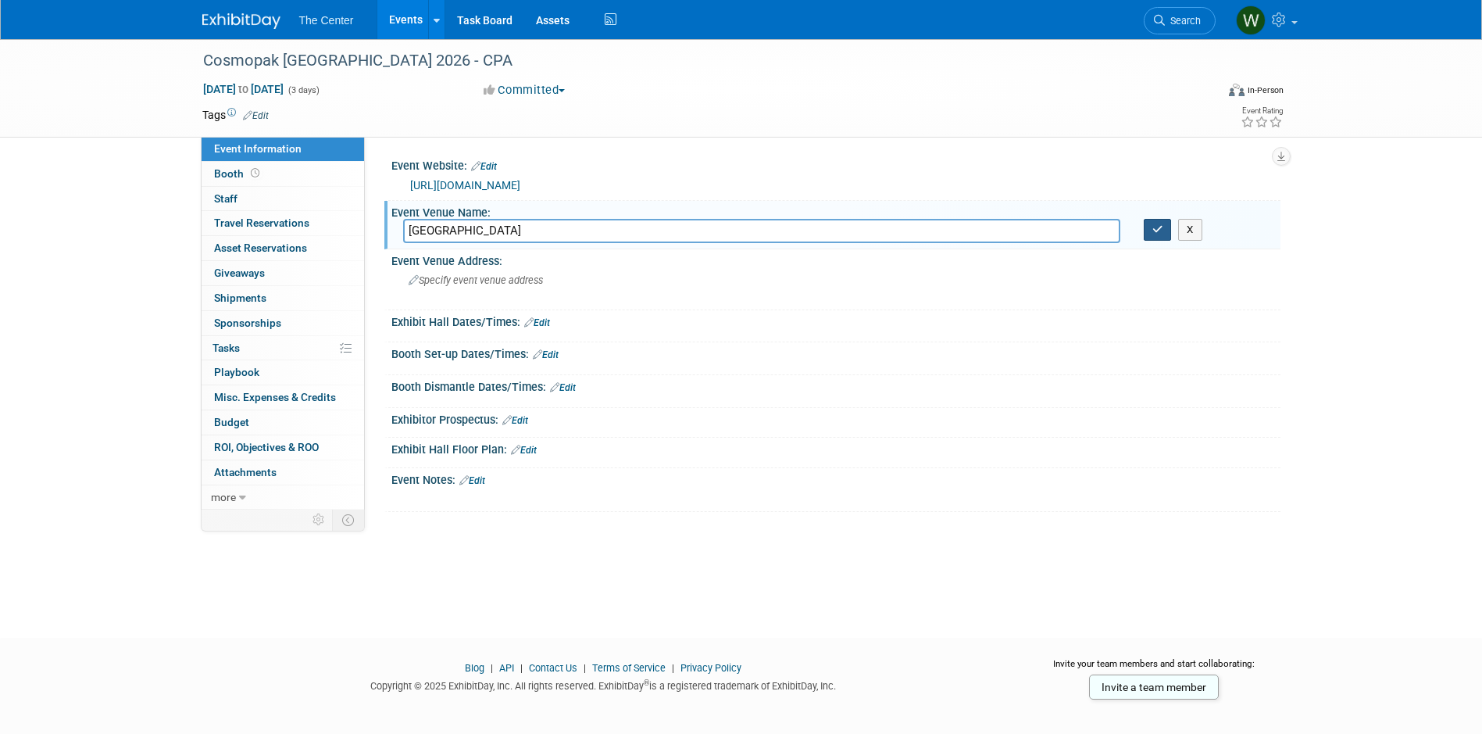
type input "Mandalay Bay Convention Center"
click at [1157, 234] on icon "button" at bounding box center [1157, 229] width 11 height 10
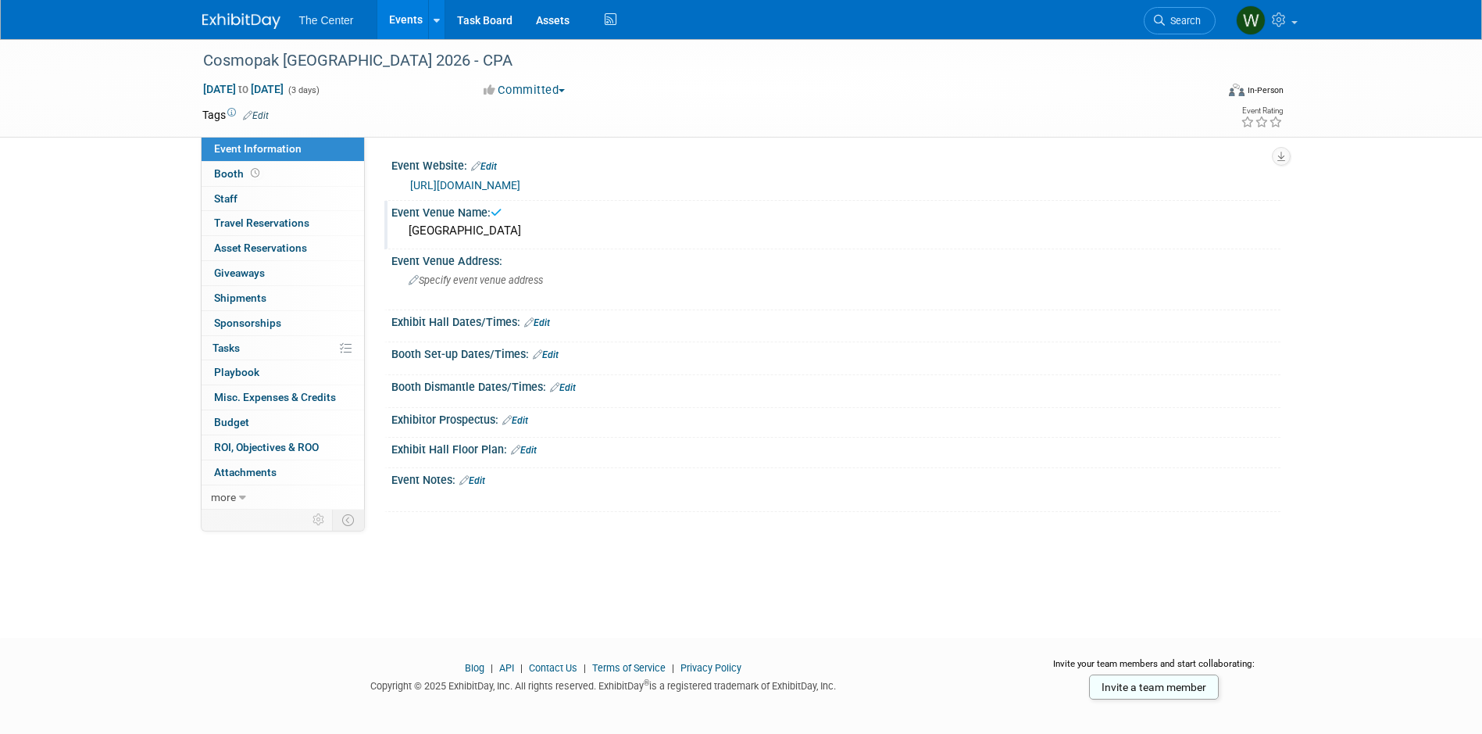
click at [419, 16] on link "Events" at bounding box center [405, 19] width 57 height 39
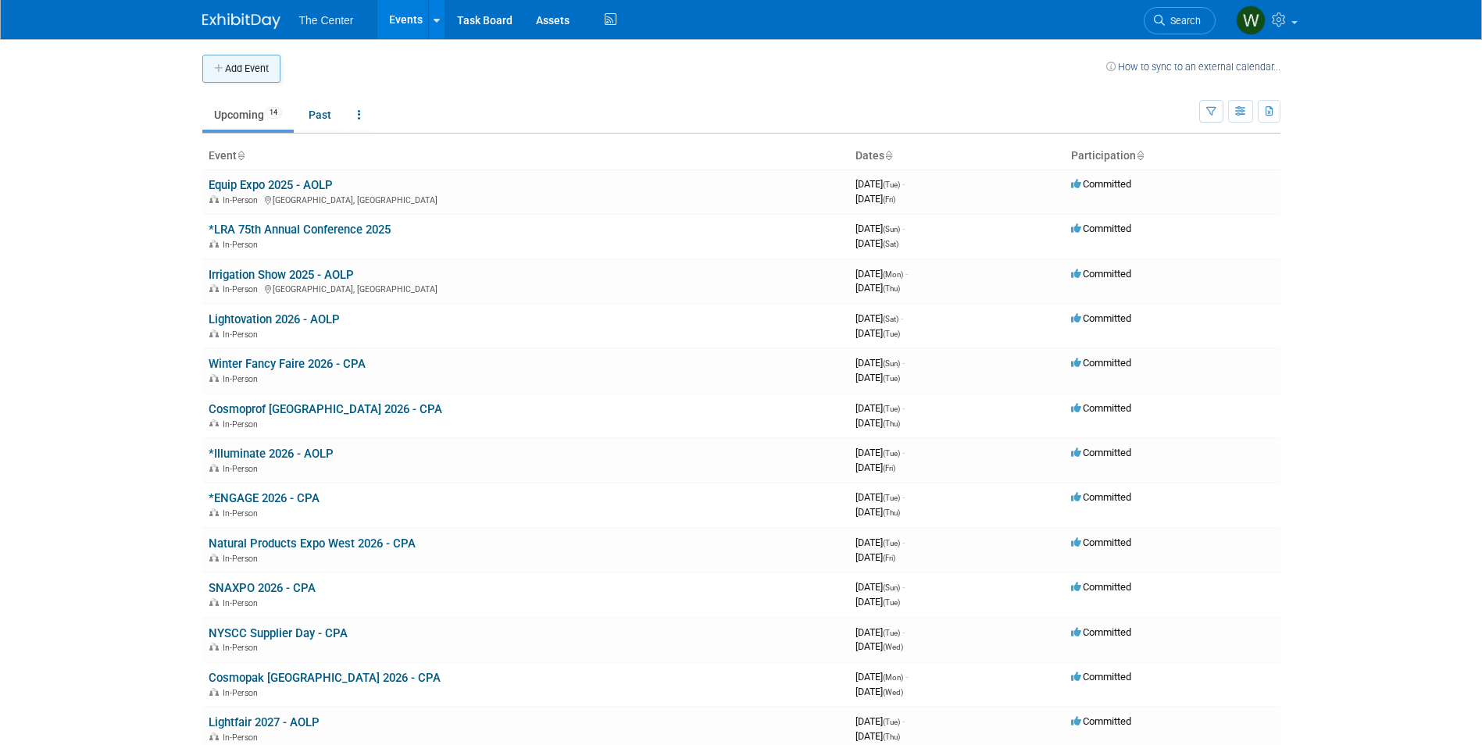
click at [265, 72] on button "Add Event" at bounding box center [241, 69] width 78 height 28
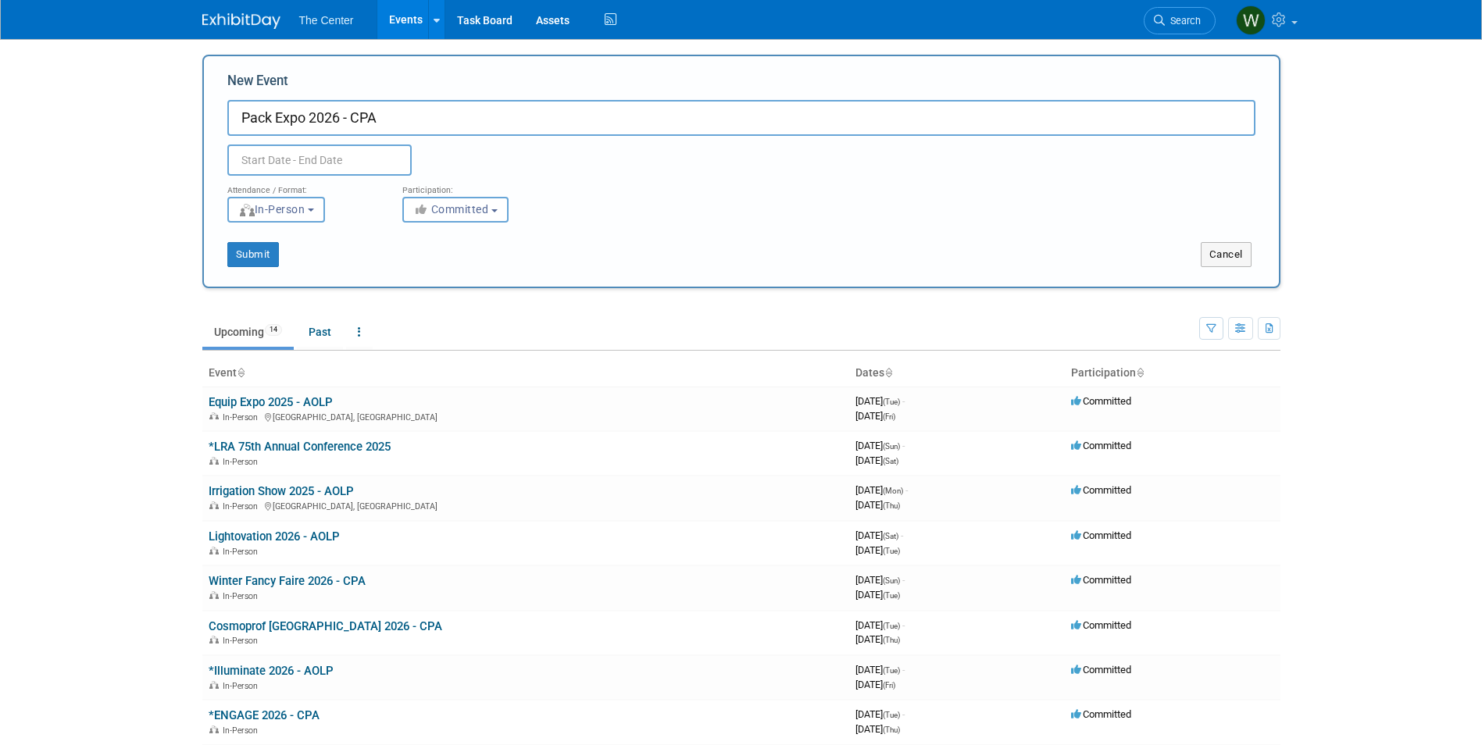
type input "Pack Expo 2026 - CPA"
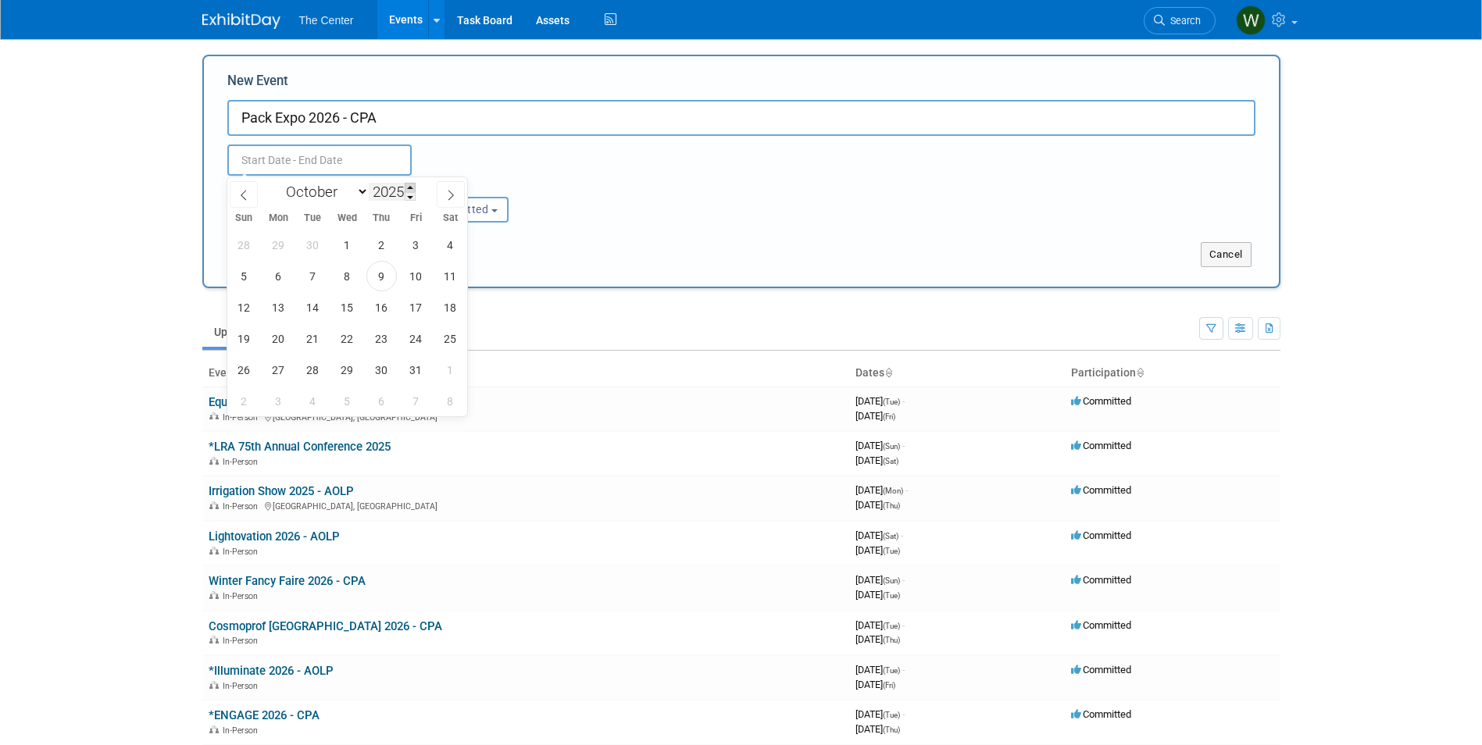
click at [414, 188] on span at bounding box center [410, 187] width 11 height 9
type input "2026"
click at [244, 338] on span "18" at bounding box center [244, 338] width 30 height 30
click at [352, 342] on span "21" at bounding box center [347, 338] width 30 height 30
type input "Oct 18, 2026 to Oct 21, 2026"
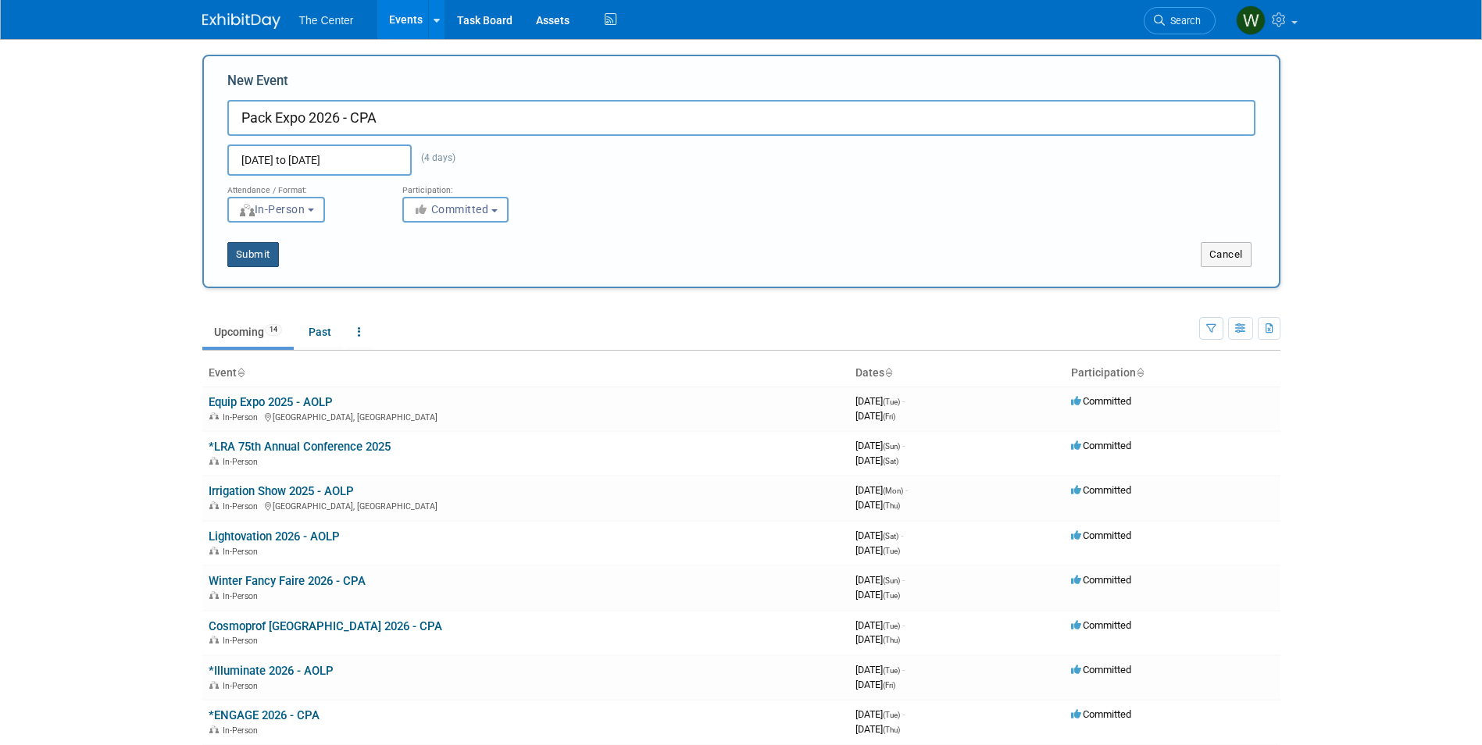
click at [266, 255] on button "Submit" at bounding box center [253, 254] width 52 height 25
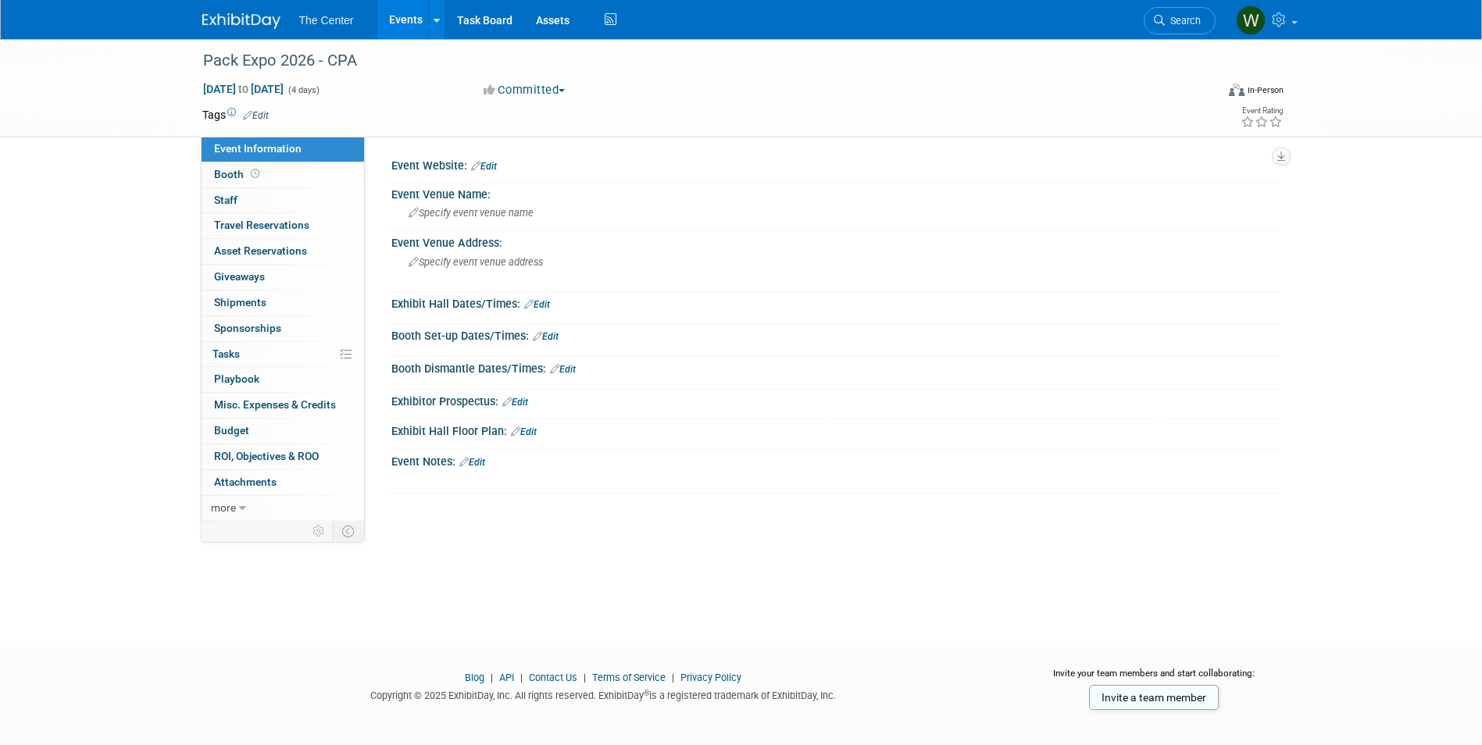
click at [492, 171] on link "Edit" at bounding box center [484, 166] width 26 height 11
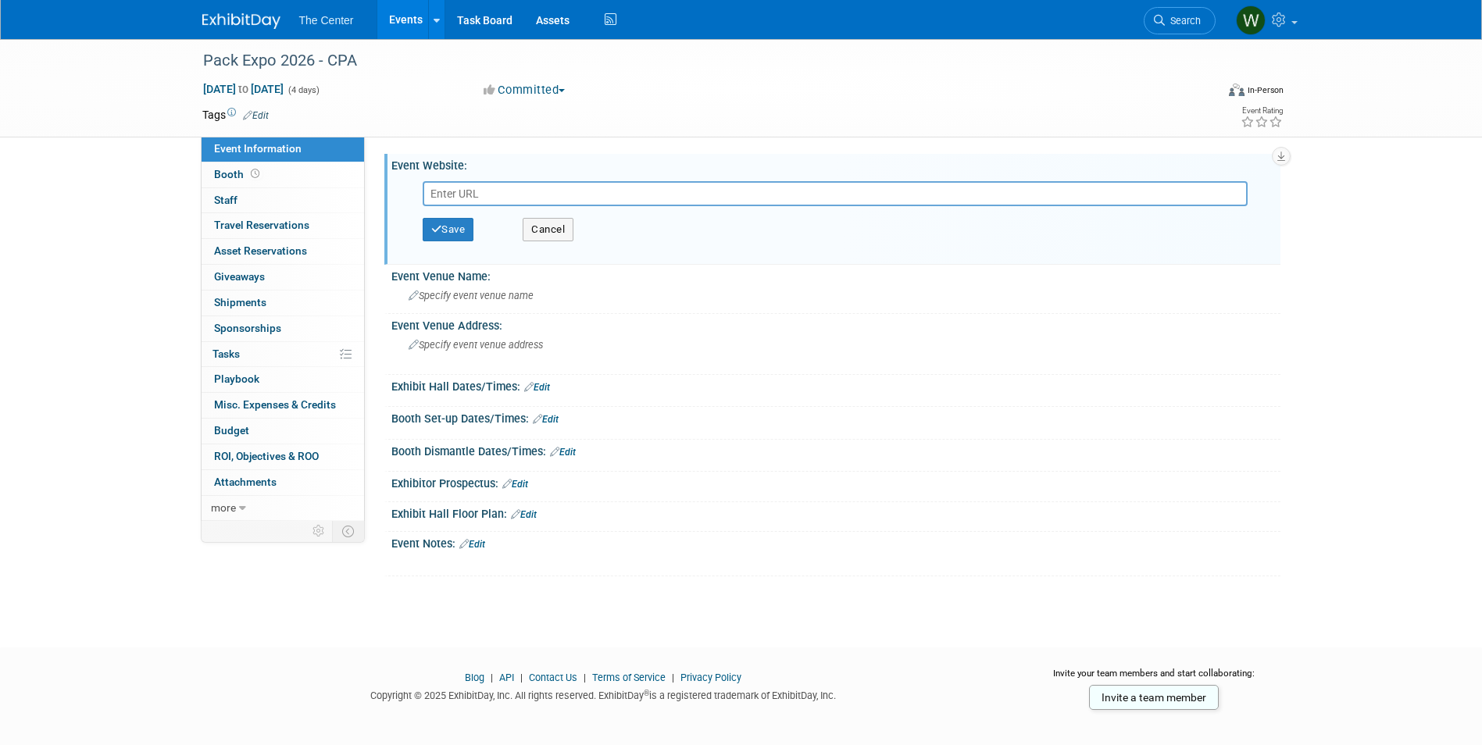
click at [491, 192] on input "text" at bounding box center [835, 193] width 825 height 25
type input "[URL][DOMAIN_NAME]"
click at [463, 230] on button "Save" at bounding box center [449, 229] width 52 height 23
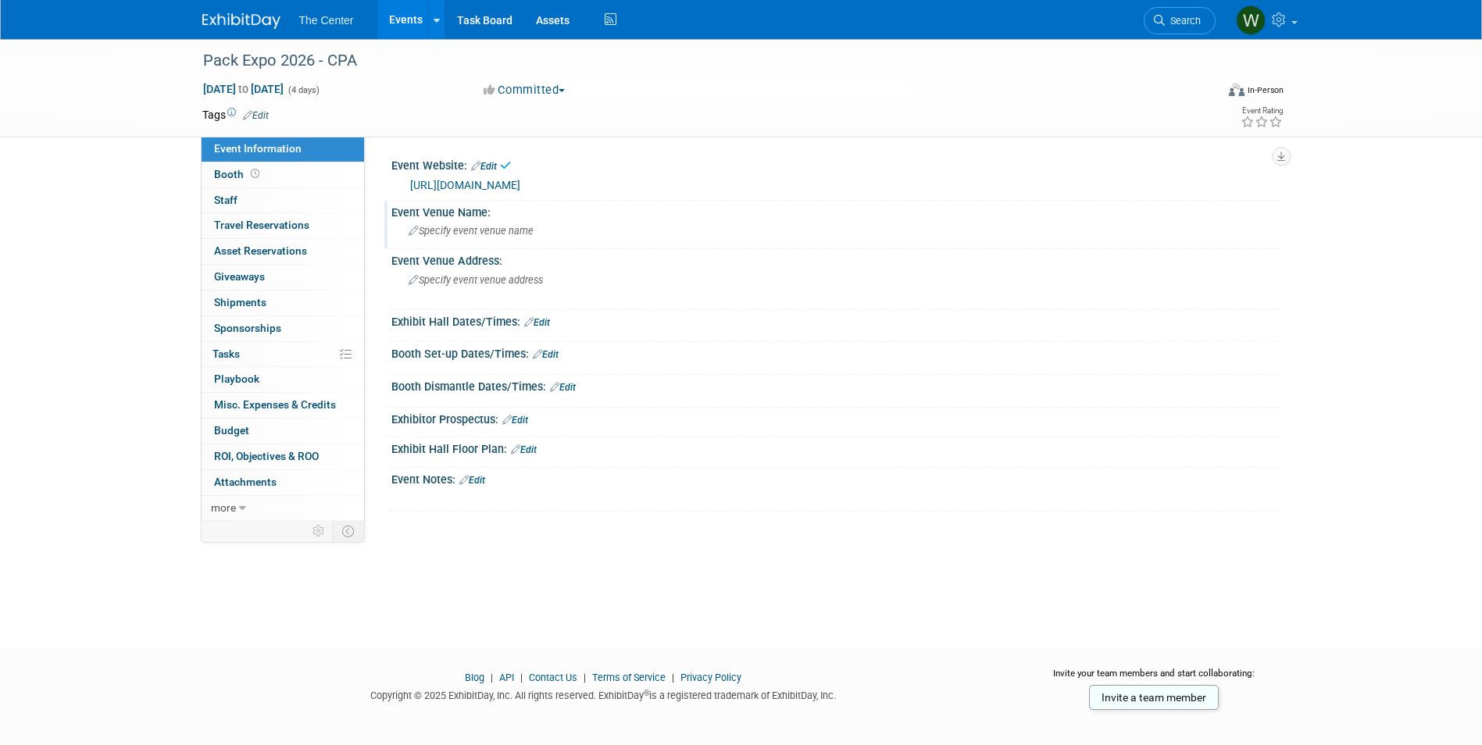
click at [459, 230] on span "Specify event venue name" at bounding box center [471, 231] width 125 height 12
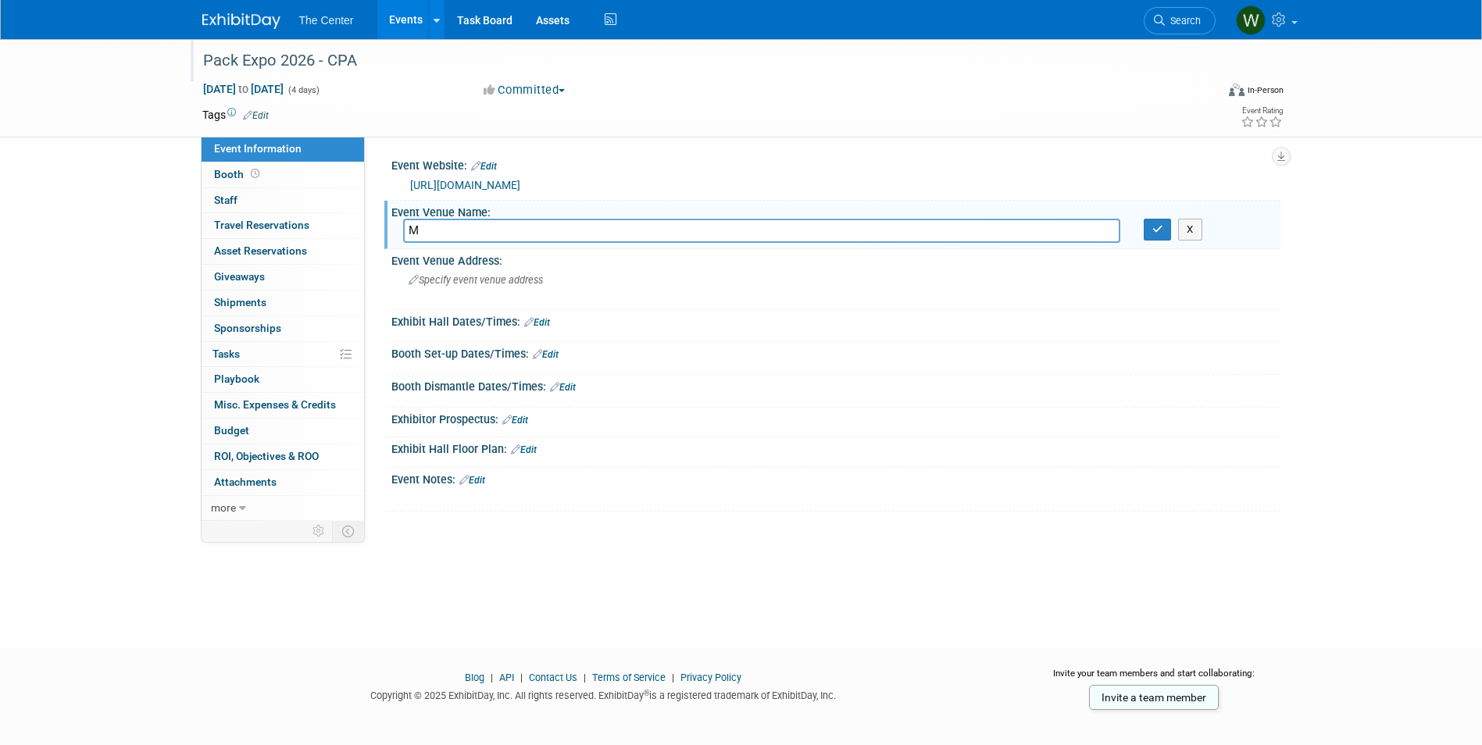
type input "M"
click at [281, 58] on div "Pack Expo 2026 - CPA" at bounding box center [695, 61] width 995 height 28
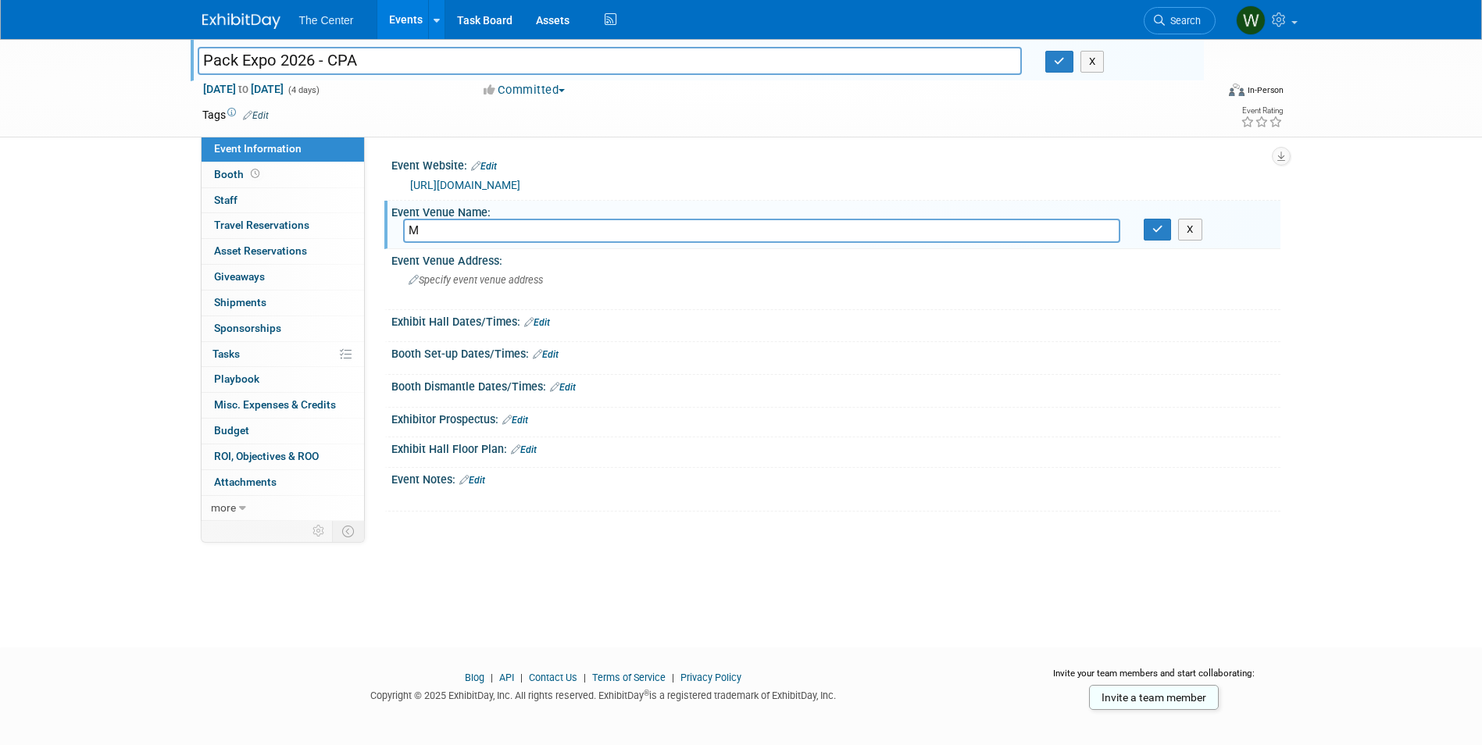
click at [280, 59] on input "Pack Expo 2026 - CPA" at bounding box center [610, 60] width 825 height 27
type input "Pack Expo International 2026 - CPA"
click at [1048, 52] on button "button" at bounding box center [1059, 62] width 28 height 22
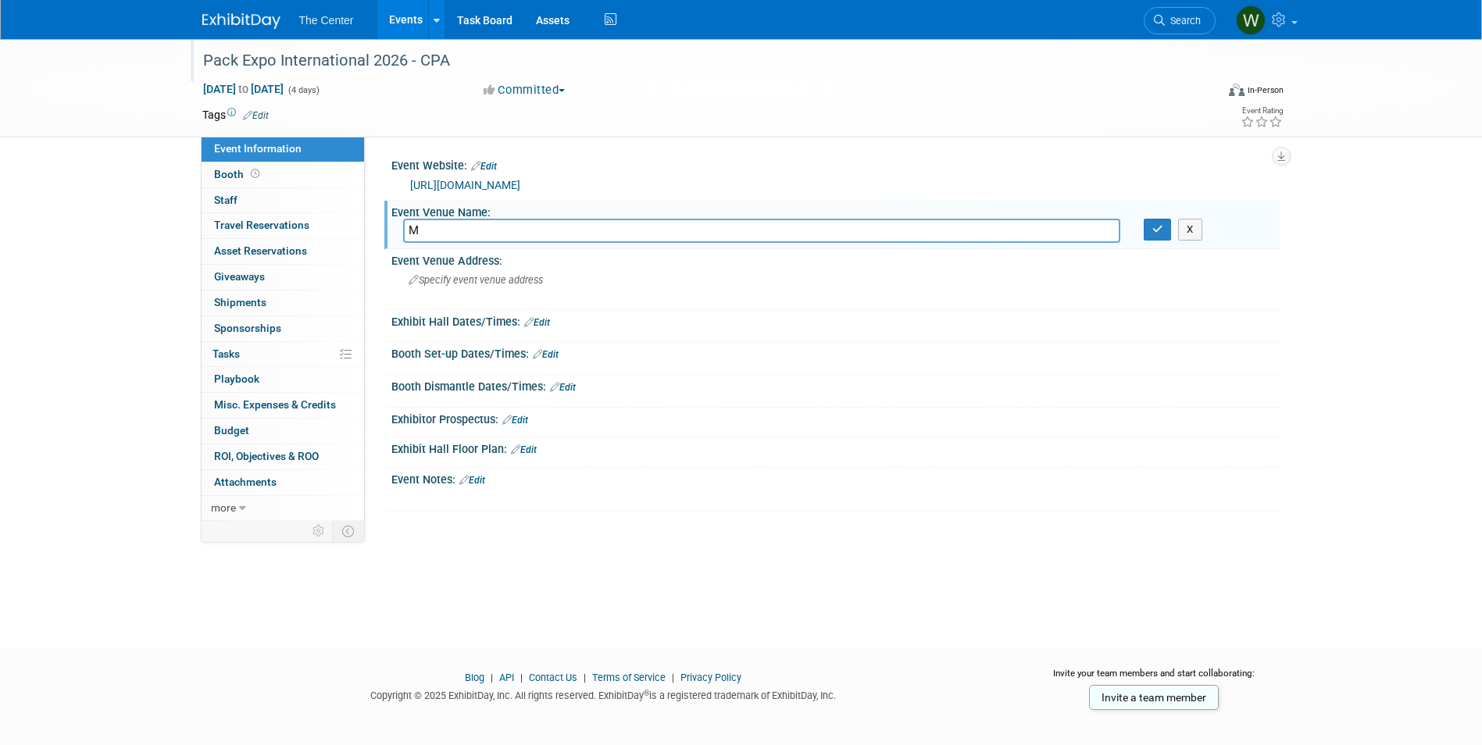
click at [483, 230] on input "M" at bounding box center [761, 231] width 717 height 24
type input "McCormick Place"
click at [1164, 229] on button "button" at bounding box center [1158, 230] width 28 height 22
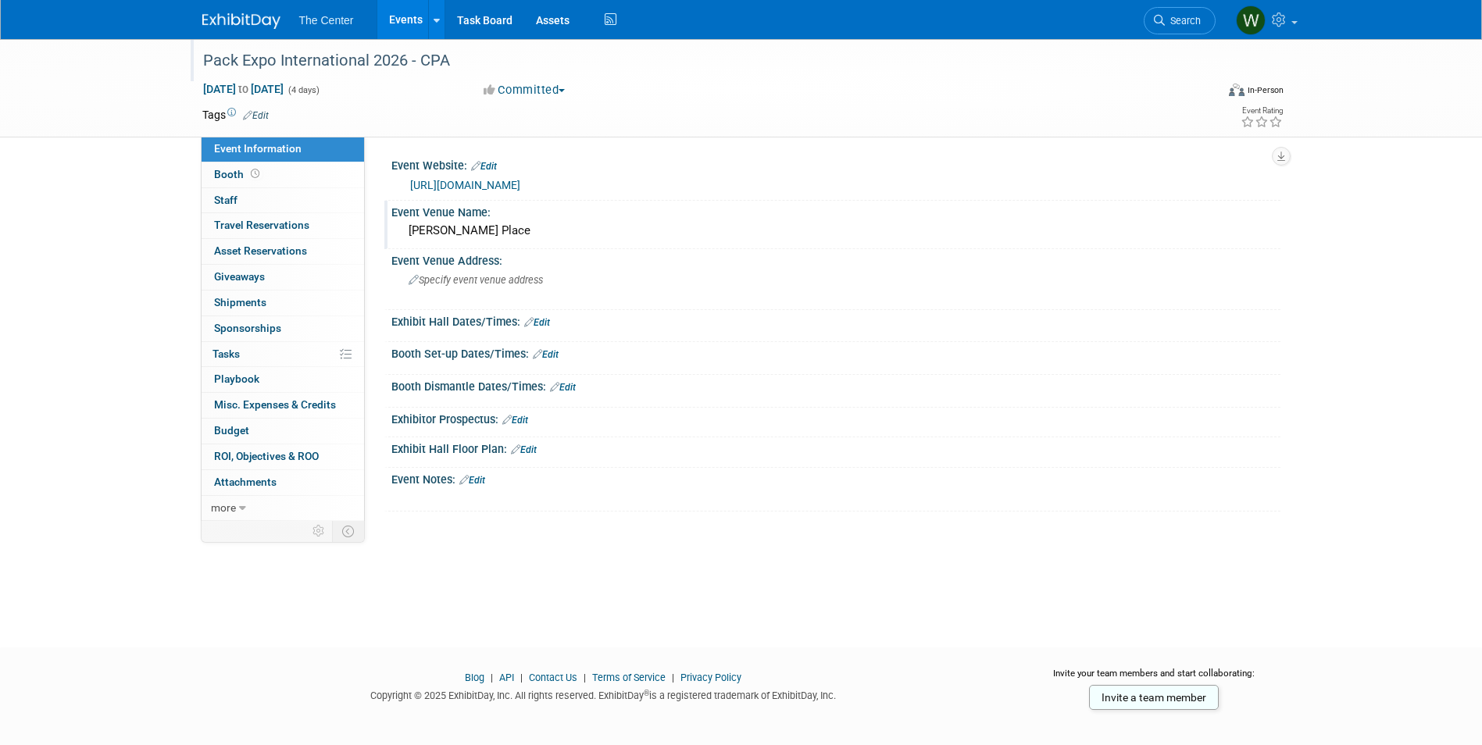
click at [529, 450] on link "Edit" at bounding box center [524, 450] width 26 height 11
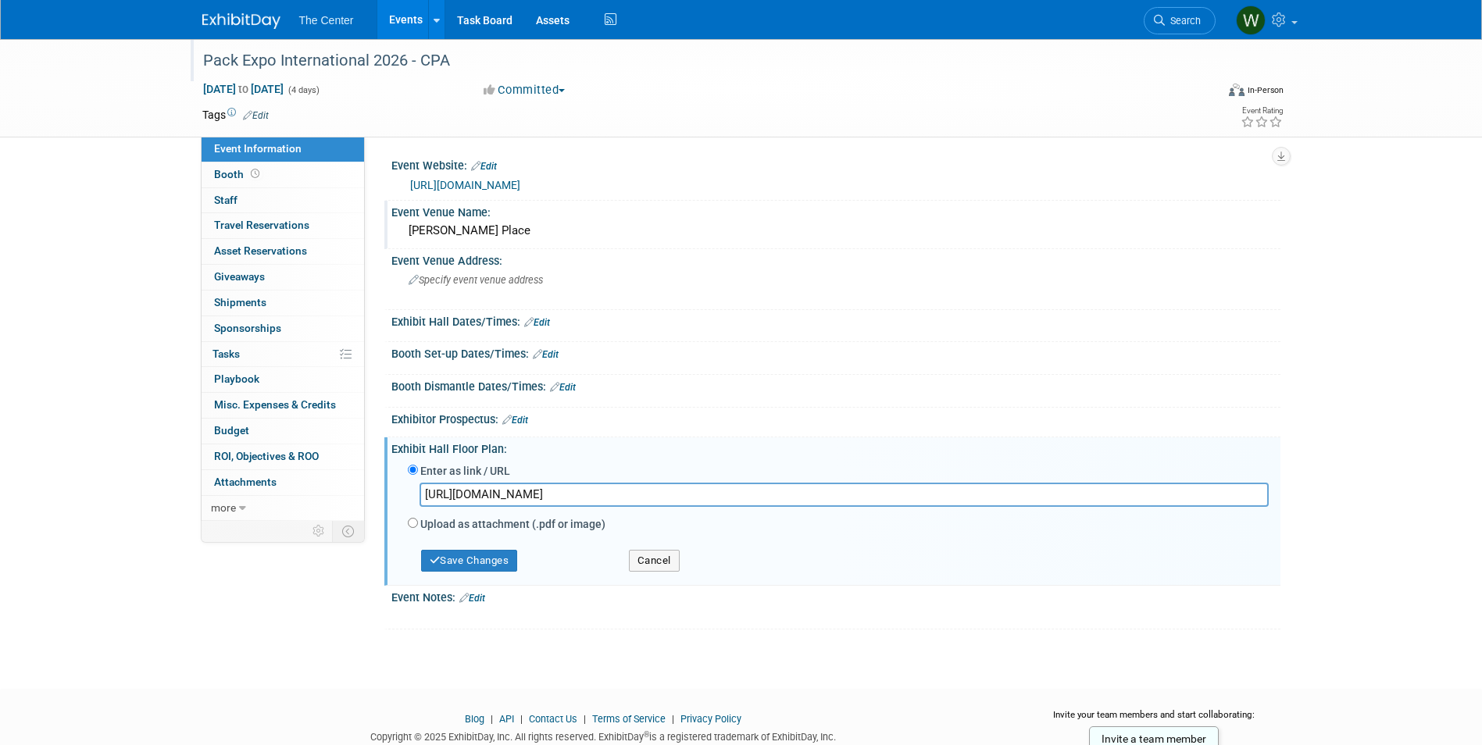
scroll to position [0, 544]
type input "https://packexpo26.mapyourshow.com/8_0/exhview/?_gl=1*10upqax*_gcl_au*NDMzMTcyN…"
click at [489, 567] on button "Save Changes" at bounding box center [469, 561] width 97 height 22
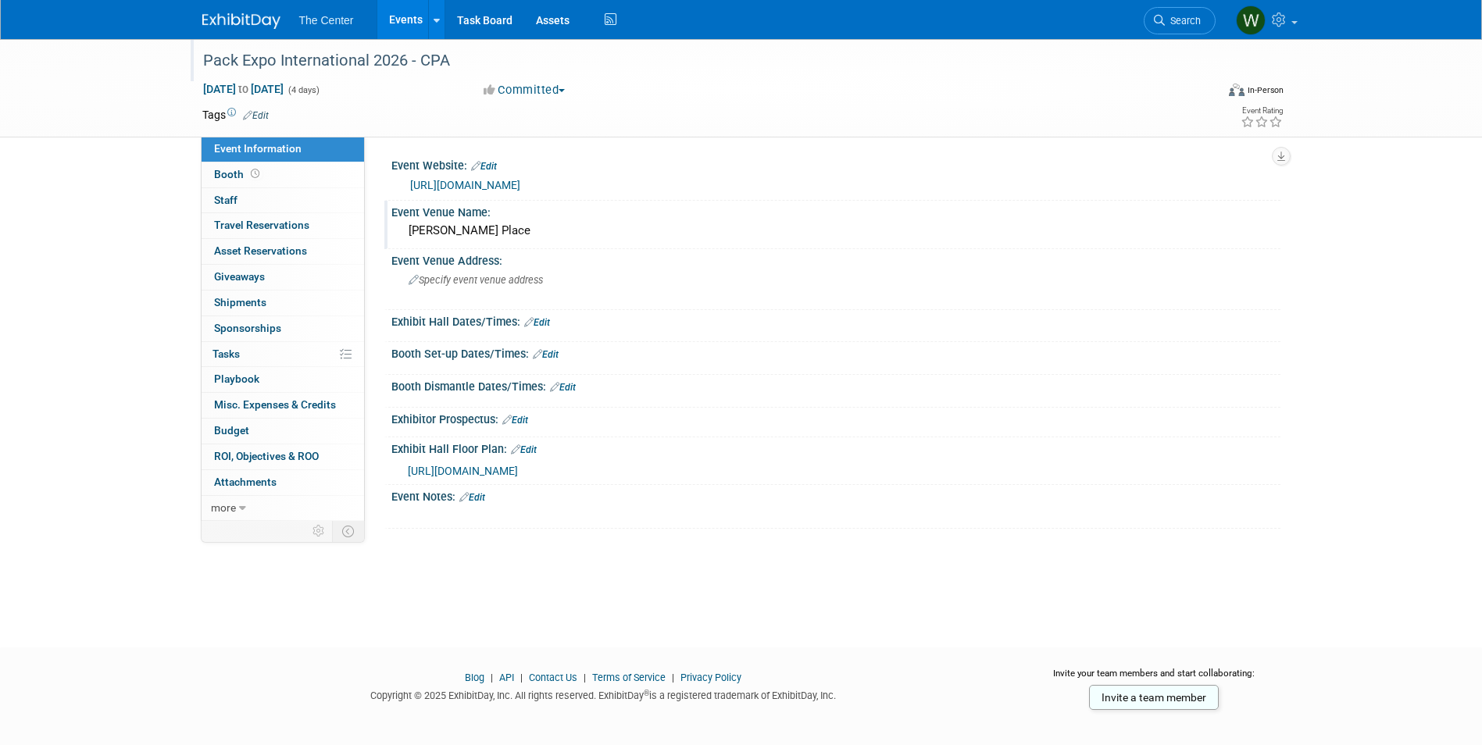
click at [408, 14] on link "Events" at bounding box center [405, 19] width 57 height 39
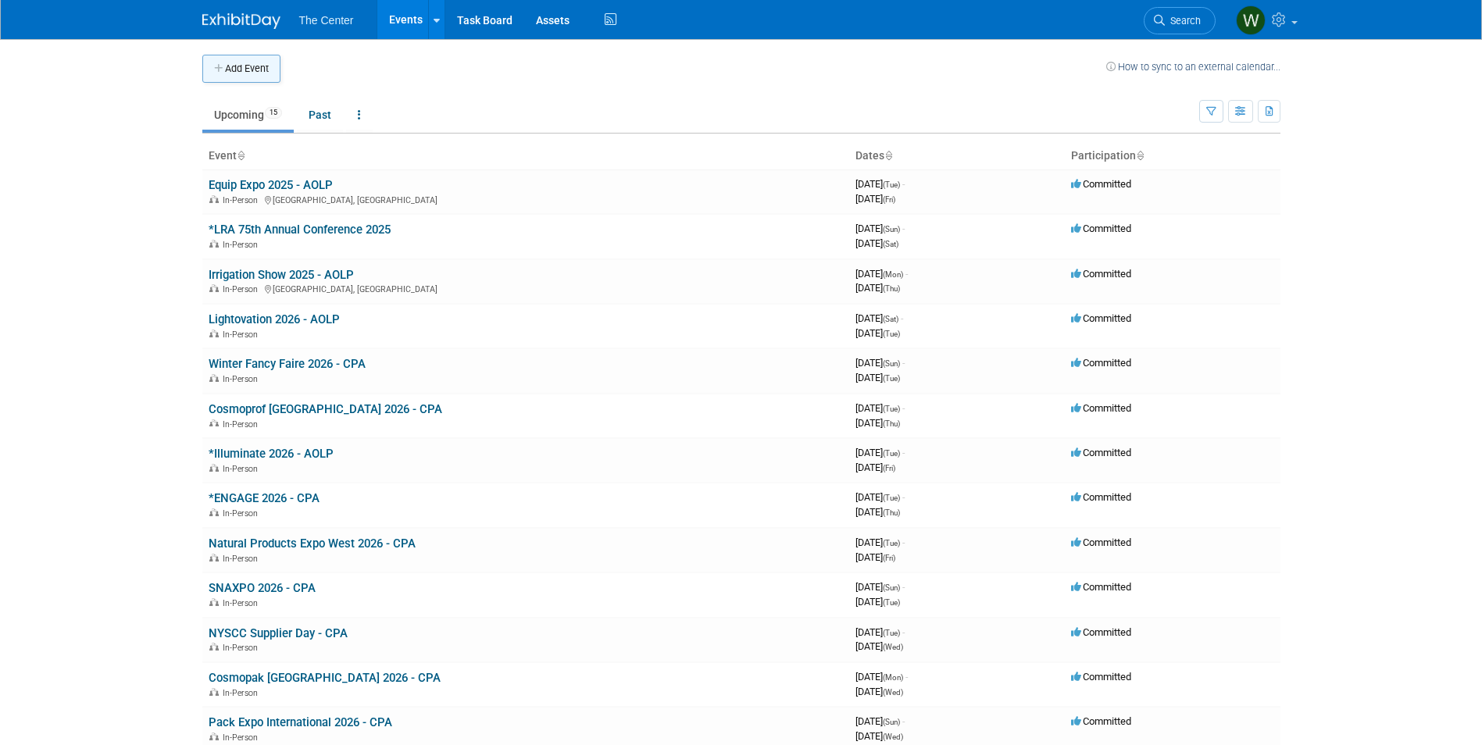
click at [259, 68] on button "Add Event" at bounding box center [241, 69] width 78 height 28
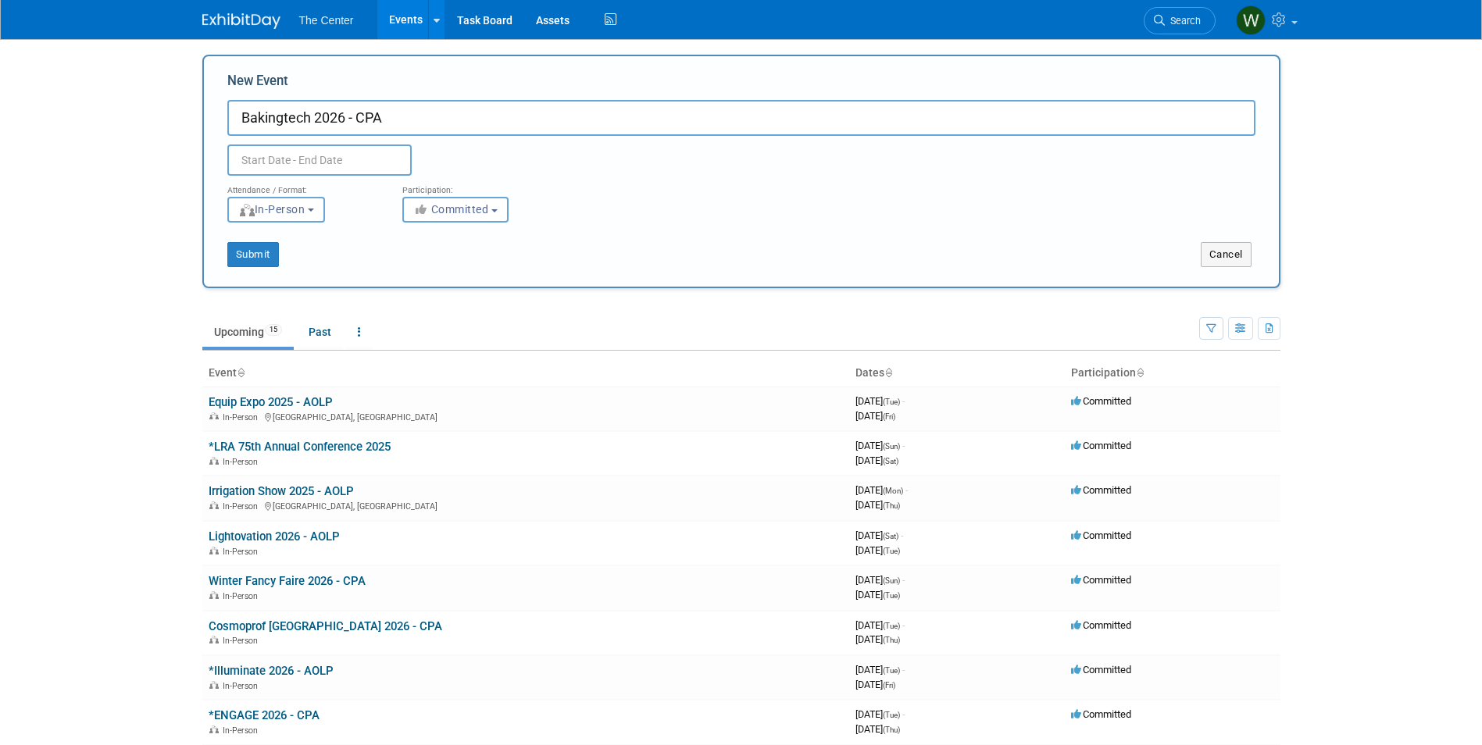
type input "Bakingtech 2026 - CPA"
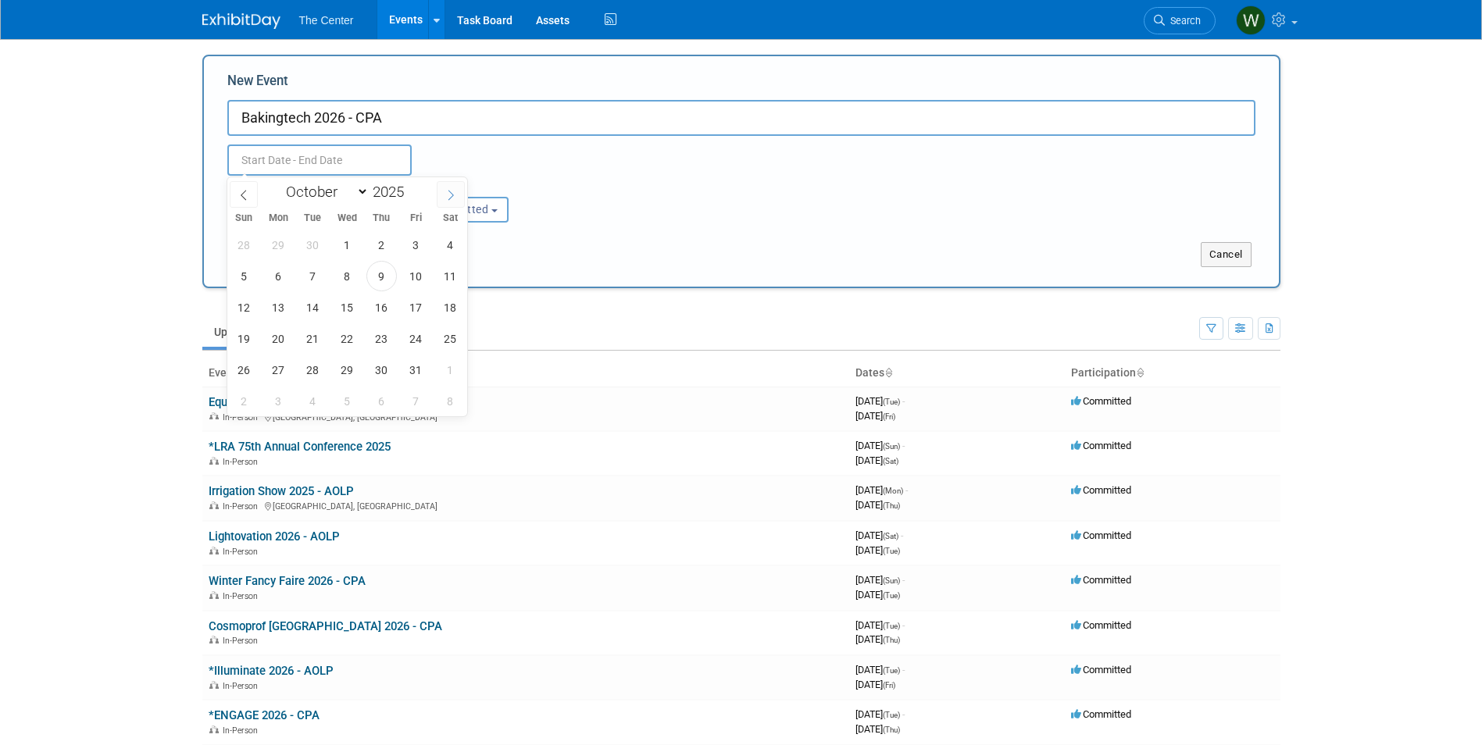
click at [448, 192] on icon at bounding box center [450, 195] width 11 height 11
select select "11"
click at [448, 192] on icon at bounding box center [450, 195] width 11 height 11
type input "2026"
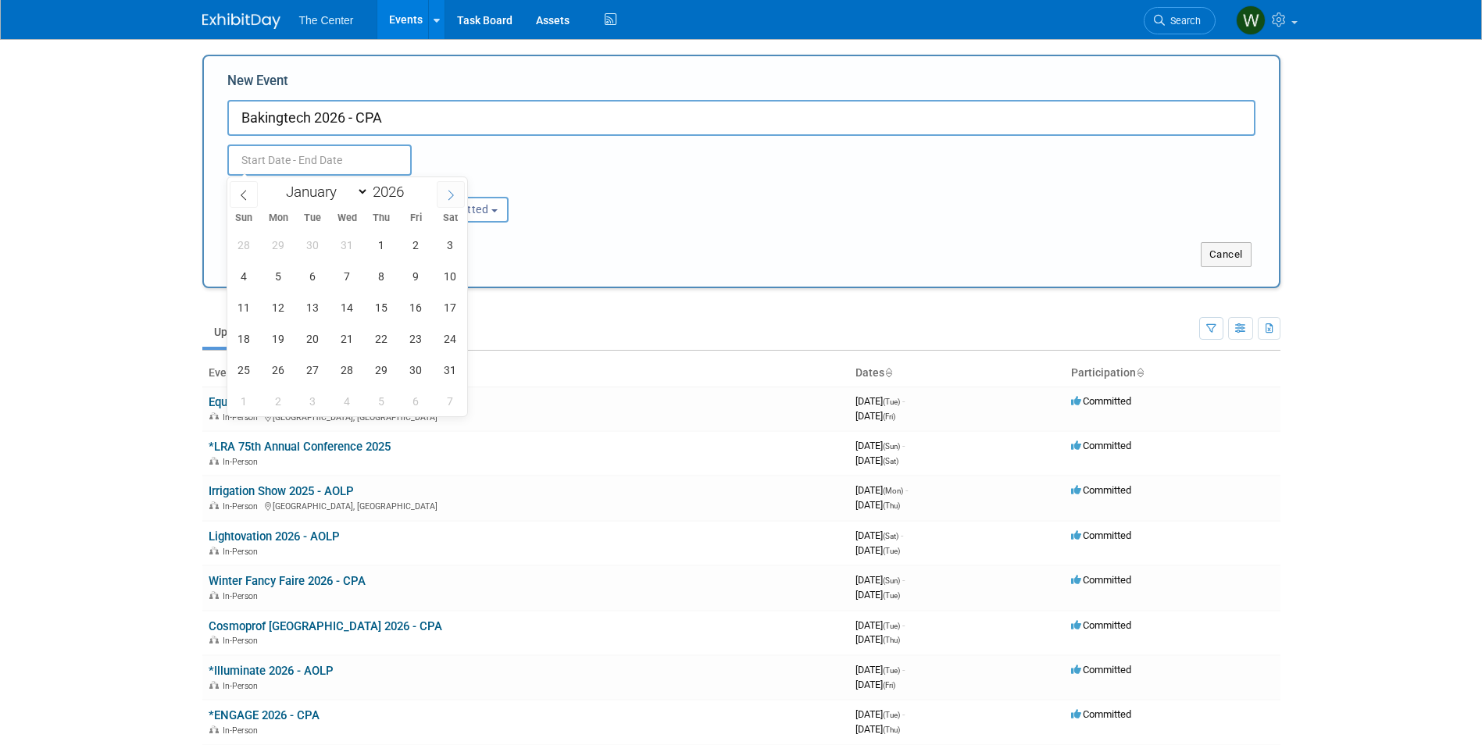
click at [448, 192] on icon at bounding box center [450, 195] width 11 height 11
select select "1"
click at [286, 305] on span "16" at bounding box center [278, 307] width 30 height 30
click at [379, 309] on span "19" at bounding box center [381, 307] width 30 height 30
type input "[DATE] to [DATE]"
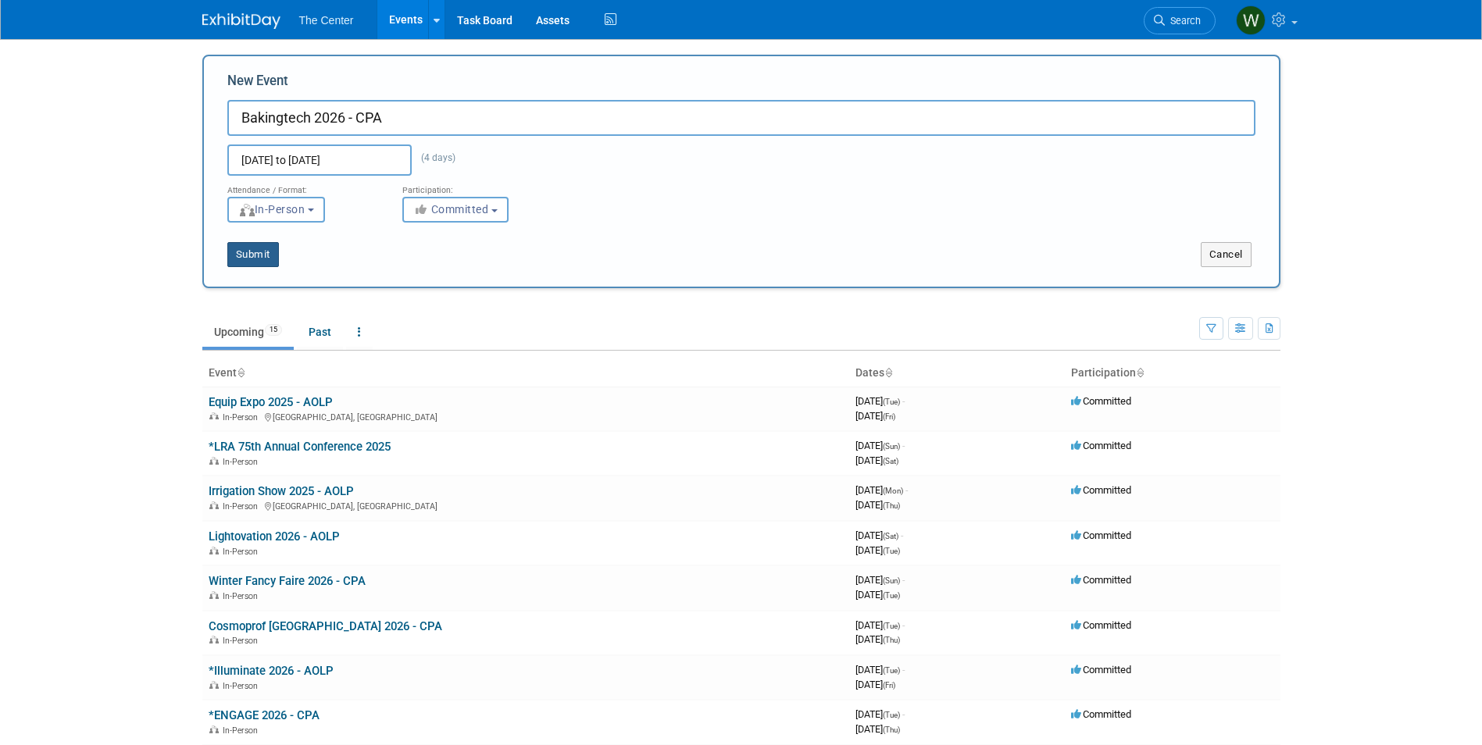
click at [240, 251] on button "Submit" at bounding box center [253, 254] width 52 height 25
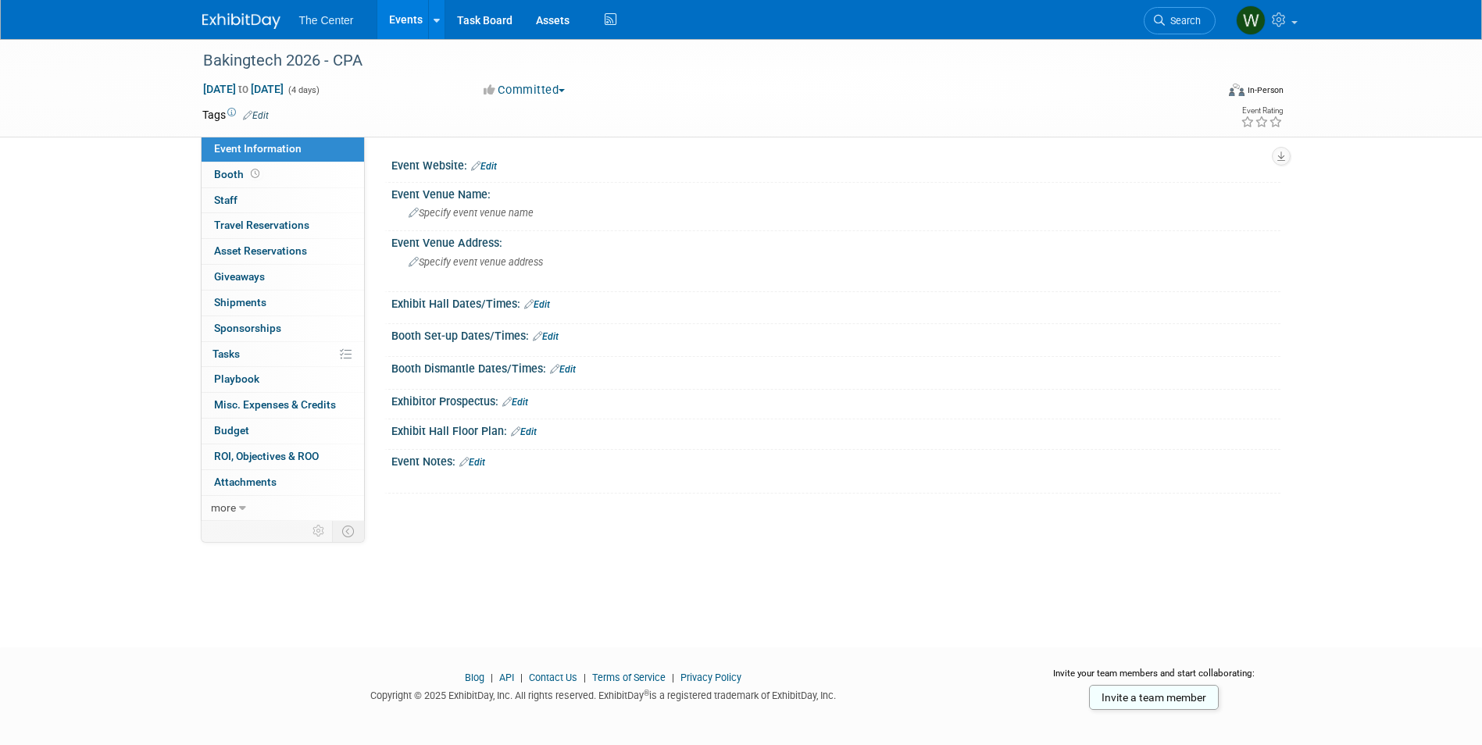
click at [489, 166] on link "Edit" at bounding box center [484, 166] width 26 height 11
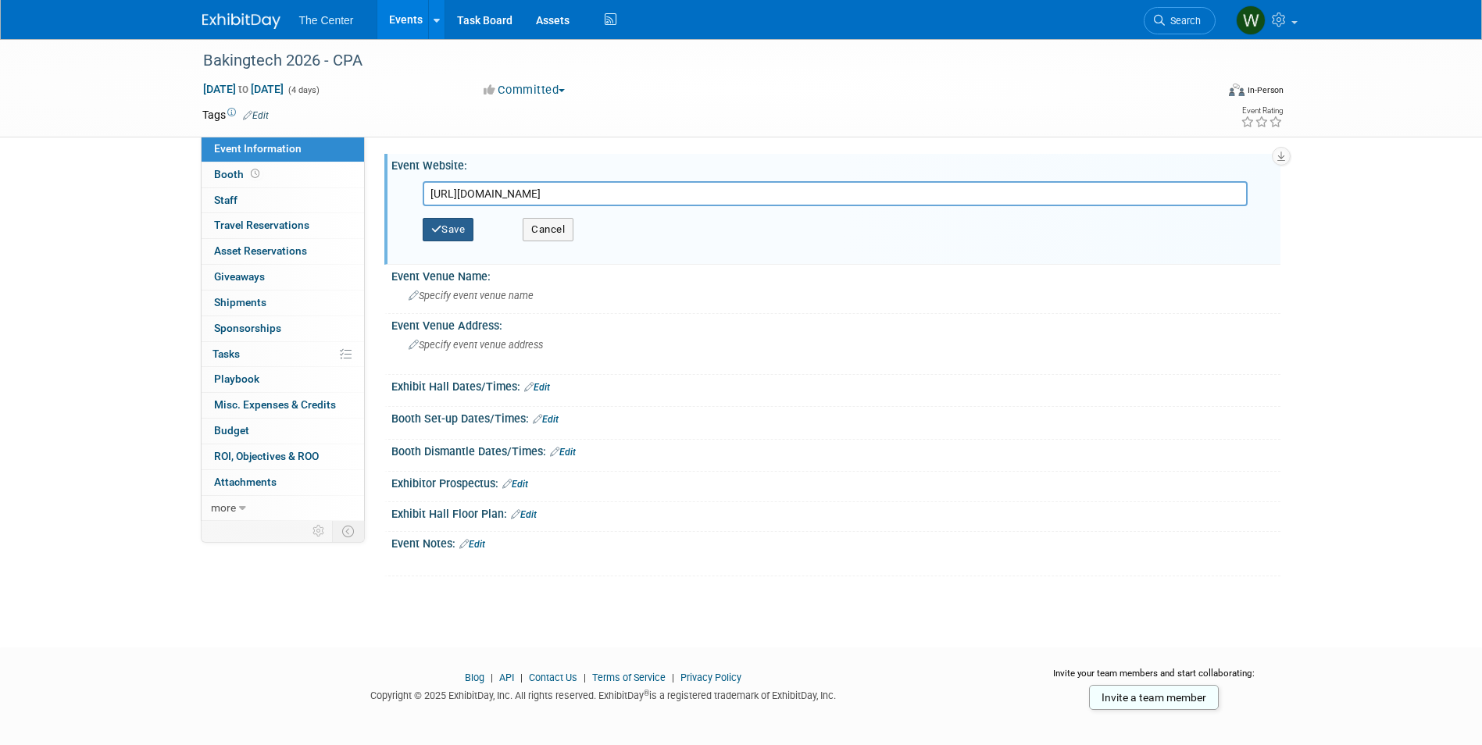
type input "https://asbe.org/bakingtech2026/"
click at [454, 229] on button "Save" at bounding box center [449, 229] width 52 height 23
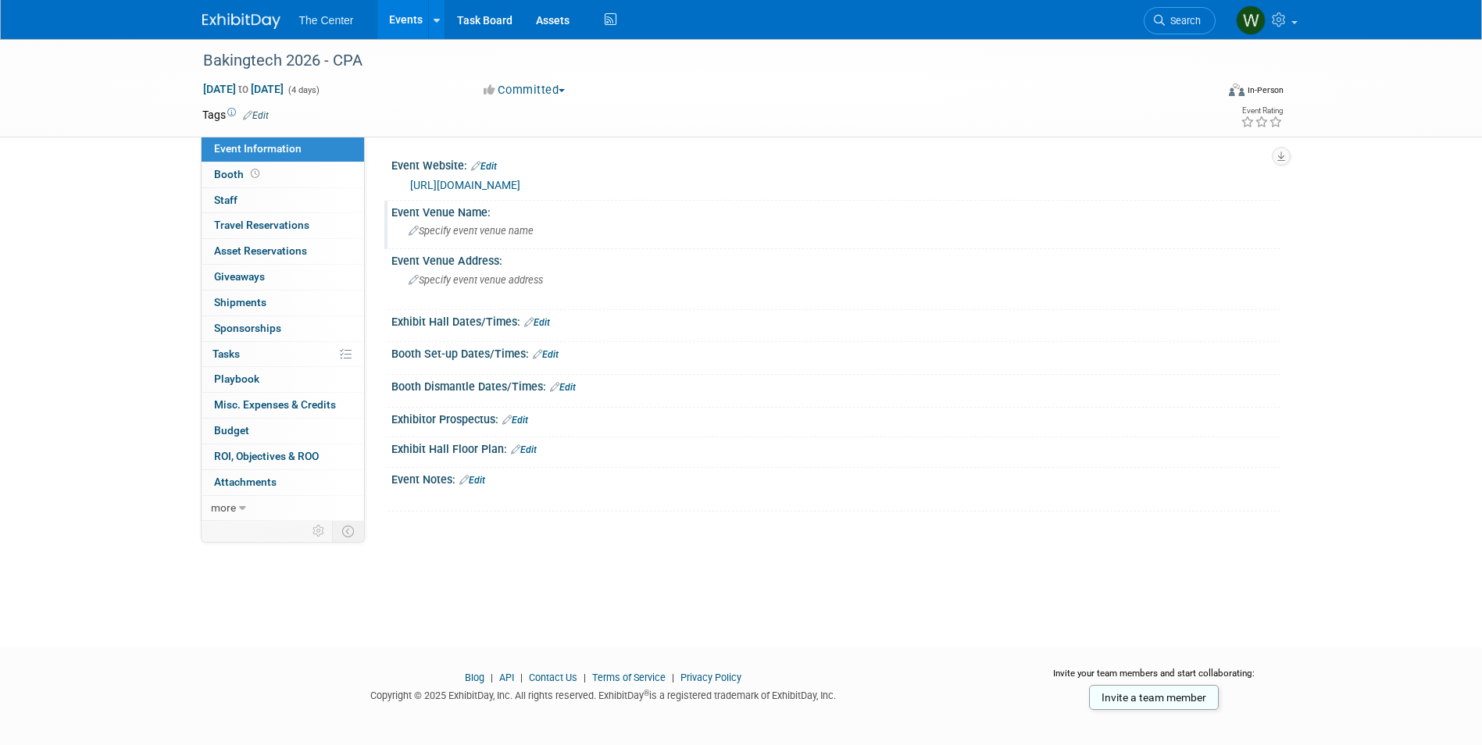
click at [475, 235] on span "Specify event venue name" at bounding box center [471, 231] width 125 height 12
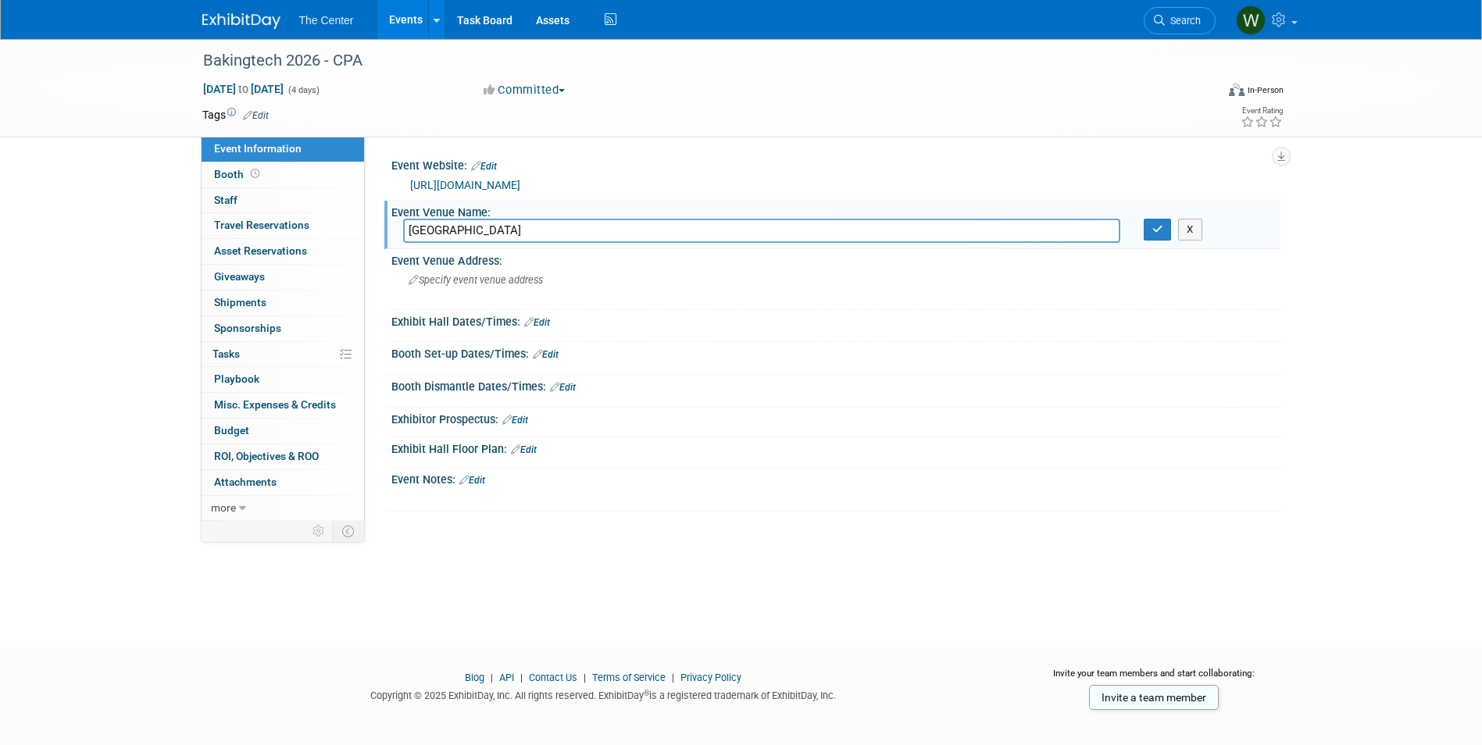
type input "Sheraton Grand Chicago Riverwalk"
click at [1157, 223] on button "button" at bounding box center [1158, 230] width 28 height 22
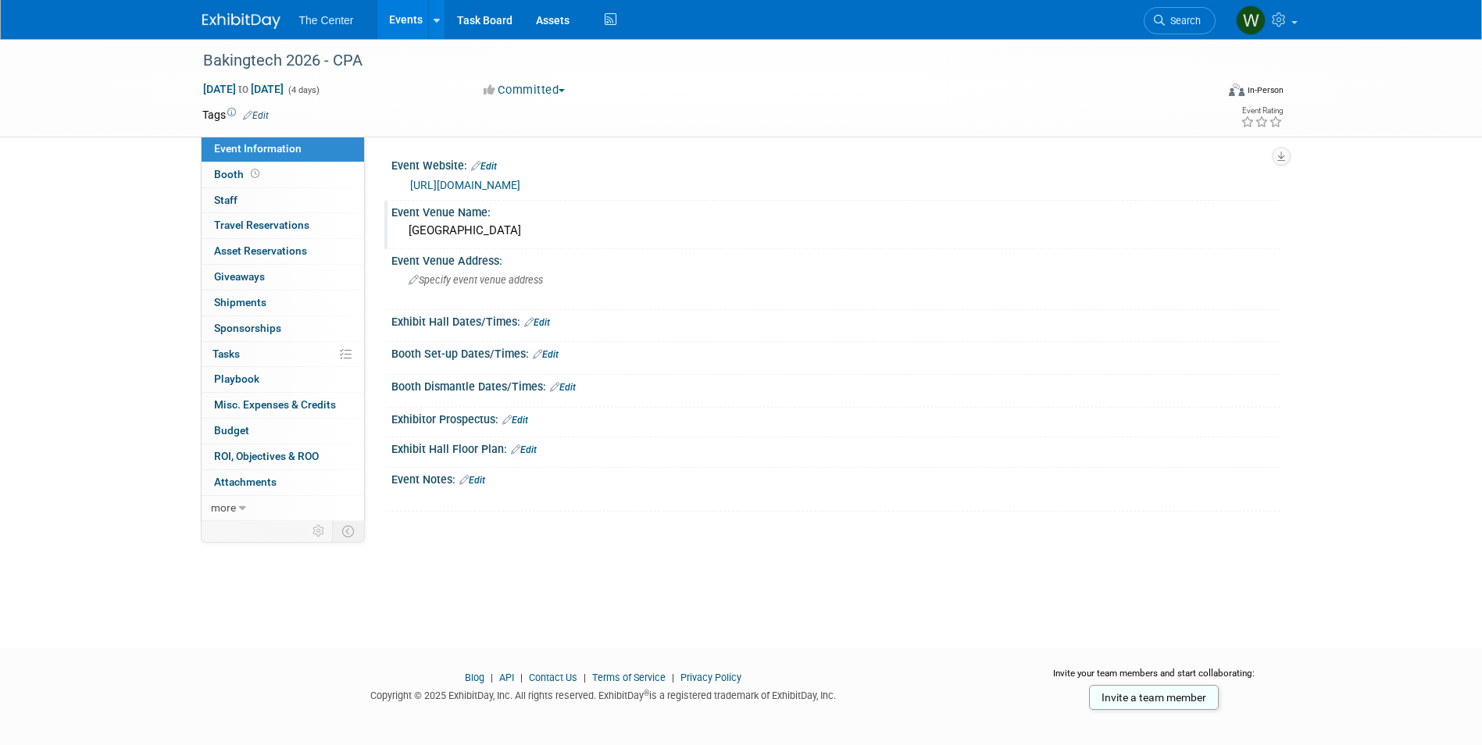
click at [411, 19] on link "Events" at bounding box center [405, 19] width 57 height 39
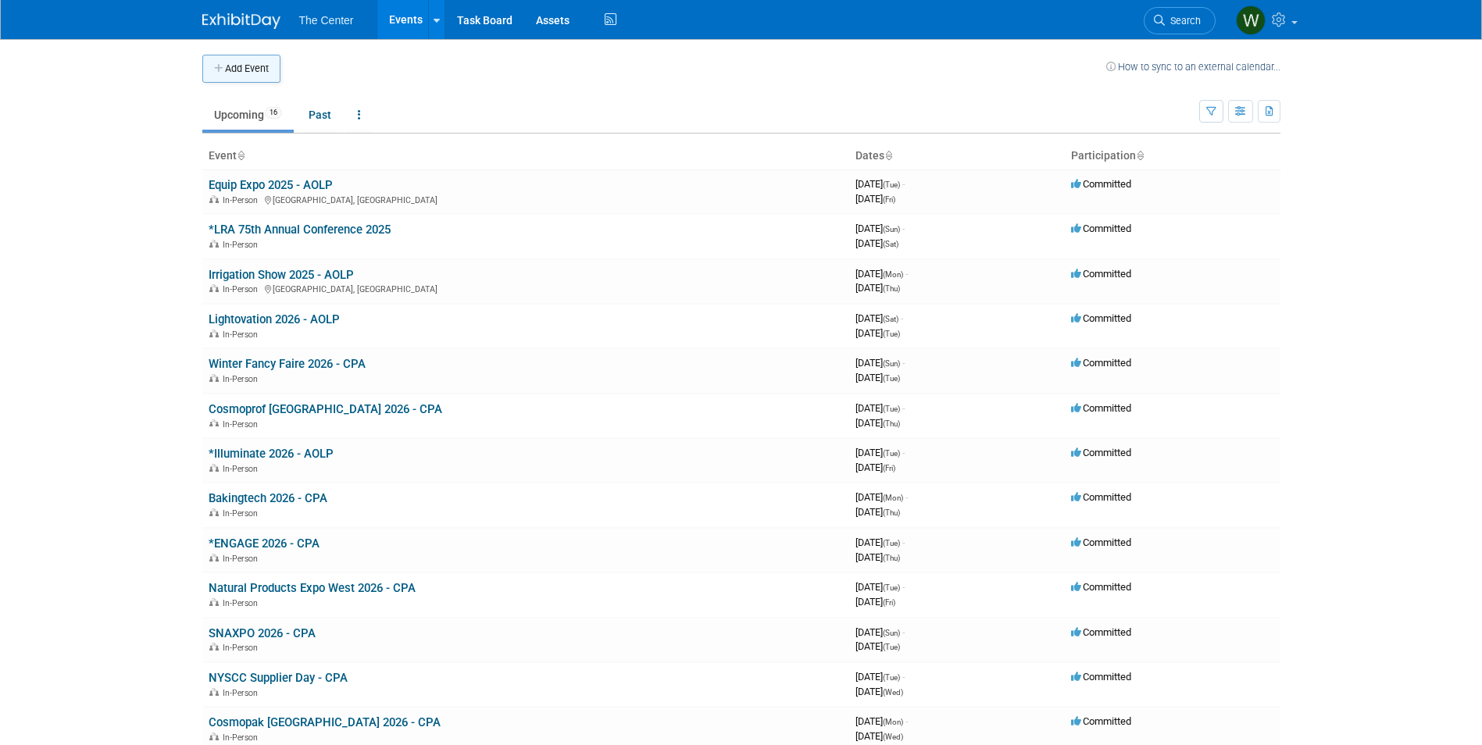
click at [220, 69] on icon "button" at bounding box center [219, 69] width 11 height 10
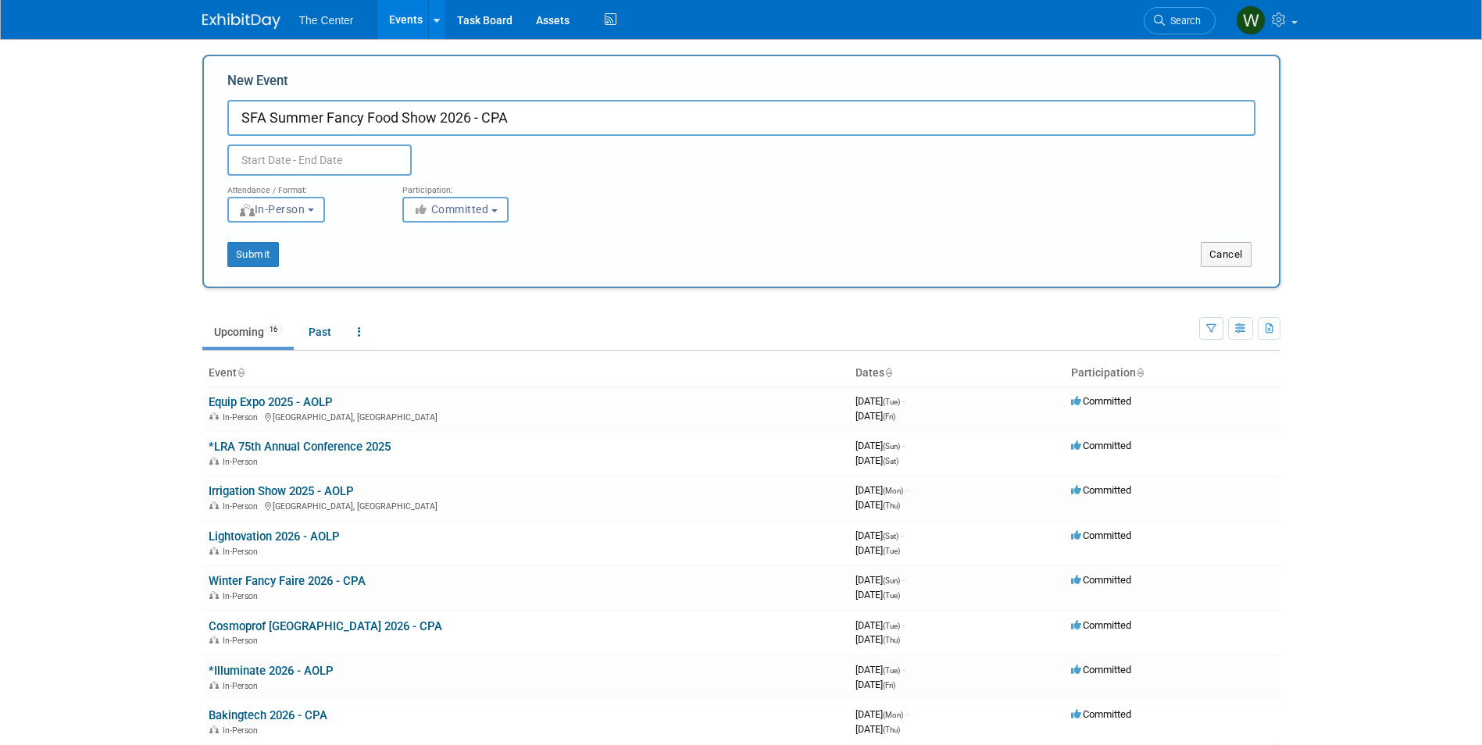
type input "SFA Summer Fancy Food Show 2026 - CPA"
click at [352, 159] on input "text" at bounding box center [319, 160] width 184 height 31
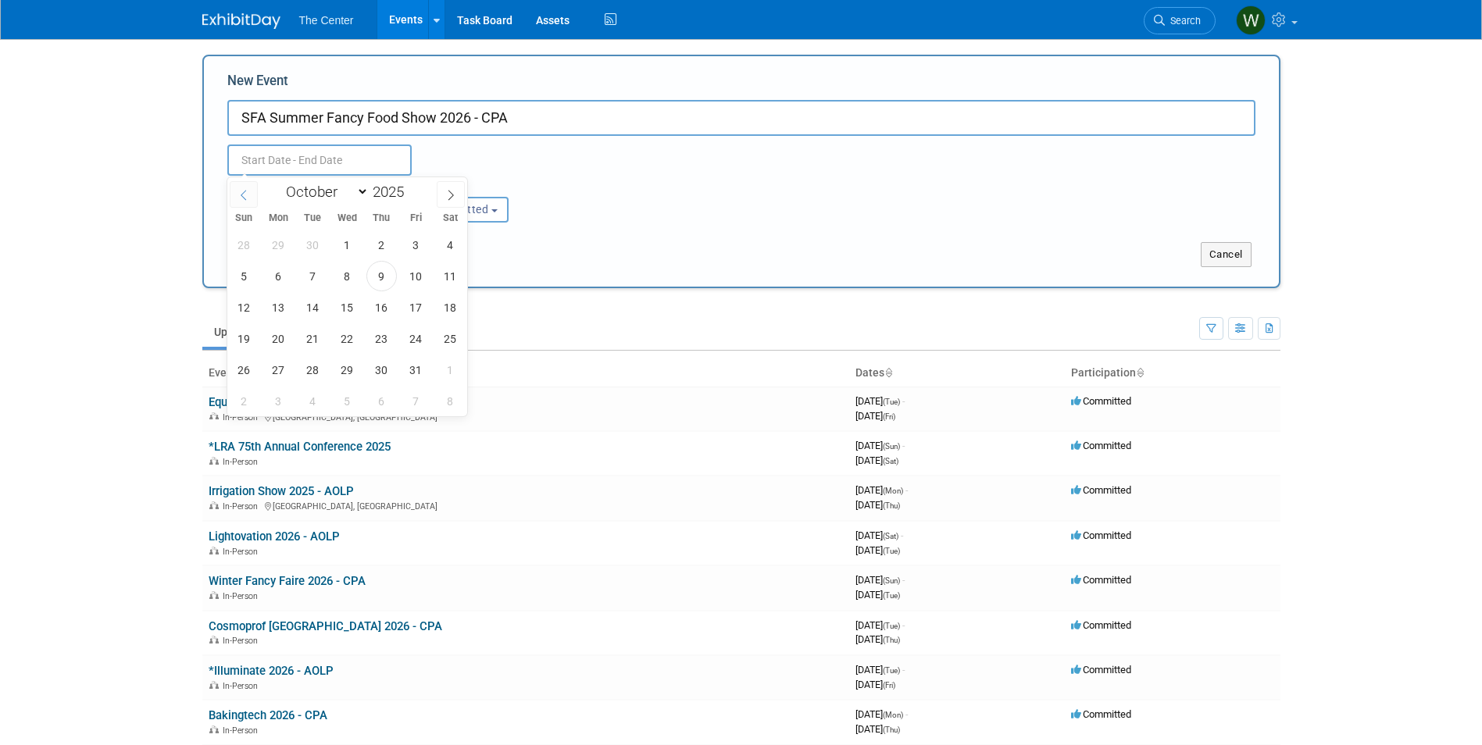
click at [241, 193] on icon at bounding box center [243, 195] width 11 height 11
click at [454, 194] on icon at bounding box center [450, 195] width 11 height 11
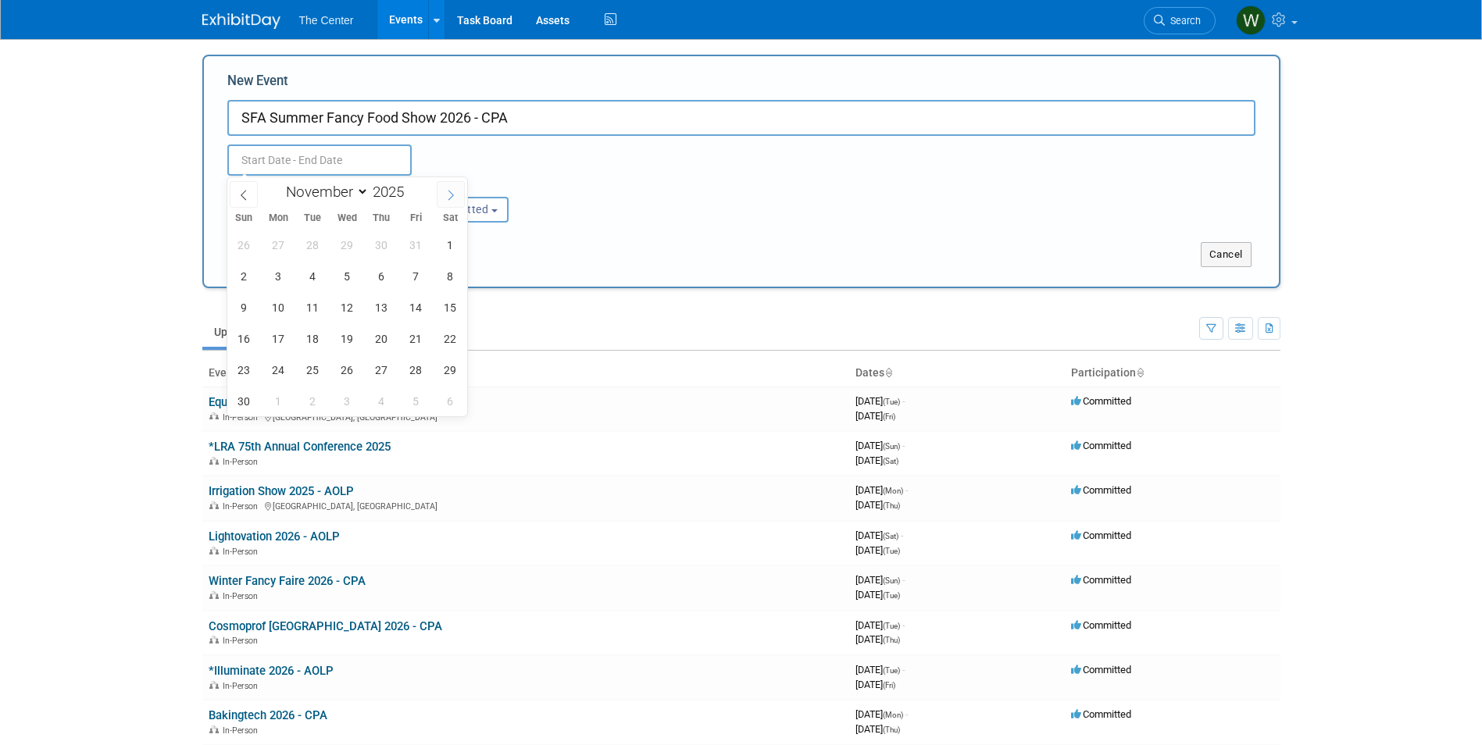
click at [454, 194] on icon at bounding box center [450, 195] width 11 height 11
select select "11"
click at [454, 194] on icon at bounding box center [450, 195] width 11 height 11
type input "2026"
click at [454, 194] on icon at bounding box center [450, 195] width 11 height 11
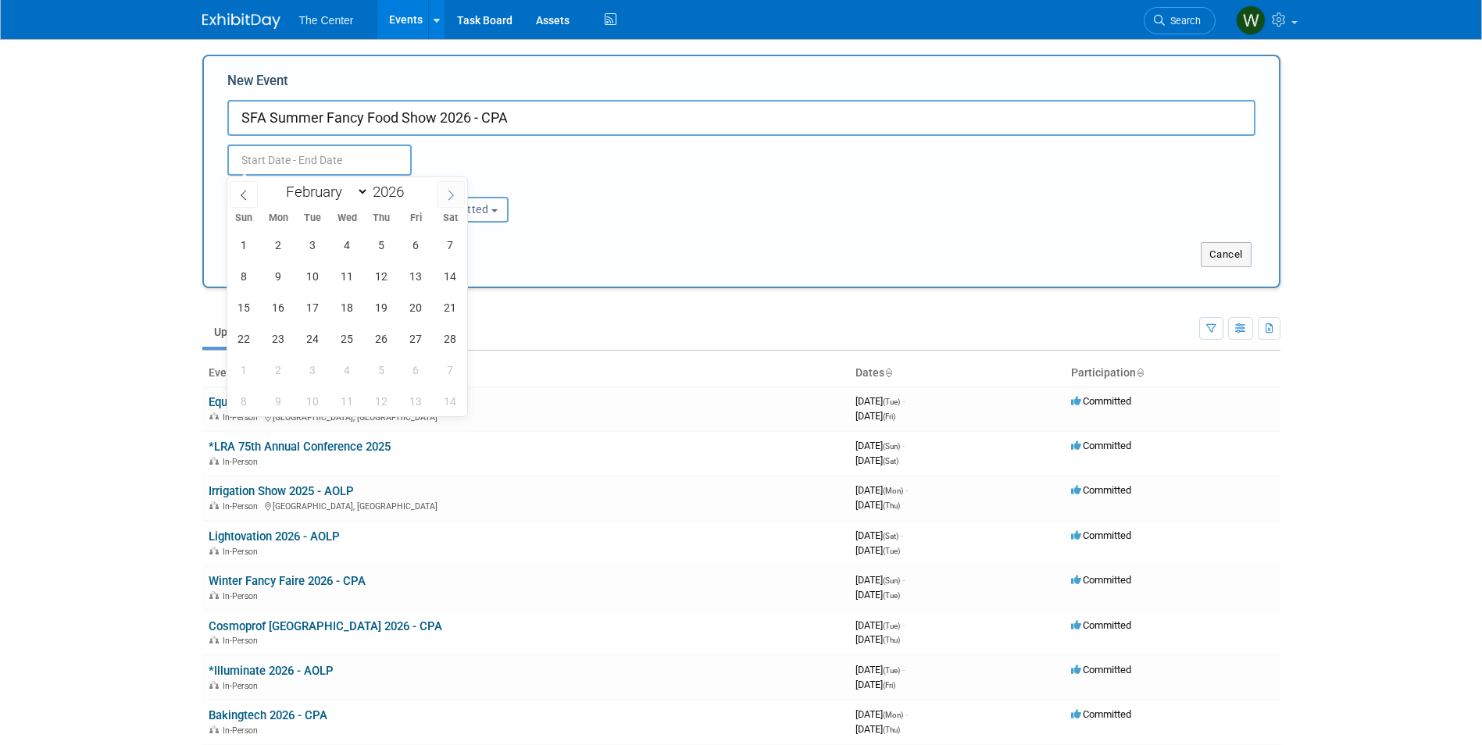
click at [454, 194] on icon at bounding box center [450, 195] width 11 height 11
select select "5"
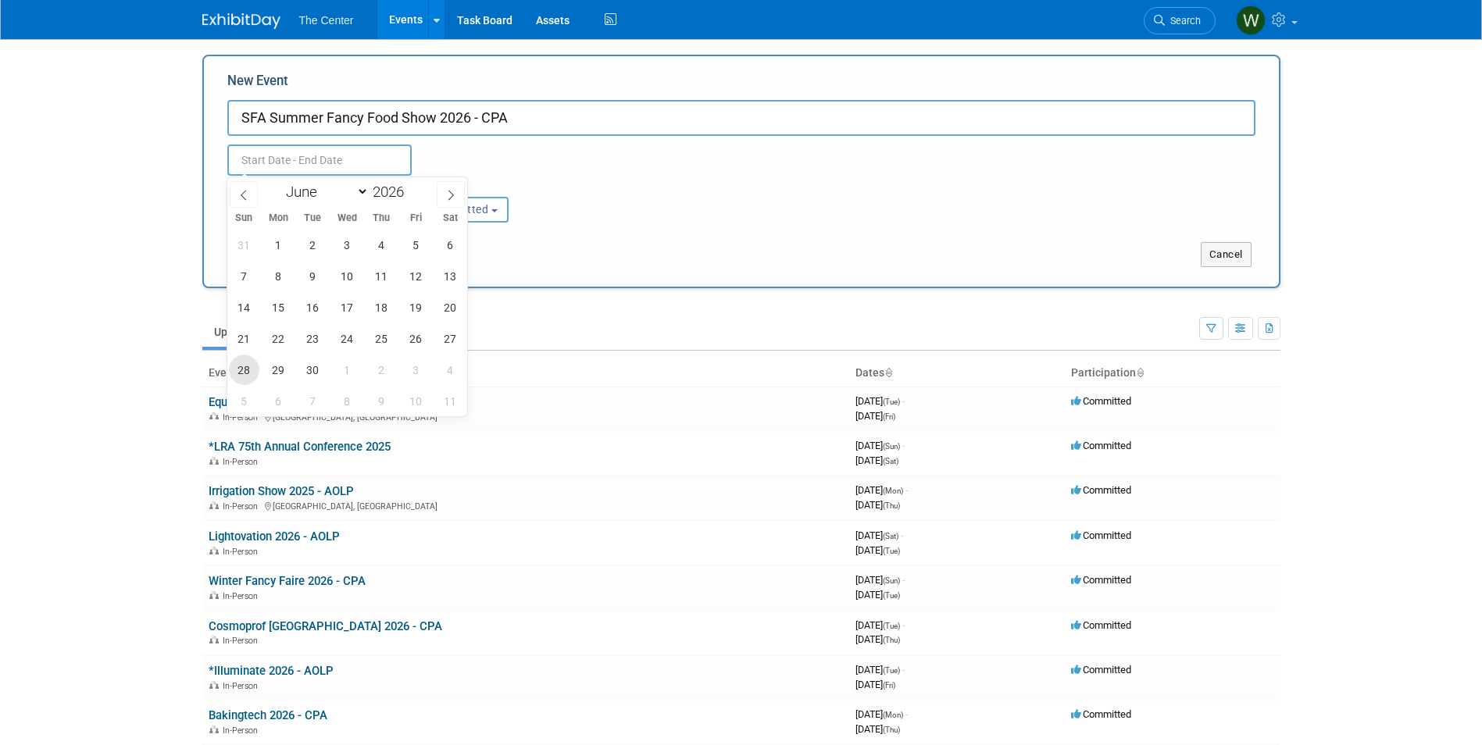
click at [248, 363] on span "28" at bounding box center [244, 370] width 30 height 30
click at [306, 363] on span "30" at bounding box center [313, 370] width 30 height 30
type input "Jun 28, 2026 to Jun 30, 2026"
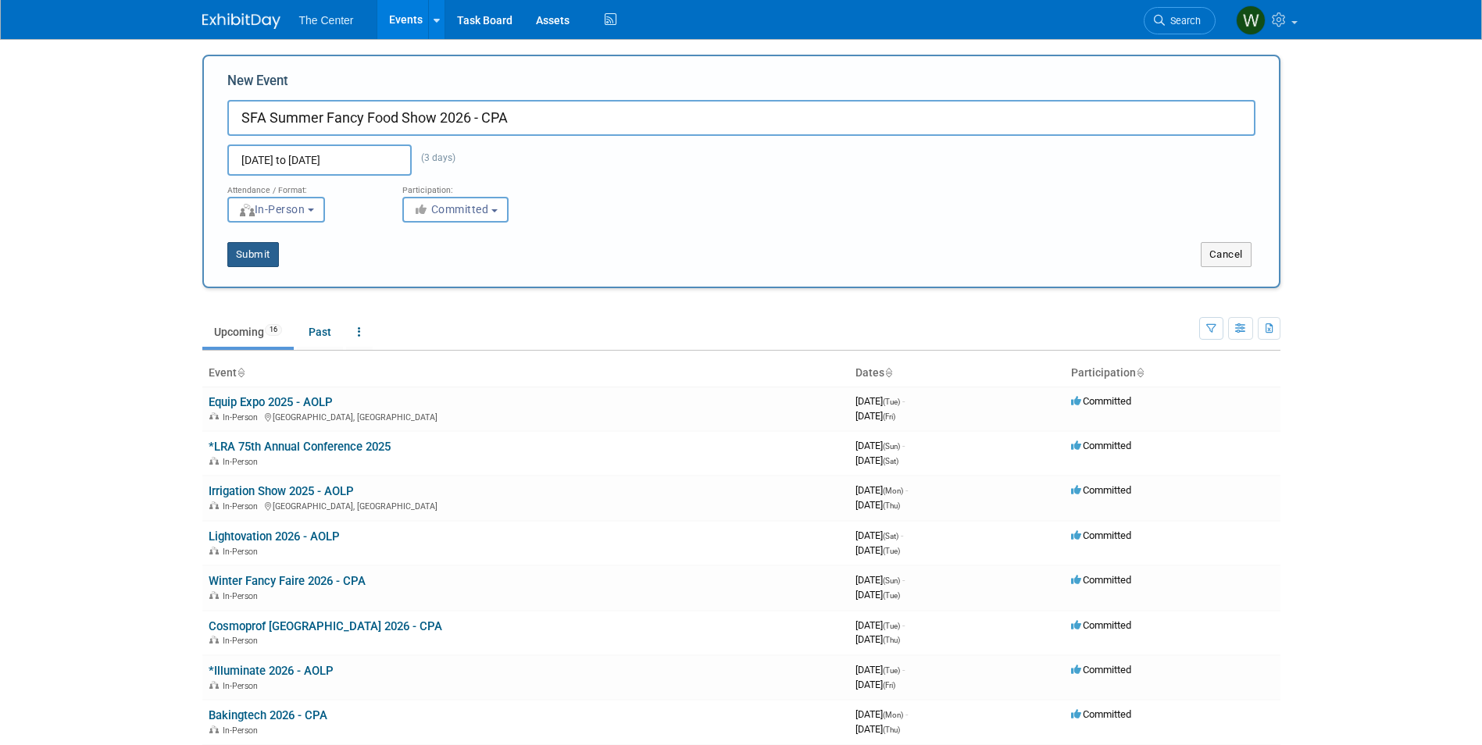
click at [270, 261] on button "Submit" at bounding box center [253, 254] width 52 height 25
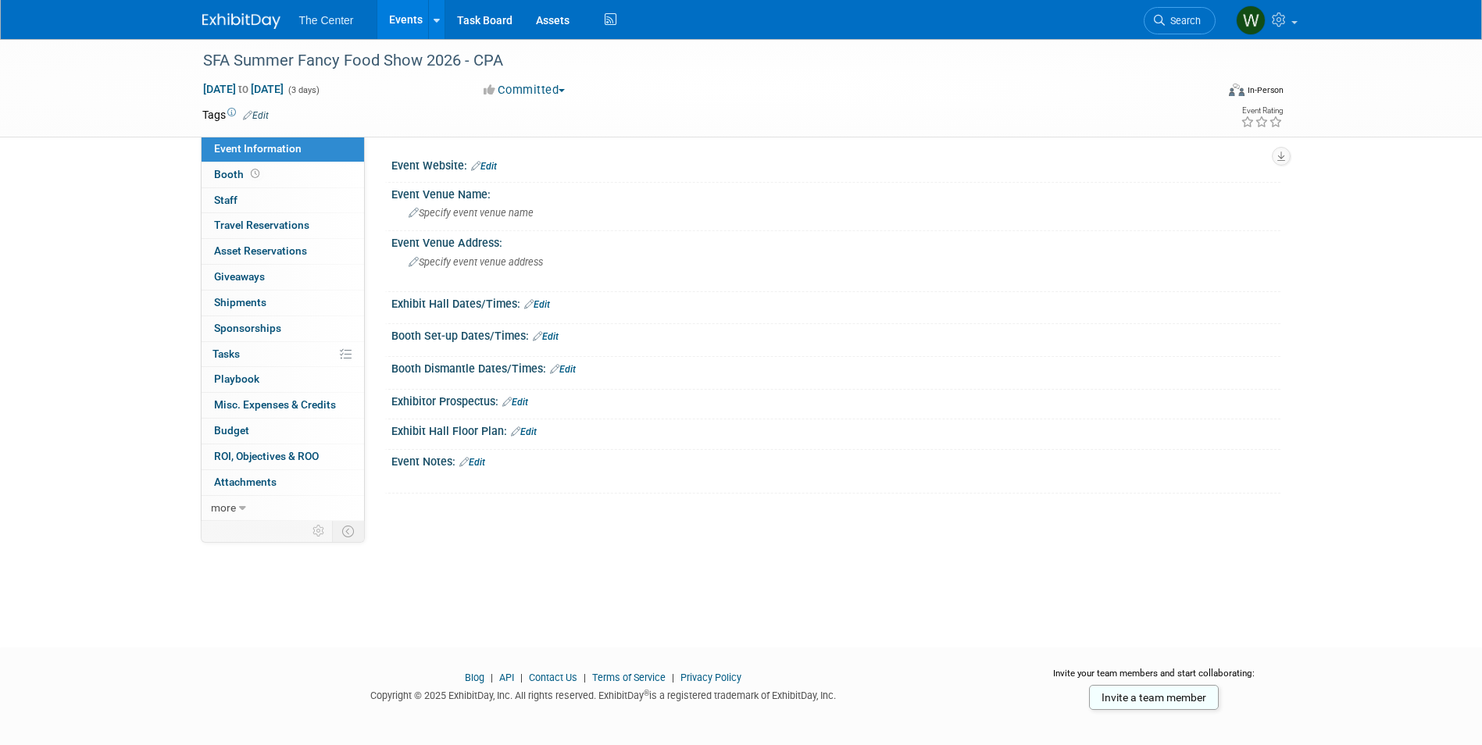
click at [489, 163] on link "Edit" at bounding box center [484, 166] width 26 height 11
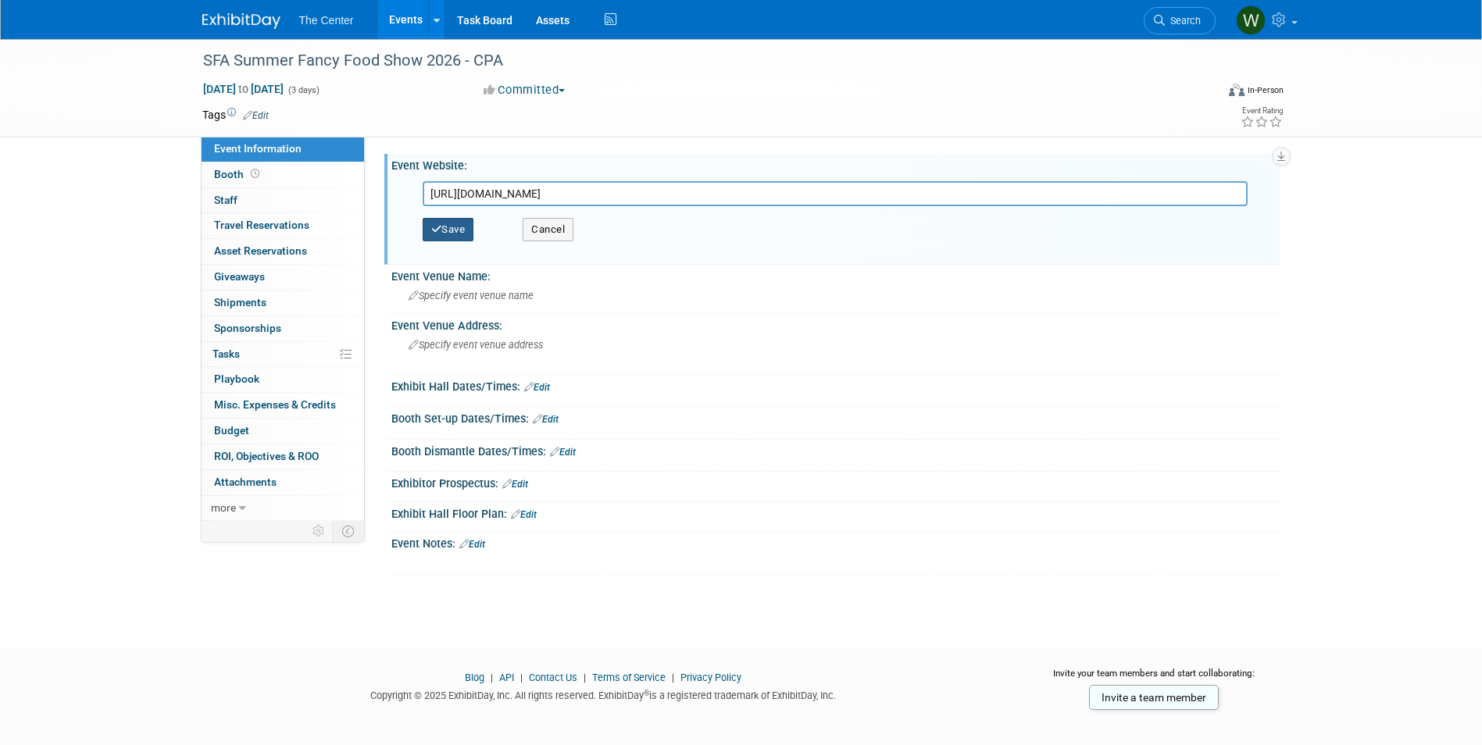
type input "[URL][DOMAIN_NAME]"
click at [472, 226] on button "Save" at bounding box center [449, 229] width 52 height 23
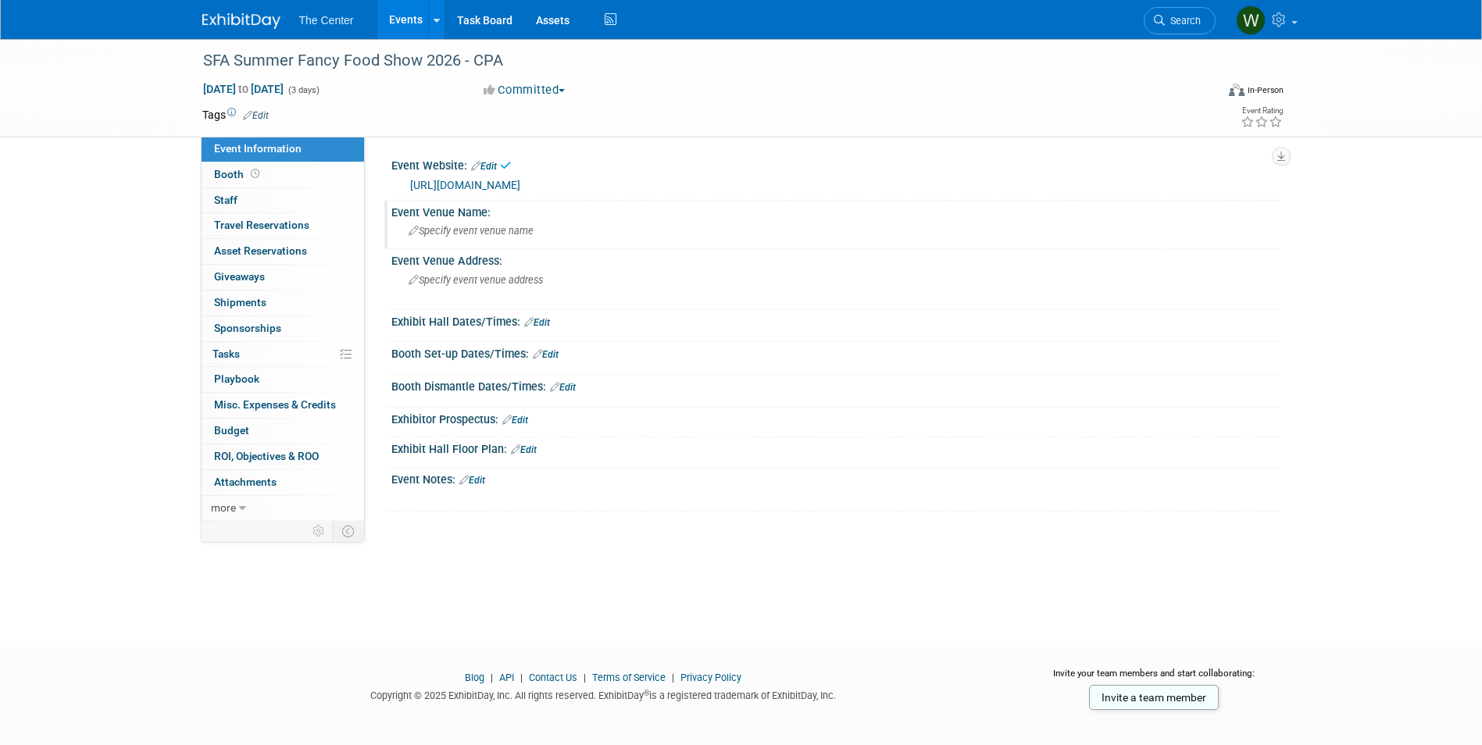
click at [459, 227] on span "Specify event venue name" at bounding box center [471, 231] width 125 height 12
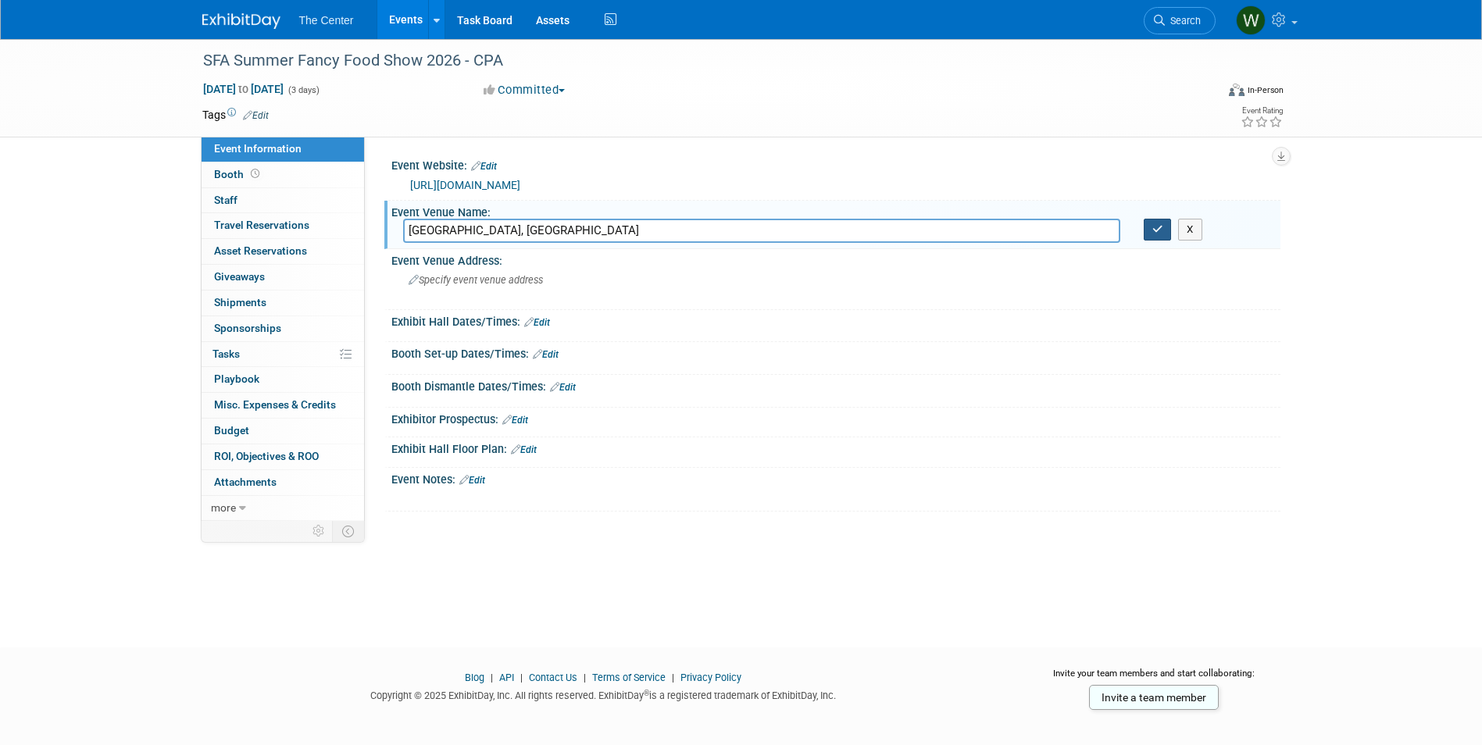
type input "Javits Center, NYC"
click at [1156, 228] on icon "button" at bounding box center [1157, 229] width 11 height 10
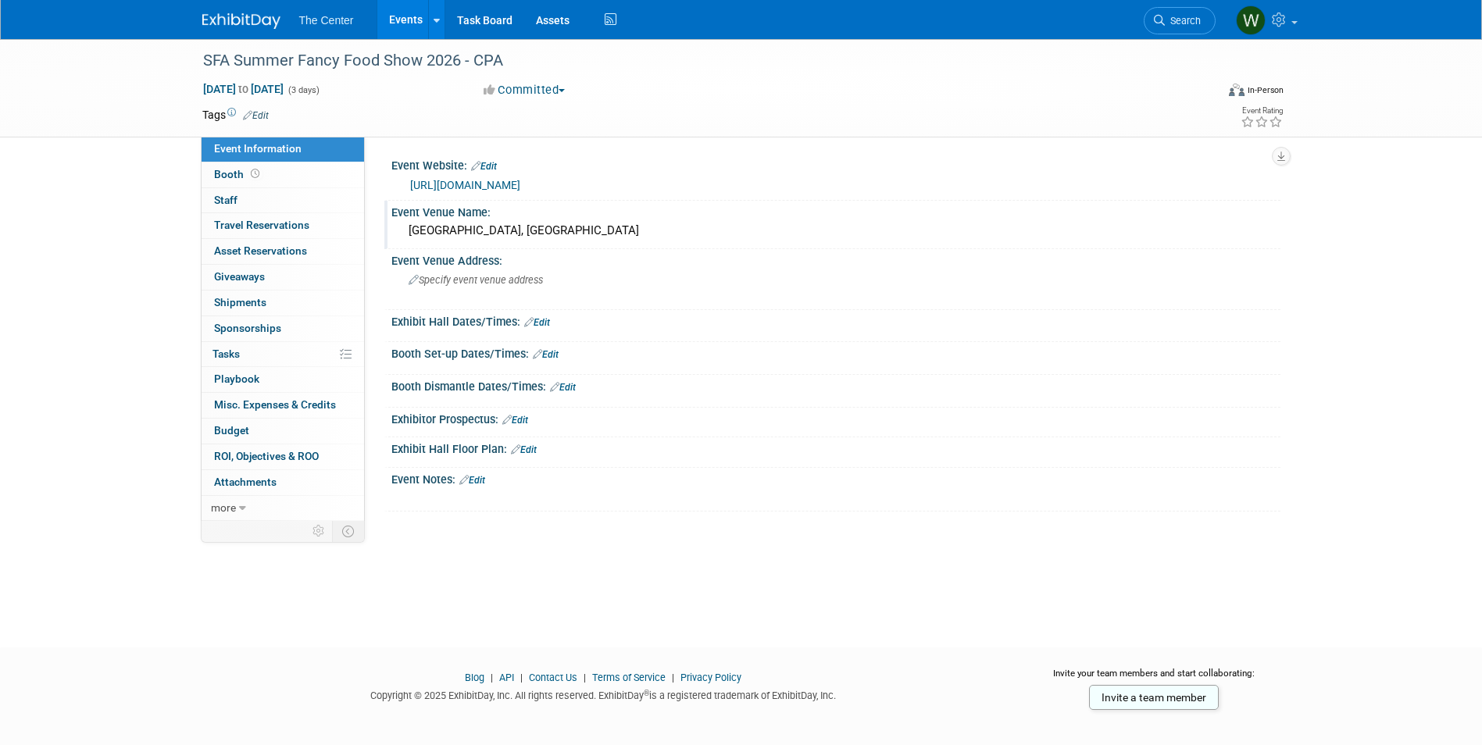
click at [398, 19] on link "Events" at bounding box center [405, 19] width 57 height 39
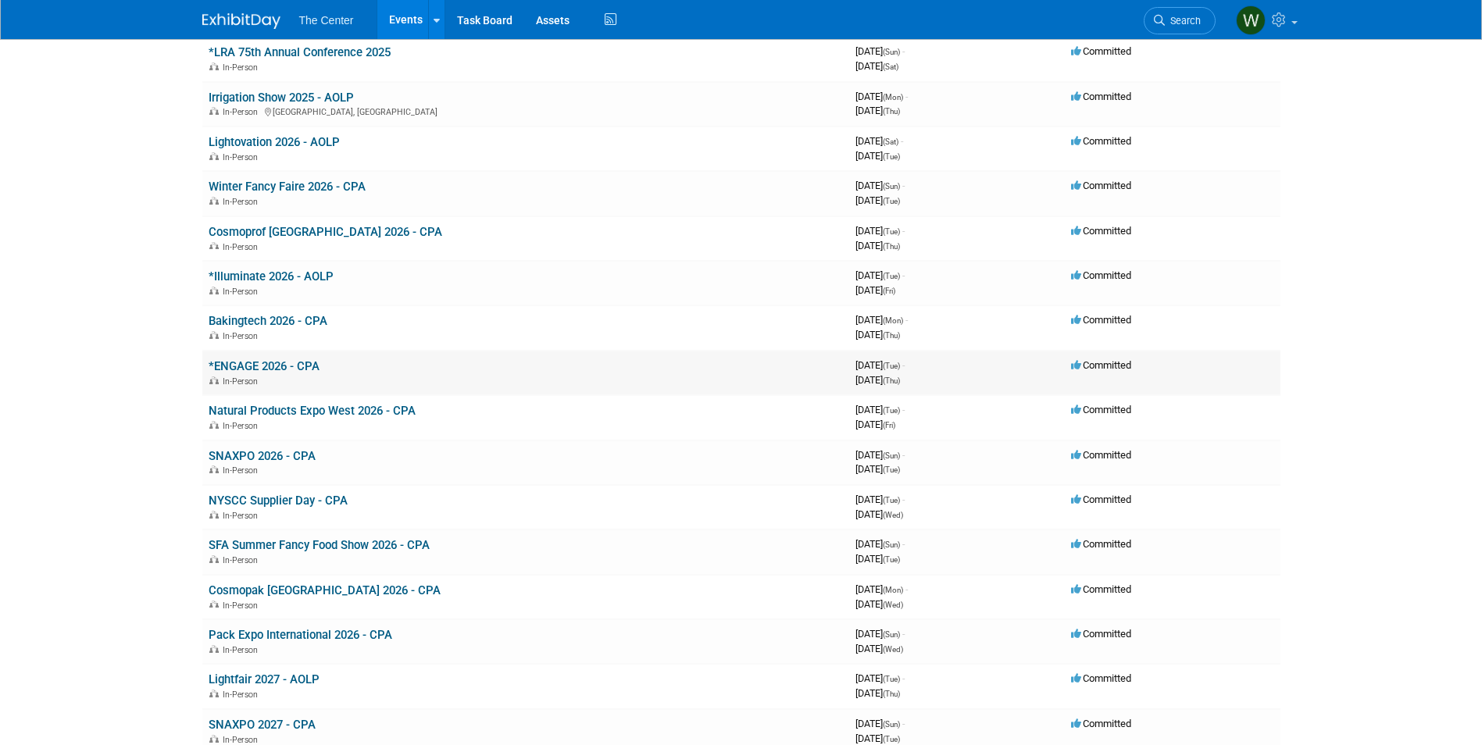
scroll to position [234, 0]
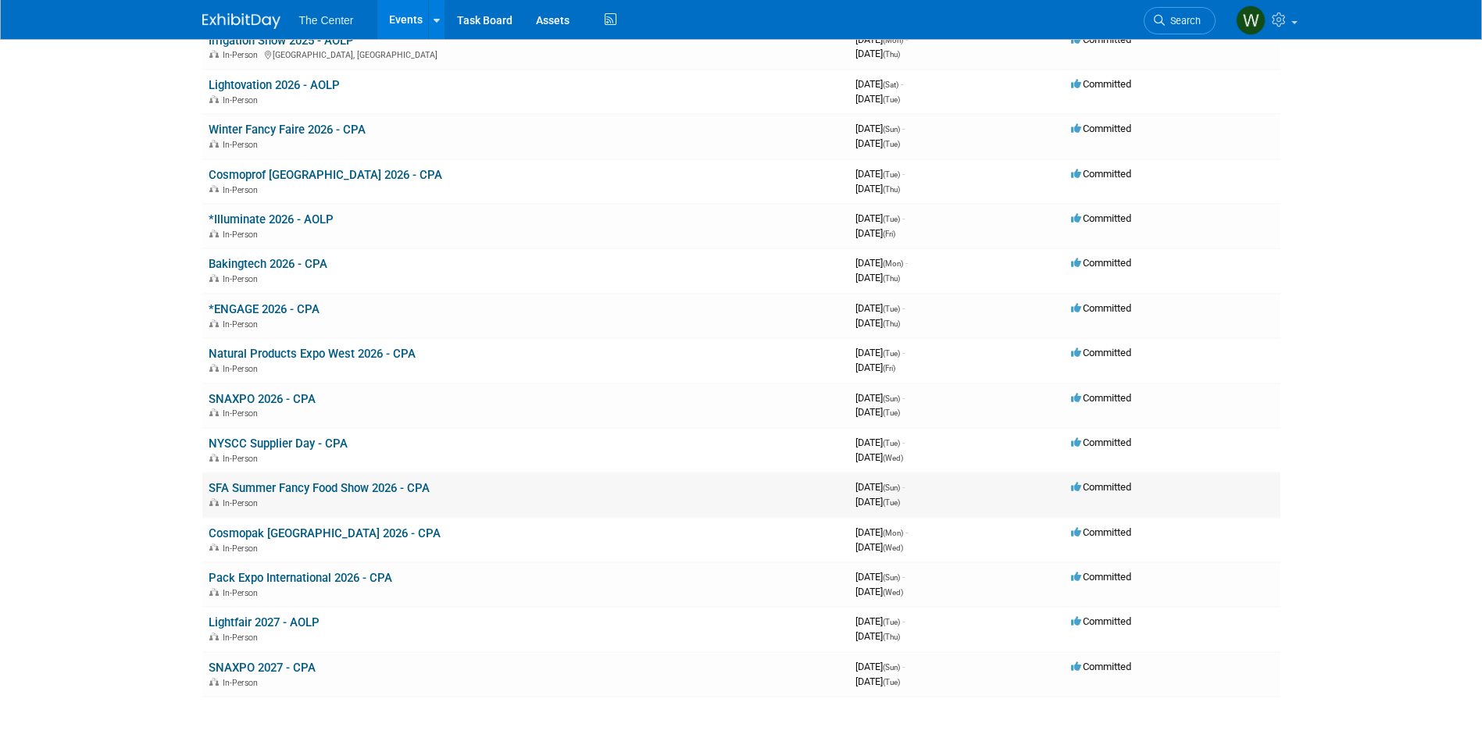
click at [289, 481] on link "SFA Summer Fancy Food Show 2026 - CPA" at bounding box center [319, 488] width 221 height 14
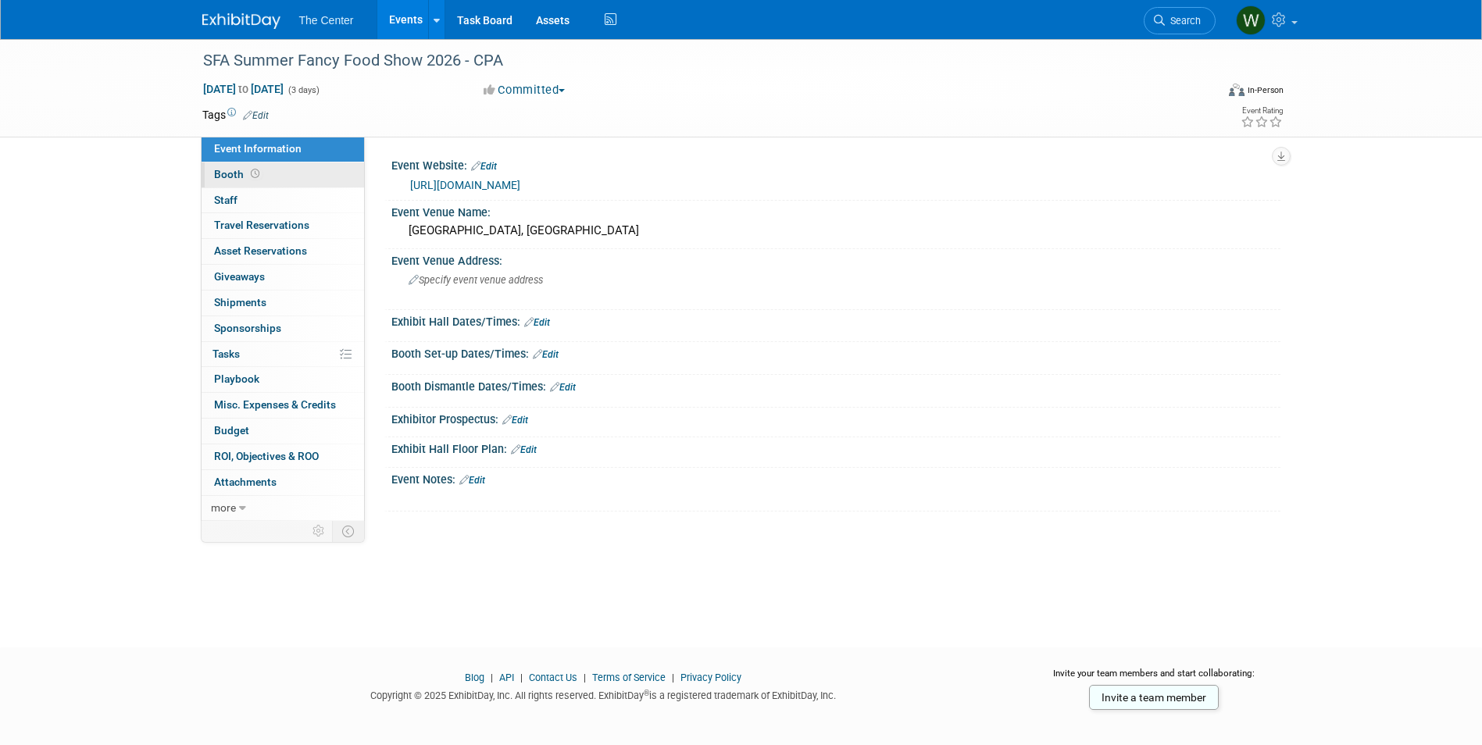
click at [252, 180] on span "Booth" at bounding box center [238, 174] width 48 height 13
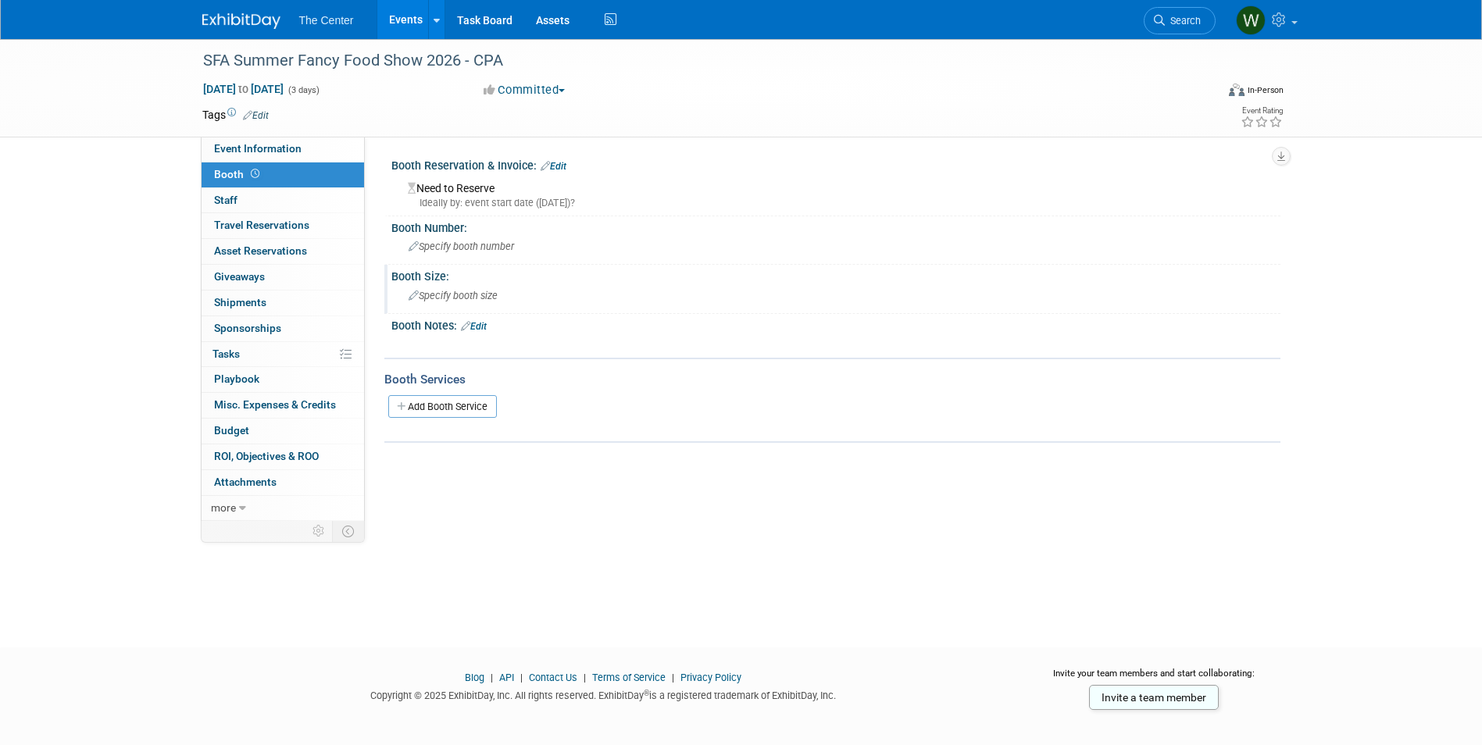
click at [436, 295] on span "Specify booth size" at bounding box center [453, 296] width 89 height 12
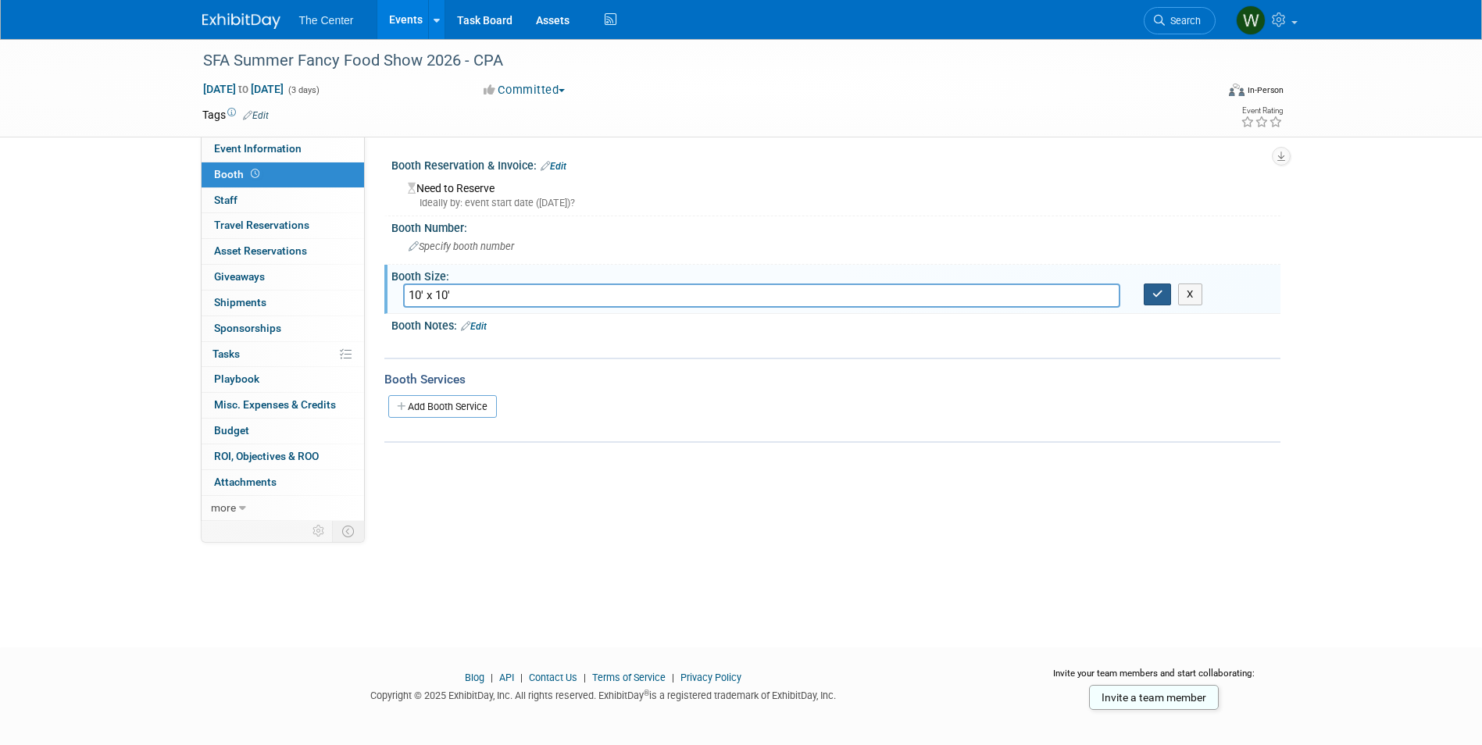
type input "10' x 10'"
click at [1169, 296] on button "button" at bounding box center [1158, 295] width 28 height 22
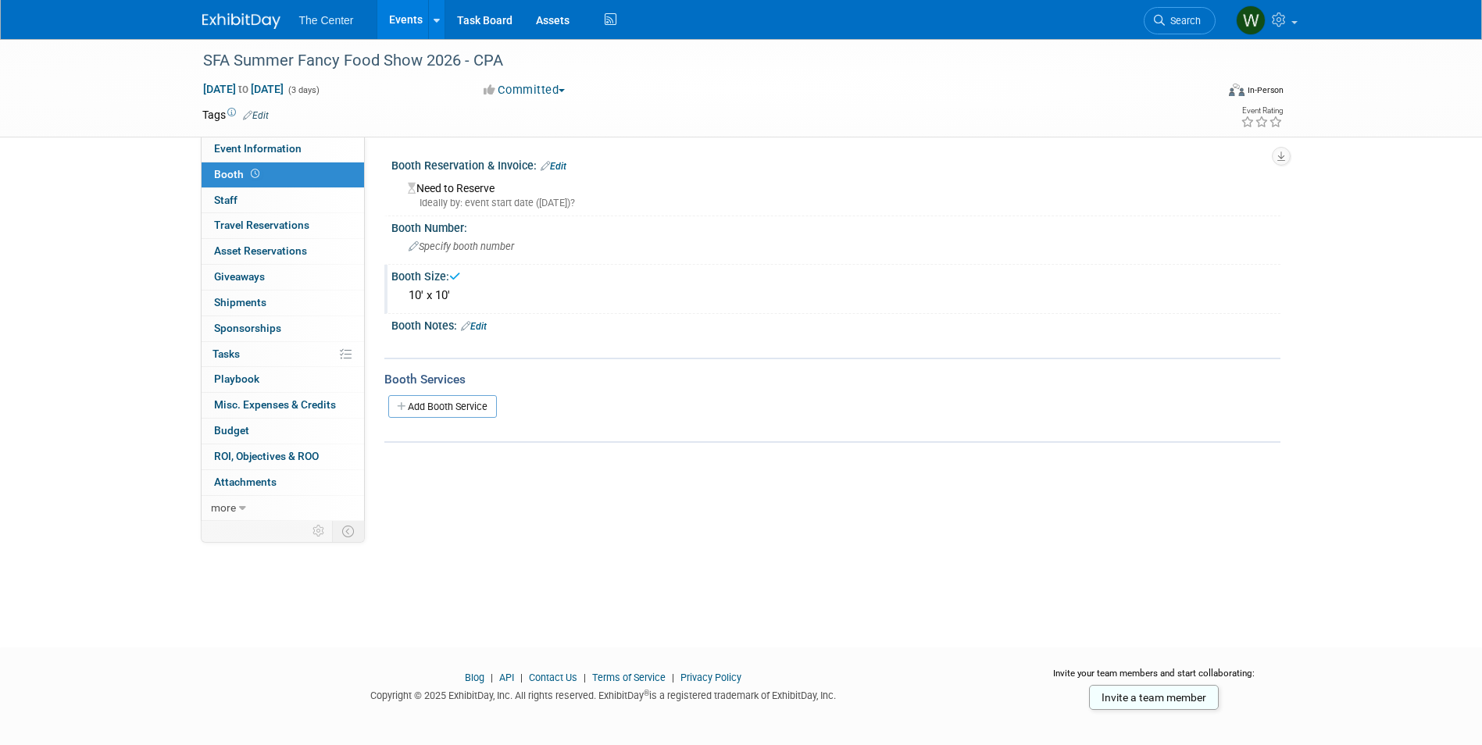
click at [485, 325] on link "Edit" at bounding box center [474, 326] width 26 height 11
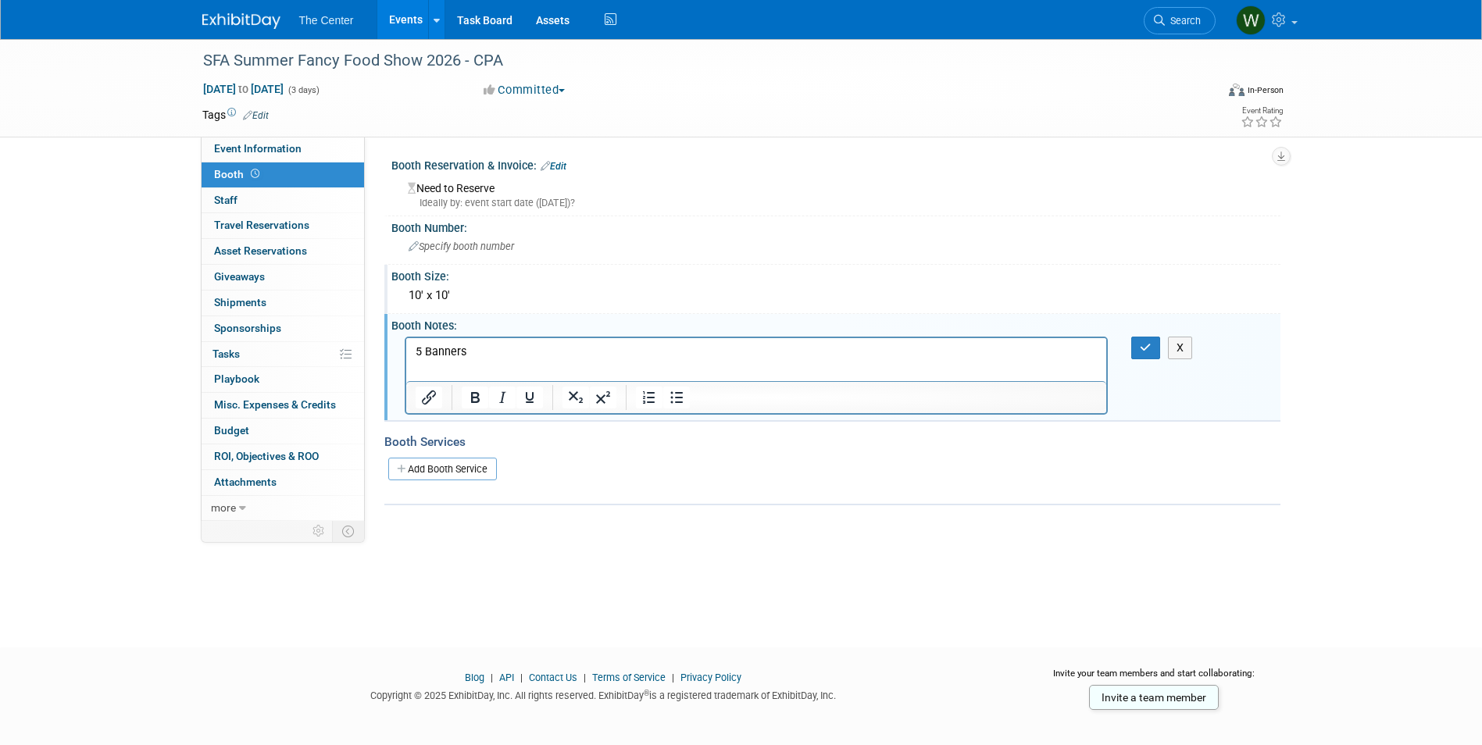
click at [426, 351] on p "5 Banners" at bounding box center [756, 352] width 683 height 16
click at [546, 353] on p "5 Floor Banners" at bounding box center [756, 352] width 683 height 16
click at [418, 365] on p "Towers" at bounding box center [756, 367] width 683 height 16
click at [1140, 340] on button "button" at bounding box center [1145, 348] width 29 height 23
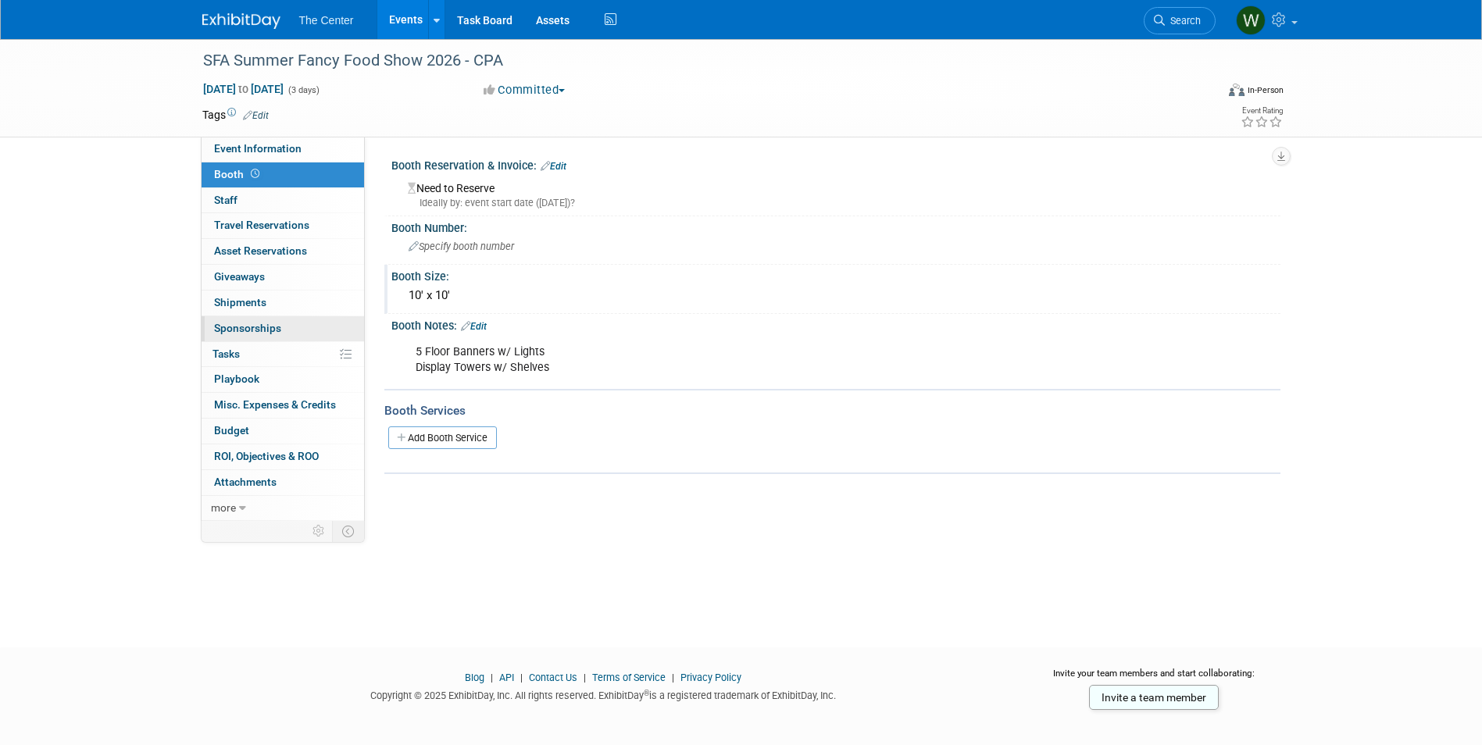
click at [259, 318] on link "0 Sponsorships 0" at bounding box center [283, 328] width 163 height 25
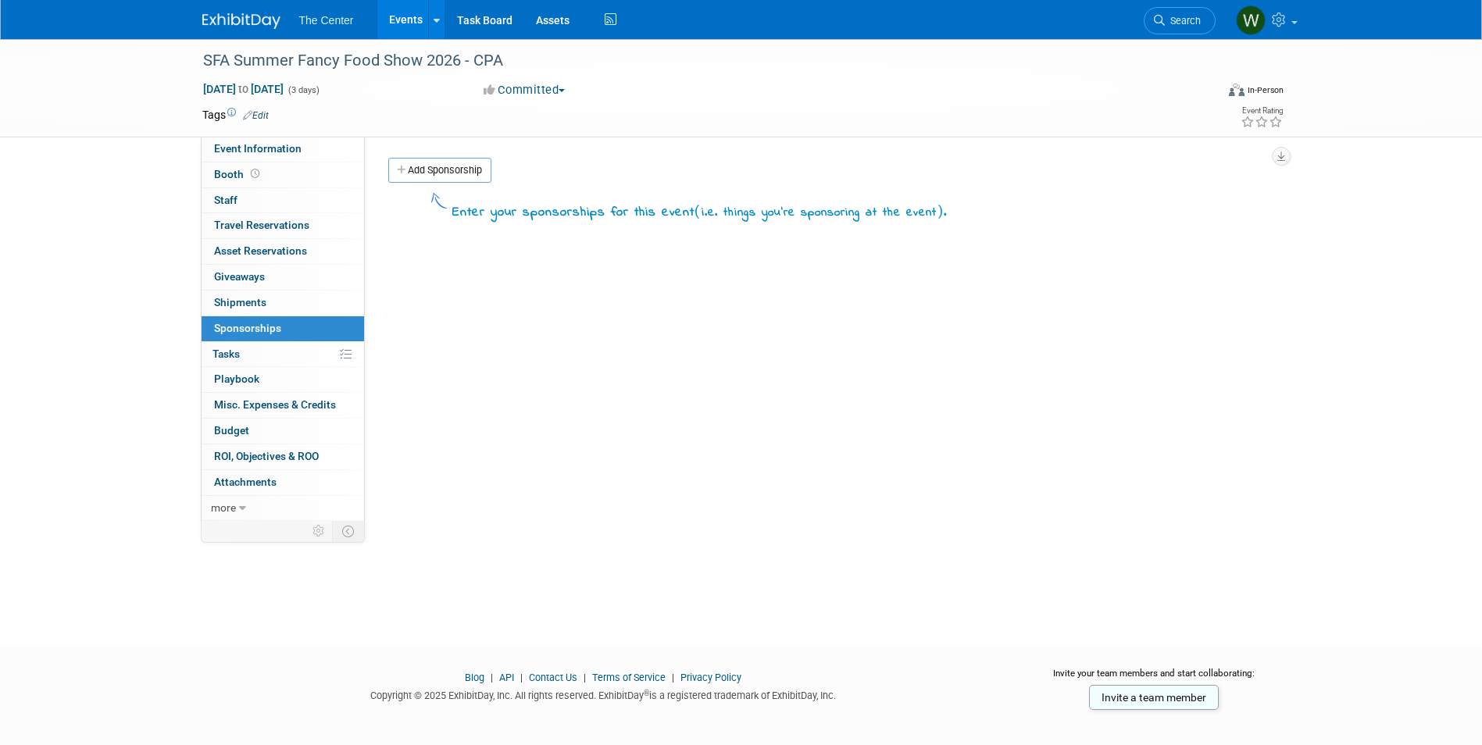
click at [406, 15] on link "Events" at bounding box center [405, 19] width 57 height 39
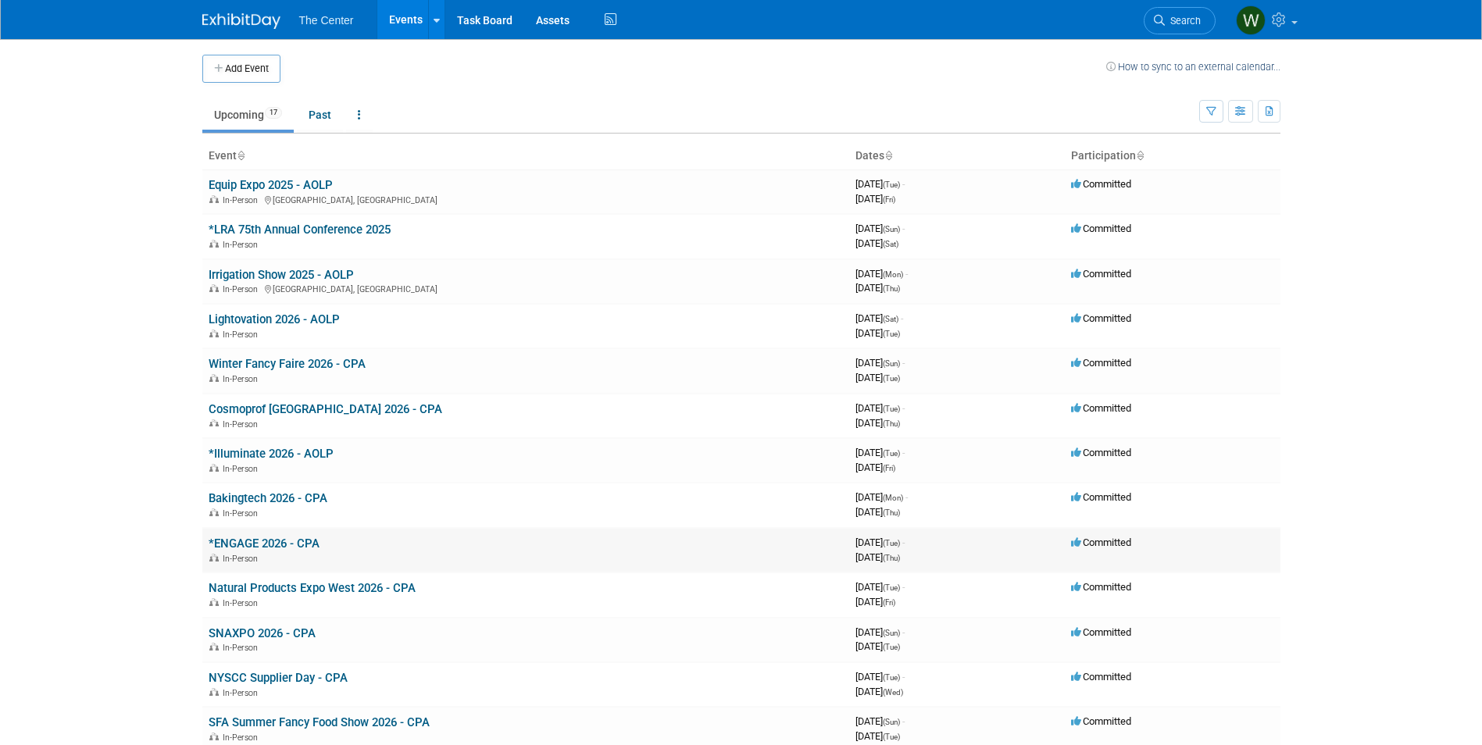
click at [270, 538] on link "*ENGAGE 2026 - CPA" at bounding box center [264, 544] width 111 height 14
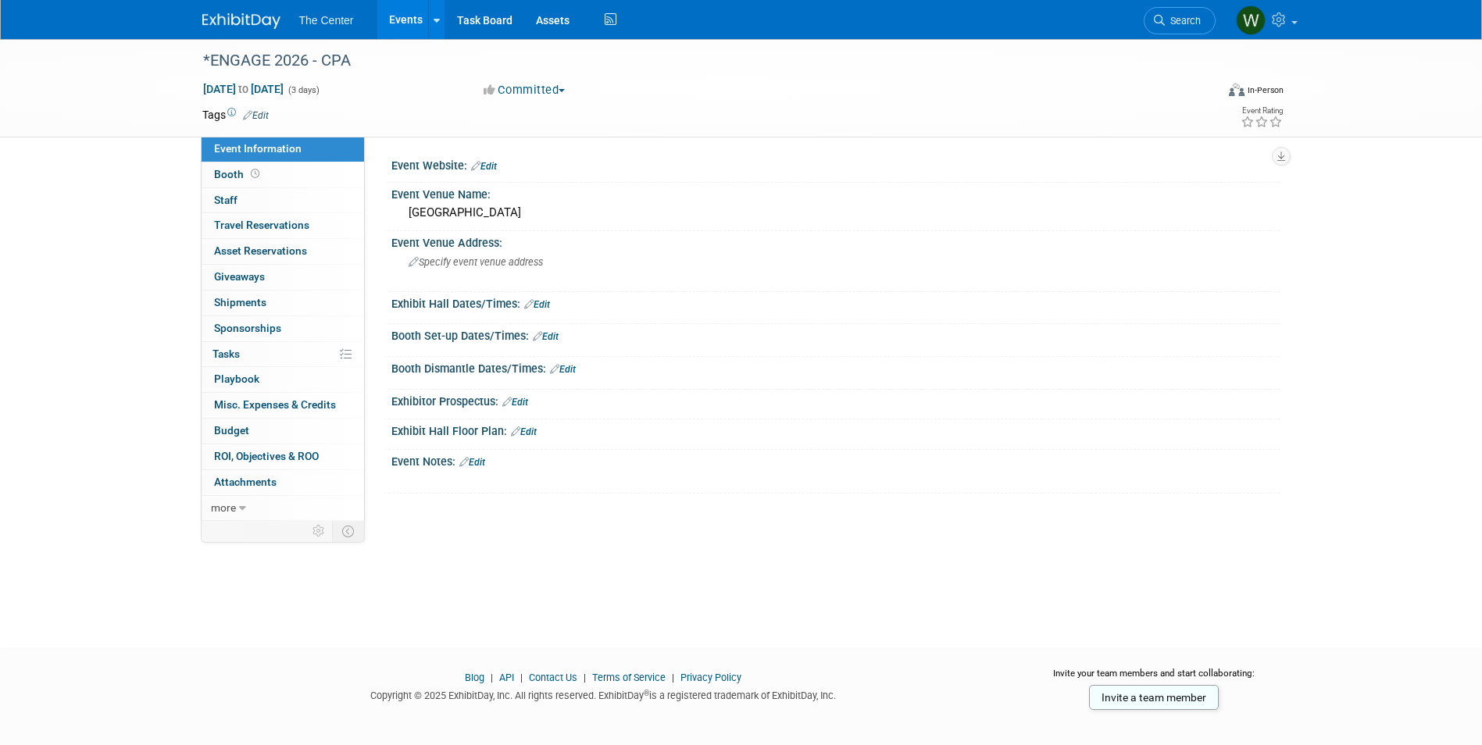
click at [478, 459] on link "Edit" at bounding box center [472, 462] width 26 height 11
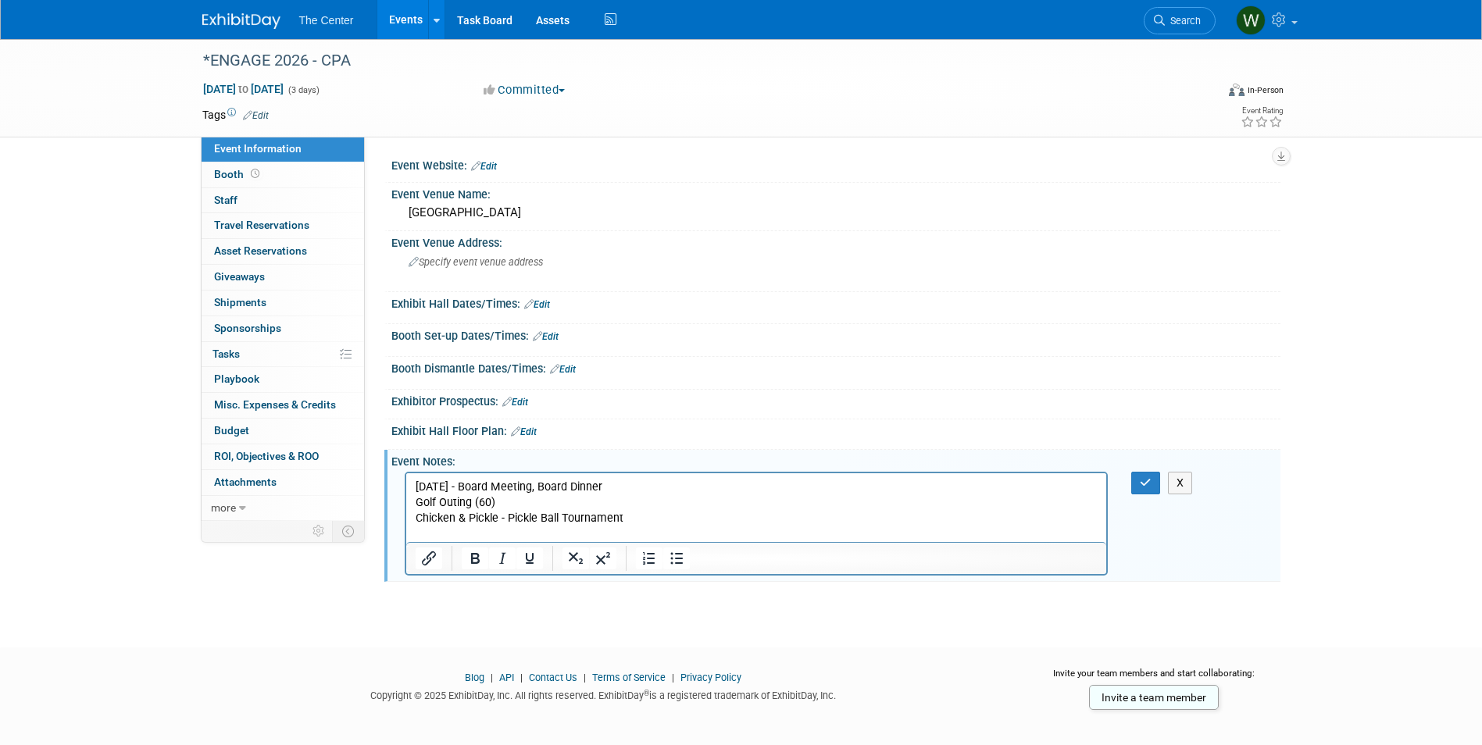
click at [660, 480] on p "Monday - Board Meeting, Board Dinner" at bounding box center [756, 488] width 683 height 16
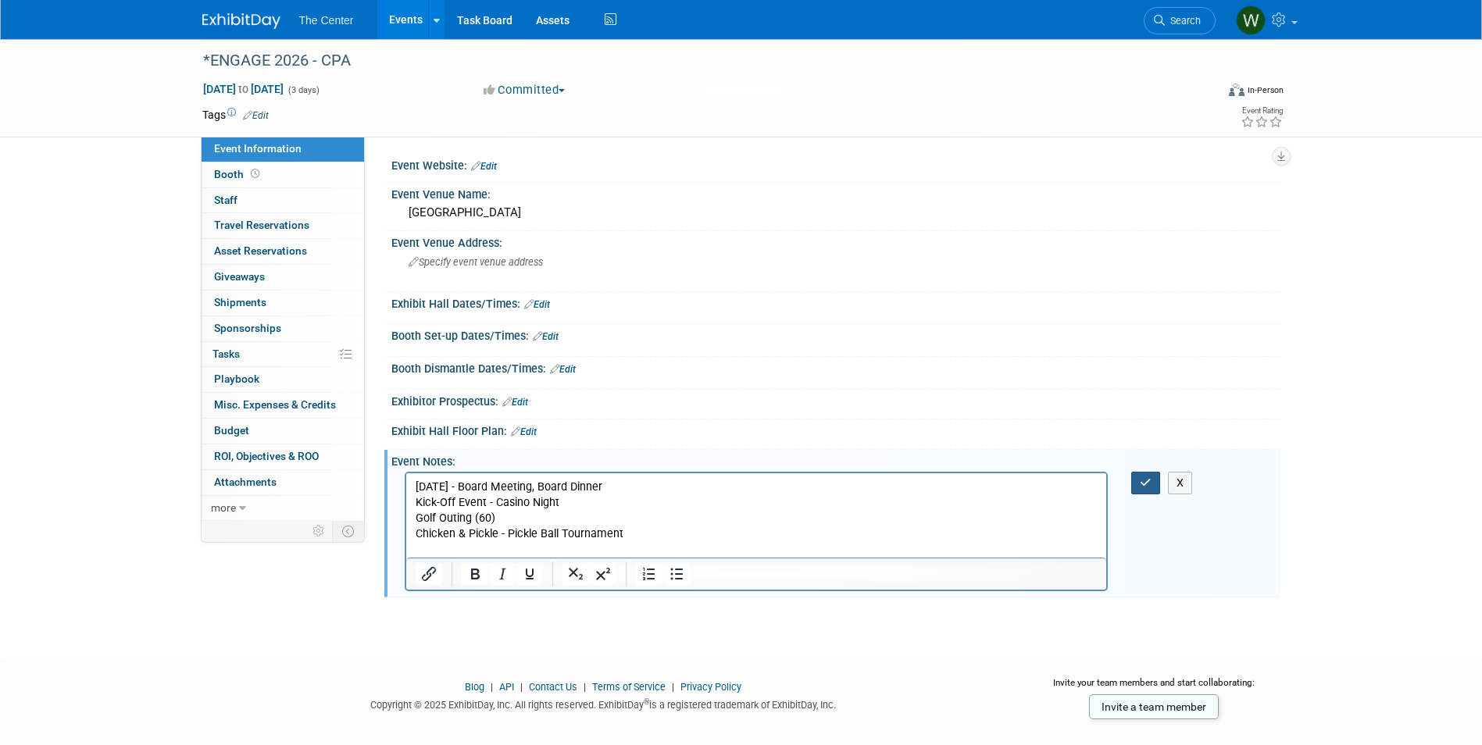
click at [1146, 482] on icon "button" at bounding box center [1146, 482] width 12 height 11
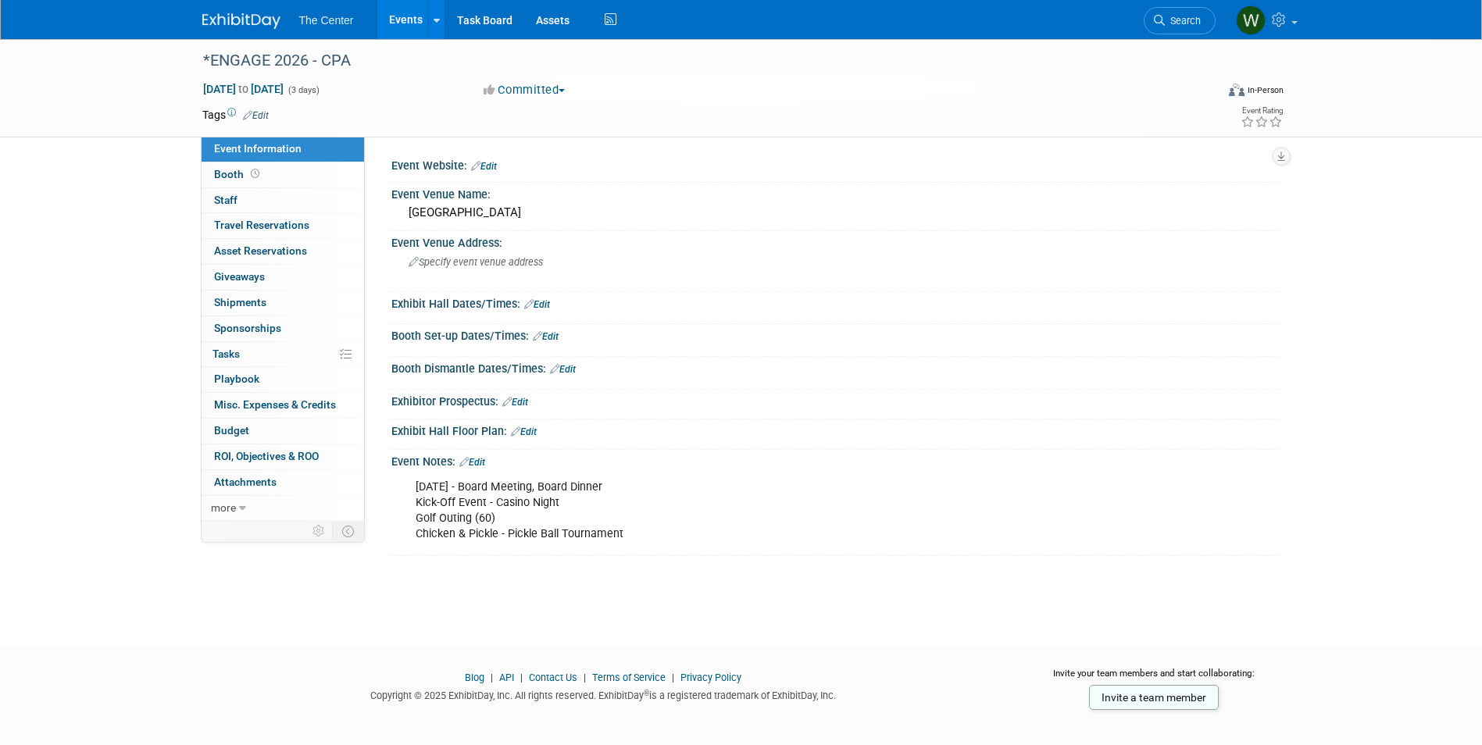
click at [480, 460] on link "Edit" at bounding box center [472, 462] width 26 height 11
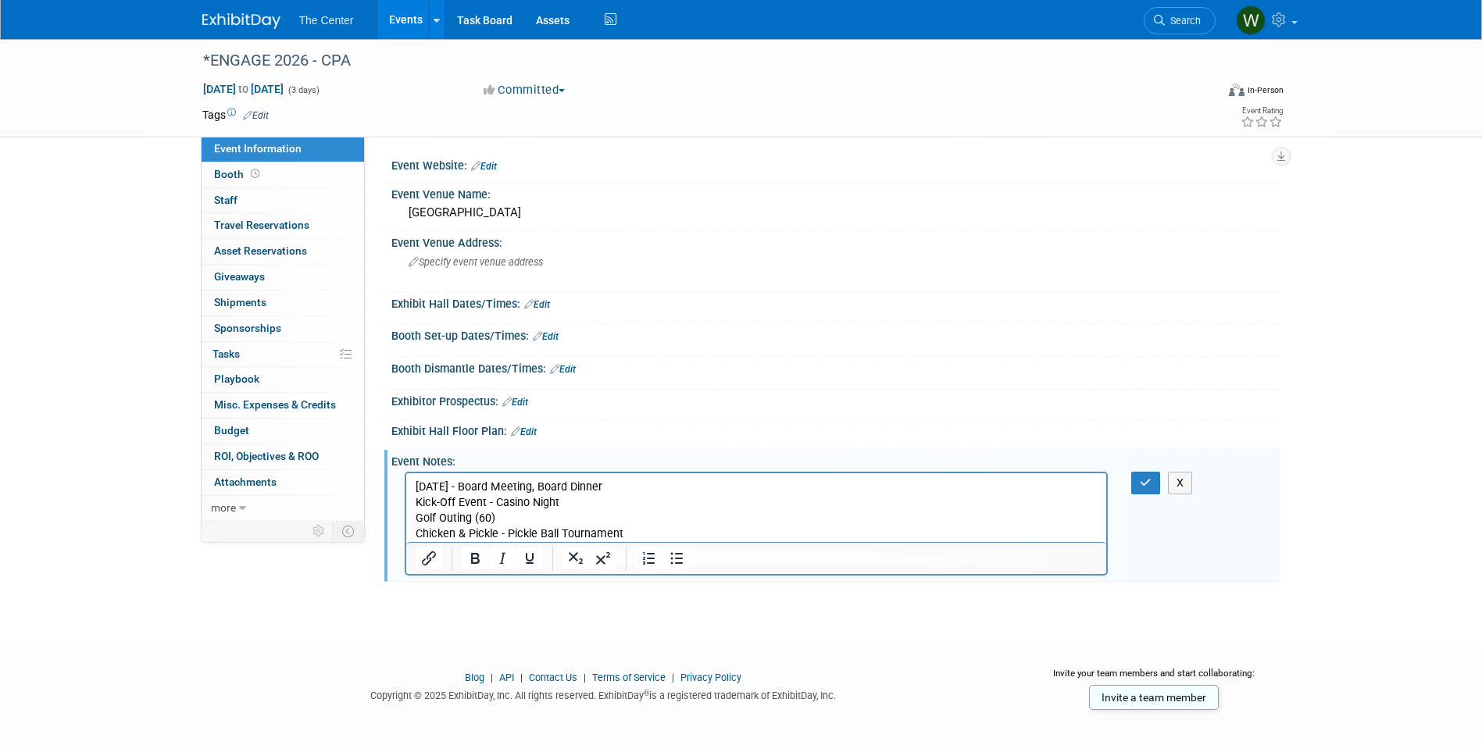
click at [714, 535] on p "Monday - Board Meeting, Board Dinner Kick-Off Event - Casino Night Golf Outing …" at bounding box center [756, 511] width 683 height 63
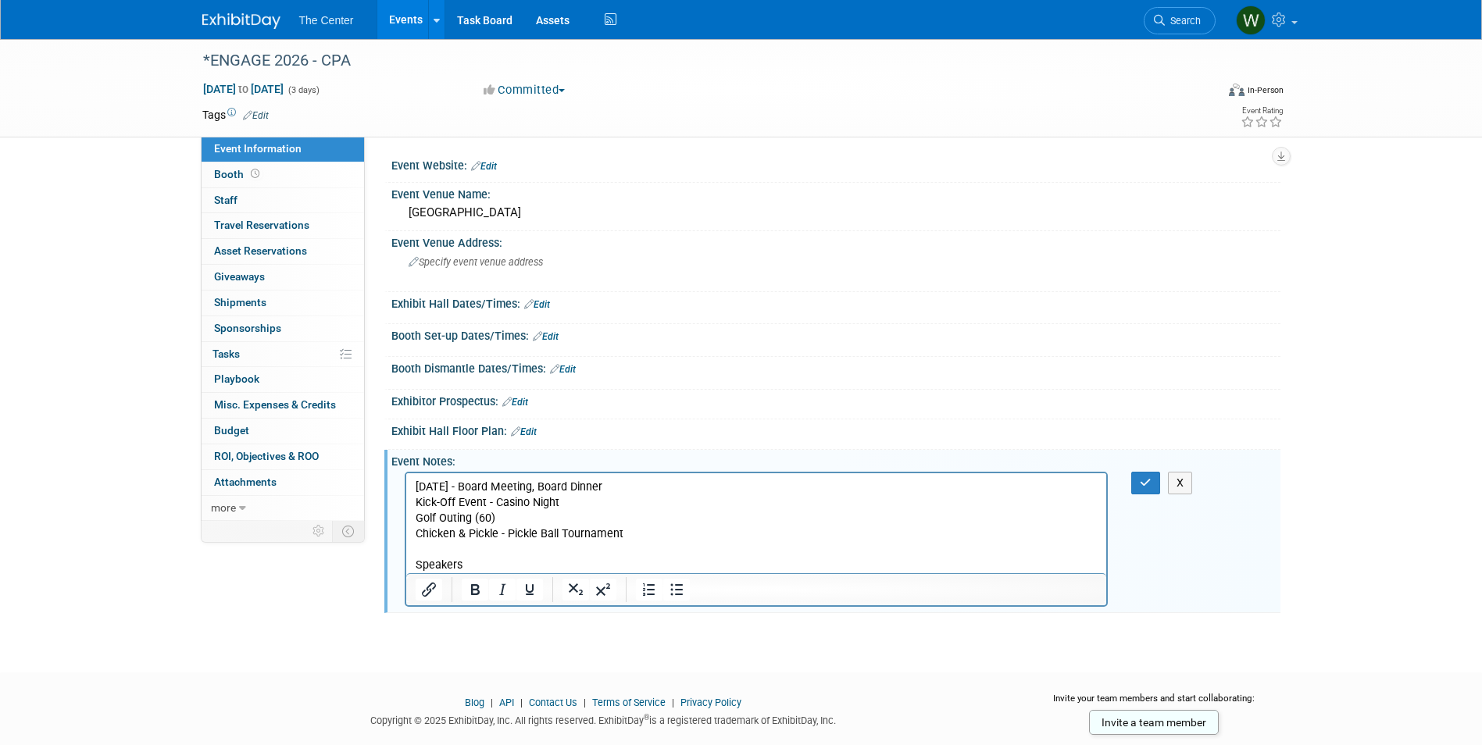
click at [417, 485] on p "Monday - Board Meeting, Board Dinner Kick-Off Event - Casino Night Golf Outing …" at bounding box center [756, 511] width 683 height 63
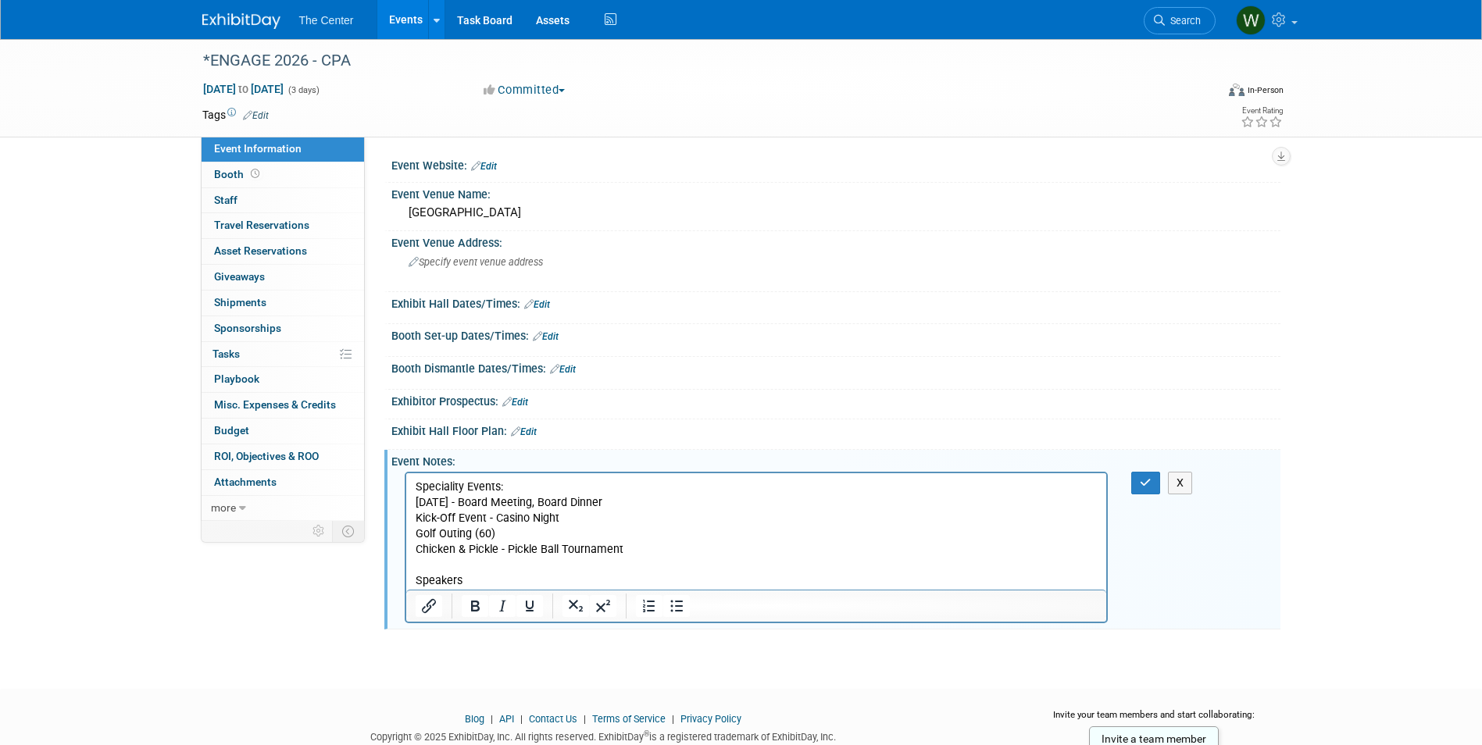
click at [485, 578] on p "Speakers" at bounding box center [756, 581] width 683 height 16
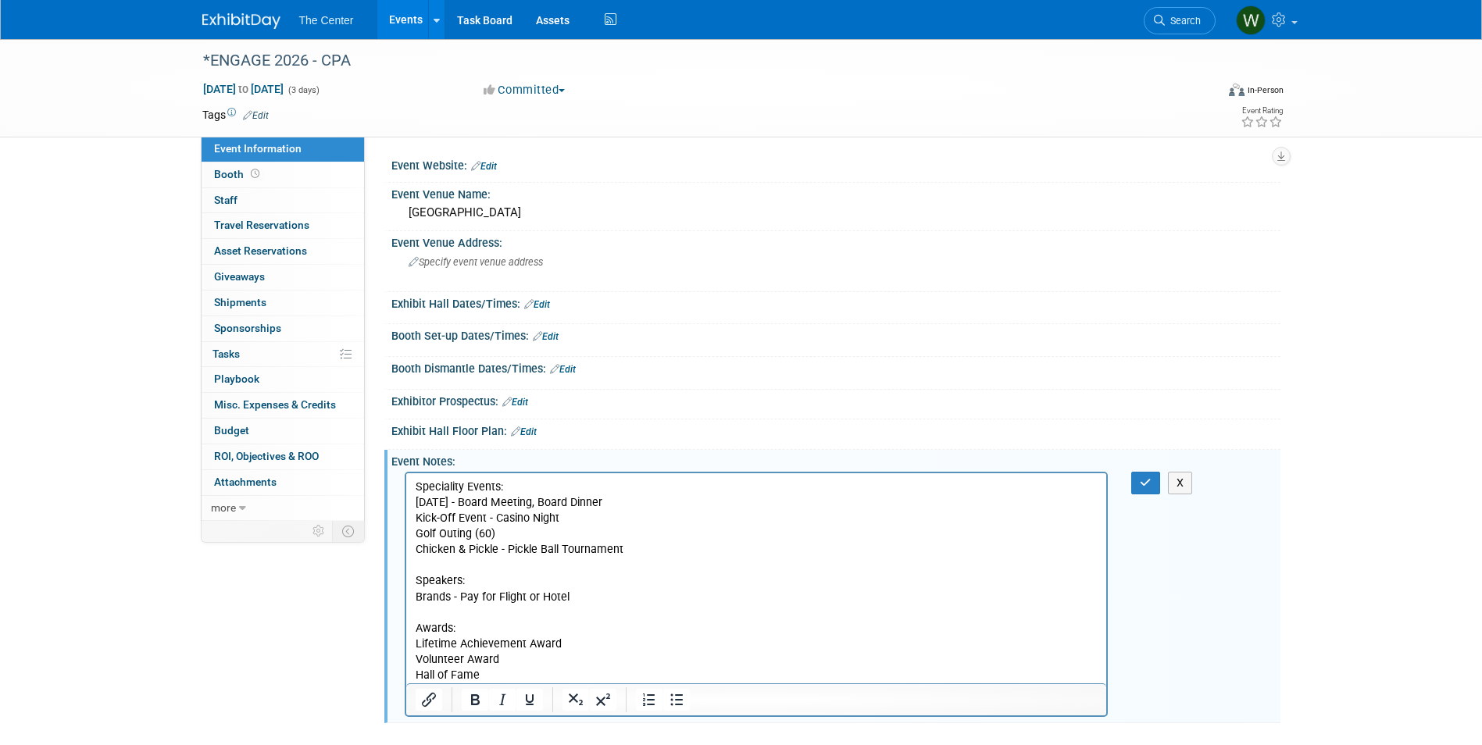
click at [705, 602] on p "Brands - Pay for Flight or Hotel" at bounding box center [756, 598] width 683 height 16
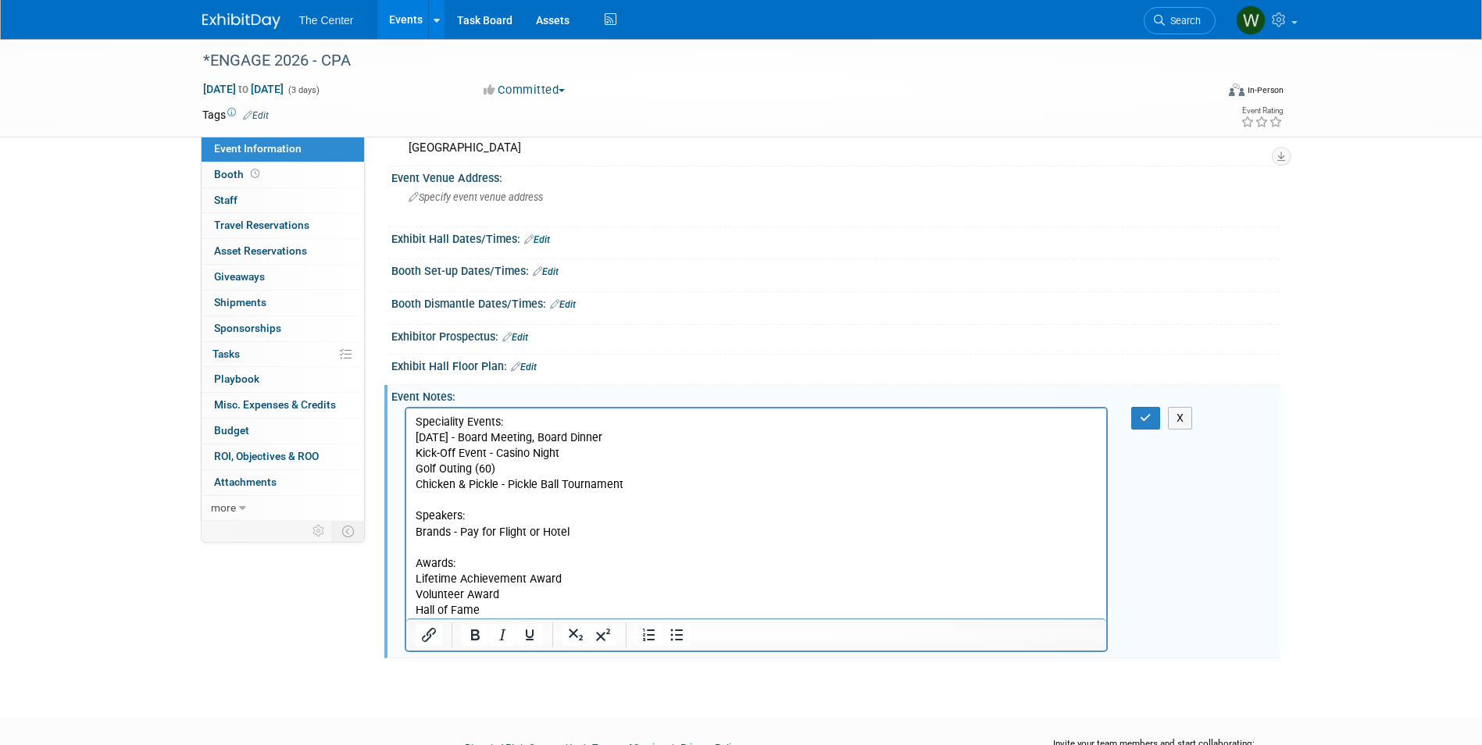
scroll to position [147, 0]
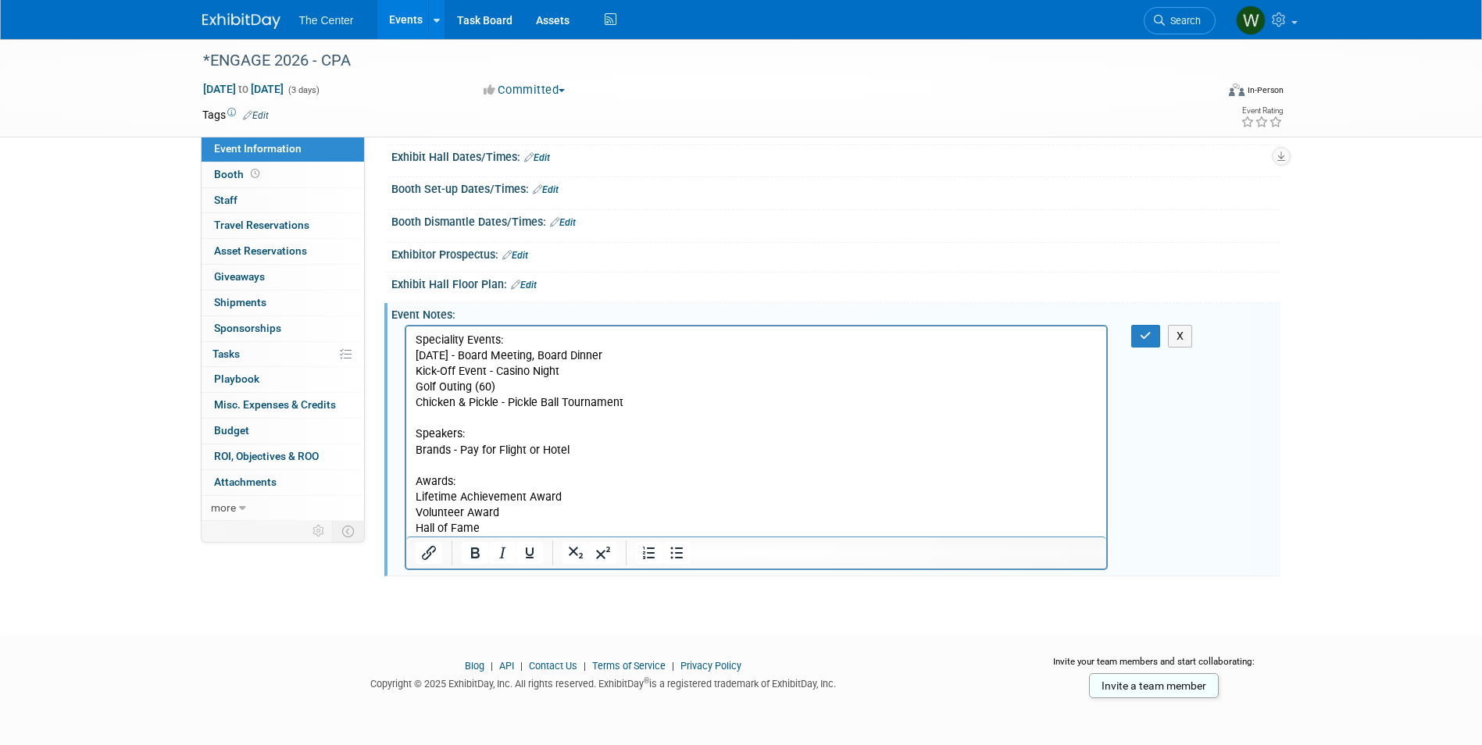
click at [536, 530] on p "Hall of Fame" at bounding box center [756, 529] width 683 height 16
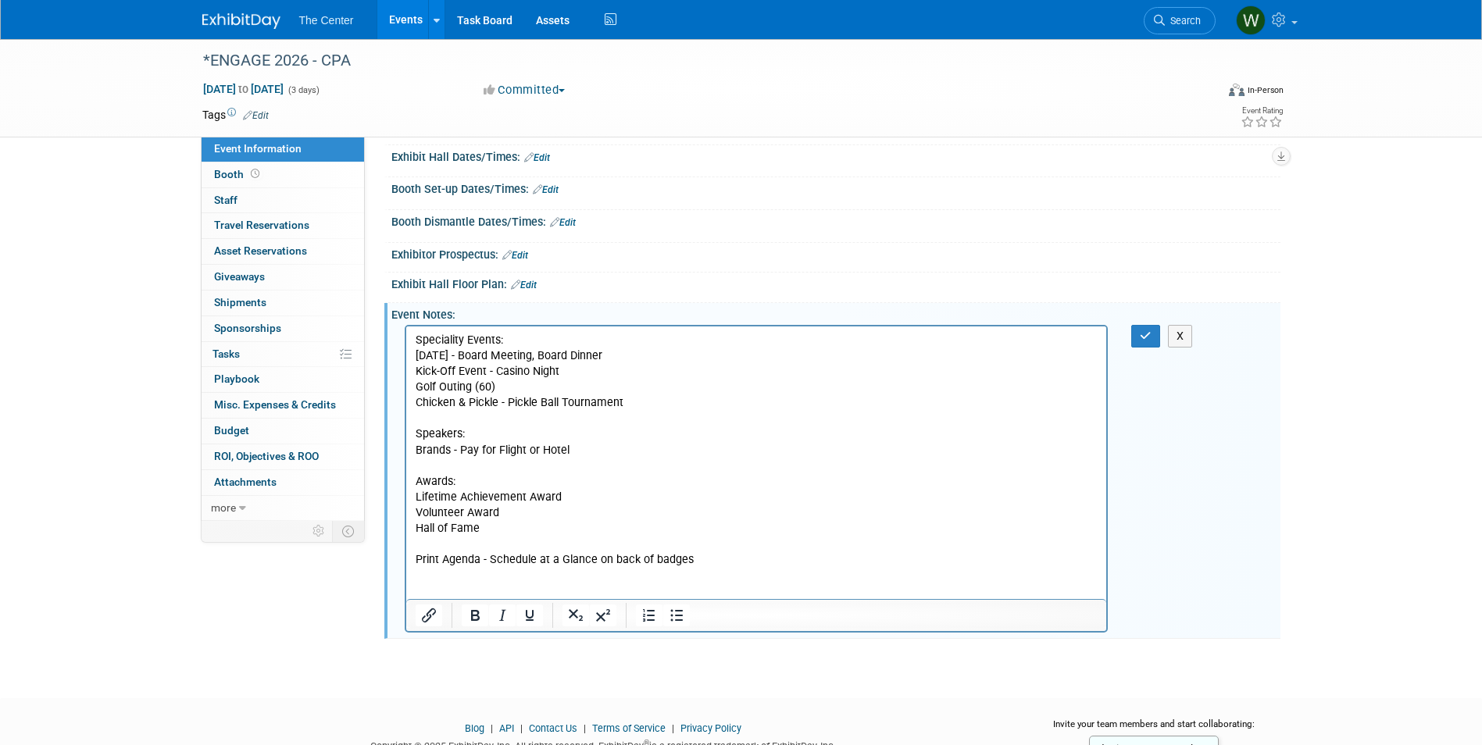
drag, startPoint x: 415, startPoint y: 341, endPoint x: 509, endPoint y: 413, distance: 118.8
click at [415, 341] on p "Speciality Events:" at bounding box center [756, 341] width 683 height 16
click at [682, 617] on icon "Bullet list" at bounding box center [676, 615] width 19 height 19
click at [420, 352] on p "Monday - Board Meeting, Board Dinner Kick-Off Event - Casino Night Golf Outing …" at bounding box center [756, 379] width 683 height 63
click at [416, 357] on p "Monday - Board Meeting, Board Dinner Kick-Off Event - Casino Night Golf Outing …" at bounding box center [756, 379] width 683 height 63
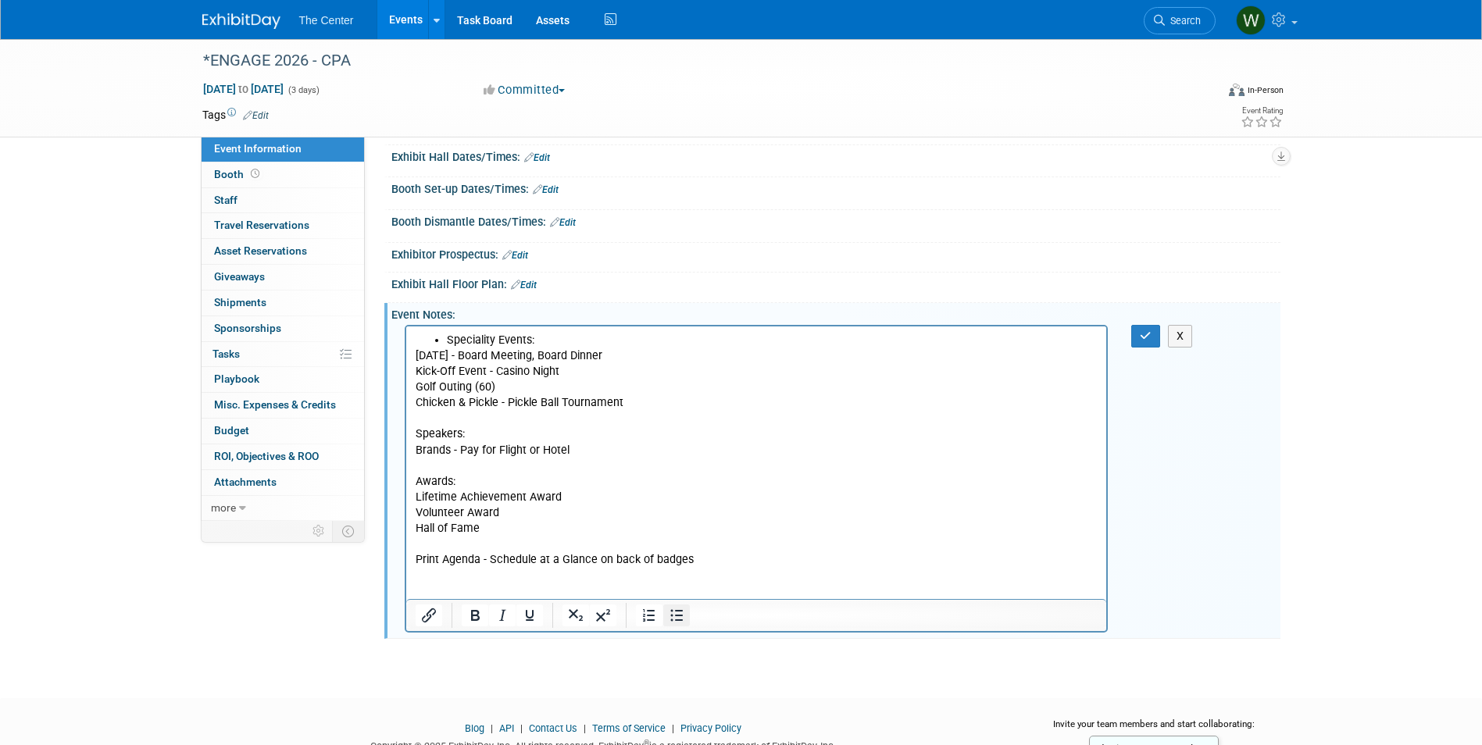
click at [681, 612] on icon "Bullet list" at bounding box center [676, 616] width 13 height 12
click at [447, 370] on li "Monday - Board Meeting, Board Dinner Kick-Off Event - Casino Night Golf Outing …" at bounding box center [772, 379] width 652 height 63
click at [674, 618] on icon "Bullet list" at bounding box center [676, 615] width 19 height 19
click at [414, 356] on body "Speciality Events: Monday - Board Meeting, Board Dinner Kick-Off Event - Casino…" at bounding box center [756, 466] width 684 height 266
click at [409, 354] on html "Speciality Events: Monday - Board Meeting, Board Dinner Kick-Off Event - Casino…" at bounding box center [755, 463] width 701 height 273
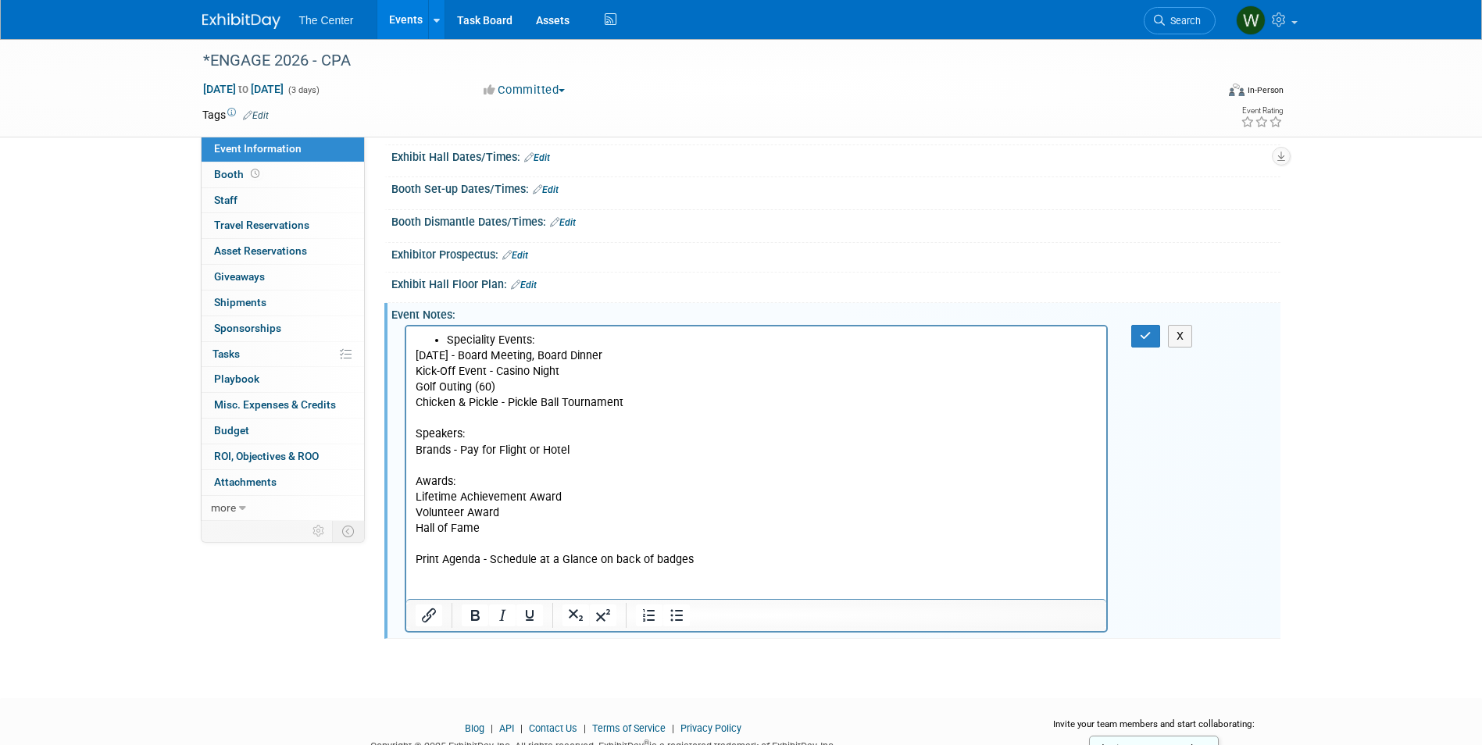
click at [456, 362] on p "Monday - Board Meeting, Board Dinner Kick-Off Event - Casino Night Golf Outing …" at bounding box center [756, 379] width 683 height 63
click at [445, 338] on ul "Speciality Events:" at bounding box center [756, 341] width 683 height 16
click at [439, 570] on p "Rich Text Area. Press ALT-0 for help." at bounding box center [756, 576] width 683 height 16
click at [434, 581] on p "Rich Text Area. Press ALT-0 for help." at bounding box center [756, 576] width 683 height 16
click at [415, 575] on p "Tabletops" at bounding box center [756, 576] width 683 height 16
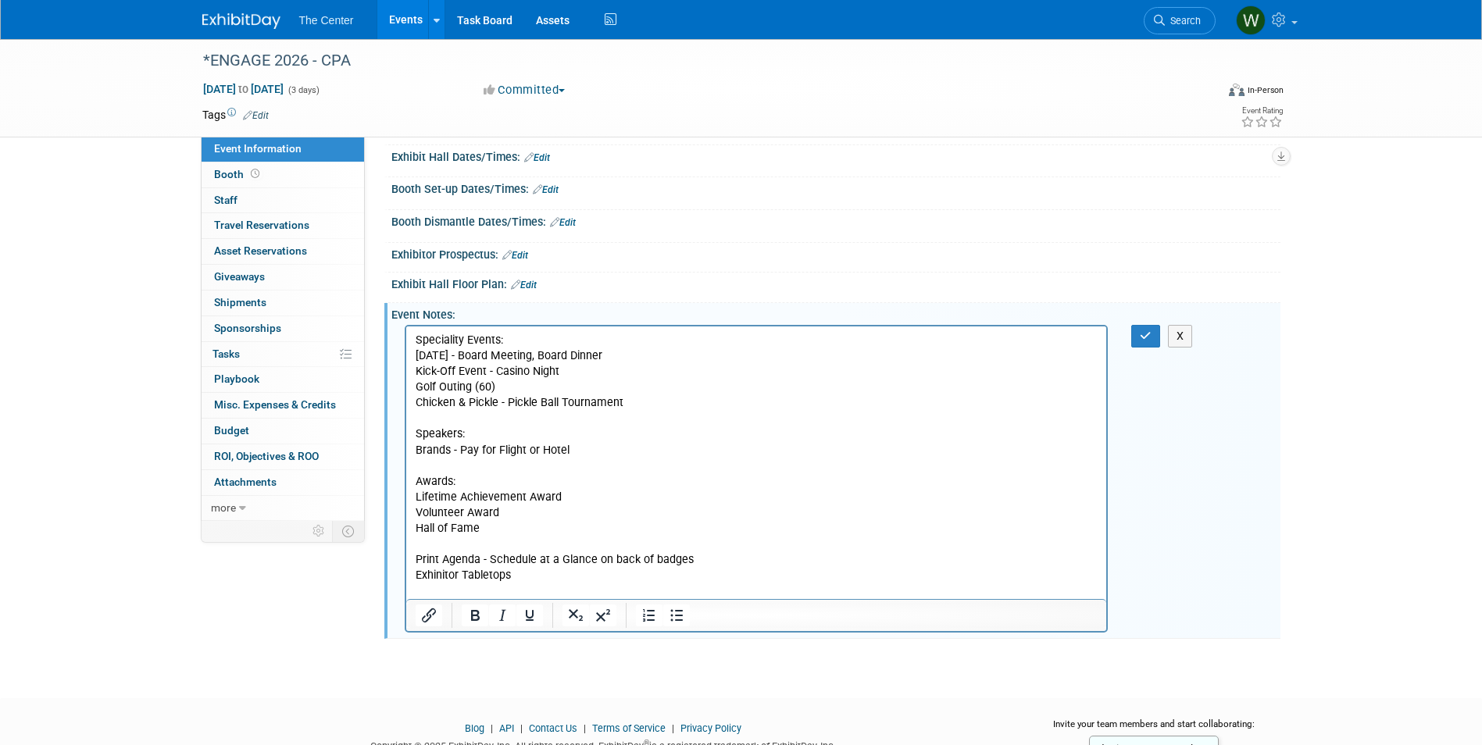
click at [529, 573] on p "Exhinitor Tabletops" at bounding box center [756, 576] width 683 height 16
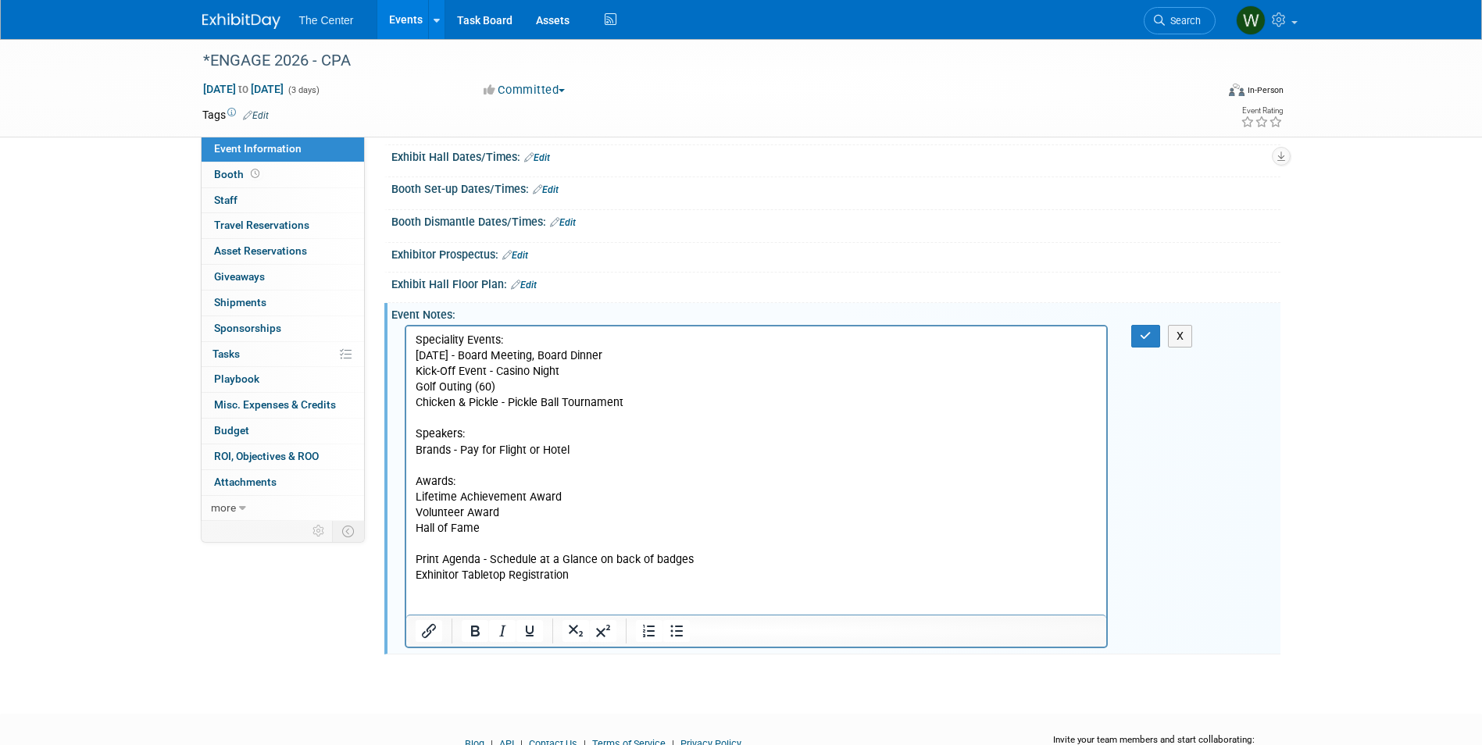
click at [439, 577] on p "Exhinitor Tabletop Registration" at bounding box center [756, 576] width 683 height 16
click at [620, 566] on p "Print Agenda - Schedule at a Glance on back of badges" at bounding box center [756, 560] width 683 height 16
click at [520, 587] on p "Rich Text Area. Press ALT-0 for help." at bounding box center [756, 592] width 683 height 16
click at [417, 577] on p "Exhibitor Tabletop Registration" at bounding box center [756, 576] width 683 height 16
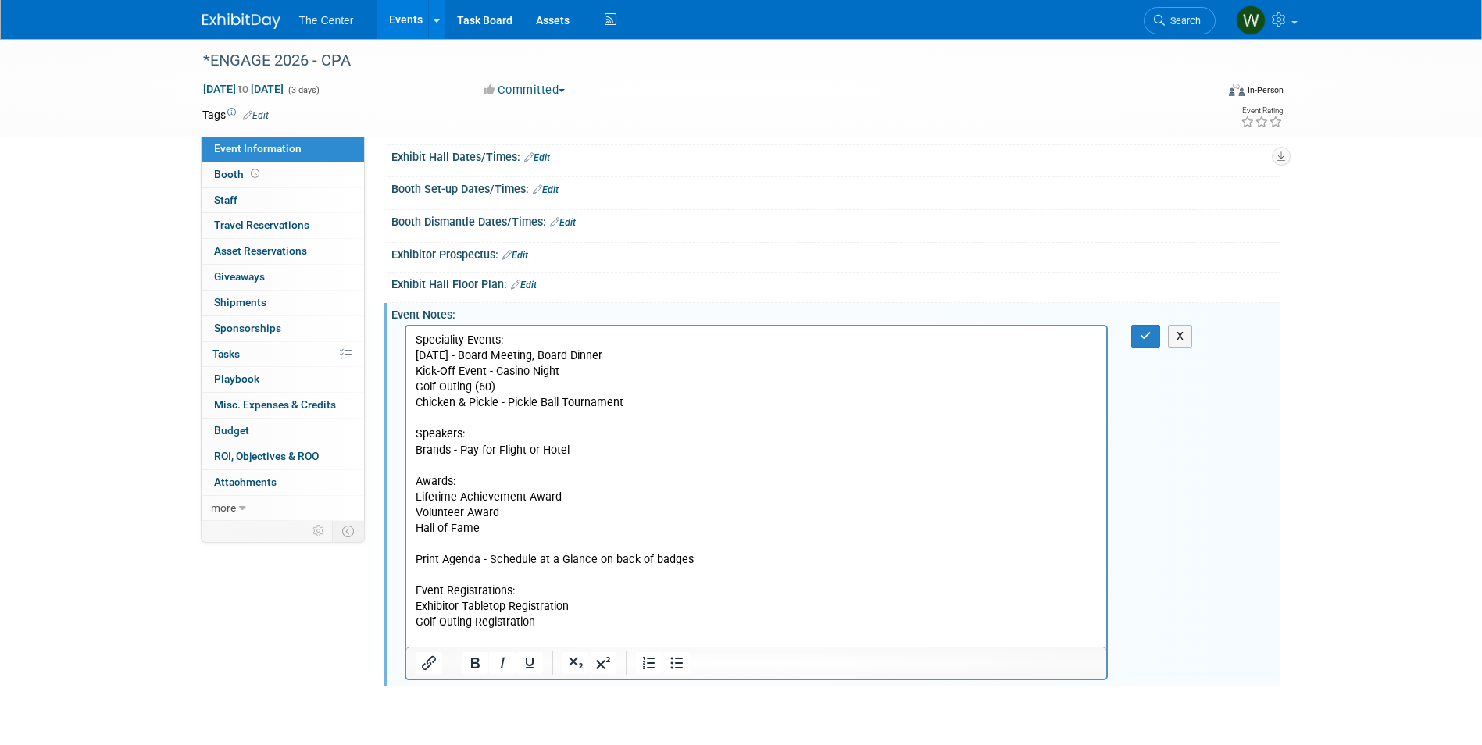
click at [545, 627] on p "Golf Outing Registration" at bounding box center [756, 623] width 683 height 16
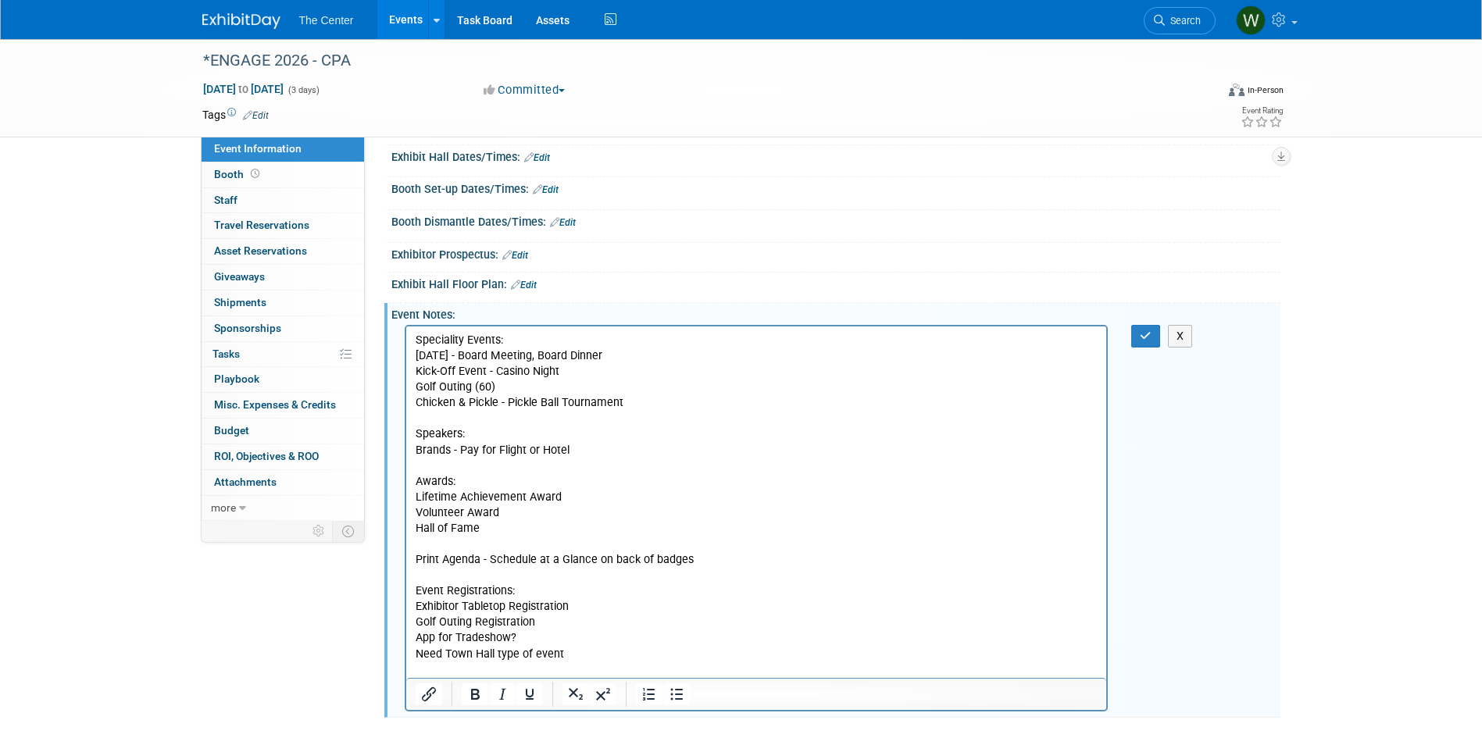
click at [529, 591] on p "Event Registrations:" at bounding box center [756, 592] width 683 height 16
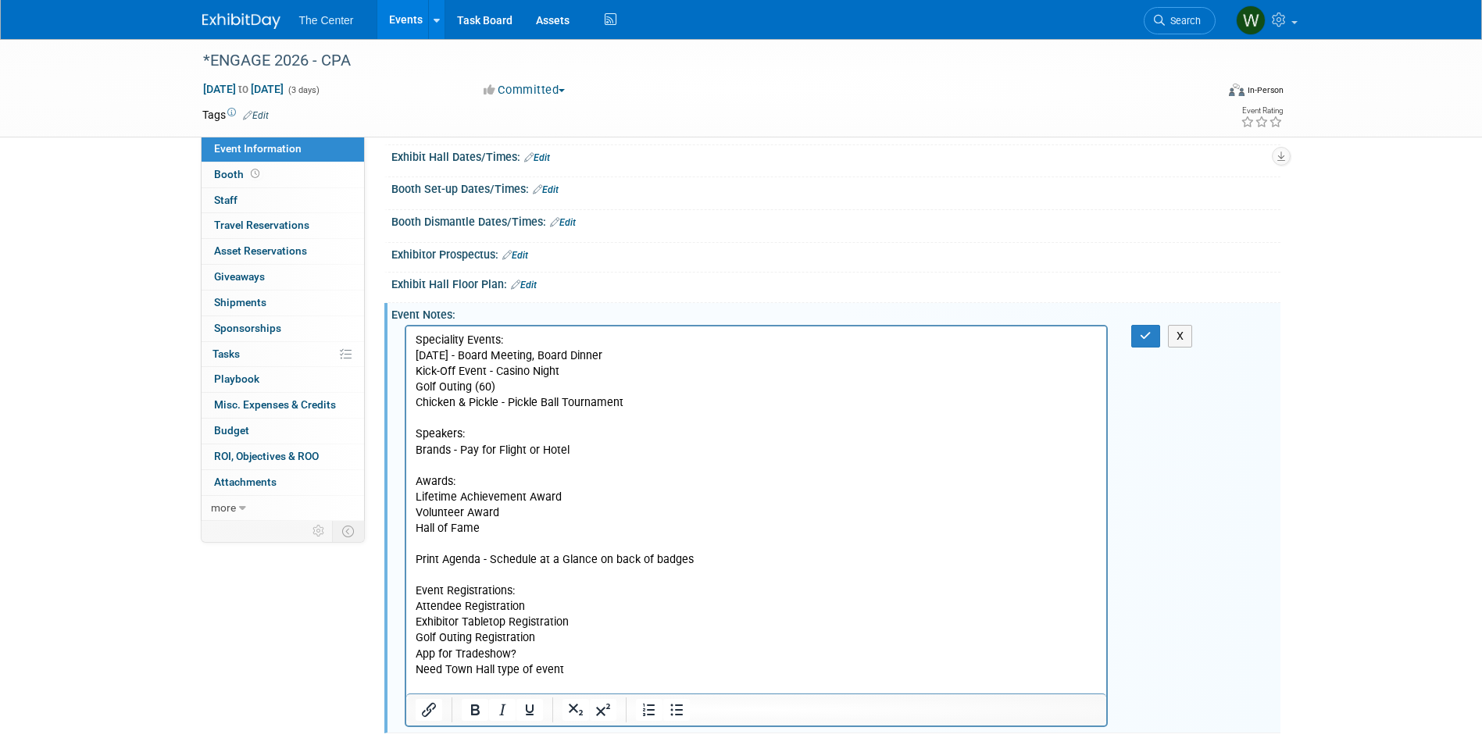
click at [574, 656] on p "App for Tradeshow?" at bounding box center [756, 655] width 683 height 16
click at [577, 641] on p "Golf Outing Registration" at bounding box center [756, 639] width 683 height 16
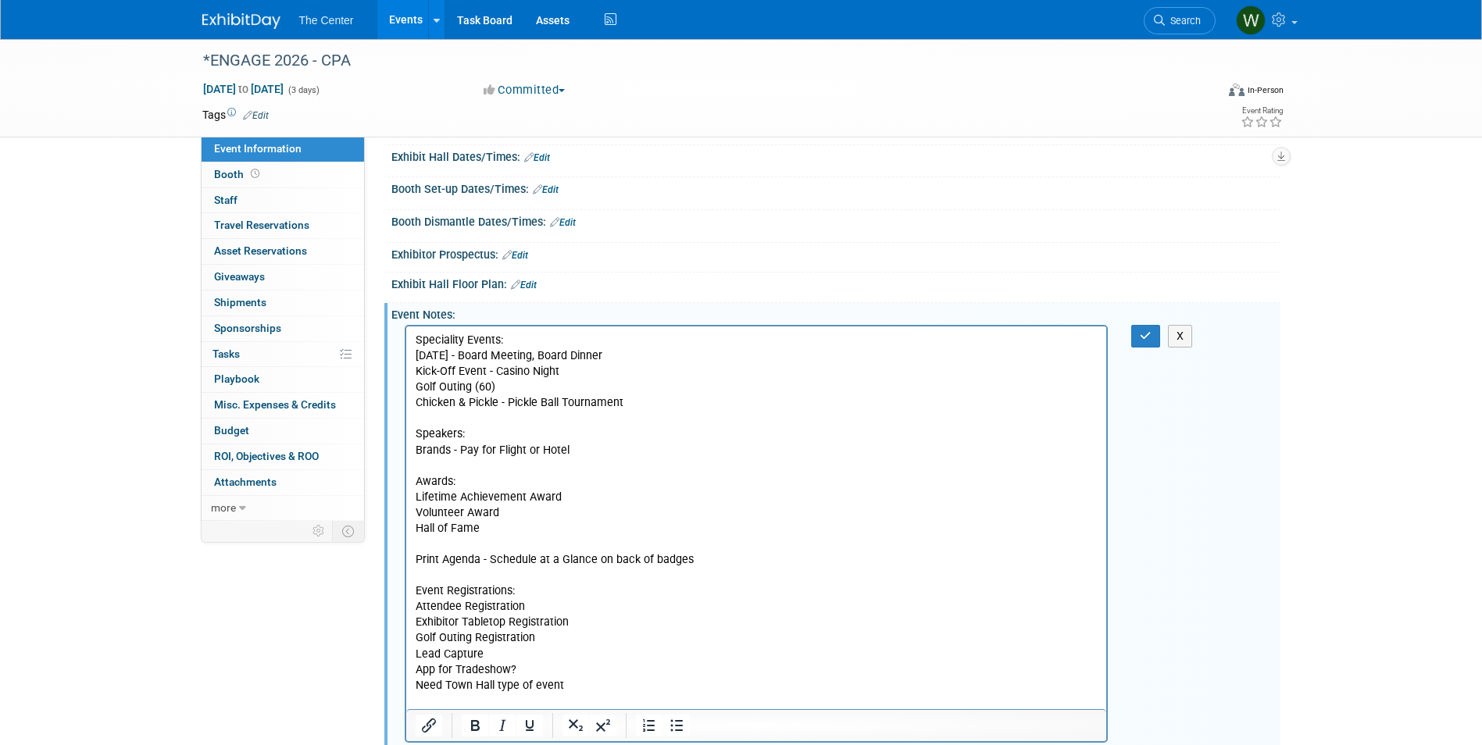
click at [577, 639] on p "Golf Outing Registration" at bounding box center [756, 639] width 683 height 16
click at [416, 654] on p "Lead Capture" at bounding box center [756, 655] width 683 height 16
click at [536, 655] on p "Event Lead Capture" at bounding box center [756, 655] width 683 height 16
click at [699, 561] on p "Print Agenda - Schedule at a Glance on back of badges" at bounding box center [756, 560] width 683 height 16
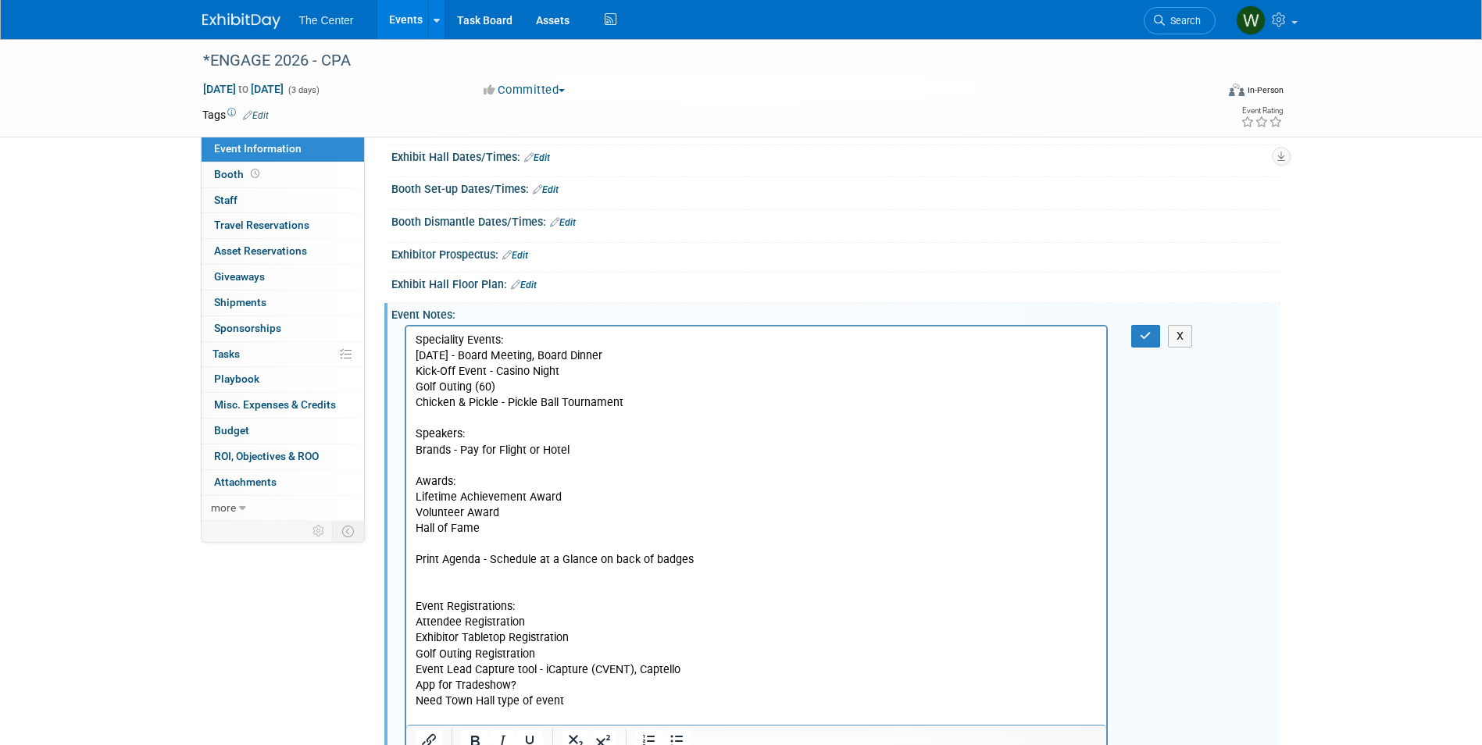
click at [699, 561] on p "Print Agenda - Schedule at a Glance on back of badges" at bounding box center [756, 560] width 683 height 16
click at [676, 730] on icon "Bullet list" at bounding box center [676, 730] width 13 height 12
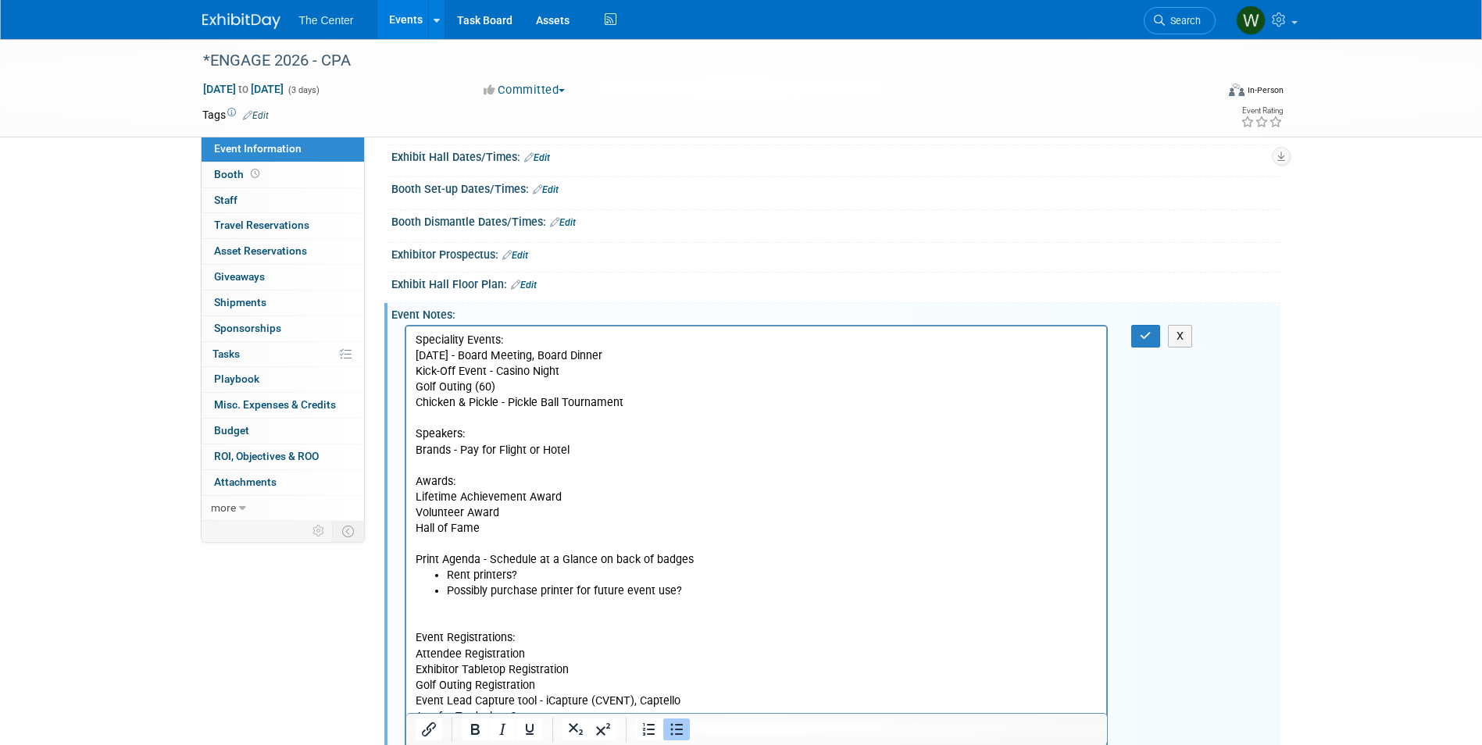
click at [417, 627] on p "Rich Text Area. Press ALT-0 for help." at bounding box center [756, 623] width 683 height 16
click at [662, 354] on p "Monday - Board Meeting, Board Dinner Kick-Off Event - Casino Night Golf Outing …" at bounding box center [756, 379] width 683 height 63
click at [417, 355] on p "Monday - Board Meeting, Board Dinner Kick-Off Event - Casino Night Golf Outing …" at bounding box center [756, 379] width 683 height 63
click at [682, 733] on icon "Bullet list" at bounding box center [676, 729] width 19 height 19
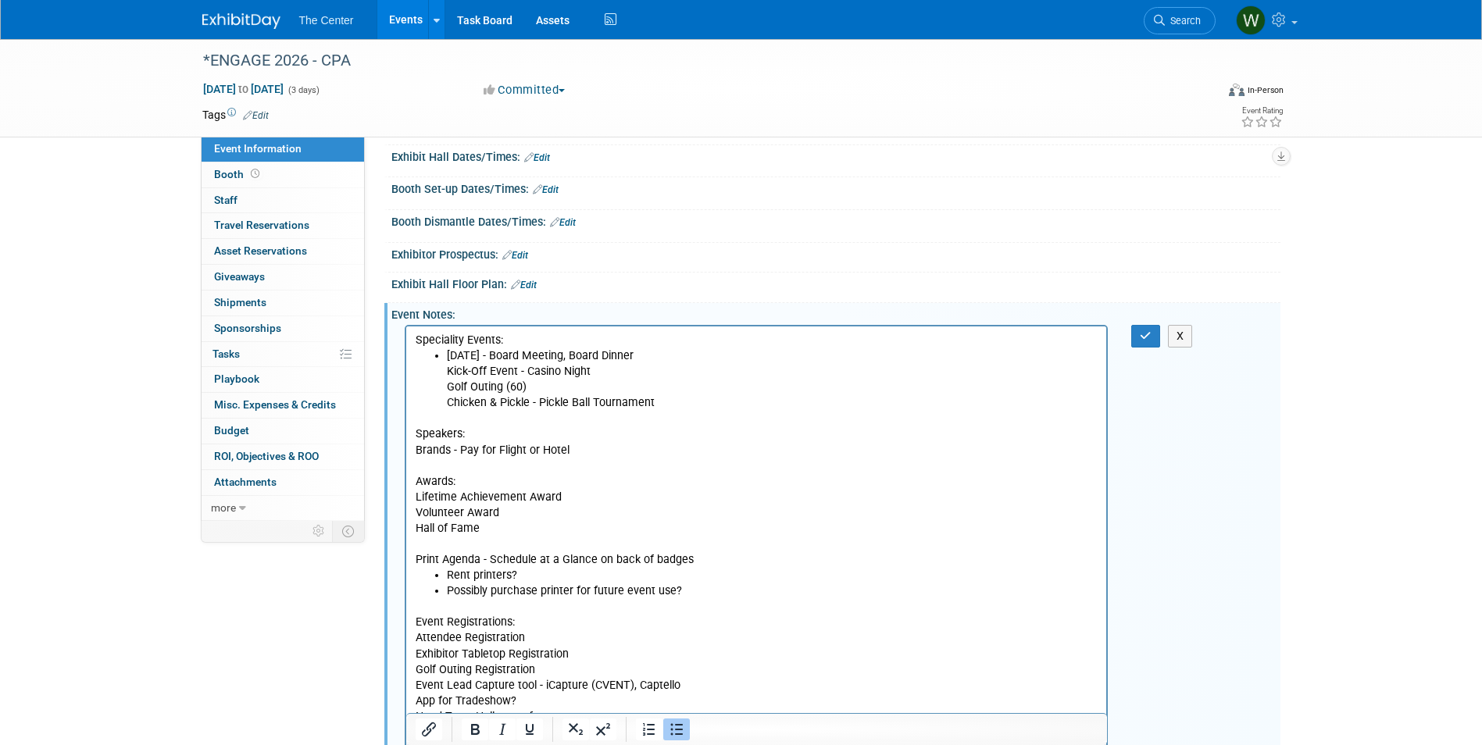
click at [448, 371] on li "Monday - Board Meeting, Board Dinner Kick-Off Event - Casino Night Golf Outing …" at bounding box center [772, 379] width 652 height 63
click at [683, 723] on icon "Bullet list" at bounding box center [676, 729] width 19 height 19
click at [651, 359] on li "Monday - Board Meeting, Board Dinner Kick-Off Event - Casino Night Golf Outing …" at bounding box center [772, 379] width 652 height 63
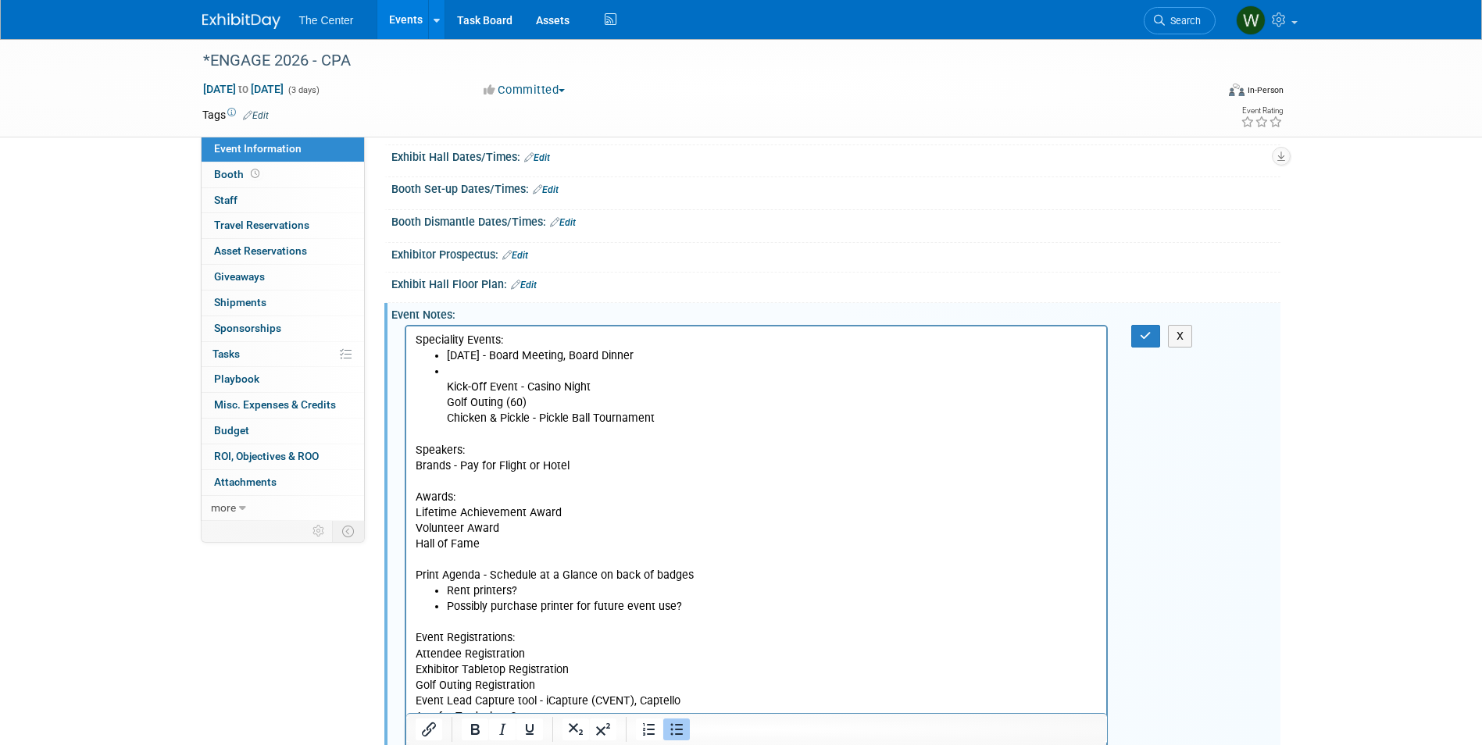
click at [449, 388] on li "Kick-Off Event - Casino Night Golf Outing (60) Chicken & Pickle - Pickle Ball T…" at bounding box center [772, 395] width 652 height 63
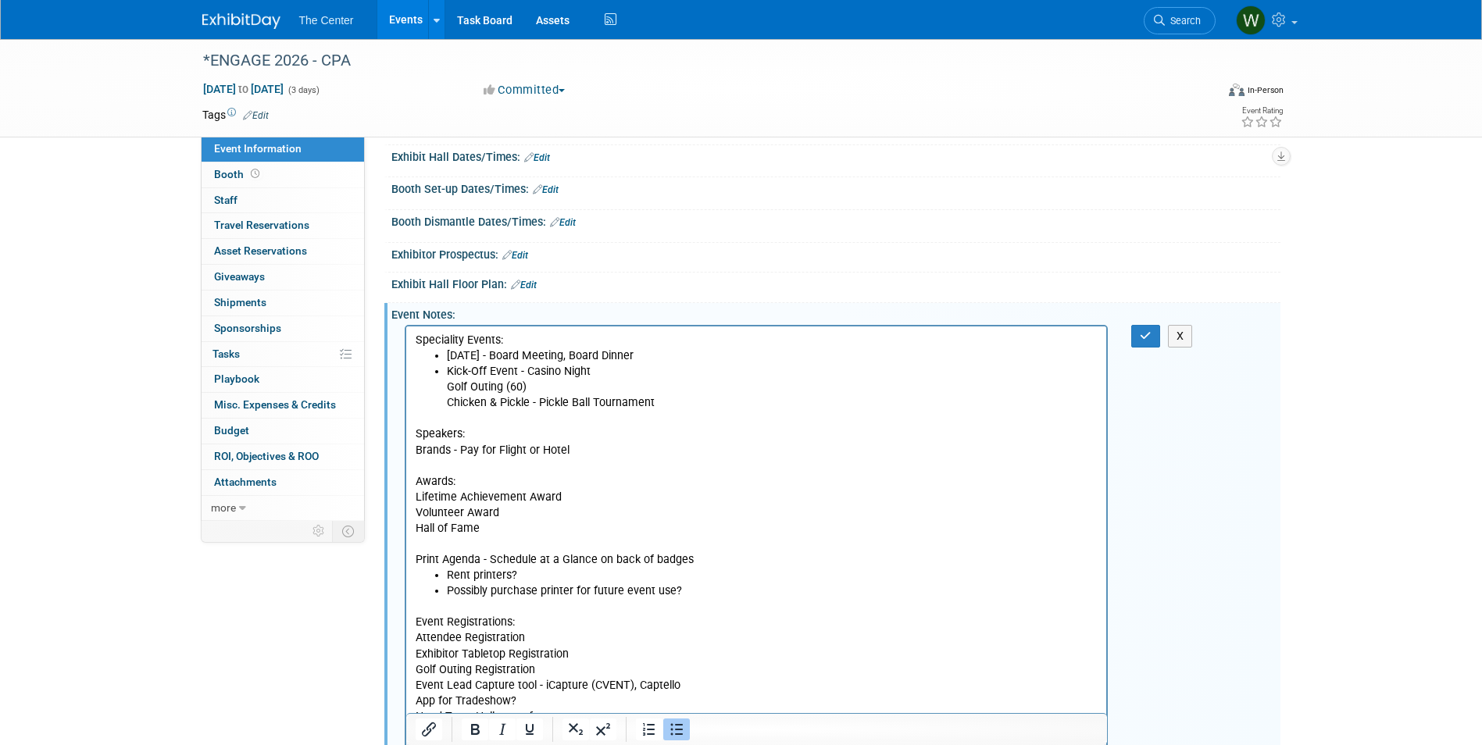
click at [606, 370] on li "Kick-Off Event - Casino Night Golf Outing (60) Chicken & Pickle - Pickle Ball T…" at bounding box center [772, 387] width 652 height 47
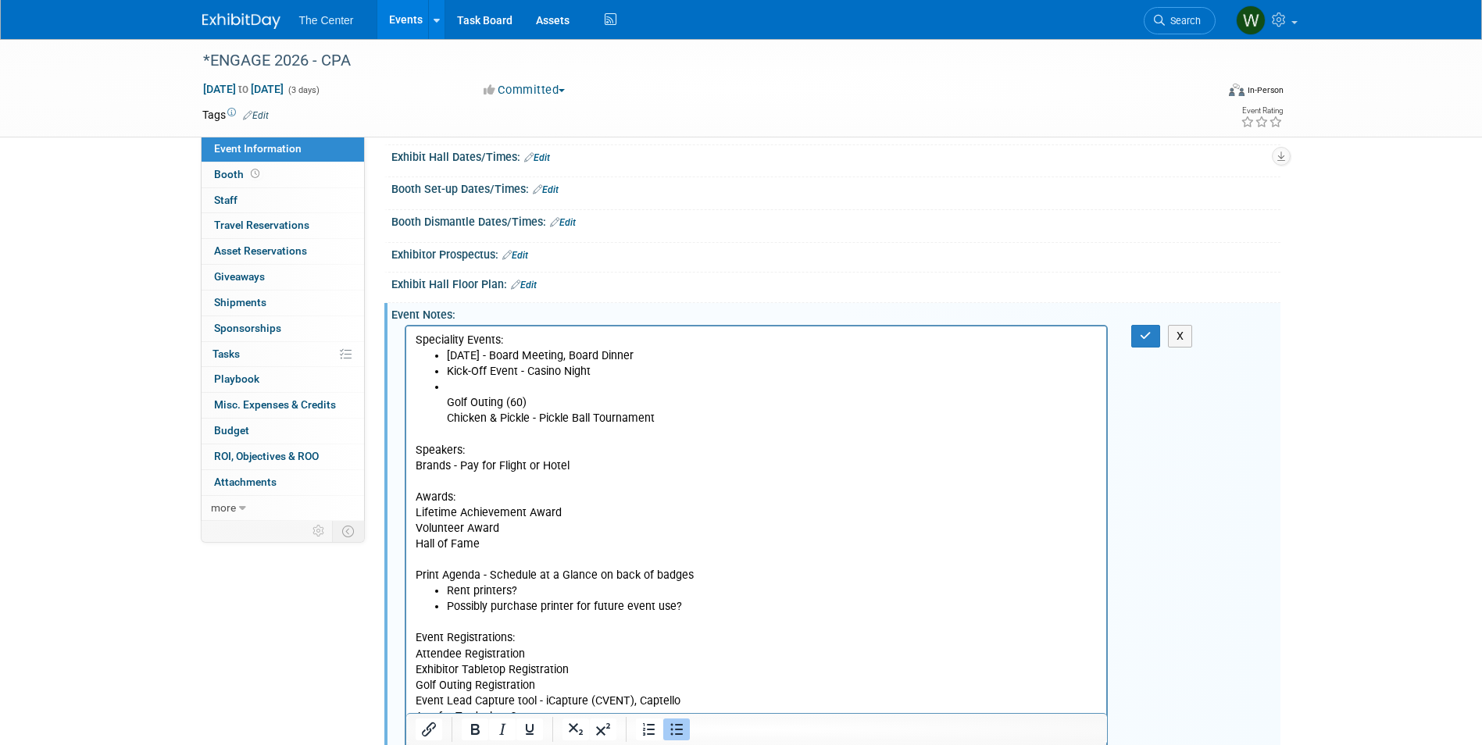
click at [446, 403] on li "Golf Outing (60) Chicken & Pickle - Pickle Ball Tournament" at bounding box center [772, 403] width 652 height 47
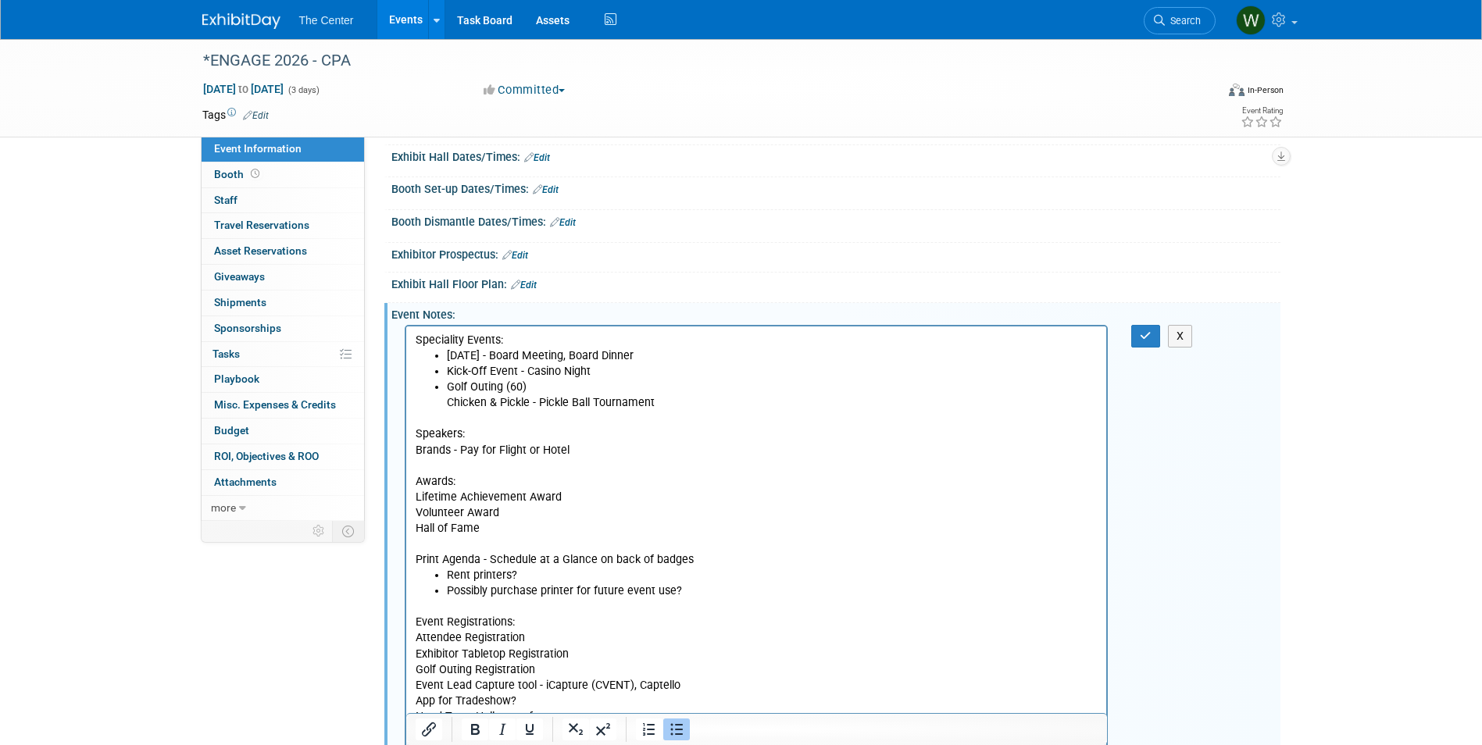
click at [521, 386] on li "Golf Outing (60) Chicken & Pickle - Pickle Ball Tournament" at bounding box center [772, 395] width 652 height 31
click at [416, 450] on p "Brands - Pay for Flight or Hotel" at bounding box center [756, 451] width 683 height 16
click at [671, 726] on icon "Bullet list" at bounding box center [676, 730] width 13 height 12
click at [416, 495] on p "Lifetime Achievement Award" at bounding box center [756, 498] width 683 height 16
click at [677, 736] on icon "Bullet list" at bounding box center [676, 729] width 19 height 19
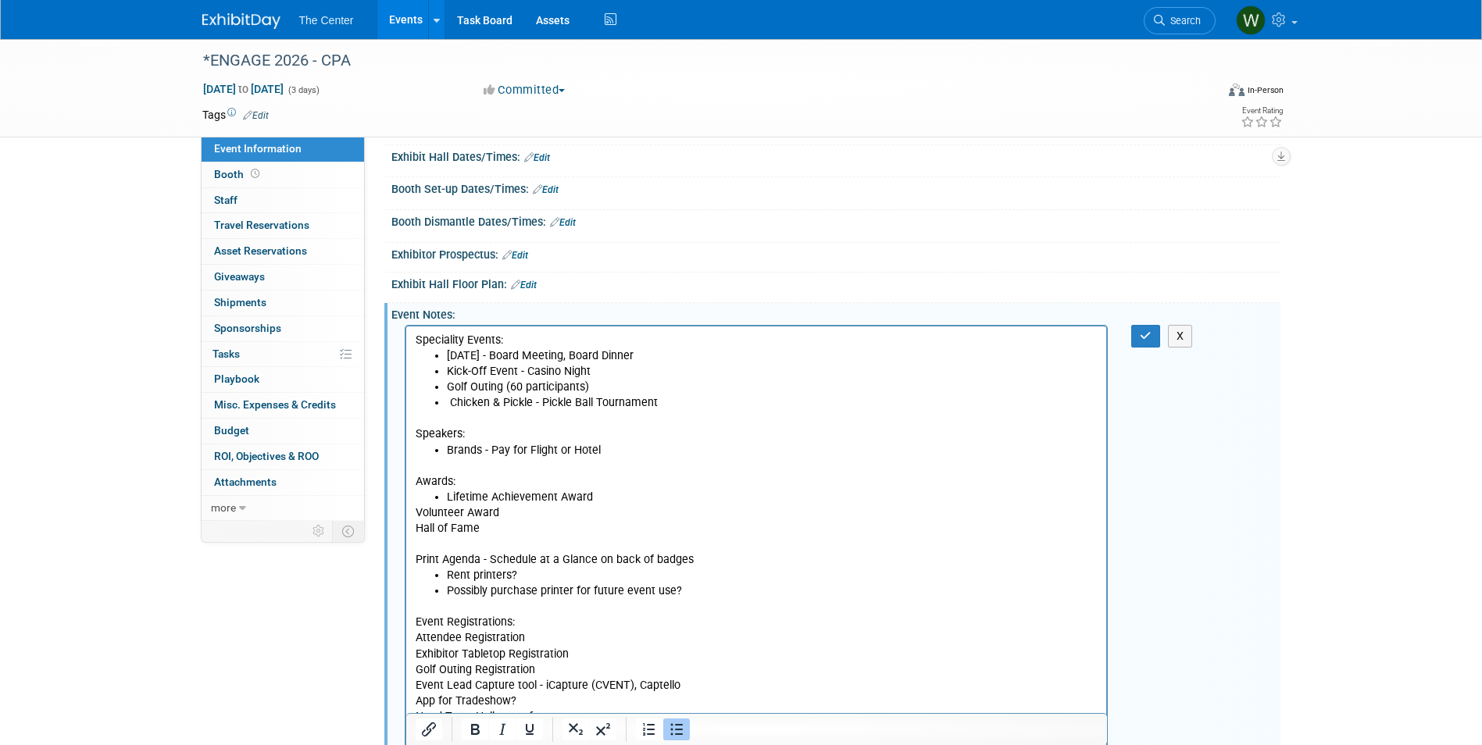
click at [613, 491] on li "Lifetime Achievement Award" at bounding box center [772, 498] width 652 height 16
click at [418, 507] on p "Volunteer Award" at bounding box center [756, 513] width 683 height 16
click at [414, 515] on body "Speciality Events: Monday - Board Meeting, Board Dinner Kick-Off Event - Casino…" at bounding box center [756, 537] width 684 height 408
click at [673, 731] on icon "Bullet list" at bounding box center [676, 729] width 19 height 19
click at [415, 530] on p "Hall of Fame" at bounding box center [756, 529] width 683 height 16
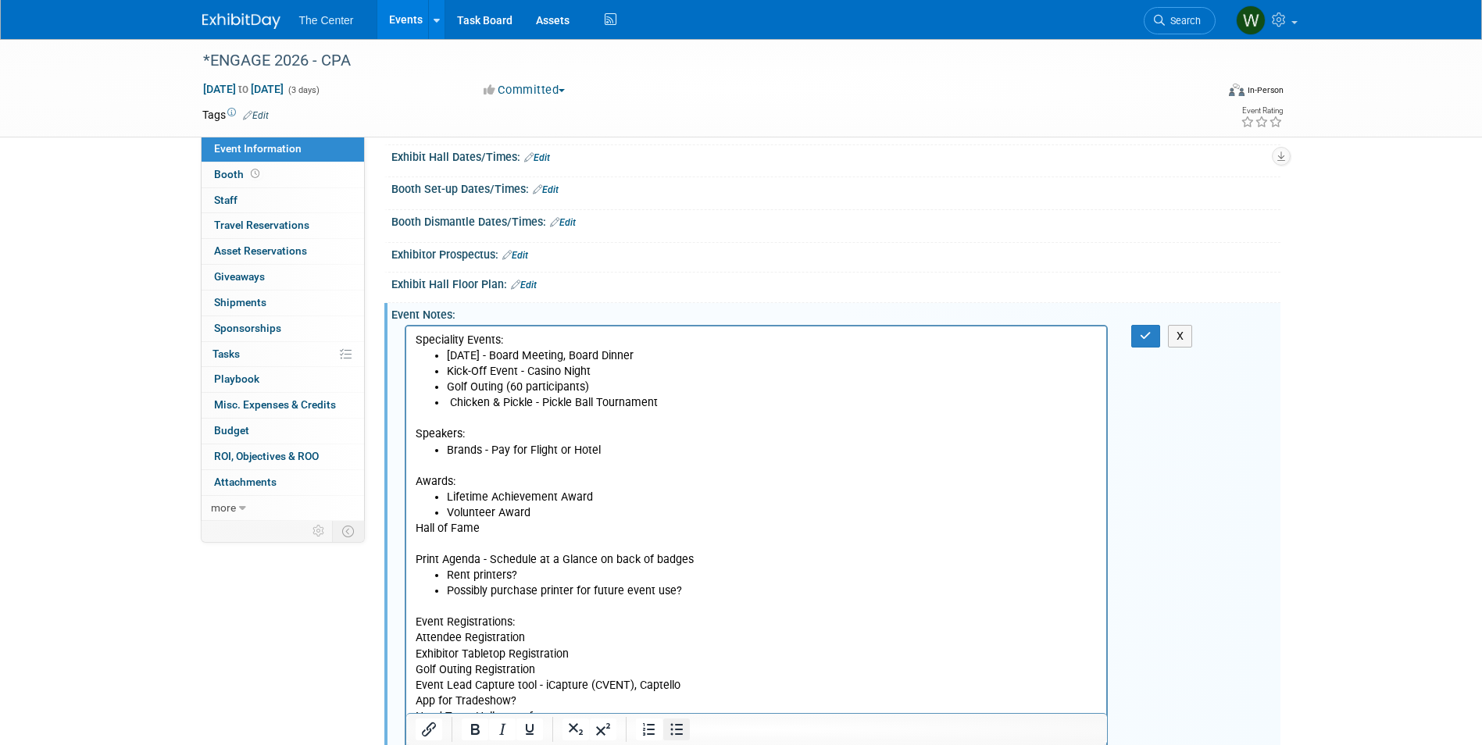
click at [675, 727] on icon "Bullet list" at bounding box center [676, 729] width 19 height 19
click at [809, 526] on li "Hall of Fame" at bounding box center [772, 529] width 652 height 16
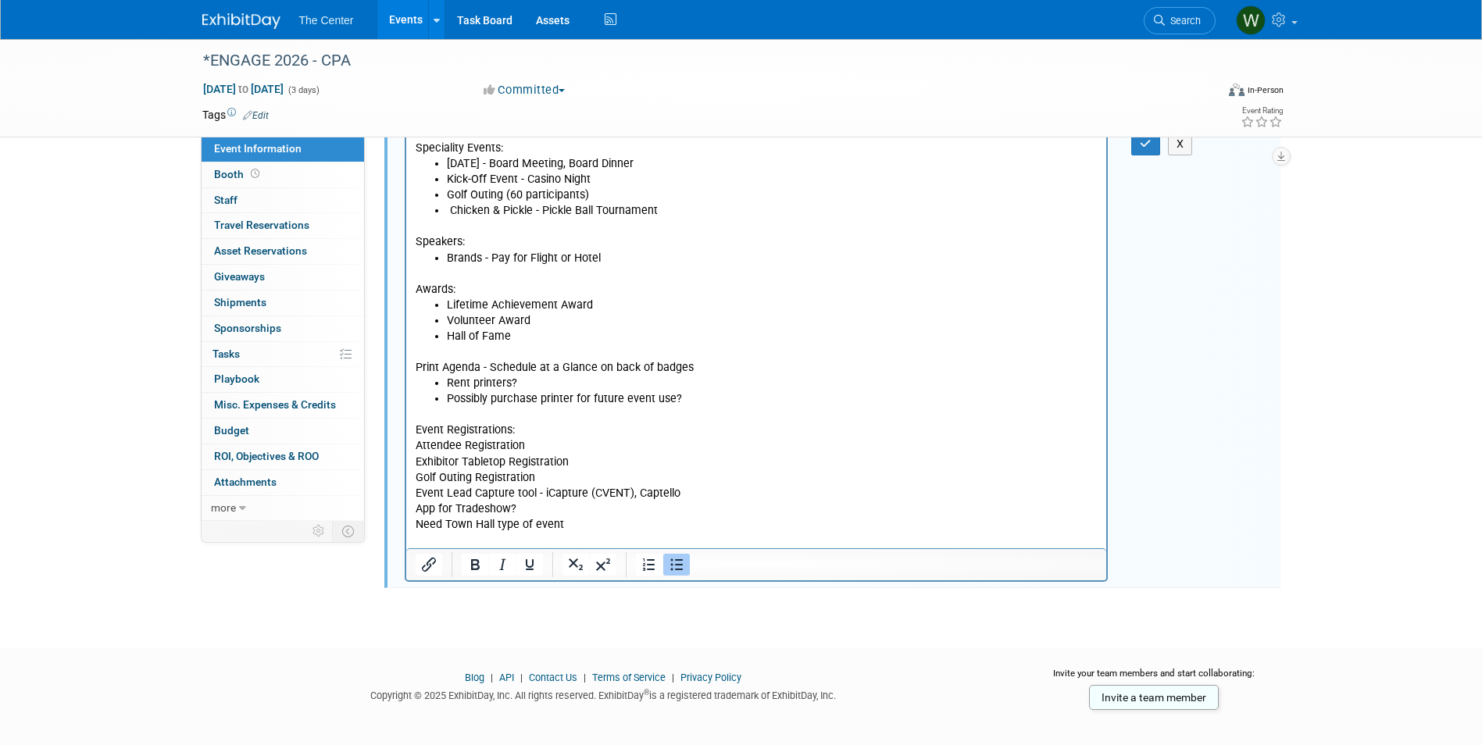
scroll to position [351, 0]
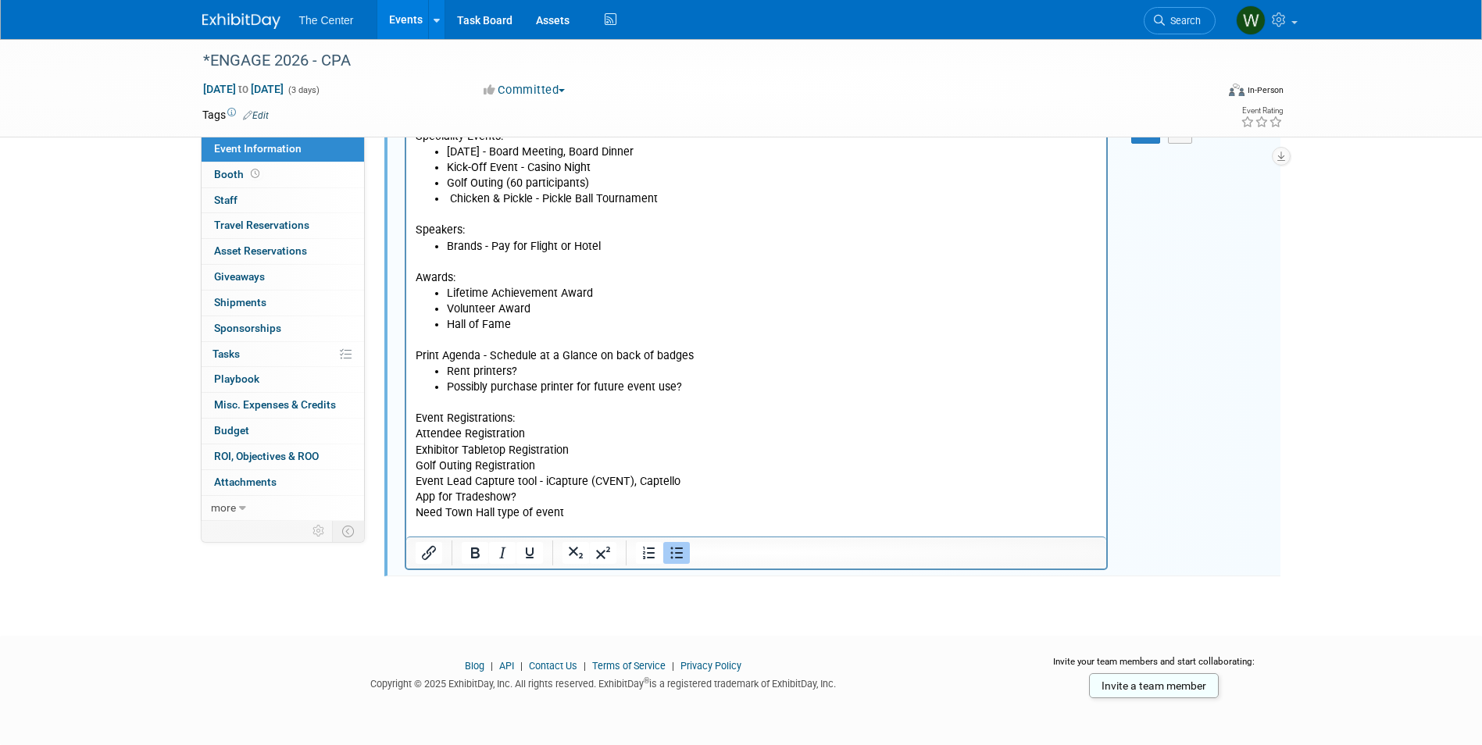
click at [416, 436] on p "Attendee Registration" at bounding box center [756, 435] width 683 height 16
click at [679, 552] on icon "Bullet list" at bounding box center [676, 553] width 19 height 19
click at [417, 455] on p "Exhibitor Tabletop Registration" at bounding box center [756, 451] width 683 height 16
click at [676, 548] on icon "Bullet list" at bounding box center [676, 554] width 13 height 12
click at [411, 468] on html "Speciality Events: Monday - Board Meeting, Board Dinner Kick-Off Event - Casino…" at bounding box center [755, 330] width 701 height 414
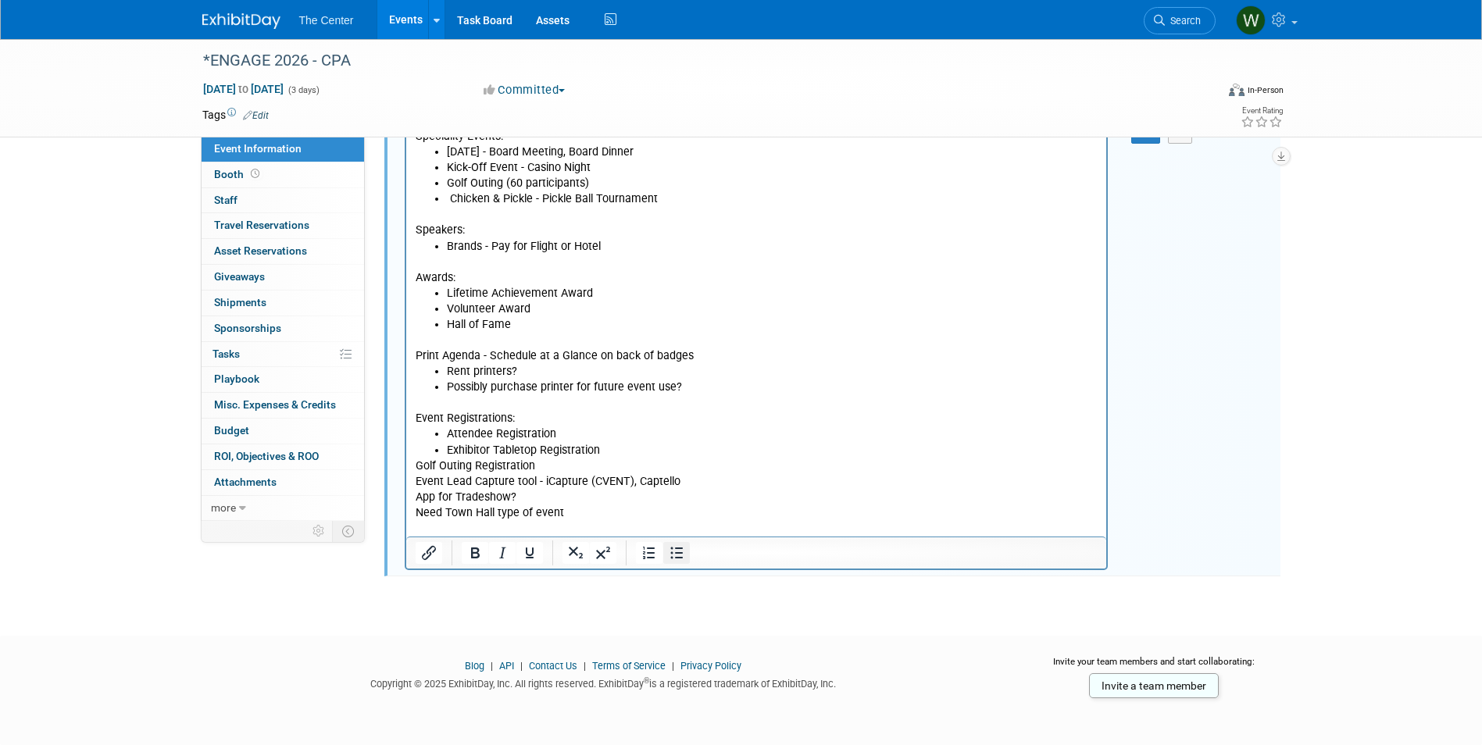
click at [673, 555] on icon "Bullet list" at bounding box center [676, 553] width 19 height 19
click at [419, 480] on p "Event Lead Capture tool - iCapture (CVENT), Captello" at bounding box center [756, 482] width 683 height 16
click at [669, 504] on p "App for Tradeshow?" at bounding box center [756, 498] width 683 height 16
click at [616, 516] on p "Need Town Hall type of event" at bounding box center [756, 513] width 683 height 16
click at [416, 484] on p "Event Lead Capture tool - iCapture (CVENT), Captello" at bounding box center [756, 482] width 683 height 16
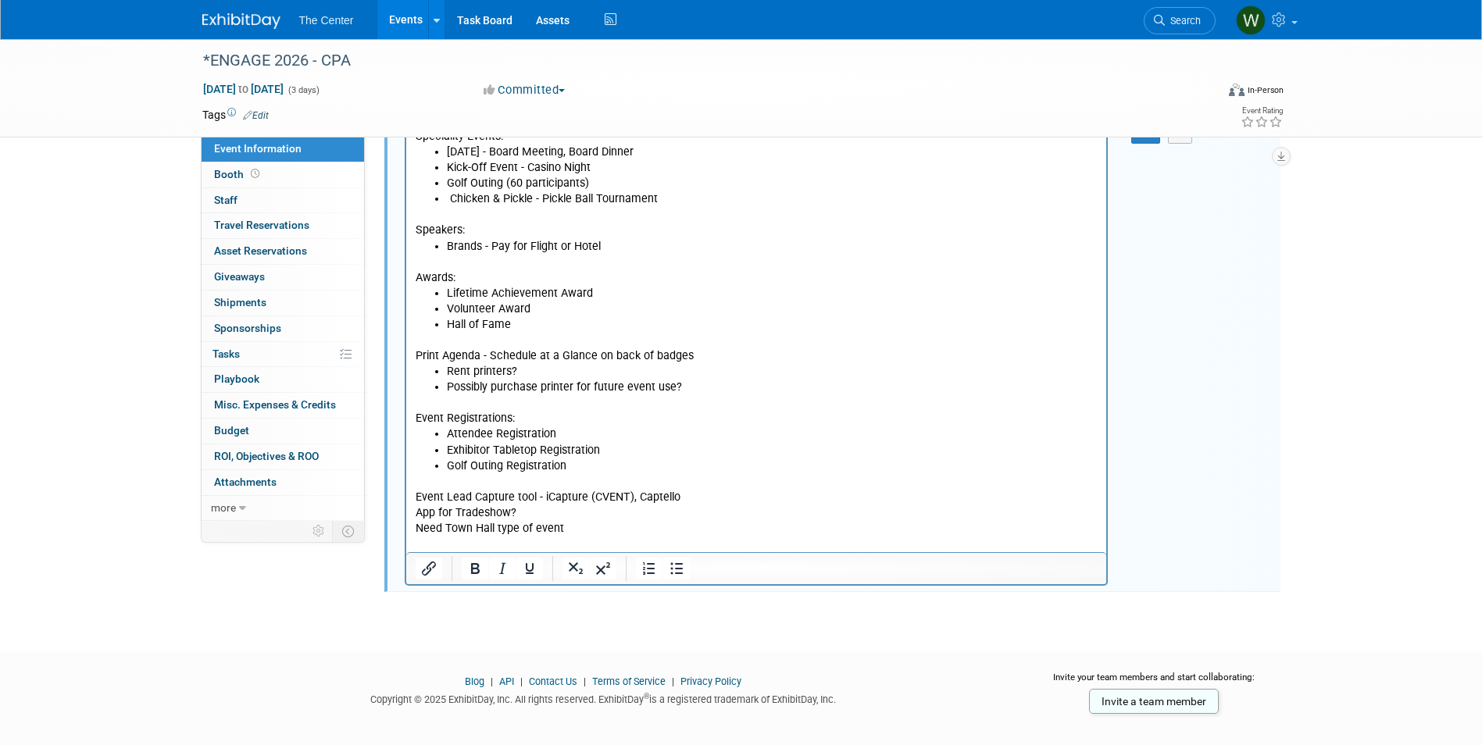
click at [708, 500] on p "Event Lead Capture tool - iCapture (CVENT), Captello" at bounding box center [756, 498] width 683 height 16
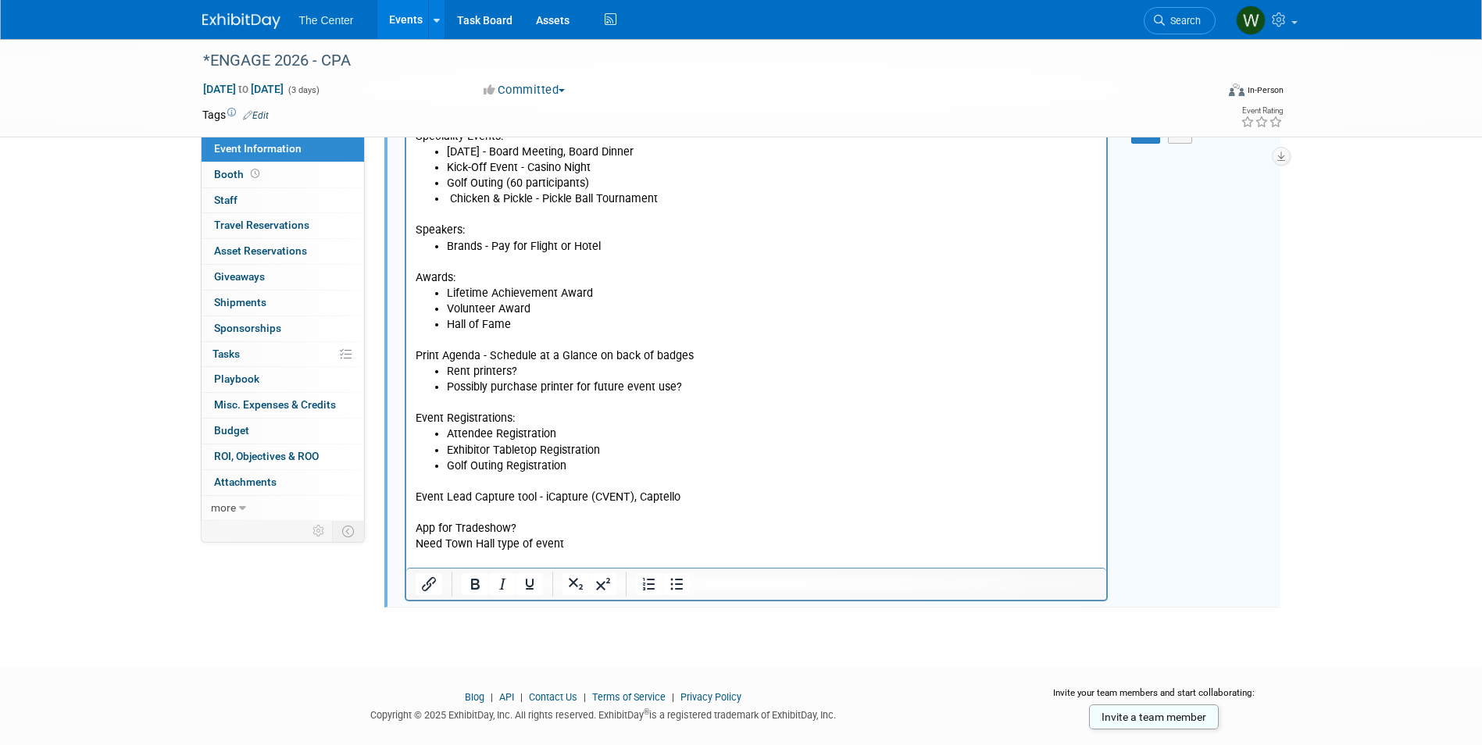
click at [572, 527] on p "App for Tradeshow?" at bounding box center [756, 529] width 683 height 16
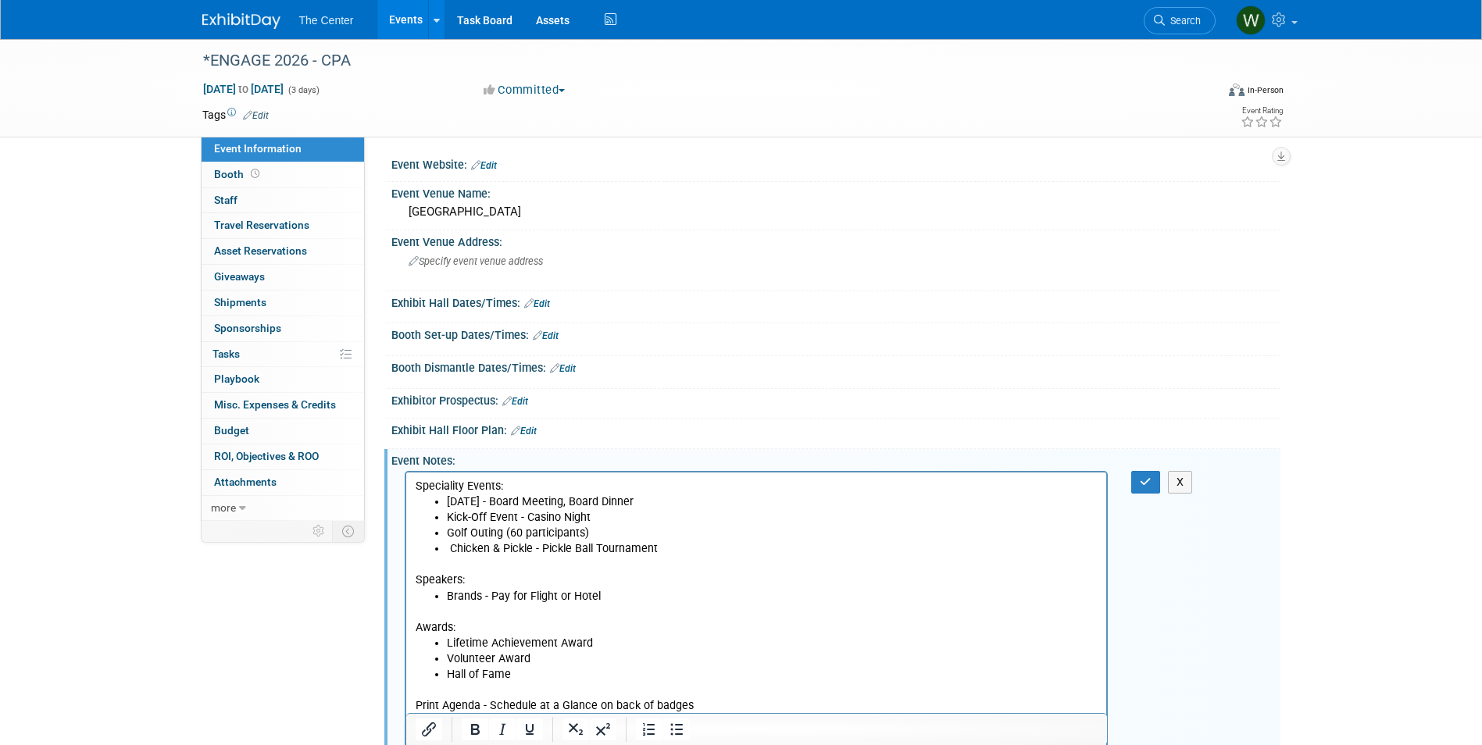
scroll to position [0, 0]
click at [581, 174] on div at bounding box center [836, 175] width 866 height 4
click at [562, 153] on div "Event Website: Edit Event Venue Name: Green Valley Ranch Event Venue Address: S…" at bounding box center [823, 329] width 916 height 384
click at [405, 20] on link "Events" at bounding box center [405, 19] width 57 height 39
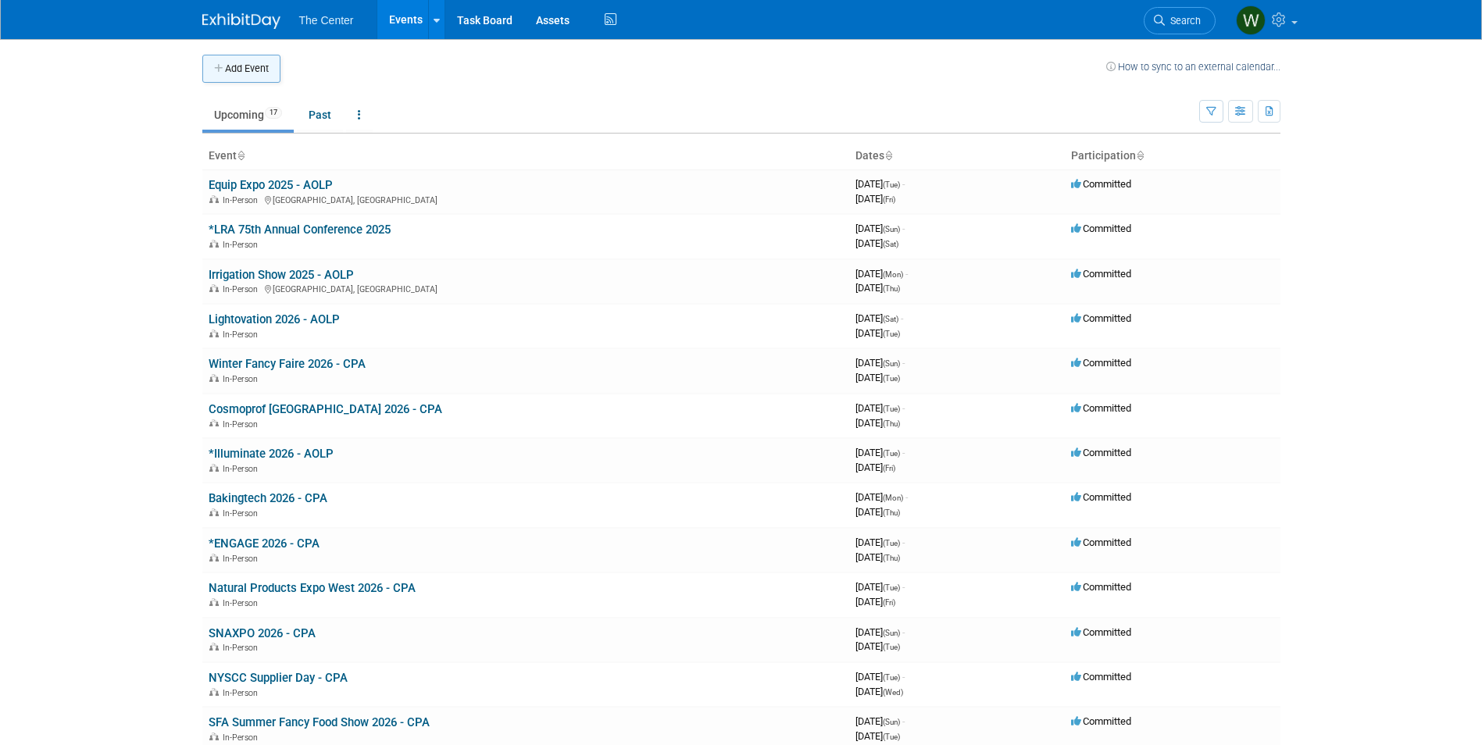
click at [255, 67] on button "Add Event" at bounding box center [241, 69] width 78 height 28
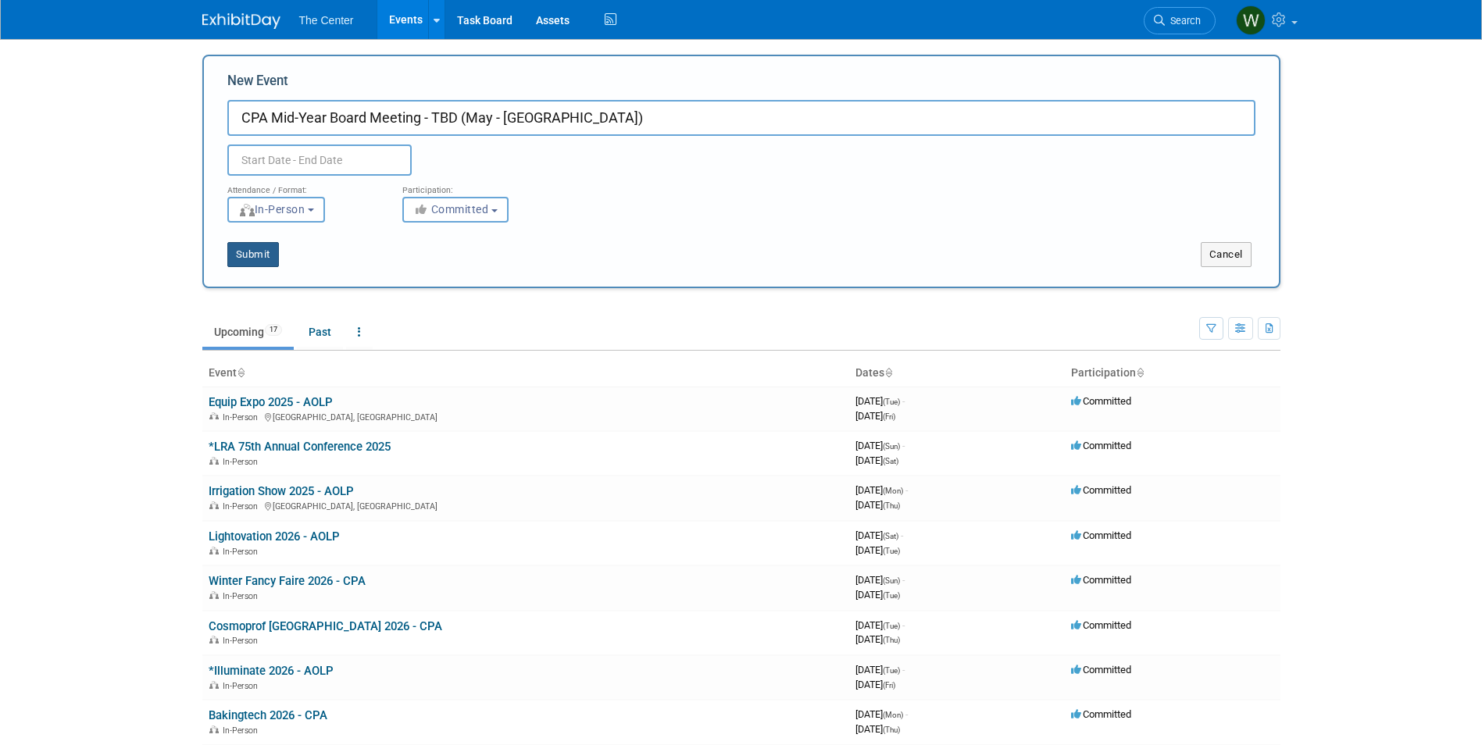
type input "CPA Mid-Year Board Meeting - TBD (May - [GEOGRAPHIC_DATA])"
click at [258, 245] on button "Submit" at bounding box center [253, 254] width 52 height 25
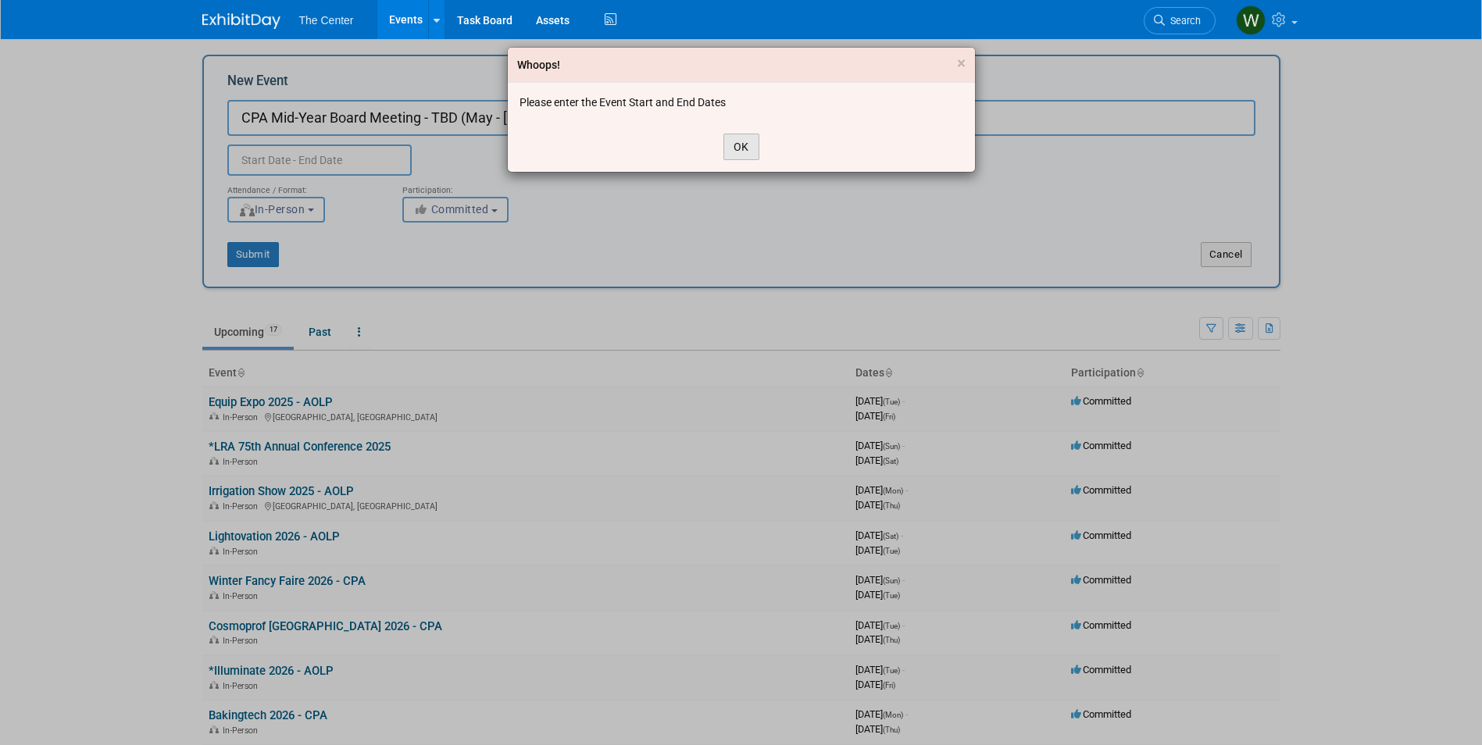
click at [748, 152] on button "OK" at bounding box center [741, 147] width 36 height 27
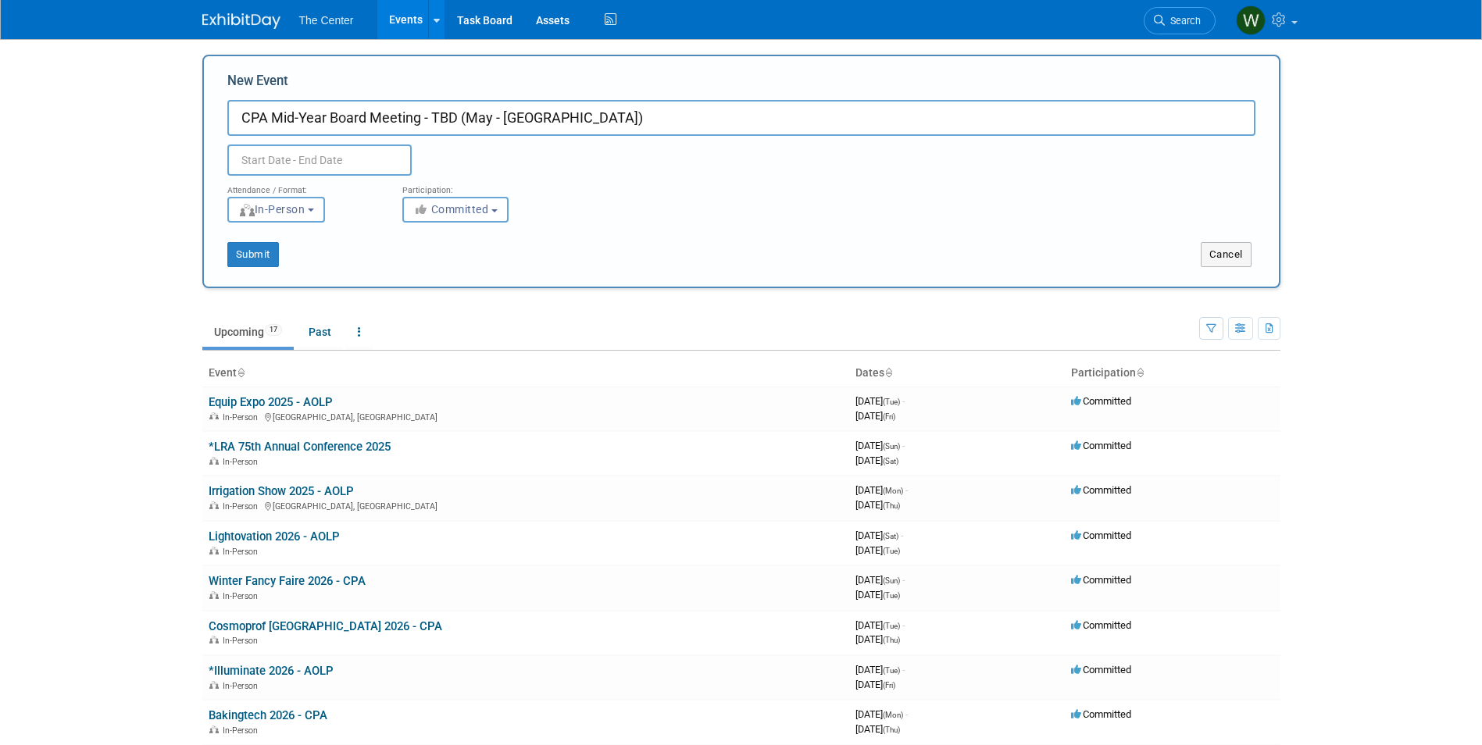
click at [325, 158] on input "text" at bounding box center [319, 160] width 184 height 31
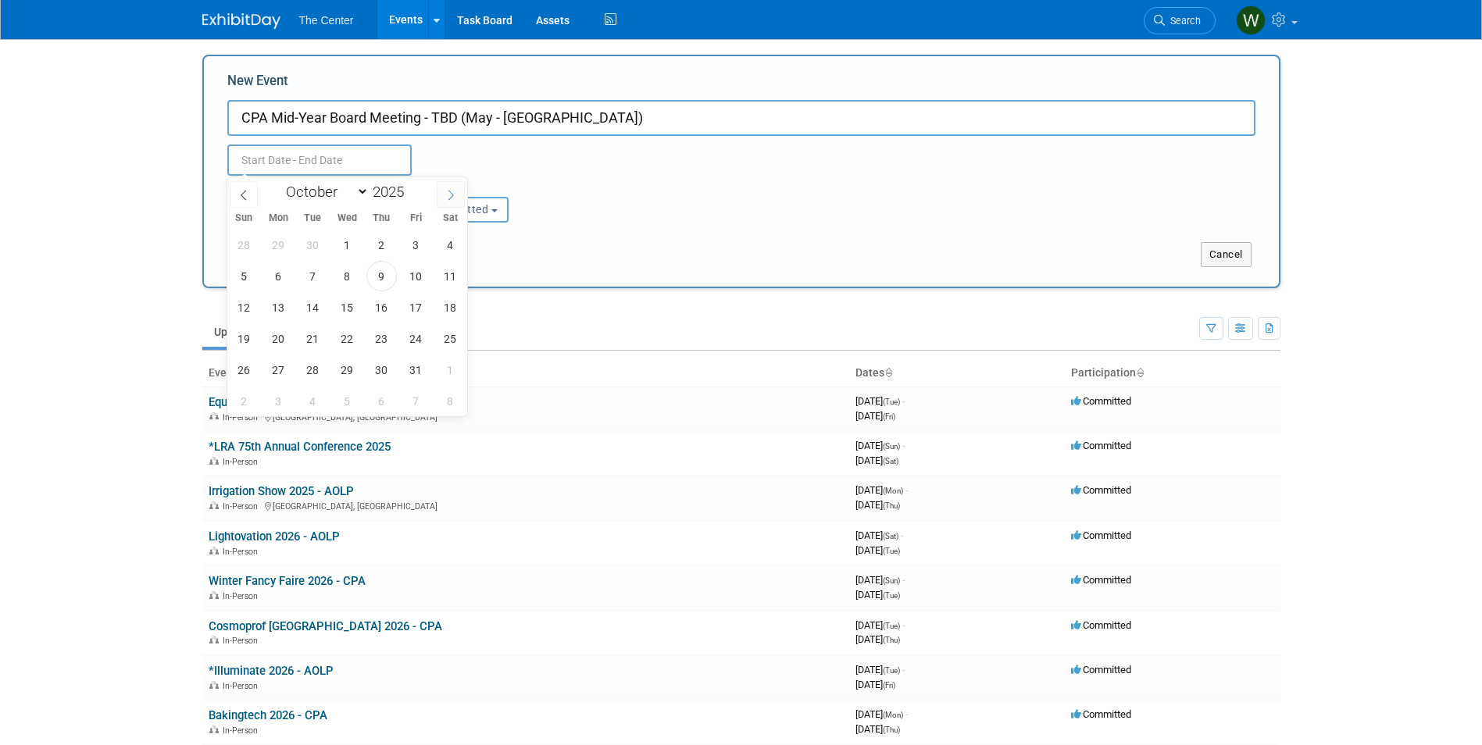
click at [457, 198] on span at bounding box center [451, 194] width 28 height 27
select select "11"
click at [457, 198] on span at bounding box center [451, 194] width 28 height 27
type input "2026"
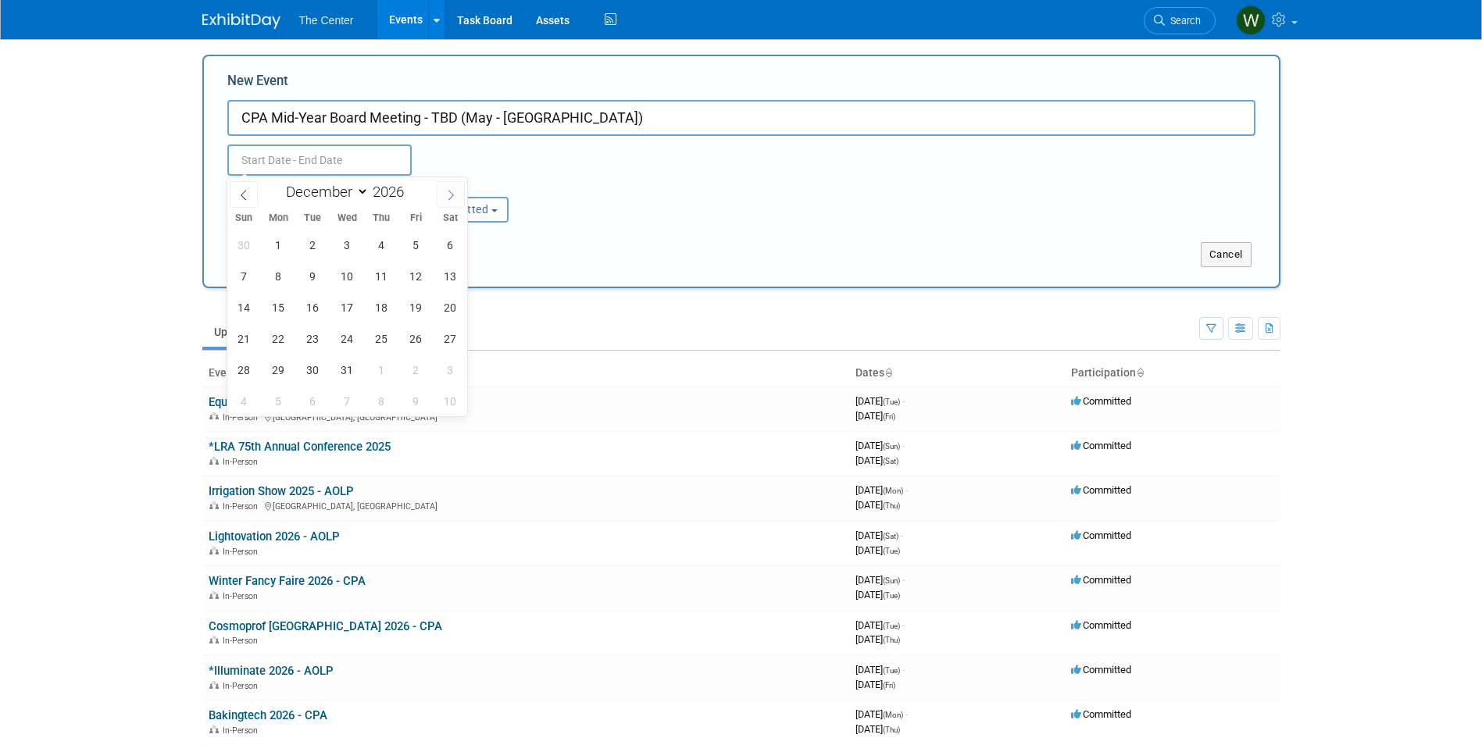
click at [457, 198] on span at bounding box center [451, 194] width 28 height 27
select select "4"
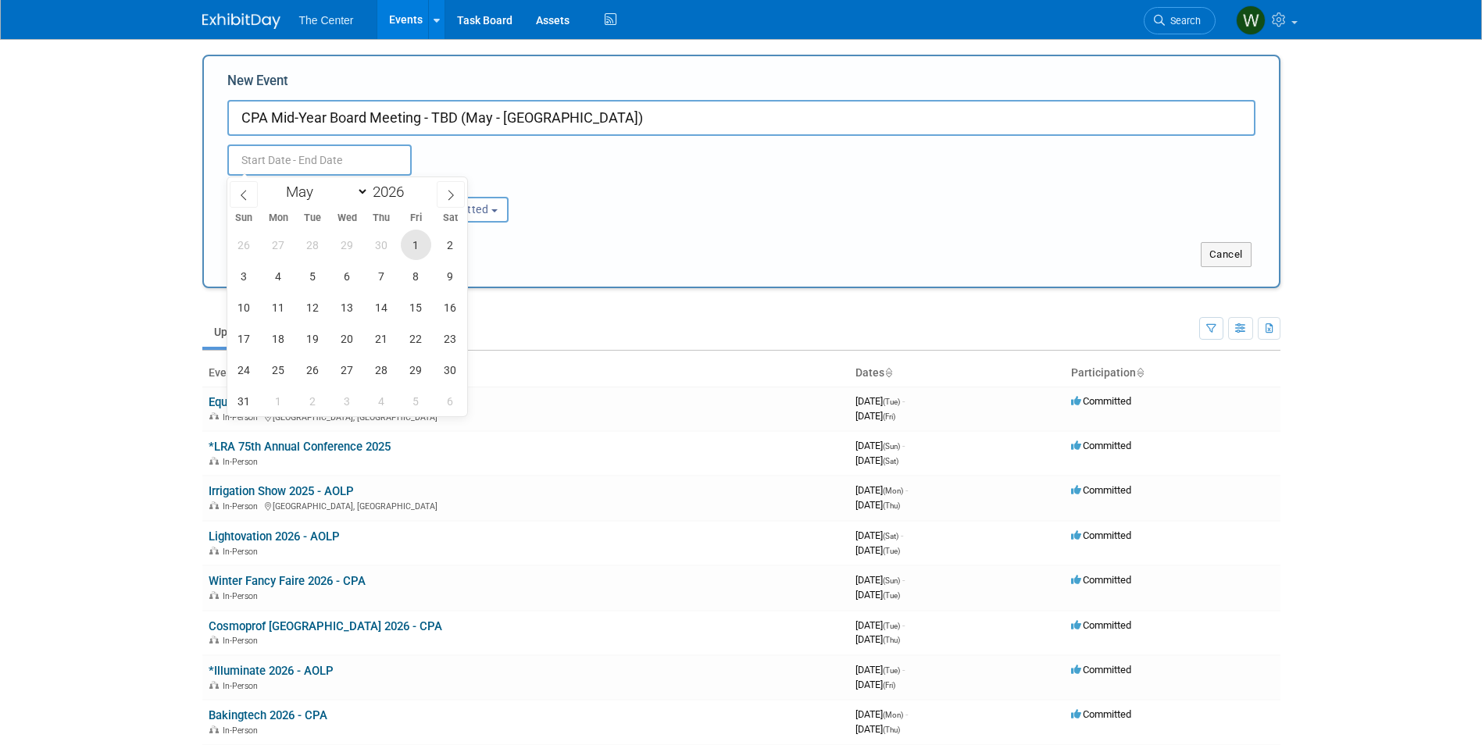
click at [408, 247] on span "1" at bounding box center [416, 245] width 30 height 30
click at [416, 241] on span "1" at bounding box center [416, 245] width 30 height 30
type input "[DATE] to [DATE]"
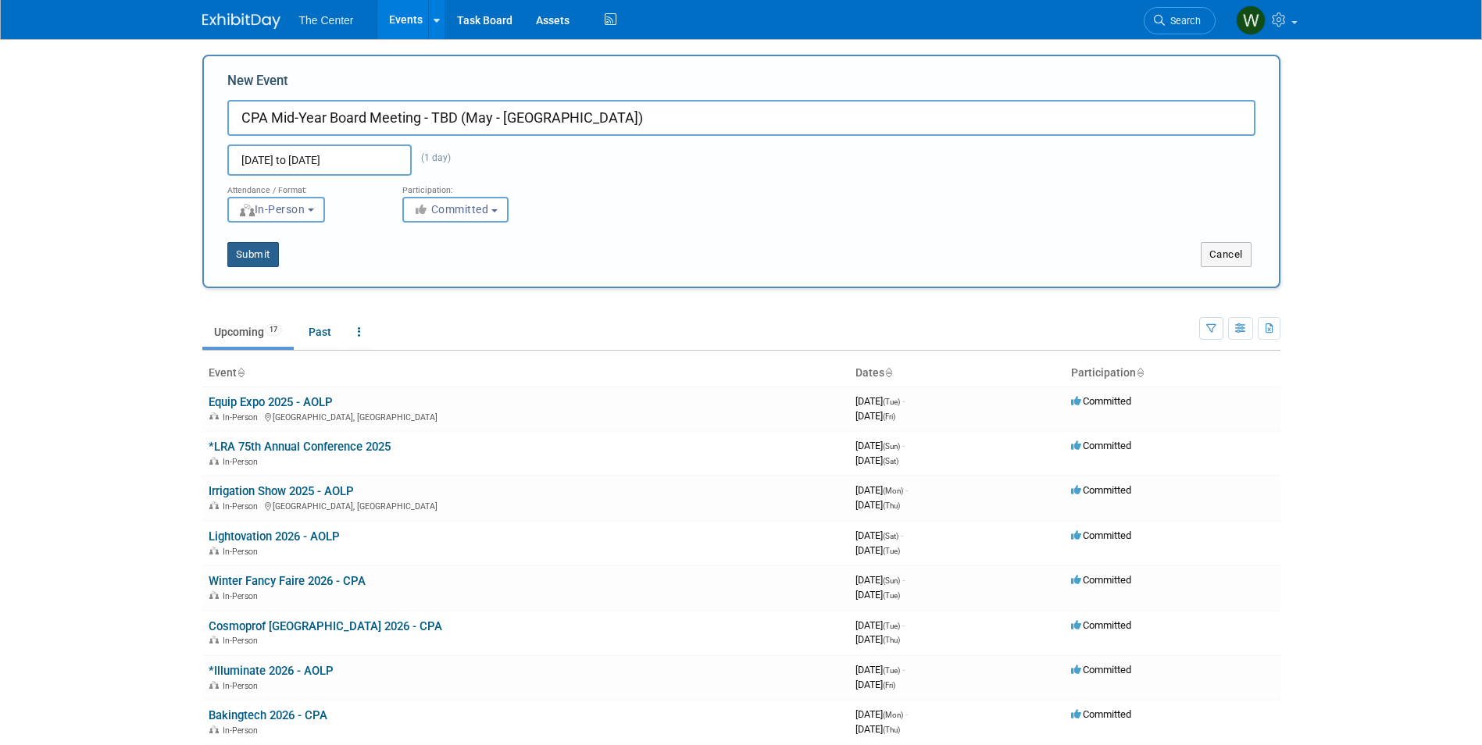
click at [272, 254] on button "Submit" at bounding box center [253, 254] width 52 height 25
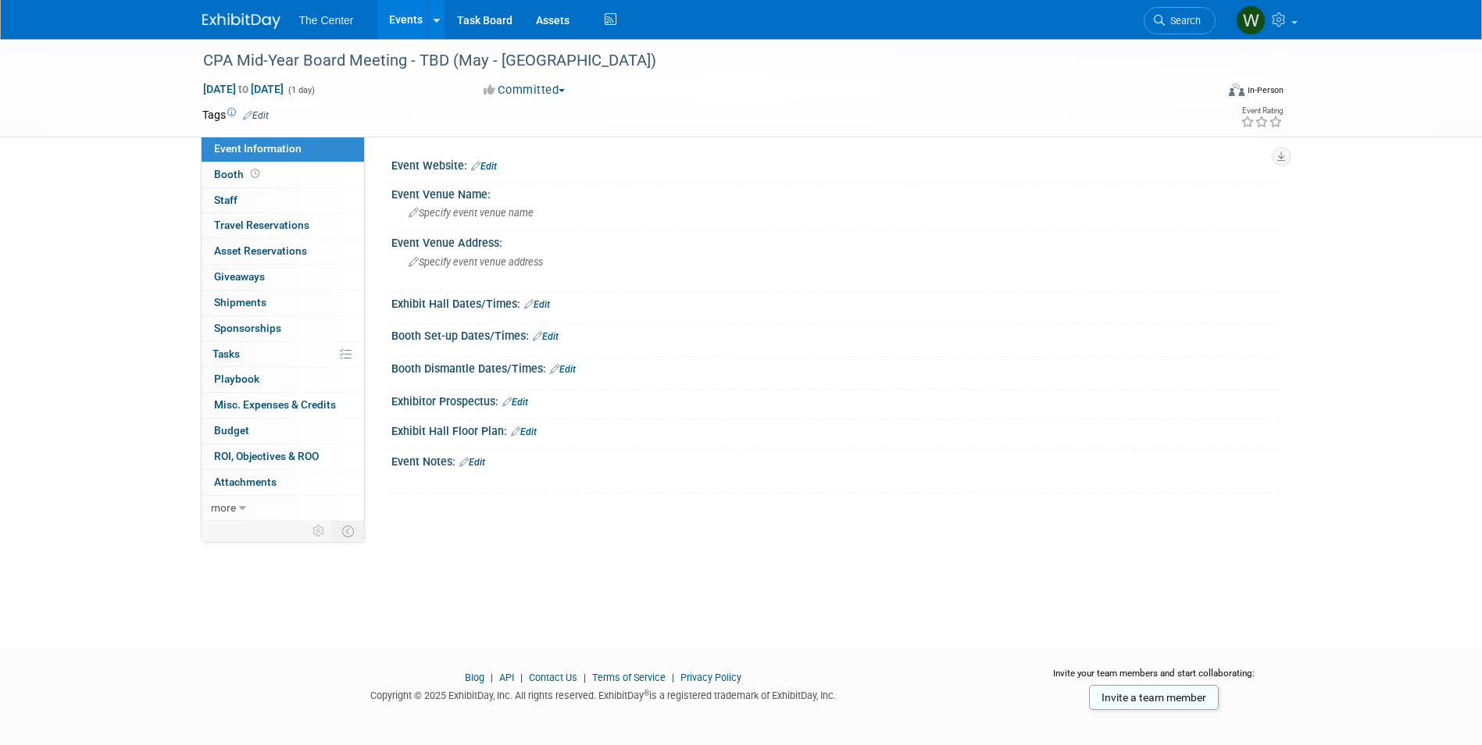
click at [416, 17] on link "Events" at bounding box center [405, 19] width 57 height 39
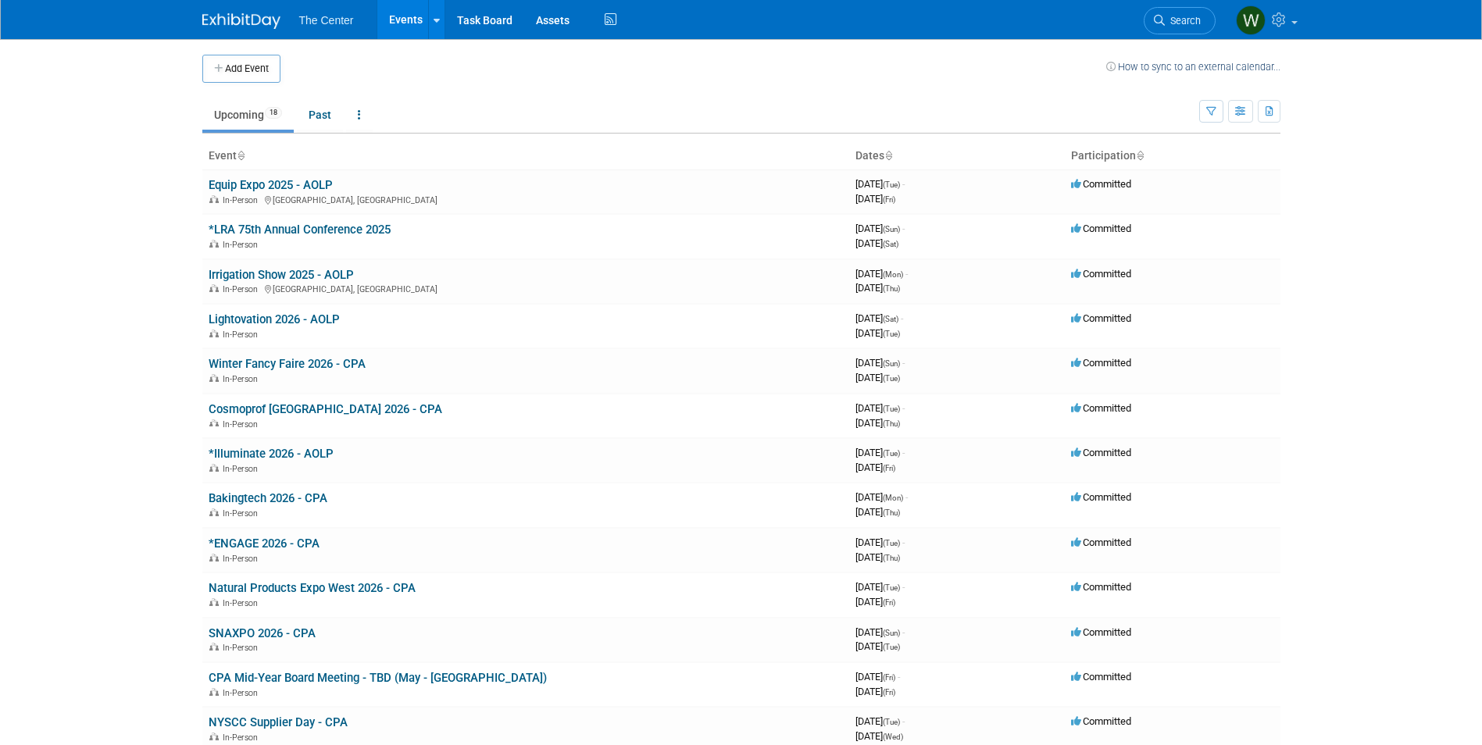
click at [404, 13] on link "Events" at bounding box center [405, 19] width 57 height 39
click at [236, 62] on button "Add Event" at bounding box center [241, 69] width 78 height 28
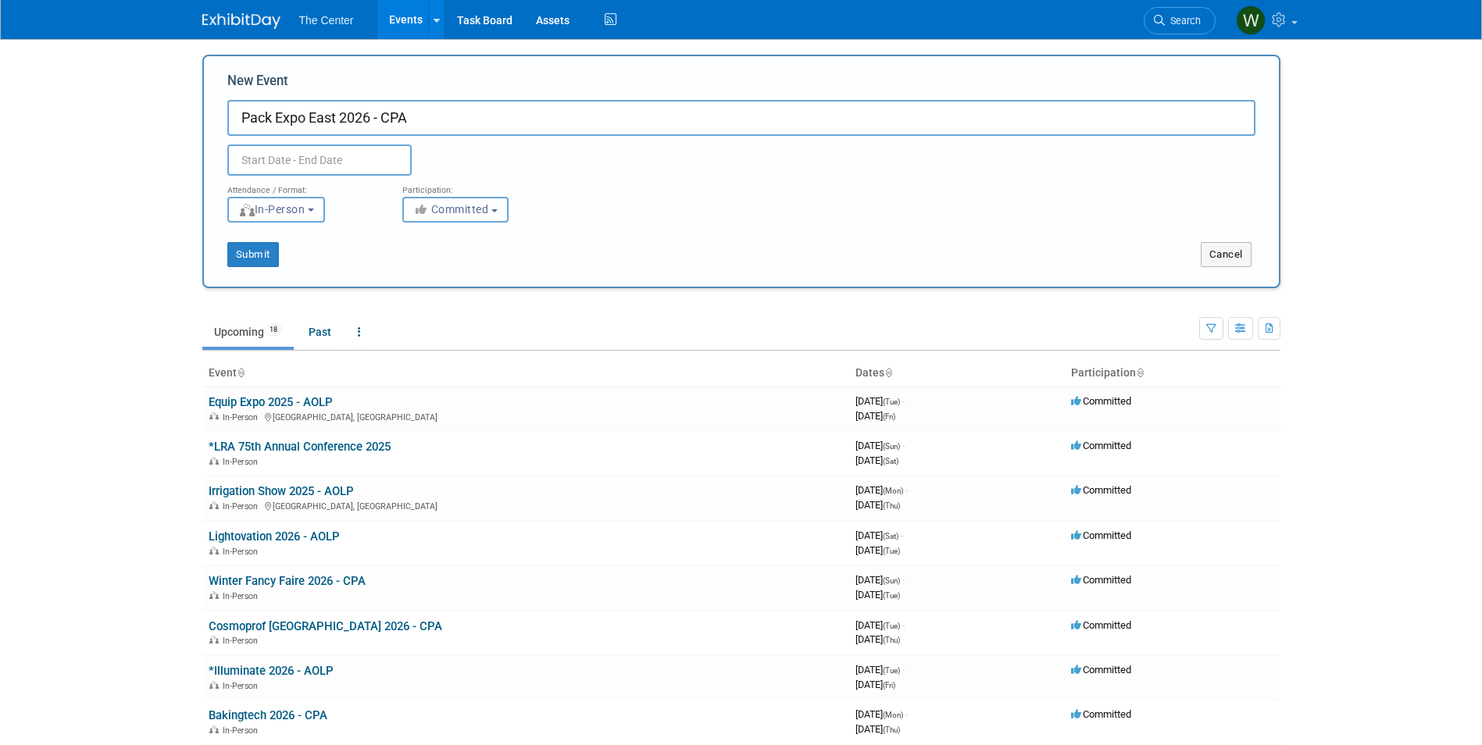
type input "Pack Expo East 2026 - CPA"
click at [282, 159] on input "text" at bounding box center [319, 160] width 184 height 31
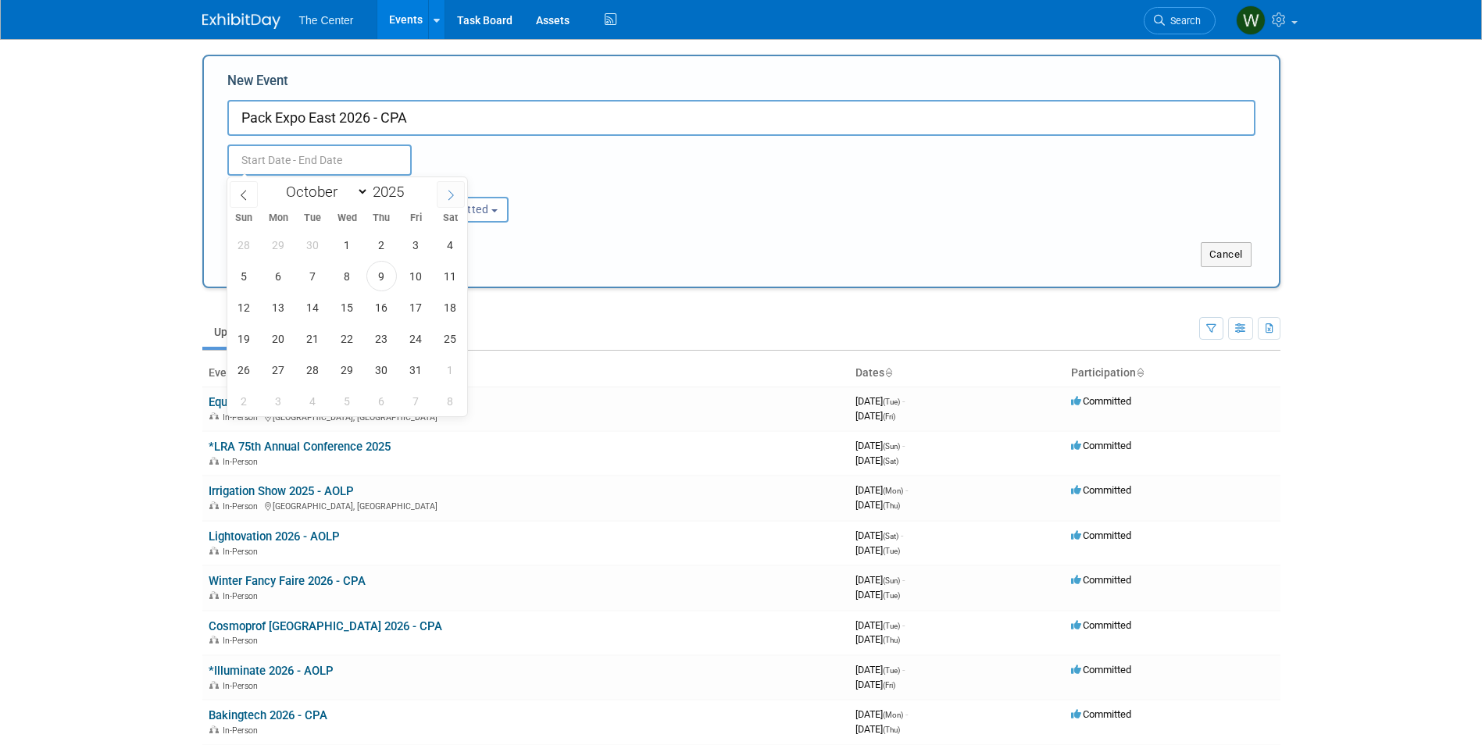
click at [458, 191] on span at bounding box center [451, 194] width 28 height 27
select select "11"
click at [458, 191] on span at bounding box center [451, 194] width 28 height 27
type input "2026"
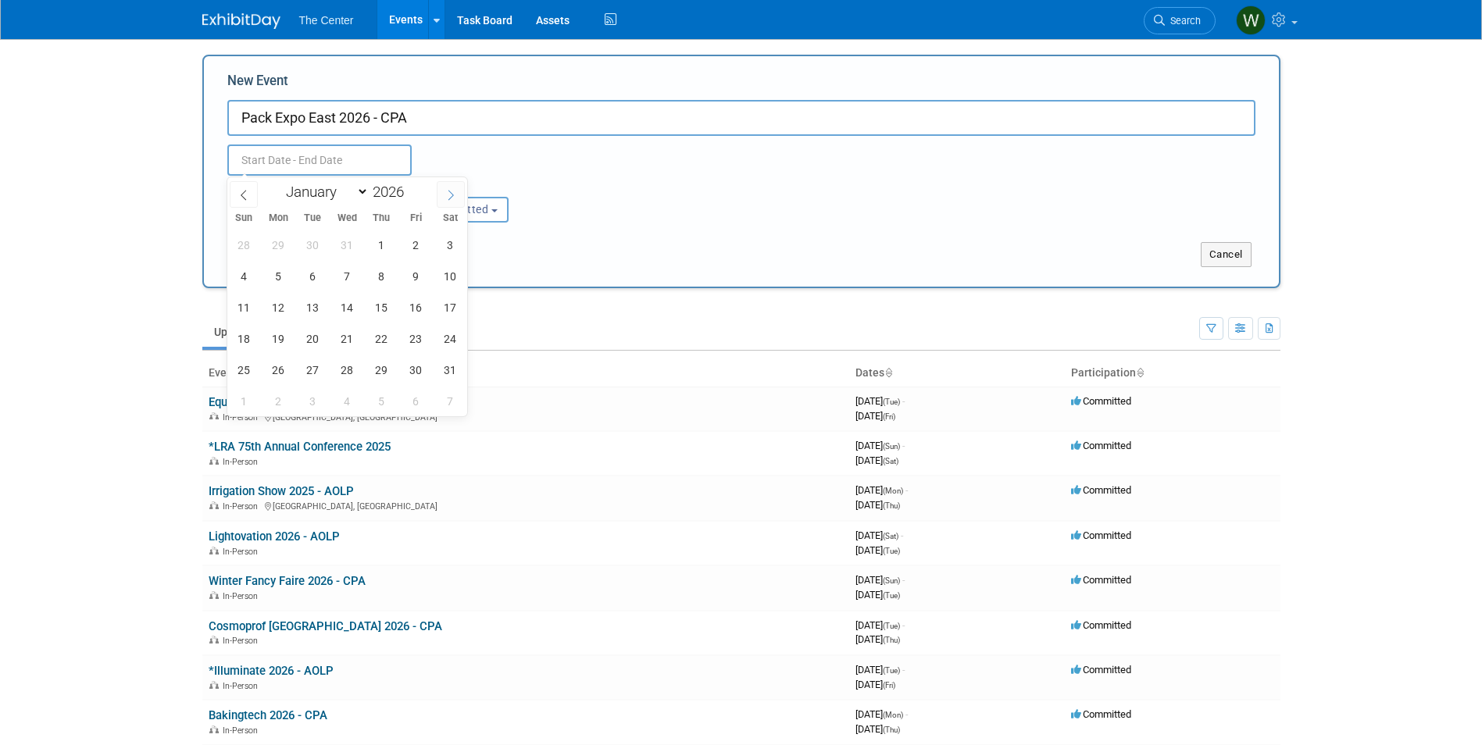
click at [458, 191] on span at bounding box center [451, 194] width 28 height 27
click at [253, 192] on span at bounding box center [244, 194] width 28 height 27
select select "1"
click at [311, 301] on span "17" at bounding box center [313, 307] width 30 height 30
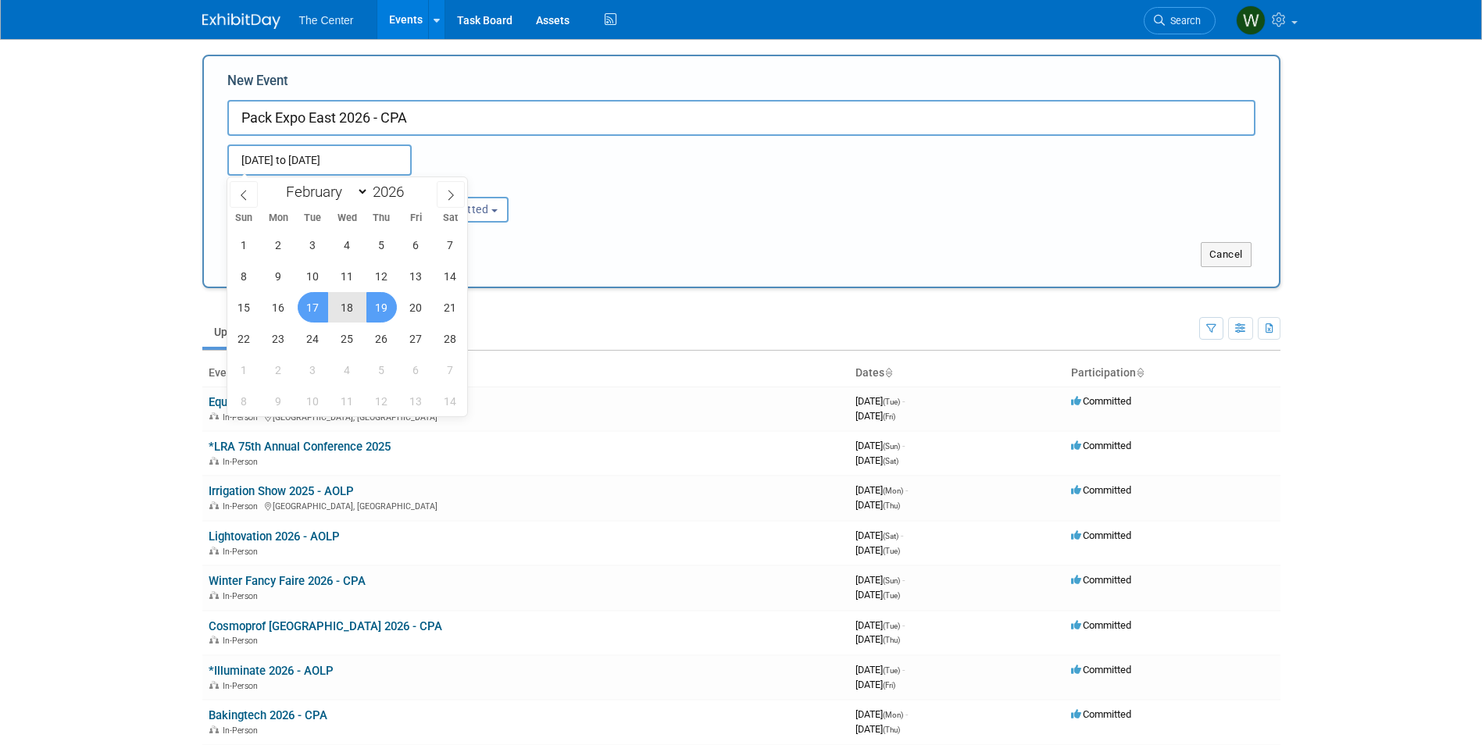
click at [381, 305] on span "19" at bounding box center [381, 307] width 30 height 30
type input "Feb 17, 2026 to Feb 19, 2026"
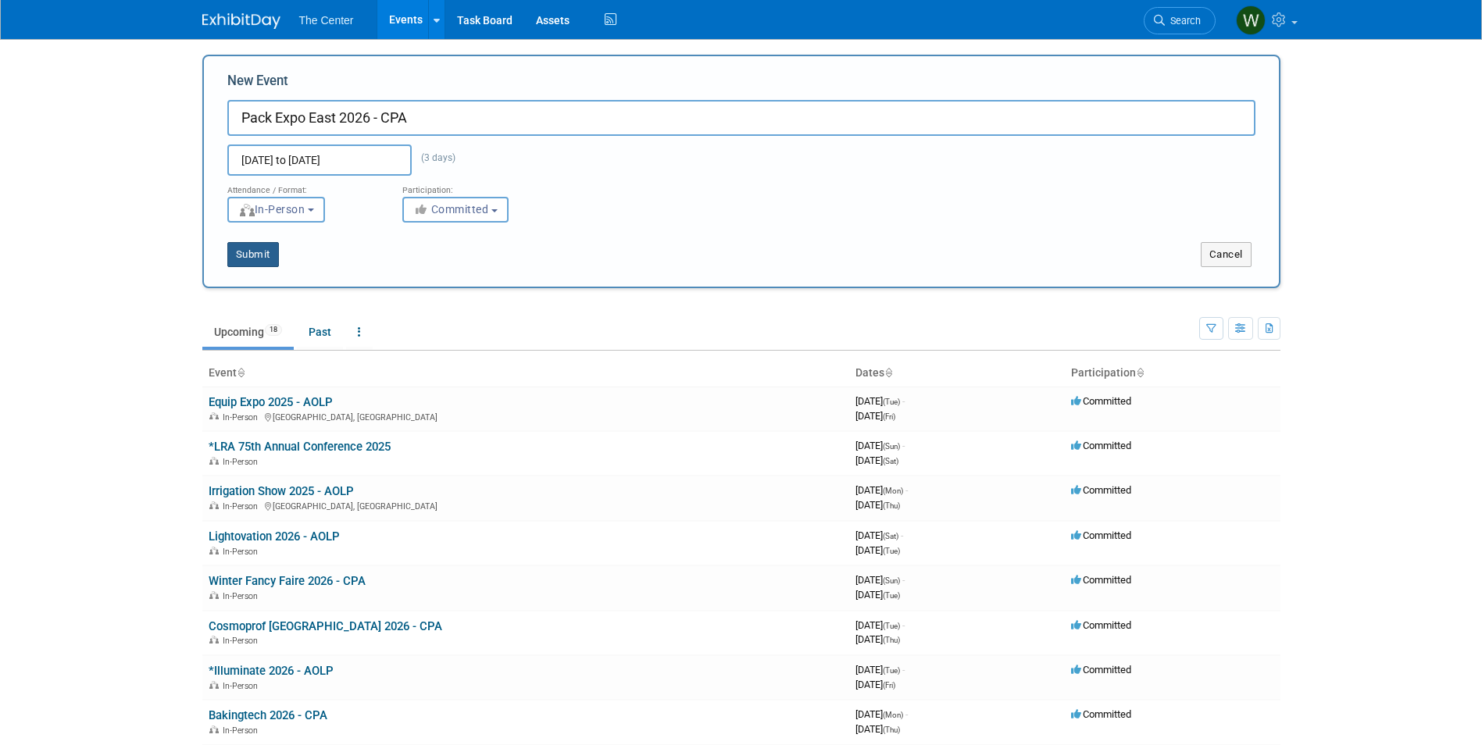
click at [266, 257] on button "Submit" at bounding box center [253, 254] width 52 height 25
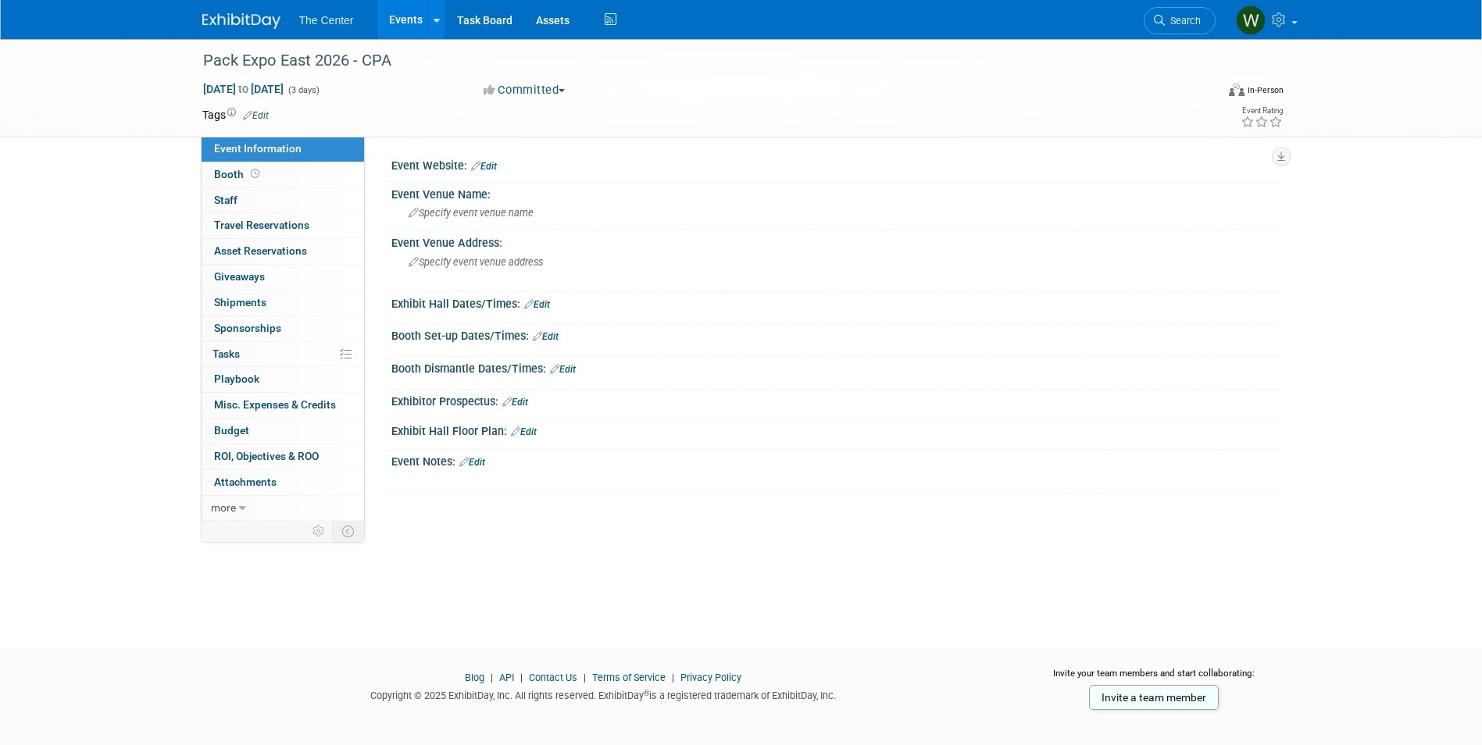
click at [495, 166] on link "Edit" at bounding box center [484, 166] width 26 height 11
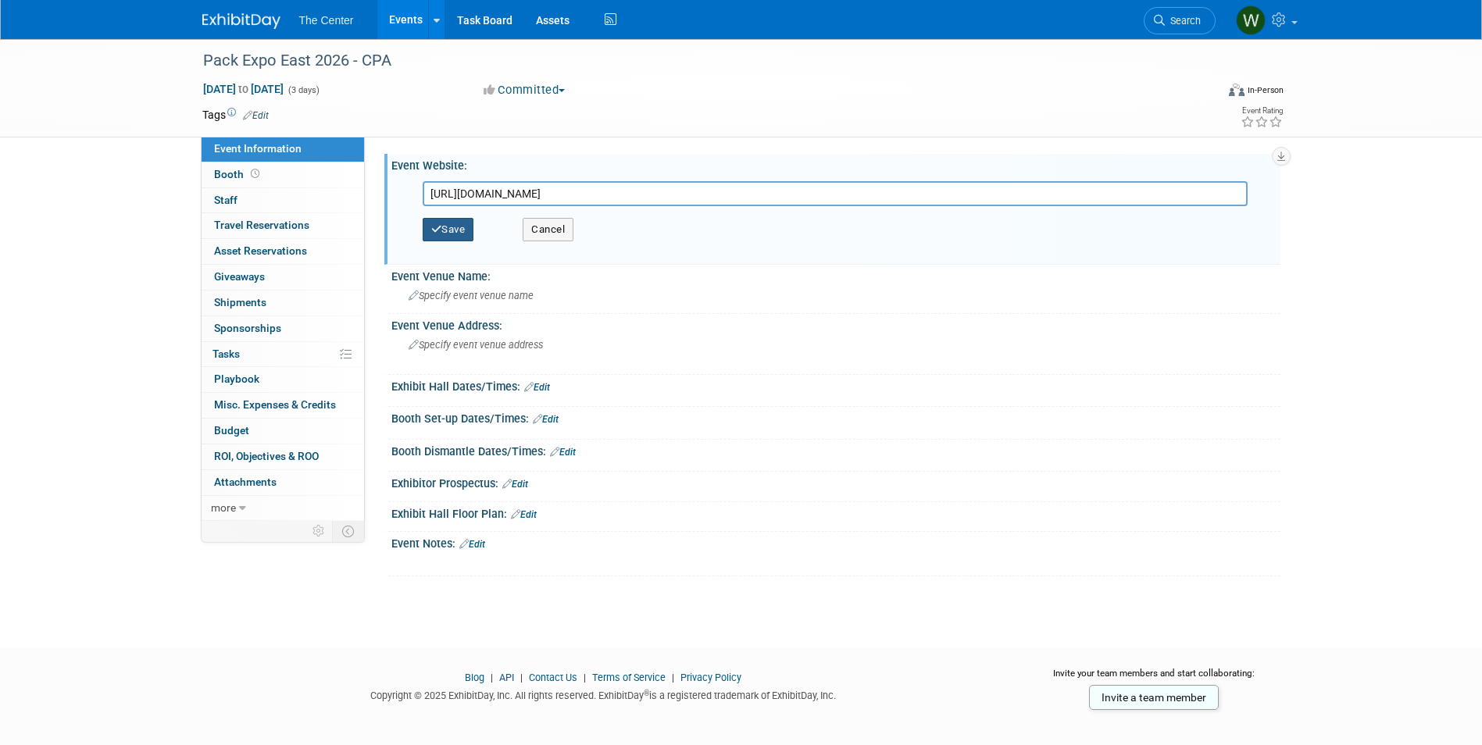
type input "[URL][DOMAIN_NAME]"
click at [462, 237] on button "Save" at bounding box center [449, 229] width 52 height 23
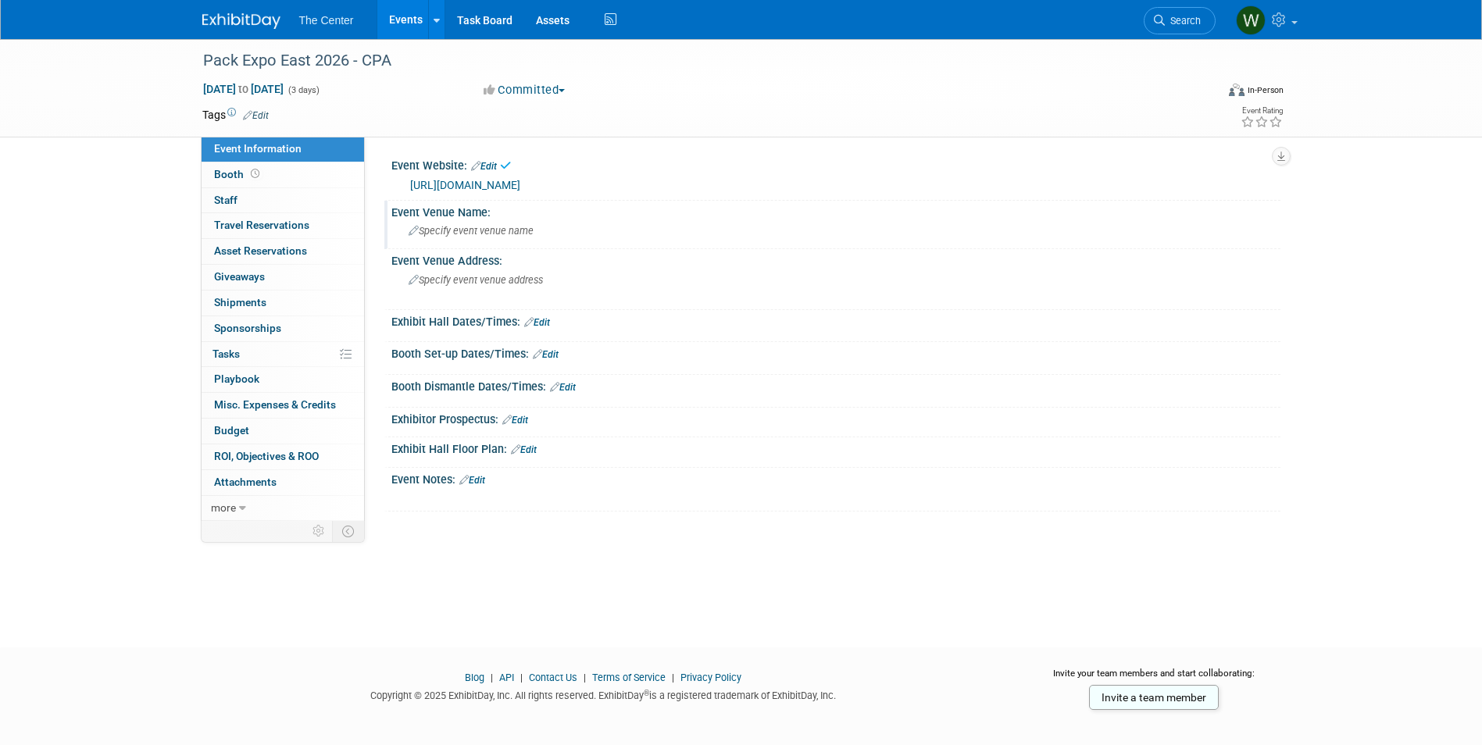
click at [461, 238] on div "Specify event venue name" at bounding box center [836, 231] width 866 height 24
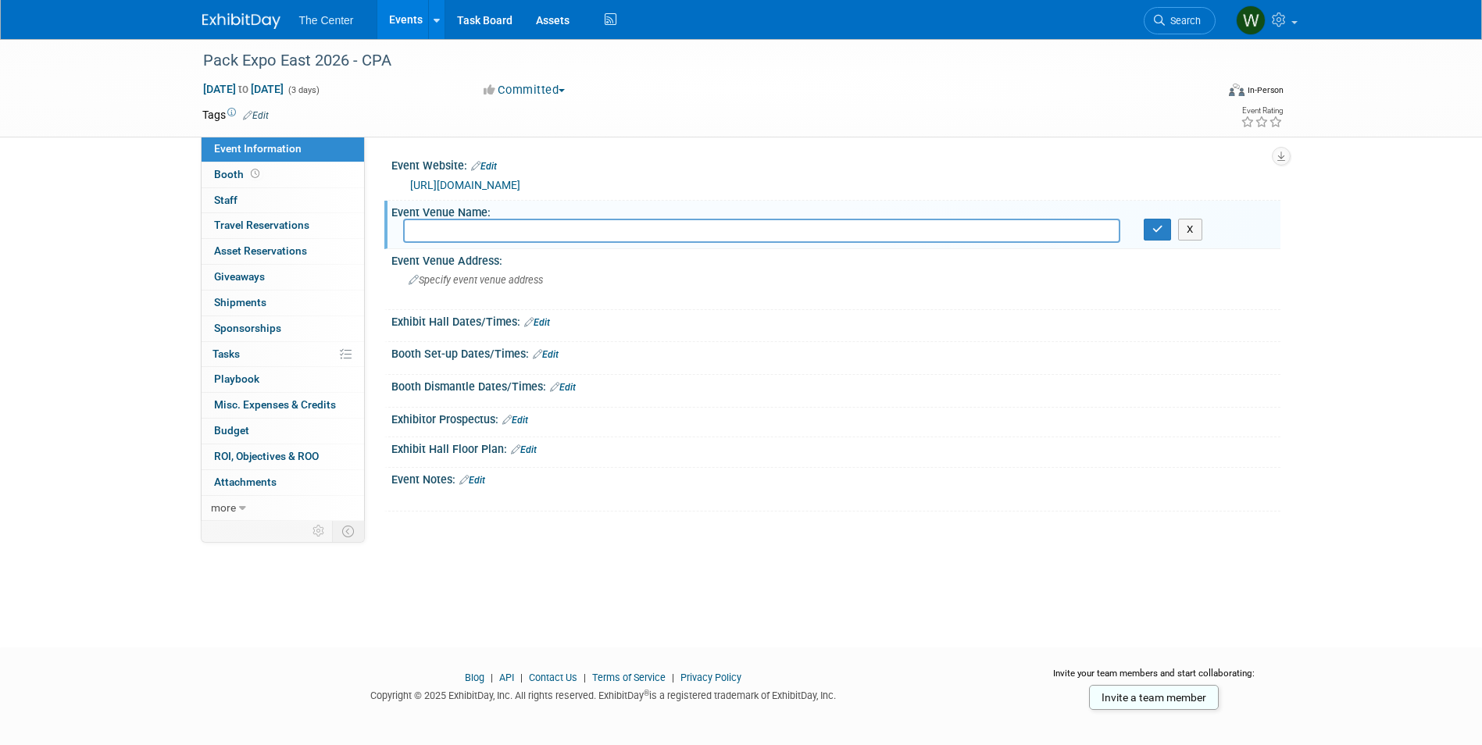
click at [464, 245] on div "X" at bounding box center [835, 232] width 889 height 26
click at [466, 236] on input "text" at bounding box center [761, 231] width 717 height 24
type input "[US_STATE][GEOGRAPHIC_DATA]"
click at [1159, 231] on icon "button" at bounding box center [1157, 229] width 11 height 10
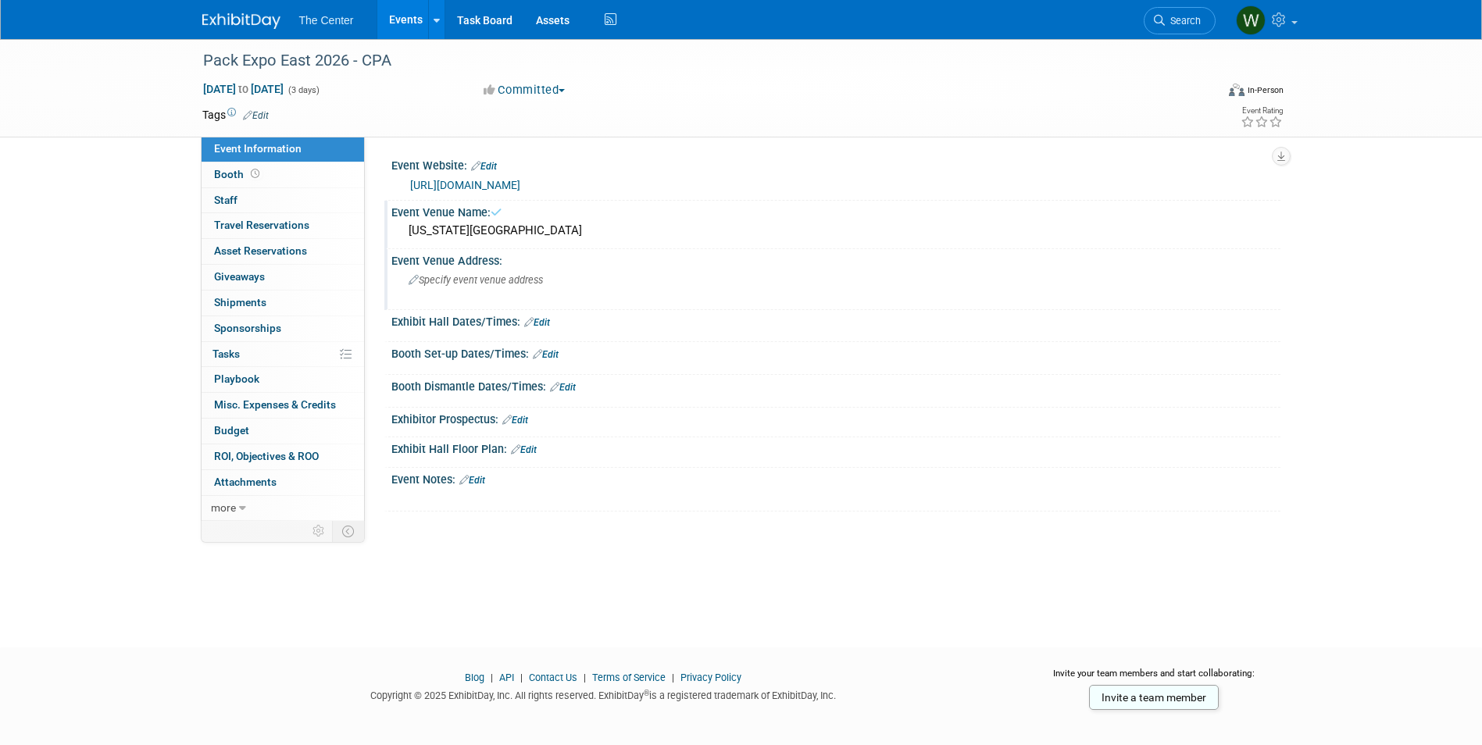
click at [548, 288] on div "Specify event venue address" at bounding box center [576, 286] width 347 height 36
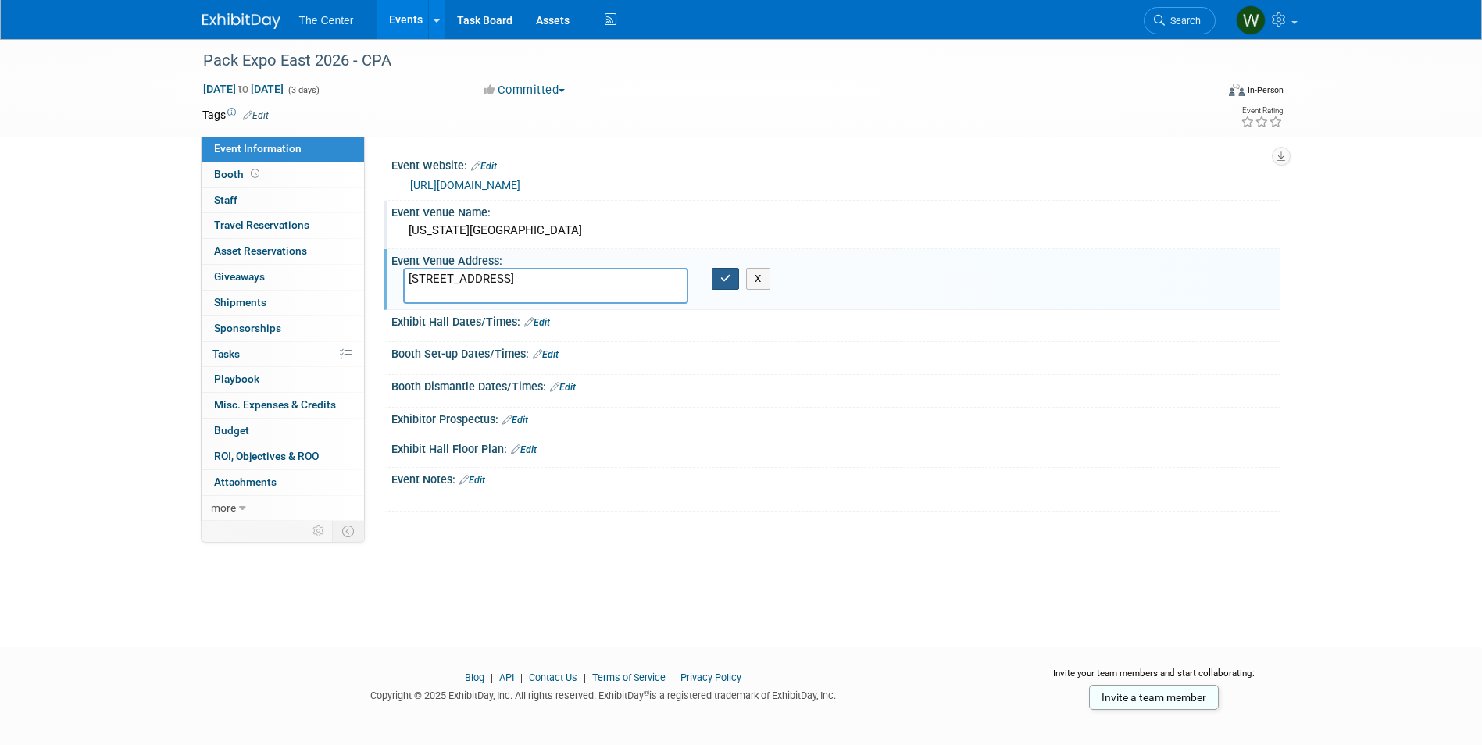
type textarea "1101 Arch St Philadelphia, PA 19107"
click at [729, 280] on icon "button" at bounding box center [725, 278] width 11 height 10
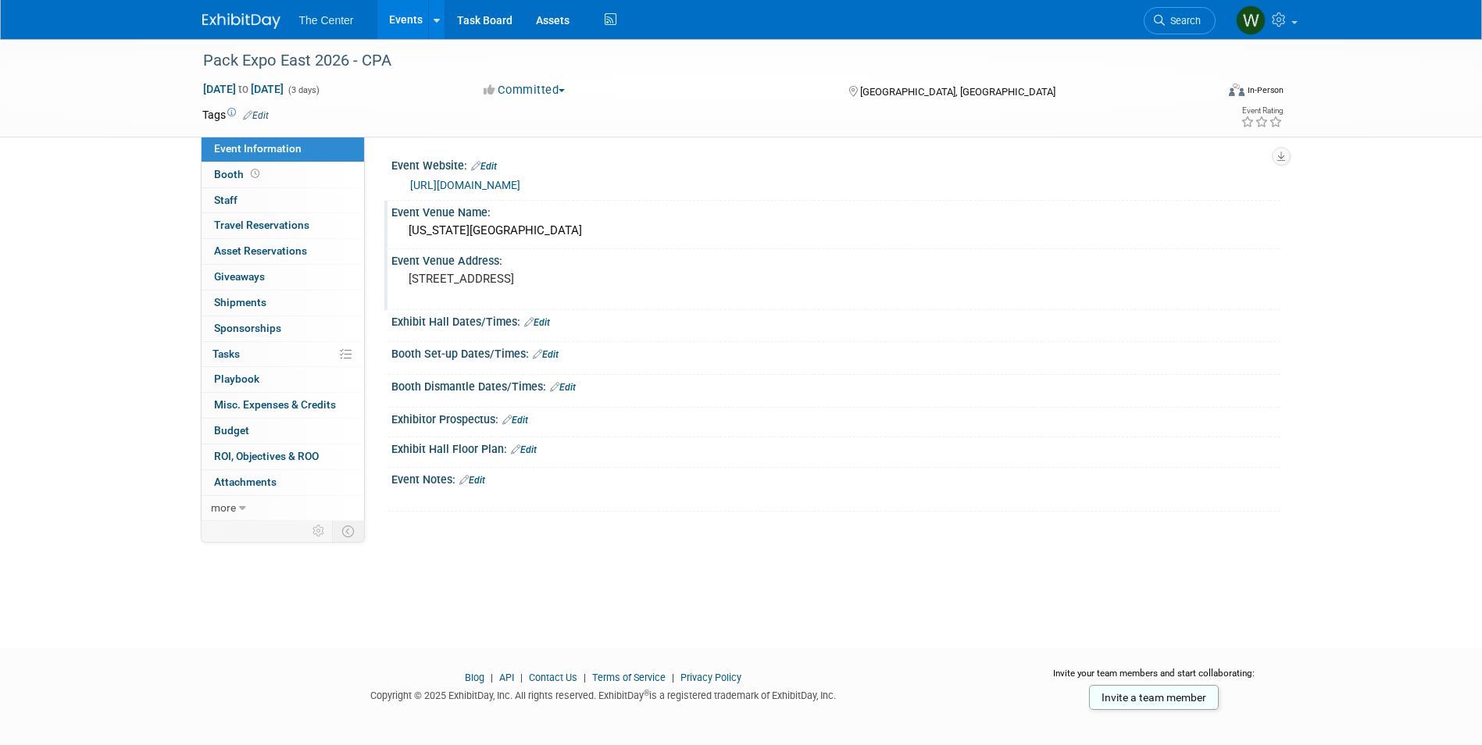
click at [479, 479] on link "Edit" at bounding box center [472, 480] width 26 height 11
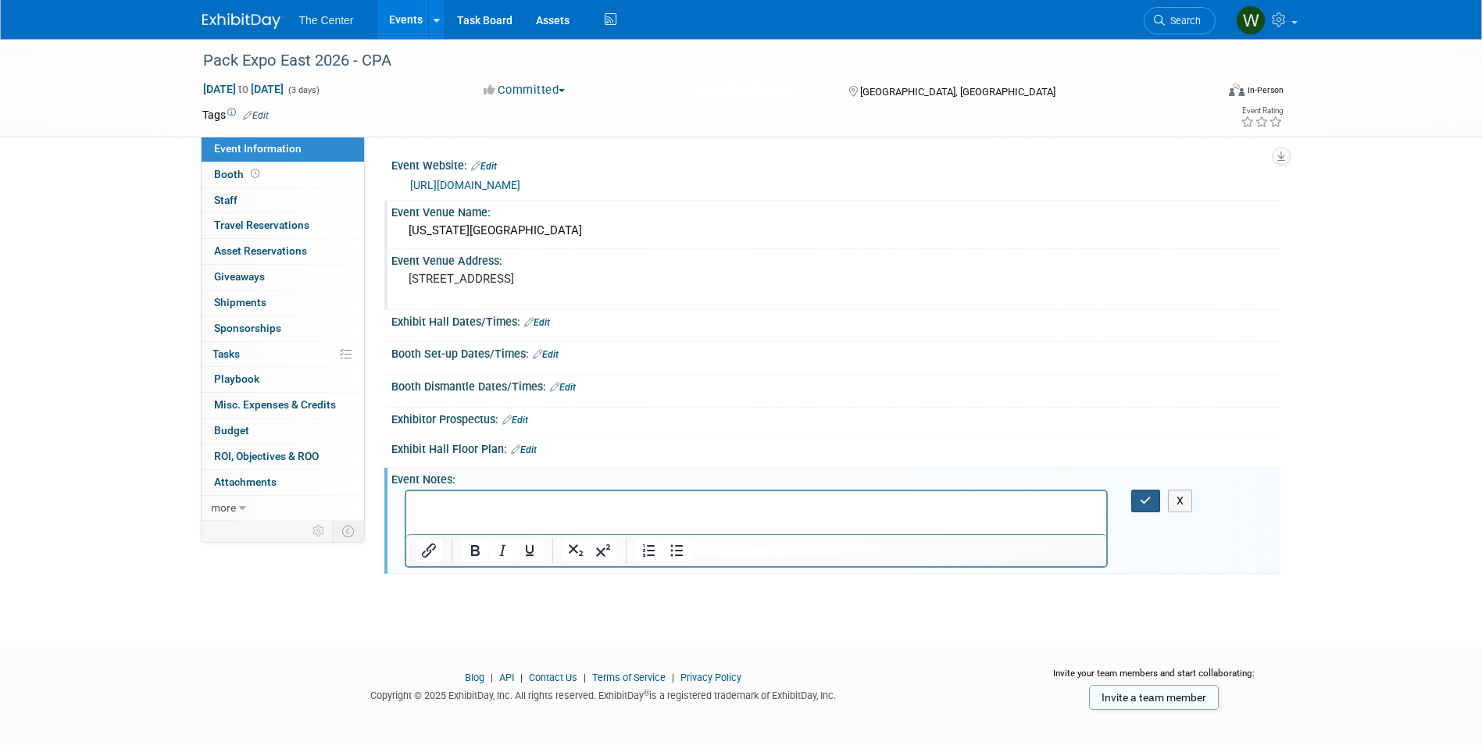
click at [1142, 502] on icon "button" at bounding box center [1146, 500] width 12 height 11
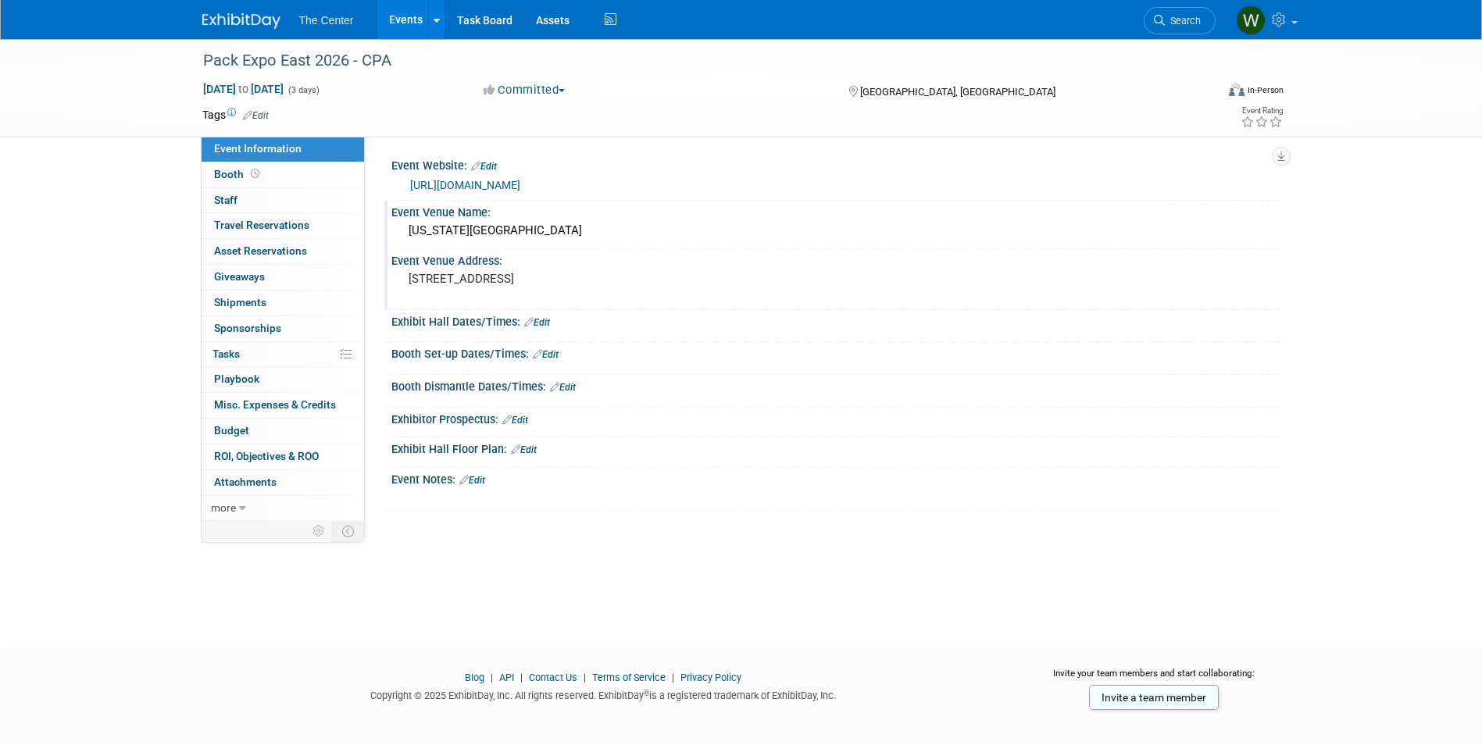
click at [485, 482] on link "Edit" at bounding box center [472, 480] width 26 height 11
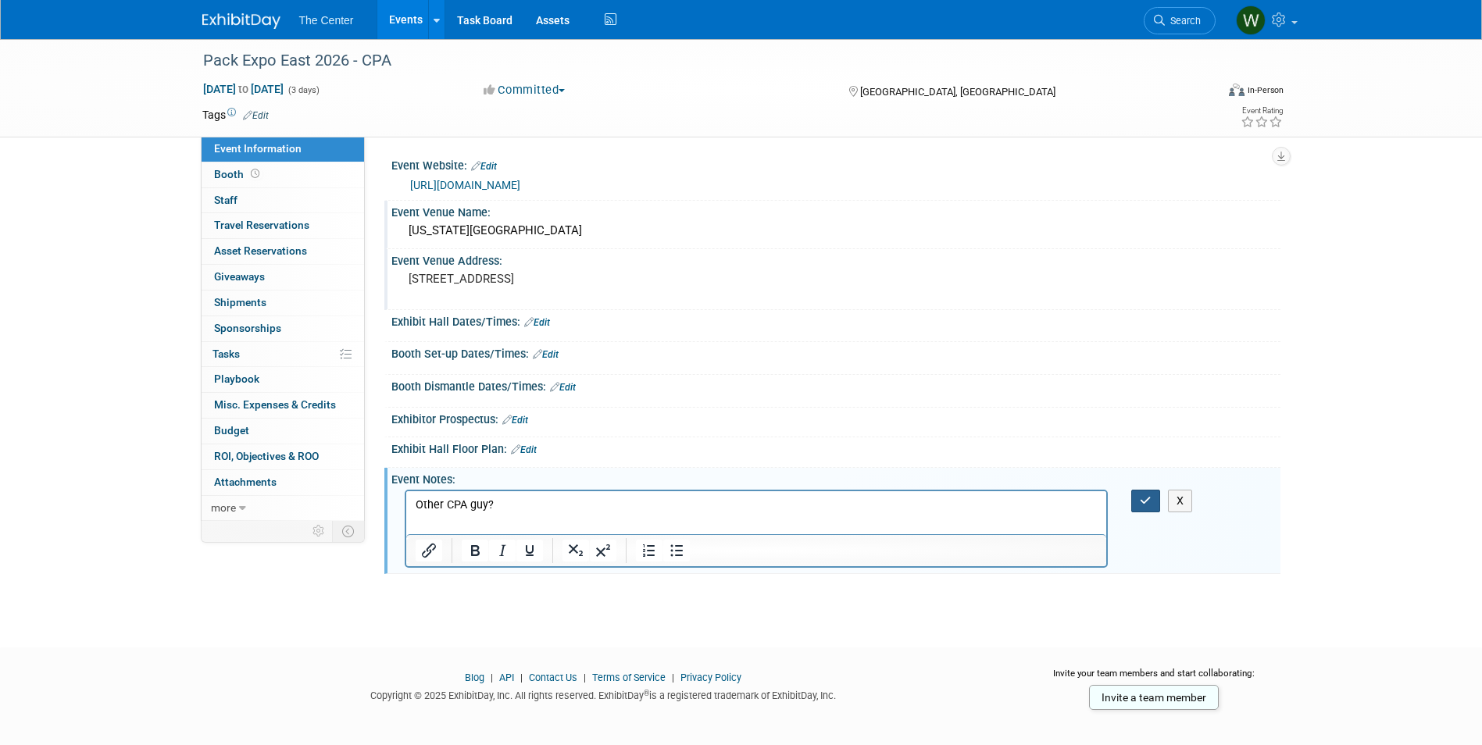
click at [1144, 504] on icon "button" at bounding box center [1146, 500] width 12 height 11
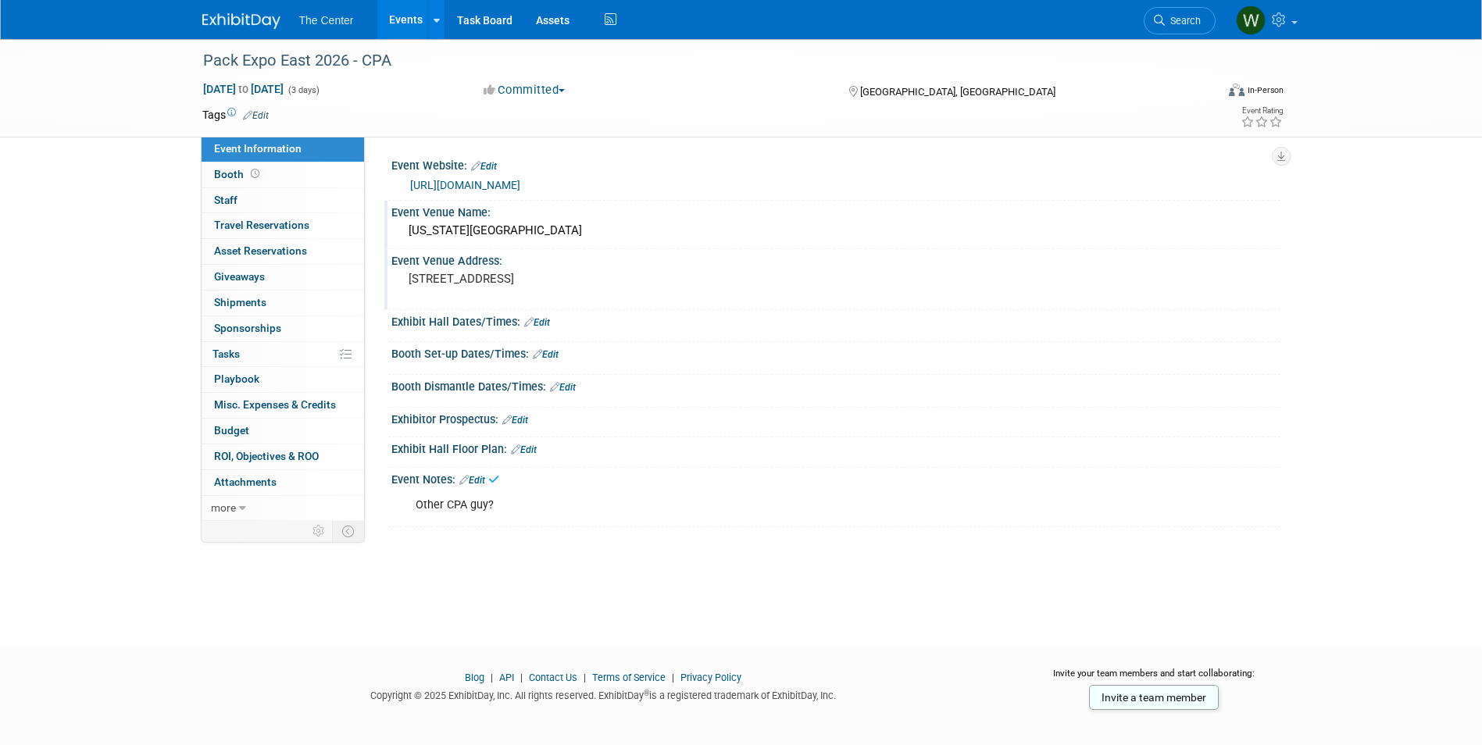
click at [406, 19] on link "Events" at bounding box center [405, 19] width 57 height 39
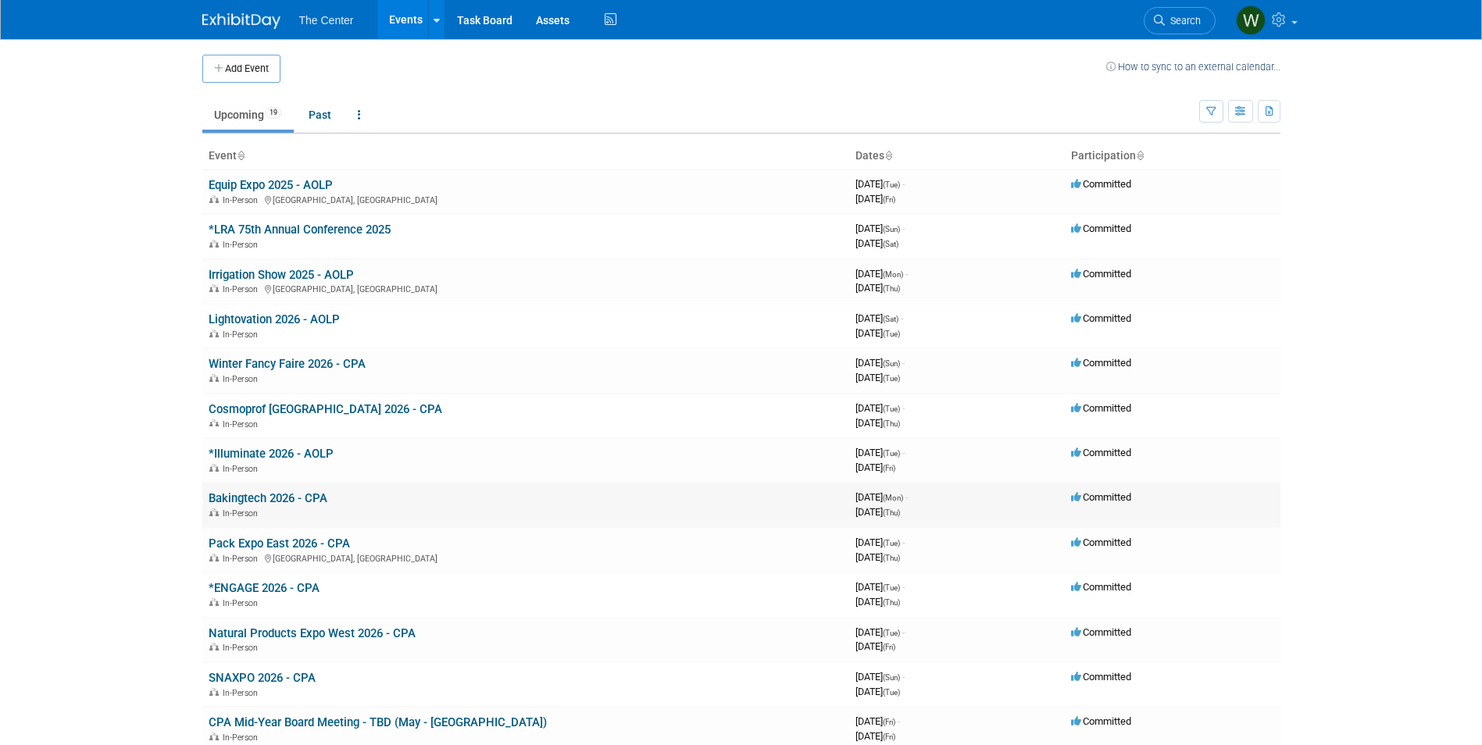
click at [277, 489] on td "Bakingtech 2026 - CPA In-Person" at bounding box center [525, 505] width 647 height 45
click at [274, 499] on link "Bakingtech 2026 - CPA" at bounding box center [268, 498] width 119 height 14
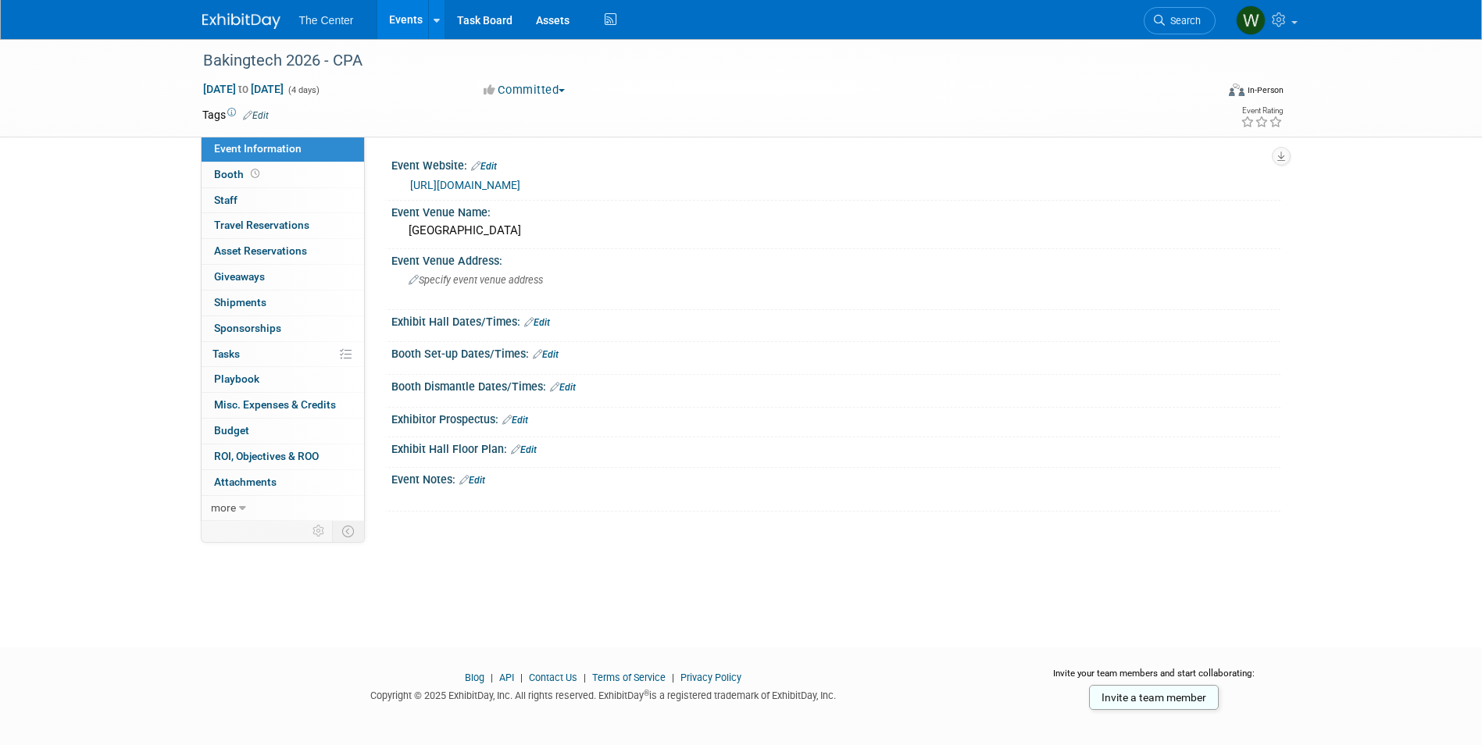
click at [478, 480] on link "Edit" at bounding box center [472, 480] width 26 height 11
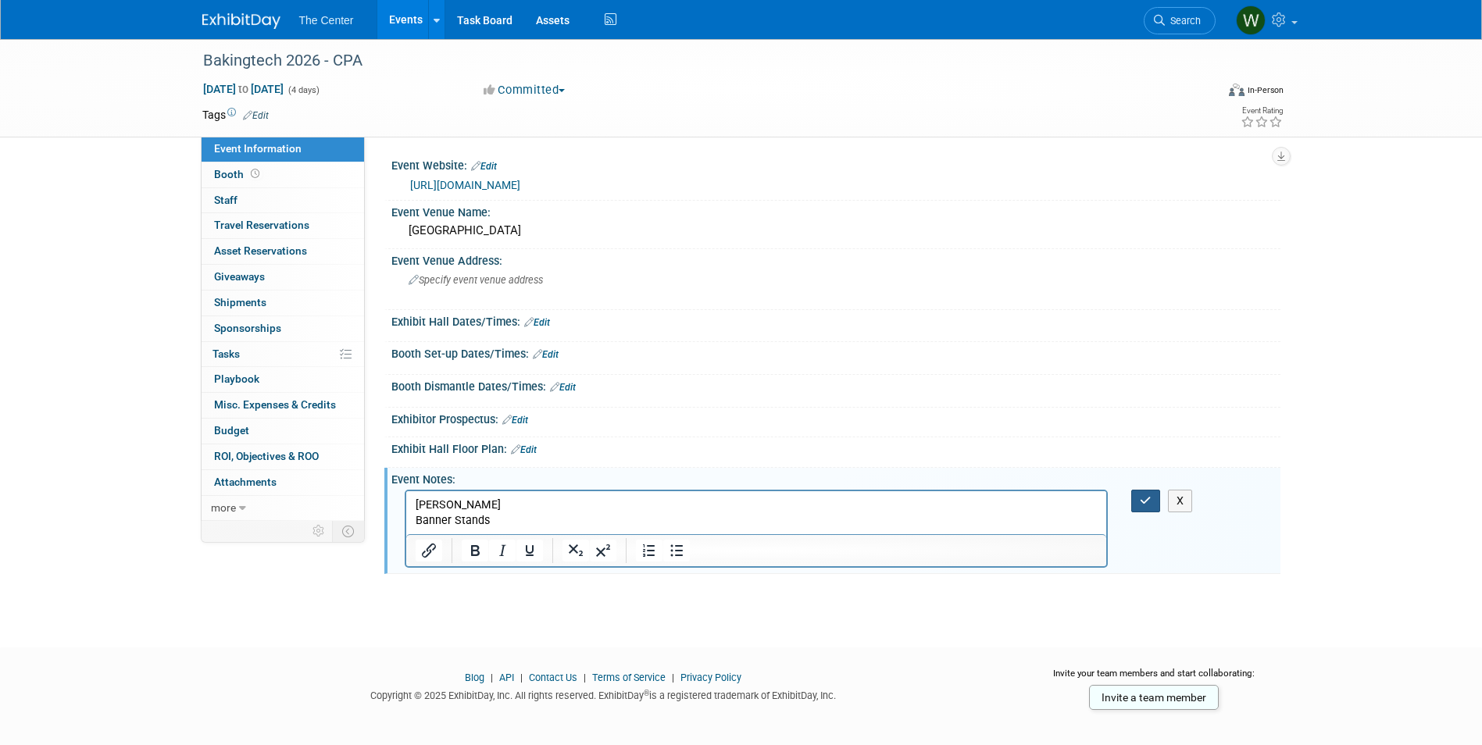
click at [1138, 497] on button "button" at bounding box center [1145, 501] width 29 height 23
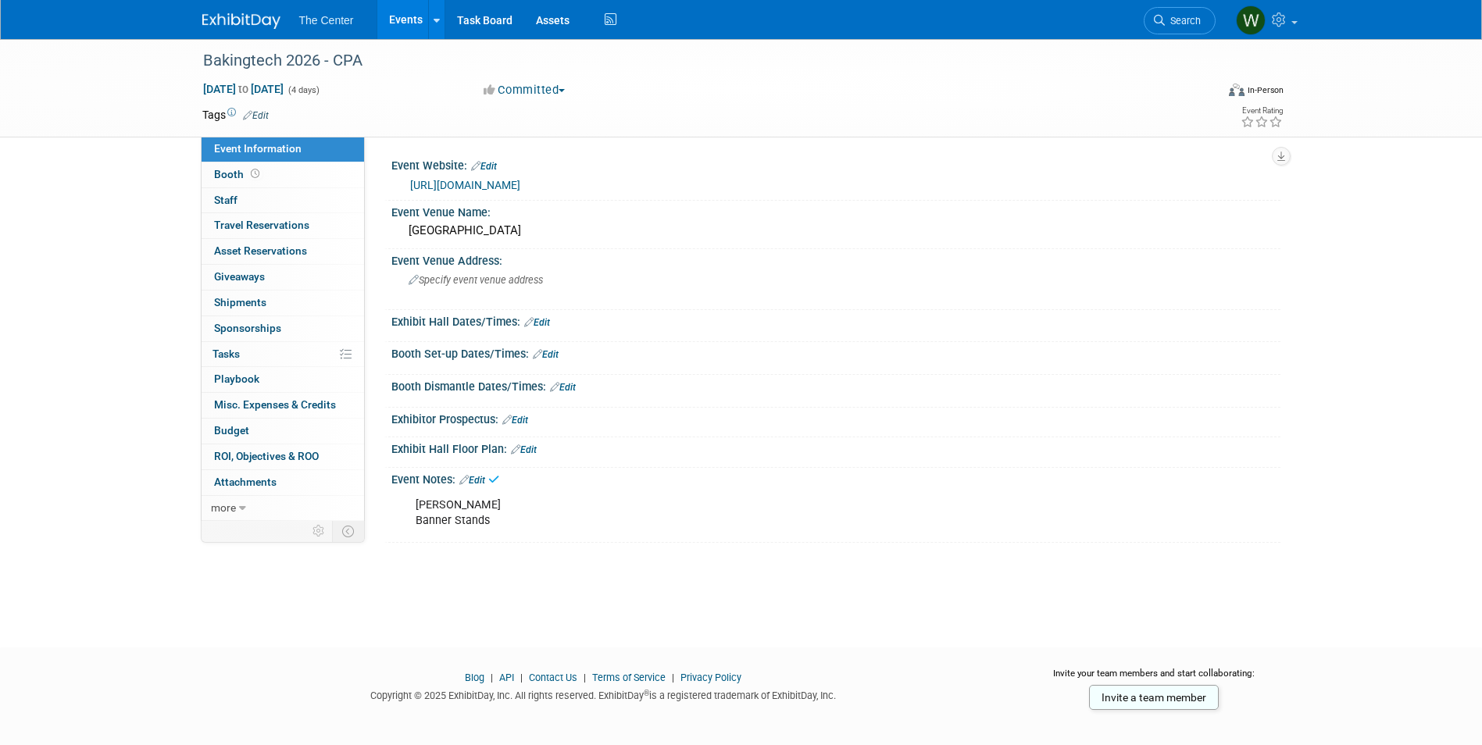
click at [400, 16] on link "Events" at bounding box center [405, 19] width 57 height 39
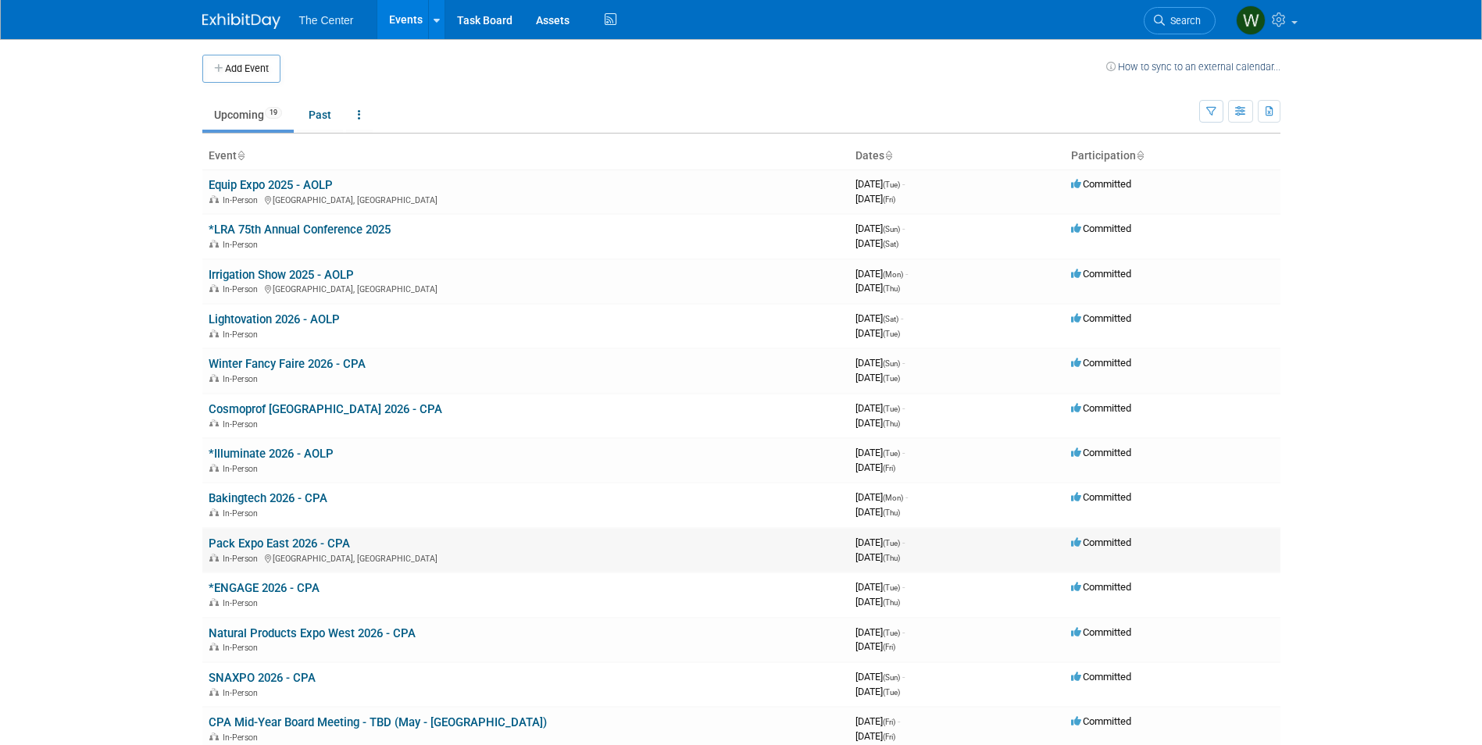
click at [266, 544] on link "Pack Expo East 2026 - CPA" at bounding box center [279, 544] width 141 height 14
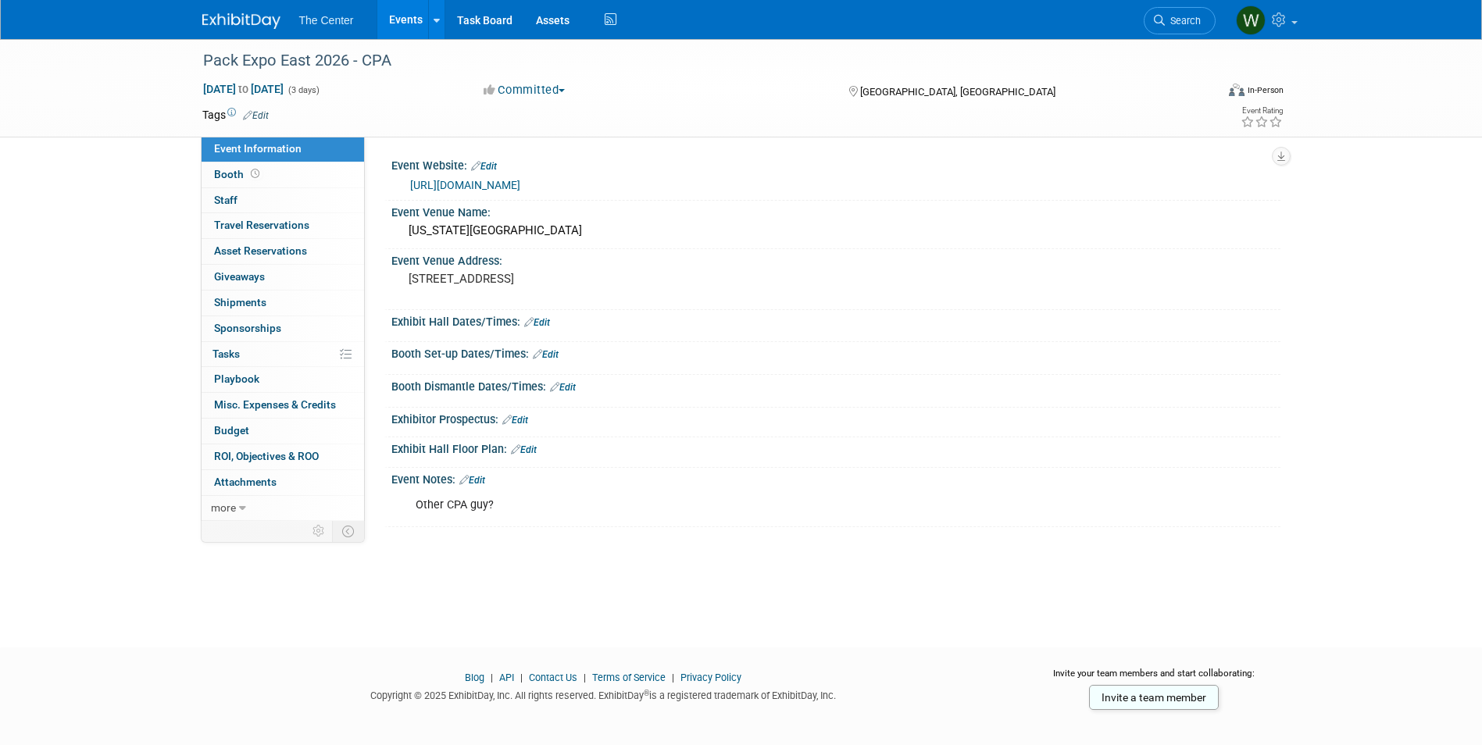
click at [484, 478] on link "Edit" at bounding box center [472, 480] width 26 height 11
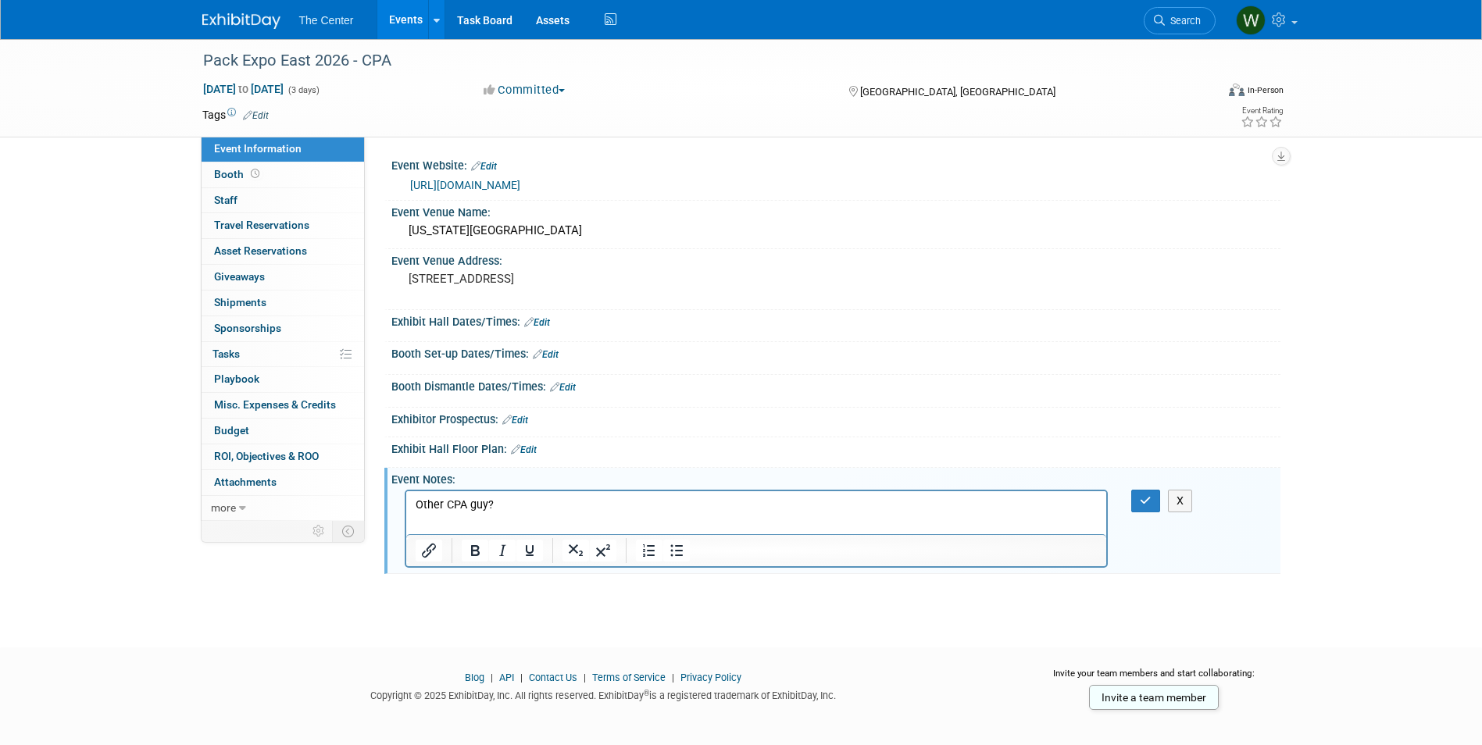
click at [526, 505] on p "Other CPA guy?" at bounding box center [756, 506] width 683 height 16
click at [1138, 503] on button "button" at bounding box center [1145, 501] width 29 height 23
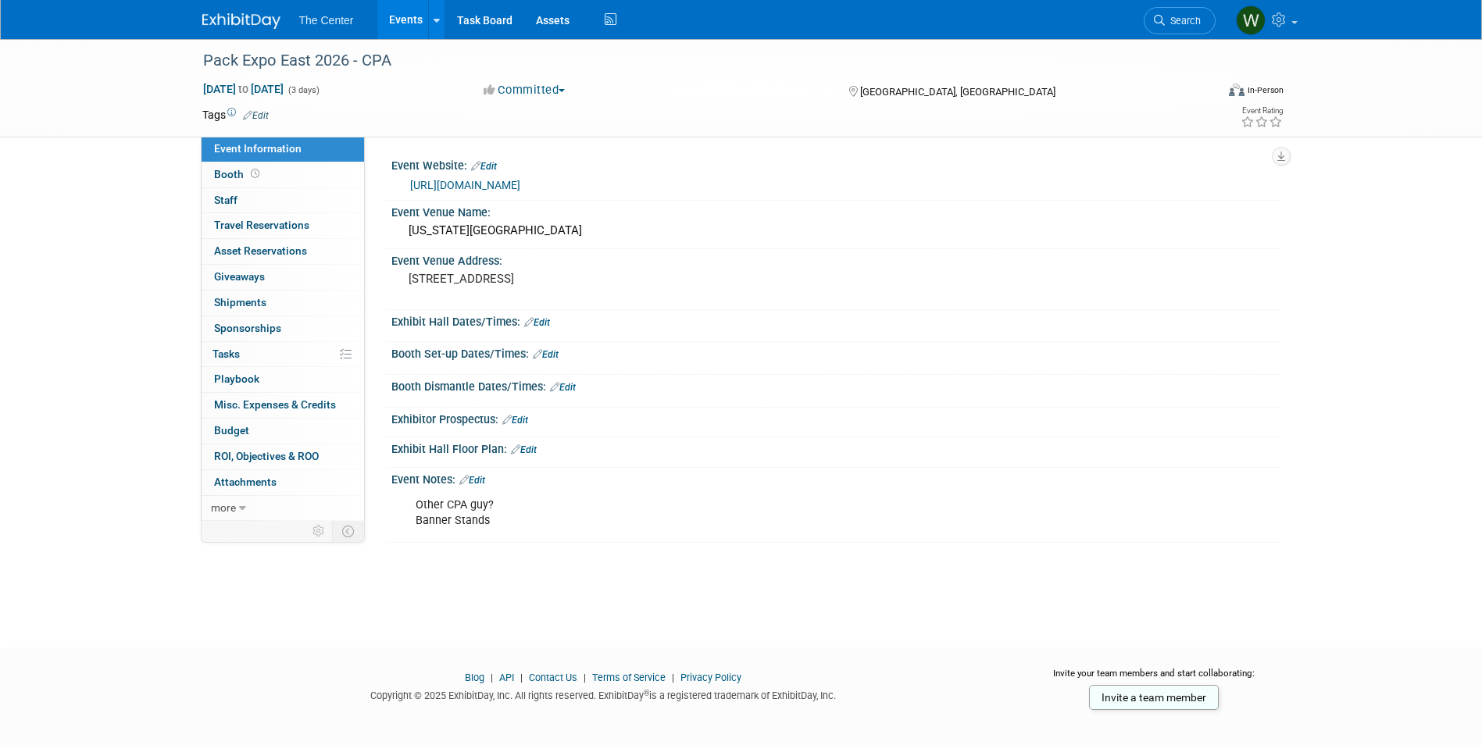
click at [388, 20] on link "Events" at bounding box center [405, 19] width 57 height 39
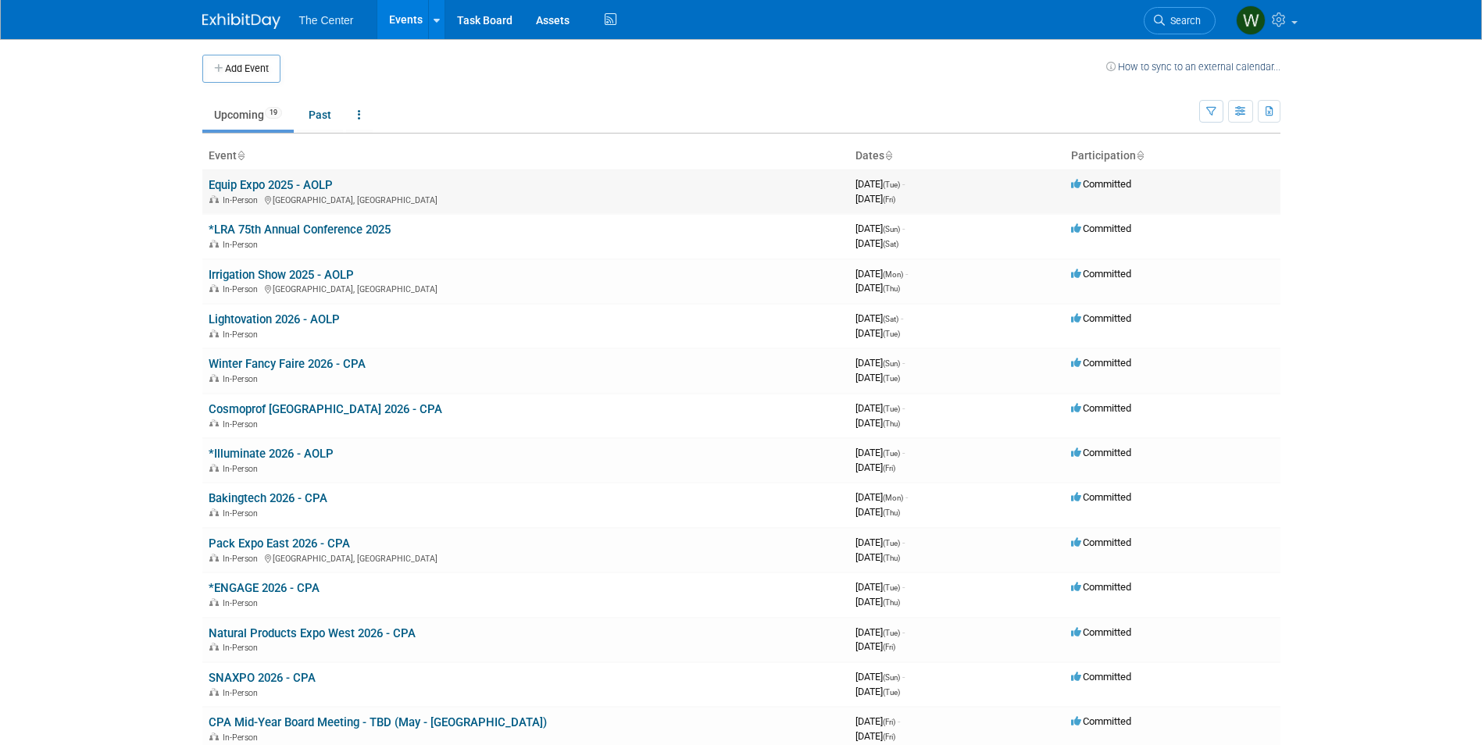
click at [258, 182] on link "Equip Expo 2025 - AOLP" at bounding box center [271, 185] width 124 height 14
